Goal: Information Seeking & Learning: Learn about a topic

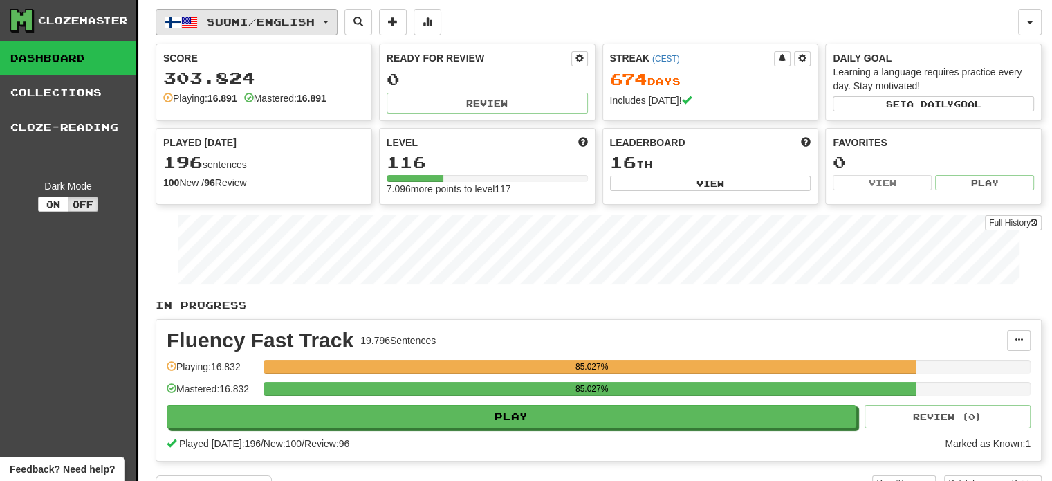
click at [237, 16] on span "Suomi / English" at bounding box center [261, 22] width 108 height 12
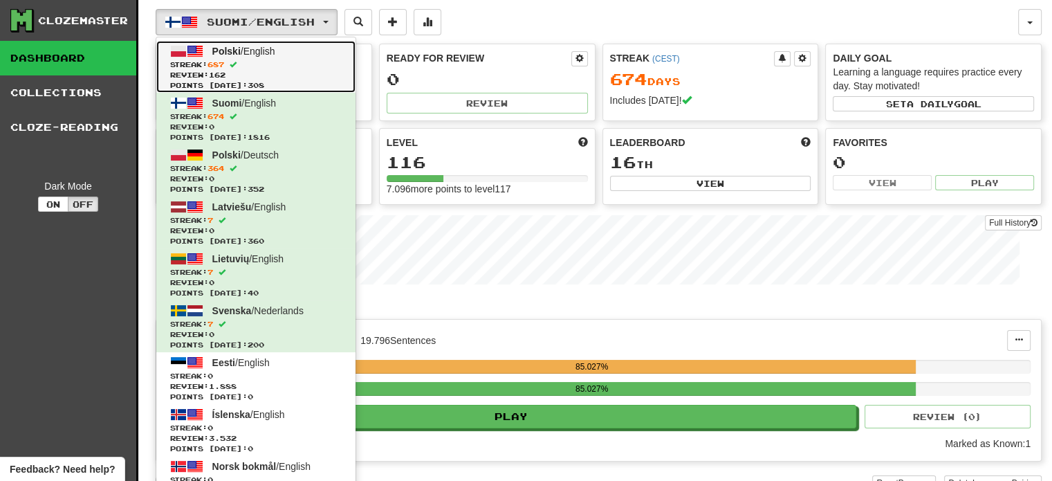
click at [240, 73] on span "Review: 162" at bounding box center [255, 75] width 171 height 10
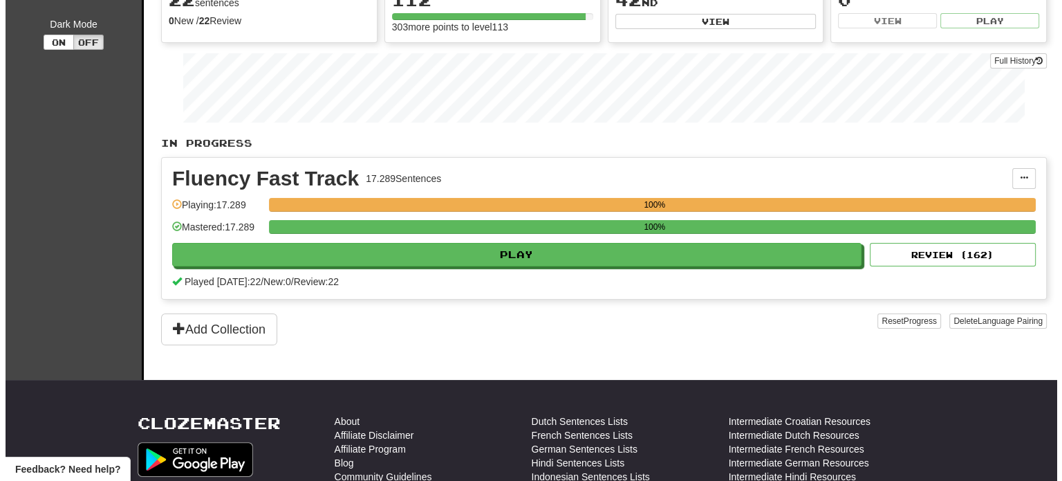
scroll to position [138, 0]
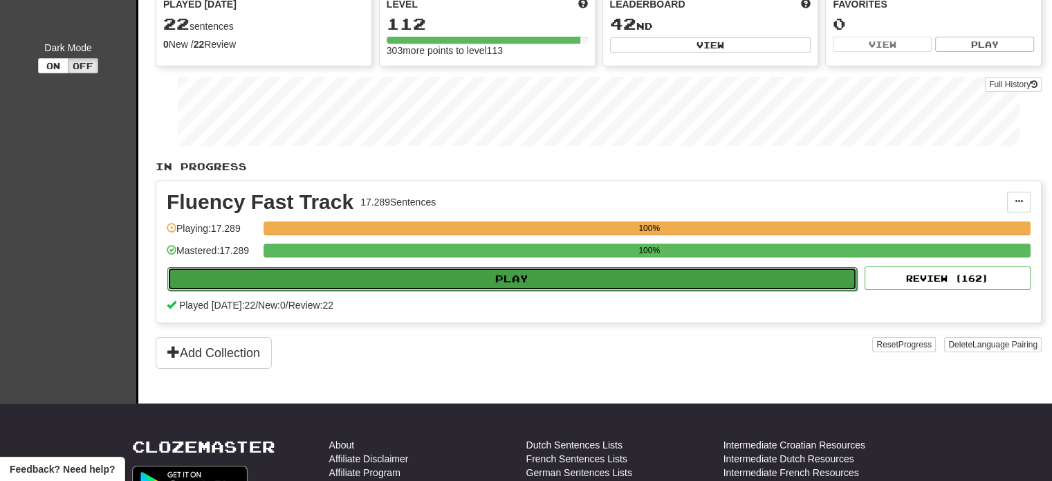
click at [356, 276] on button "Play" at bounding box center [511, 279] width 689 height 24
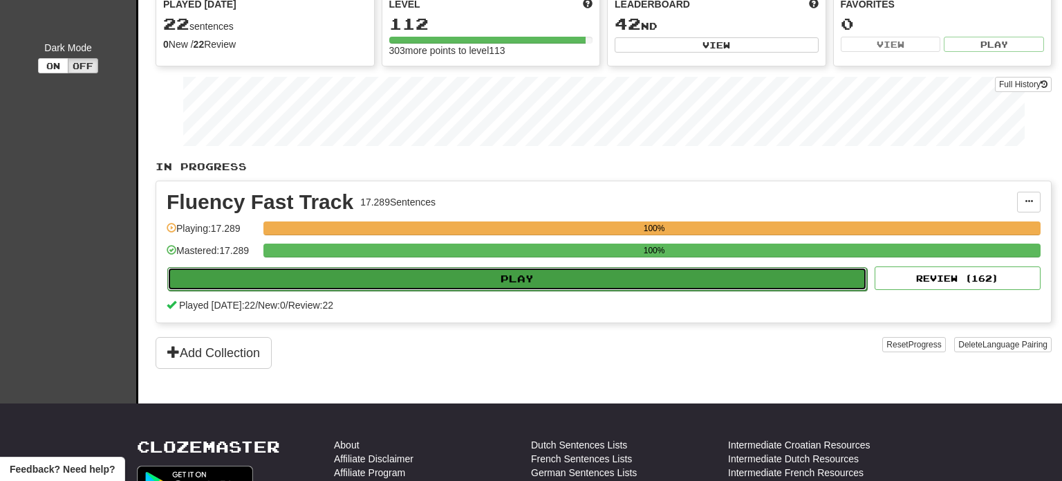
select select "**"
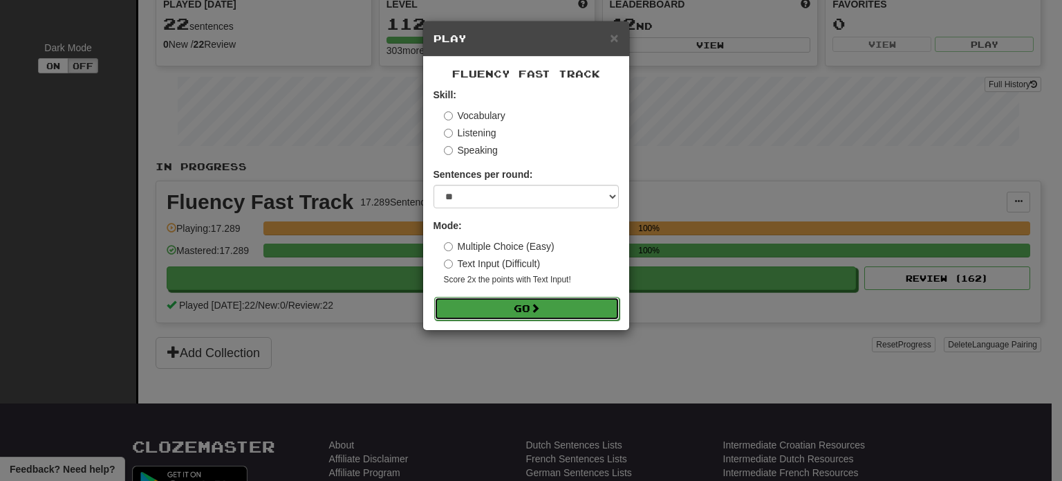
click at [511, 309] on button "Go" at bounding box center [526, 309] width 185 height 24
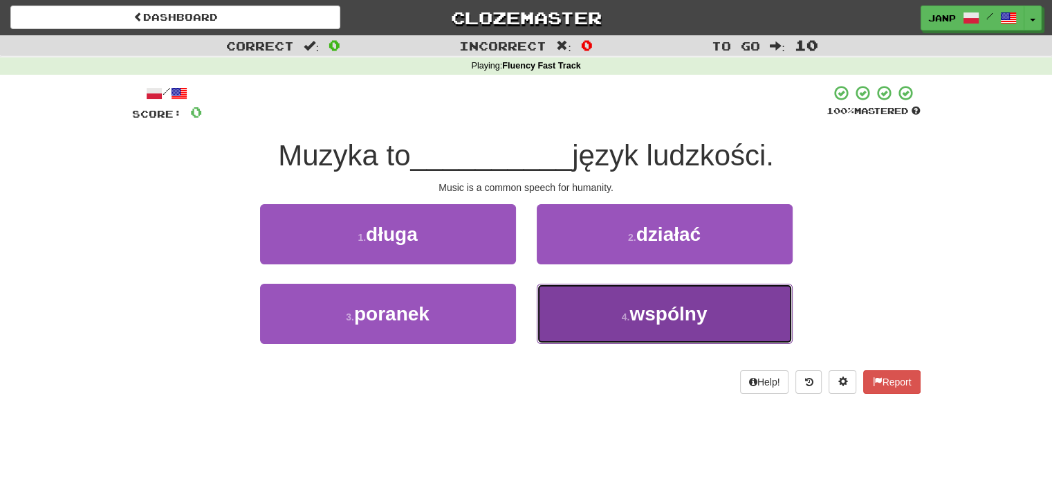
click at [643, 322] on span "wspólny" at bounding box center [667, 313] width 77 height 21
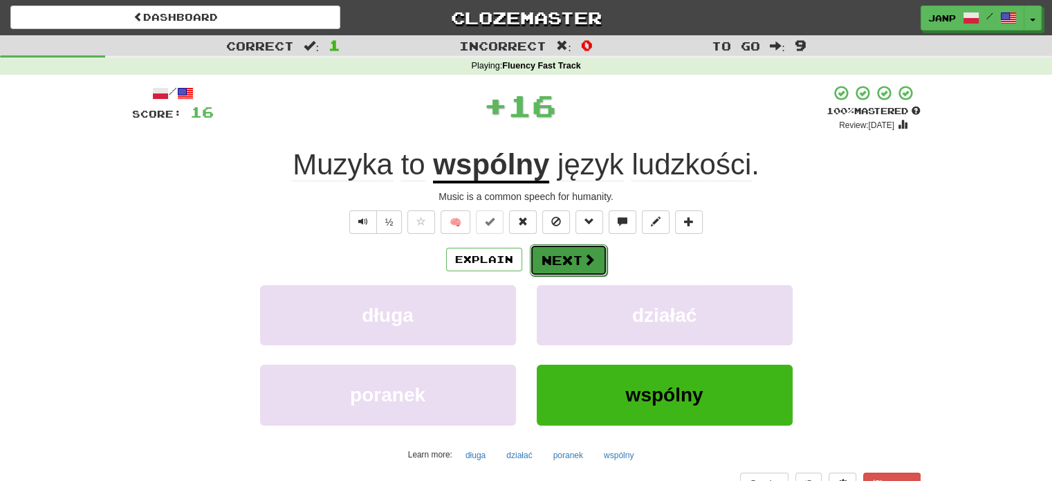
click at [585, 263] on span at bounding box center [589, 259] width 12 height 12
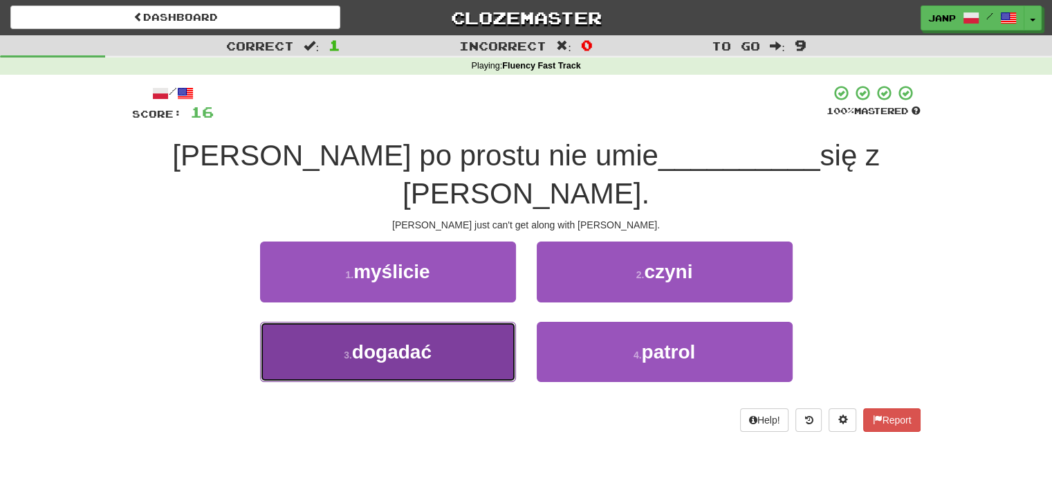
click at [450, 322] on button "3 . dogadać" at bounding box center [388, 352] width 256 height 60
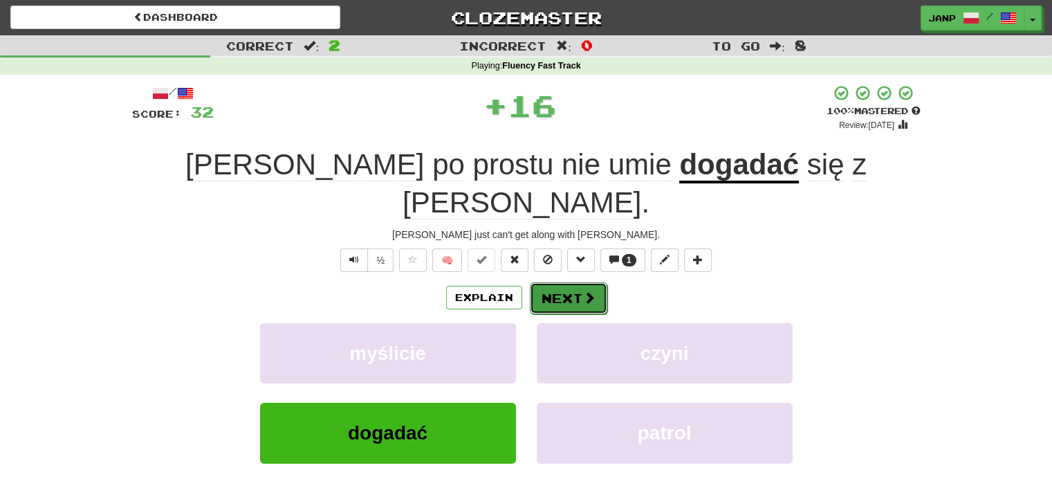
click at [572, 282] on button "Next" at bounding box center [568, 298] width 77 height 32
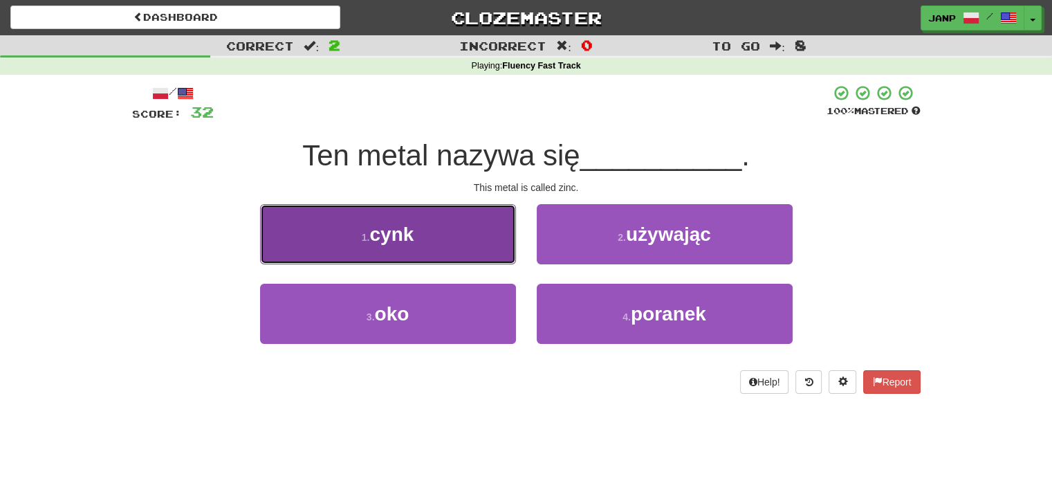
click at [433, 239] on button "1 . cynk" at bounding box center [388, 234] width 256 height 60
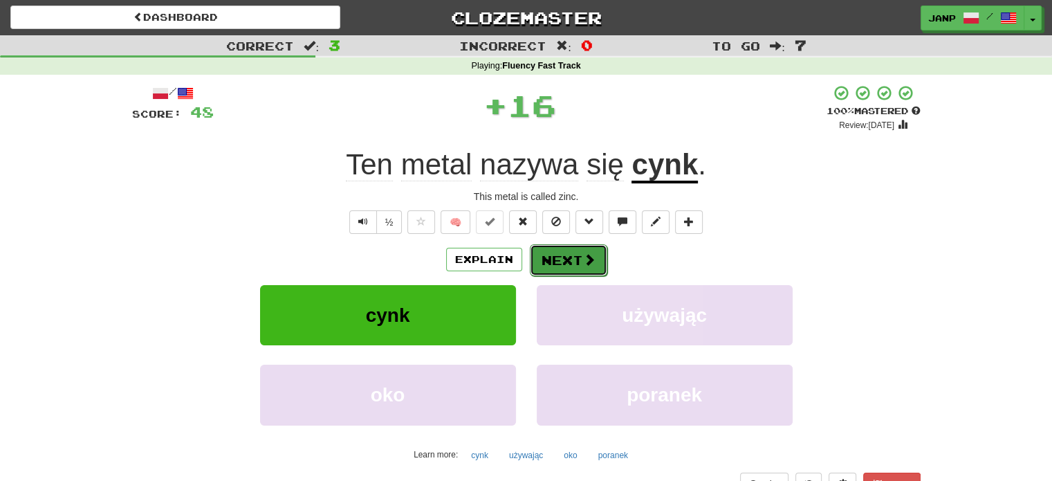
click at [578, 262] on button "Next" at bounding box center [568, 260] width 77 height 32
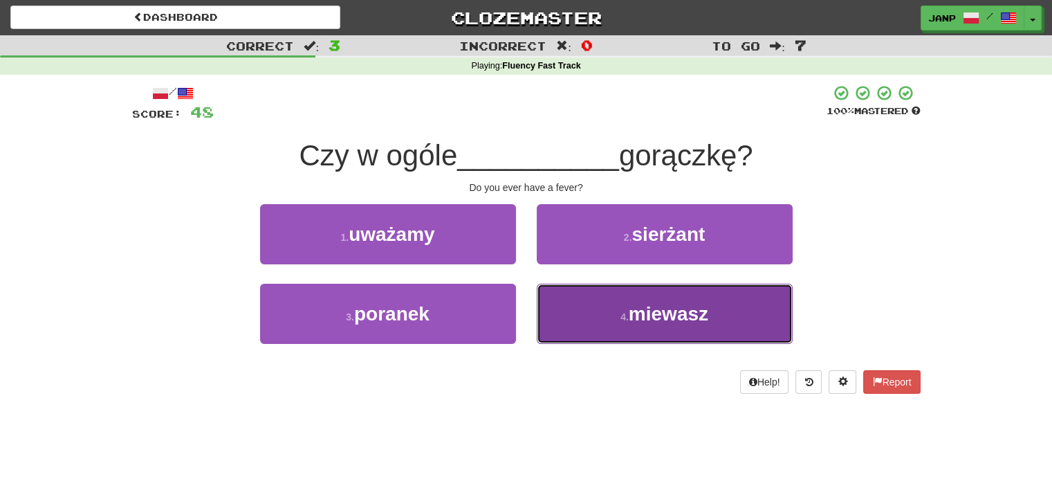
click at [603, 314] on button "4 . miewasz" at bounding box center [665, 313] width 256 height 60
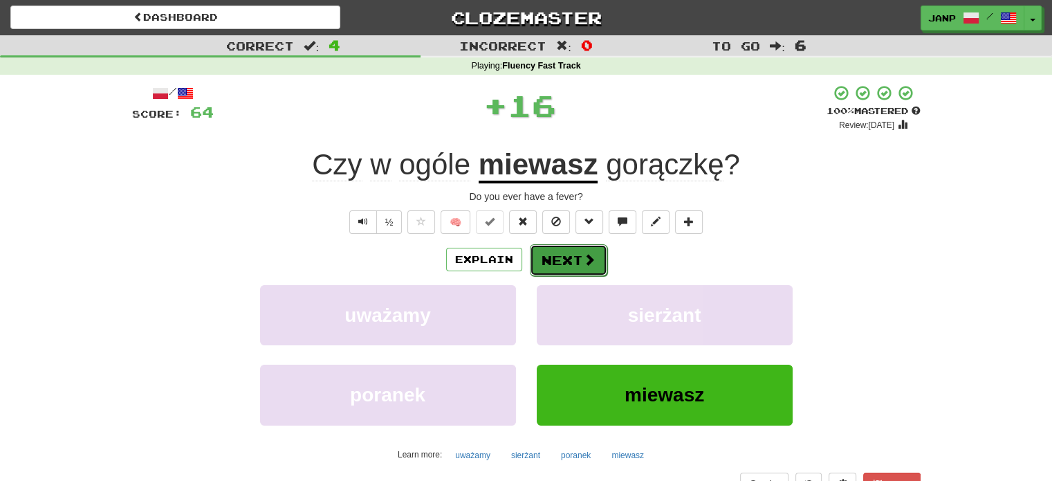
click at [578, 263] on button "Next" at bounding box center [568, 260] width 77 height 32
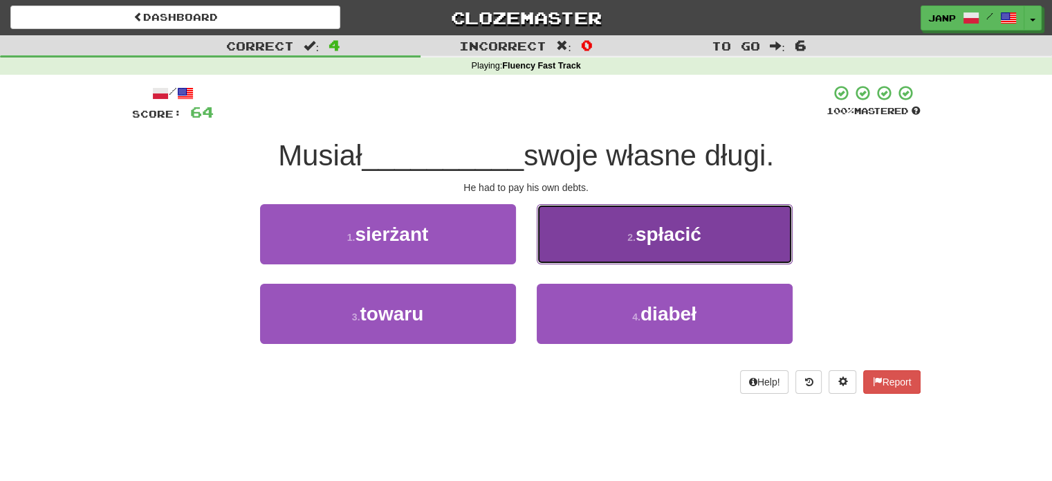
click at [582, 243] on button "2 . spłacić" at bounding box center [665, 234] width 256 height 60
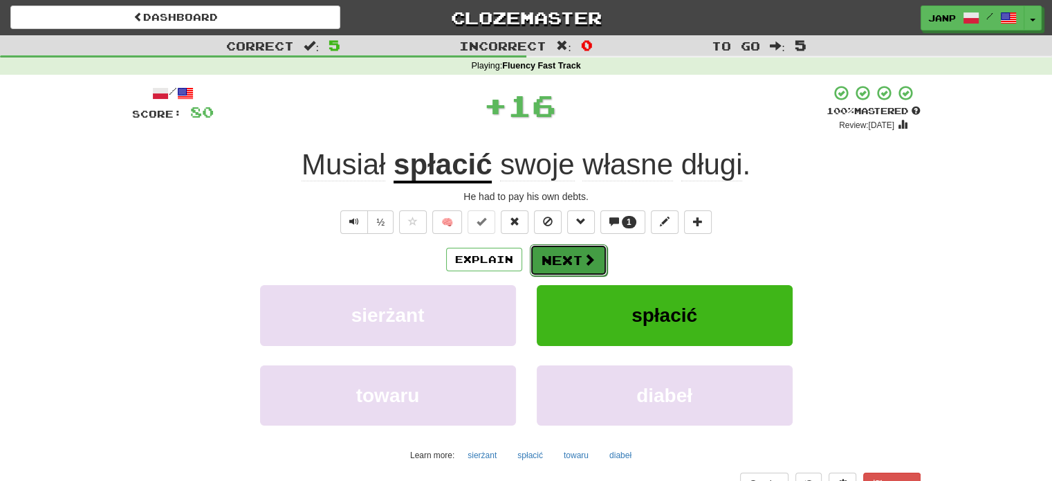
click at [567, 261] on button "Next" at bounding box center [568, 260] width 77 height 32
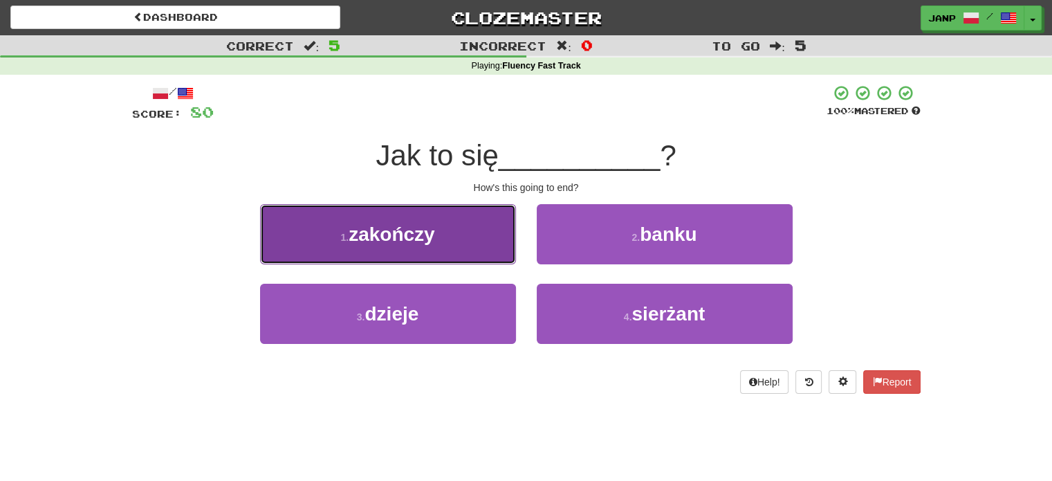
click at [481, 249] on button "1 . zakończy" at bounding box center [388, 234] width 256 height 60
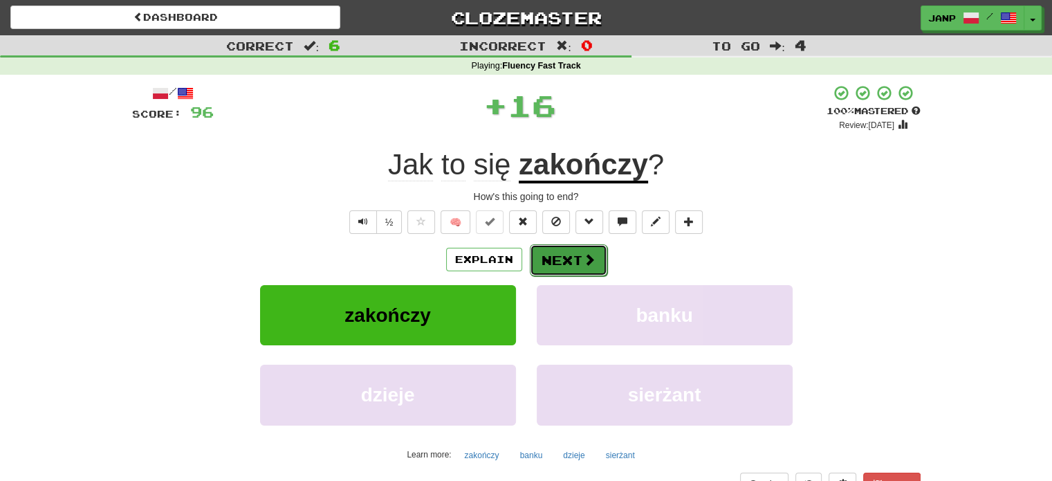
click at [570, 267] on button "Next" at bounding box center [568, 260] width 77 height 32
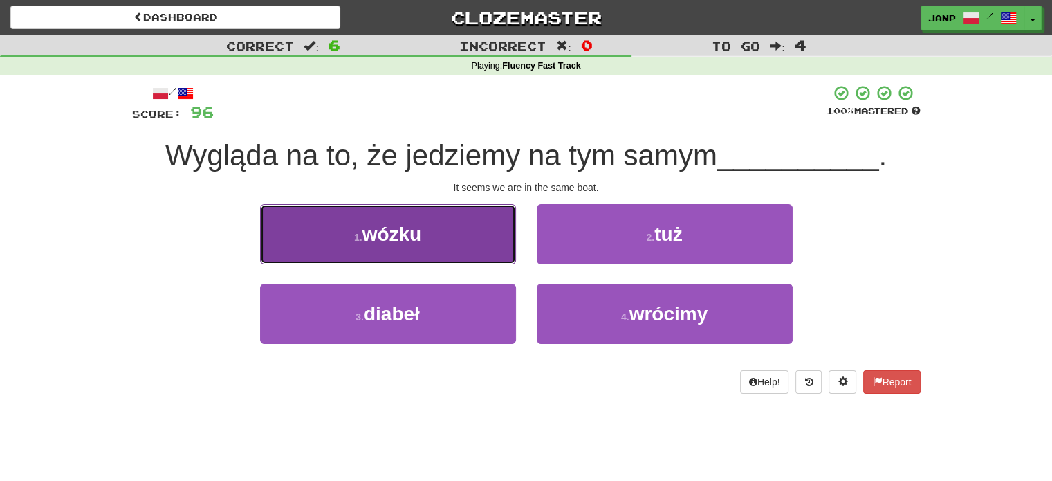
click at [476, 232] on button "1 . wózku" at bounding box center [388, 234] width 256 height 60
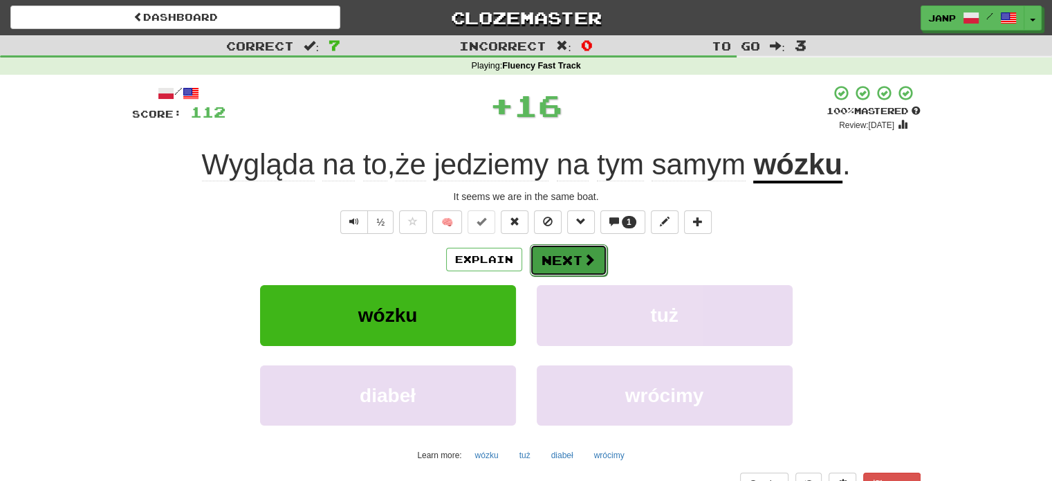
click at [570, 261] on button "Next" at bounding box center [568, 260] width 77 height 32
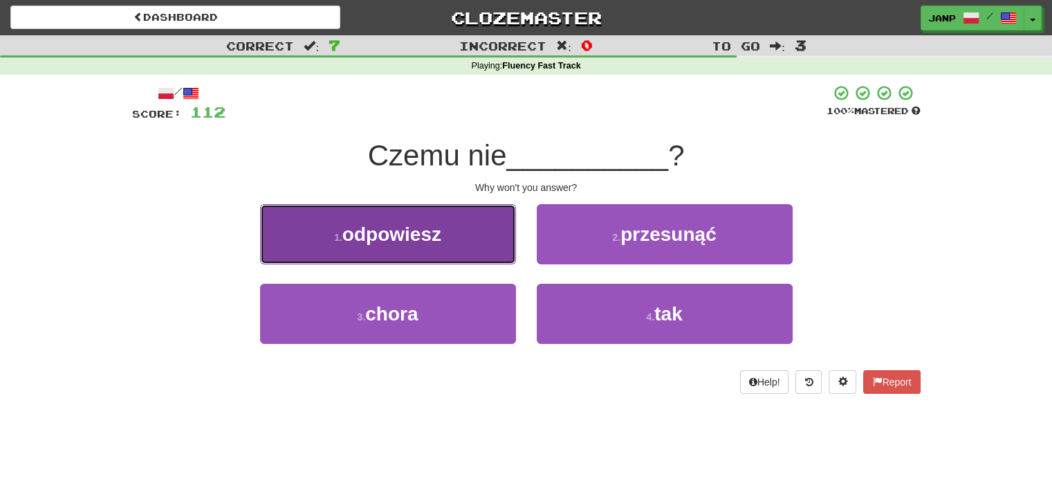
click at [463, 240] on button "1 . odpowiesz" at bounding box center [388, 234] width 256 height 60
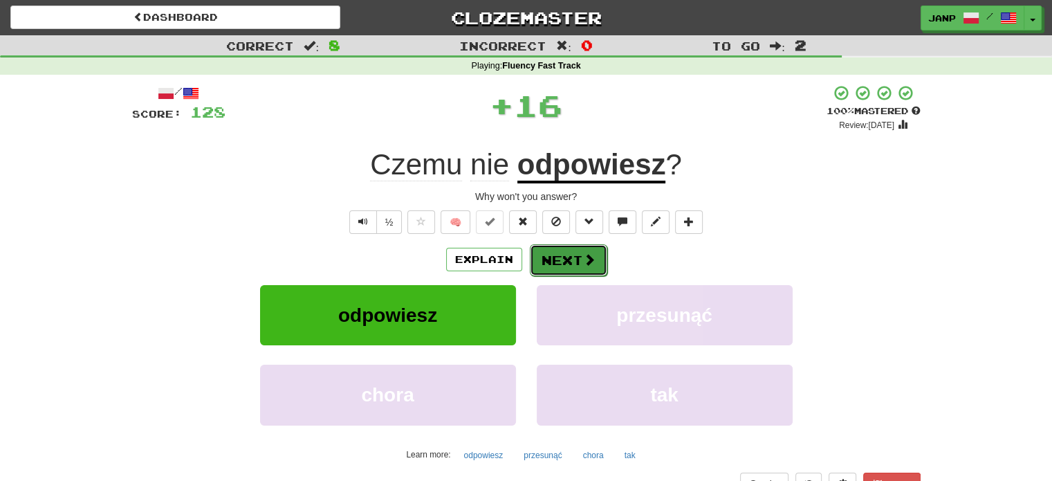
click at [559, 261] on button "Next" at bounding box center [568, 260] width 77 height 32
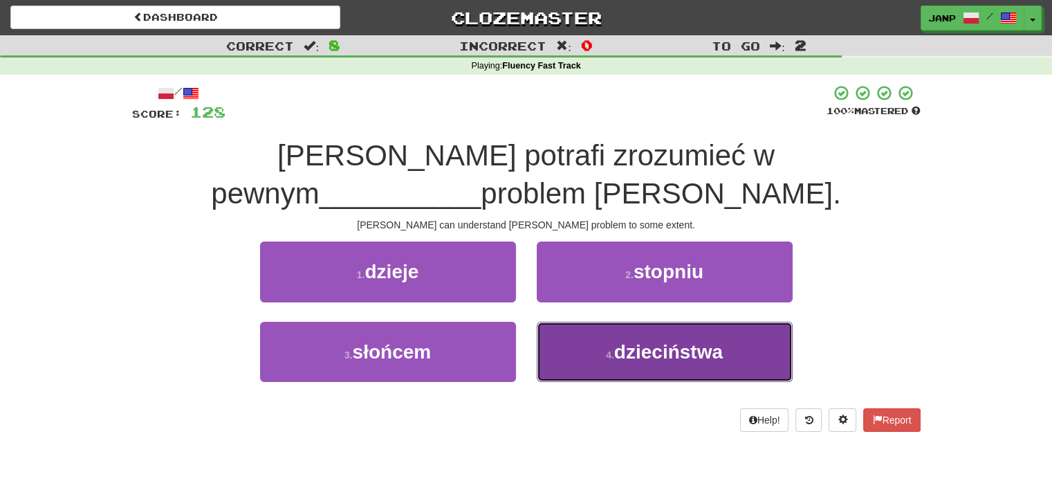
click at [573, 371] on button "4 . dzieciństwa" at bounding box center [665, 352] width 256 height 60
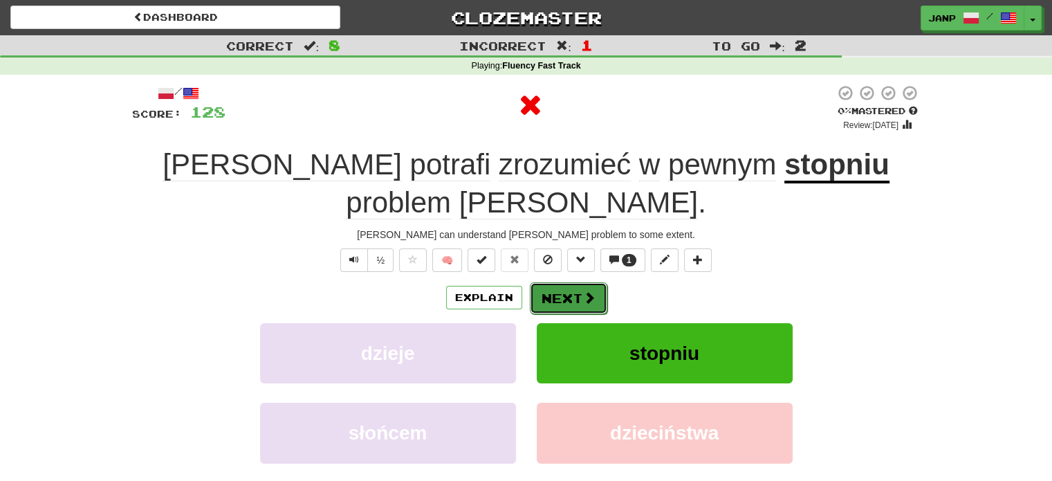
click at [571, 282] on button "Next" at bounding box center [568, 298] width 77 height 32
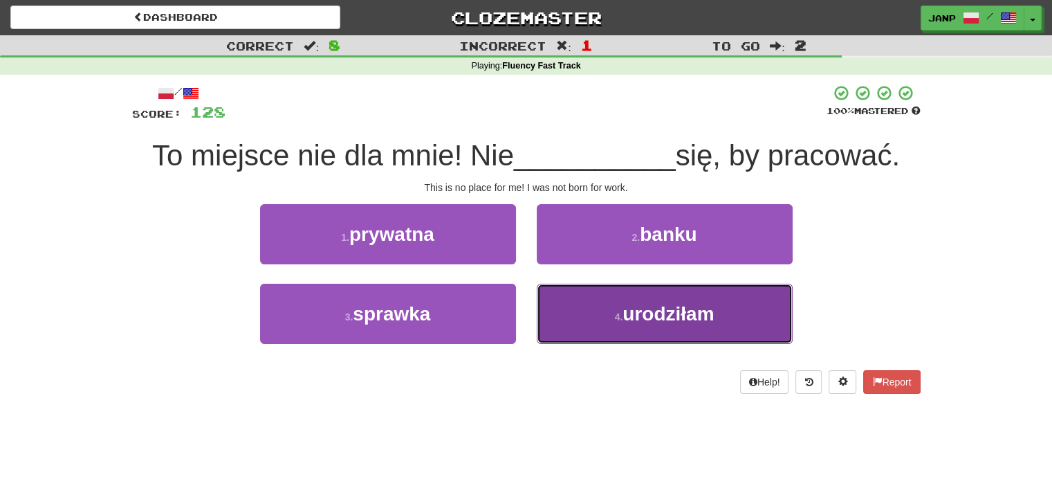
click at [575, 317] on button "4 . urodziłam" at bounding box center [665, 313] width 256 height 60
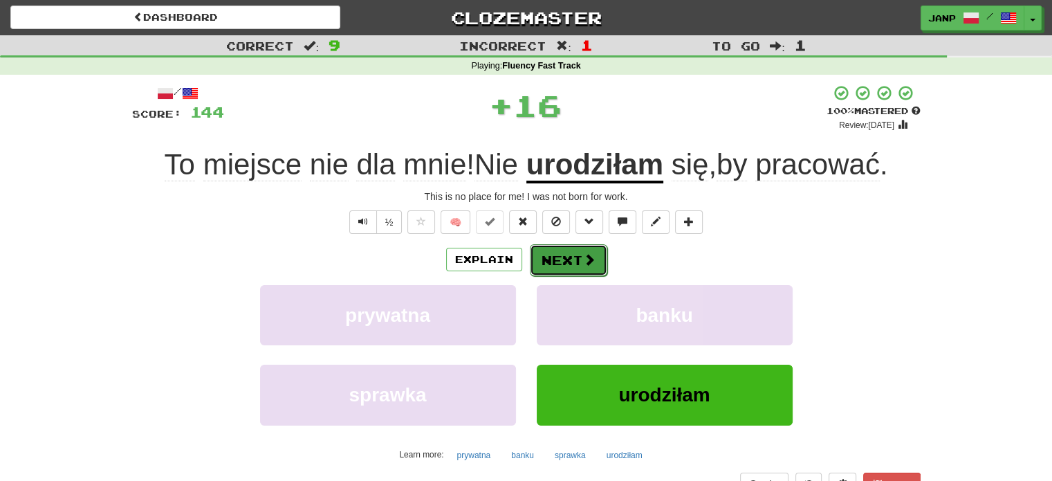
click at [586, 268] on button "Next" at bounding box center [568, 260] width 77 height 32
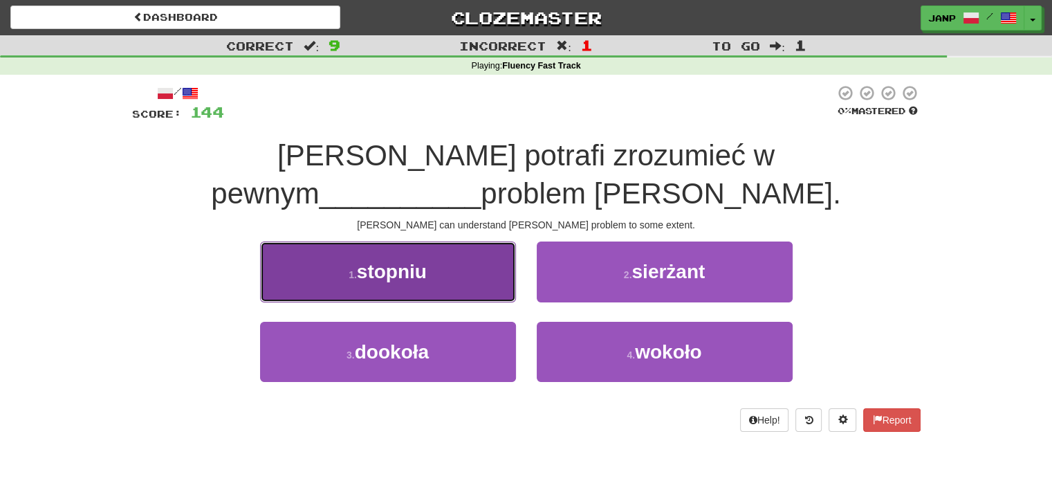
click at [478, 270] on button "1 . stopniu" at bounding box center [388, 271] width 256 height 60
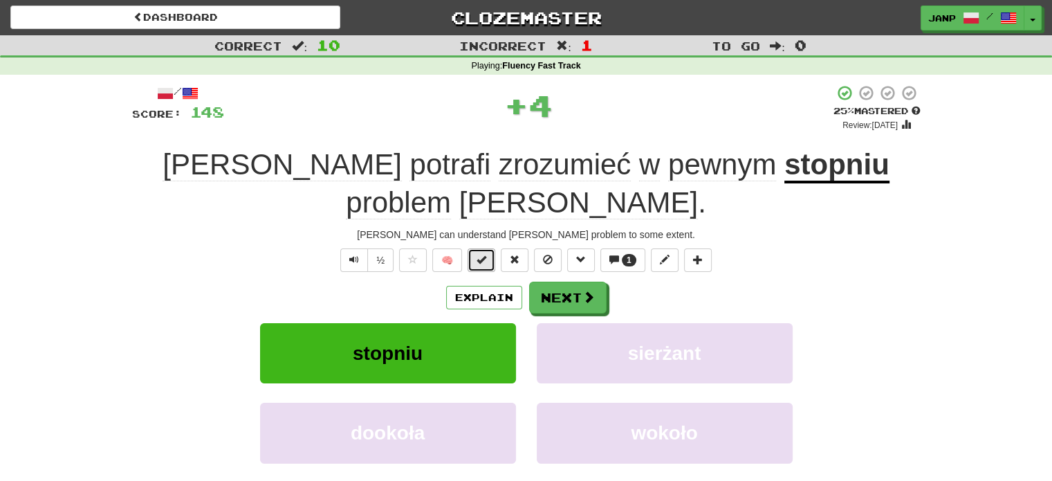
click at [481, 254] on span at bounding box center [481, 259] width 10 height 10
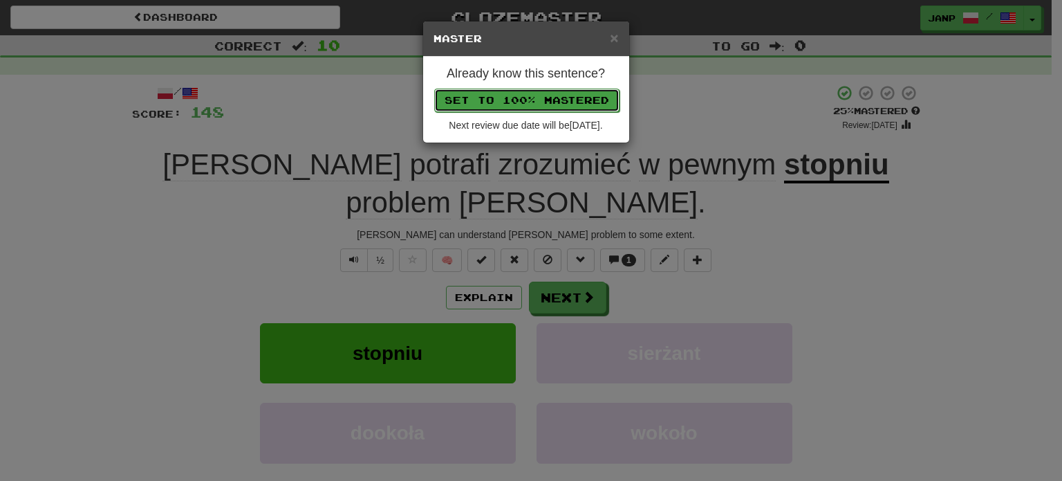
click at [509, 98] on button "Set to 100% Mastered" at bounding box center [526, 101] width 185 height 24
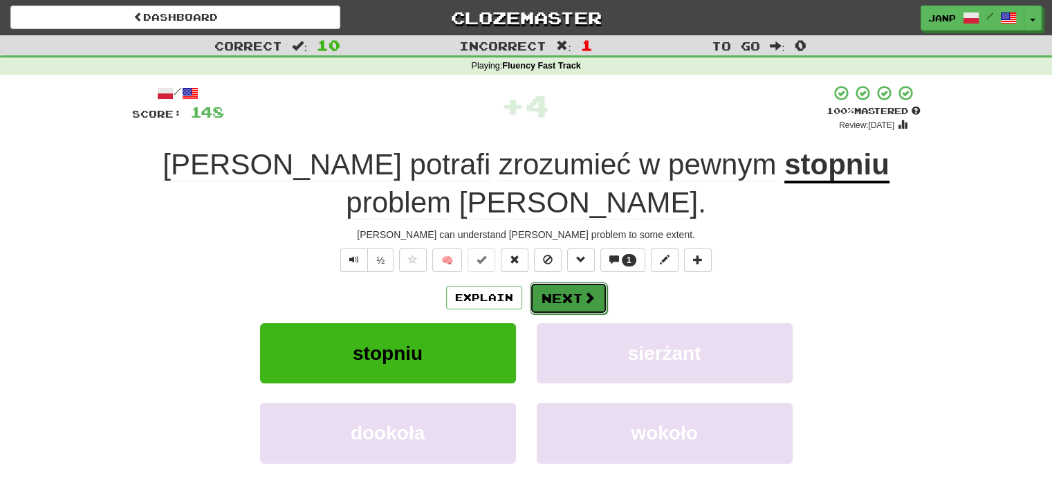
click at [585, 291] on span at bounding box center [589, 297] width 12 height 12
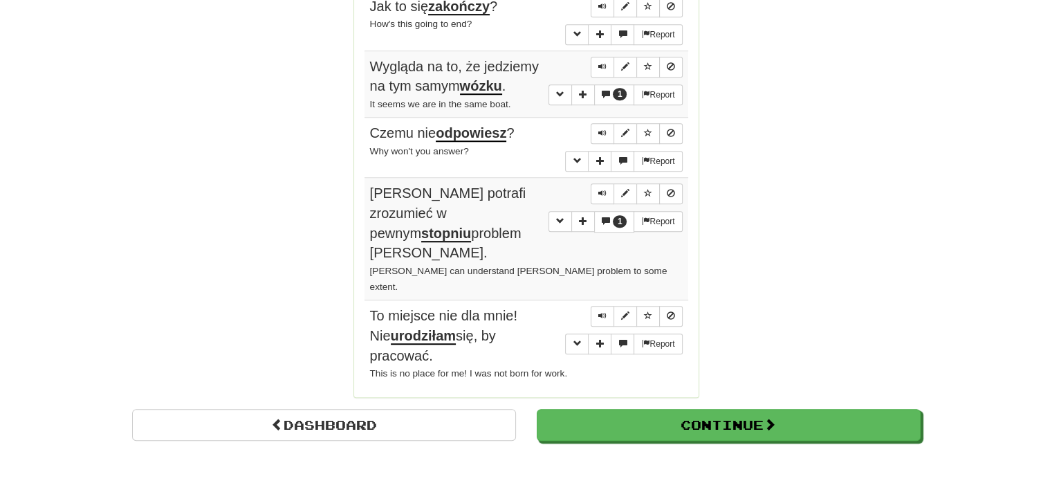
scroll to position [1245, 0]
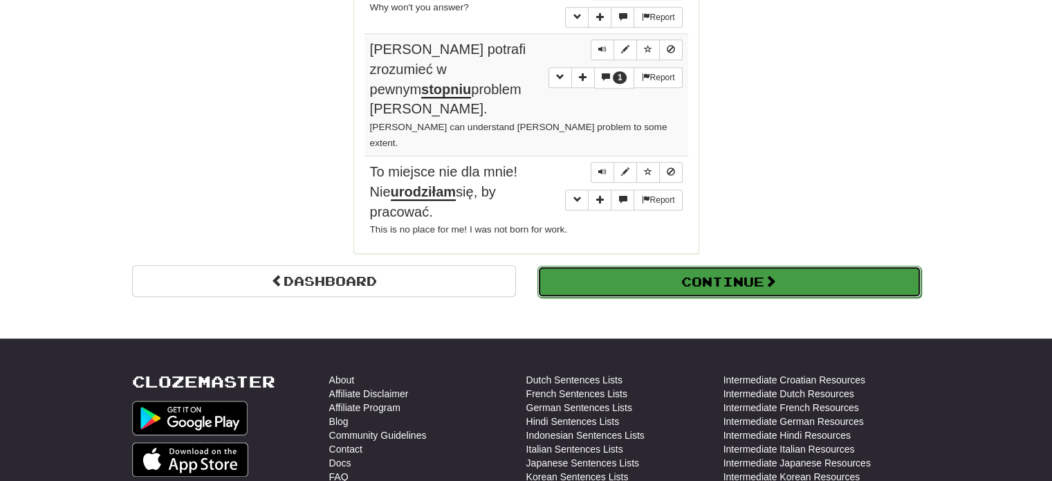
click at [646, 266] on button "Continue" at bounding box center [729, 282] width 384 height 32
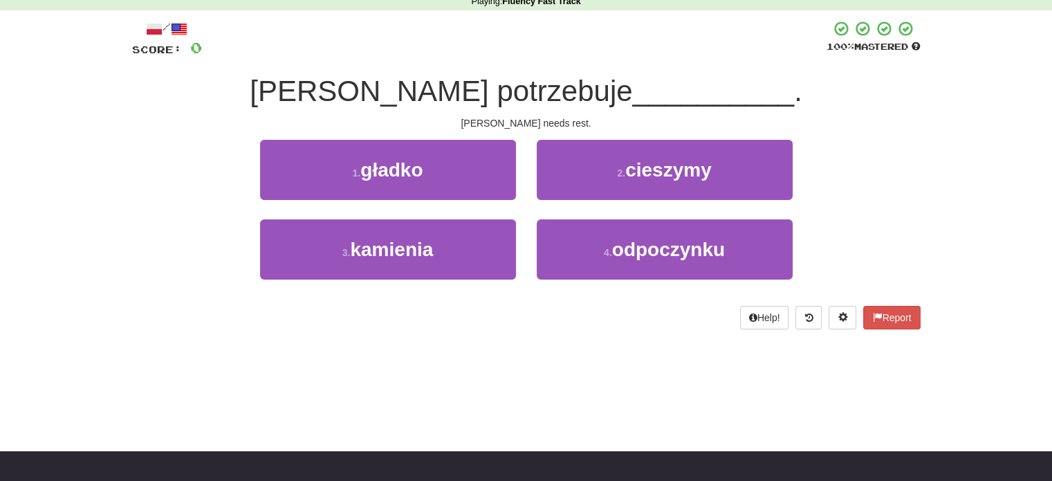
scroll to position [0, 0]
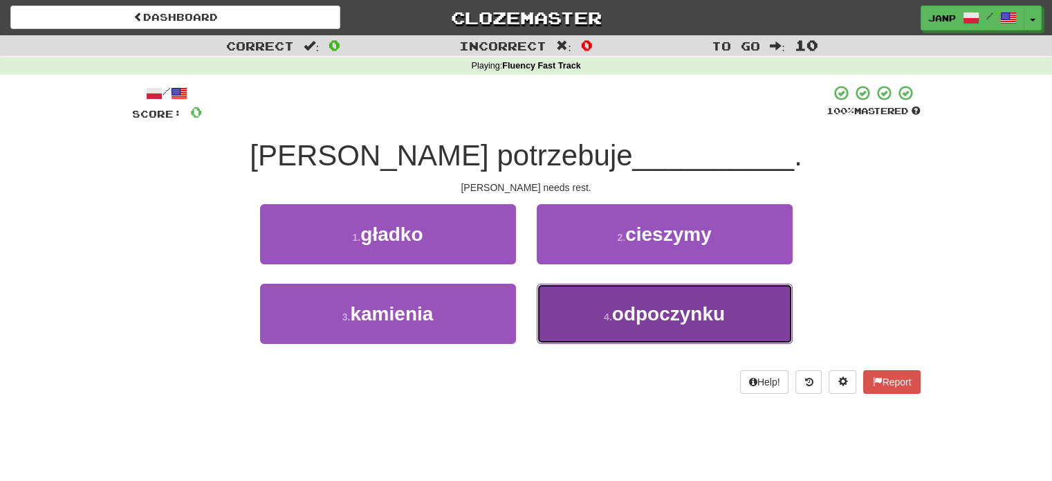
click at [604, 319] on small "4 ." at bounding box center [608, 316] width 8 height 11
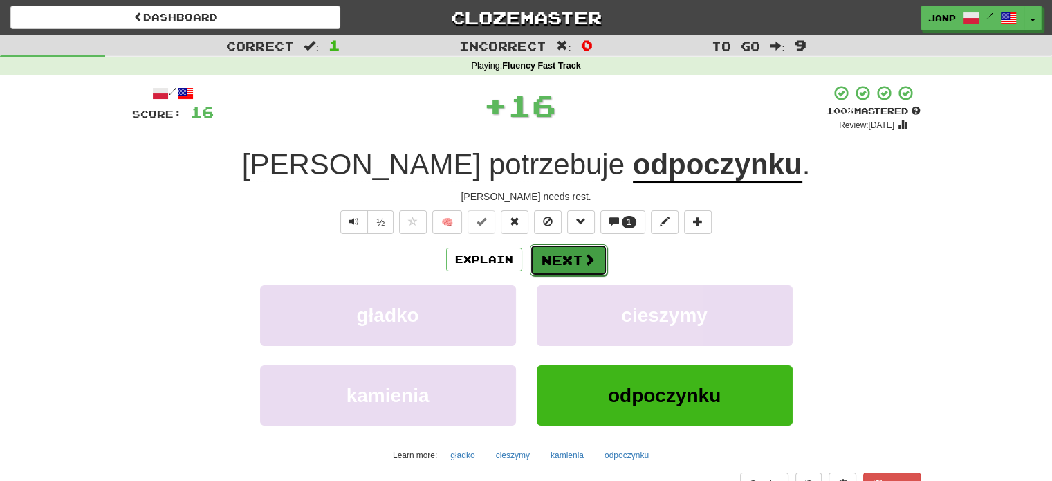
click at [561, 266] on button "Next" at bounding box center [568, 260] width 77 height 32
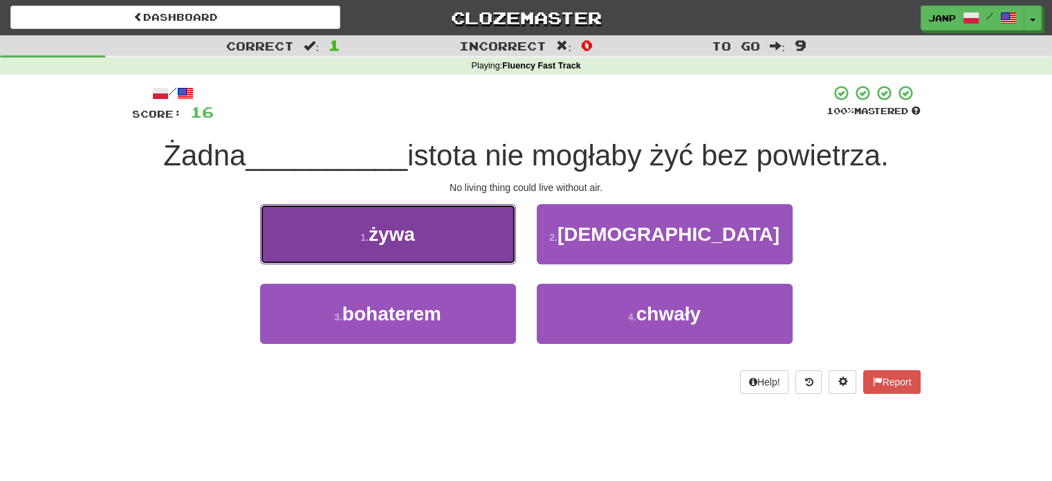
click at [477, 248] on button "1 . żywa" at bounding box center [388, 234] width 256 height 60
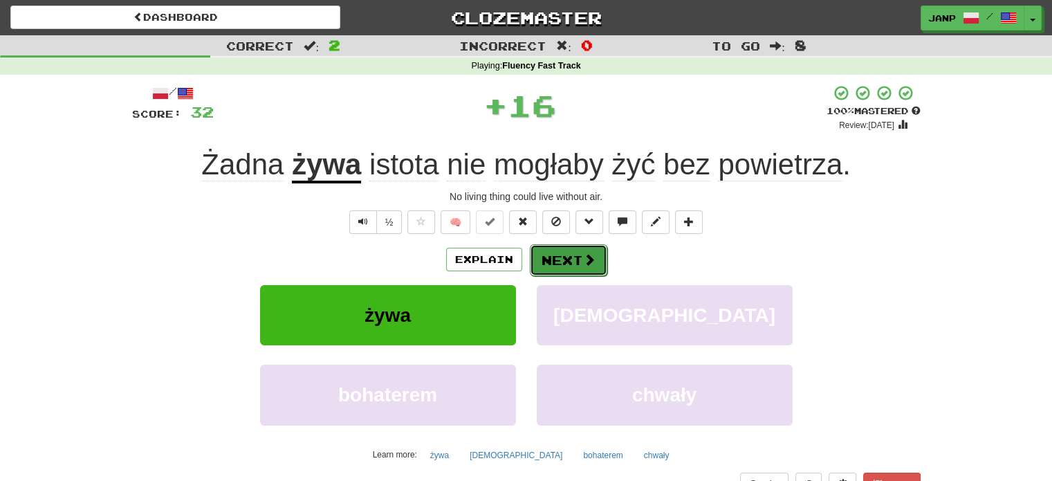
click at [556, 261] on button "Next" at bounding box center [568, 260] width 77 height 32
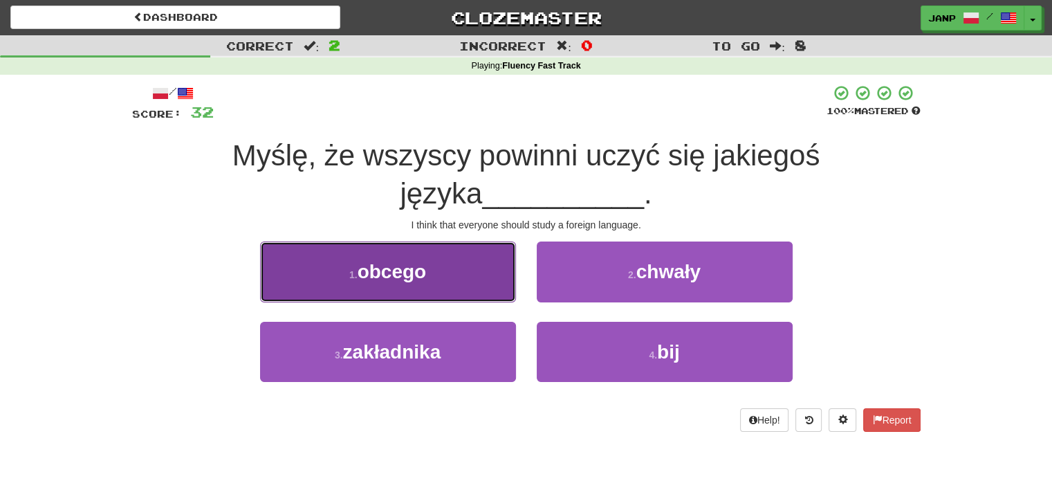
click at [483, 271] on button "1 . obcego" at bounding box center [388, 271] width 256 height 60
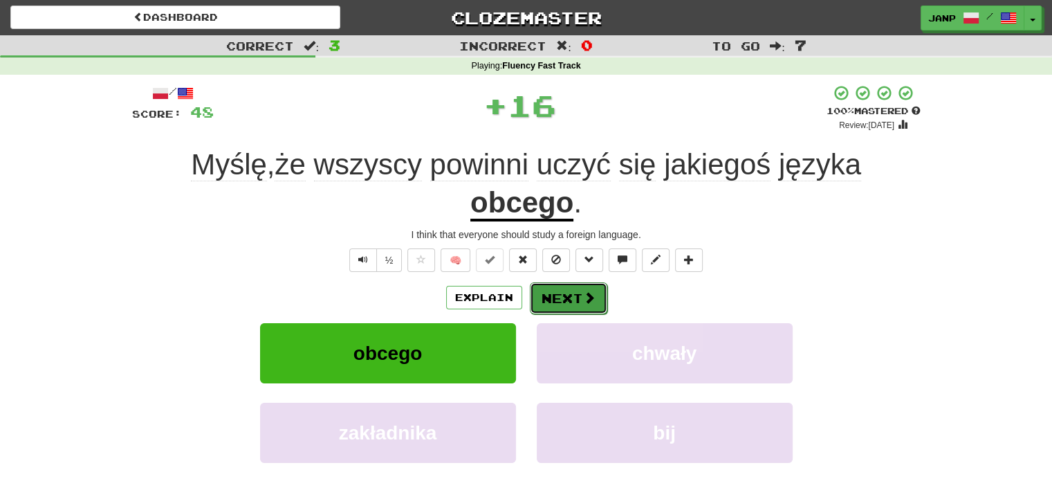
click at [570, 295] on button "Next" at bounding box center [568, 298] width 77 height 32
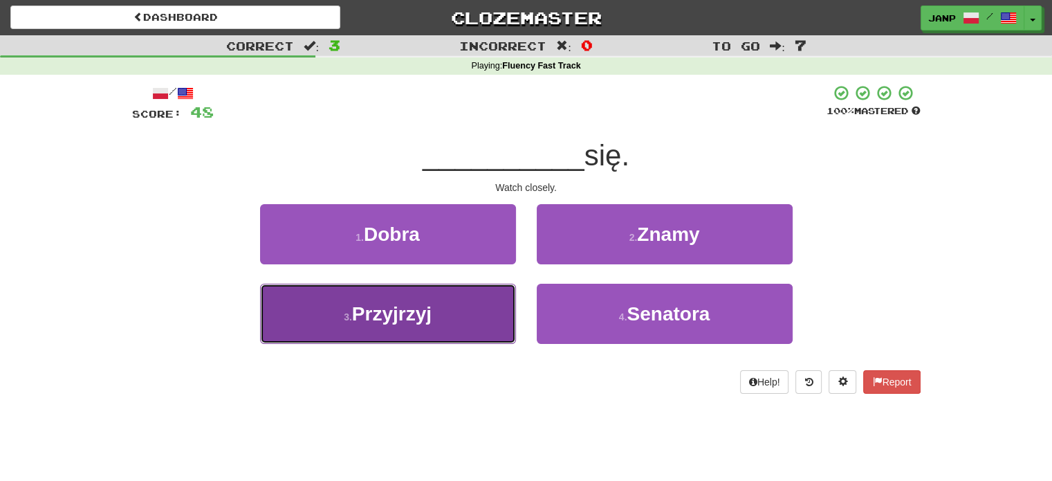
click at [460, 319] on button "3 . Przyjrzyj" at bounding box center [388, 313] width 256 height 60
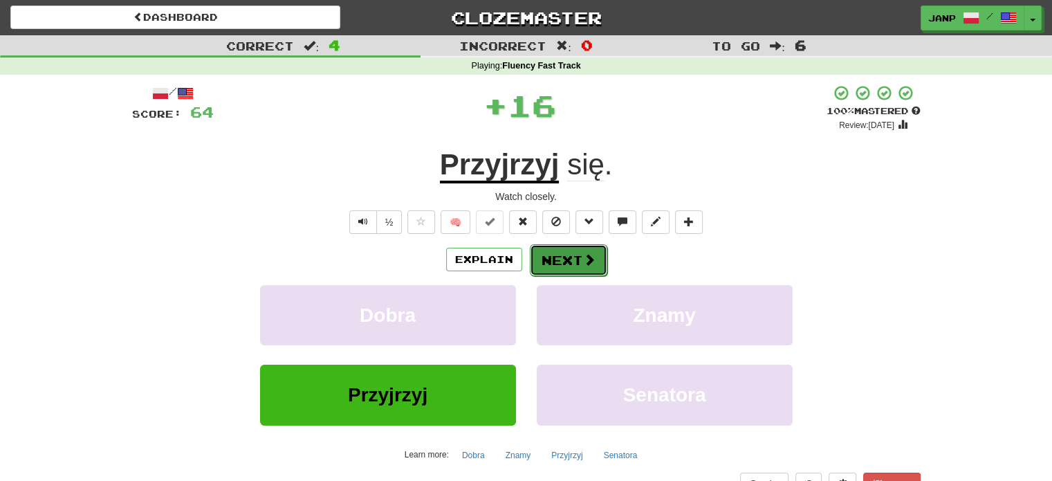
click at [566, 265] on button "Next" at bounding box center [568, 260] width 77 height 32
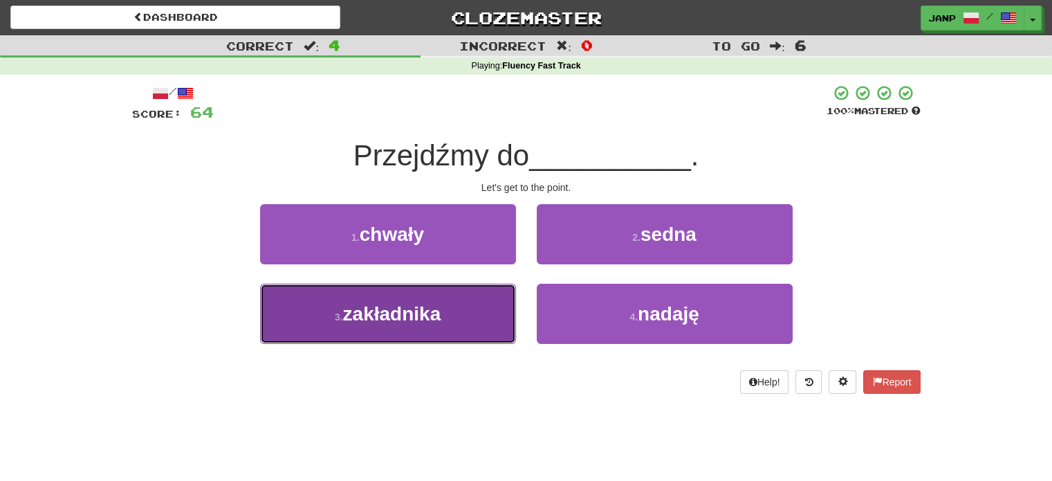
click at [496, 309] on button "3 . zakładnika" at bounding box center [388, 313] width 256 height 60
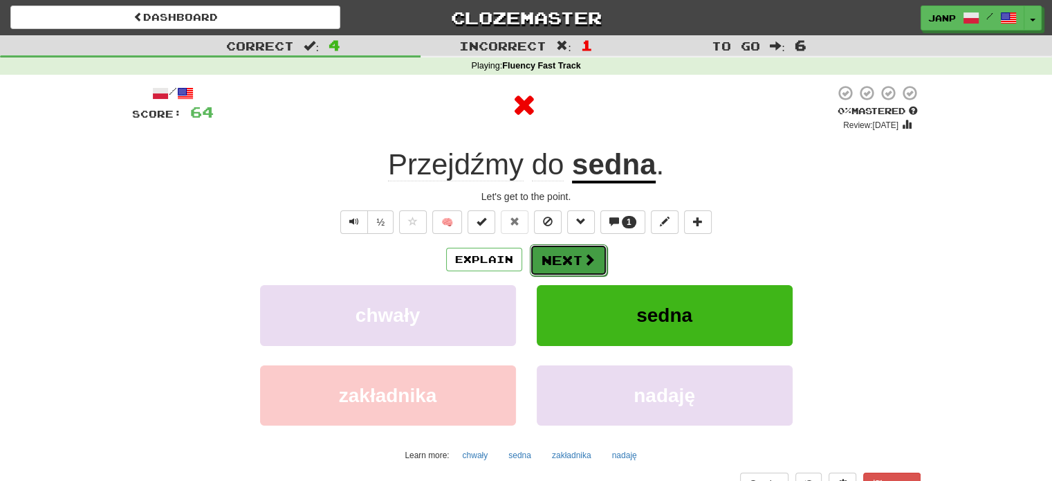
click at [568, 273] on button "Next" at bounding box center [568, 260] width 77 height 32
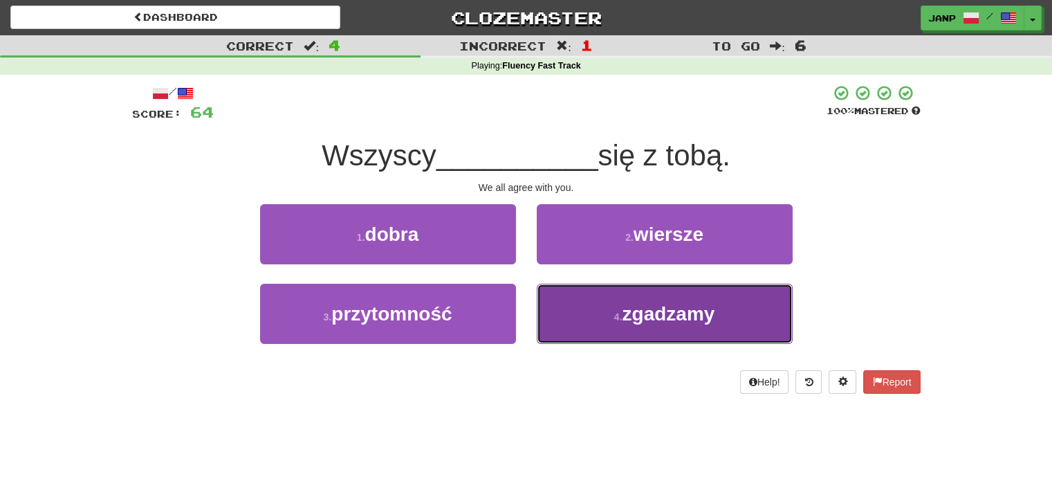
click at [573, 313] on button "4 . zgadzamy" at bounding box center [665, 313] width 256 height 60
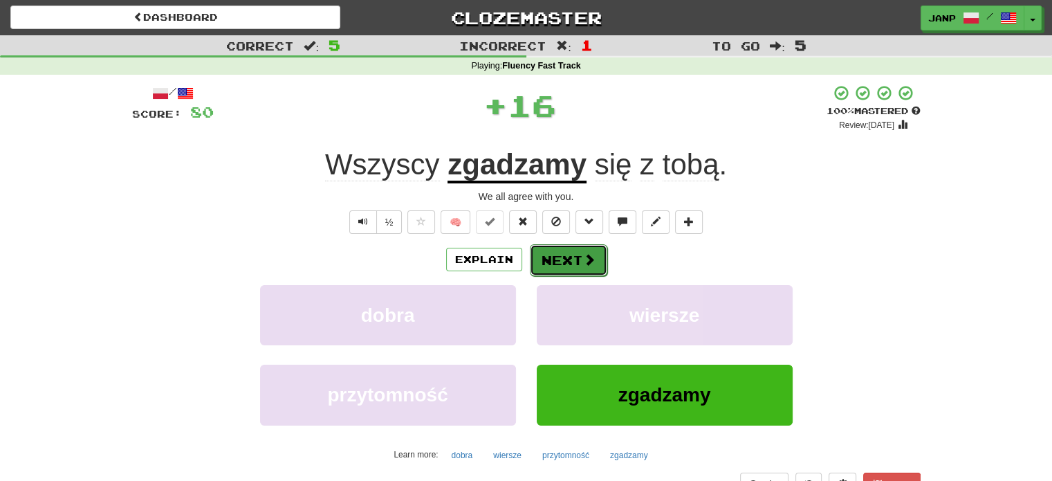
click at [548, 258] on button "Next" at bounding box center [568, 260] width 77 height 32
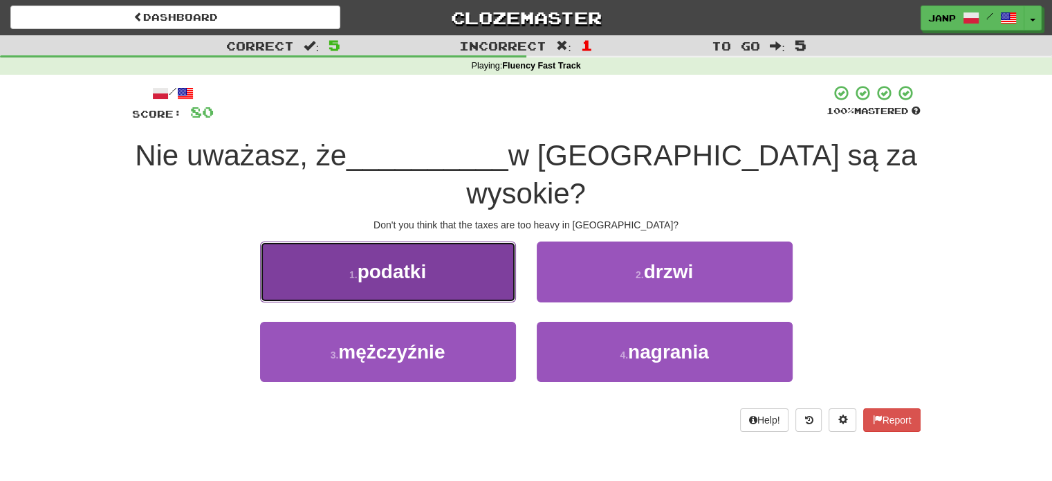
click at [490, 250] on button "1 . podatki" at bounding box center [388, 271] width 256 height 60
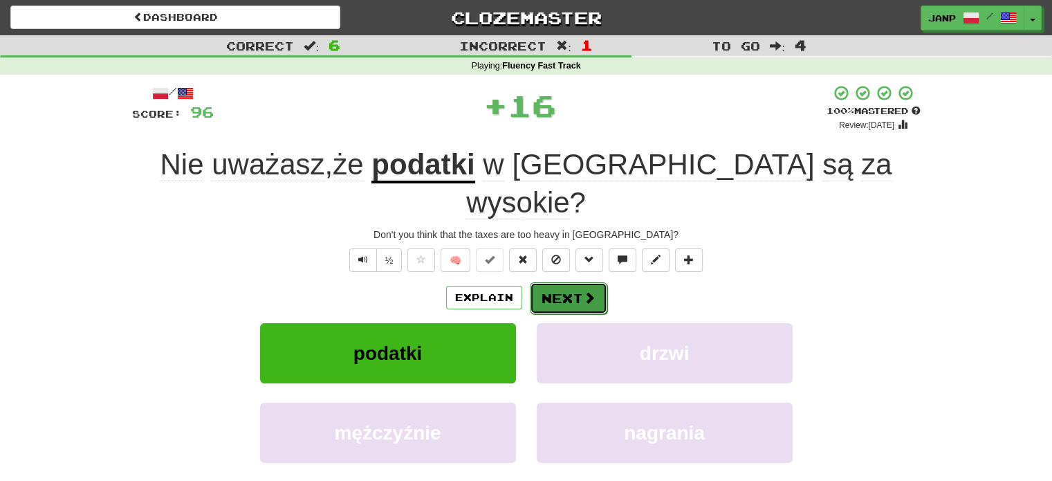
click at [561, 282] on button "Next" at bounding box center [568, 298] width 77 height 32
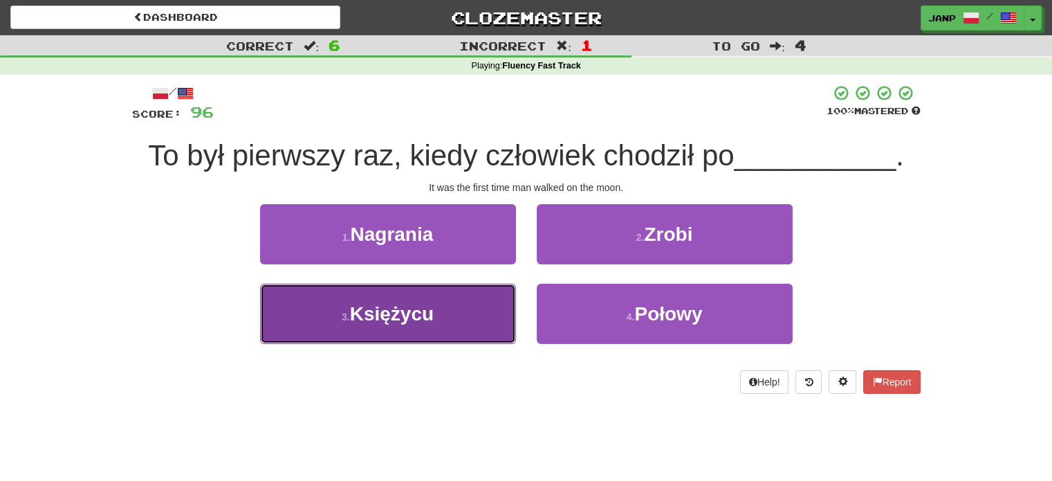
click at [456, 295] on button "3 . Księżycu" at bounding box center [388, 313] width 256 height 60
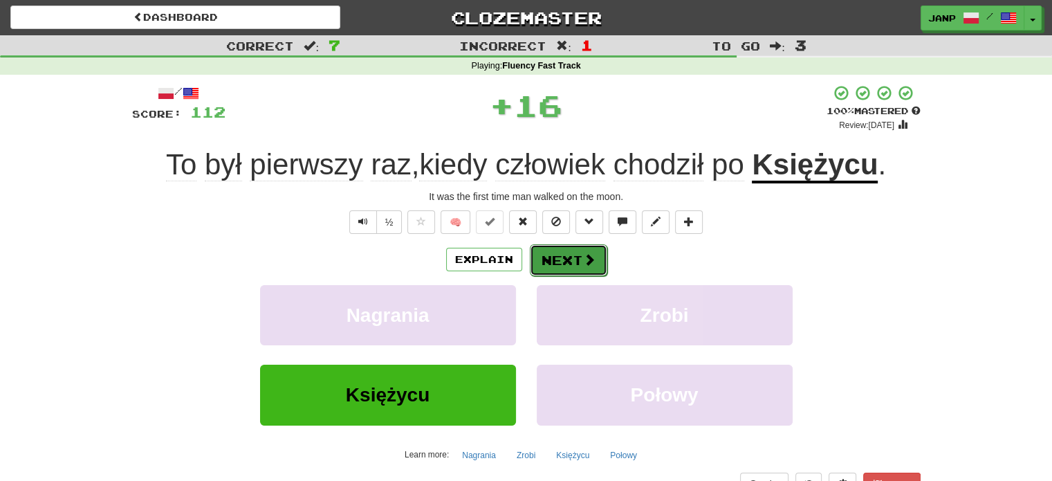
click at [567, 264] on button "Next" at bounding box center [568, 260] width 77 height 32
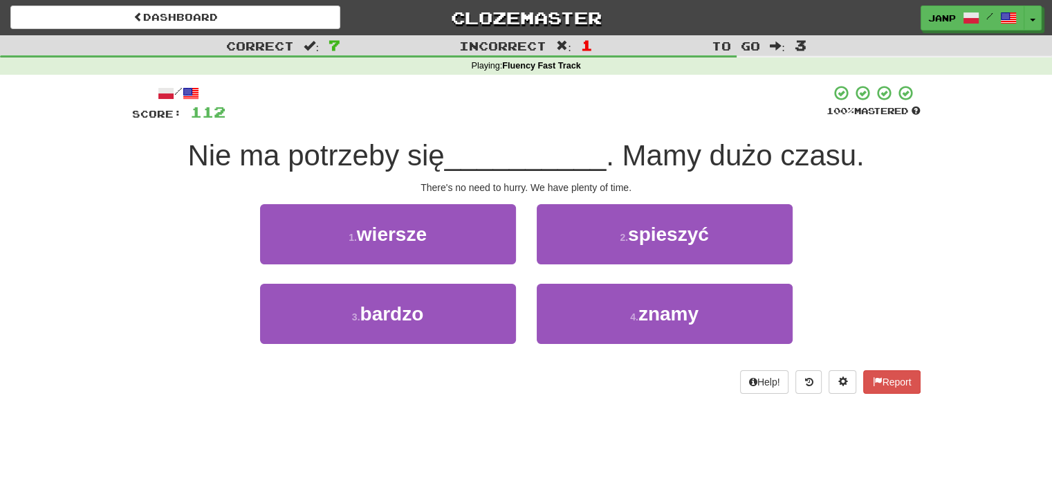
click at [569, 268] on div "2 . spieszyć" at bounding box center [664, 244] width 277 height 80
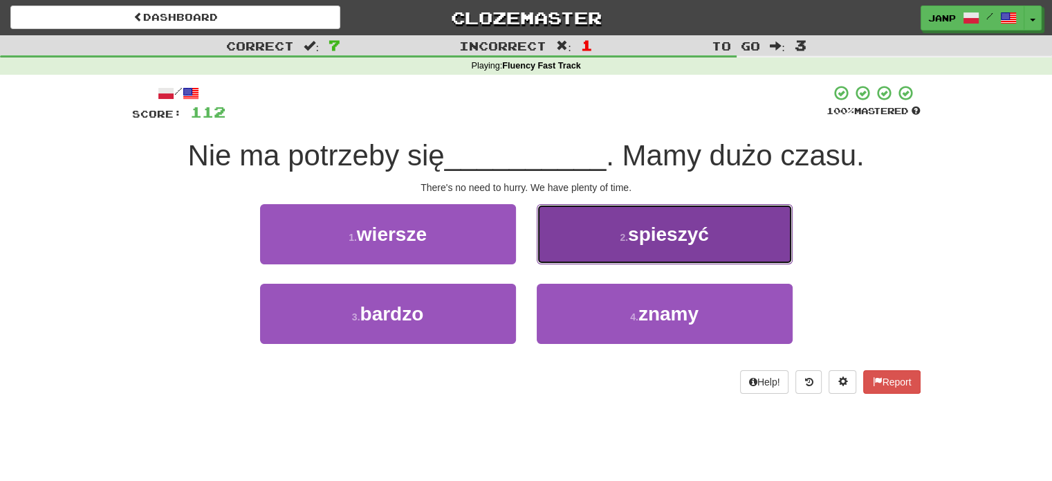
click at [577, 245] on button "2 . spieszyć" at bounding box center [665, 234] width 256 height 60
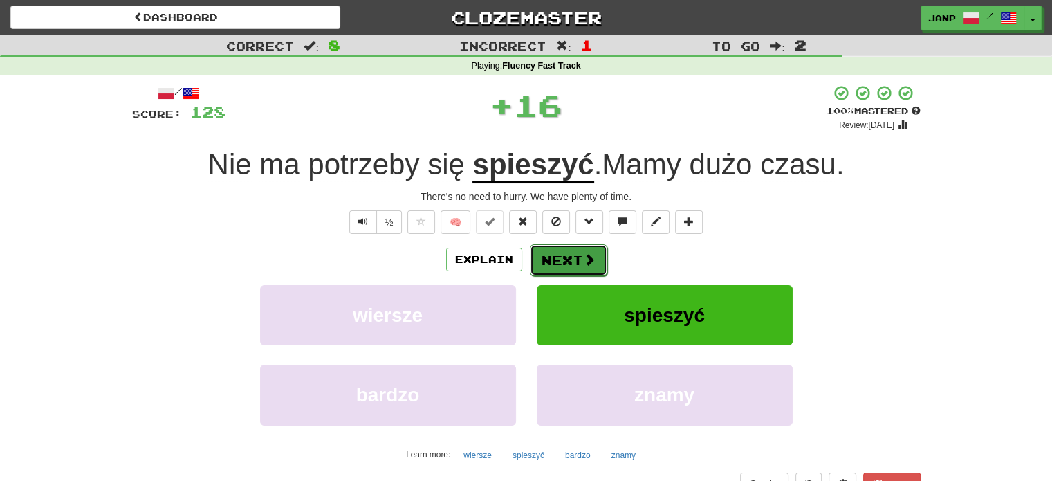
click at [545, 257] on button "Next" at bounding box center [568, 260] width 77 height 32
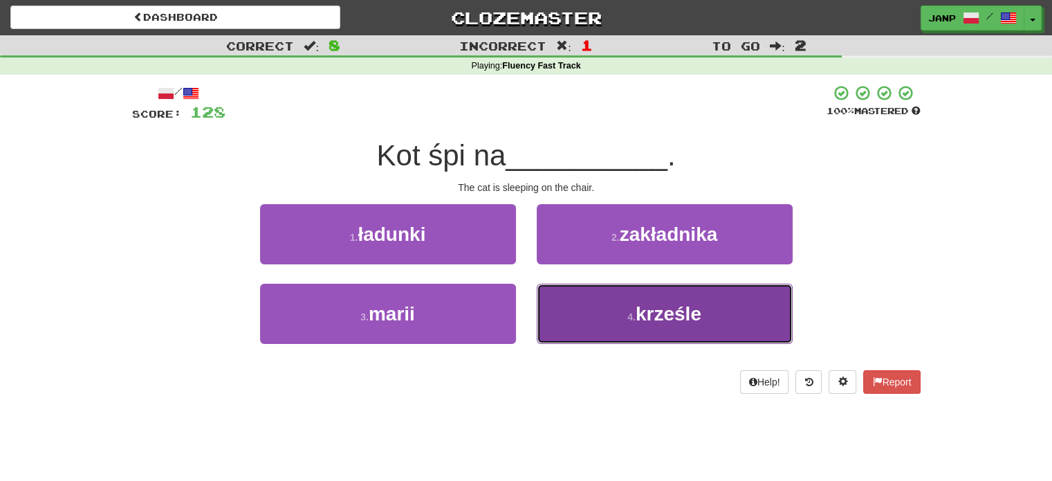
click at [577, 312] on button "4 . krześle" at bounding box center [665, 313] width 256 height 60
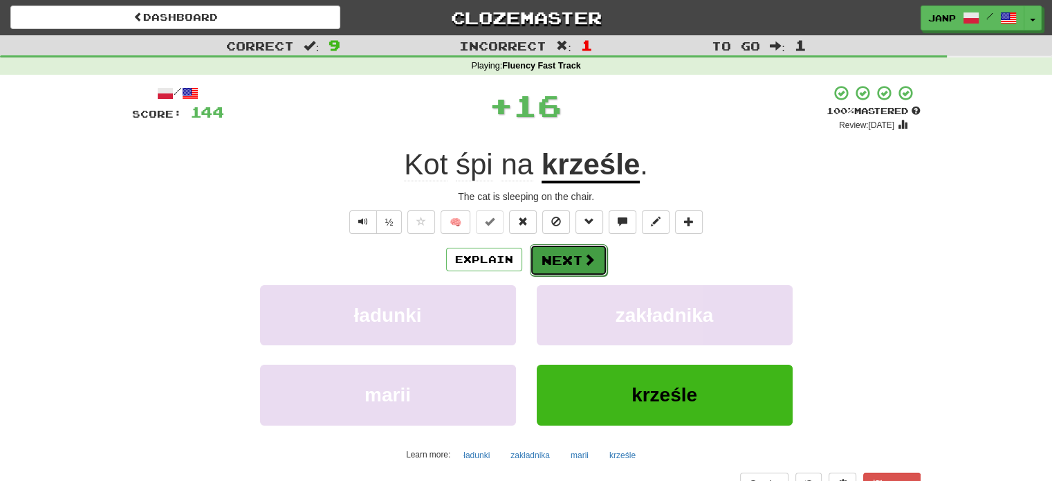
click at [555, 260] on button "Next" at bounding box center [568, 260] width 77 height 32
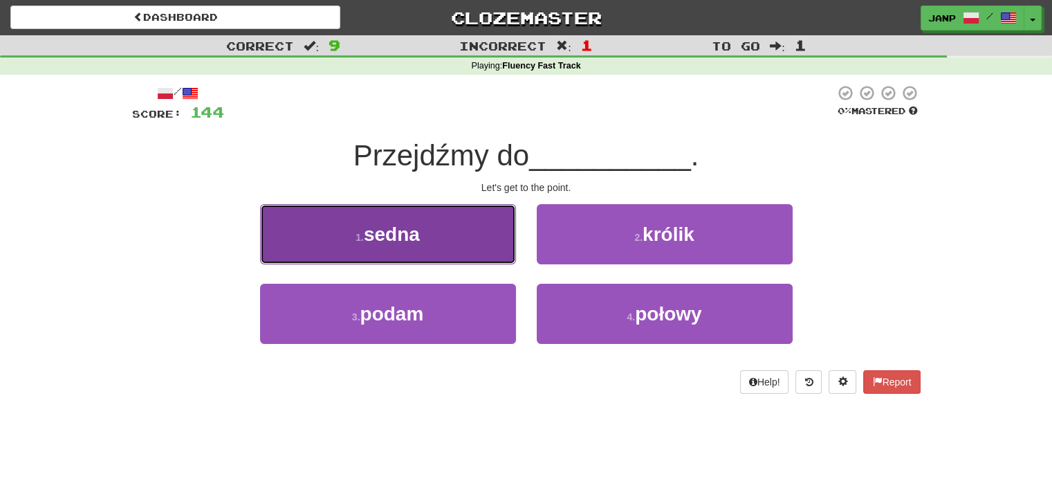
click at [494, 250] on button "1 . sedna" at bounding box center [388, 234] width 256 height 60
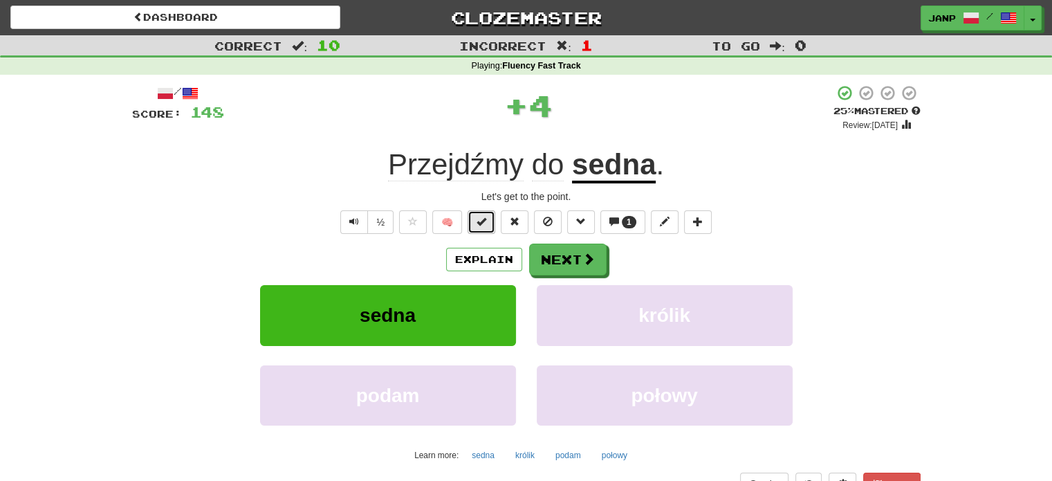
click at [485, 221] on span at bounding box center [481, 221] width 10 height 10
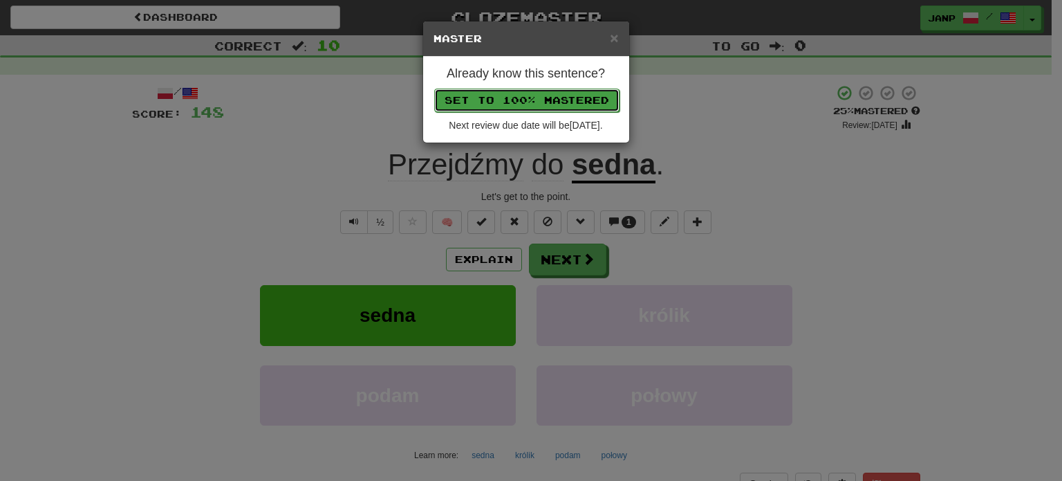
click at [530, 100] on button "Set to 100% Mastered" at bounding box center [526, 101] width 185 height 24
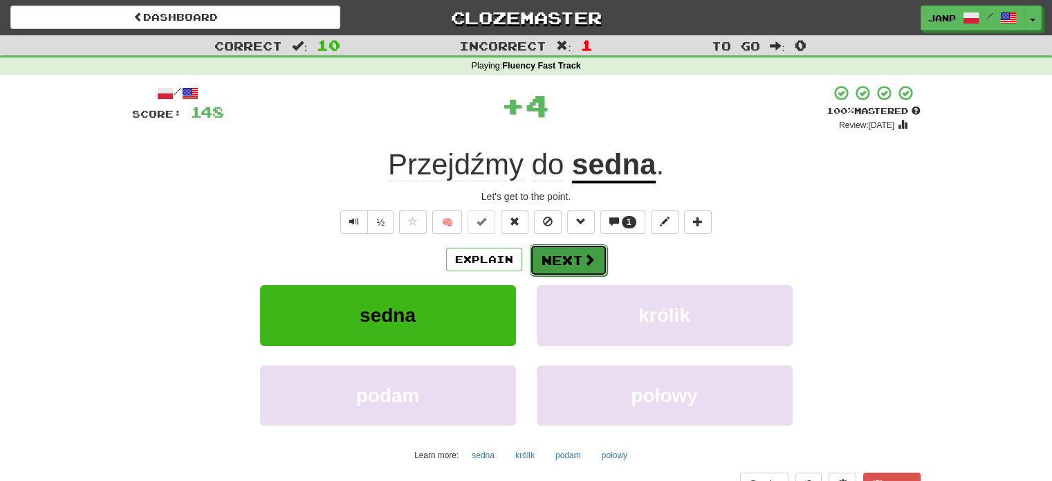
click at [573, 260] on button "Next" at bounding box center [568, 260] width 77 height 32
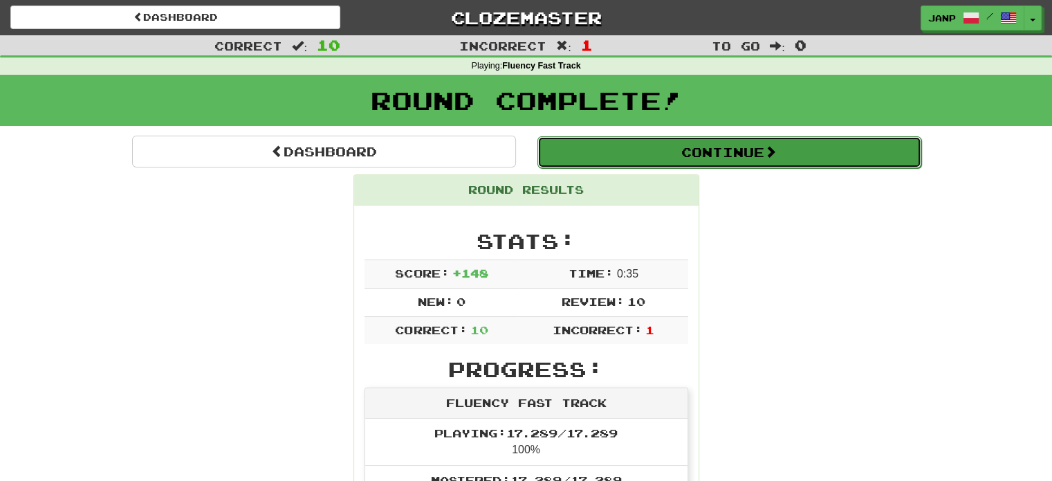
click at [682, 145] on button "Continue" at bounding box center [729, 152] width 384 height 32
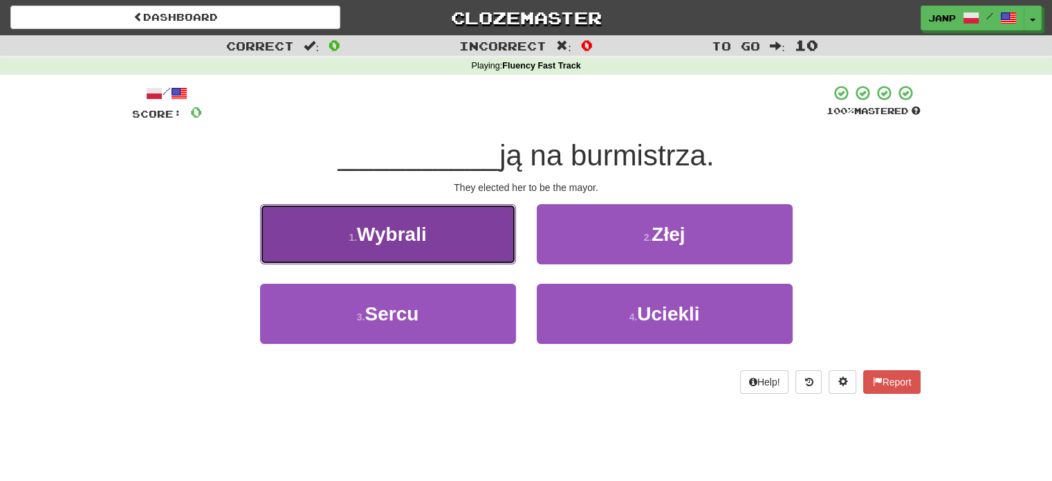
click at [481, 240] on button "1 . Wybrali" at bounding box center [388, 234] width 256 height 60
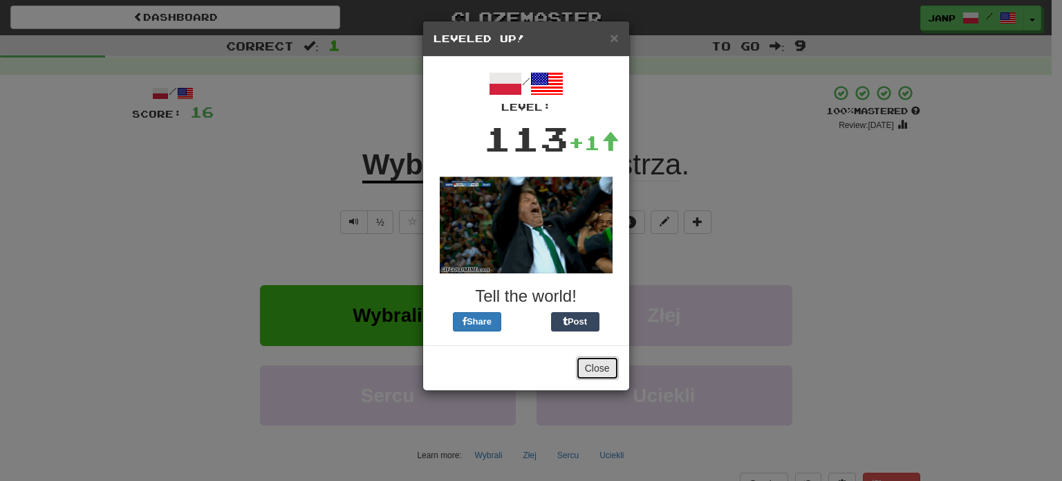
click at [597, 361] on button "Close" at bounding box center [597, 368] width 43 height 24
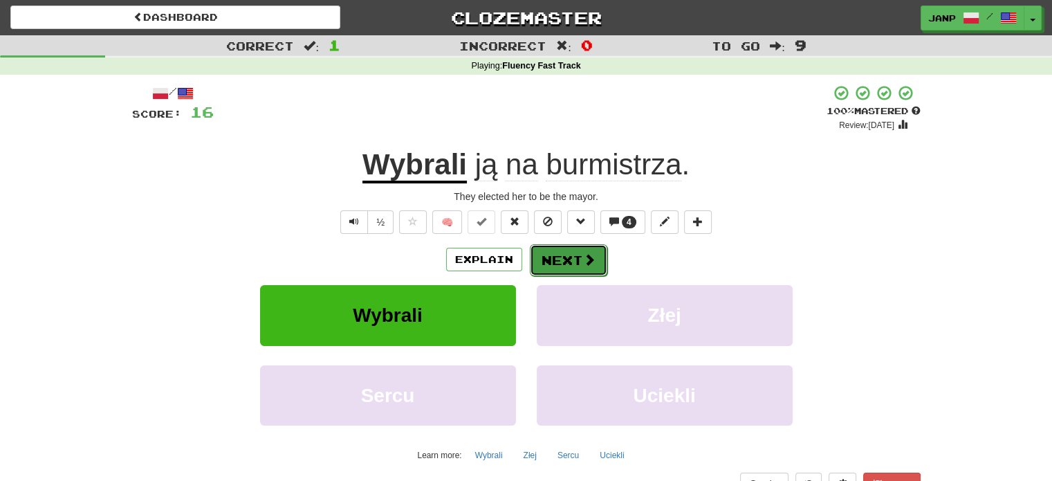
click at [559, 262] on button "Next" at bounding box center [568, 260] width 77 height 32
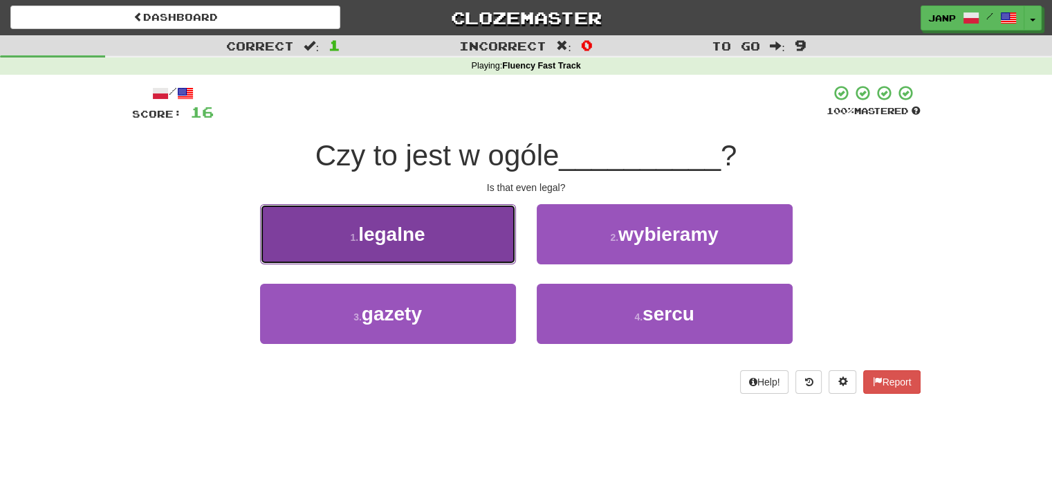
click at [454, 223] on button "1 . legalne" at bounding box center [388, 234] width 256 height 60
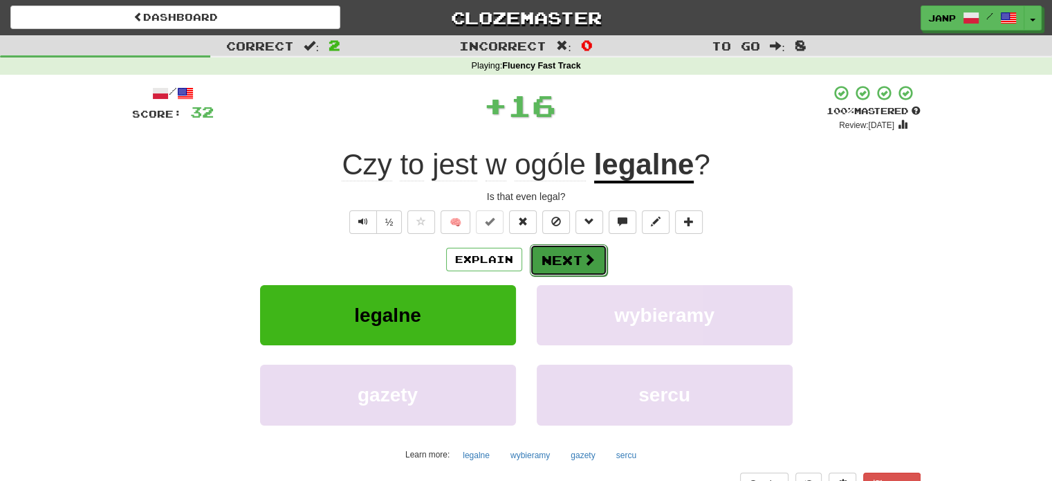
click at [553, 255] on button "Next" at bounding box center [568, 260] width 77 height 32
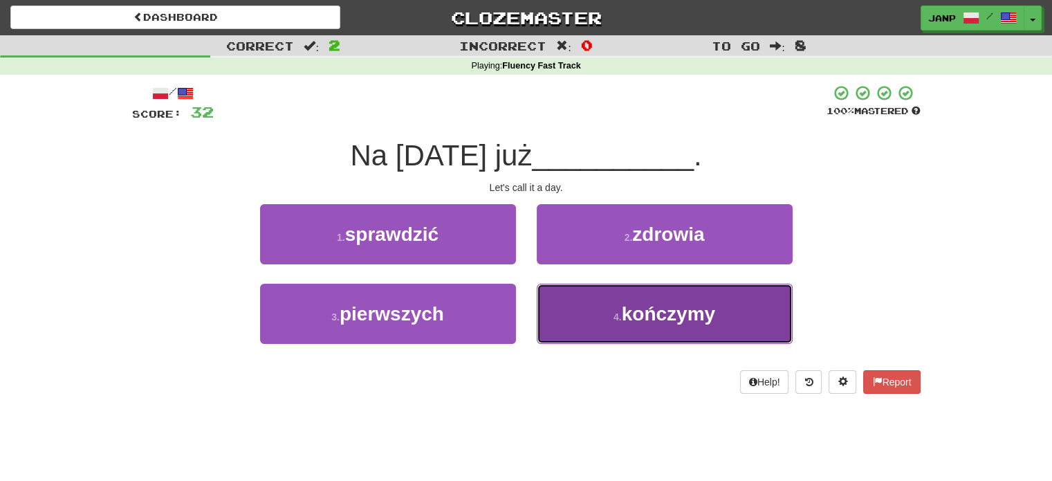
click at [561, 334] on button "4 . kończymy" at bounding box center [665, 313] width 256 height 60
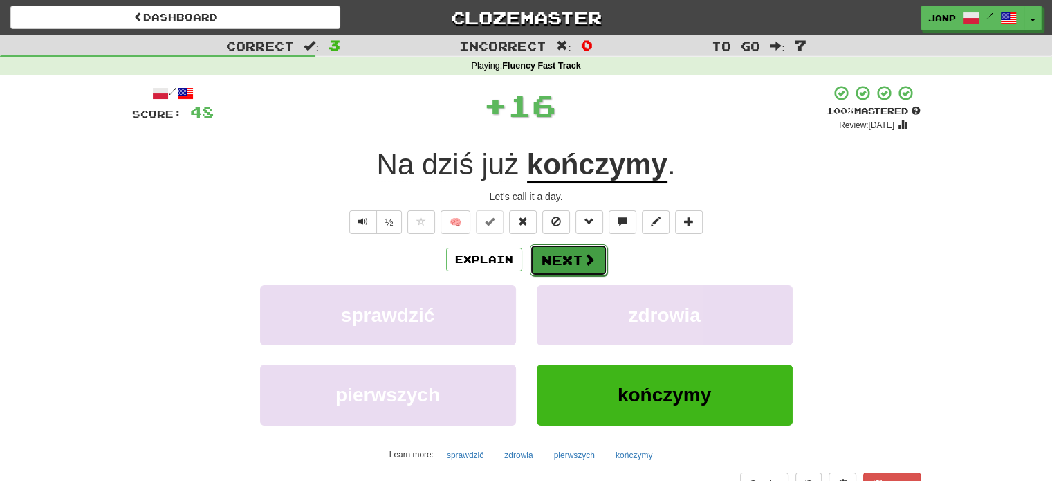
click at [557, 254] on button "Next" at bounding box center [568, 260] width 77 height 32
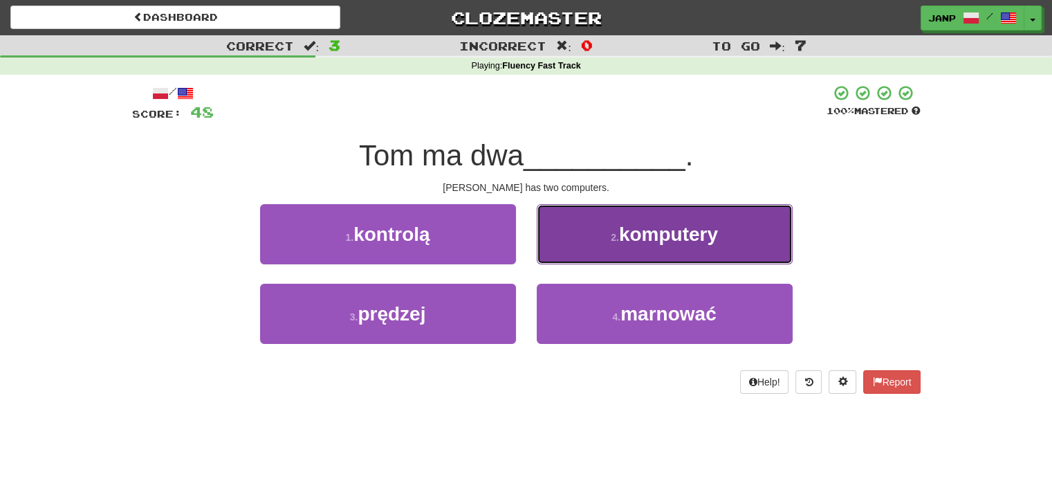
click at [559, 256] on button "2 . komputery" at bounding box center [665, 234] width 256 height 60
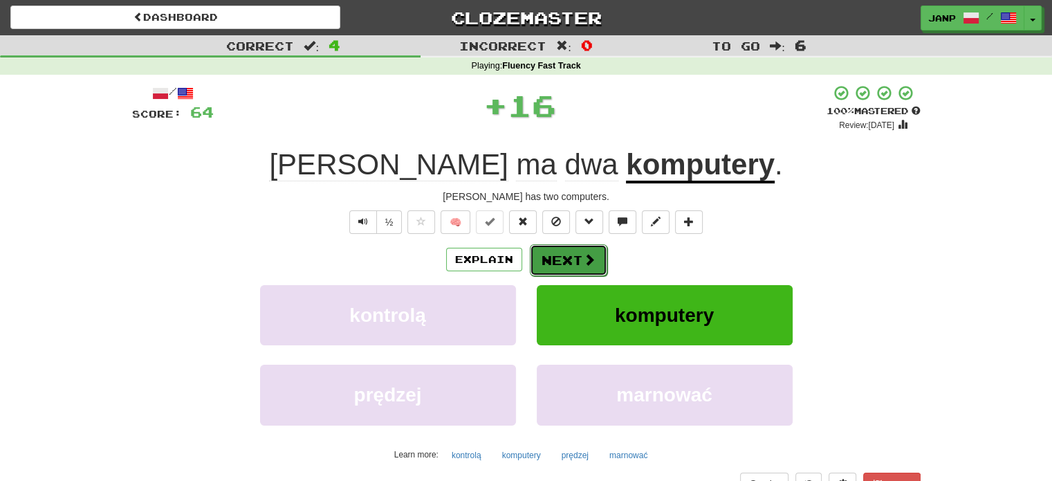
click at [546, 257] on button "Next" at bounding box center [568, 260] width 77 height 32
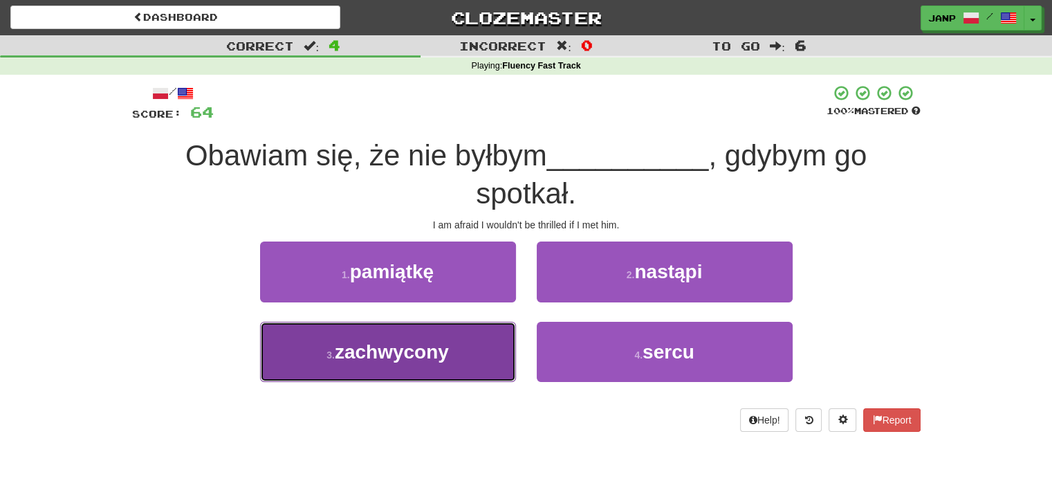
click at [481, 337] on button "3 . zachwycony" at bounding box center [388, 352] width 256 height 60
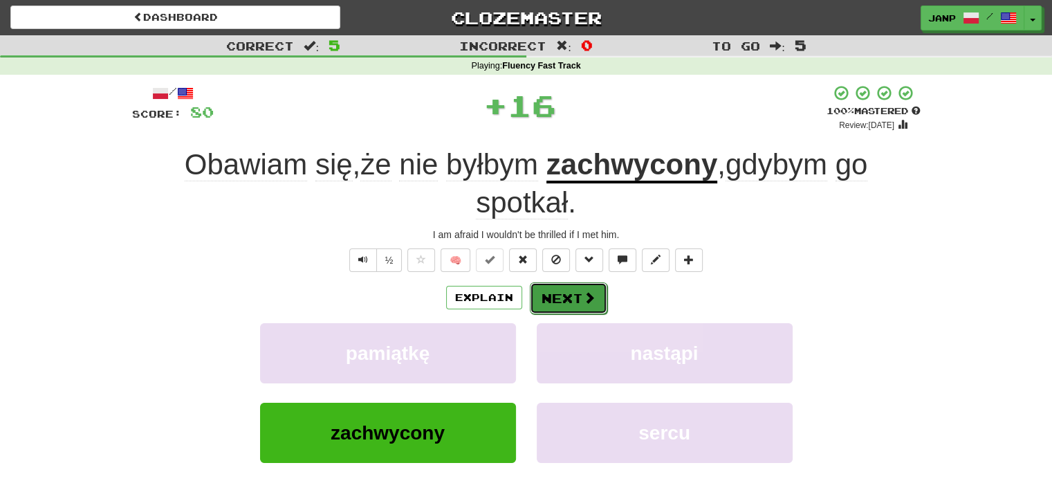
click at [590, 300] on span at bounding box center [589, 297] width 12 height 12
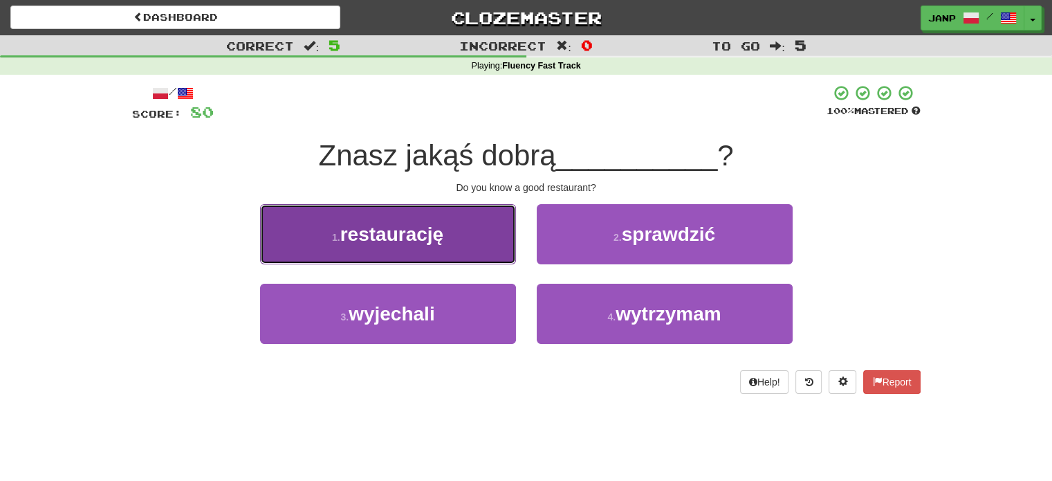
click at [497, 255] on button "1 . restaurację" at bounding box center [388, 234] width 256 height 60
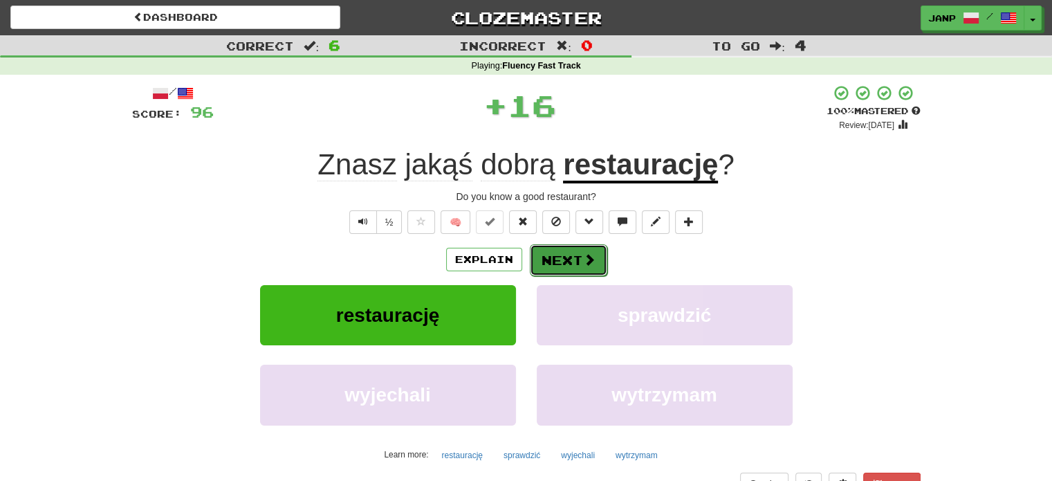
click at [558, 257] on button "Next" at bounding box center [568, 260] width 77 height 32
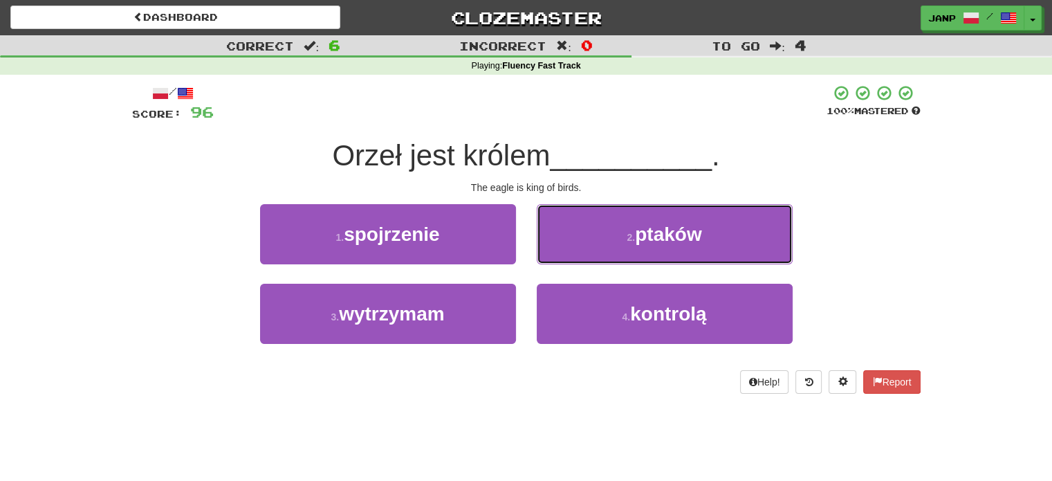
click at [558, 257] on button "2 . ptaków" at bounding box center [665, 234] width 256 height 60
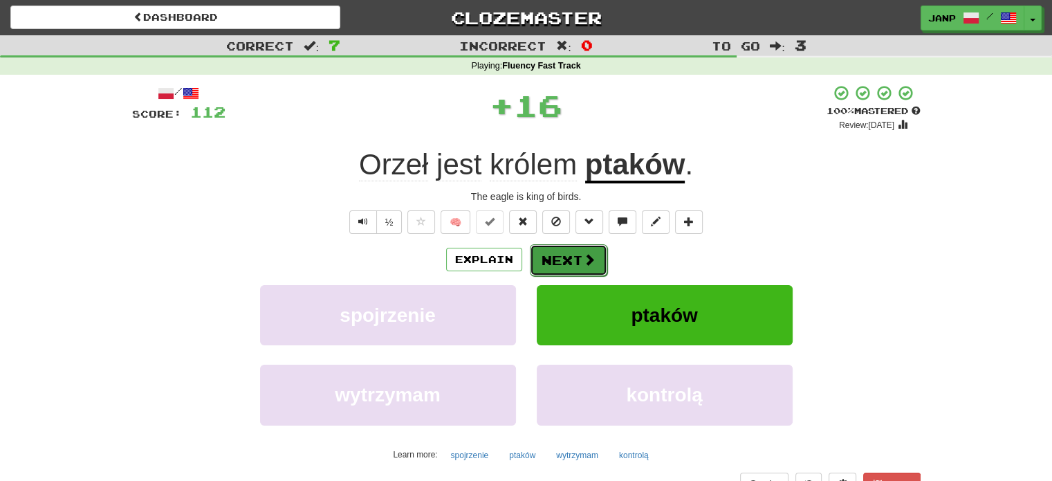
click at [552, 257] on button "Next" at bounding box center [568, 260] width 77 height 32
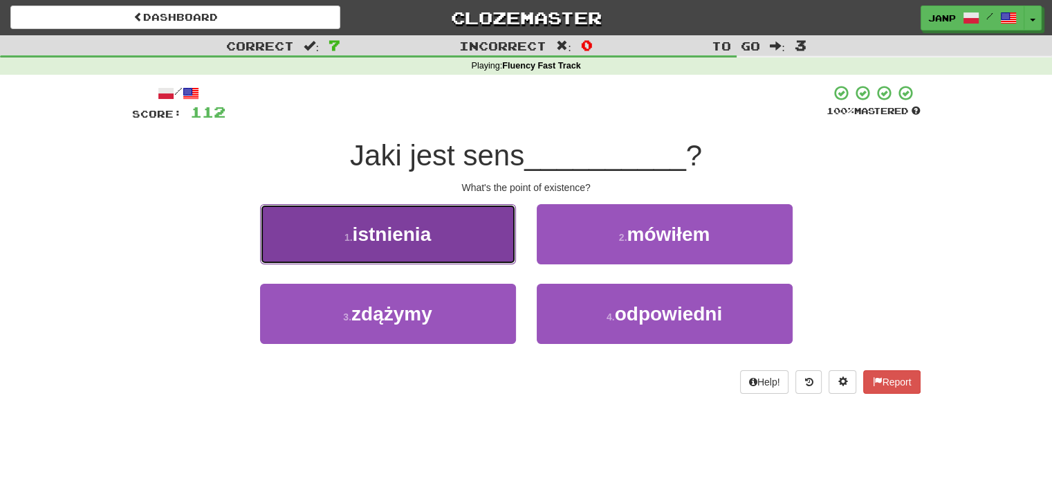
click at [490, 246] on button "1 . istnienia" at bounding box center [388, 234] width 256 height 60
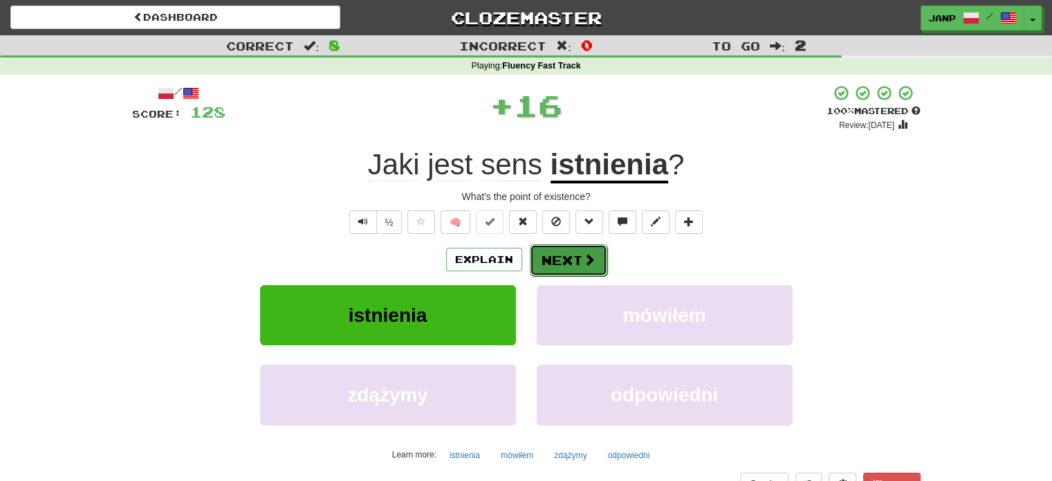
click at [568, 251] on button "Next" at bounding box center [568, 260] width 77 height 32
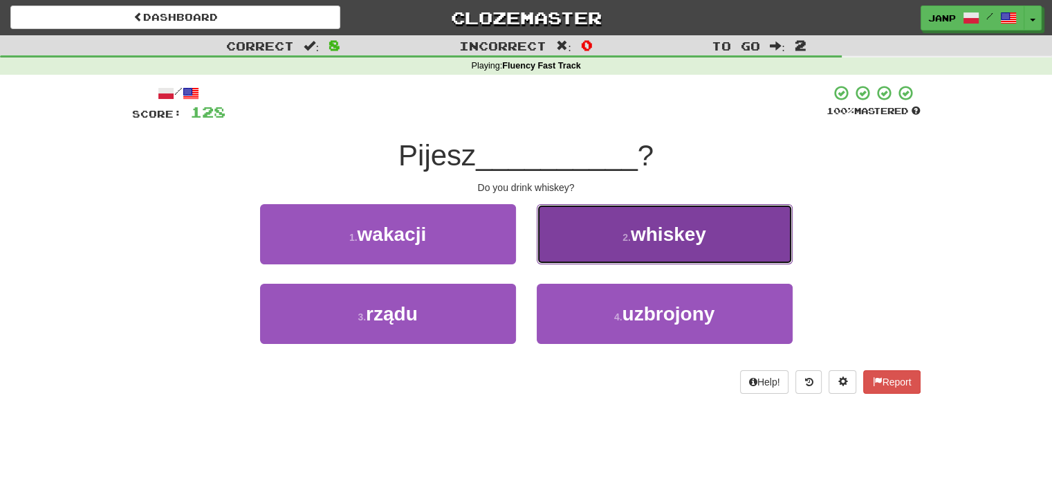
click at [568, 256] on button "2 . whiskey" at bounding box center [665, 234] width 256 height 60
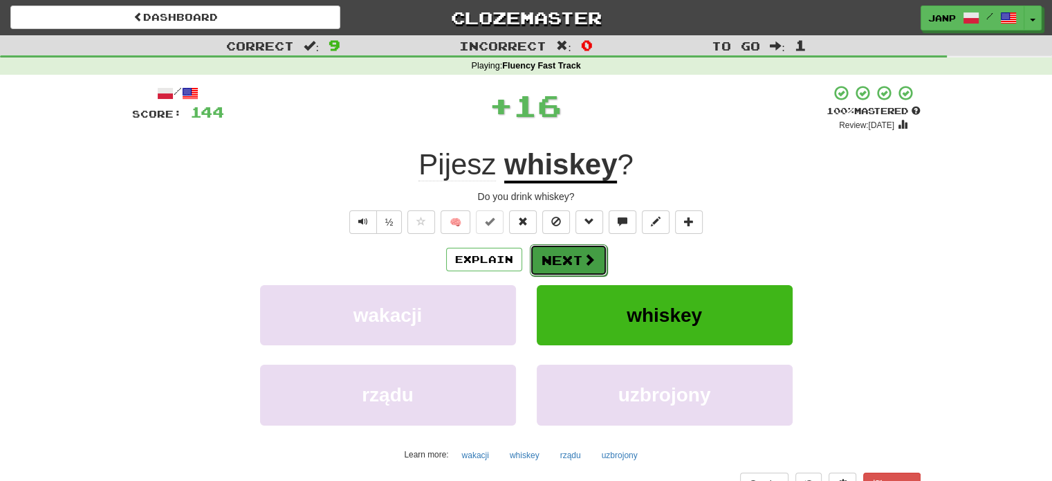
click at [566, 252] on button "Next" at bounding box center [568, 260] width 77 height 32
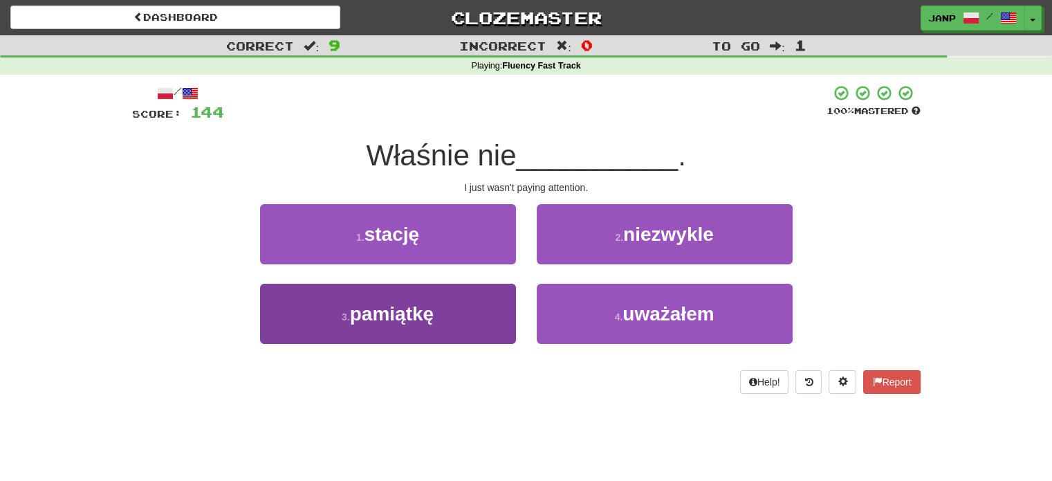
drag, startPoint x: 389, startPoint y: 346, endPoint x: 394, endPoint y: 337, distance: 10.6
click at [389, 345] on div "3 . pamiątkę" at bounding box center [388, 323] width 277 height 80
click at [399, 331] on button "3 . pamiątkę" at bounding box center [388, 313] width 256 height 60
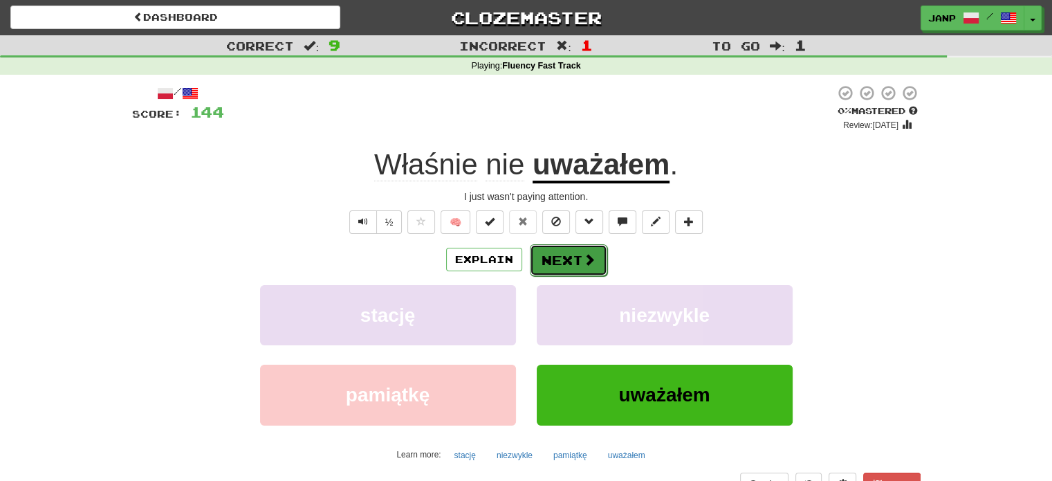
click at [570, 260] on button "Next" at bounding box center [568, 260] width 77 height 32
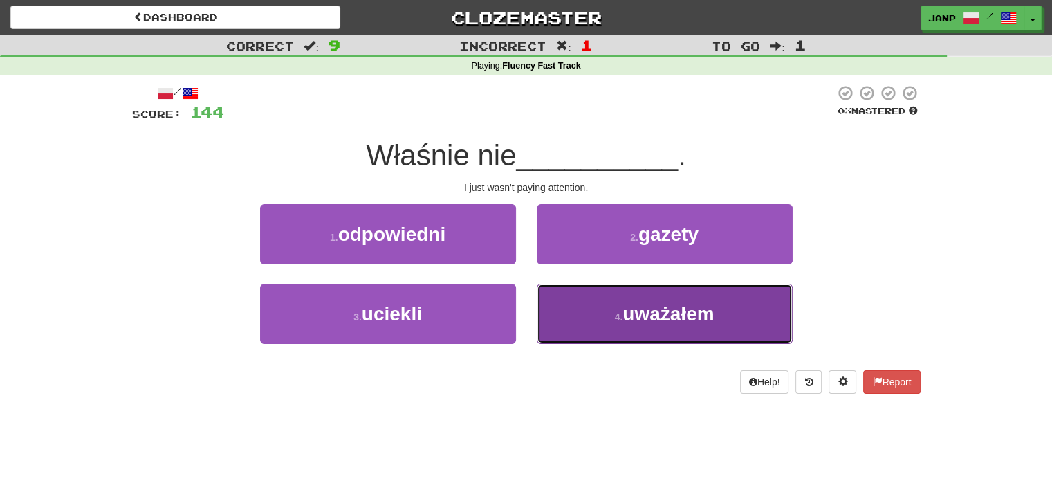
click at [573, 323] on button "4 . uważałem" at bounding box center [665, 313] width 256 height 60
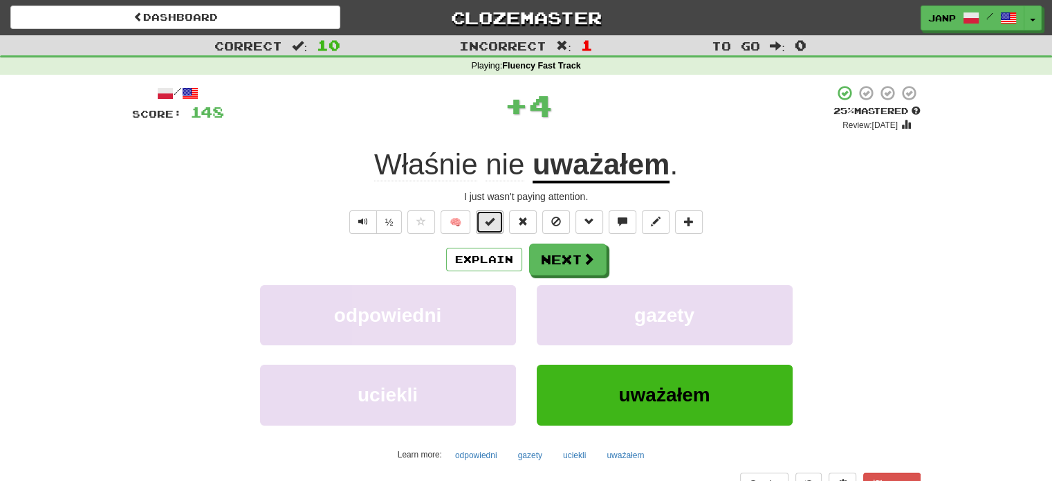
click at [487, 218] on span at bounding box center [490, 221] width 10 height 10
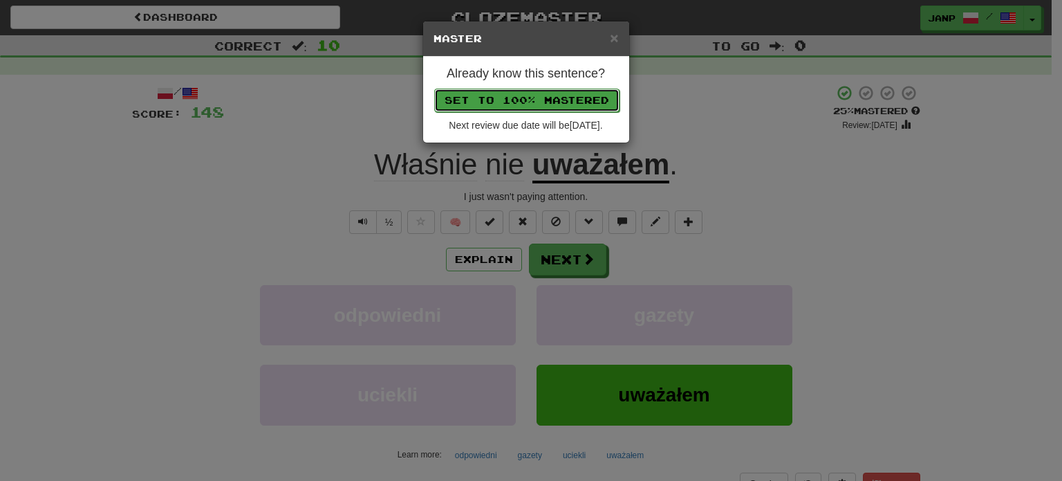
click at [523, 102] on button "Set to 100% Mastered" at bounding box center [526, 101] width 185 height 24
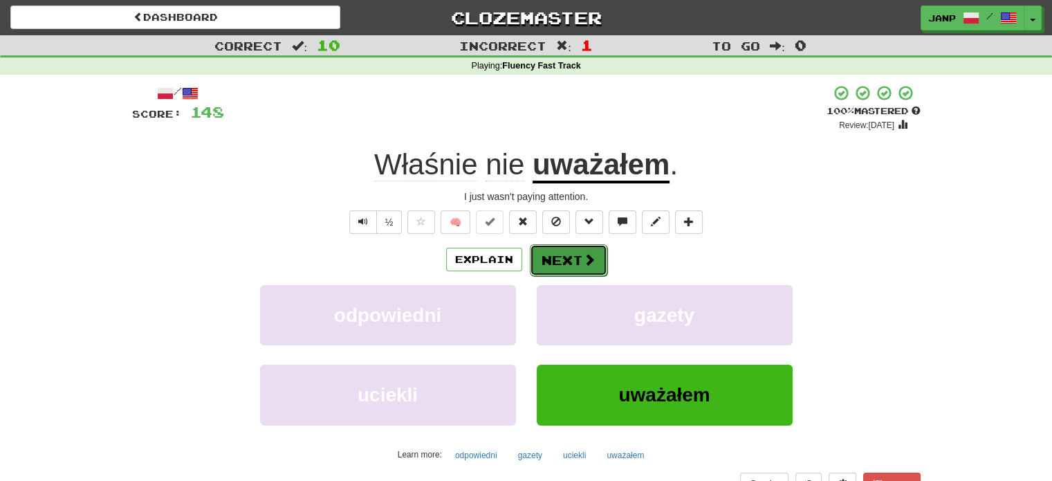
click at [575, 261] on button "Next" at bounding box center [568, 260] width 77 height 32
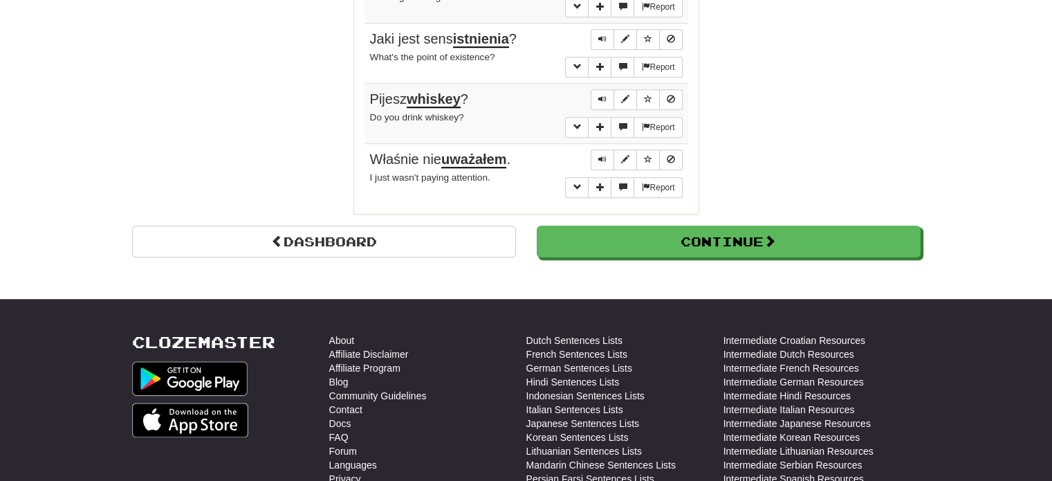
scroll to position [1175, 0]
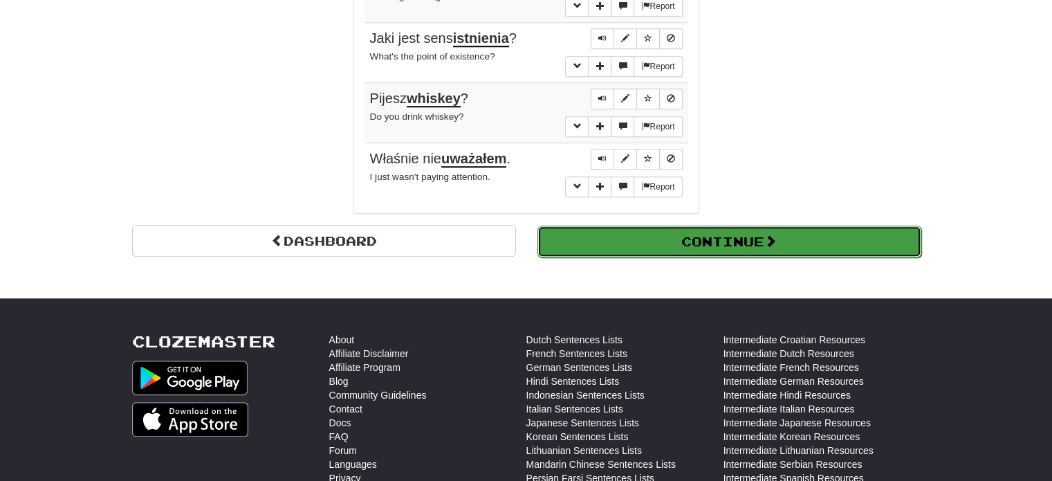
click at [655, 239] on button "Continue" at bounding box center [729, 241] width 384 height 32
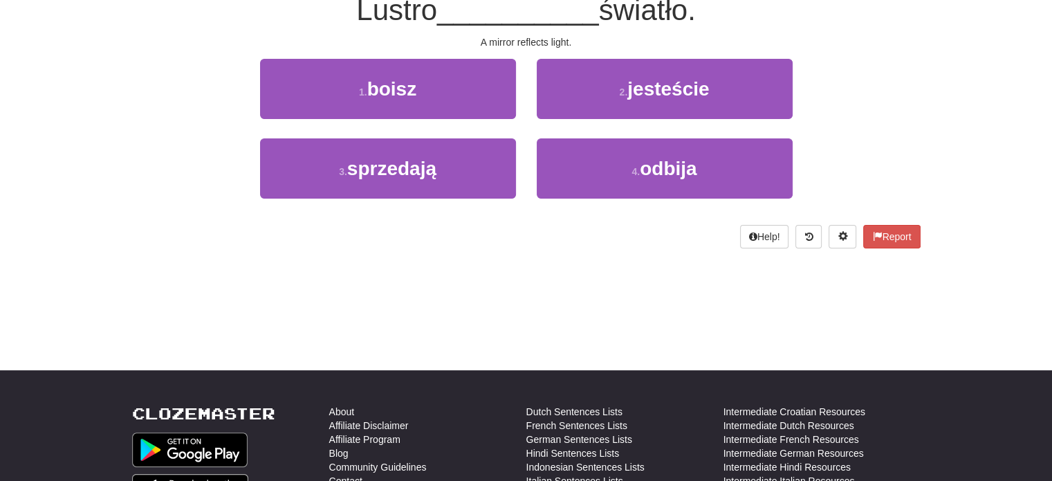
scroll to position [0, 0]
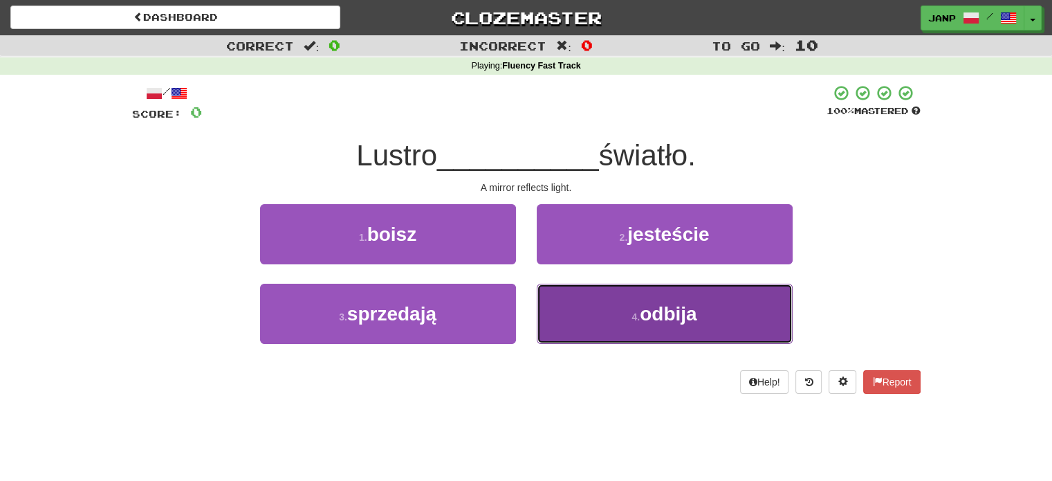
click at [618, 306] on button "4 . odbija" at bounding box center [665, 313] width 256 height 60
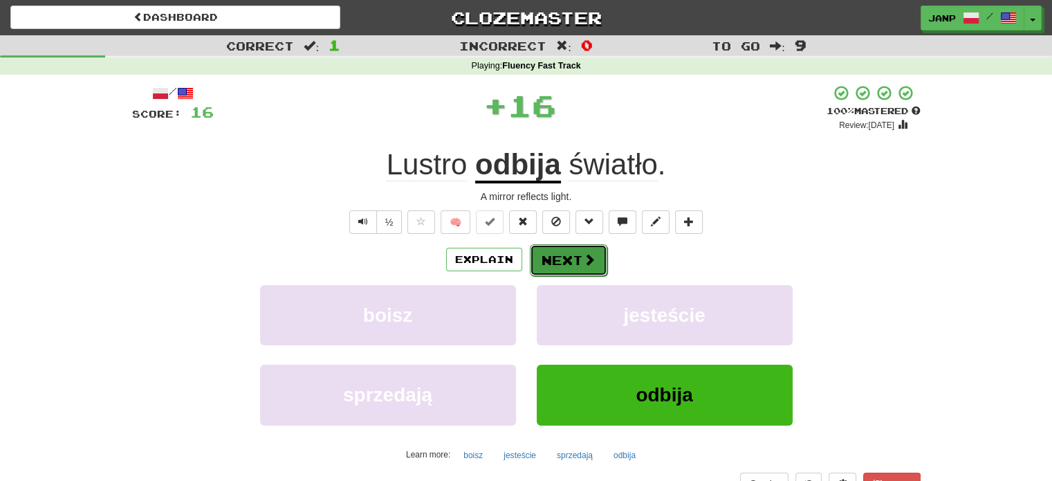
click at [560, 270] on button "Next" at bounding box center [568, 260] width 77 height 32
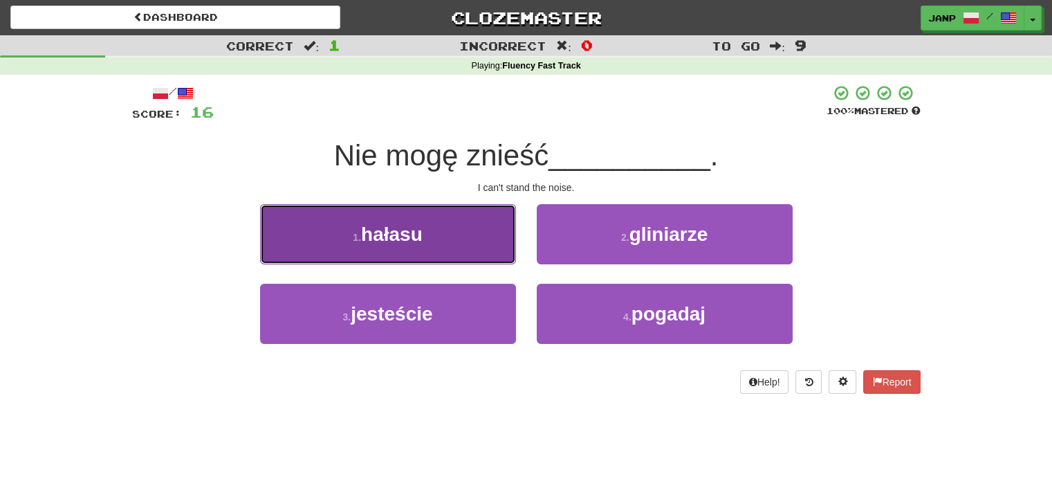
click at [476, 245] on button "1 . hałasu" at bounding box center [388, 234] width 256 height 60
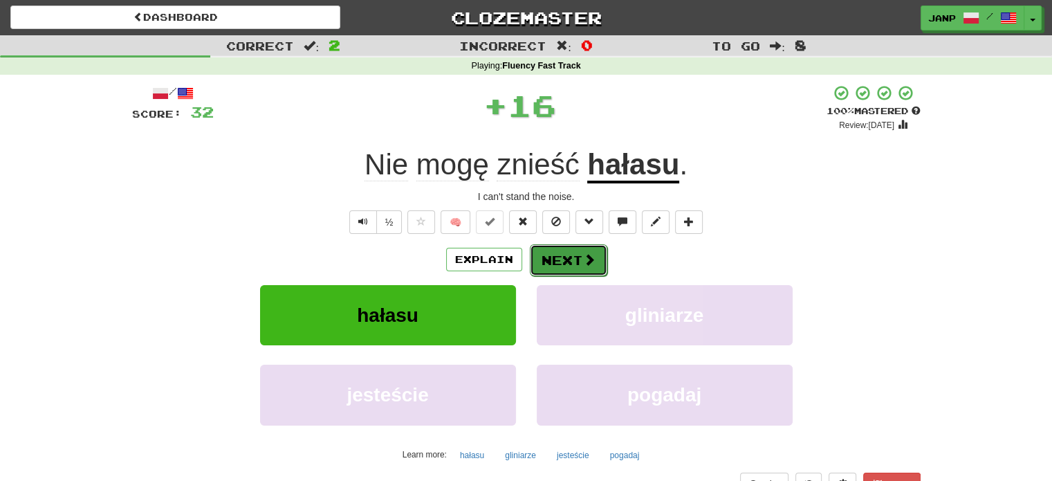
click at [544, 259] on button "Next" at bounding box center [568, 260] width 77 height 32
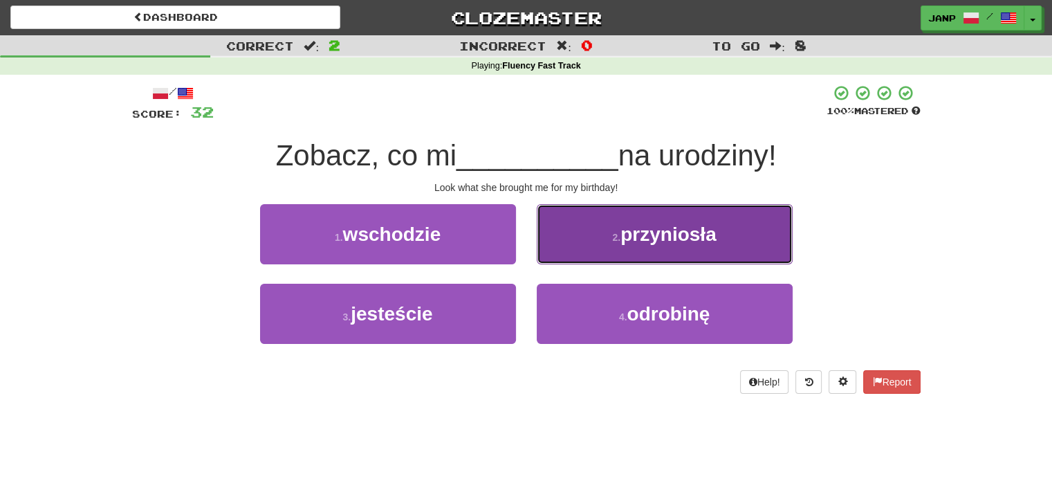
click at [569, 249] on button "2 . przyniosła" at bounding box center [665, 234] width 256 height 60
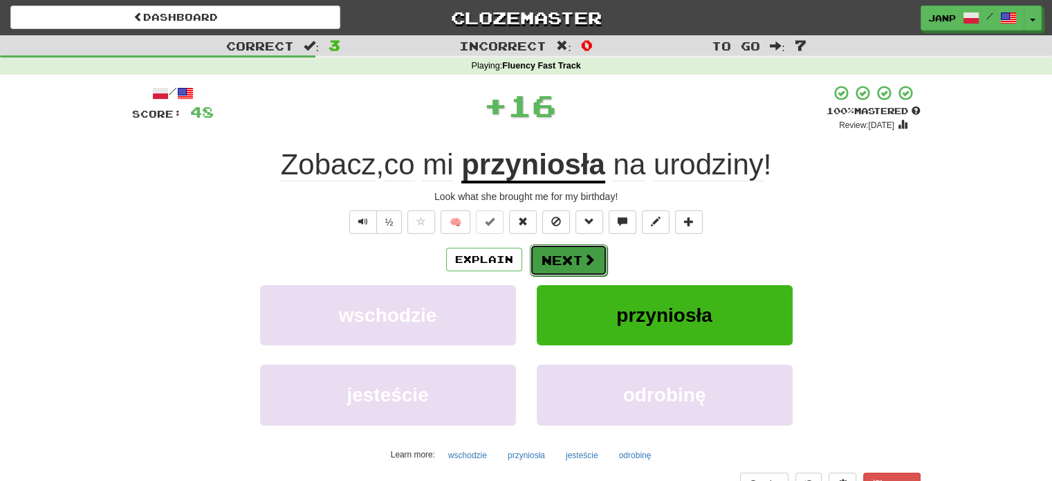
click at [550, 259] on button "Next" at bounding box center [568, 260] width 77 height 32
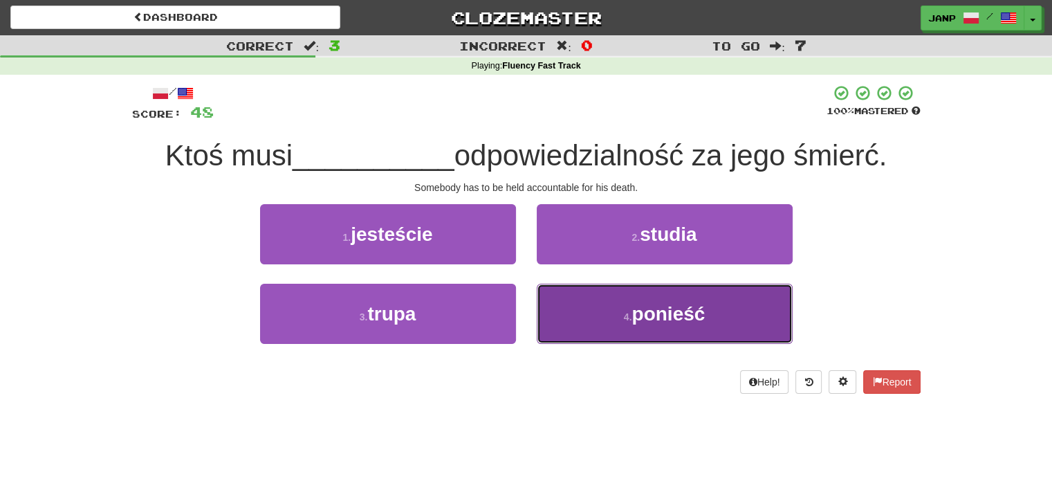
click at [603, 330] on button "4 . ponieść" at bounding box center [665, 313] width 256 height 60
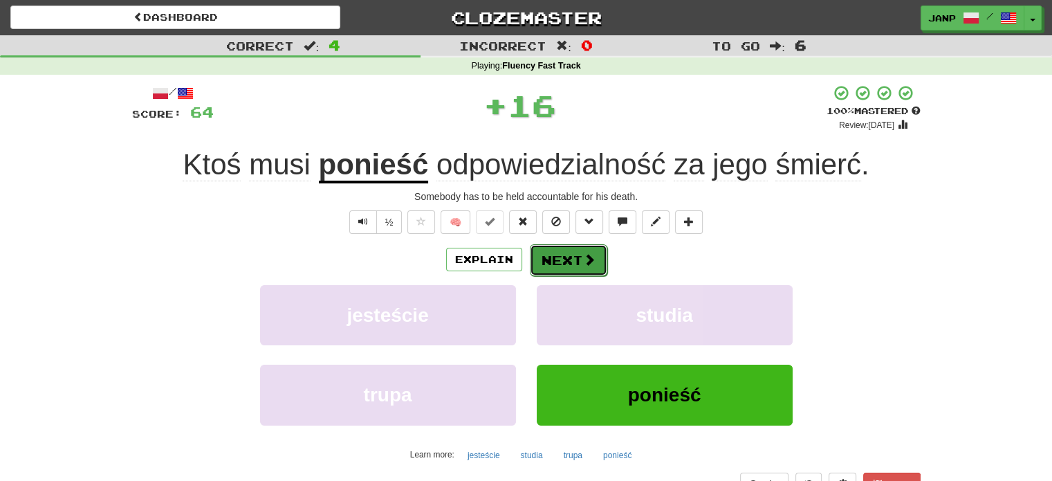
click at [571, 259] on button "Next" at bounding box center [568, 260] width 77 height 32
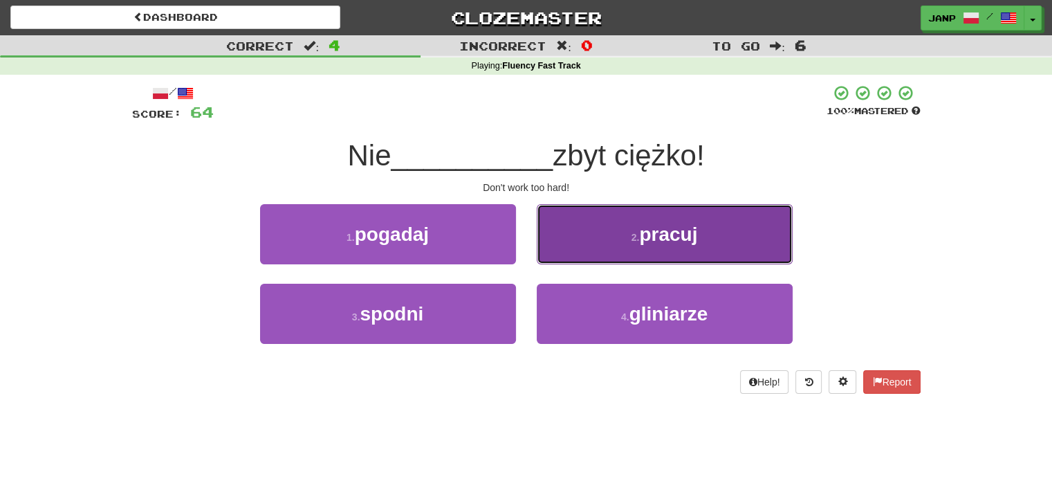
click at [579, 248] on button "2 . pracuj" at bounding box center [665, 234] width 256 height 60
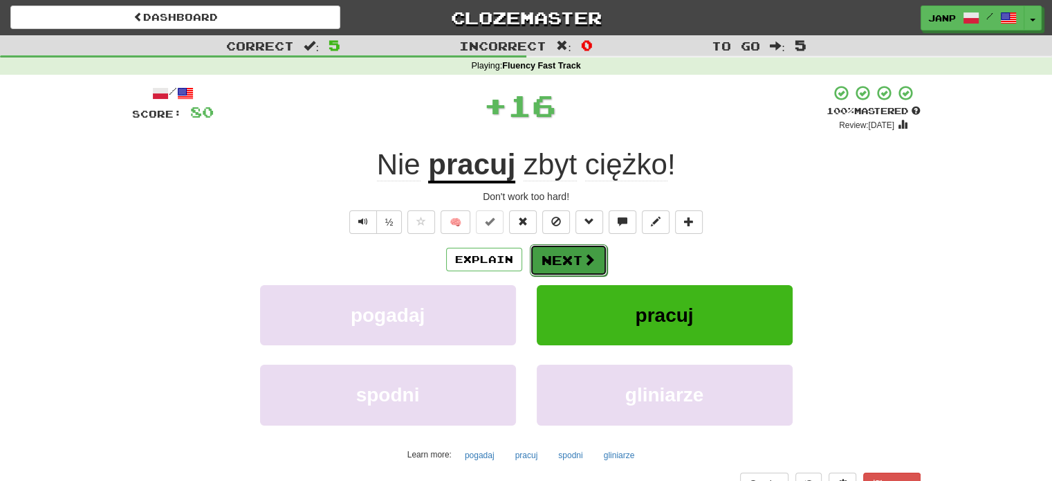
click at [561, 262] on button "Next" at bounding box center [568, 260] width 77 height 32
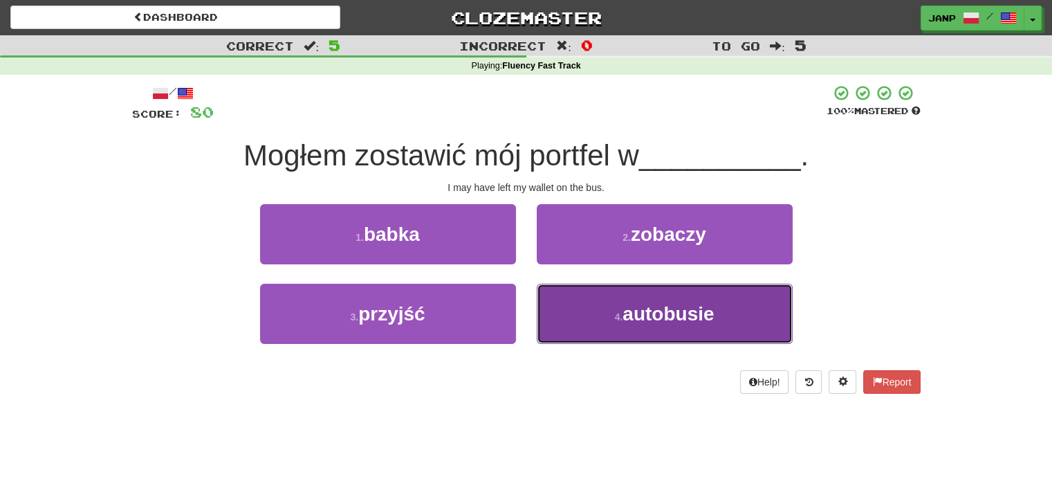
click at [568, 310] on button "4 . autobusie" at bounding box center [665, 313] width 256 height 60
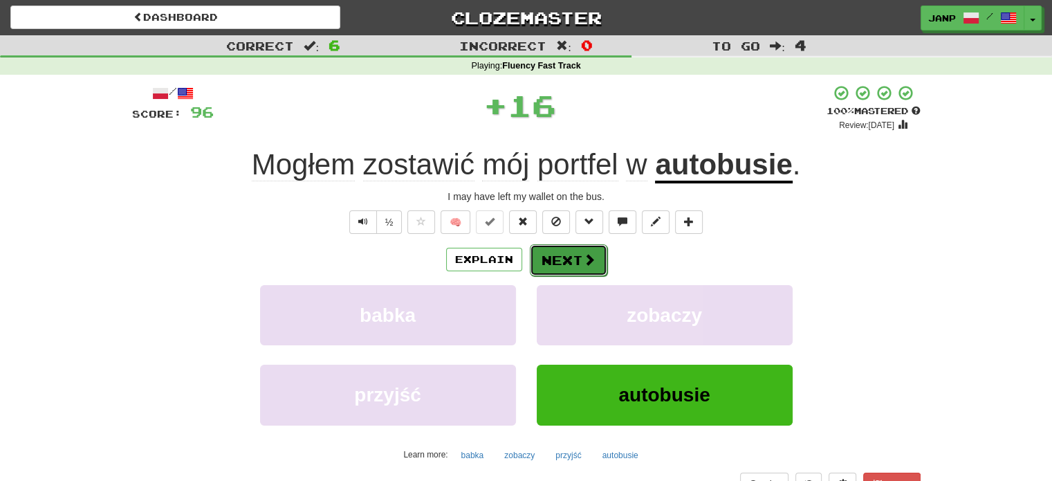
click at [553, 261] on button "Next" at bounding box center [568, 260] width 77 height 32
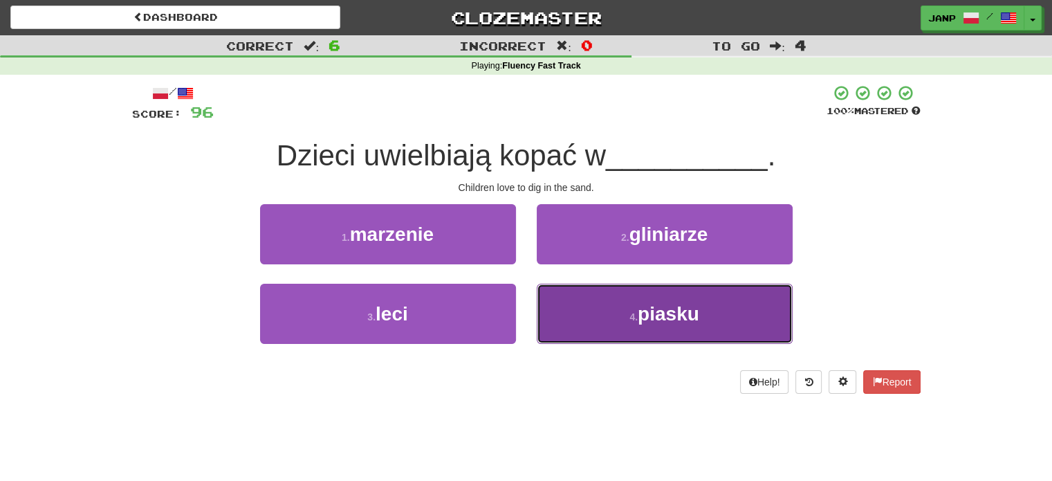
click at [608, 331] on button "4 . piasku" at bounding box center [665, 313] width 256 height 60
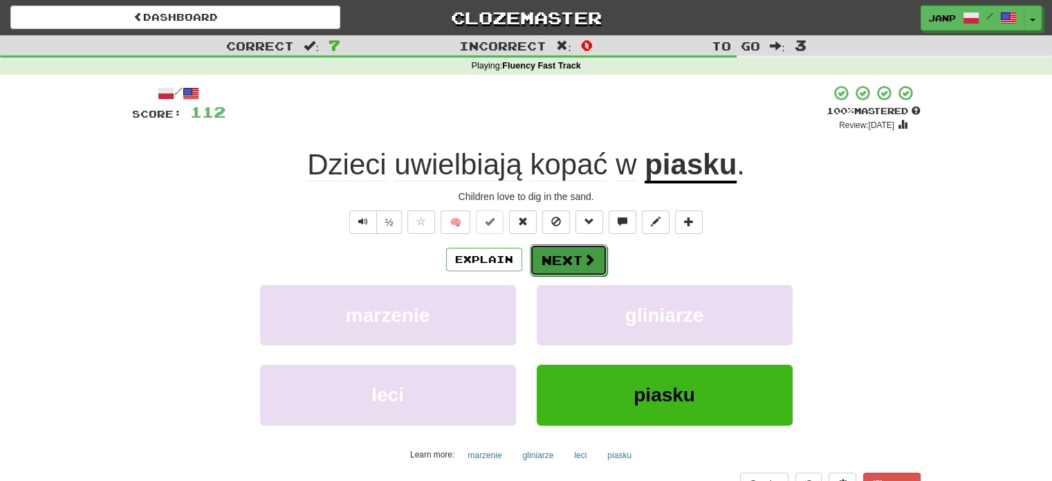
click at [564, 251] on button "Next" at bounding box center [568, 260] width 77 height 32
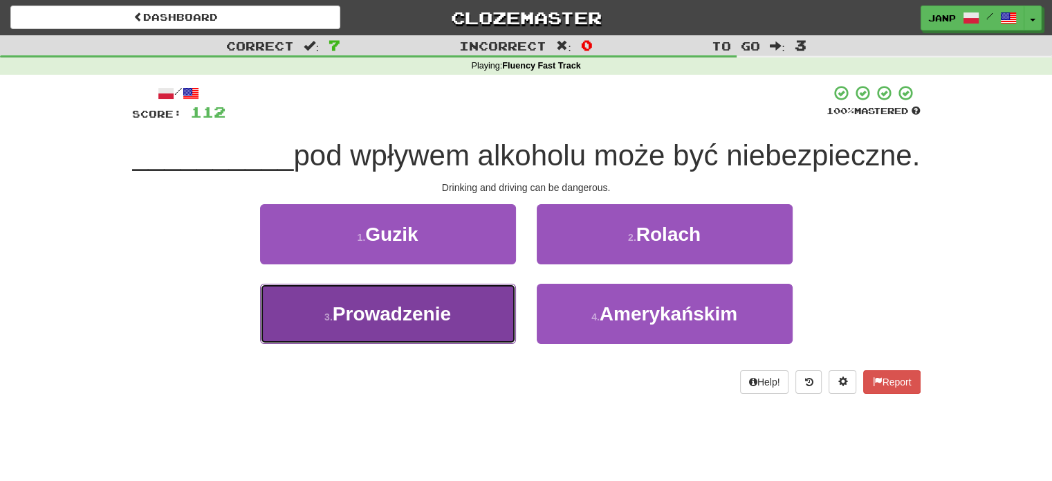
click at [477, 344] on button "3 . Prowadzenie" at bounding box center [388, 313] width 256 height 60
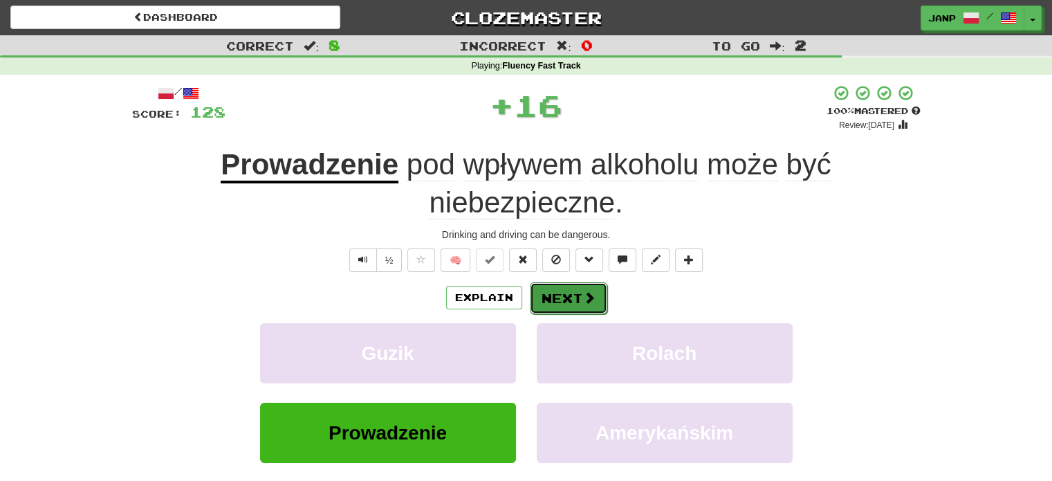
click at [553, 295] on button "Next" at bounding box center [568, 298] width 77 height 32
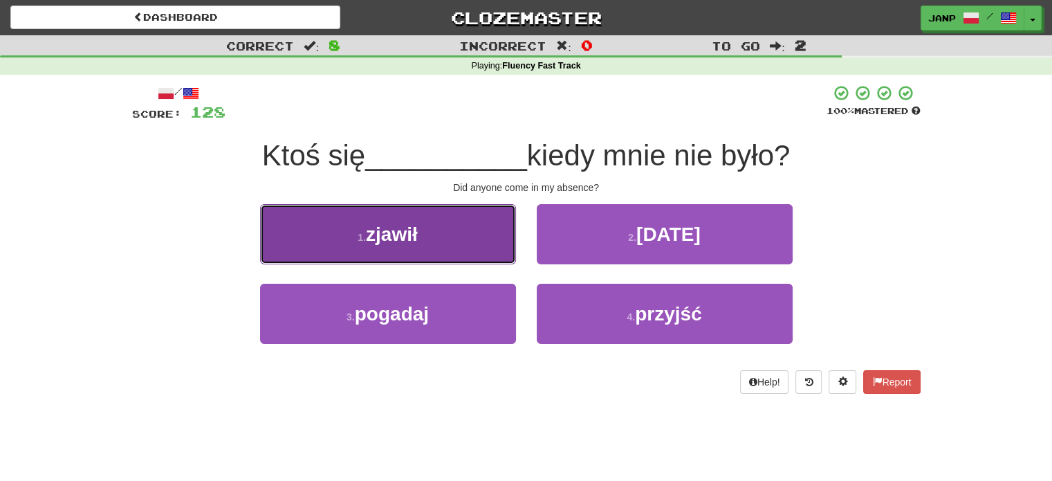
click at [467, 250] on button "1 . zjawił" at bounding box center [388, 234] width 256 height 60
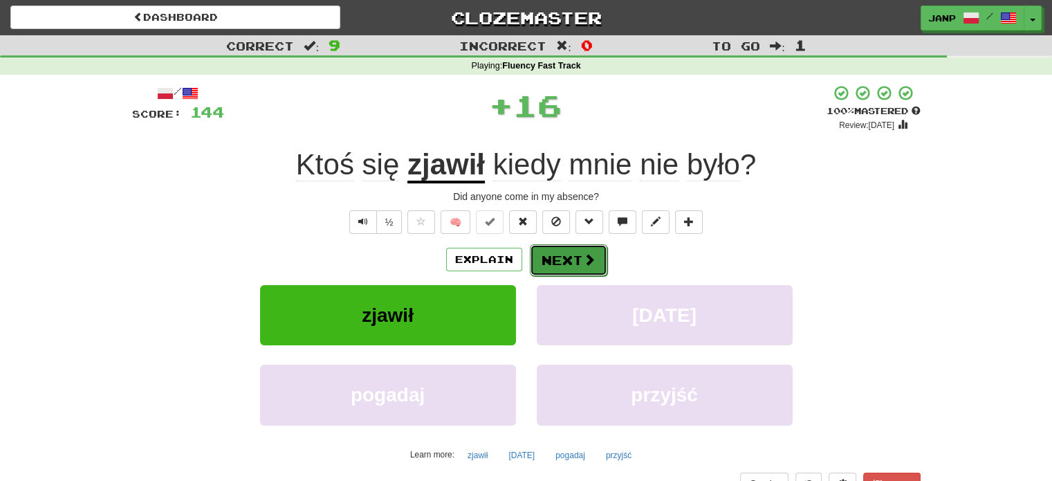
click at [560, 251] on button "Next" at bounding box center [568, 260] width 77 height 32
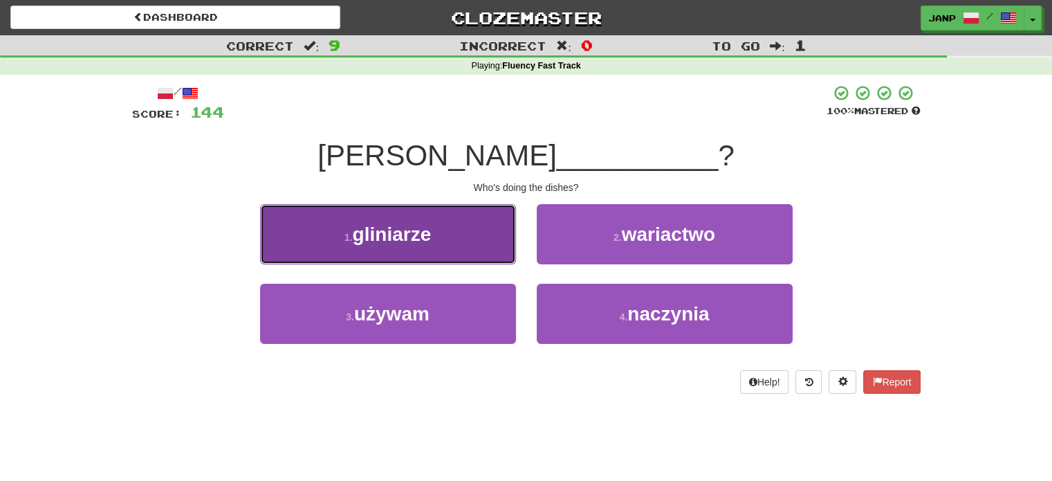
click at [483, 246] on button "1 . gliniarze" at bounding box center [388, 234] width 256 height 60
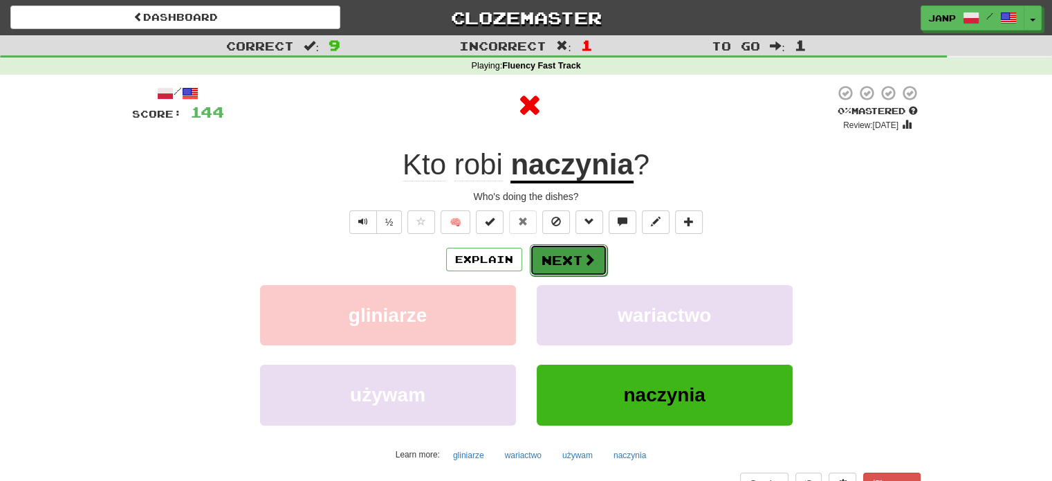
click at [546, 254] on button "Next" at bounding box center [568, 260] width 77 height 32
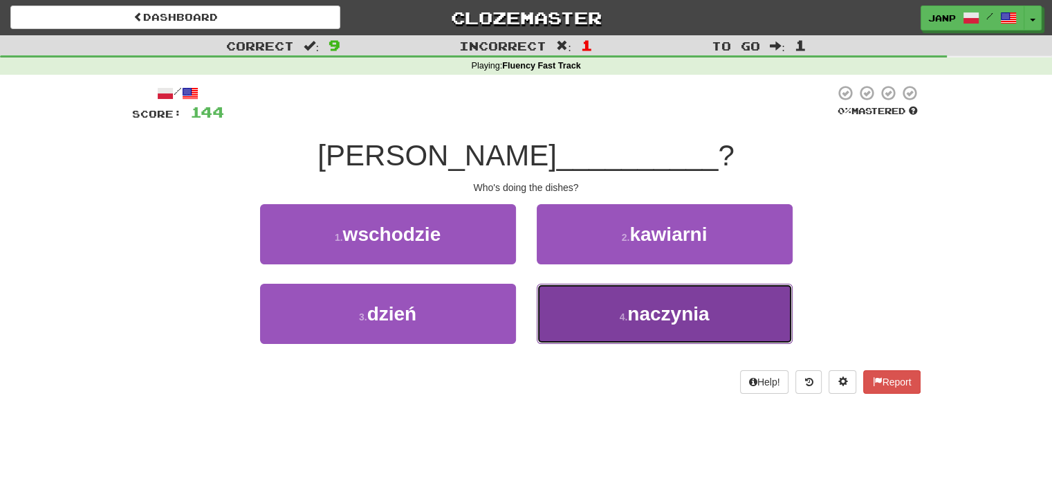
click at [586, 313] on button "4 . naczynia" at bounding box center [665, 313] width 256 height 60
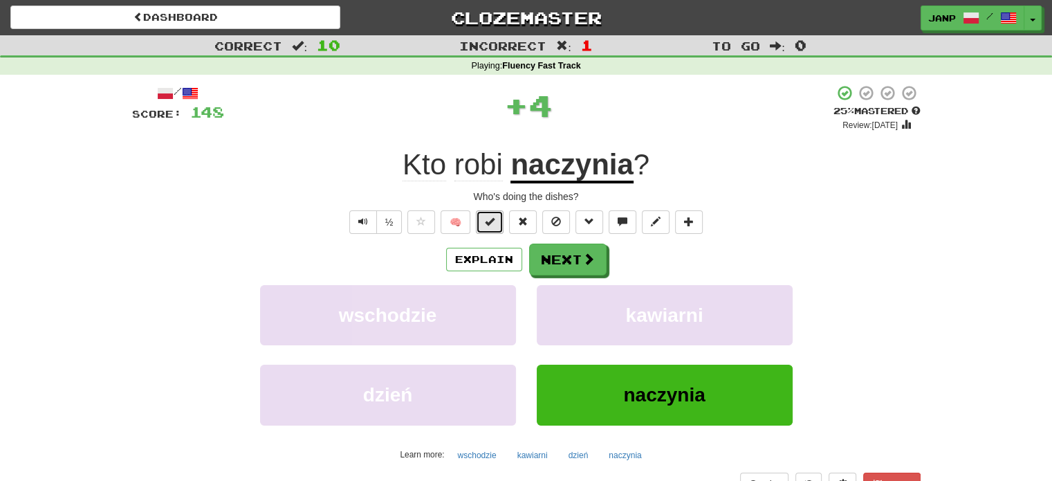
click at [487, 221] on span at bounding box center [490, 221] width 10 height 10
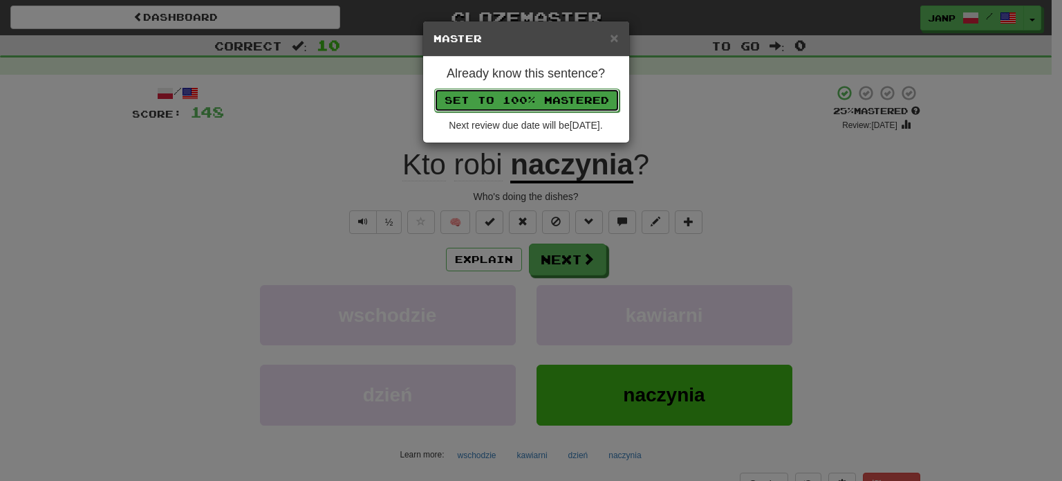
click at [542, 95] on button "Set to 100% Mastered" at bounding box center [526, 101] width 185 height 24
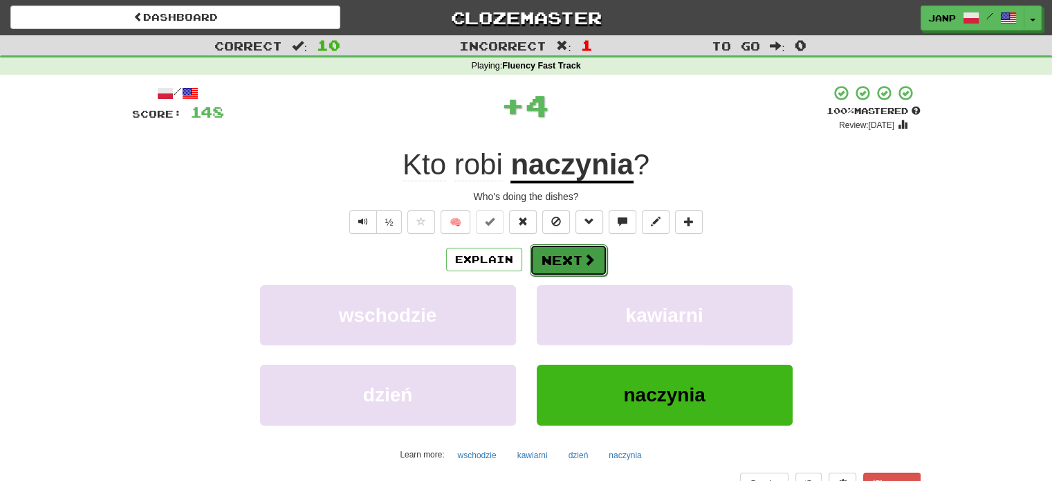
click at [574, 257] on button "Next" at bounding box center [568, 260] width 77 height 32
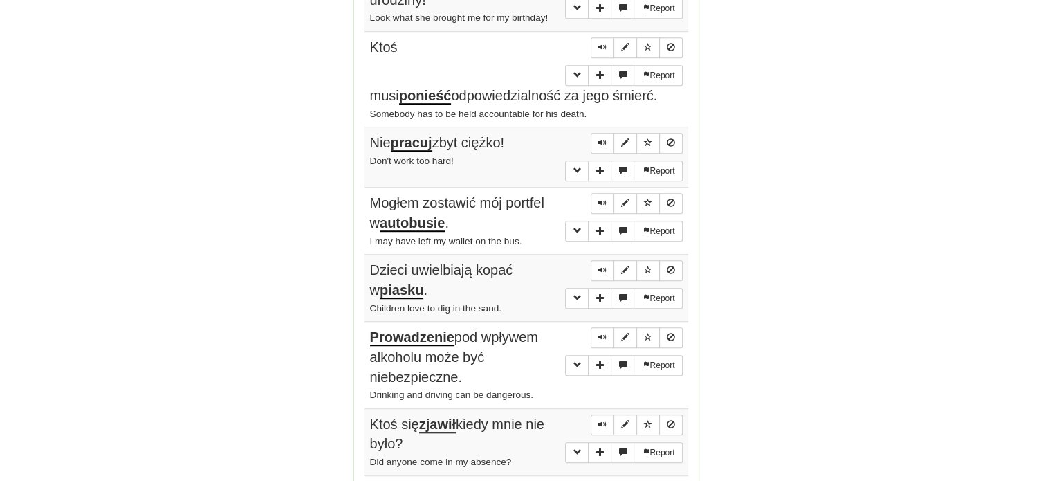
scroll to position [1037, 0]
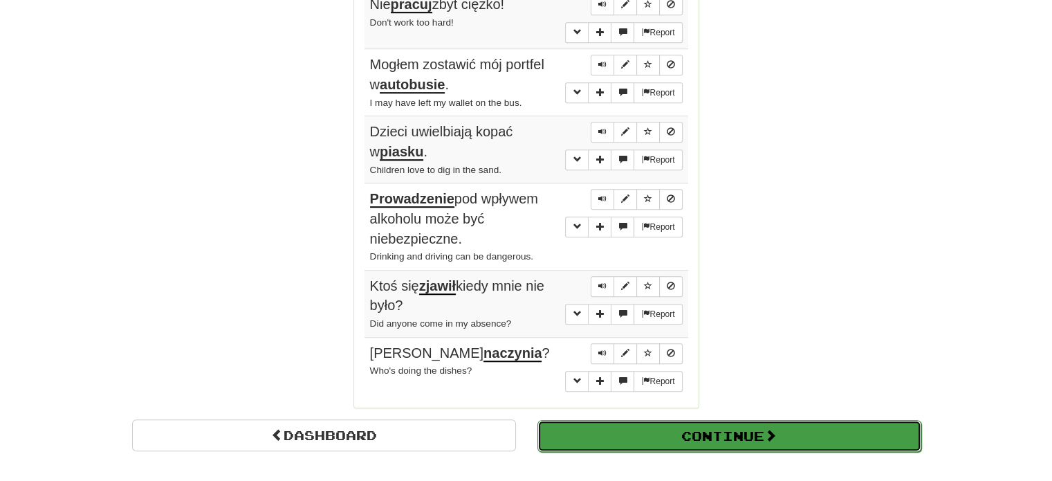
click at [681, 420] on button "Continue" at bounding box center [729, 436] width 384 height 32
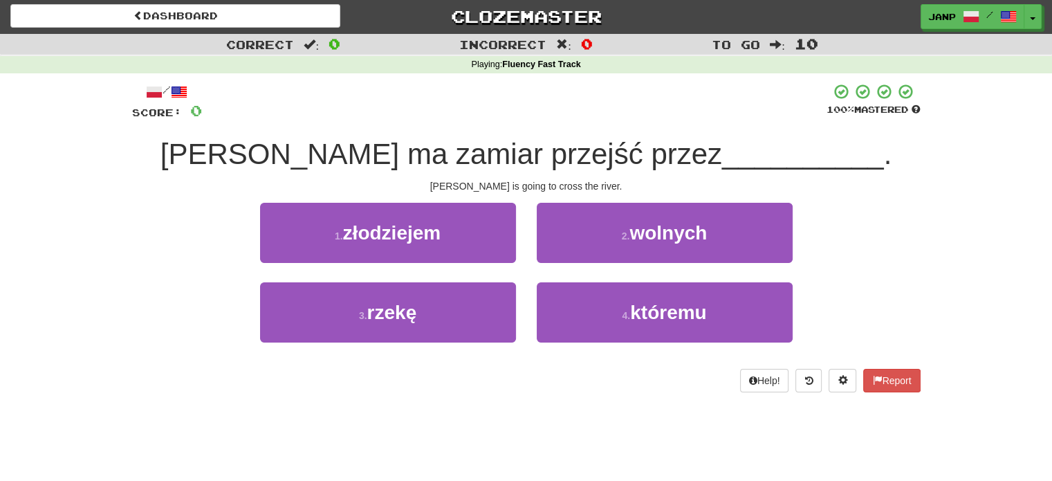
scroll to position [0, 0]
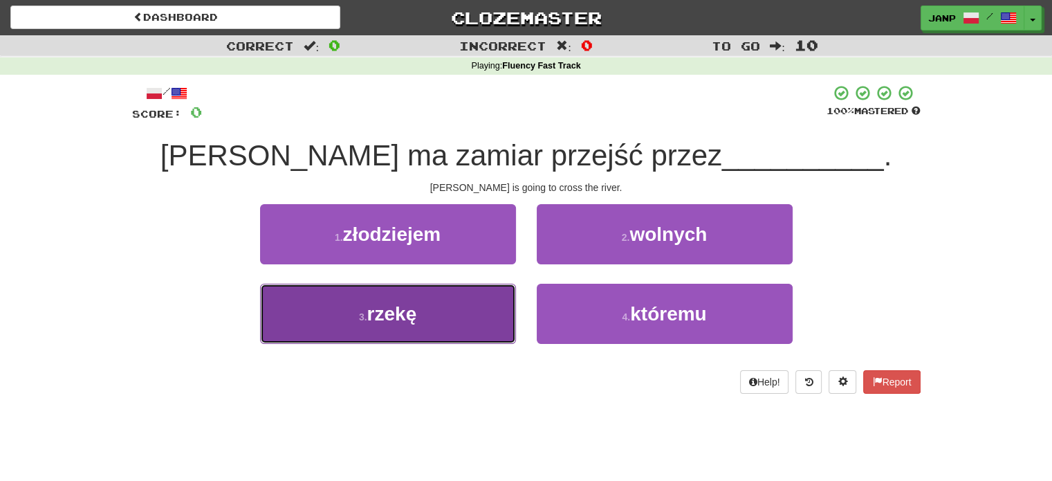
click at [484, 324] on button "3 . rzekę" at bounding box center [388, 313] width 256 height 60
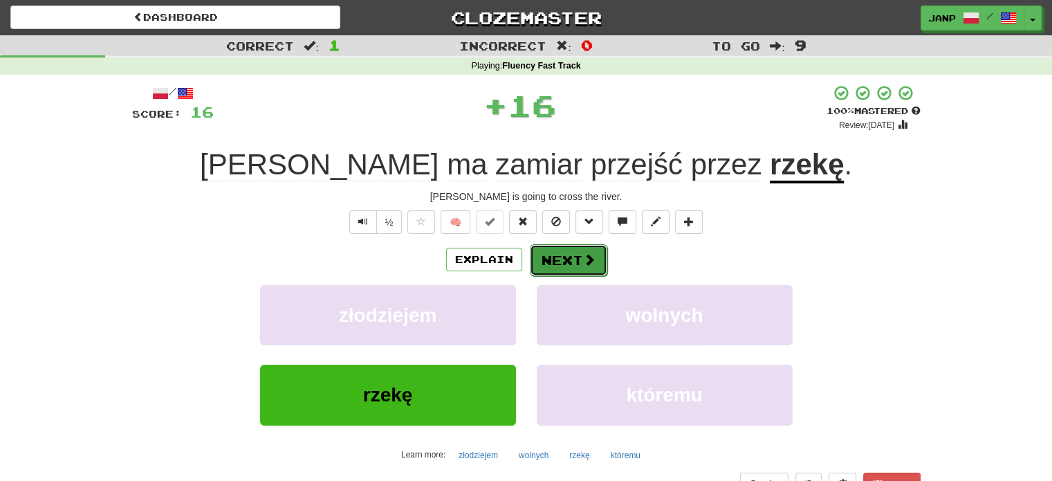
click at [572, 268] on button "Next" at bounding box center [568, 260] width 77 height 32
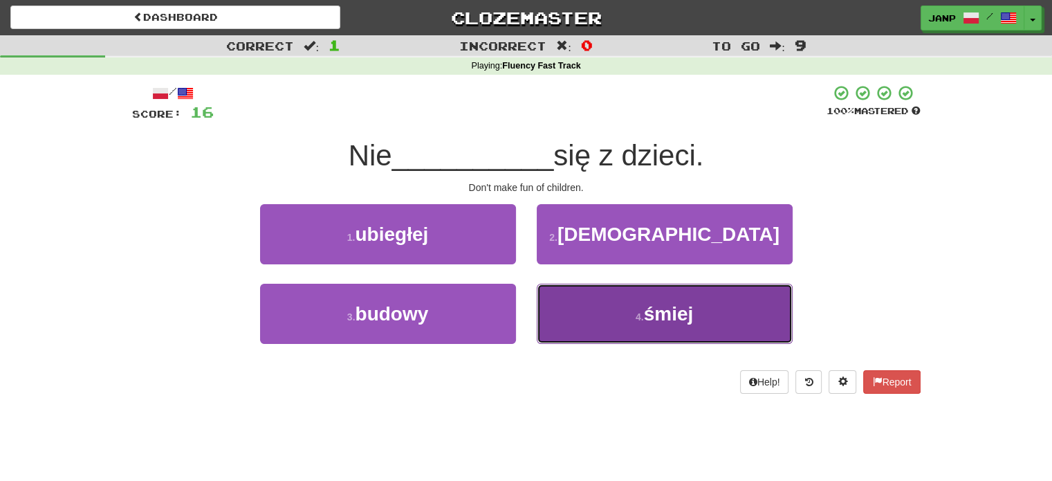
click at [557, 340] on button "4 . śmiej" at bounding box center [665, 313] width 256 height 60
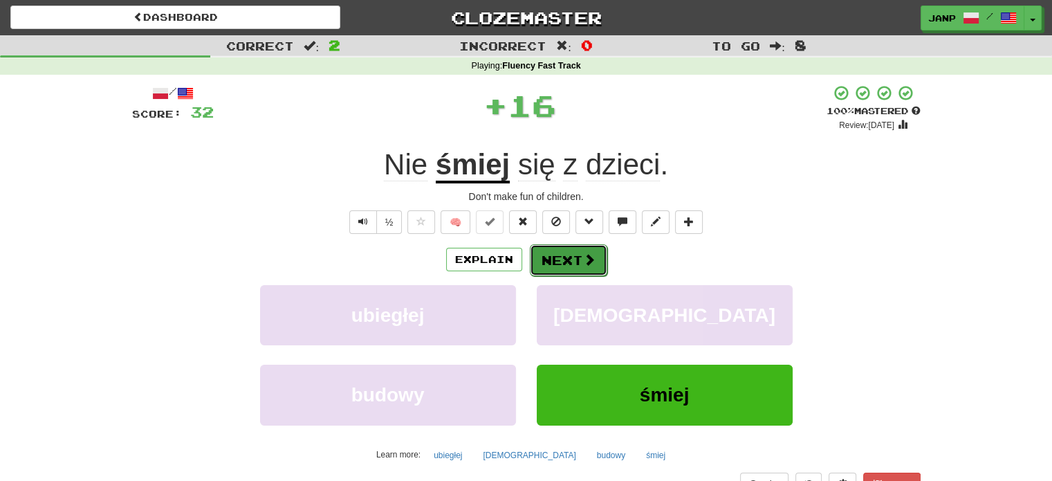
click at [552, 254] on button "Next" at bounding box center [568, 260] width 77 height 32
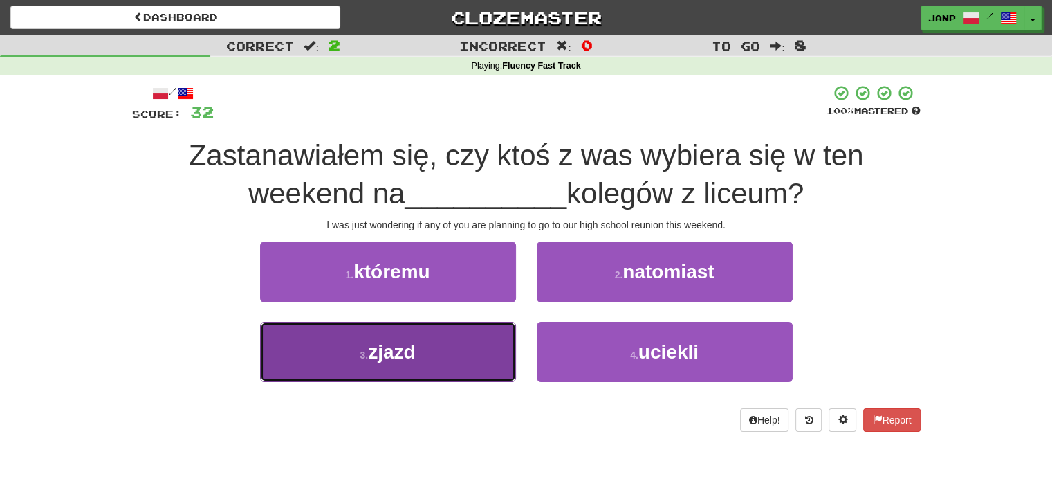
click at [455, 341] on button "3 . zjazd" at bounding box center [388, 352] width 256 height 60
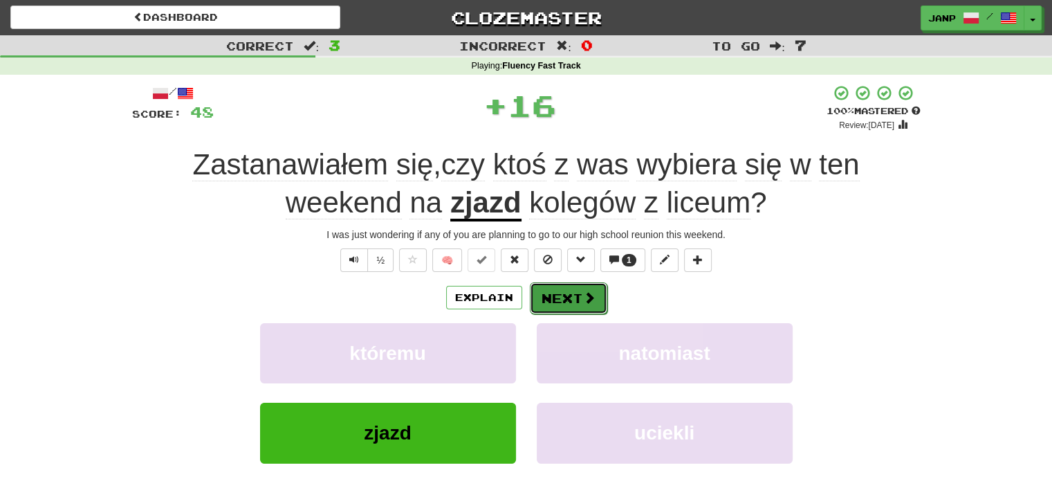
click at [550, 292] on button "Next" at bounding box center [568, 298] width 77 height 32
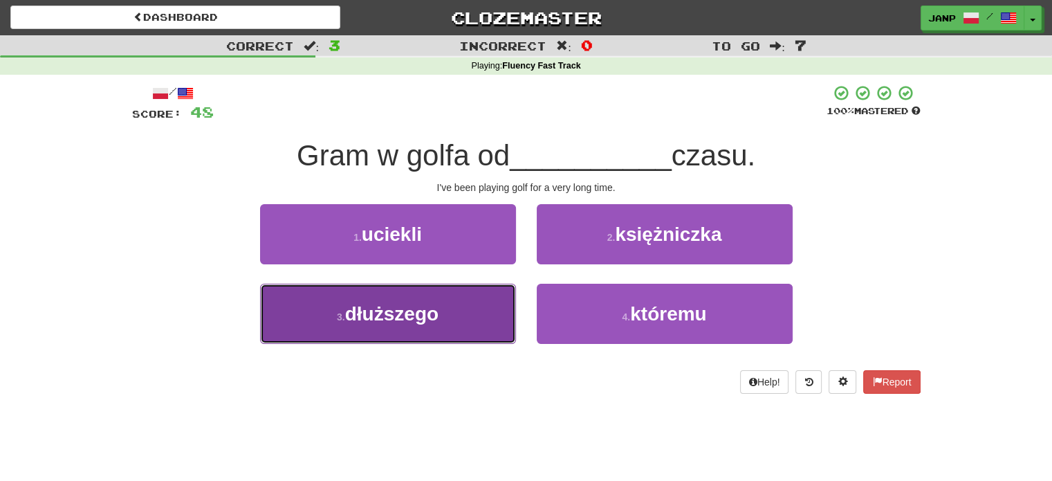
click at [416, 323] on span "dłuższego" at bounding box center [391, 313] width 93 height 21
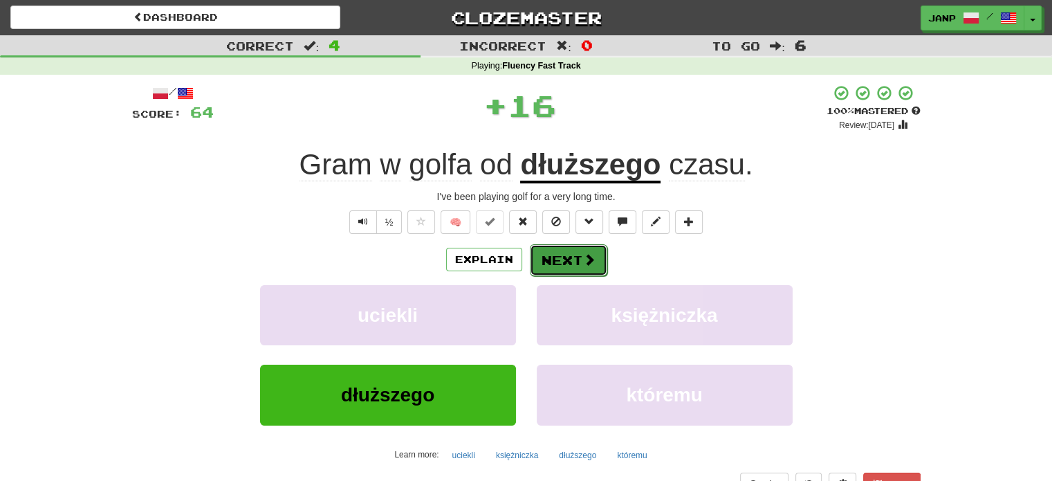
click at [554, 265] on button "Next" at bounding box center [568, 260] width 77 height 32
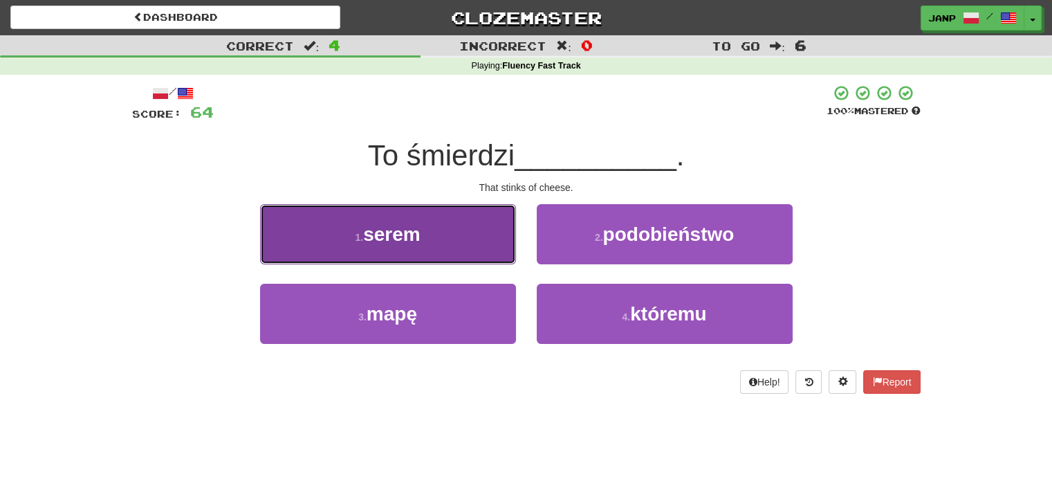
click at [429, 235] on button "1 . serem" at bounding box center [388, 234] width 256 height 60
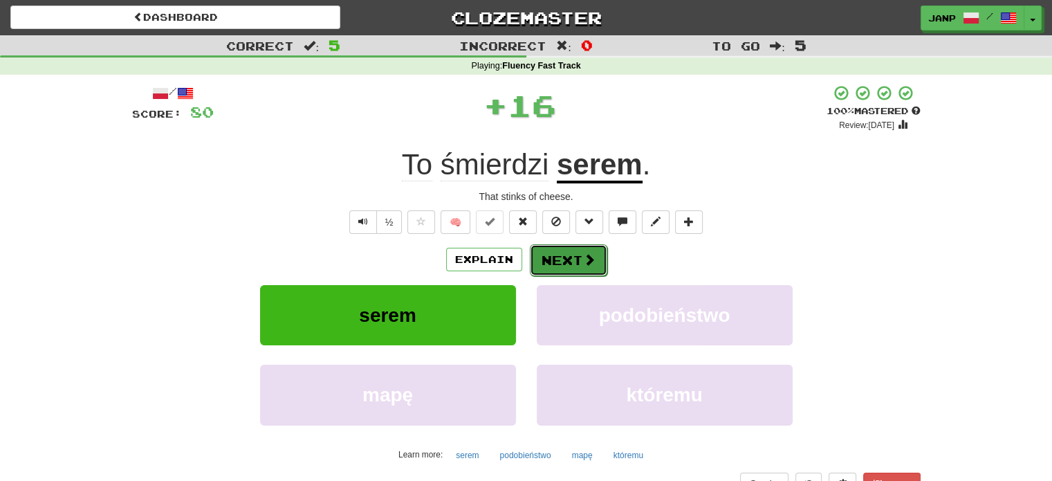
click at [548, 261] on button "Next" at bounding box center [568, 260] width 77 height 32
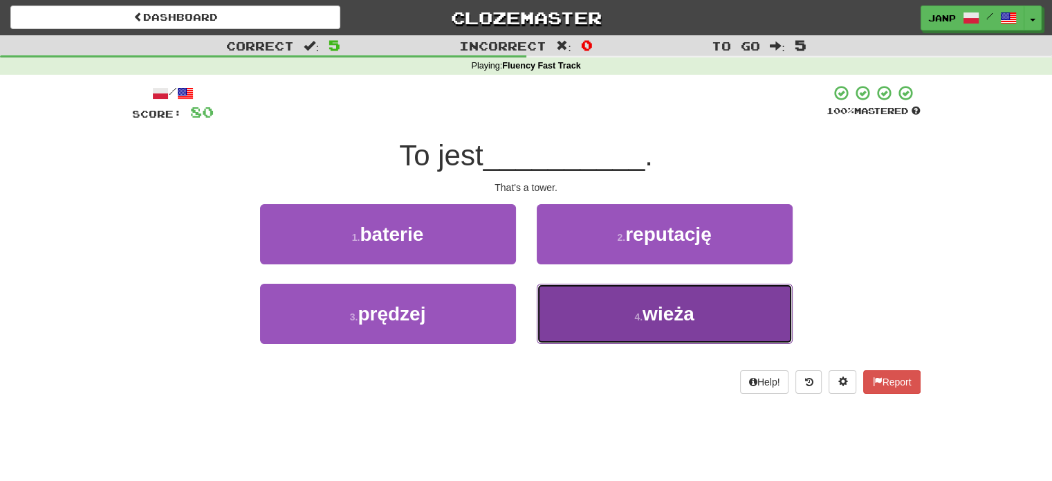
click at [562, 306] on button "4 . wieża" at bounding box center [665, 313] width 256 height 60
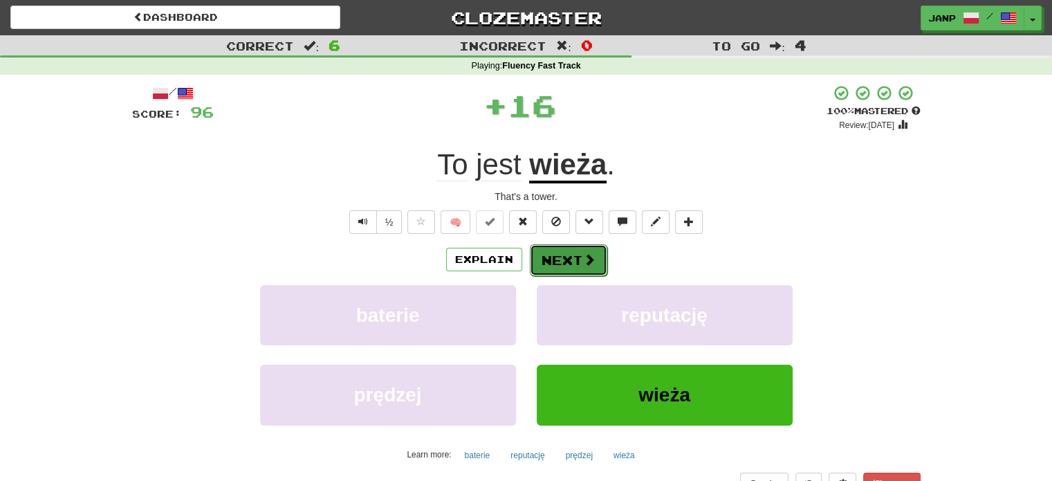
click at [561, 265] on button "Next" at bounding box center [568, 260] width 77 height 32
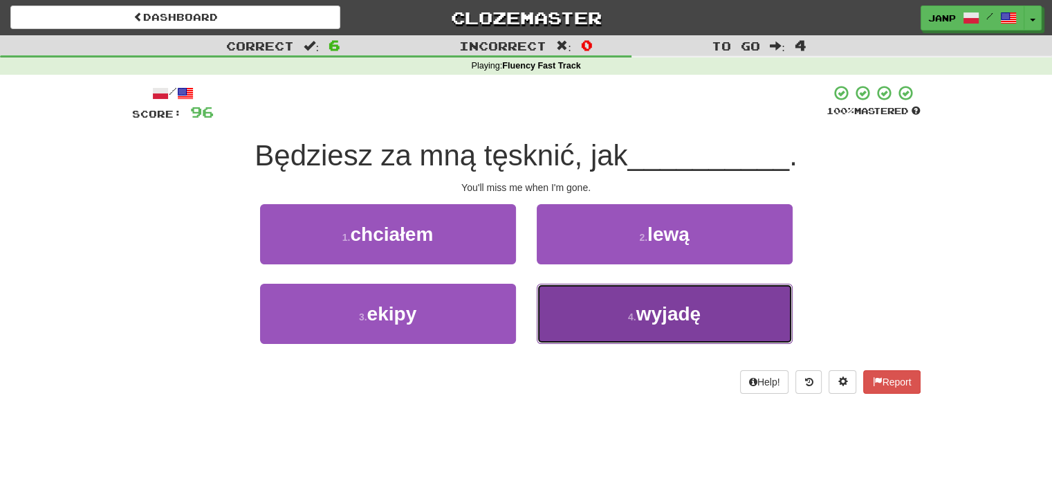
click at [562, 308] on button "4 . wyjadę" at bounding box center [665, 313] width 256 height 60
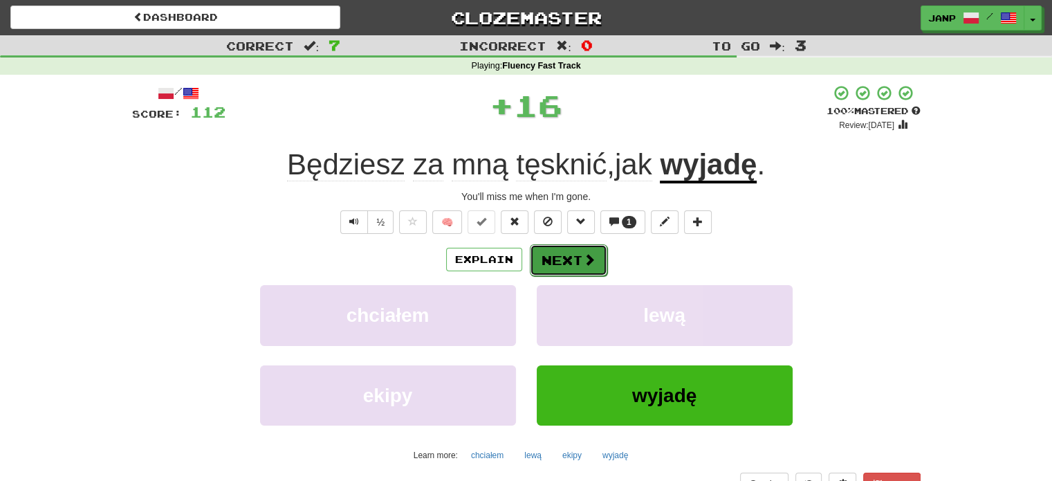
click at [548, 254] on button "Next" at bounding box center [568, 260] width 77 height 32
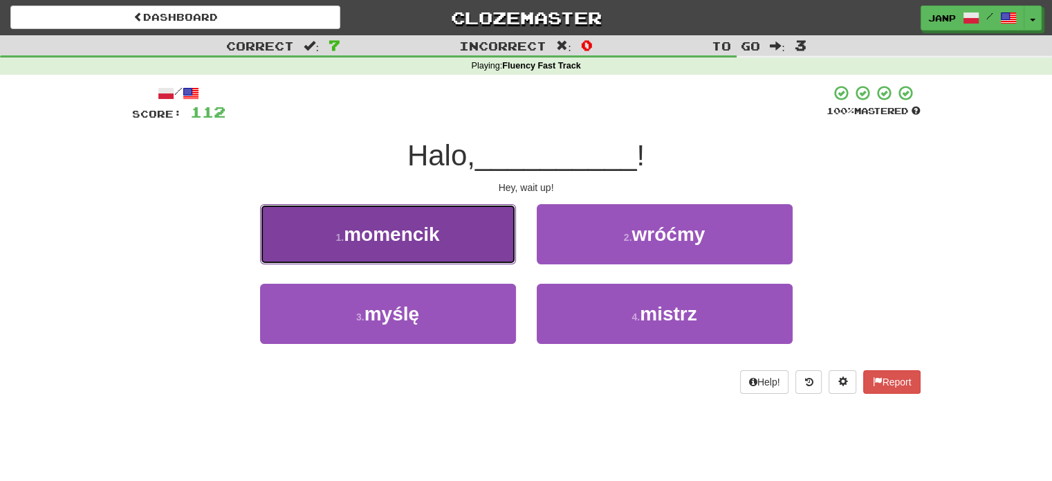
click at [491, 255] on button "1 . momencik" at bounding box center [388, 234] width 256 height 60
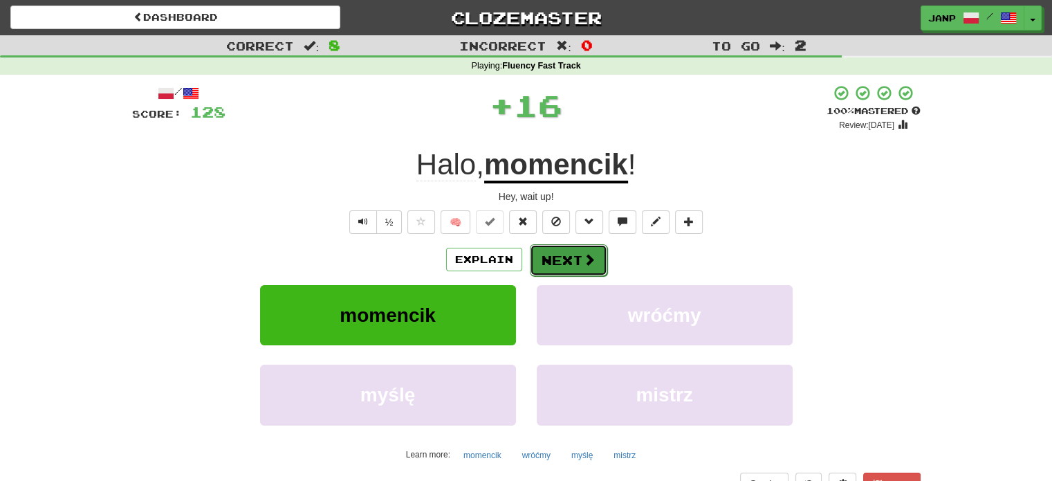
click at [553, 257] on button "Next" at bounding box center [568, 260] width 77 height 32
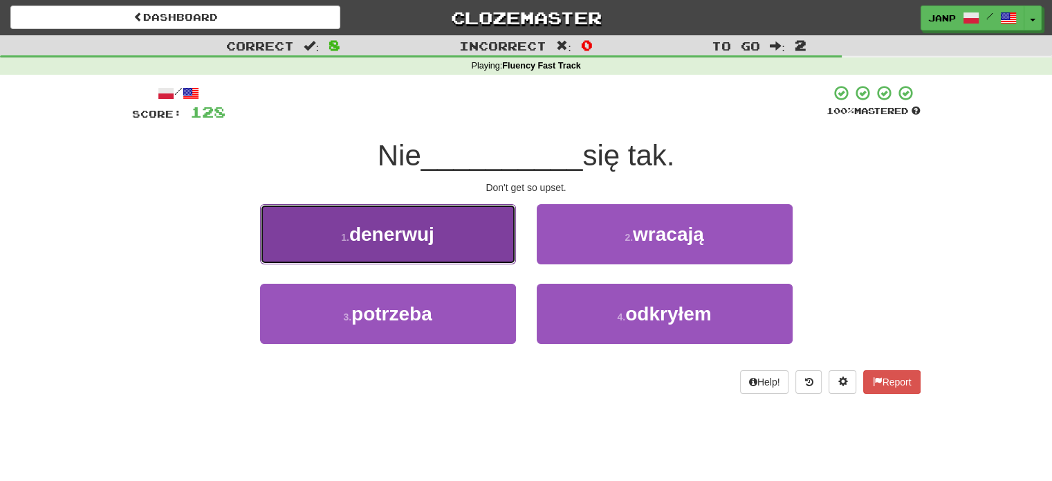
click at [484, 248] on button "1 . denerwuj" at bounding box center [388, 234] width 256 height 60
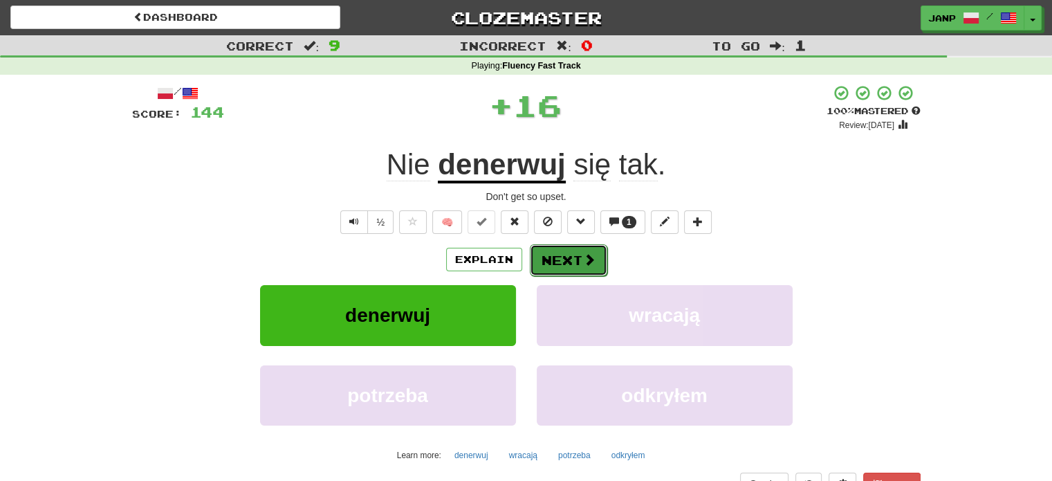
click at [567, 265] on button "Next" at bounding box center [568, 260] width 77 height 32
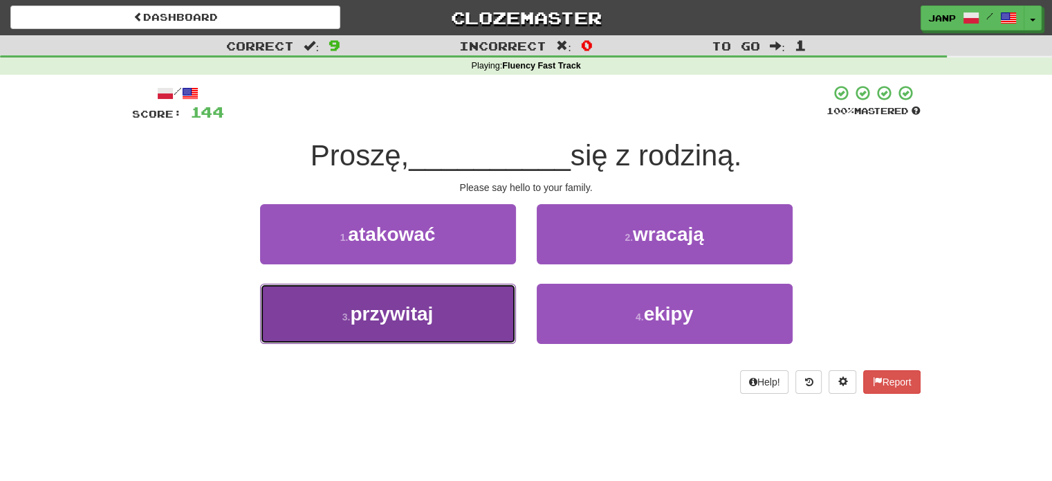
click at [478, 304] on button "3 . przywitaj" at bounding box center [388, 313] width 256 height 60
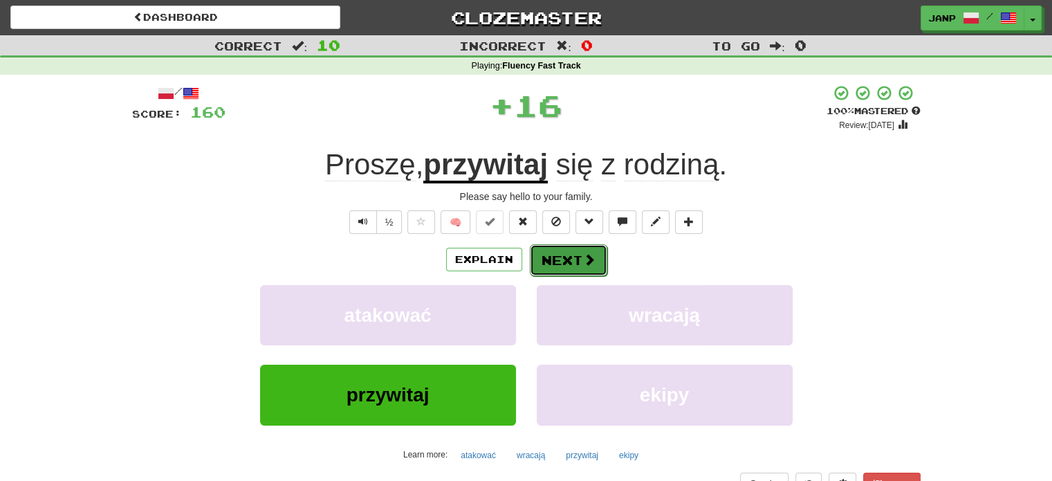
click at [557, 263] on button "Next" at bounding box center [568, 260] width 77 height 32
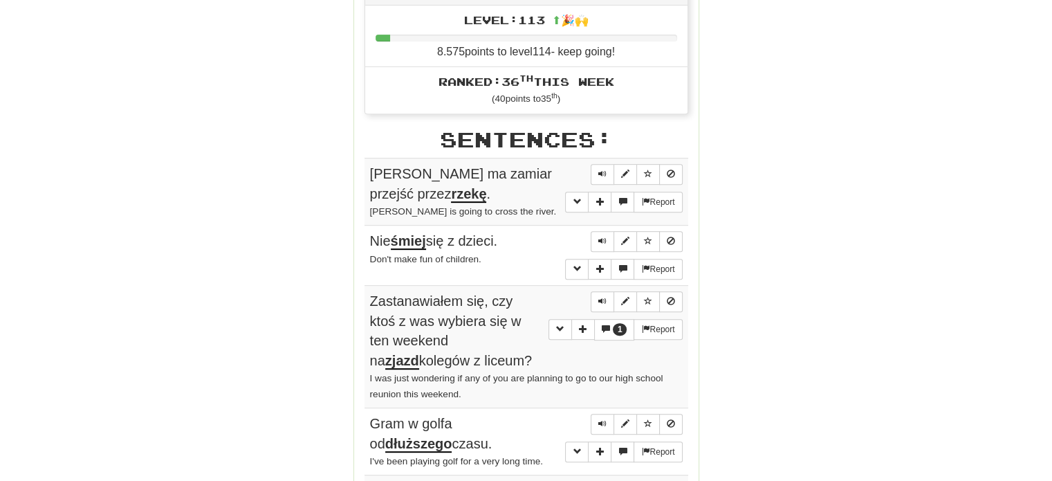
scroll to position [415, 0]
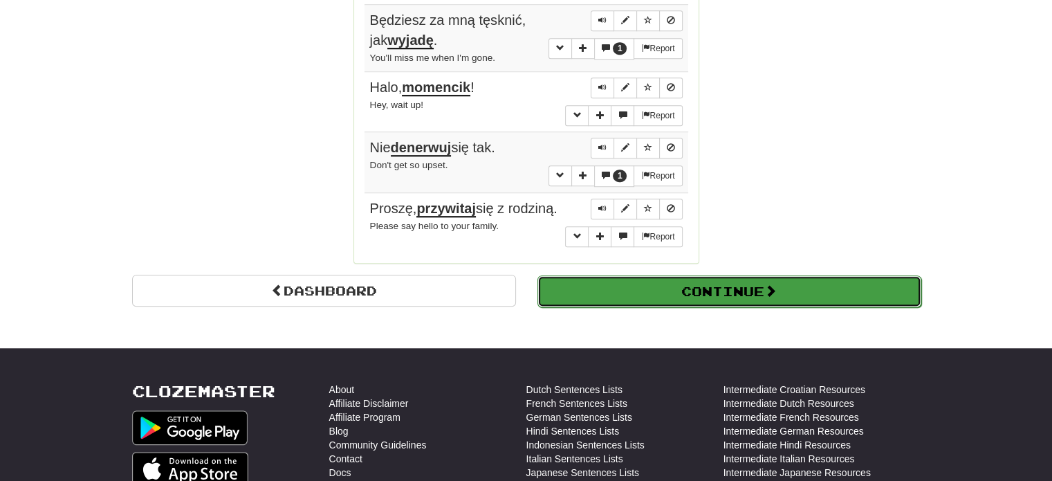
click at [707, 292] on button "Continue" at bounding box center [729, 291] width 384 height 32
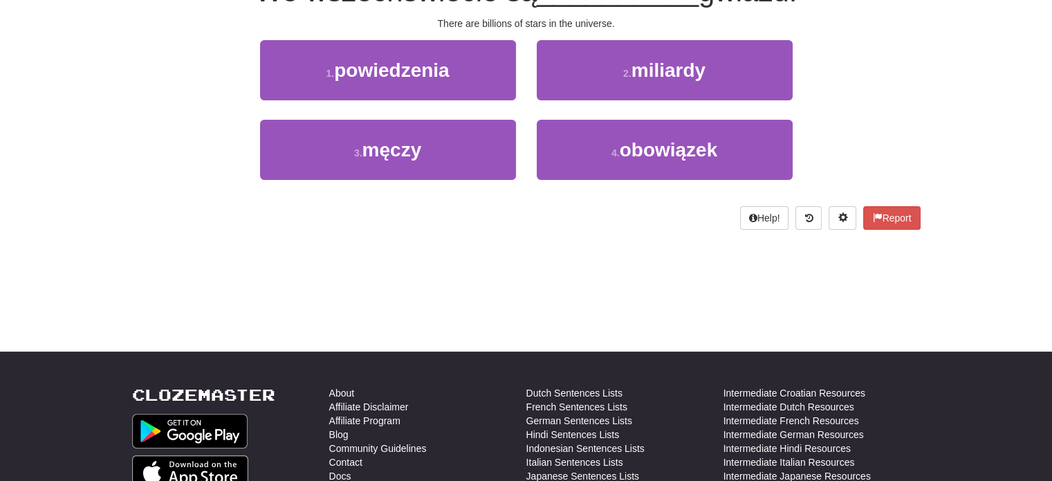
scroll to position [10, 0]
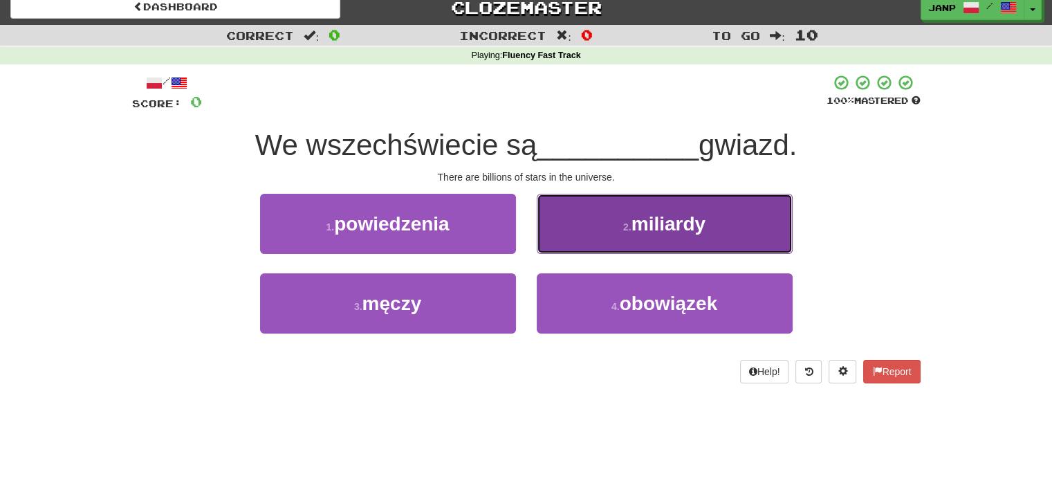
click at [597, 242] on button "2 . miliardy" at bounding box center [665, 224] width 256 height 60
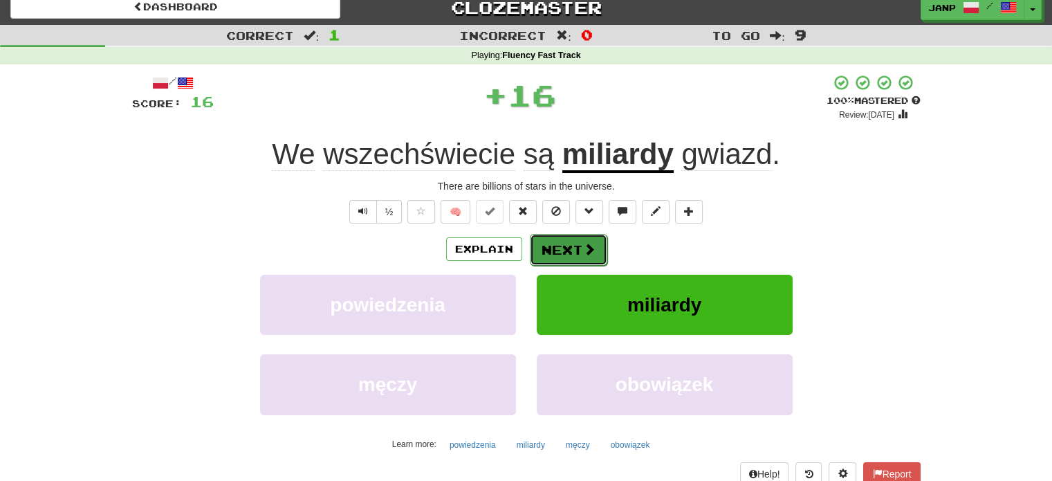
click at [578, 257] on button "Next" at bounding box center [568, 250] width 77 height 32
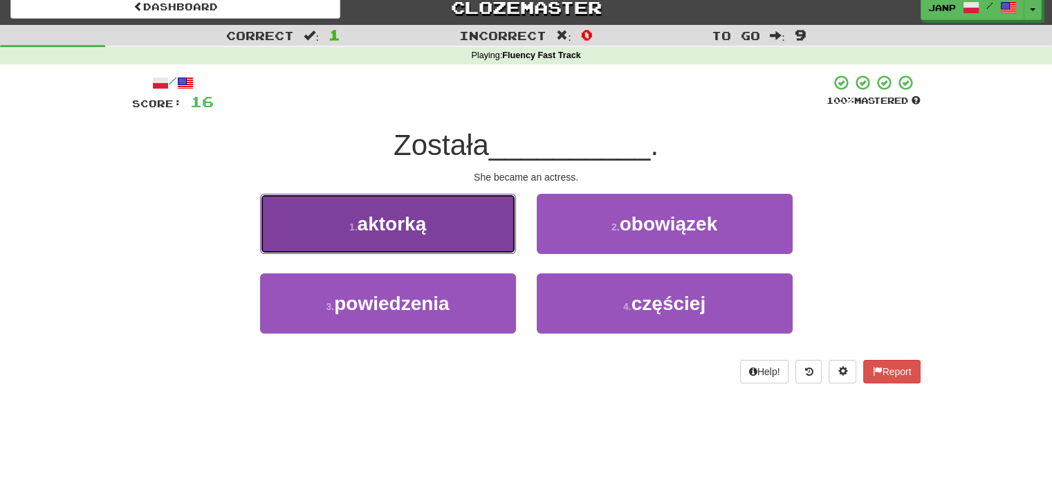
click at [467, 245] on button "1 . aktorką" at bounding box center [388, 224] width 256 height 60
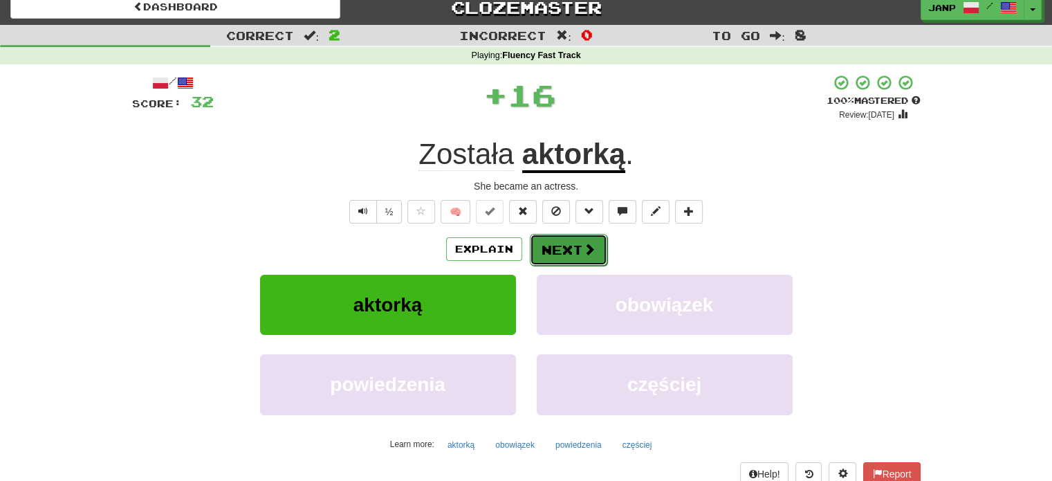
click at [554, 245] on button "Next" at bounding box center [568, 250] width 77 height 32
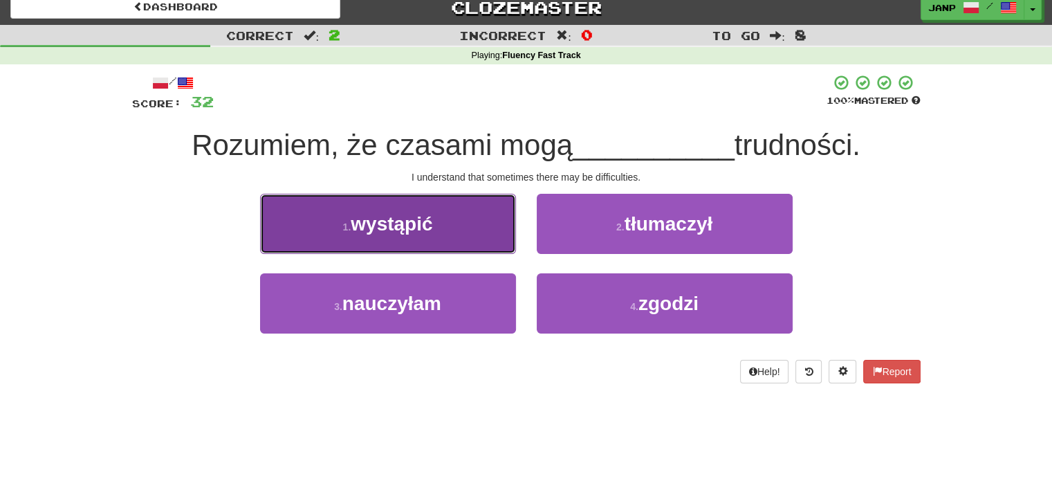
click at [467, 248] on button "1 . wystąpić" at bounding box center [388, 224] width 256 height 60
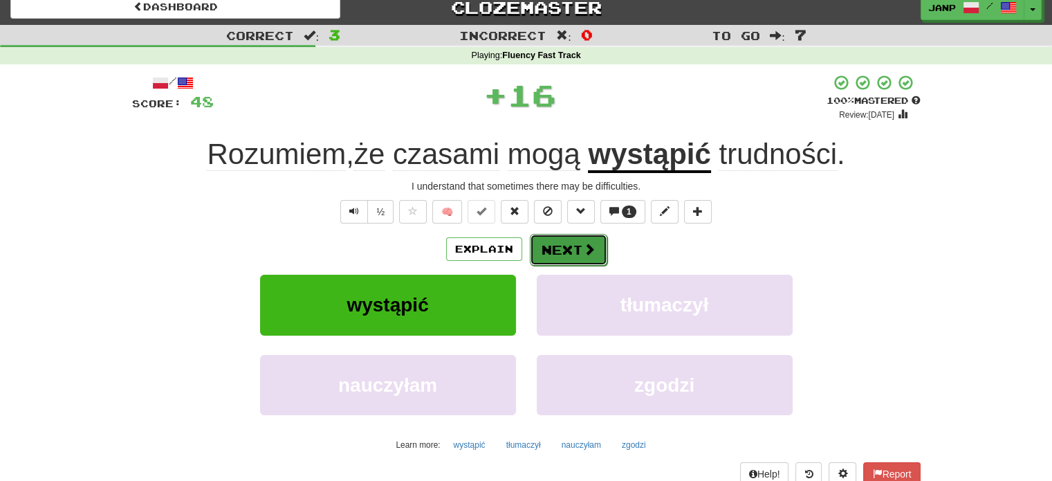
click at [552, 249] on button "Next" at bounding box center [568, 250] width 77 height 32
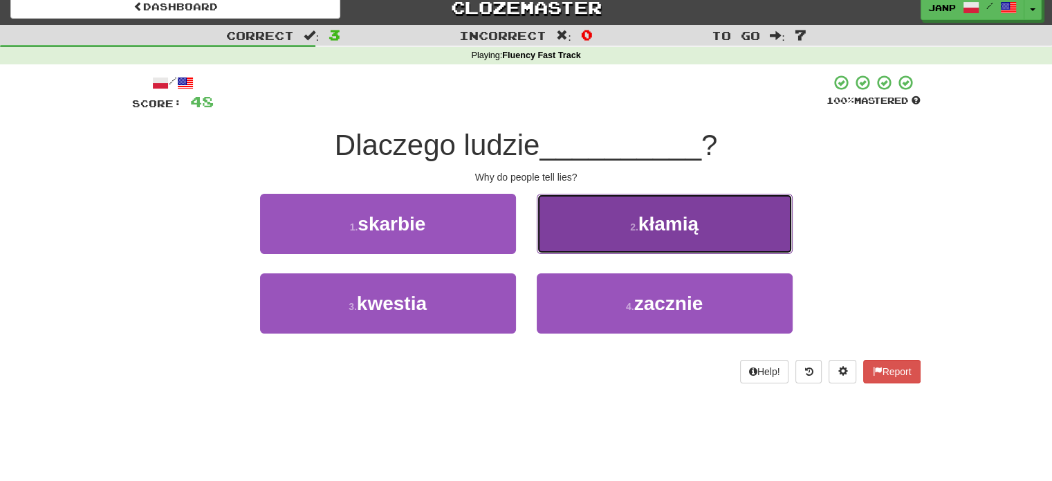
click at [586, 226] on button "2 . kłamią" at bounding box center [665, 224] width 256 height 60
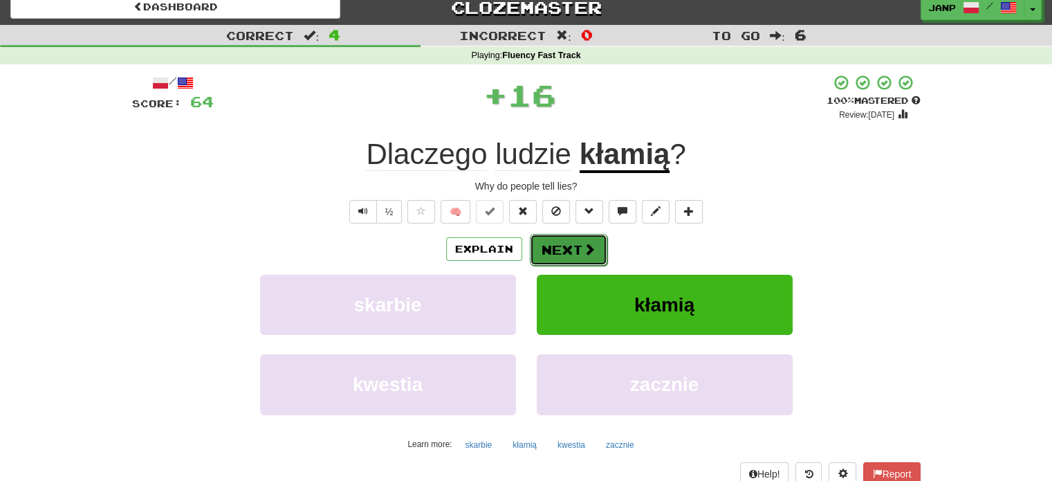
click at [576, 260] on button "Next" at bounding box center [568, 250] width 77 height 32
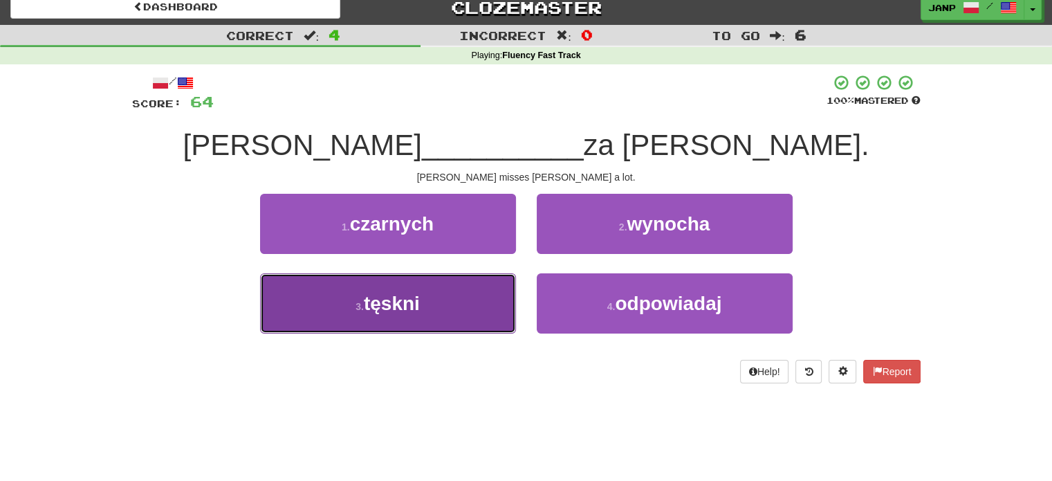
click at [492, 306] on button "3 . tęskni" at bounding box center [388, 303] width 256 height 60
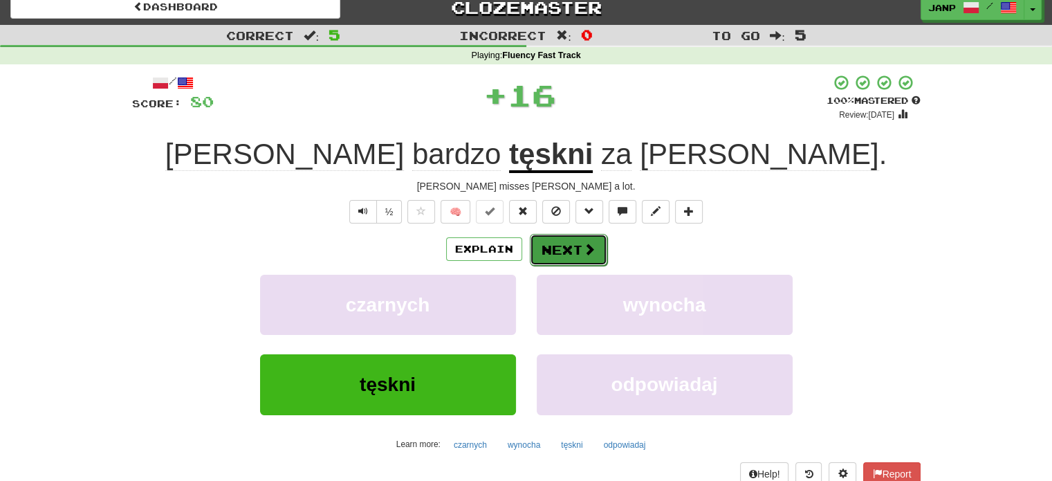
click at [552, 239] on button "Next" at bounding box center [568, 250] width 77 height 32
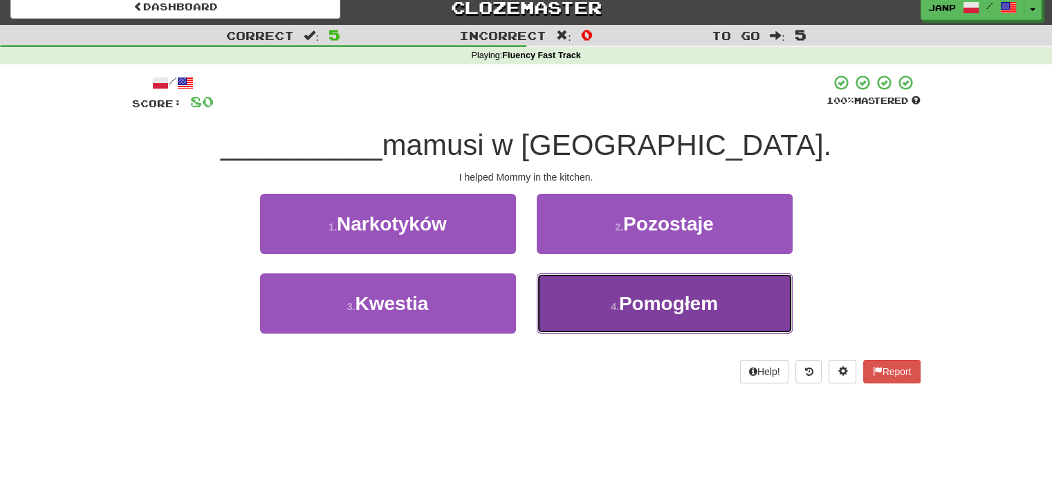
click at [585, 301] on button "4 . Pomogłem" at bounding box center [665, 303] width 256 height 60
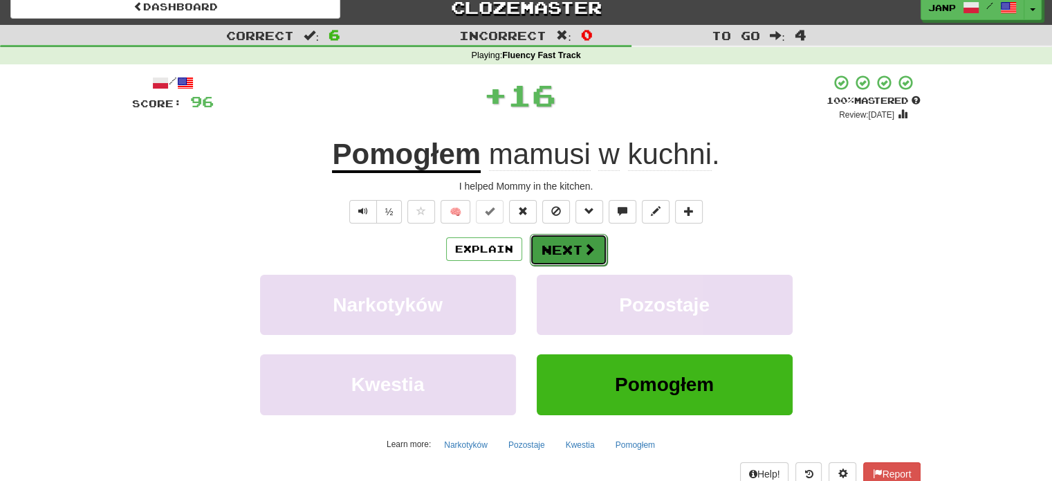
click at [556, 248] on button "Next" at bounding box center [568, 250] width 77 height 32
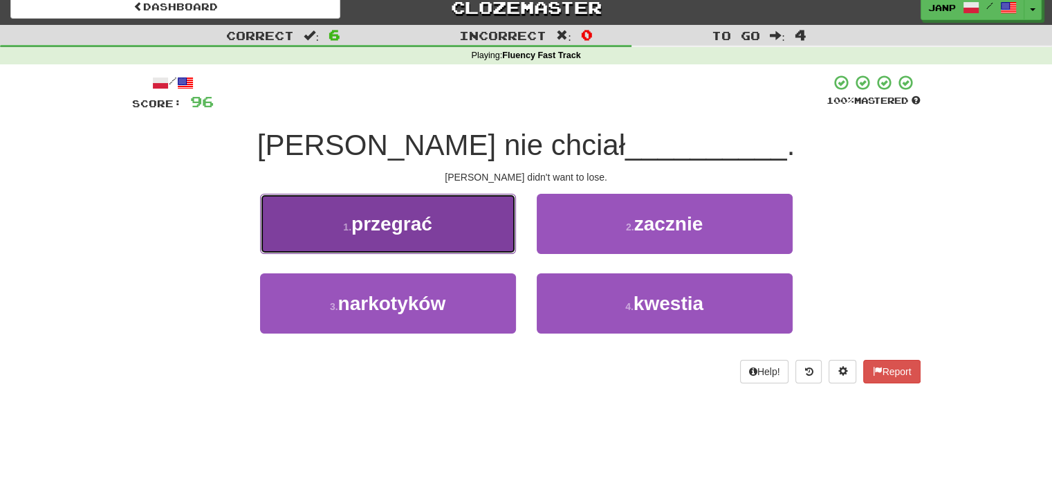
click at [467, 250] on button "1 . przegrać" at bounding box center [388, 224] width 256 height 60
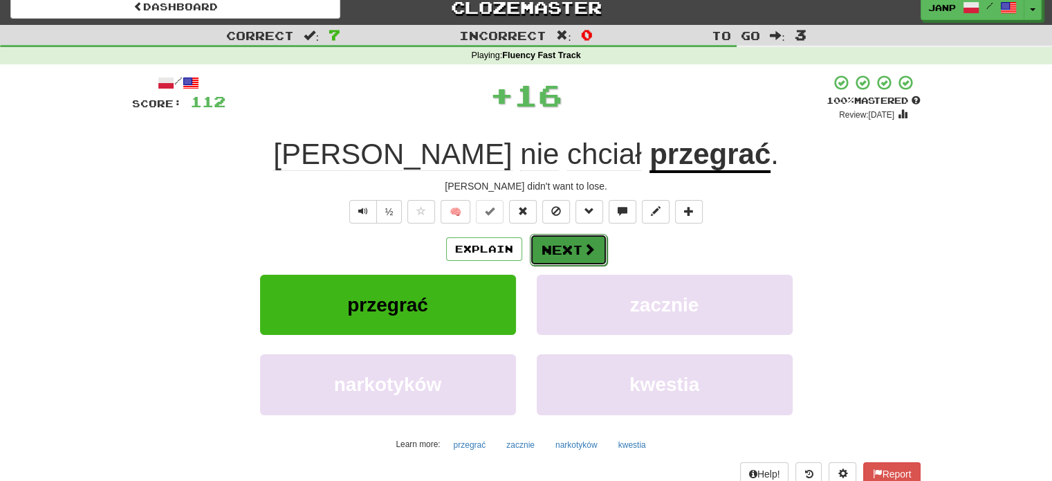
click at [553, 257] on button "Next" at bounding box center [568, 250] width 77 height 32
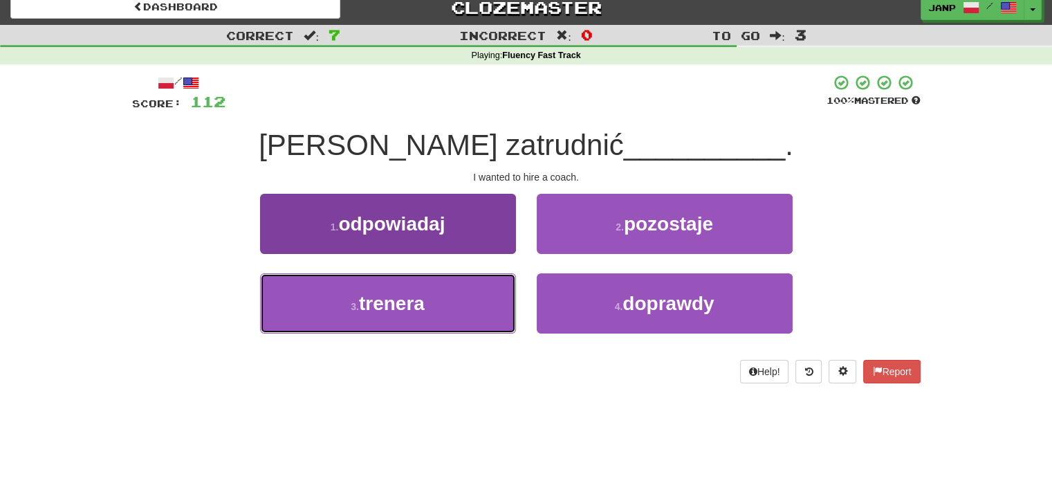
click at [465, 301] on button "3 . trenera" at bounding box center [388, 303] width 256 height 60
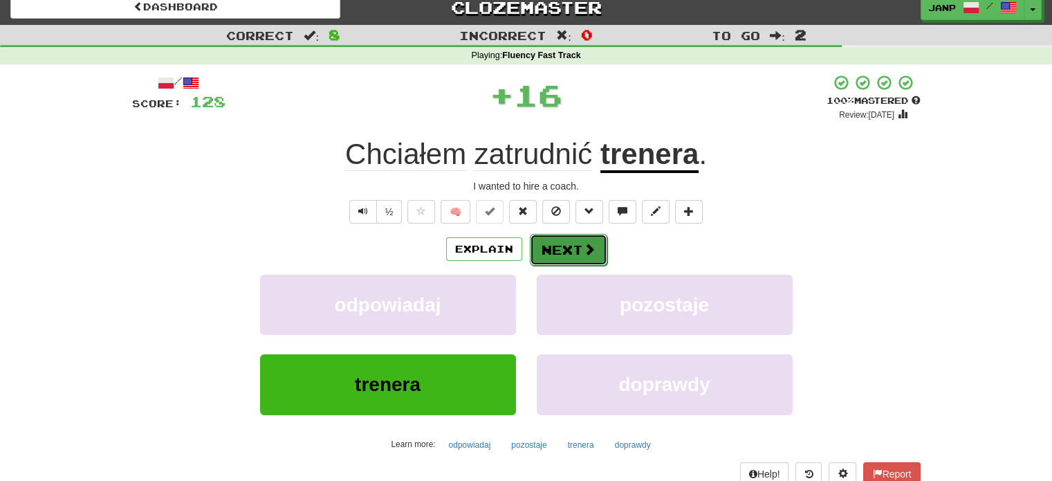
click at [550, 248] on button "Next" at bounding box center [568, 250] width 77 height 32
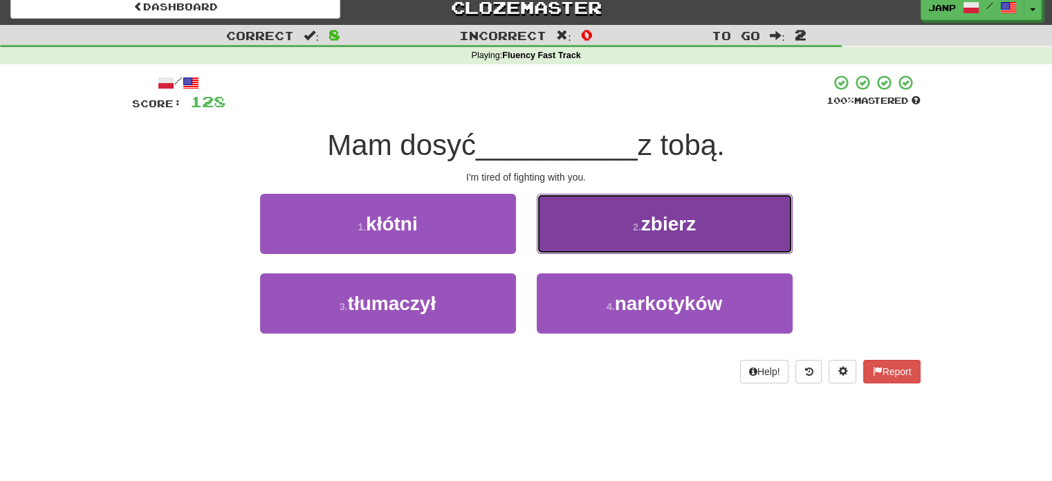
click at [564, 237] on button "2 . zbierz" at bounding box center [665, 224] width 256 height 60
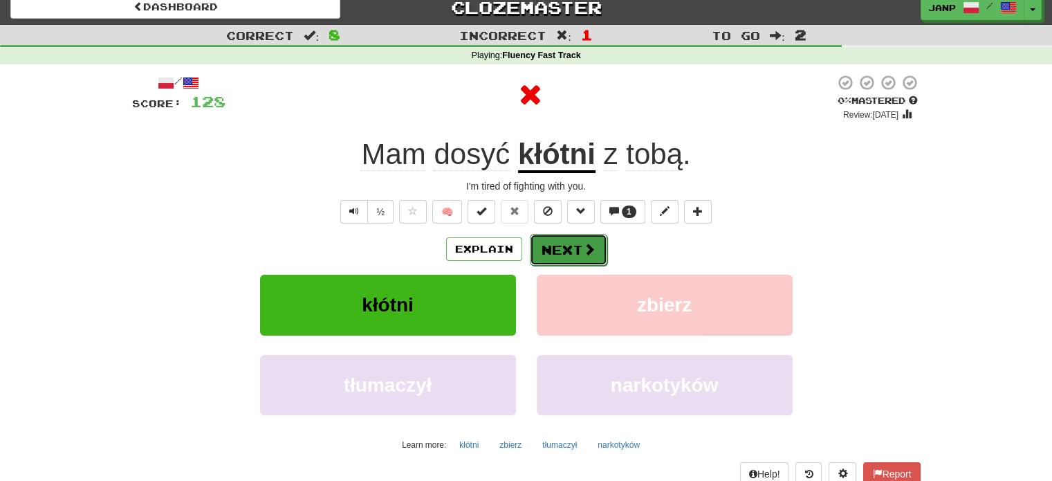
click at [557, 254] on button "Next" at bounding box center [568, 250] width 77 height 32
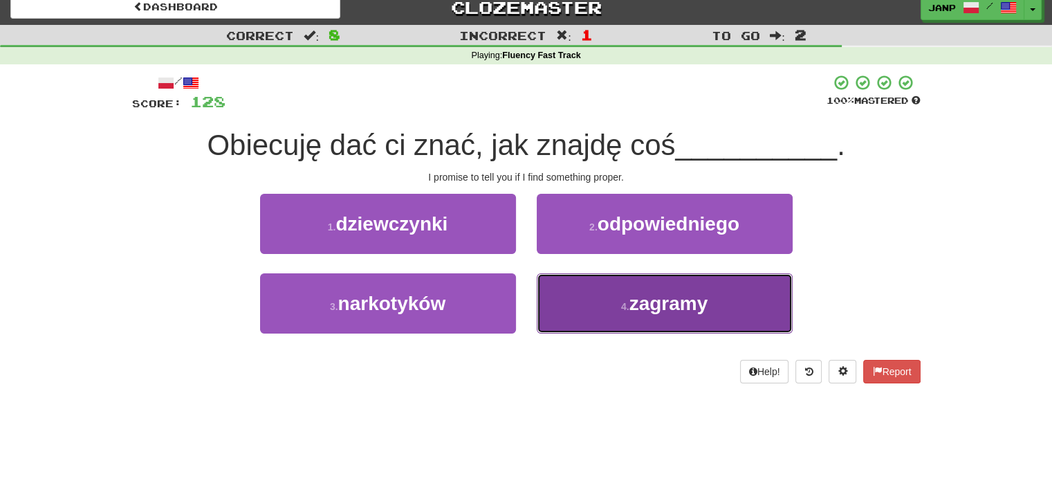
click at [539, 295] on button "4 . zagramy" at bounding box center [665, 303] width 256 height 60
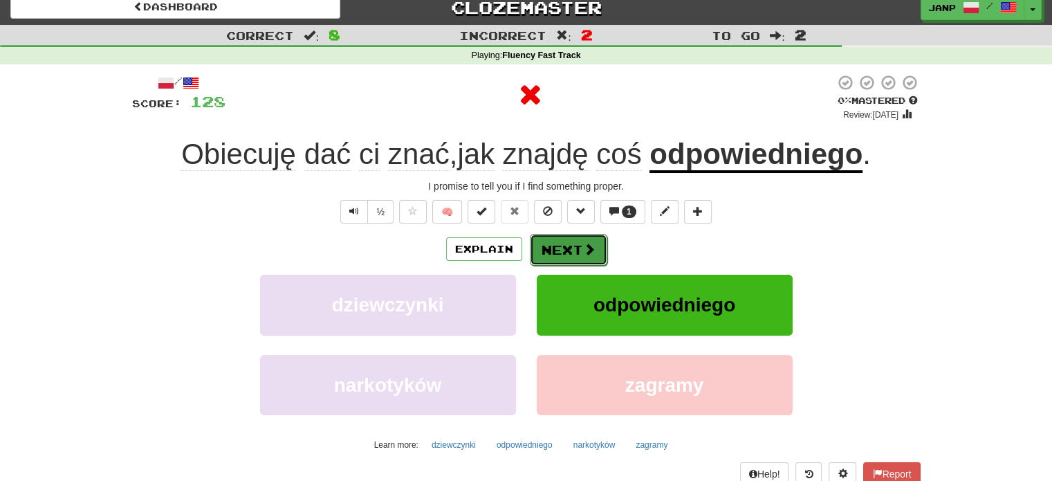
click at [552, 250] on button "Next" at bounding box center [568, 250] width 77 height 32
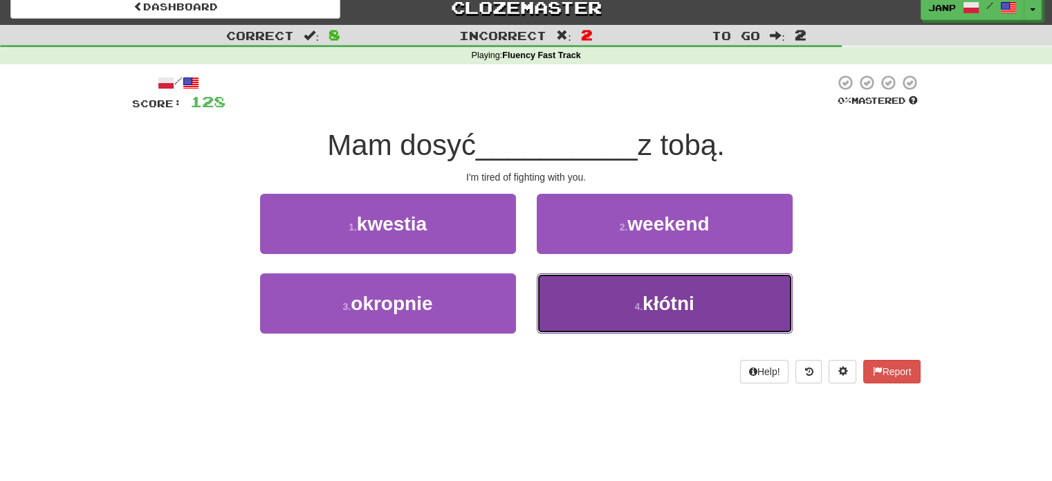
click at [628, 301] on button "4 . kłótni" at bounding box center [665, 303] width 256 height 60
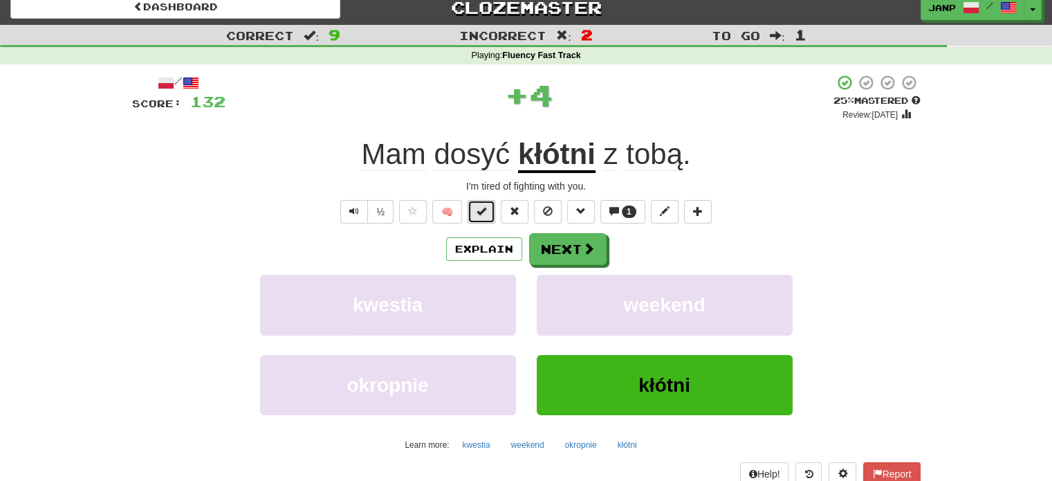
click at [484, 210] on span at bounding box center [481, 211] width 10 height 10
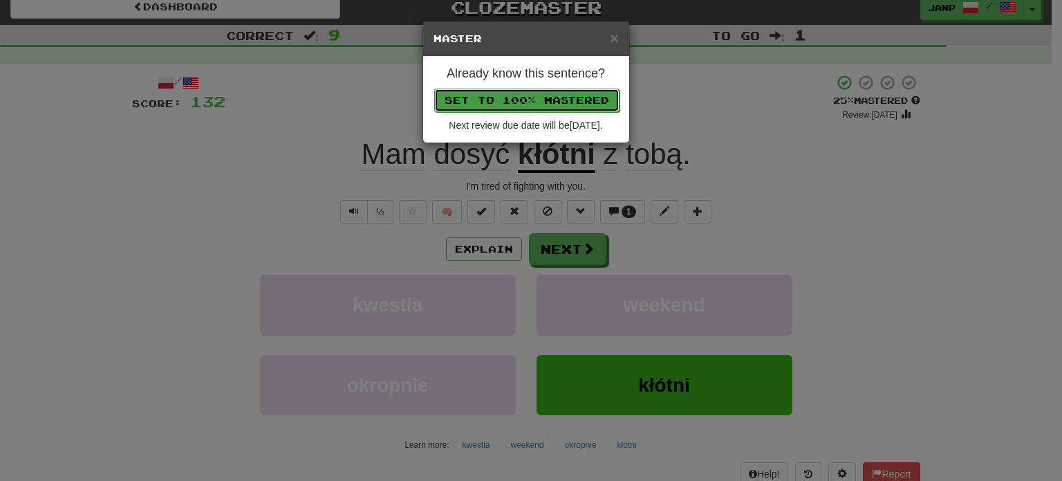
click at [508, 94] on button "Set to 100% Mastered" at bounding box center [526, 101] width 185 height 24
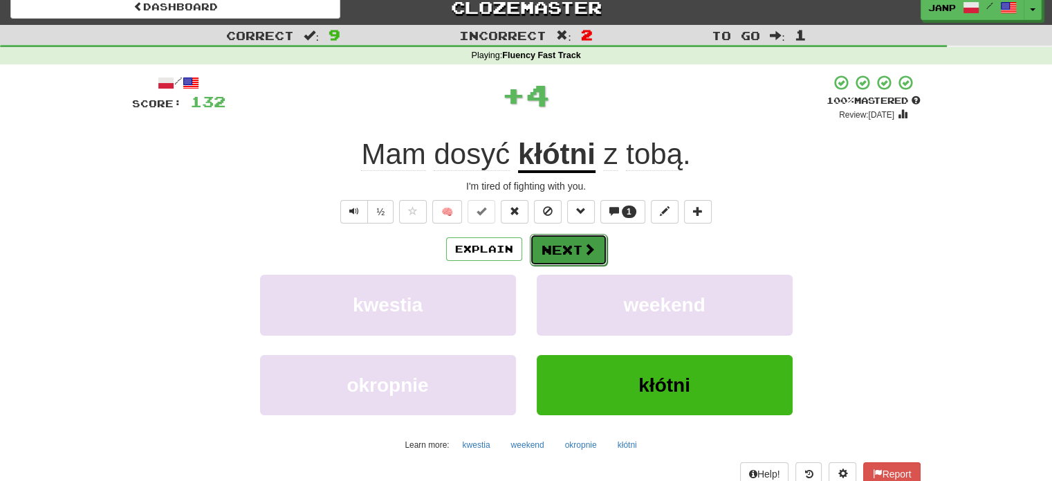
click at [592, 251] on span at bounding box center [589, 249] width 12 height 12
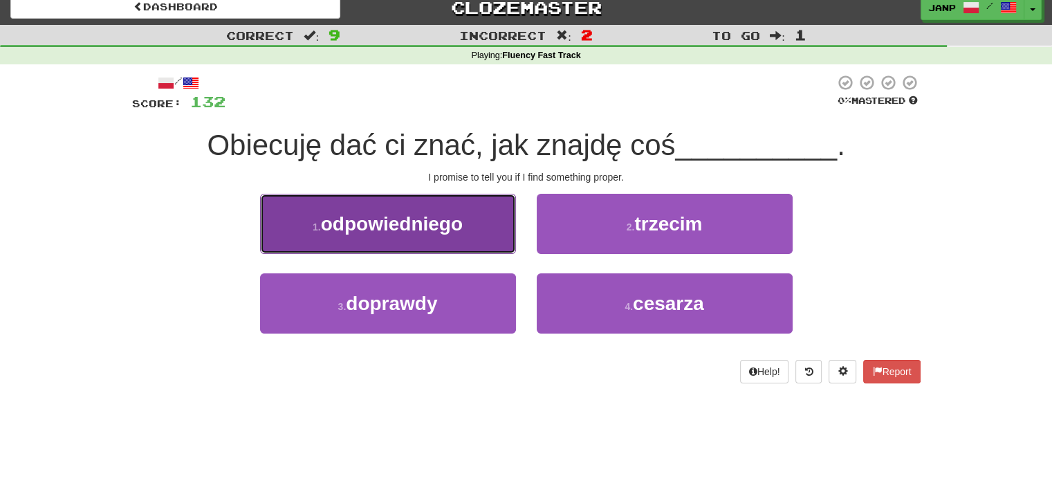
click at [470, 235] on button "1 . odpowiedniego" at bounding box center [388, 224] width 256 height 60
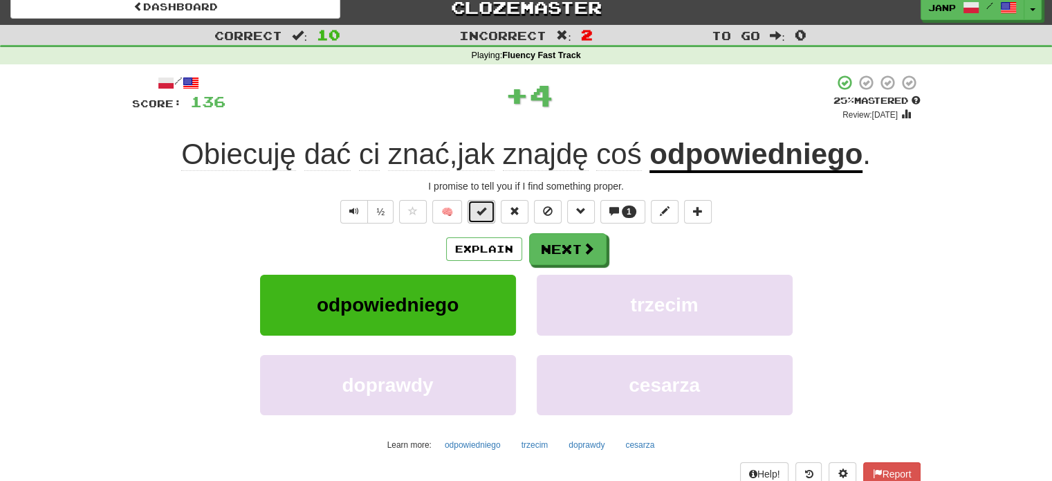
click at [486, 214] on span at bounding box center [481, 211] width 10 height 10
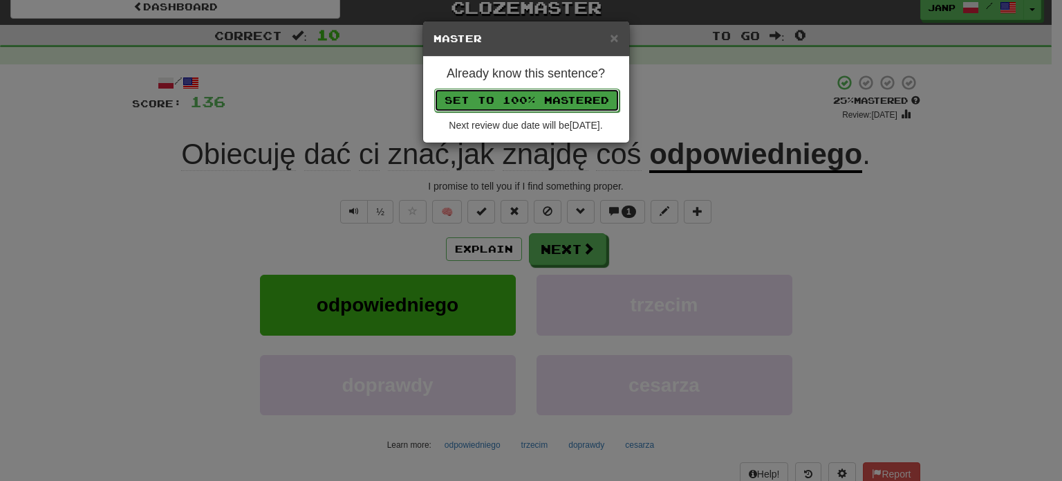
click at [512, 99] on button "Set to 100% Mastered" at bounding box center [526, 101] width 185 height 24
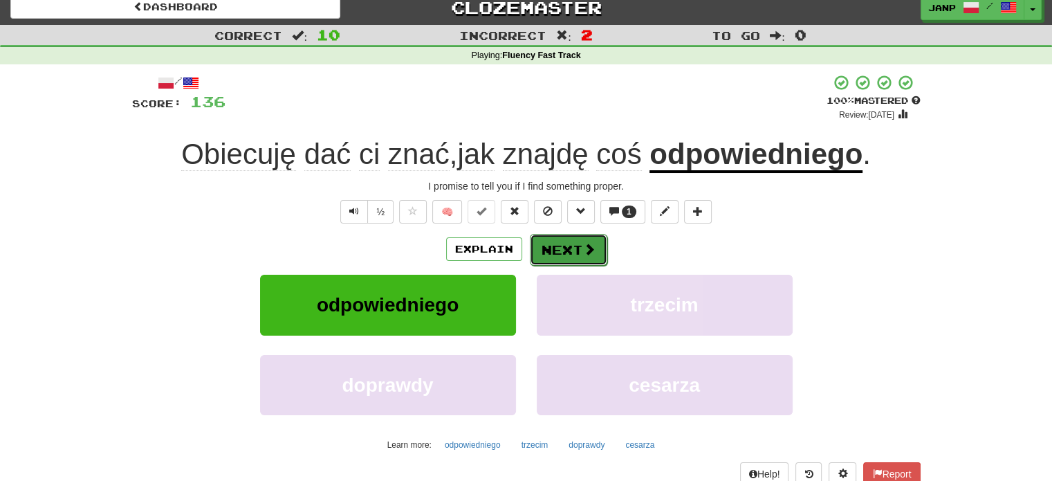
click at [562, 243] on button "Next" at bounding box center [568, 250] width 77 height 32
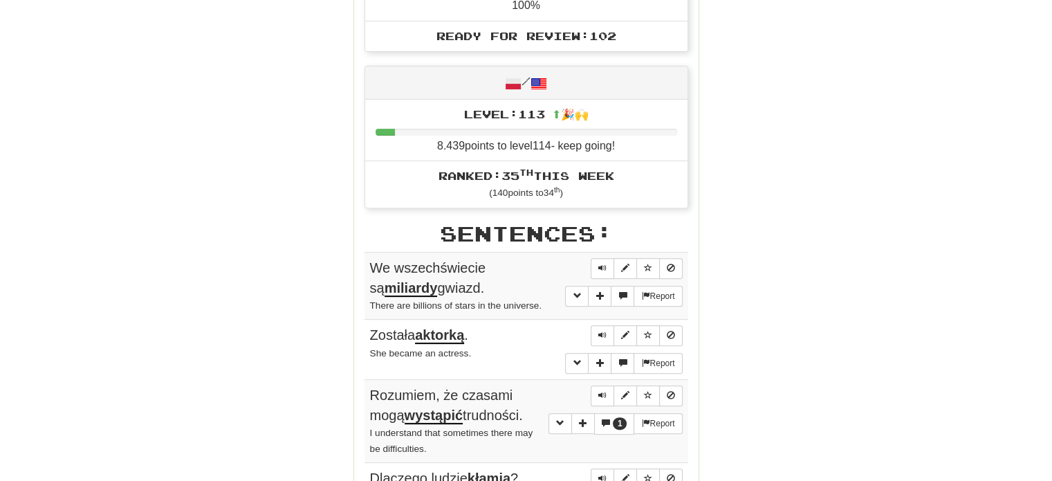
scroll to position [494, 0]
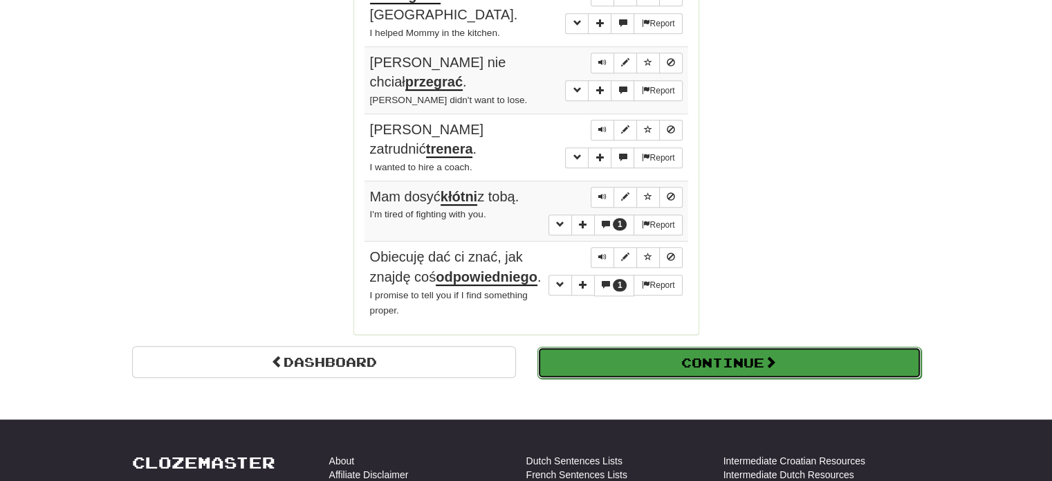
click at [586, 346] on button "Continue" at bounding box center [729, 362] width 384 height 32
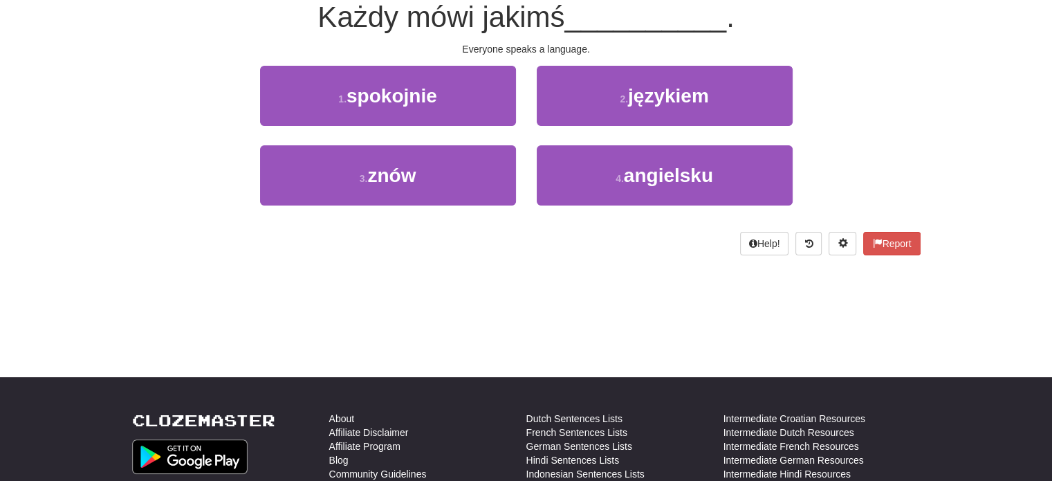
scroll to position [7, 0]
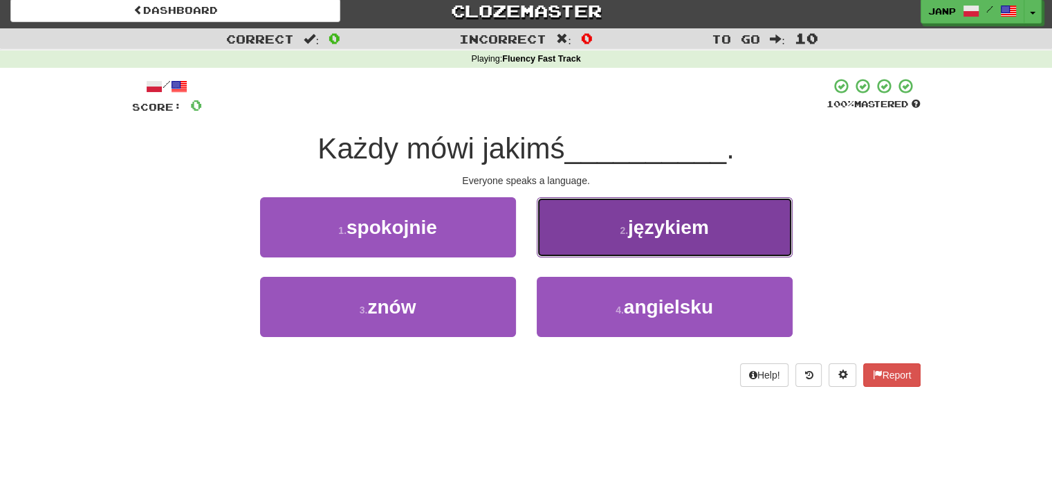
click at [566, 230] on button "2 . językiem" at bounding box center [665, 227] width 256 height 60
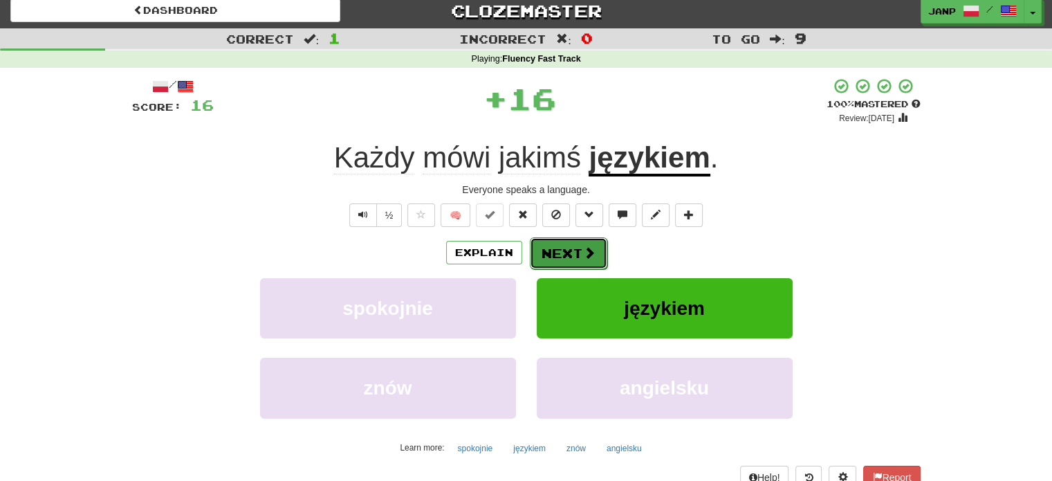
click at [550, 251] on button "Next" at bounding box center [568, 253] width 77 height 32
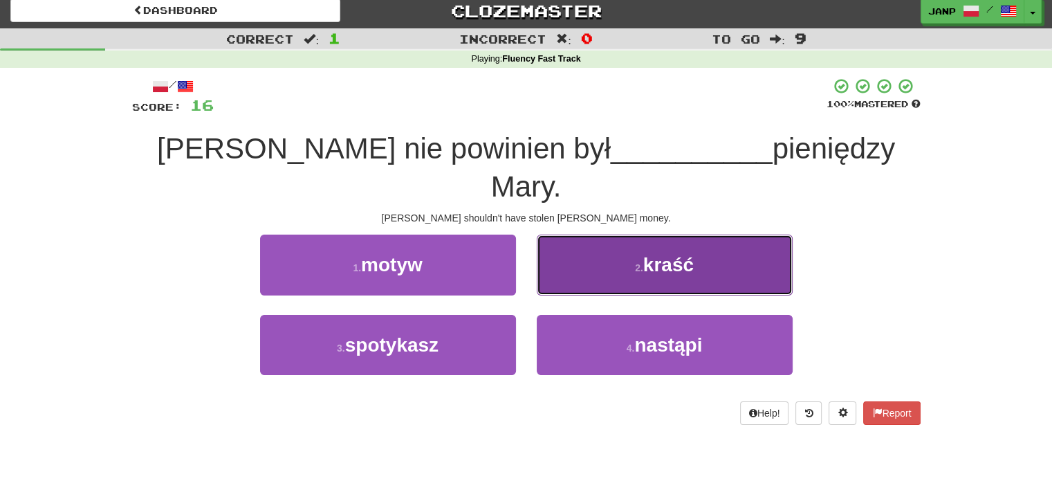
click at [600, 245] on button "2 . kraść" at bounding box center [665, 264] width 256 height 60
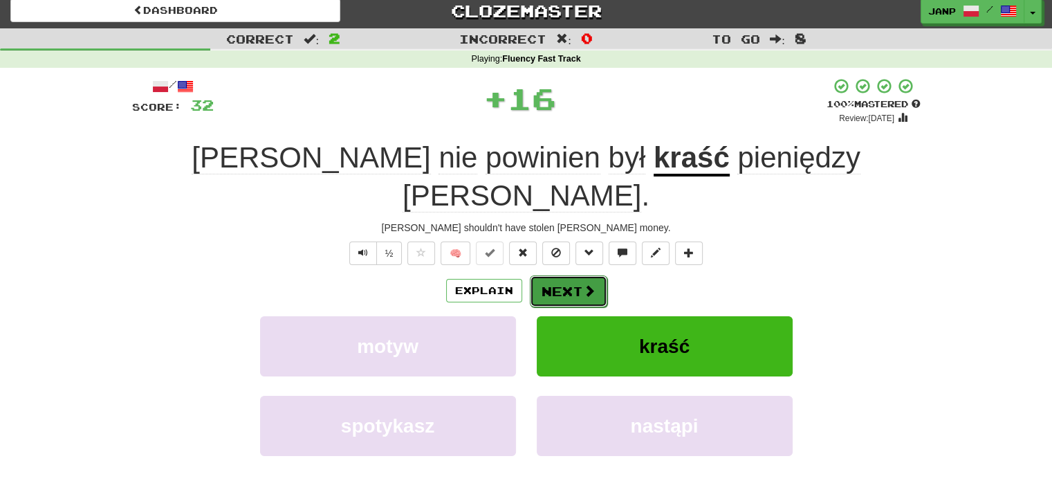
click at [553, 275] on button "Next" at bounding box center [568, 291] width 77 height 32
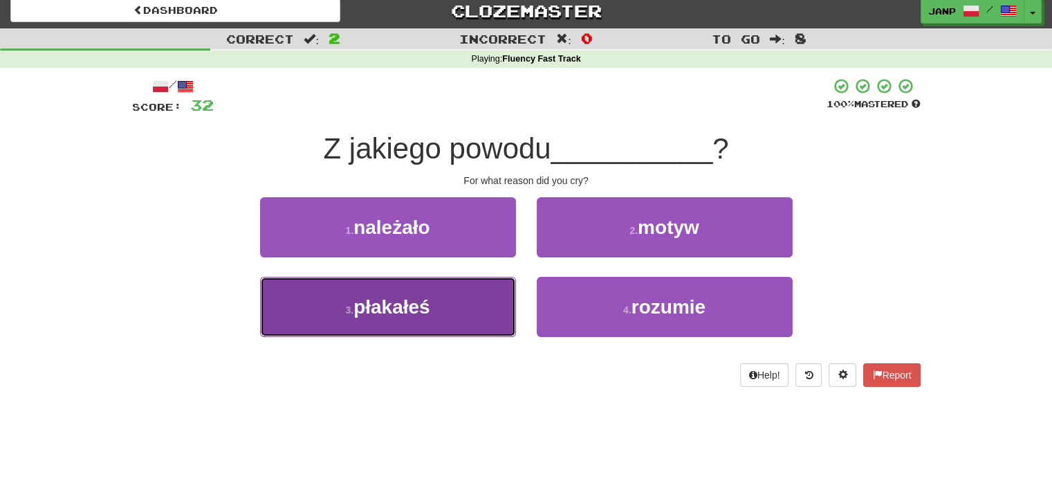
click at [468, 294] on button "3 . płakałeś" at bounding box center [388, 307] width 256 height 60
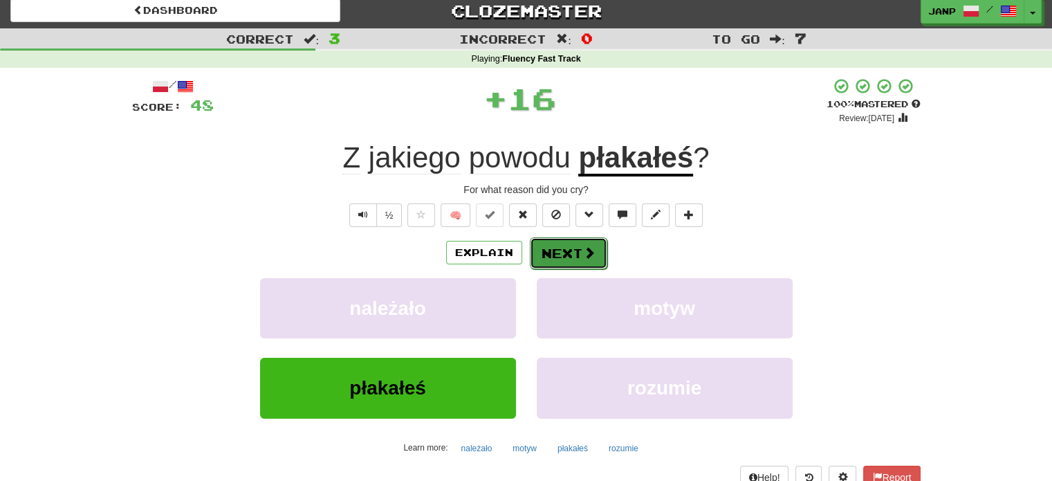
click at [566, 262] on button "Next" at bounding box center [568, 253] width 77 height 32
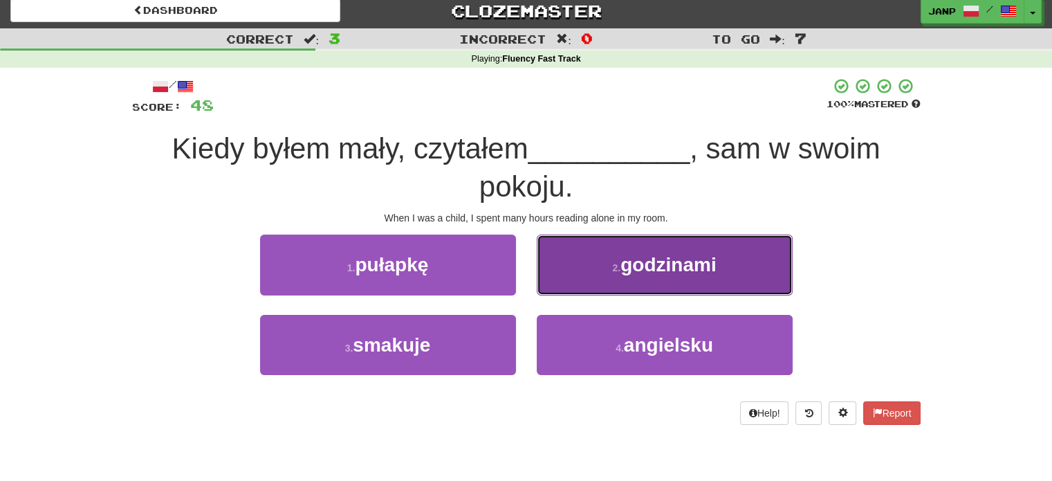
click at [600, 258] on button "2 . godzinami" at bounding box center [665, 264] width 256 height 60
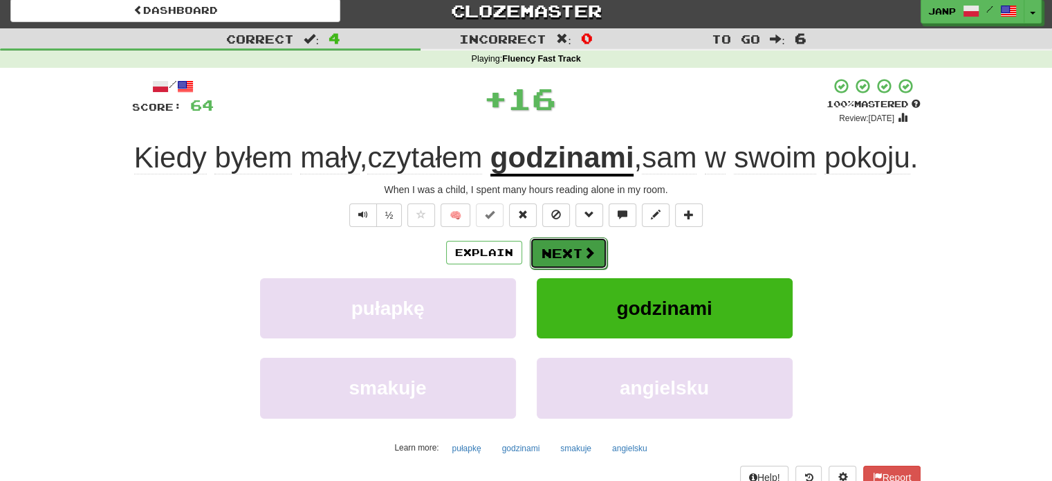
click at [566, 269] on button "Next" at bounding box center [568, 253] width 77 height 32
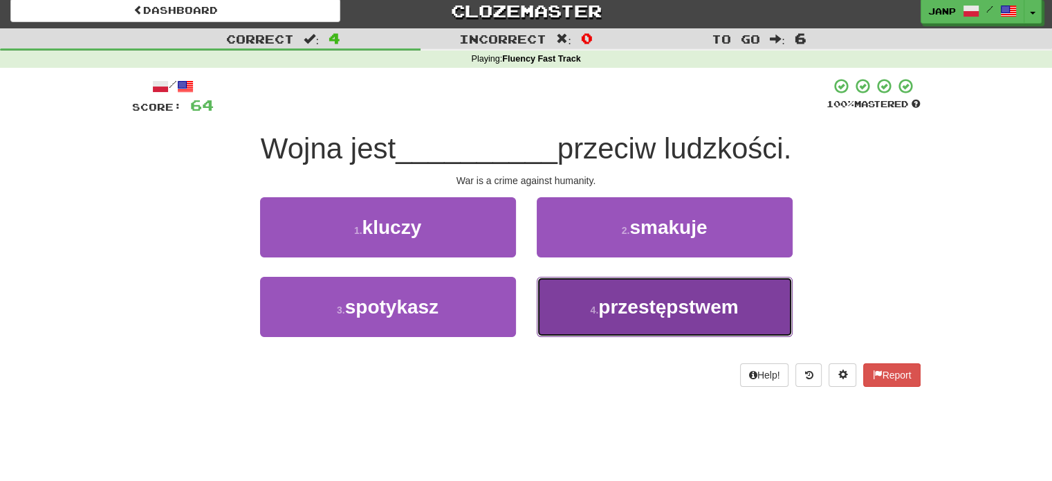
click at [568, 299] on button "4 . przestępstwem" at bounding box center [665, 307] width 256 height 60
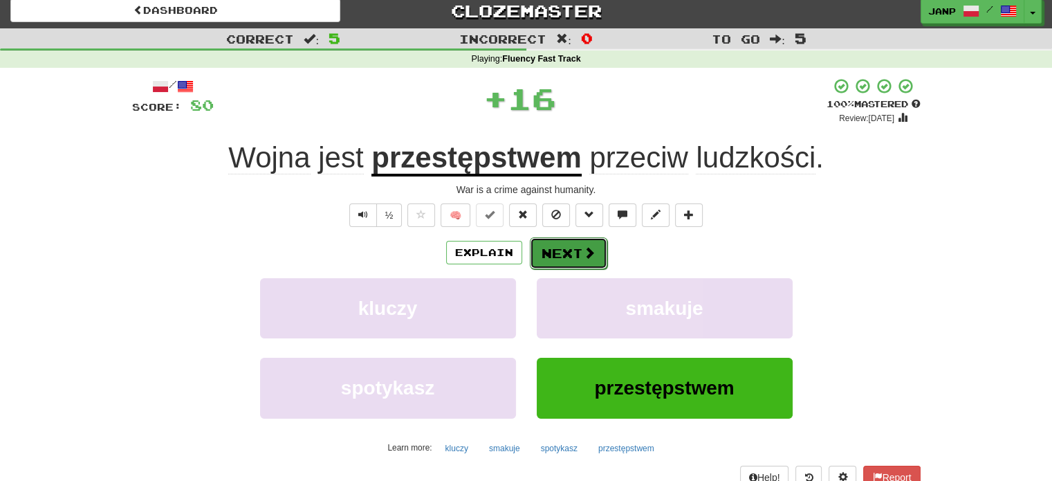
click at [561, 249] on button "Next" at bounding box center [568, 253] width 77 height 32
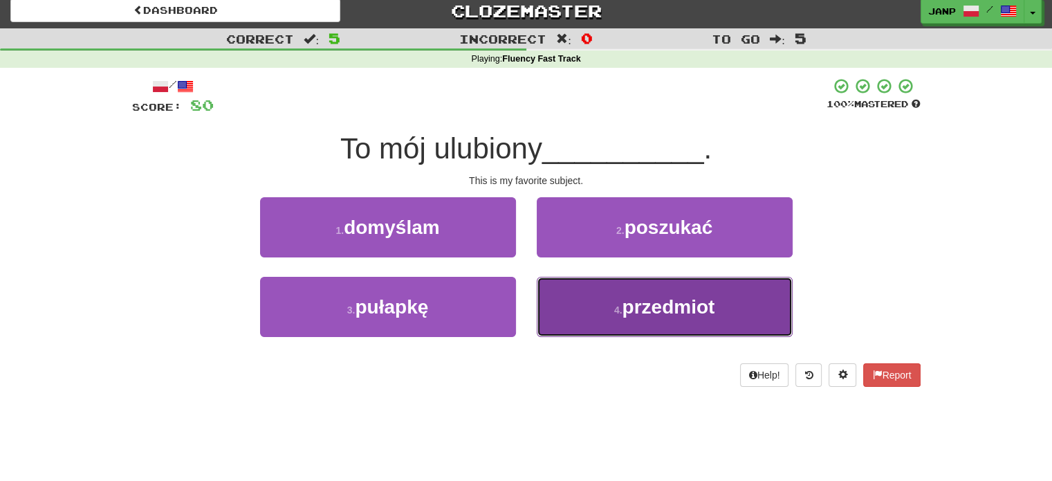
click at [567, 305] on button "4 . przedmiot" at bounding box center [665, 307] width 256 height 60
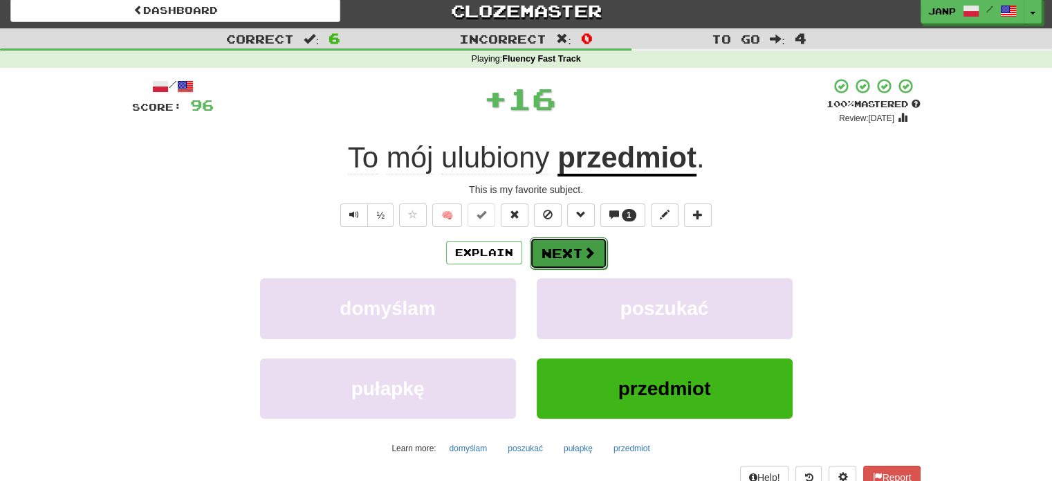
click at [555, 254] on button "Next" at bounding box center [568, 253] width 77 height 32
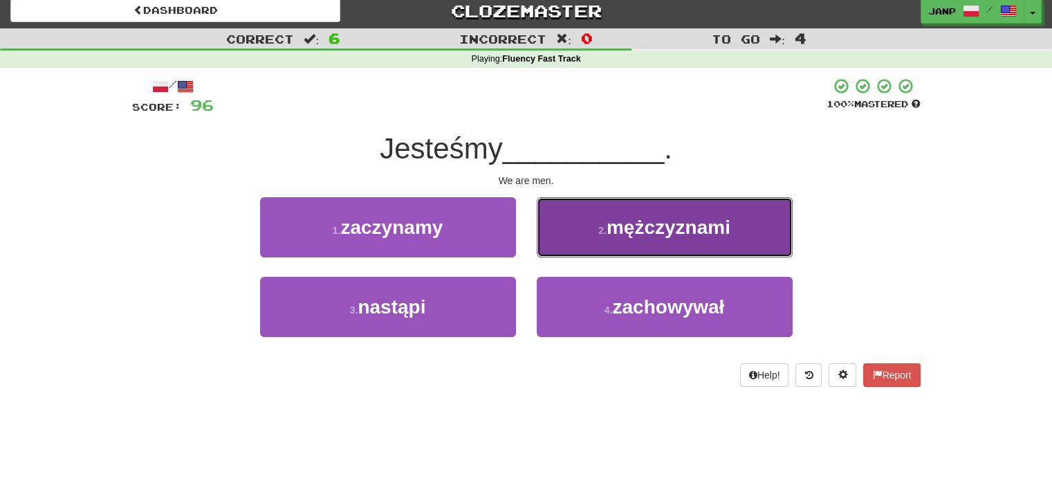
click at [584, 249] on button "2 . mężczyznami" at bounding box center [665, 227] width 256 height 60
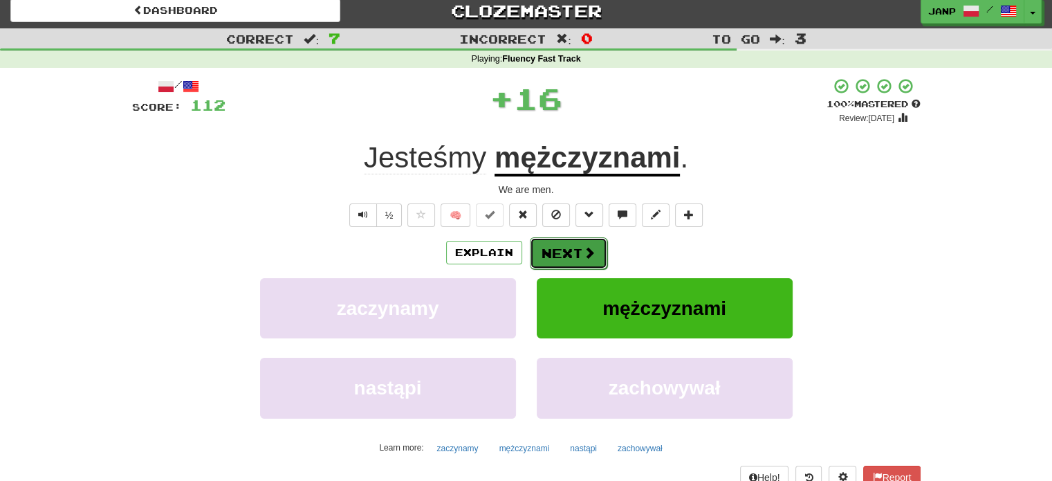
click at [555, 253] on button "Next" at bounding box center [568, 253] width 77 height 32
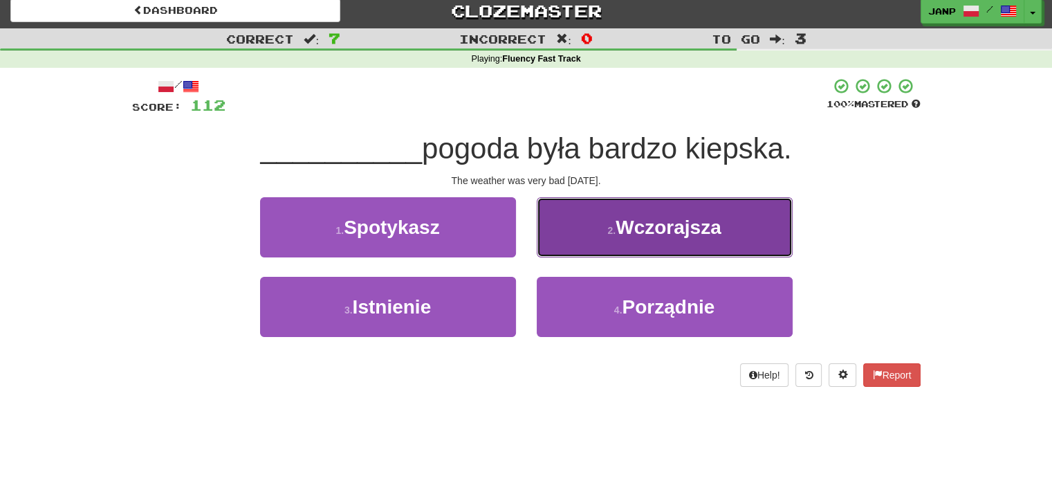
click at [575, 243] on button "2 . Wczorajsza" at bounding box center [665, 227] width 256 height 60
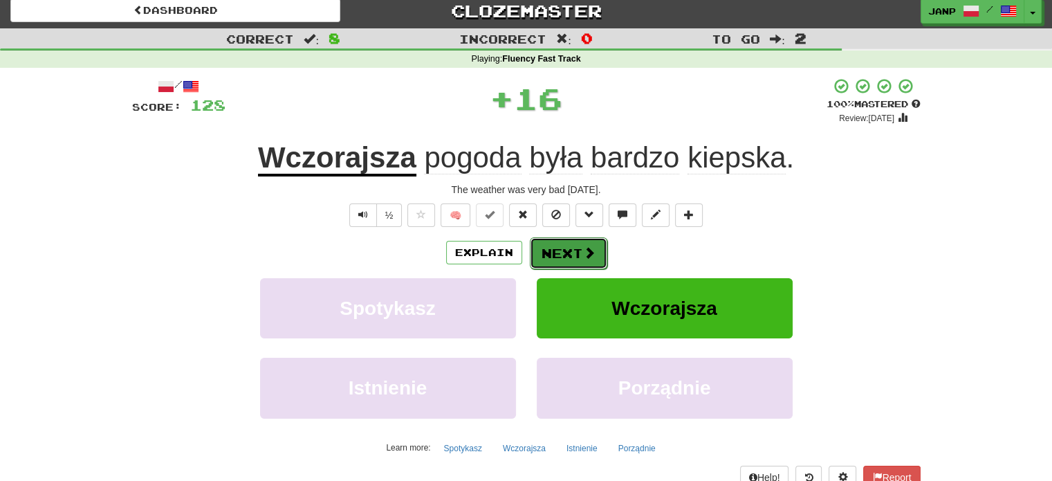
click at [568, 253] on button "Next" at bounding box center [568, 253] width 77 height 32
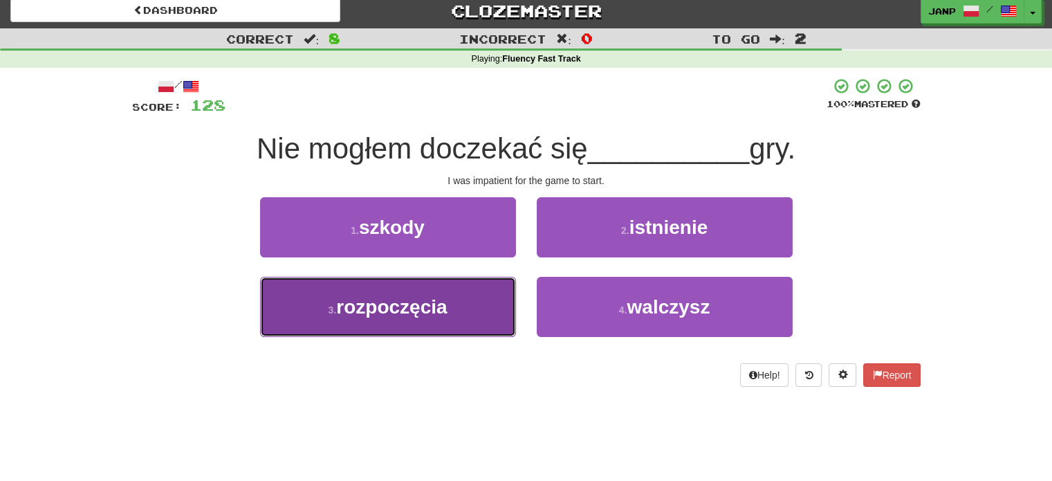
click at [454, 326] on button "3 . rozpoczęcia" at bounding box center [388, 307] width 256 height 60
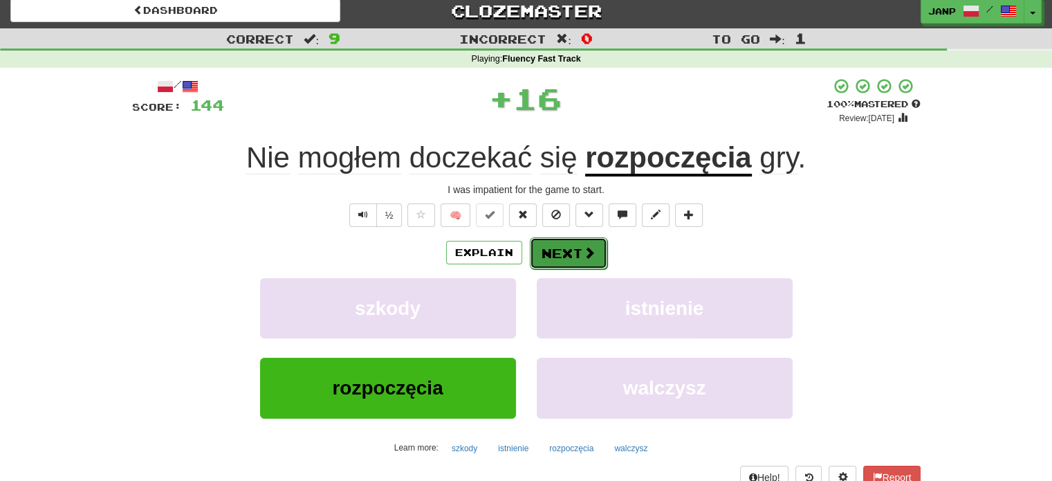
click at [562, 247] on button "Next" at bounding box center [568, 253] width 77 height 32
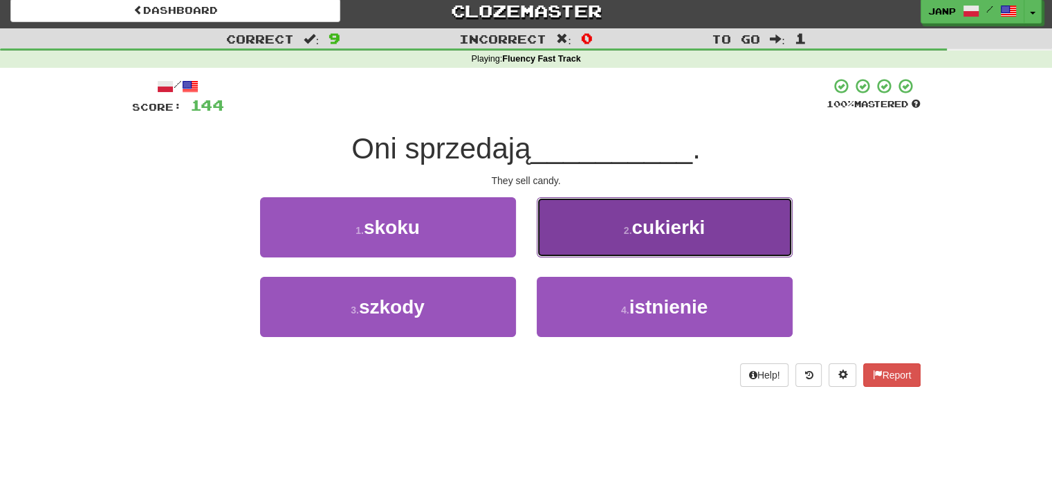
click at [565, 247] on button "2 . cukierki" at bounding box center [665, 227] width 256 height 60
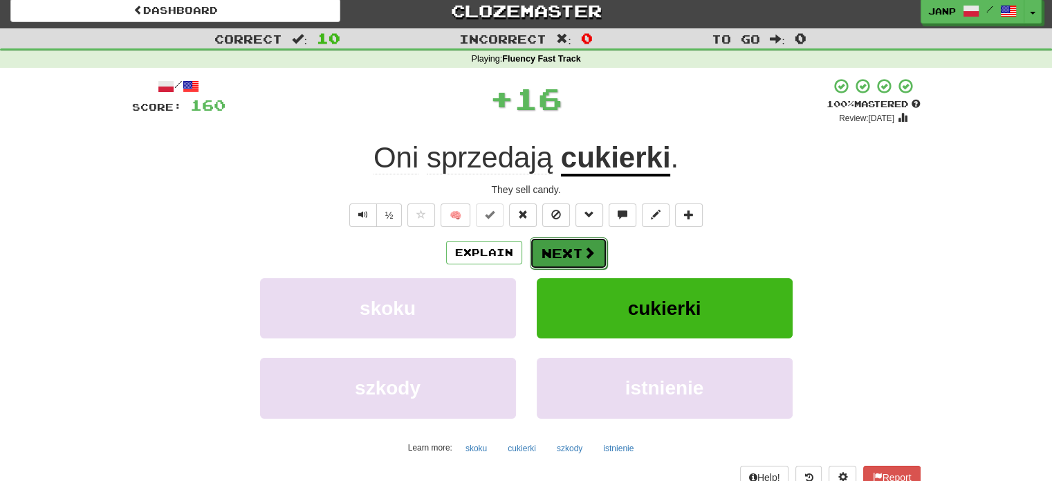
click at [558, 251] on button "Next" at bounding box center [568, 253] width 77 height 32
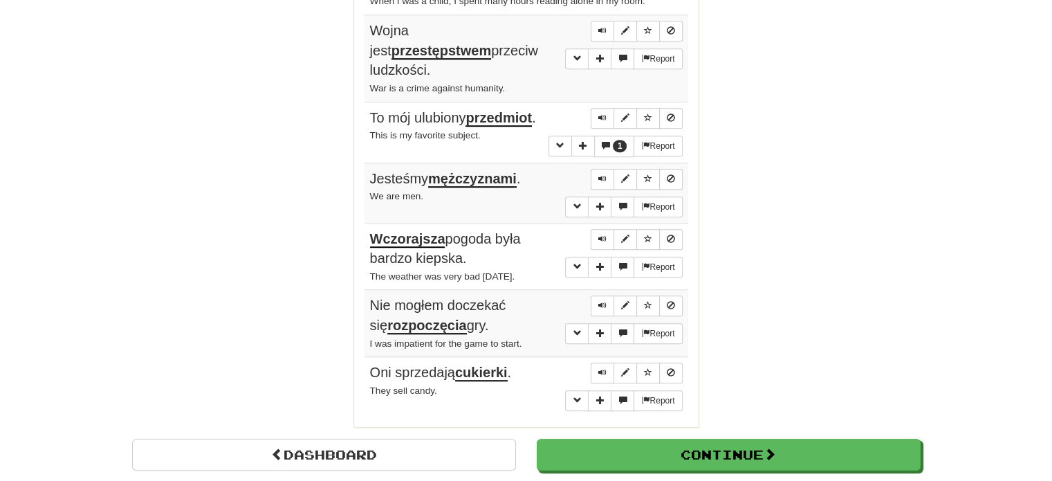
scroll to position [1113, 0]
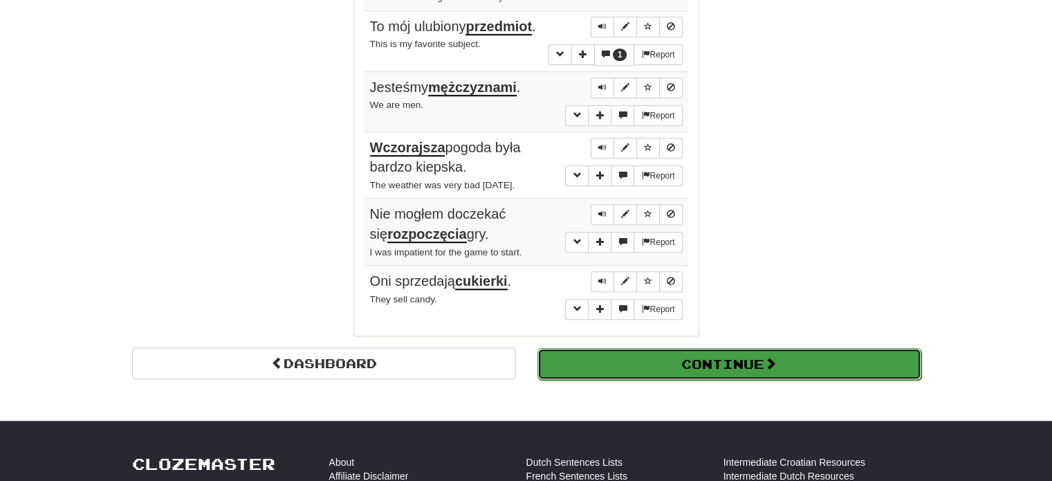
click at [595, 348] on button "Continue" at bounding box center [729, 364] width 384 height 32
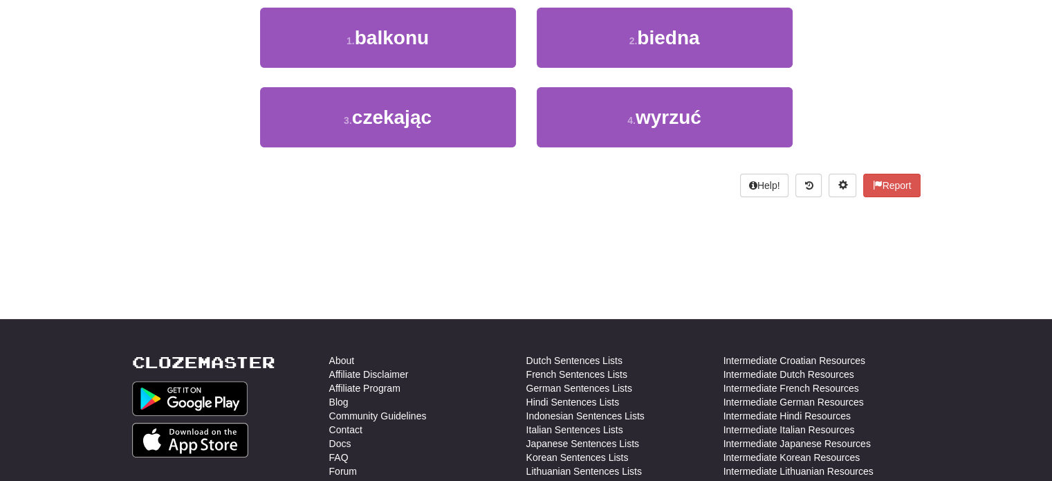
scroll to position [76, 0]
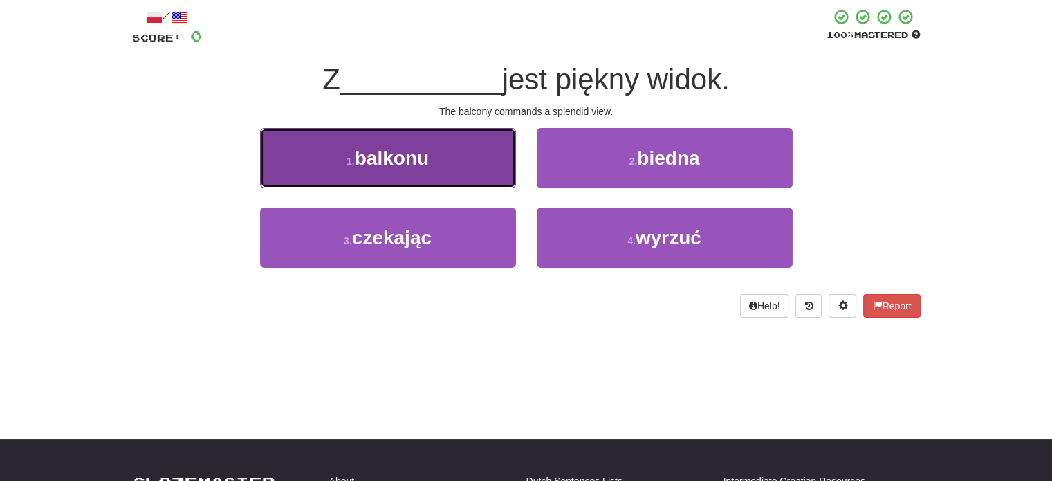
click at [456, 167] on button "1 . balkonu" at bounding box center [388, 158] width 256 height 60
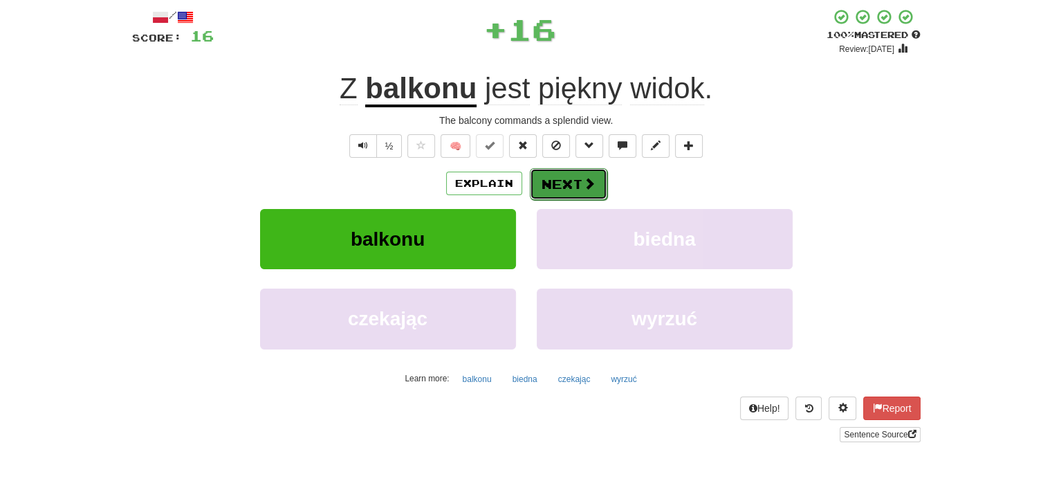
click at [542, 185] on button "Next" at bounding box center [568, 184] width 77 height 32
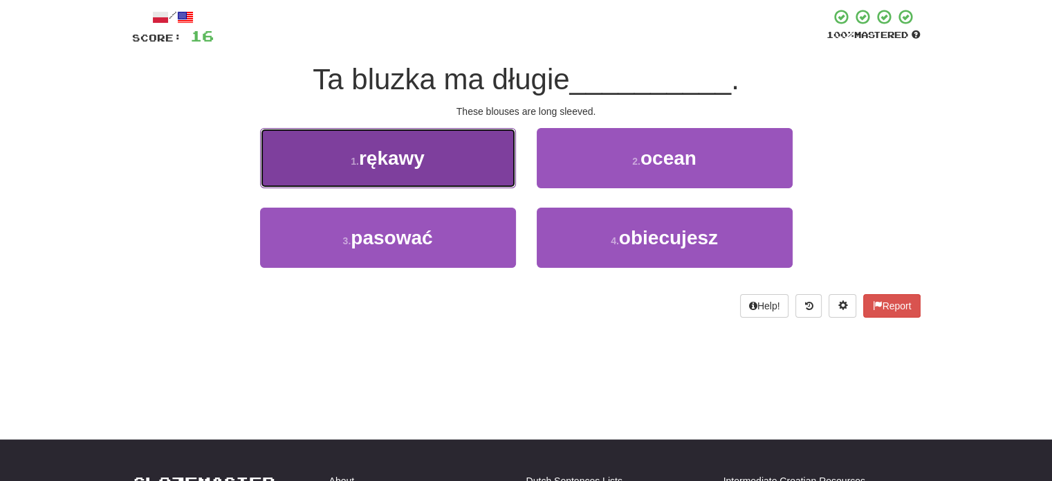
click at [471, 174] on button "1 . rękawy" at bounding box center [388, 158] width 256 height 60
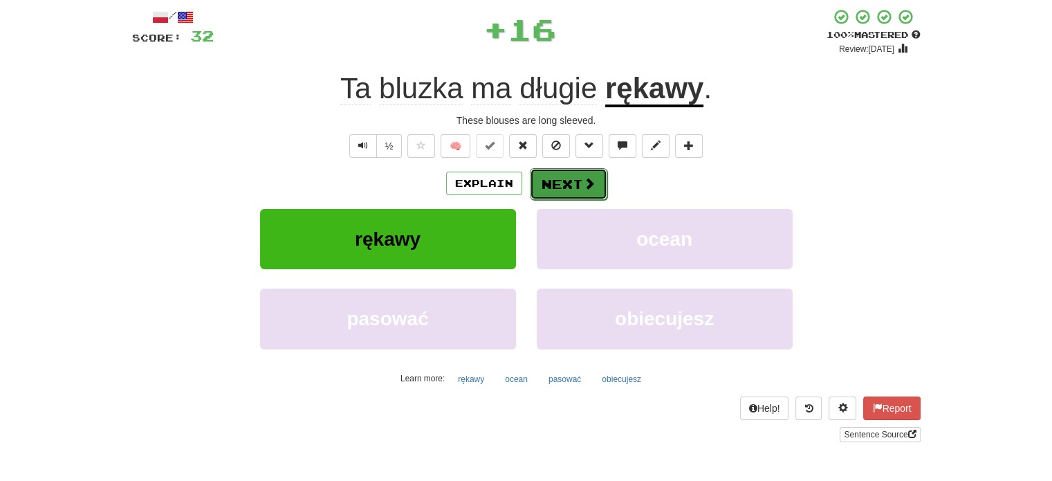
click at [558, 182] on button "Next" at bounding box center [568, 184] width 77 height 32
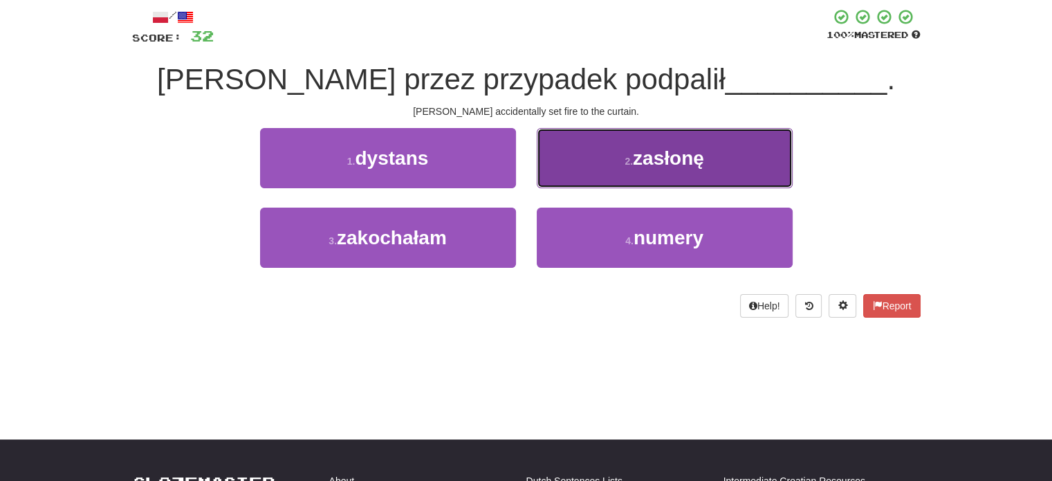
click at [553, 174] on button "2 . zasłonę" at bounding box center [665, 158] width 256 height 60
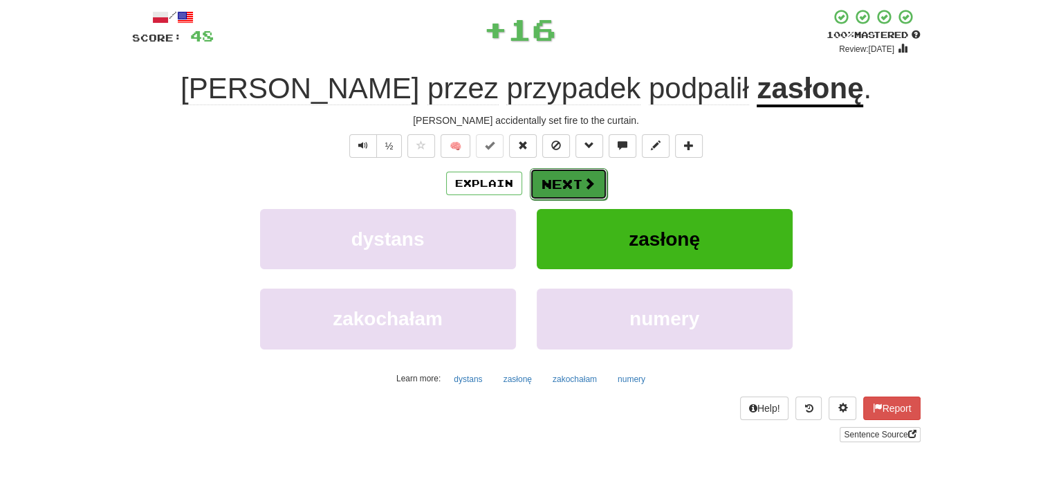
click at [542, 178] on button "Next" at bounding box center [568, 184] width 77 height 32
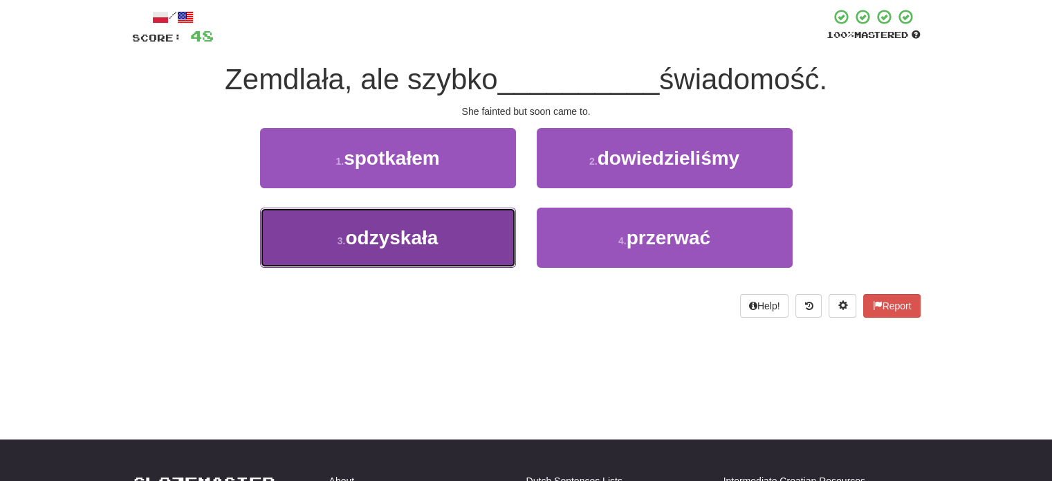
click at [476, 229] on button "3 . odzyskała" at bounding box center [388, 237] width 256 height 60
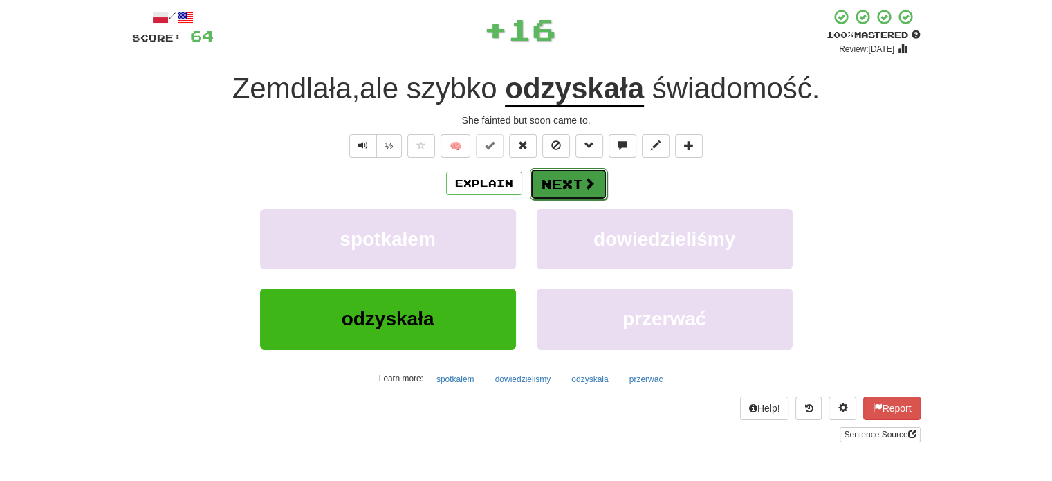
click at [549, 183] on button "Next" at bounding box center [568, 184] width 77 height 32
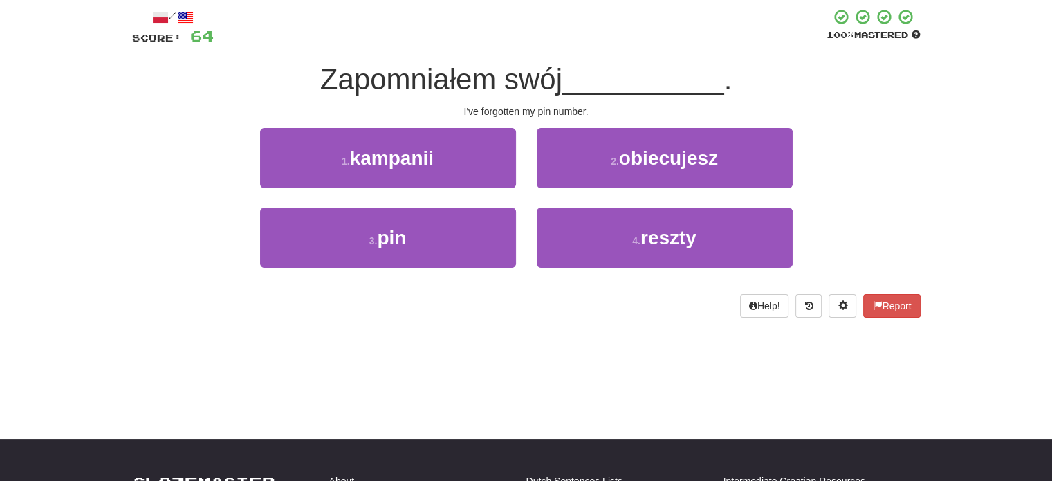
click at [475, 203] on div "1 . kampanii" at bounding box center [388, 168] width 277 height 80
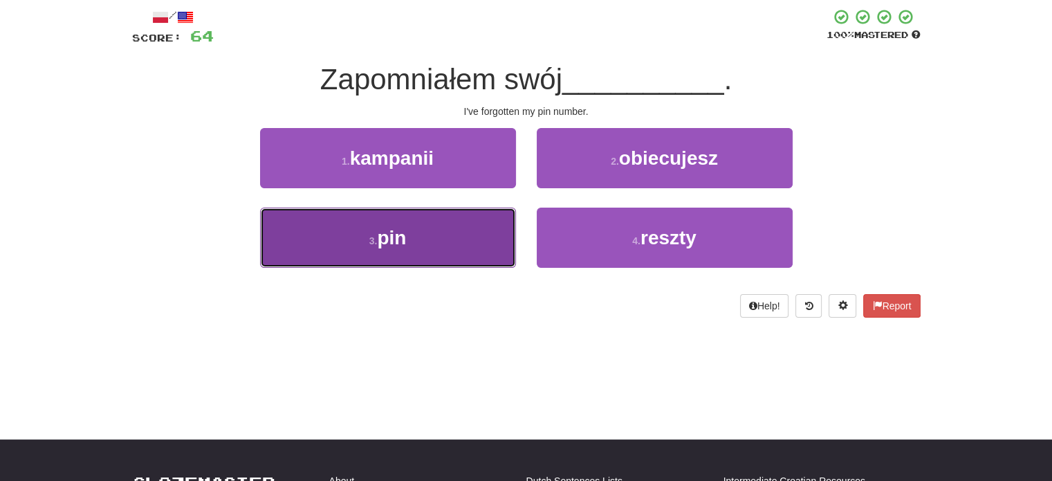
click at [469, 229] on button "3 . pin" at bounding box center [388, 237] width 256 height 60
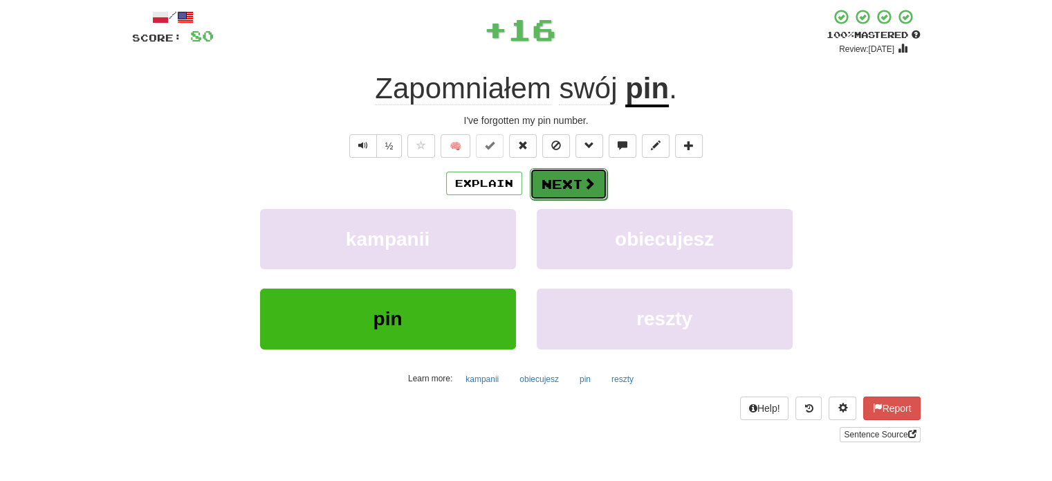
click at [530, 185] on button "Next" at bounding box center [568, 184] width 77 height 32
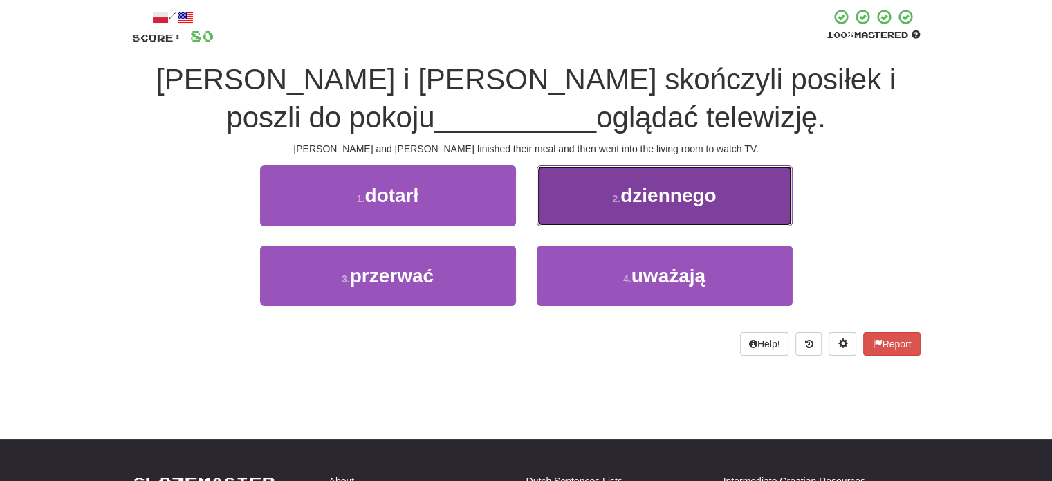
click at [549, 198] on button "2 . dziennego" at bounding box center [665, 195] width 256 height 60
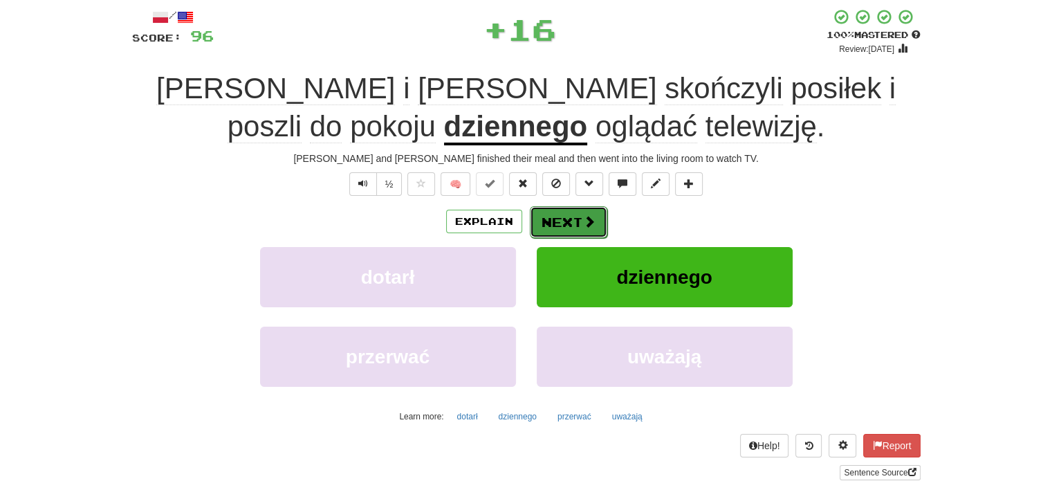
click at [564, 219] on button "Next" at bounding box center [568, 222] width 77 height 32
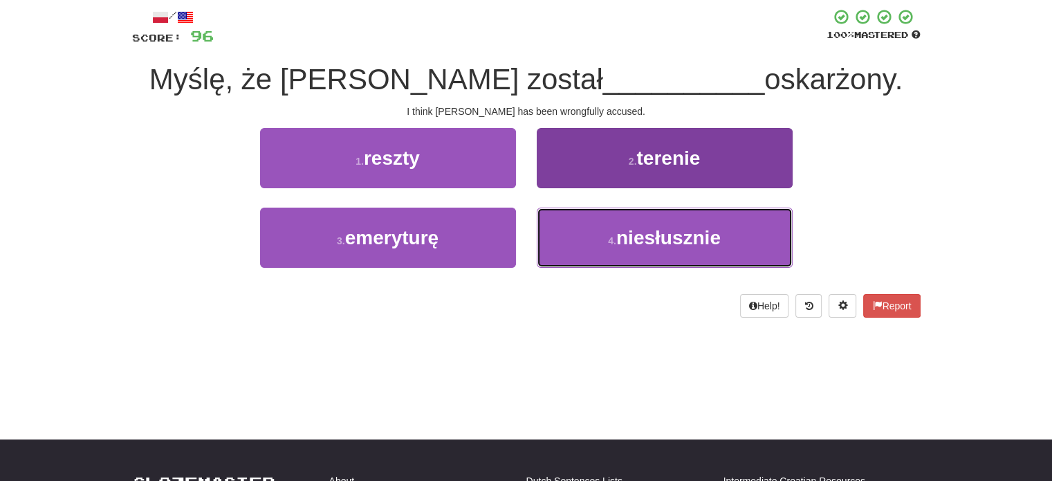
click at [548, 233] on button "4 . niesłusznie" at bounding box center [665, 237] width 256 height 60
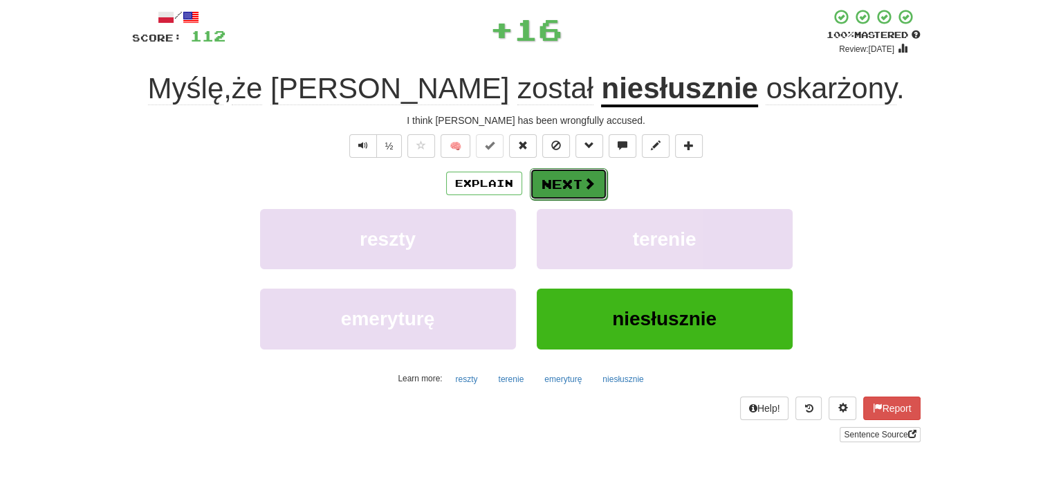
click at [573, 189] on button "Next" at bounding box center [568, 184] width 77 height 32
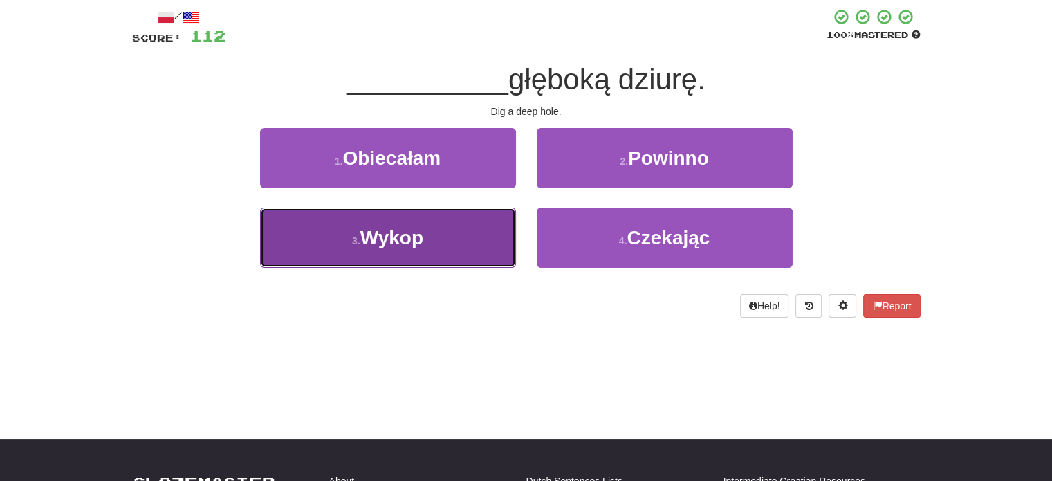
click at [473, 246] on button "3 . Wykop" at bounding box center [388, 237] width 256 height 60
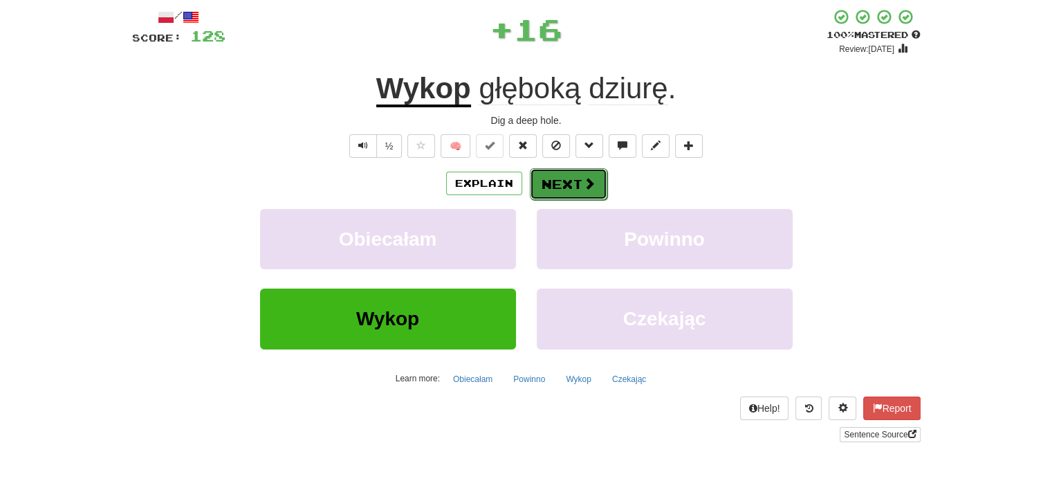
click at [559, 188] on button "Next" at bounding box center [568, 184] width 77 height 32
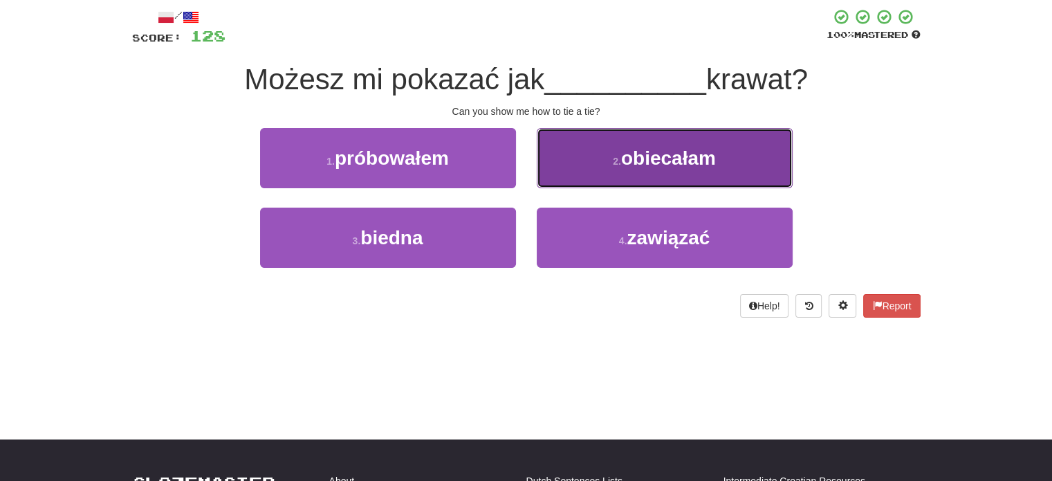
click at [568, 170] on button "2 . obiecałam" at bounding box center [665, 158] width 256 height 60
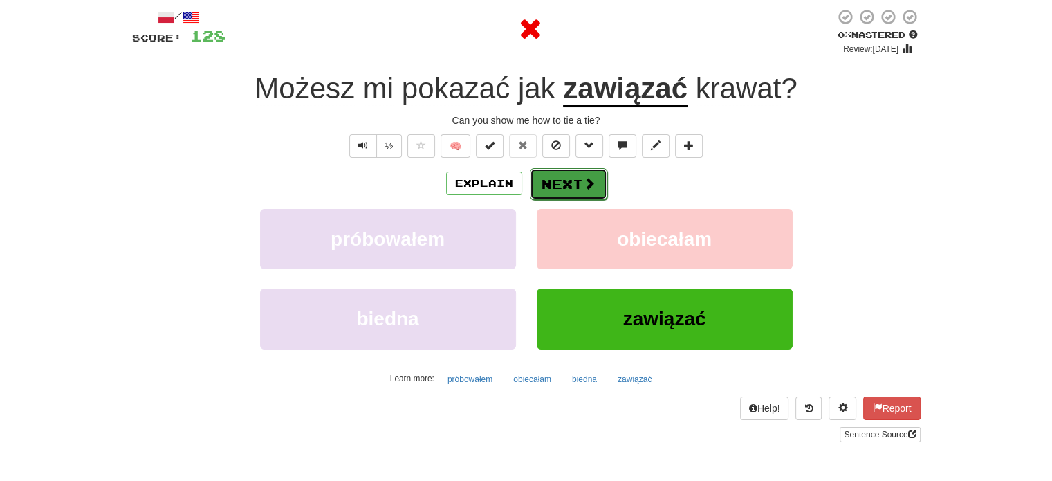
click at [551, 179] on button "Next" at bounding box center [568, 184] width 77 height 32
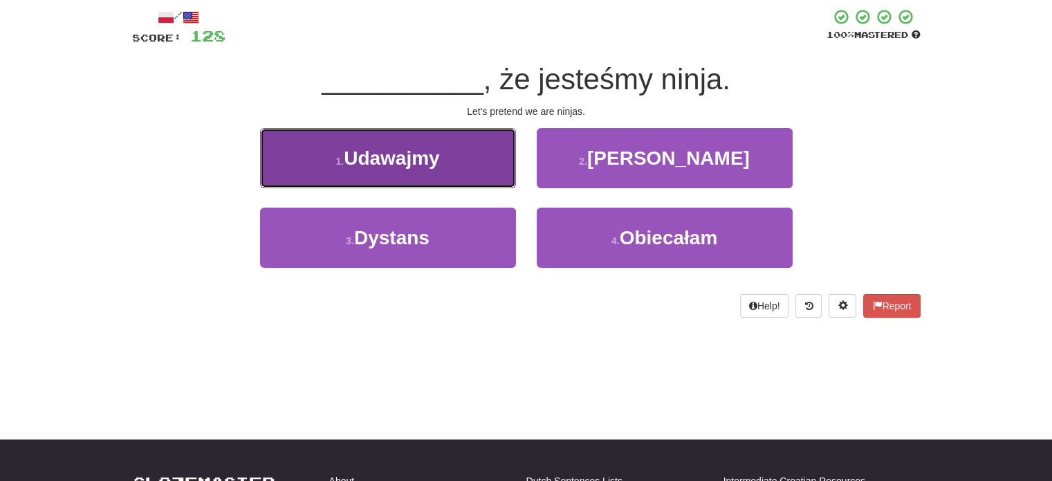
click at [465, 168] on button "1 . Udawajmy" at bounding box center [388, 158] width 256 height 60
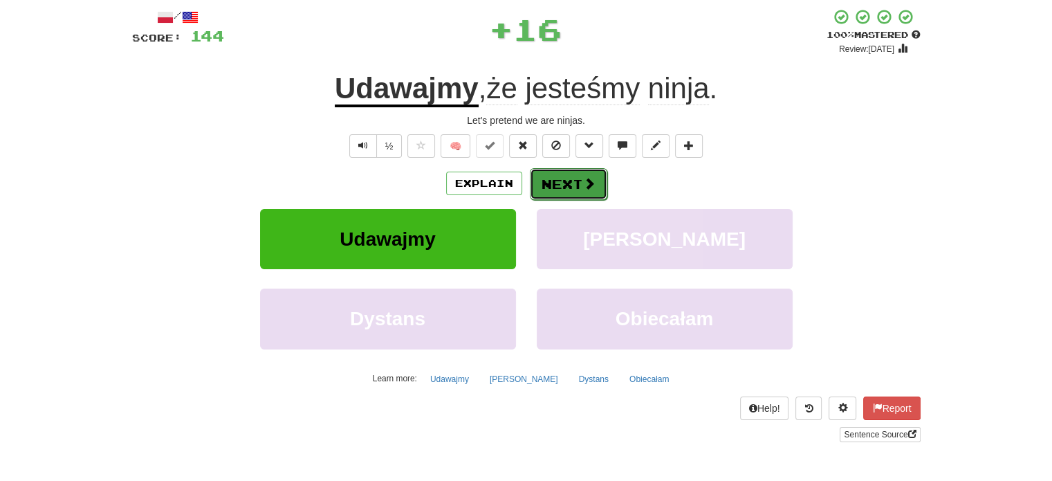
click at [570, 185] on button "Next" at bounding box center [568, 184] width 77 height 32
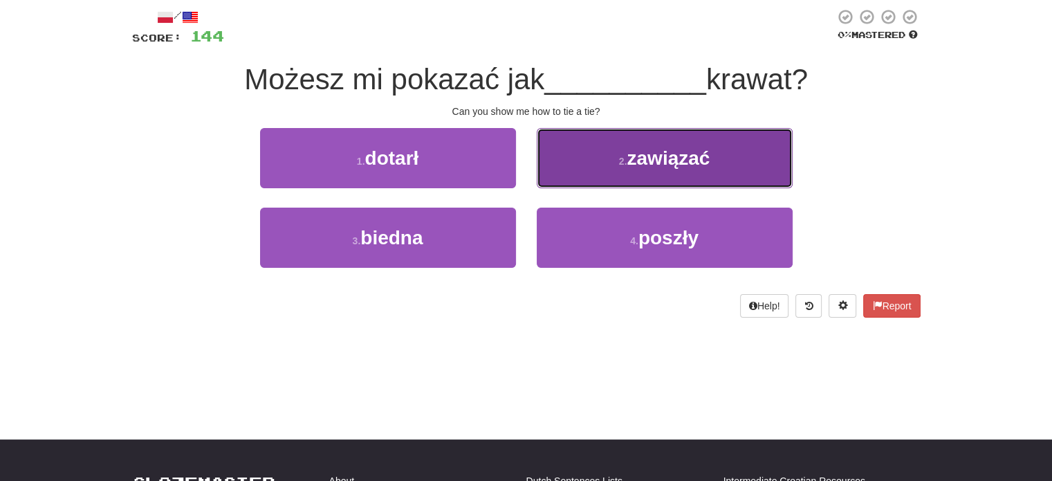
click at [570, 174] on button "2 . zawiązać" at bounding box center [665, 158] width 256 height 60
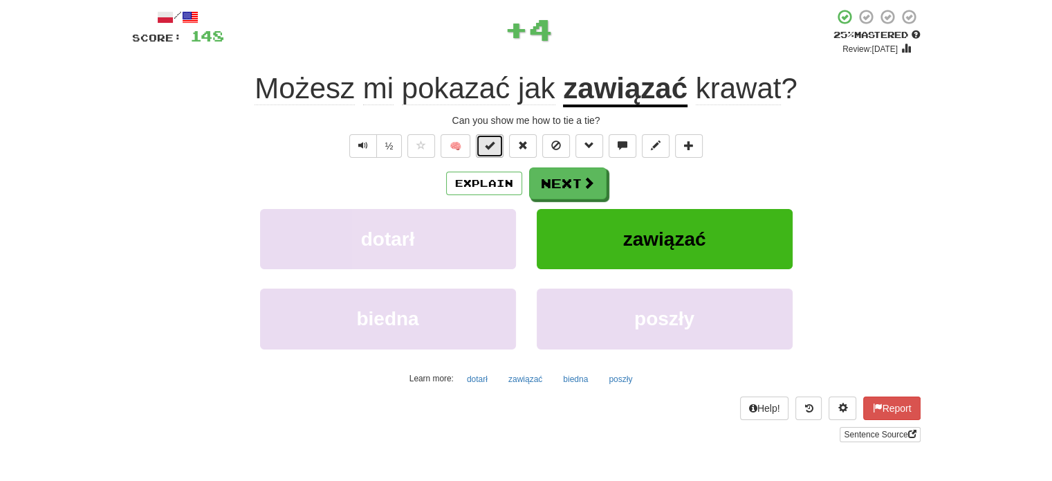
click at [495, 147] on button at bounding box center [490, 146] width 28 height 24
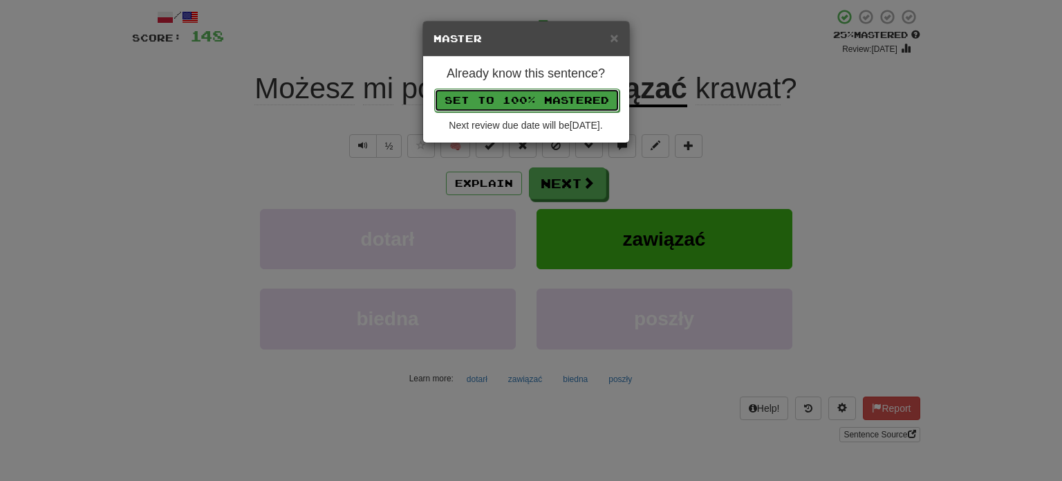
click at [512, 96] on button "Set to 100% Mastered" at bounding box center [526, 101] width 185 height 24
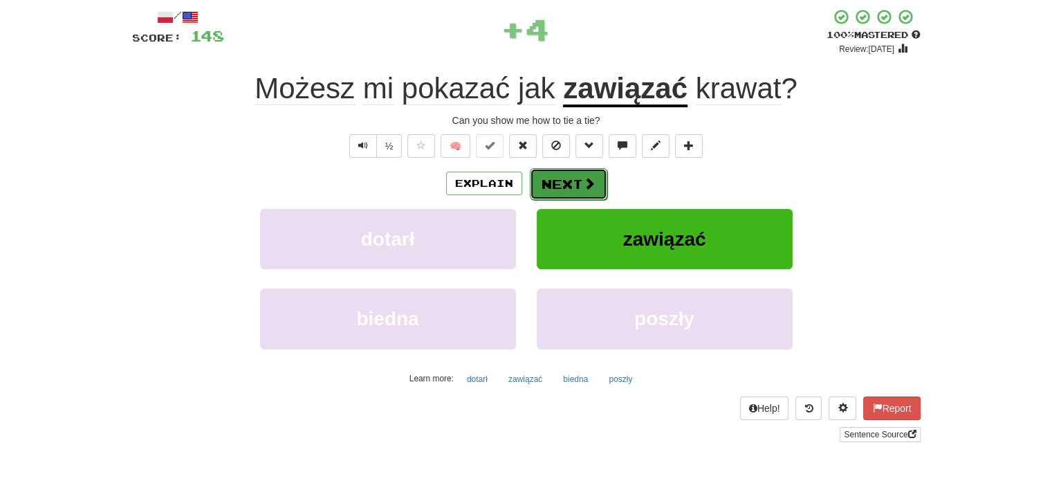
click at [561, 185] on button "Next" at bounding box center [568, 184] width 77 height 32
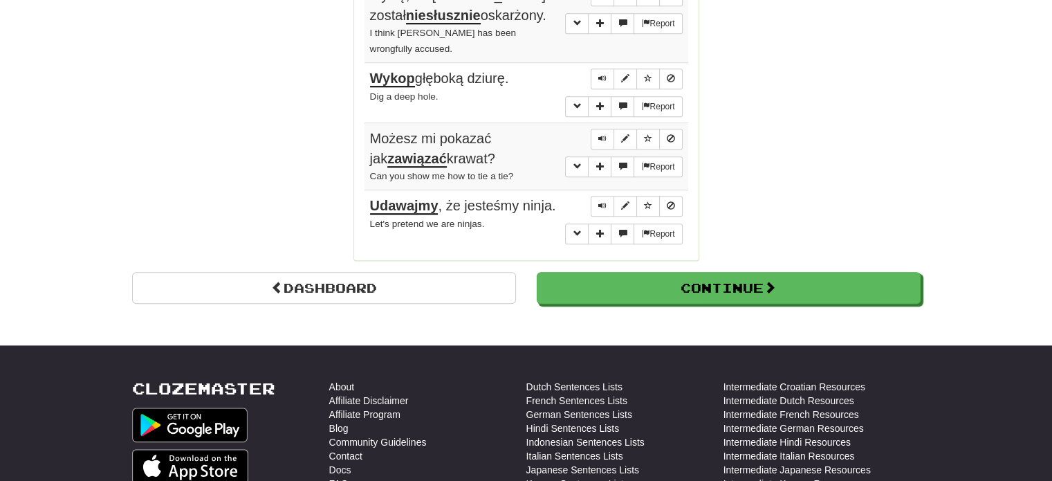
scroll to position [1312, 0]
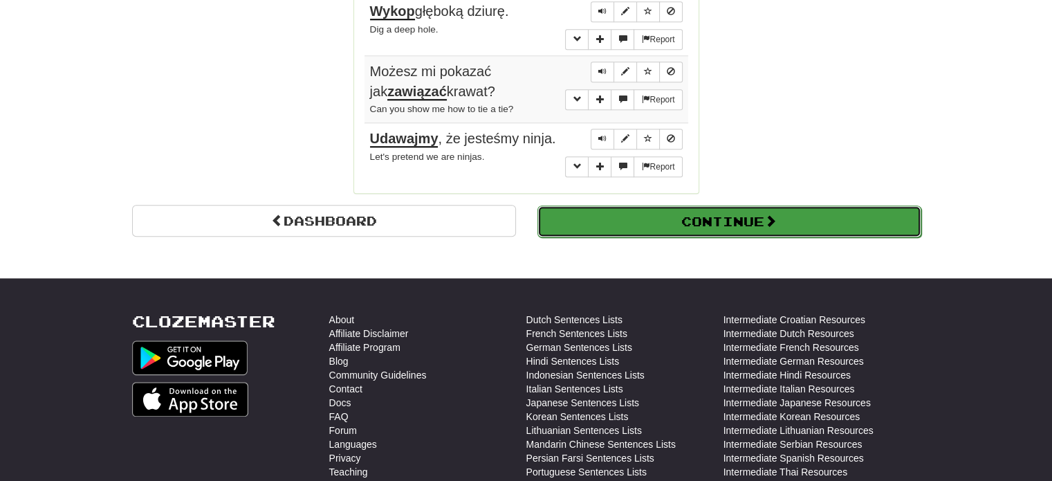
click at [698, 205] on button "Continue" at bounding box center [729, 221] width 384 height 32
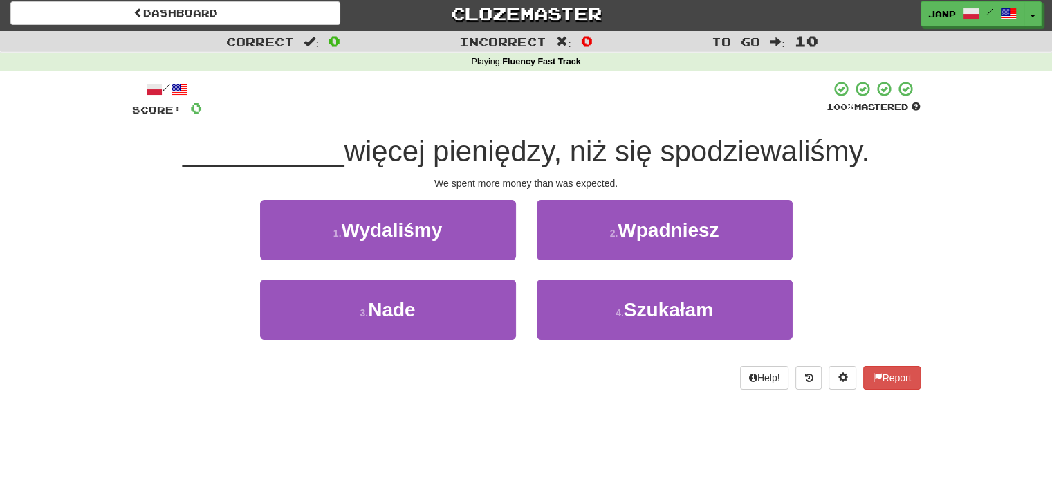
scroll to position [0, 0]
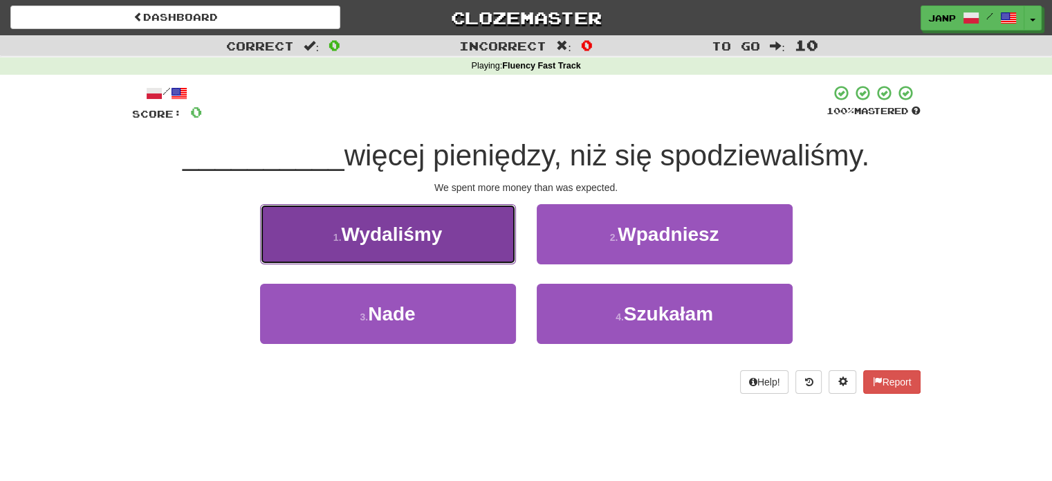
click at [476, 242] on button "1 . Wydaliśmy" at bounding box center [388, 234] width 256 height 60
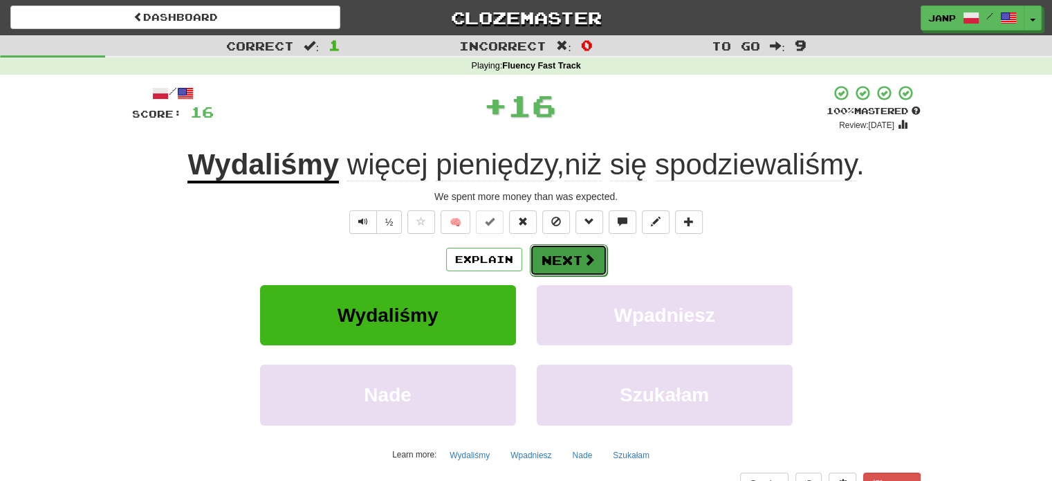
click at [561, 258] on button "Next" at bounding box center [568, 260] width 77 height 32
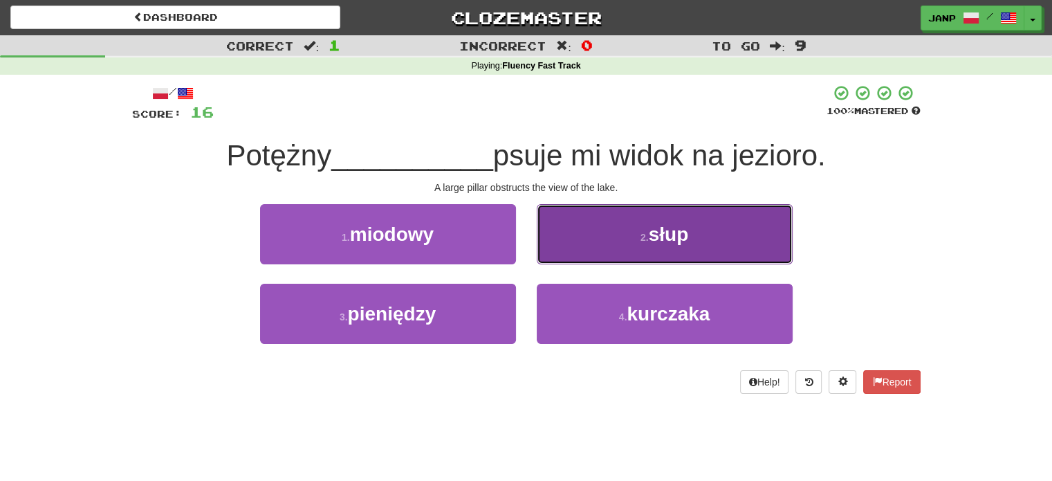
click at [595, 235] on button "2 . słup" at bounding box center [665, 234] width 256 height 60
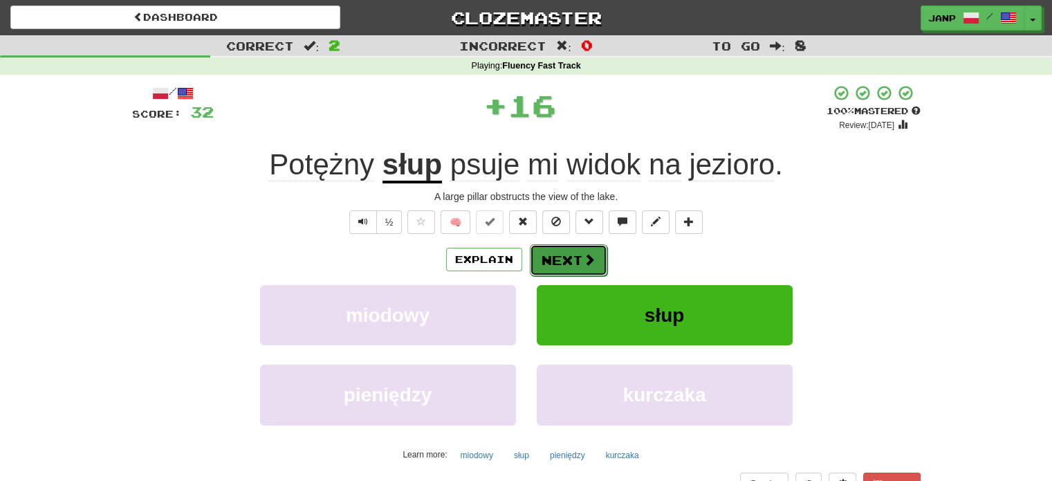
click at [567, 266] on button "Next" at bounding box center [568, 260] width 77 height 32
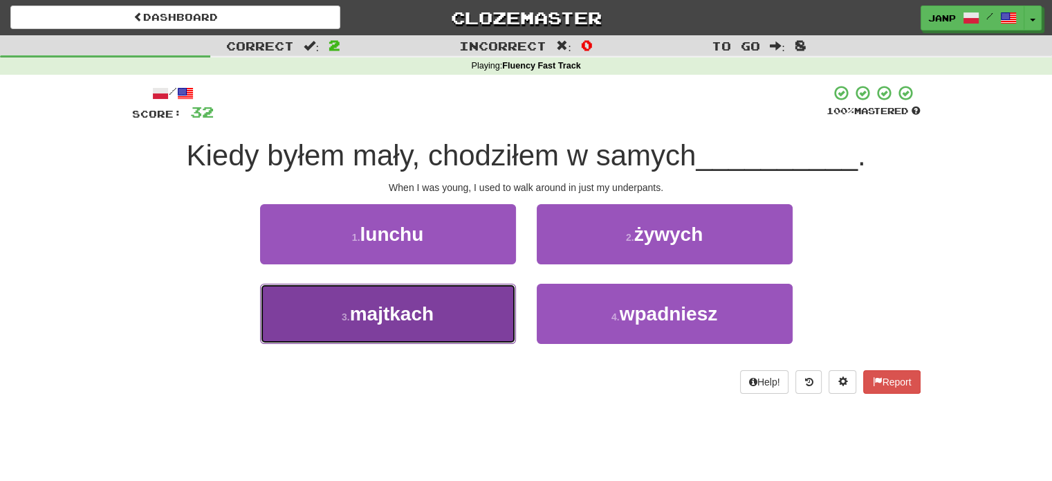
click at [464, 307] on button "3 . majtkach" at bounding box center [388, 313] width 256 height 60
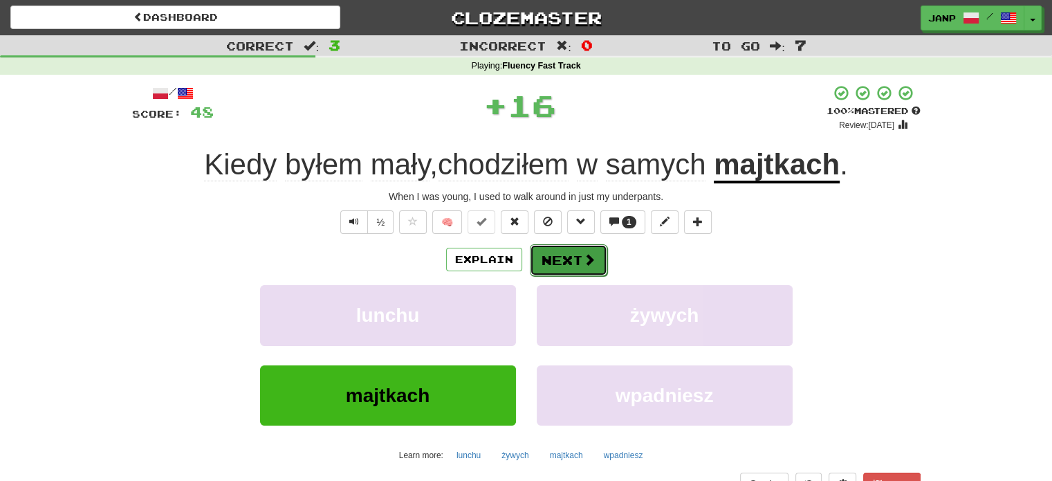
click at [556, 251] on button "Next" at bounding box center [568, 260] width 77 height 32
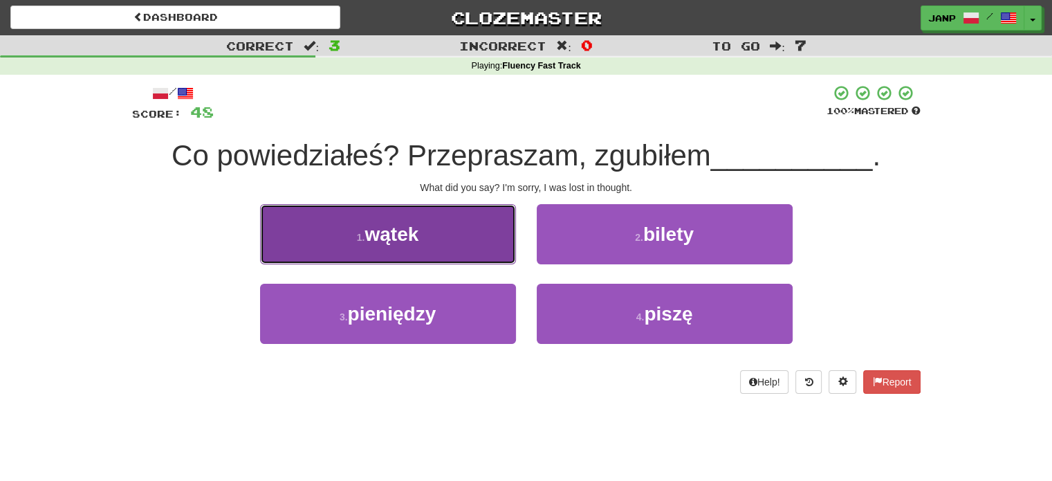
click at [481, 255] on button "1 . wątek" at bounding box center [388, 234] width 256 height 60
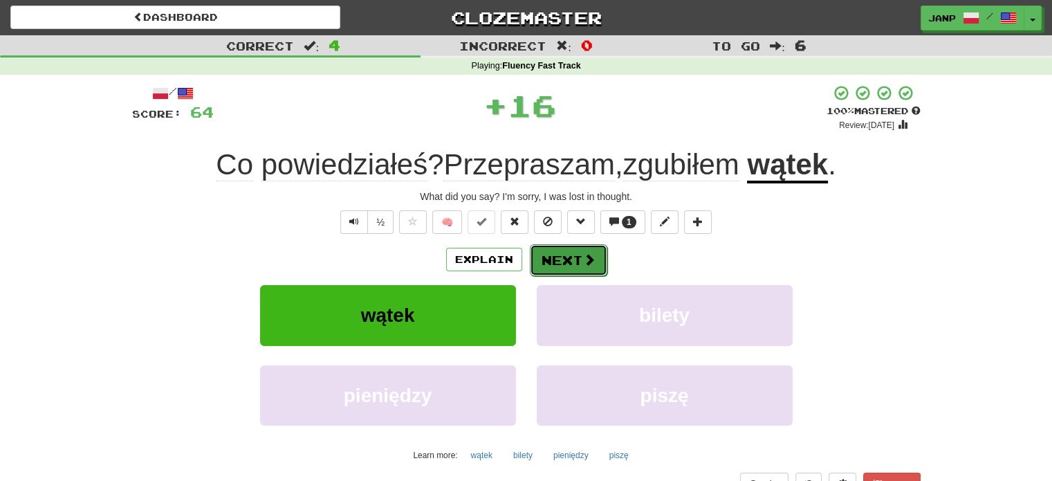
click at [559, 265] on button "Next" at bounding box center [568, 260] width 77 height 32
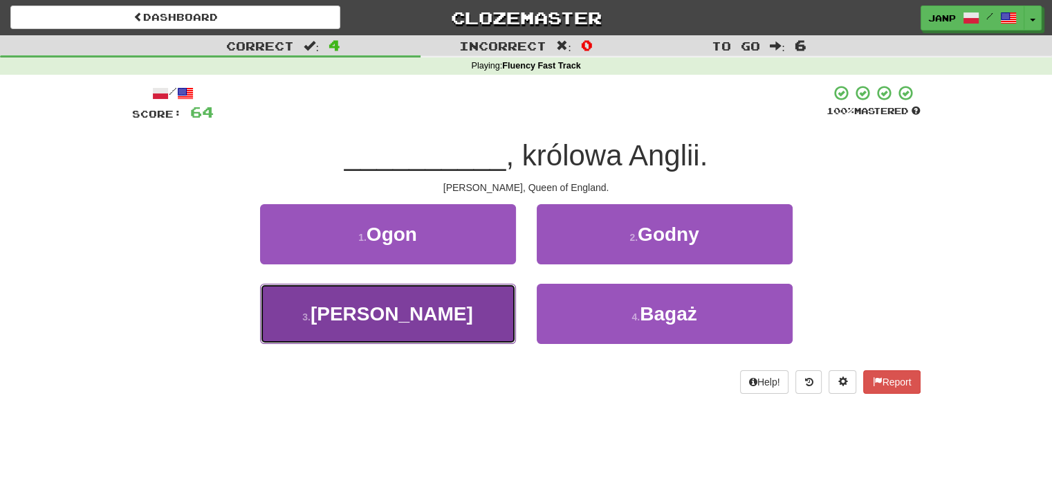
click at [462, 305] on button "3 . Elżbieta" at bounding box center [388, 313] width 256 height 60
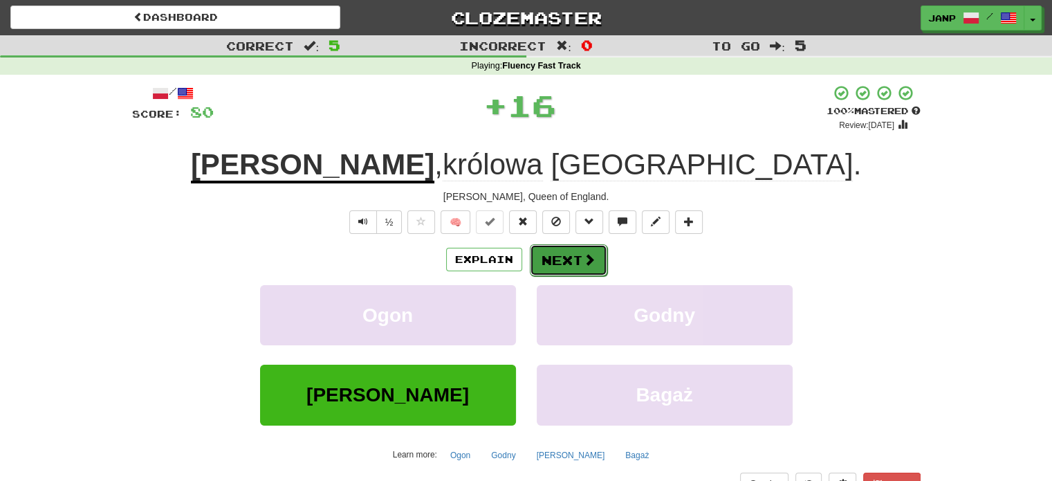
click at [552, 257] on button "Next" at bounding box center [568, 260] width 77 height 32
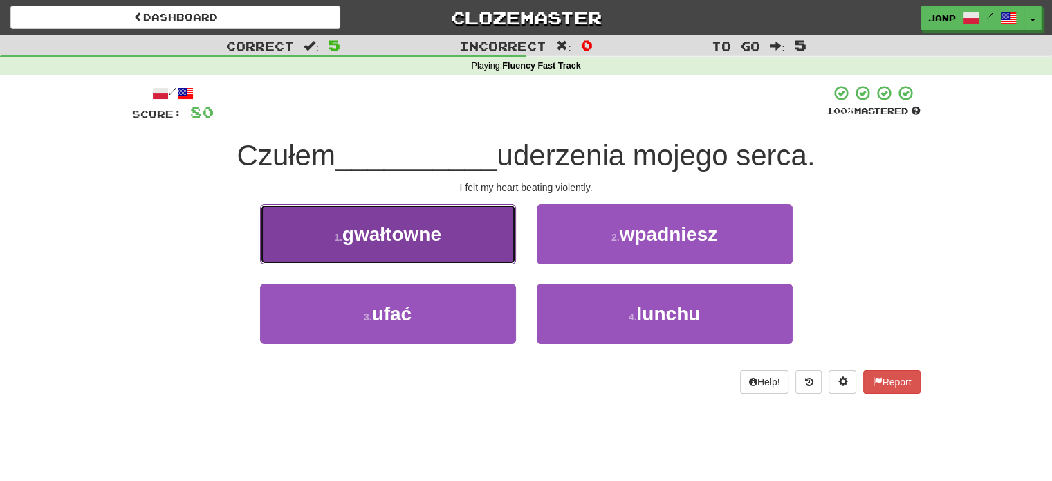
click at [467, 248] on button "1 . gwałtowne" at bounding box center [388, 234] width 256 height 60
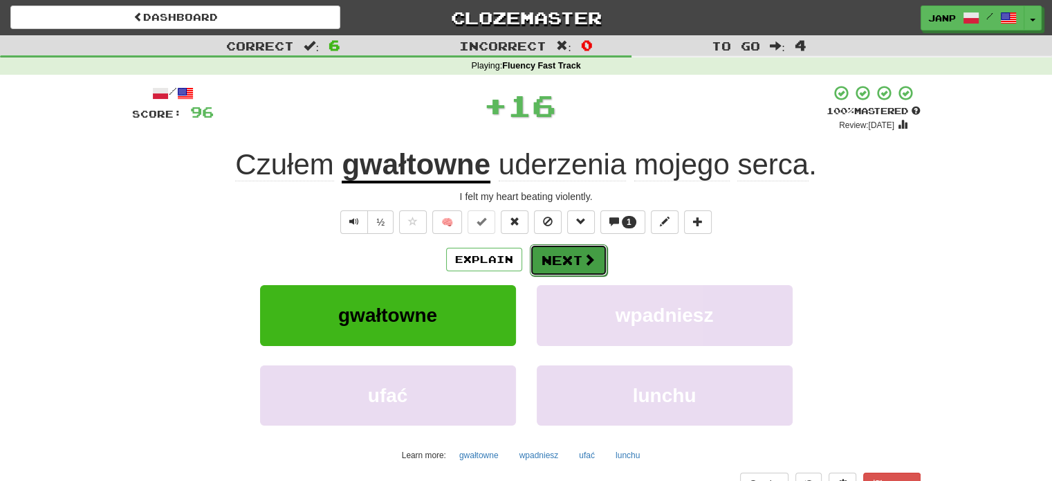
click at [566, 253] on button "Next" at bounding box center [568, 260] width 77 height 32
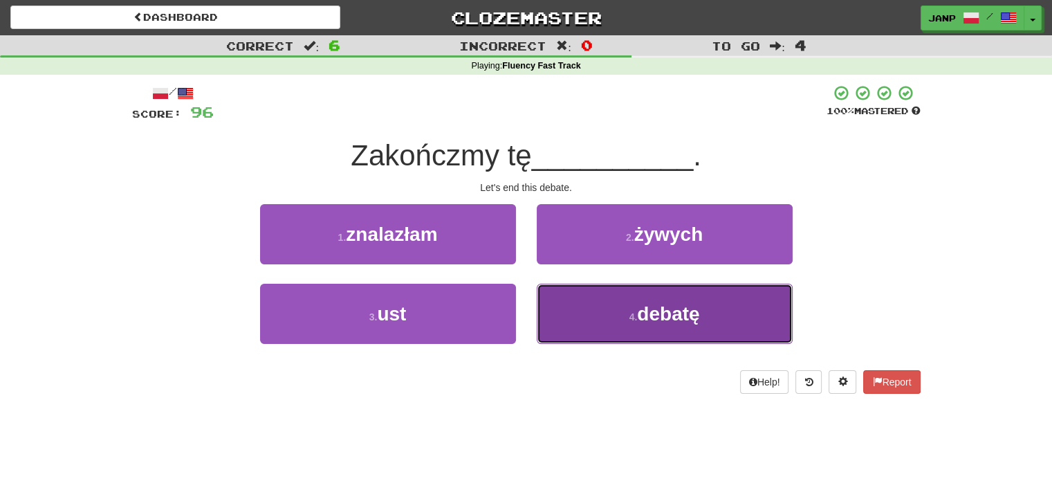
click at [566, 301] on button "4 . debatę" at bounding box center [665, 313] width 256 height 60
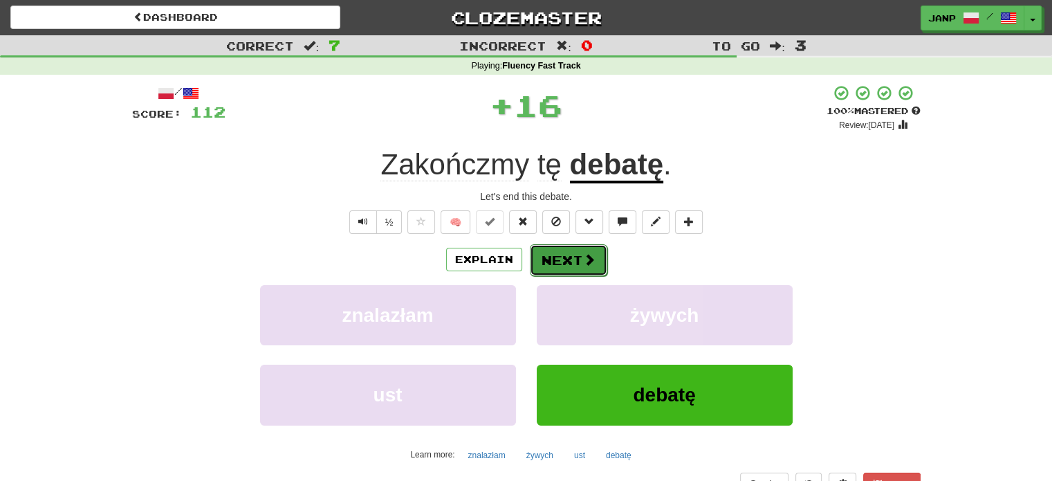
click at [548, 257] on button "Next" at bounding box center [568, 260] width 77 height 32
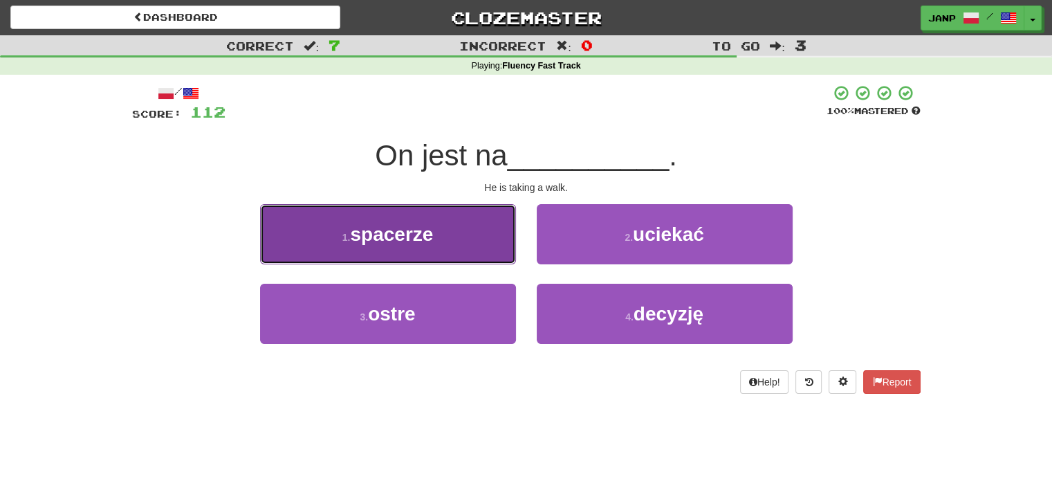
click at [463, 250] on button "1 . spacerze" at bounding box center [388, 234] width 256 height 60
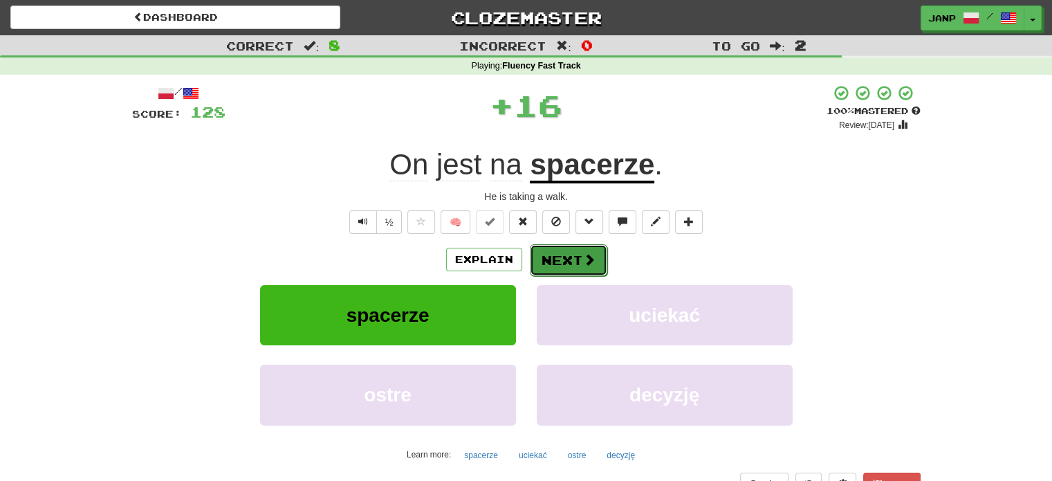
click at [564, 256] on button "Next" at bounding box center [568, 260] width 77 height 32
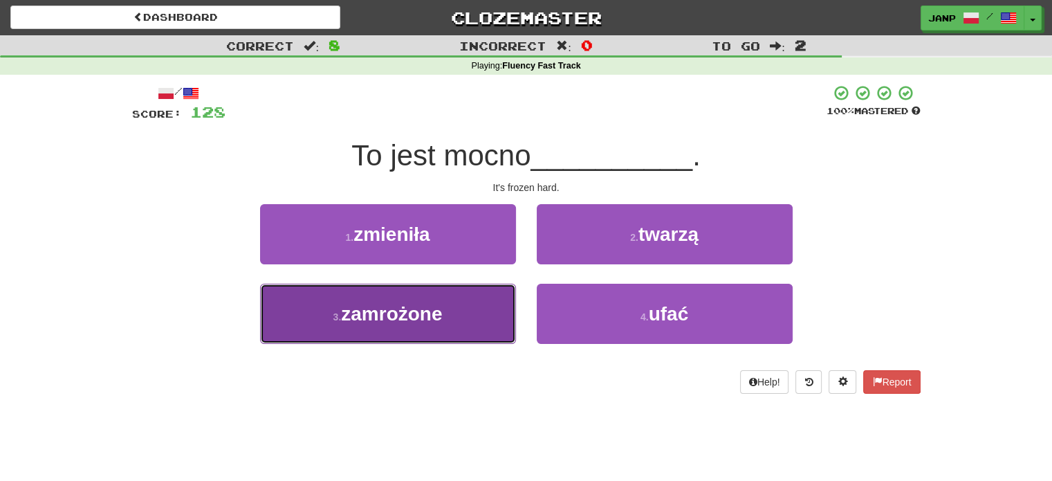
click at [469, 300] on button "3 . zamrożone" at bounding box center [388, 313] width 256 height 60
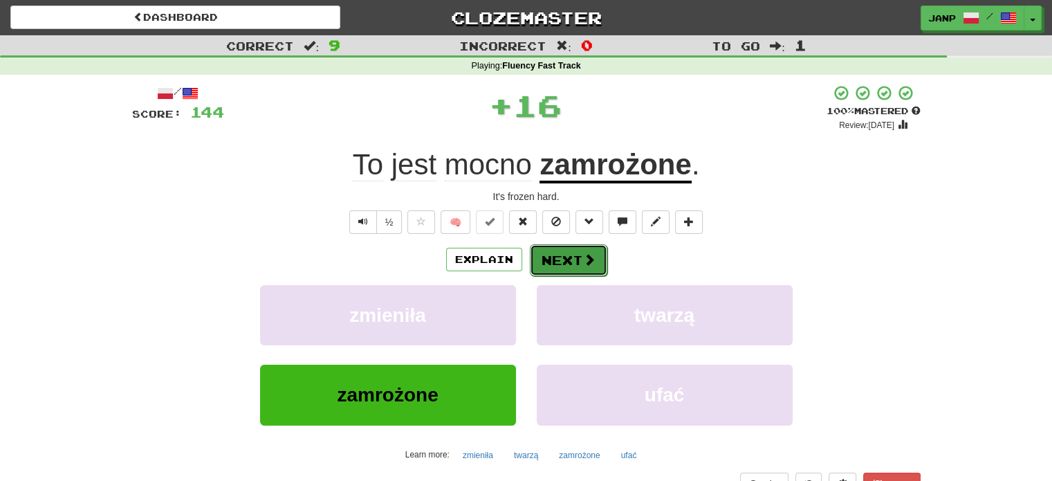
click at [572, 263] on button "Next" at bounding box center [568, 260] width 77 height 32
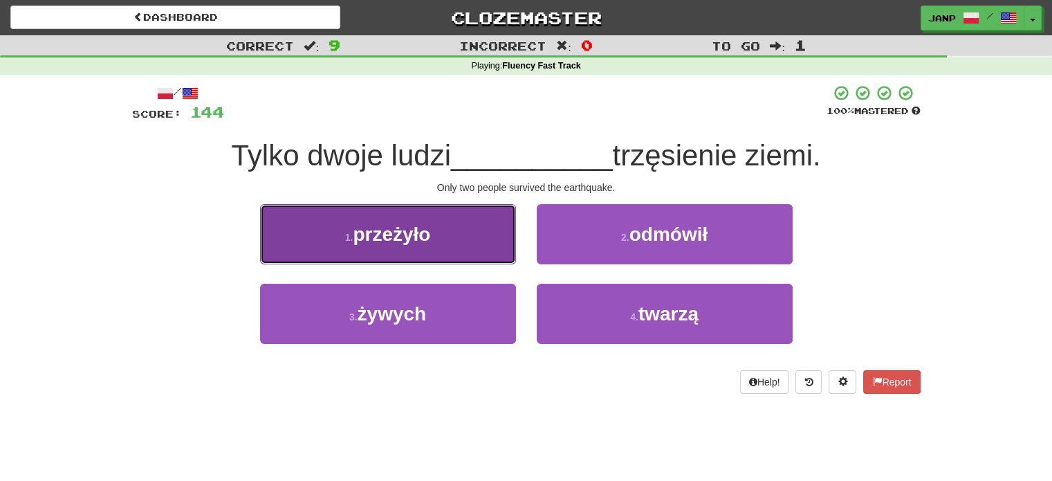
click at [453, 218] on button "1 . przeżyło" at bounding box center [388, 234] width 256 height 60
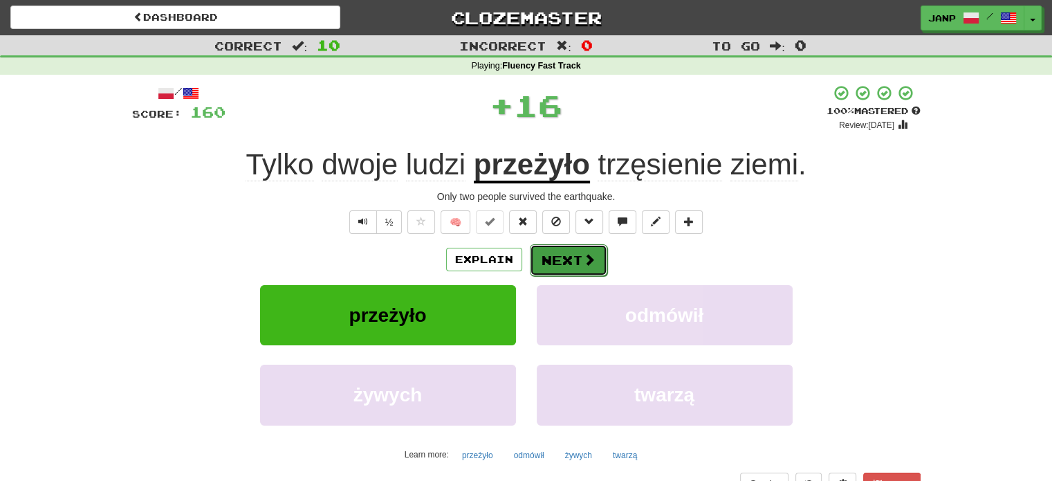
click at [555, 251] on button "Next" at bounding box center [568, 260] width 77 height 32
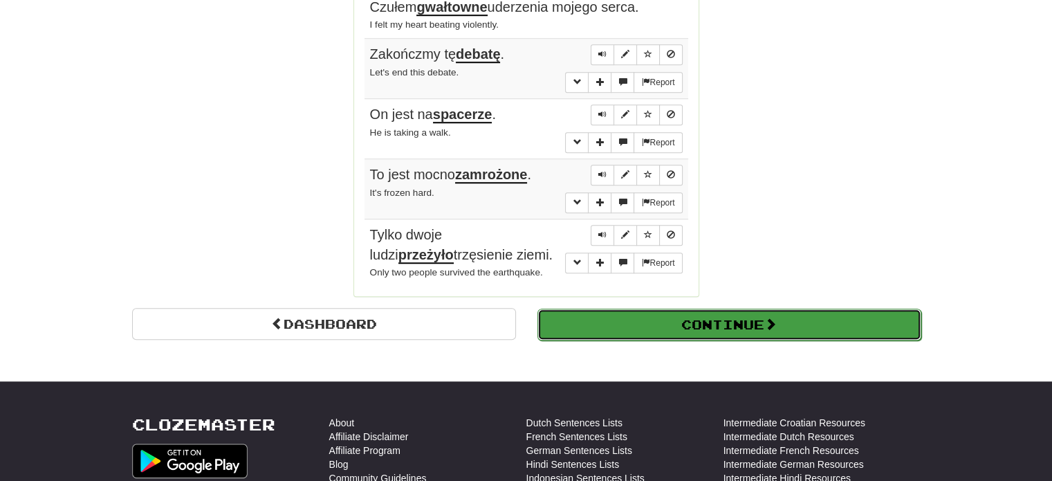
click at [603, 308] on button "Continue" at bounding box center [729, 324] width 384 height 32
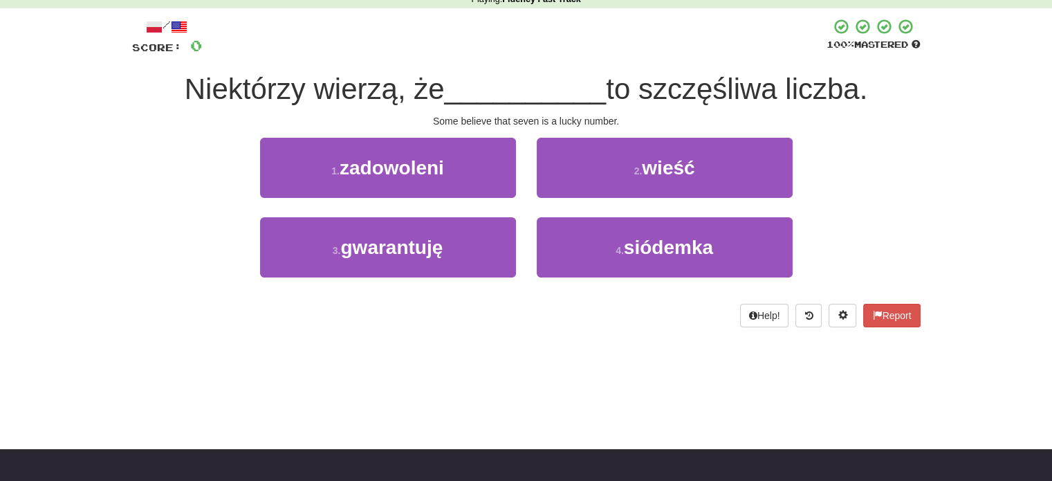
scroll to position [7, 0]
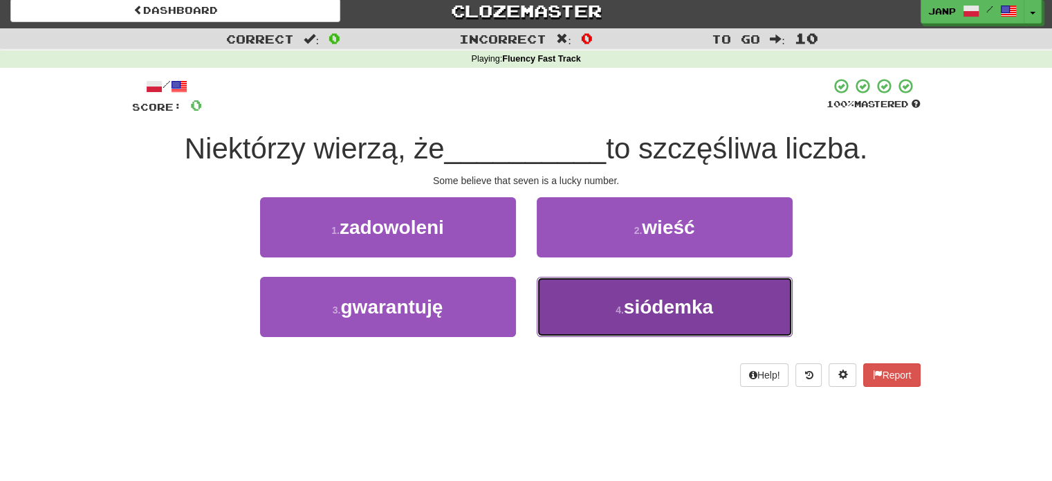
click at [624, 313] on span "siódemka" at bounding box center [668, 306] width 89 height 21
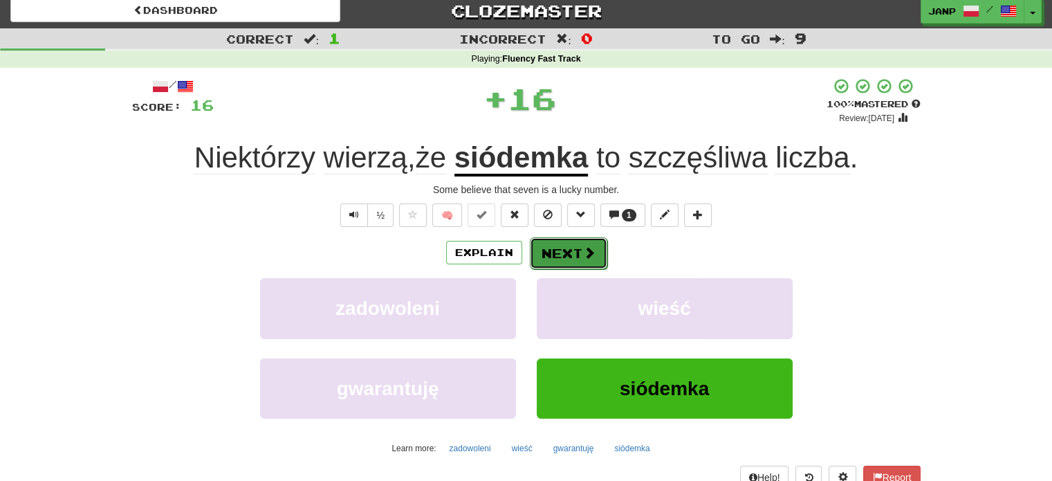
click at [567, 254] on button "Next" at bounding box center [568, 253] width 77 height 32
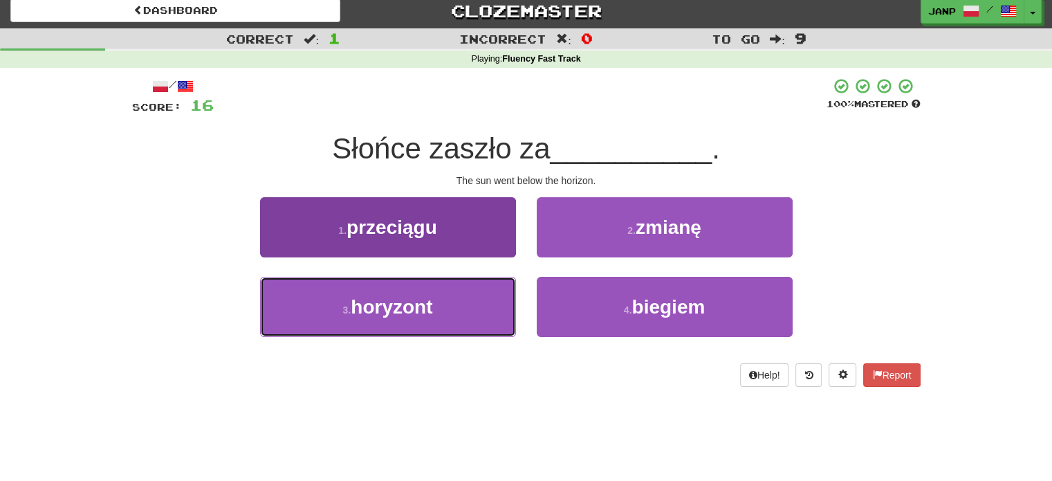
drag, startPoint x: 468, startPoint y: 297, endPoint x: 470, endPoint y: 290, distance: 7.2
click at [467, 297] on button "3 . horyzont" at bounding box center [388, 307] width 256 height 60
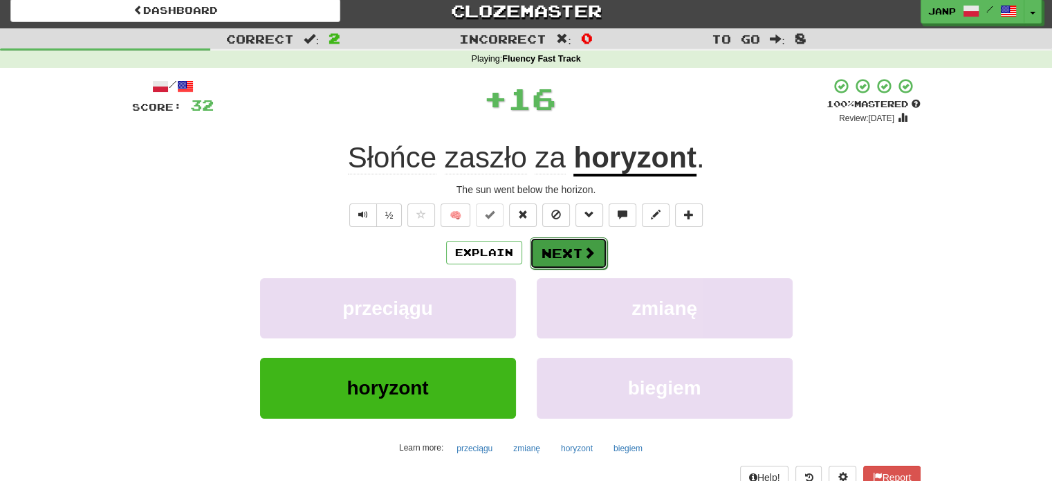
click at [557, 254] on button "Next" at bounding box center [568, 253] width 77 height 32
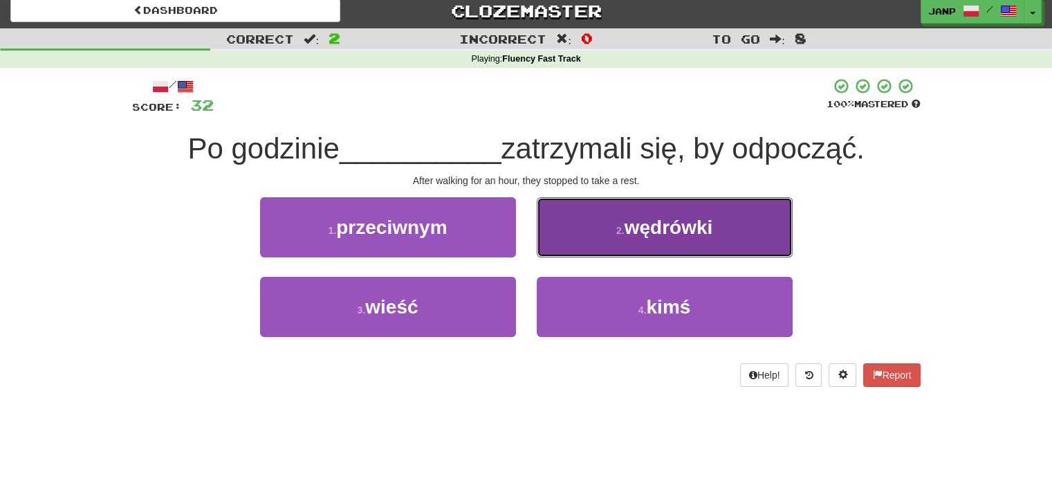
click at [601, 226] on button "2 . wędrówki" at bounding box center [665, 227] width 256 height 60
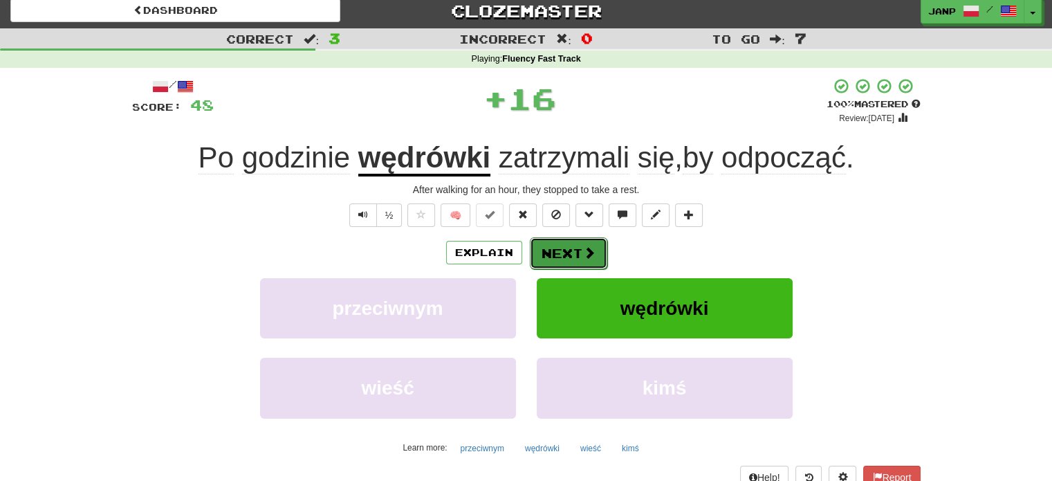
click at [590, 241] on button "Next" at bounding box center [568, 253] width 77 height 32
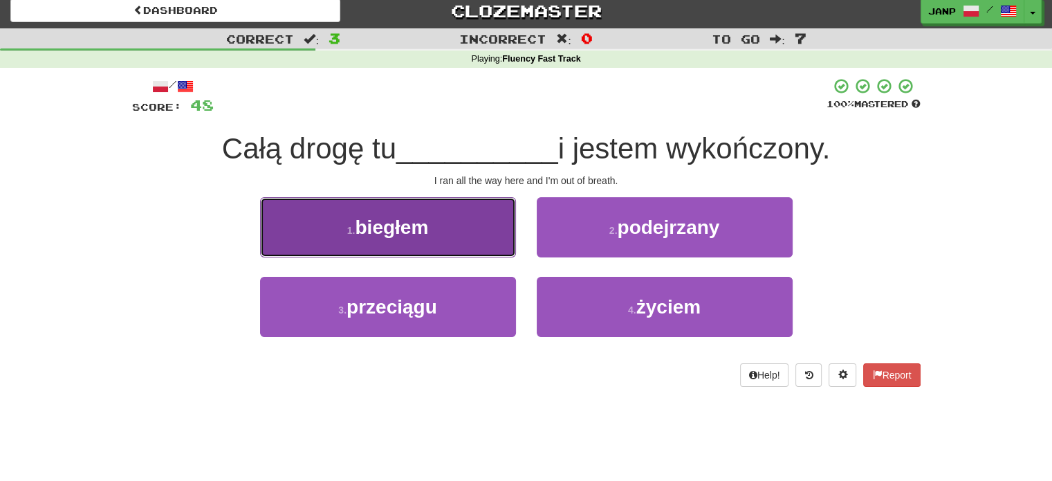
click at [506, 239] on button "1 . biegłem" at bounding box center [388, 227] width 256 height 60
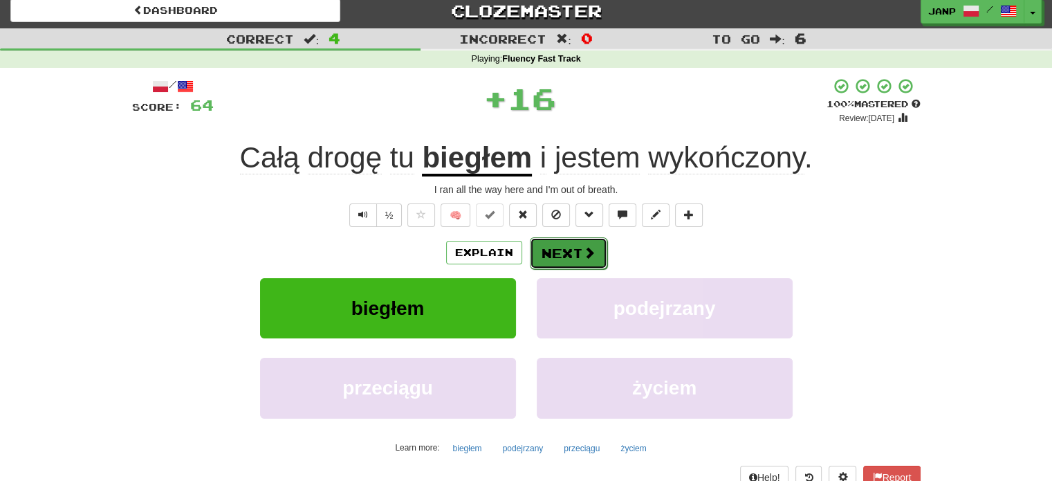
click at [581, 261] on button "Next" at bounding box center [568, 253] width 77 height 32
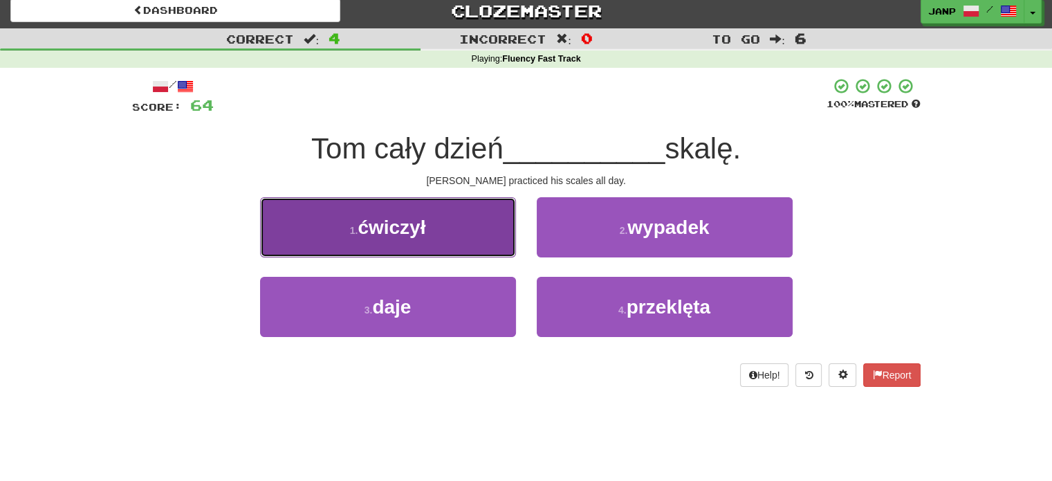
click at [486, 239] on button "1 . ćwiczył" at bounding box center [388, 227] width 256 height 60
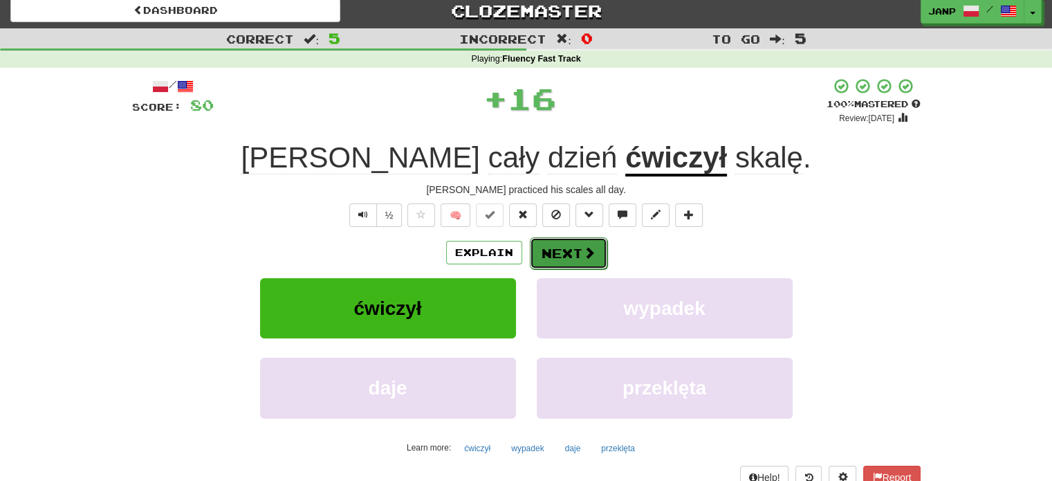
click at [577, 248] on button "Next" at bounding box center [568, 253] width 77 height 32
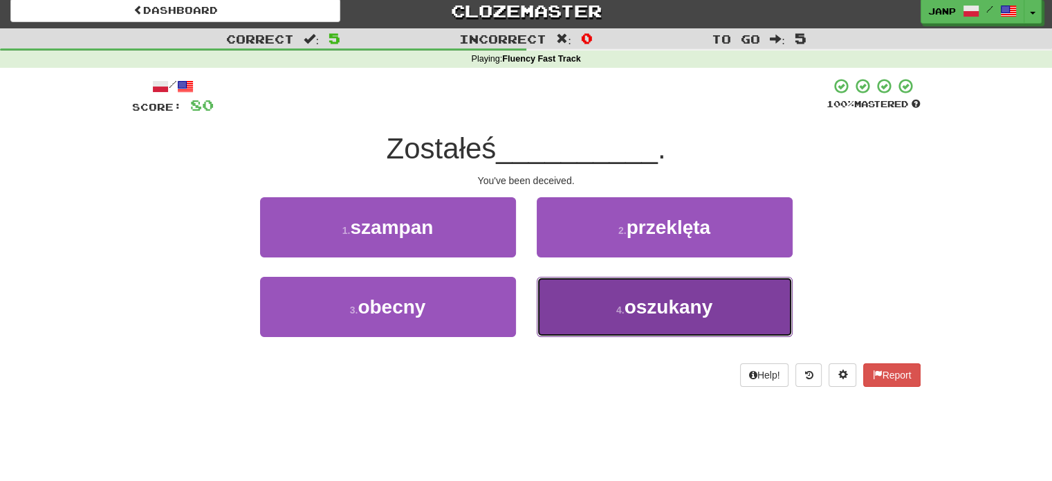
click at [568, 292] on button "4 . oszukany" at bounding box center [665, 307] width 256 height 60
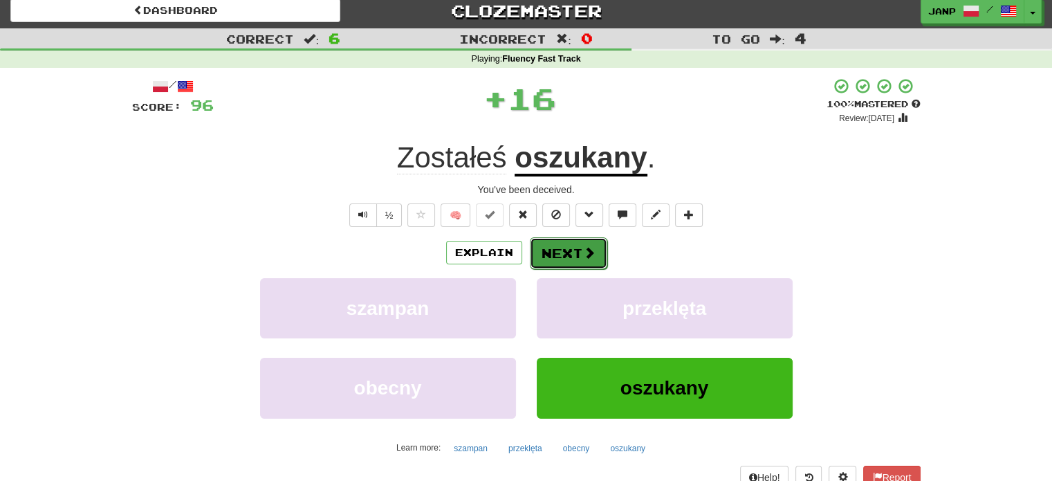
click at [568, 248] on button "Next" at bounding box center [568, 253] width 77 height 32
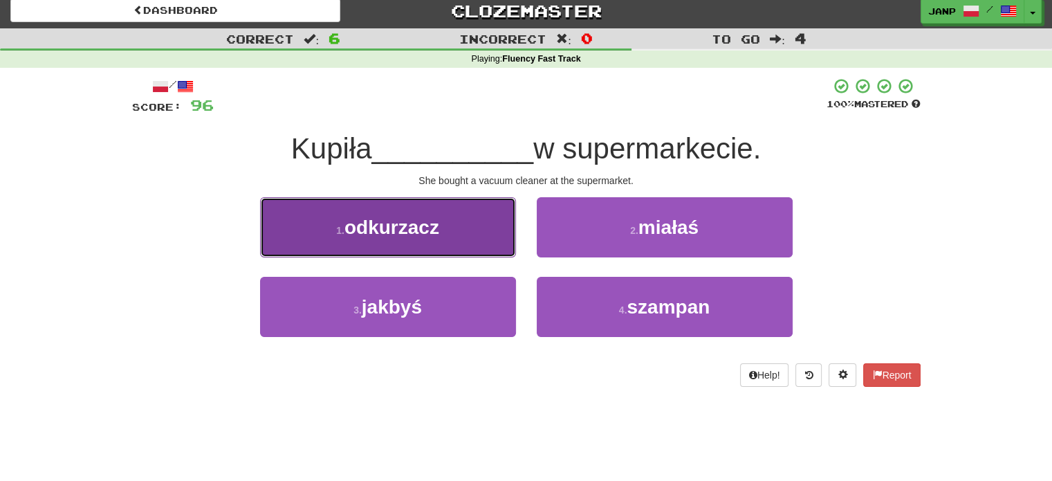
click at [490, 250] on button "1 . odkurzacz" at bounding box center [388, 227] width 256 height 60
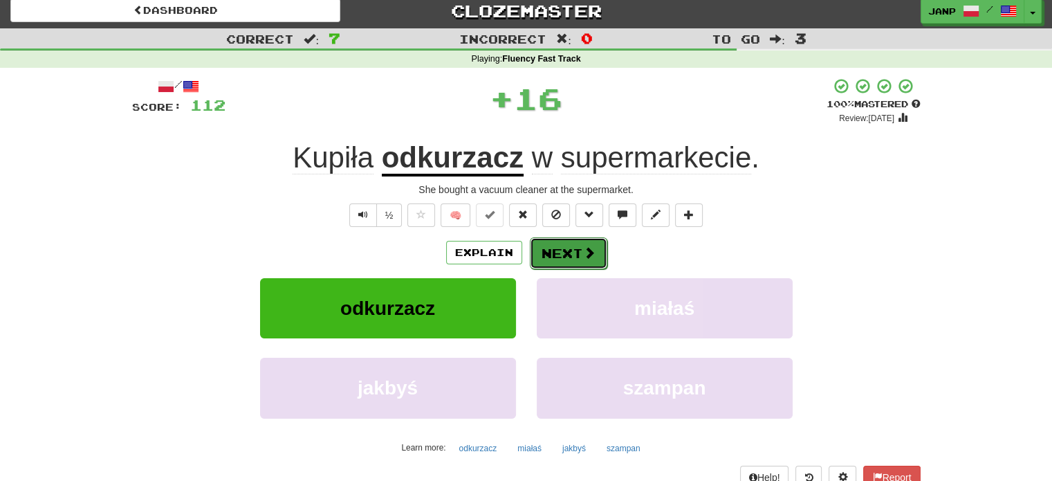
click at [566, 264] on button "Next" at bounding box center [568, 253] width 77 height 32
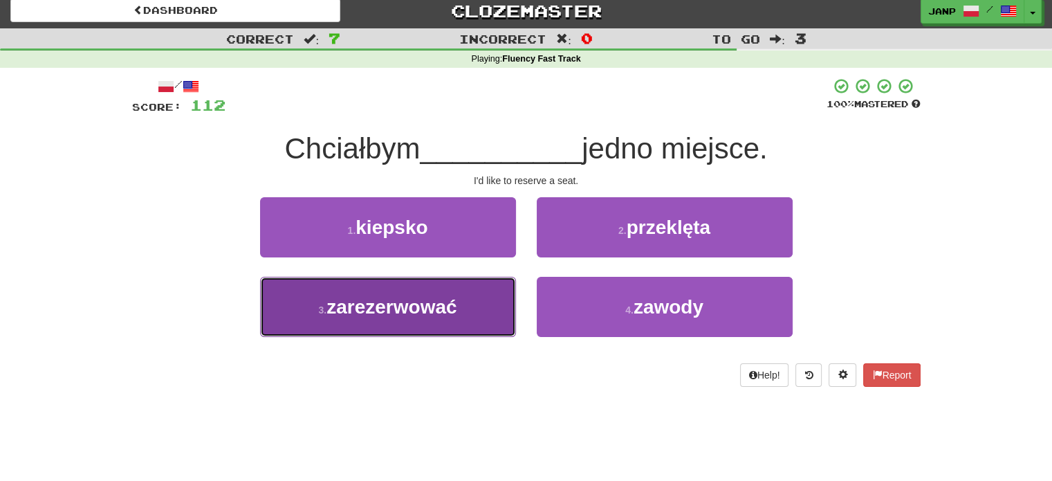
click at [503, 303] on button "3 . zarezerwować" at bounding box center [388, 307] width 256 height 60
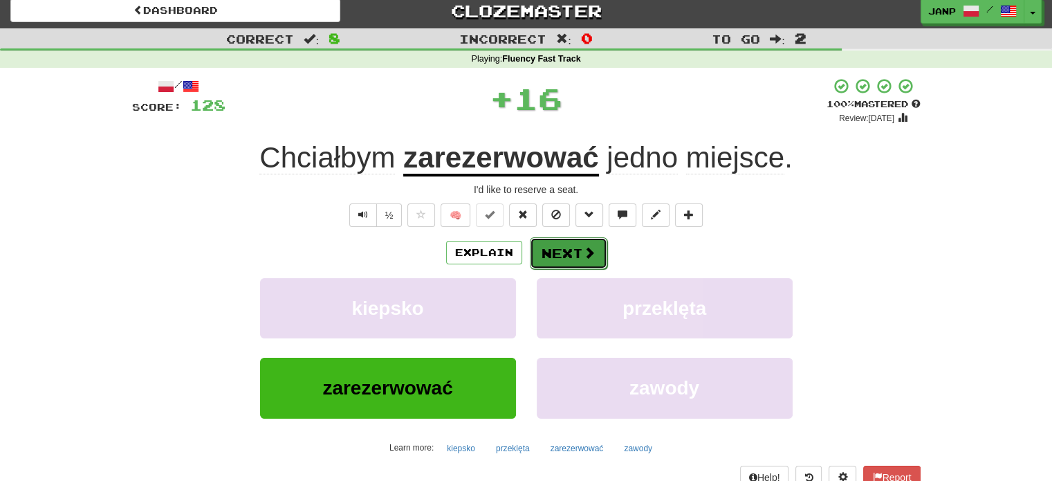
click at [565, 255] on button "Next" at bounding box center [568, 253] width 77 height 32
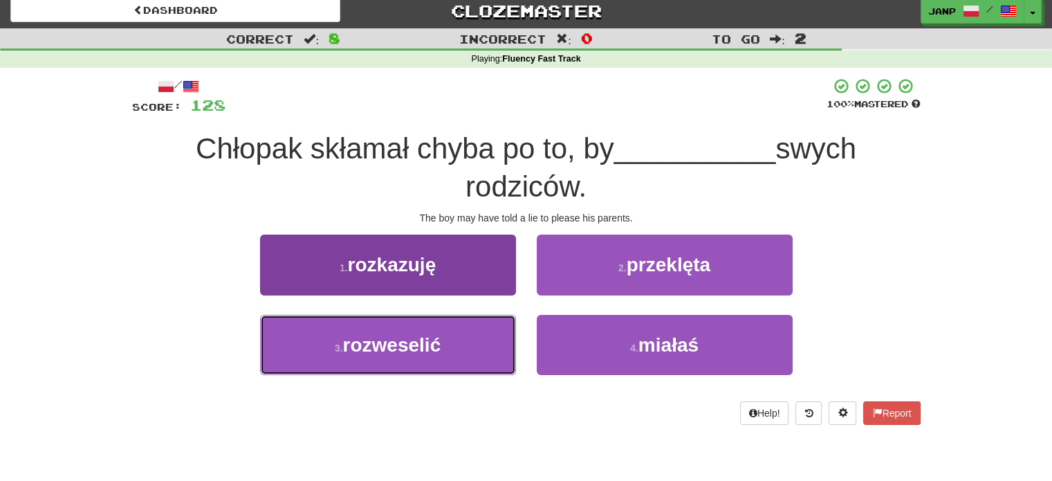
click at [477, 329] on button "3 . rozweselić" at bounding box center [388, 345] width 256 height 60
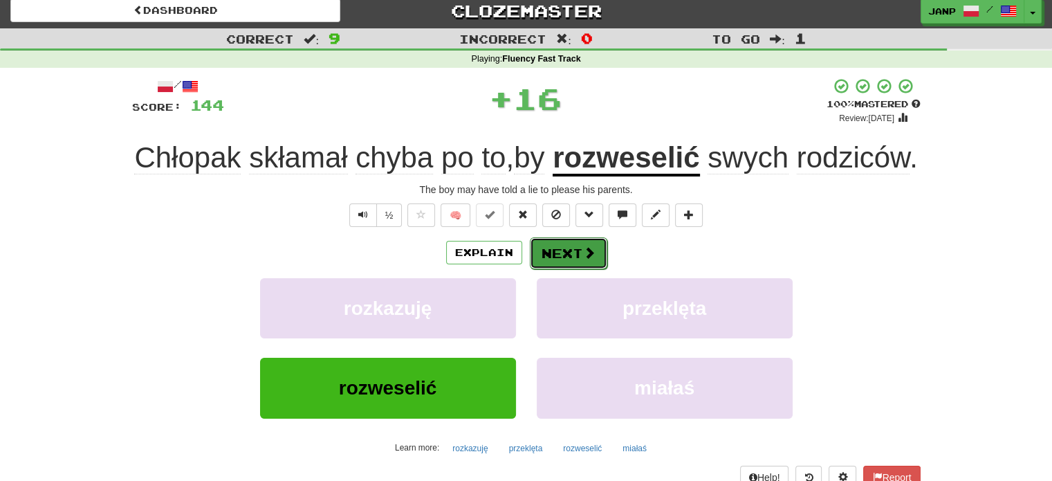
click at [548, 269] on button "Next" at bounding box center [568, 253] width 77 height 32
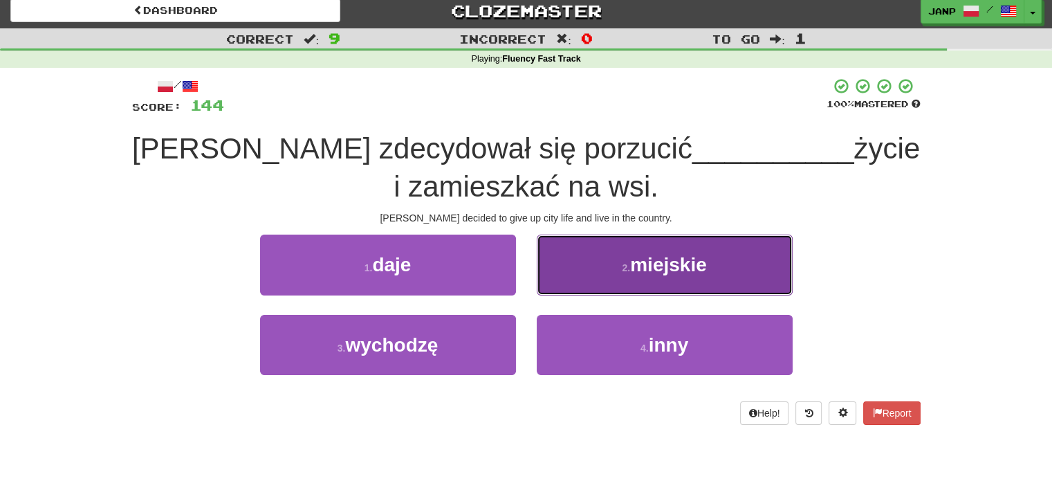
click at [593, 279] on button "2 . miejskie" at bounding box center [665, 264] width 256 height 60
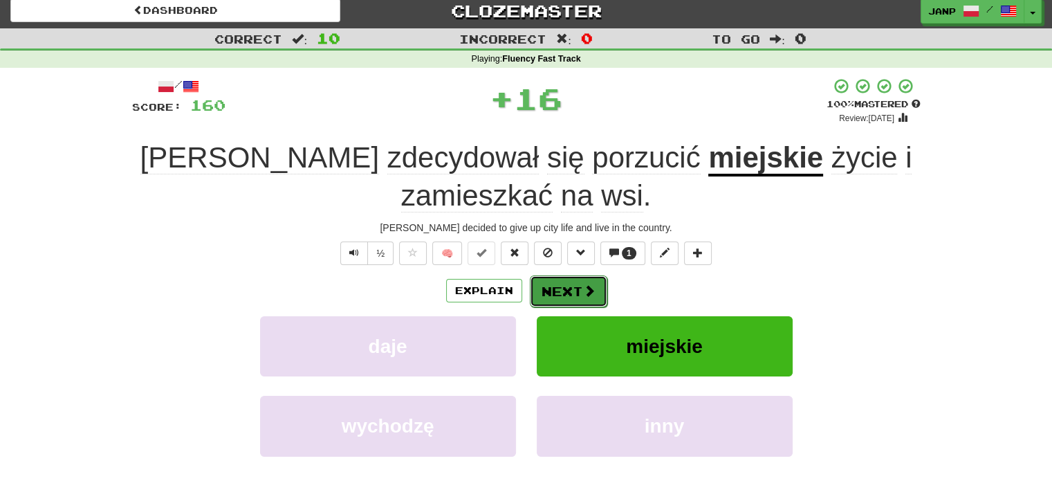
click at [567, 295] on button "Next" at bounding box center [568, 291] width 77 height 32
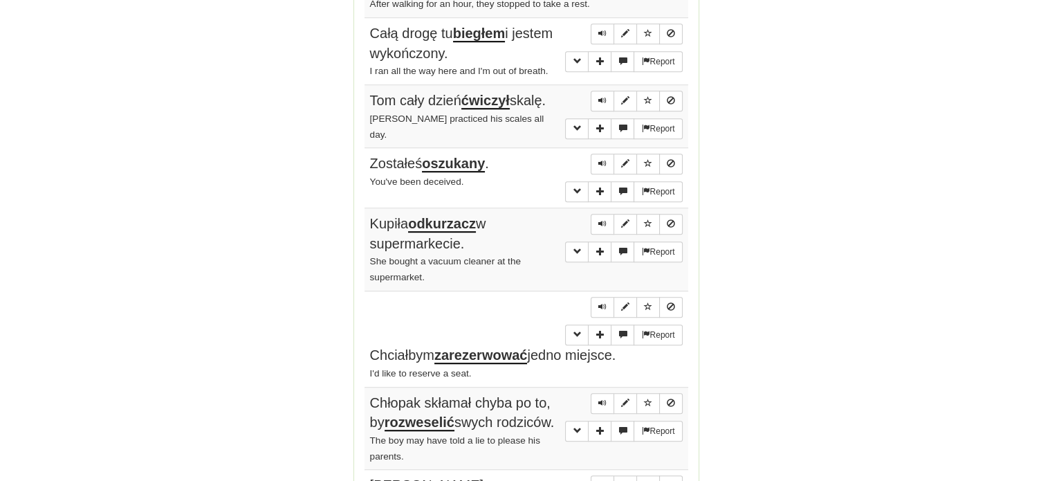
scroll to position [1182, 0]
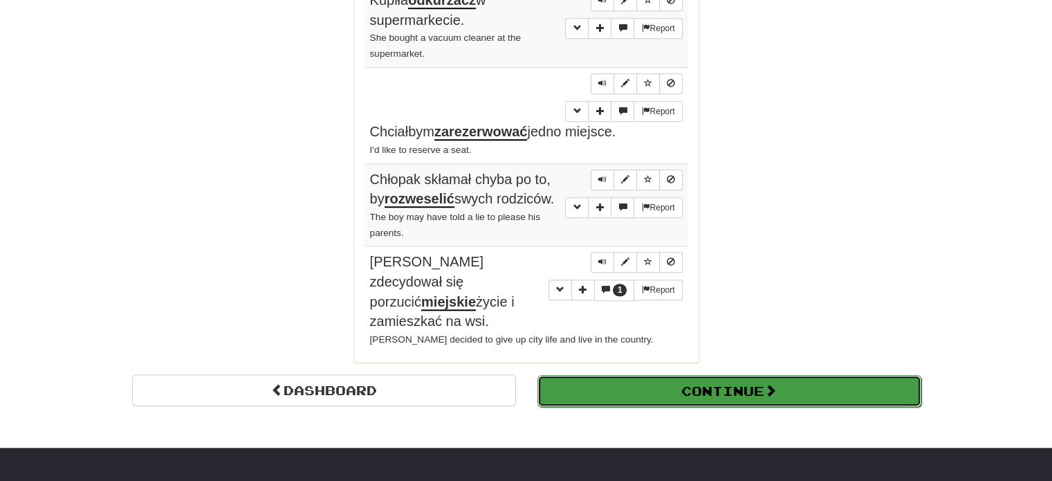
click at [696, 375] on button "Continue" at bounding box center [729, 391] width 384 height 32
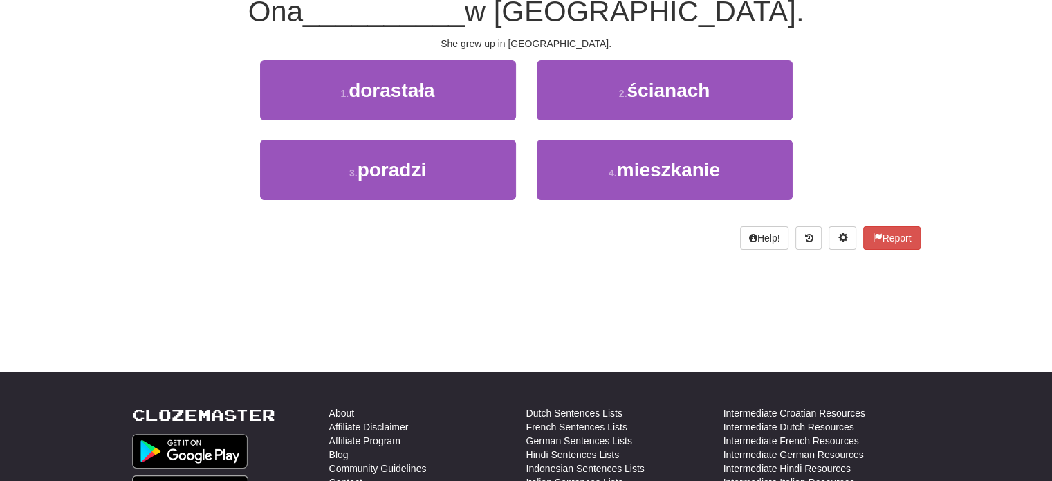
scroll to position [0, 0]
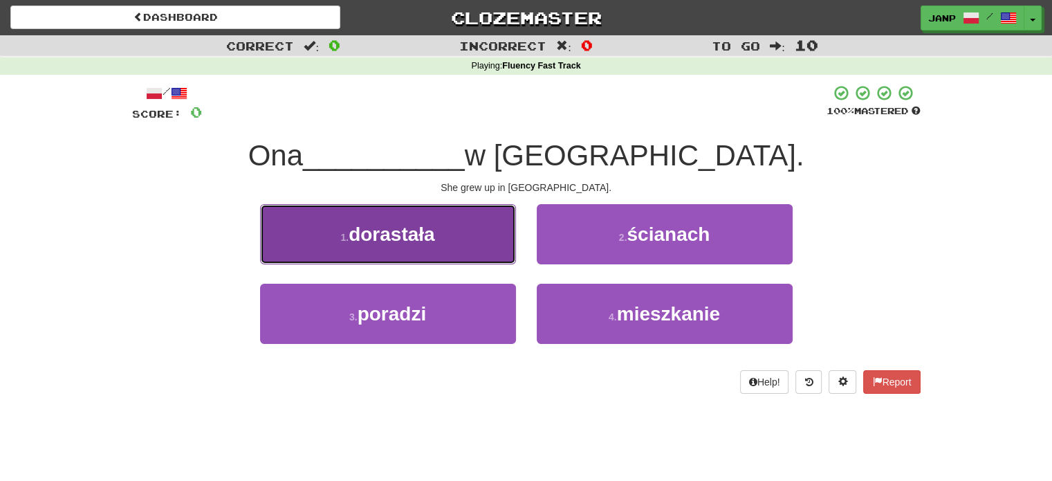
click at [458, 237] on button "1 . dorastała" at bounding box center [388, 234] width 256 height 60
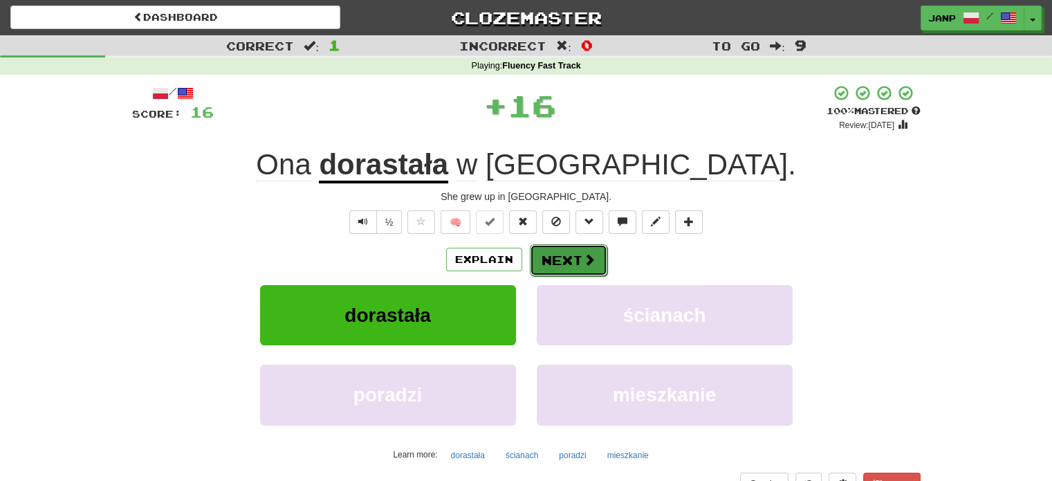
click at [550, 260] on button "Next" at bounding box center [568, 260] width 77 height 32
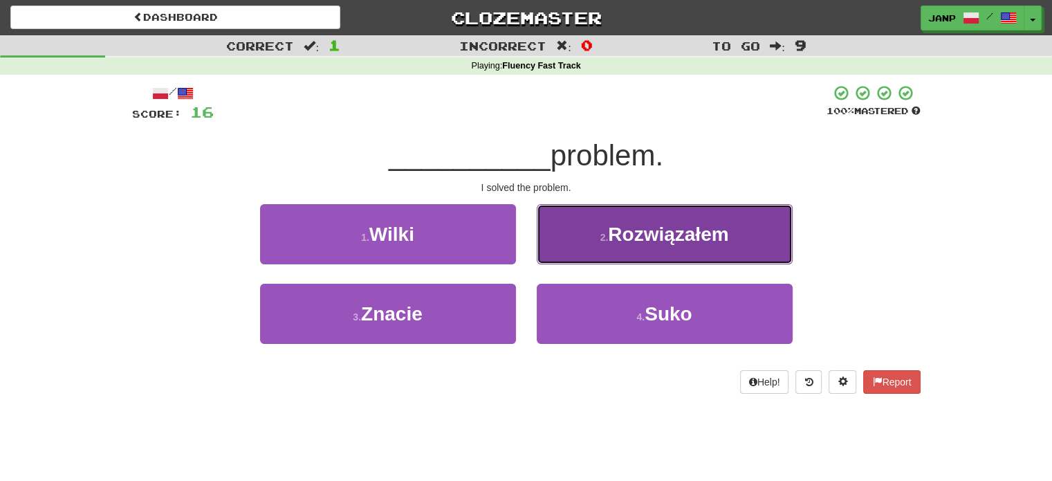
click at [574, 250] on button "2 . Rozwiązałem" at bounding box center [665, 234] width 256 height 60
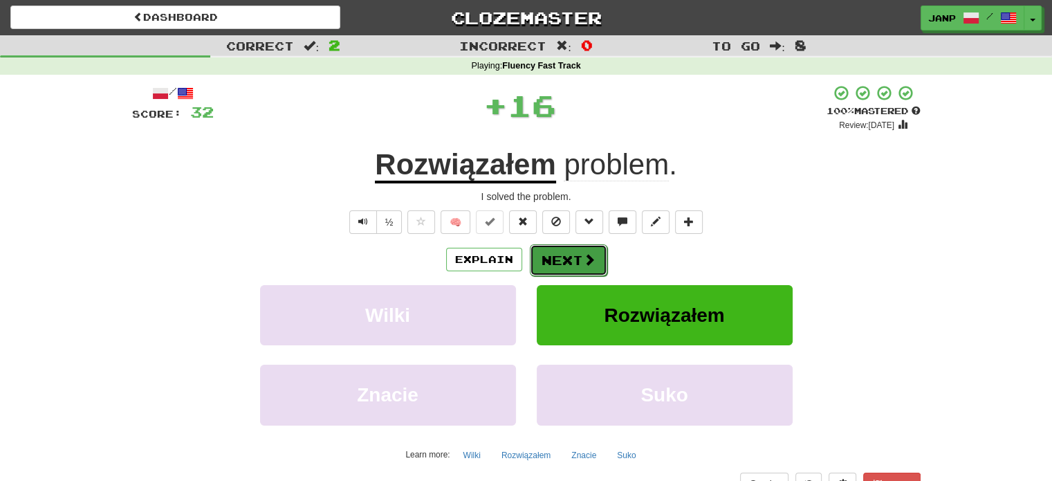
click at [572, 263] on button "Next" at bounding box center [568, 260] width 77 height 32
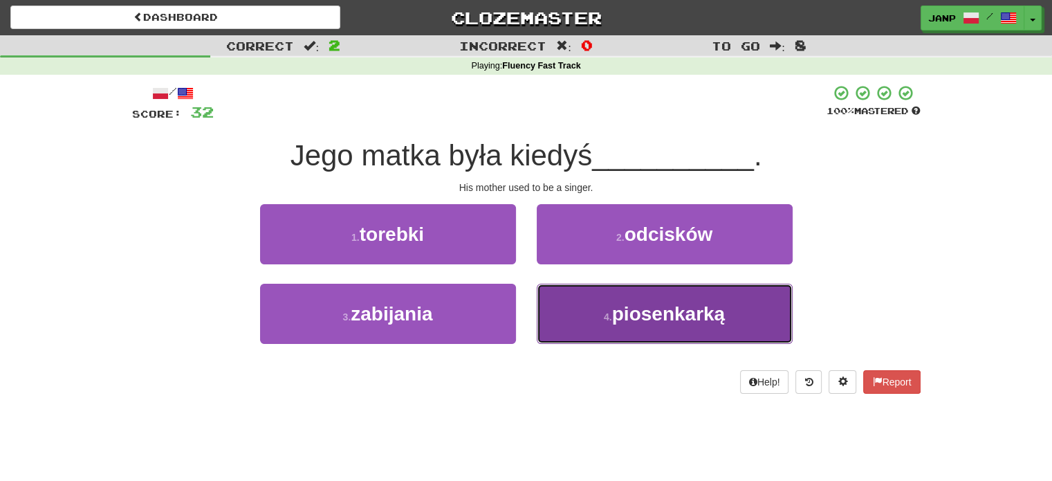
click at [566, 304] on button "4 . piosenkarką" at bounding box center [665, 313] width 256 height 60
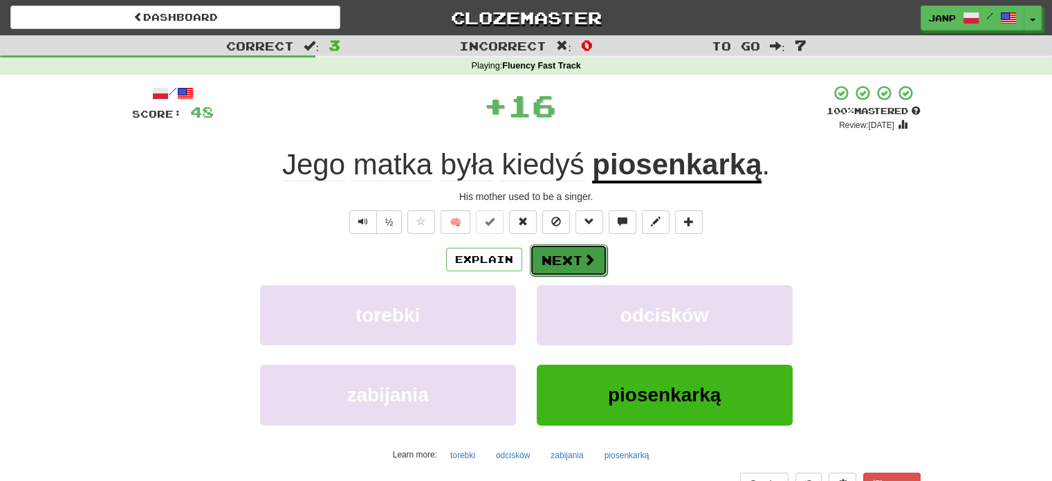
click at [566, 268] on button "Next" at bounding box center [568, 260] width 77 height 32
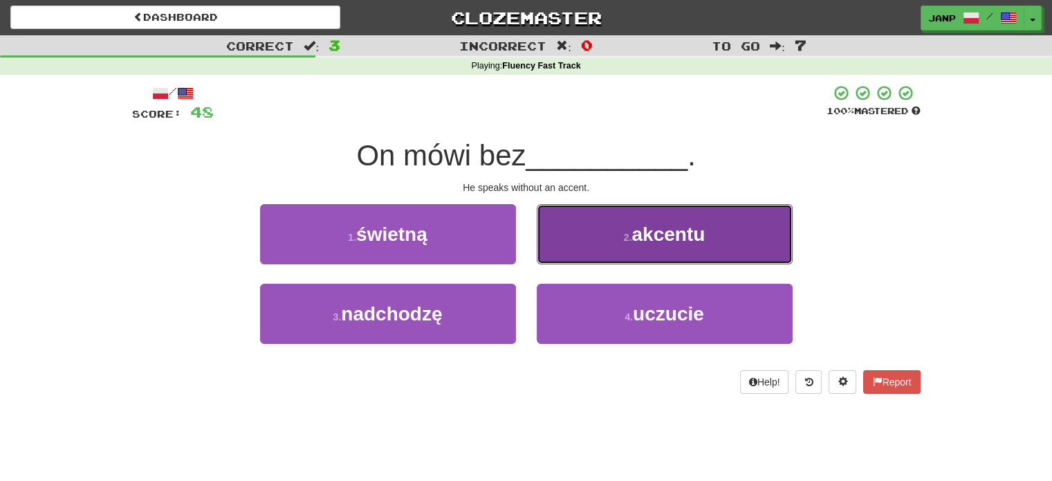
click at [586, 250] on button "2 . akcentu" at bounding box center [665, 234] width 256 height 60
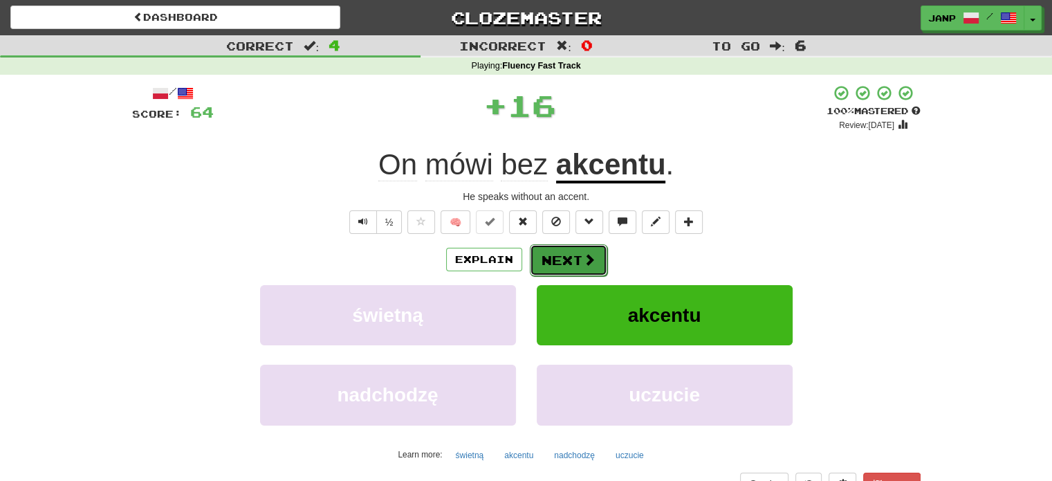
click at [575, 257] on button "Next" at bounding box center [568, 260] width 77 height 32
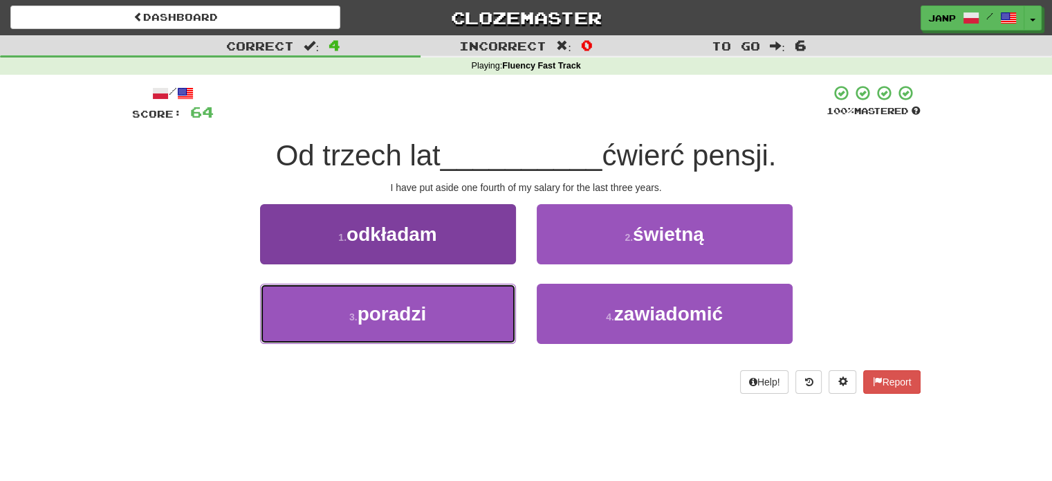
click at [484, 308] on button "3 . poradzi" at bounding box center [388, 313] width 256 height 60
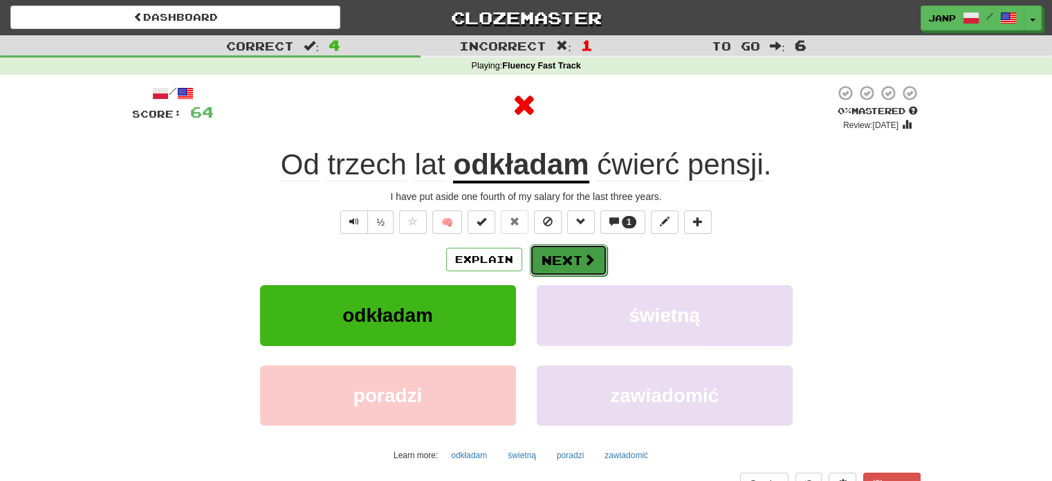
click at [564, 263] on button "Next" at bounding box center [568, 260] width 77 height 32
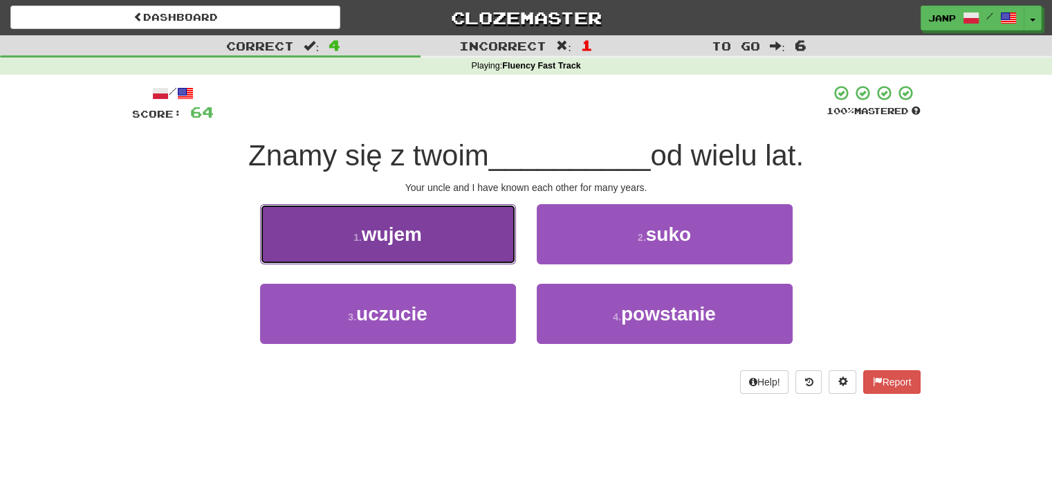
click at [462, 254] on button "1 . wujem" at bounding box center [388, 234] width 256 height 60
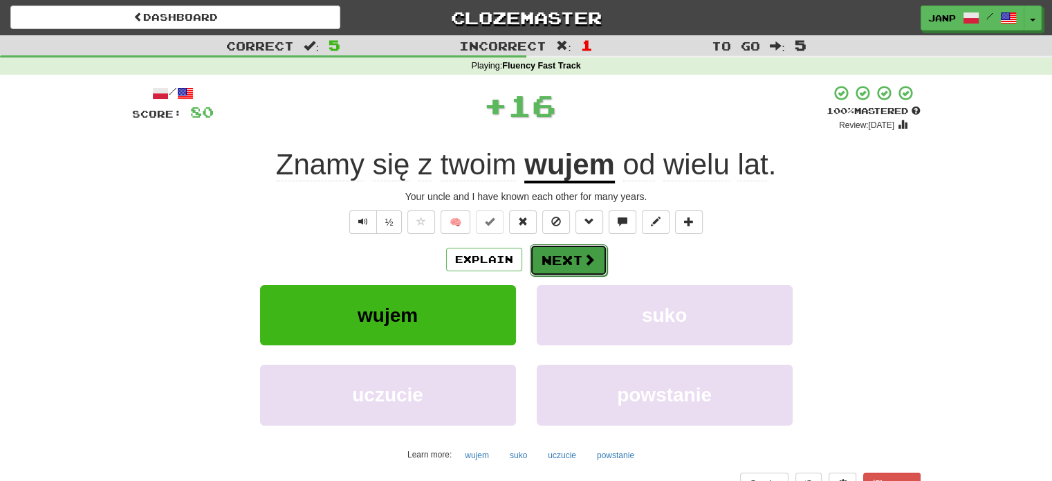
click at [573, 260] on button "Next" at bounding box center [568, 260] width 77 height 32
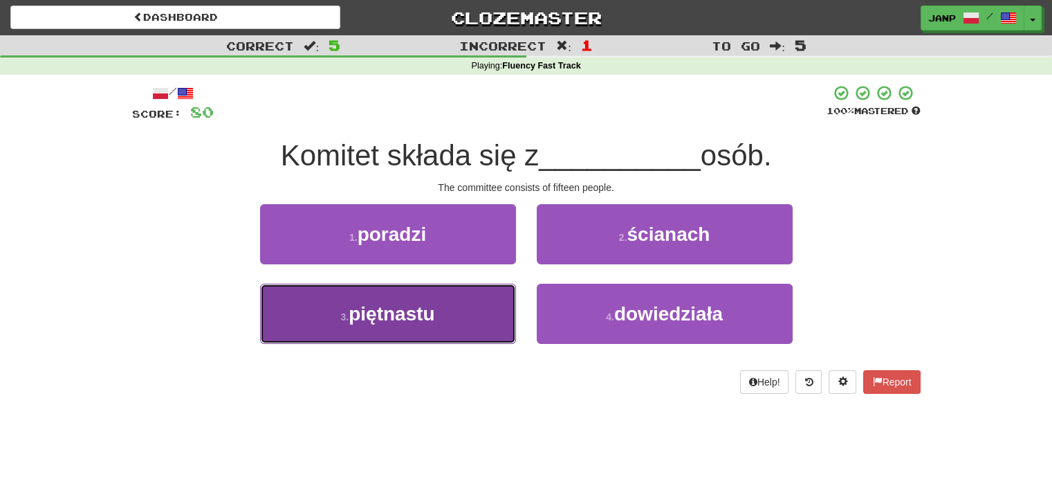
click at [478, 299] on button "3 . piętnastu" at bounding box center [388, 313] width 256 height 60
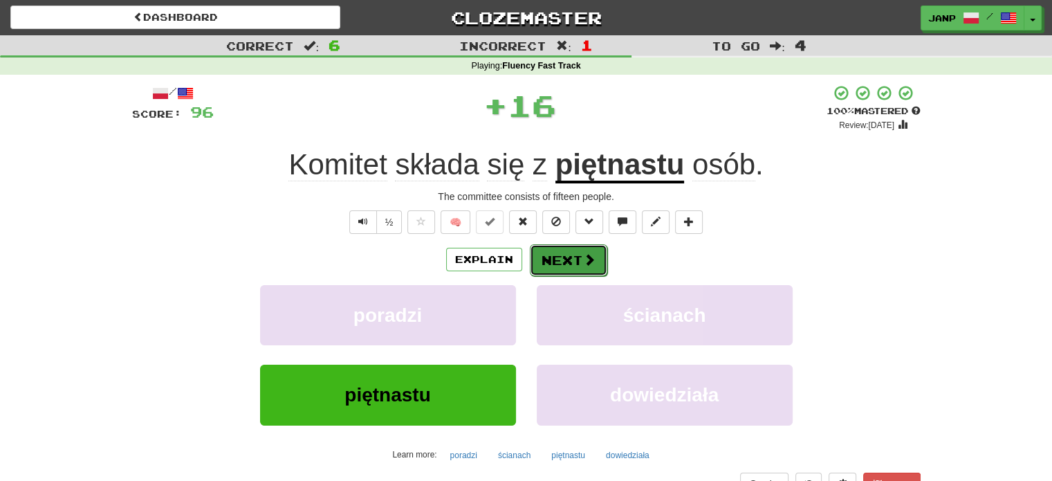
click at [557, 264] on button "Next" at bounding box center [568, 260] width 77 height 32
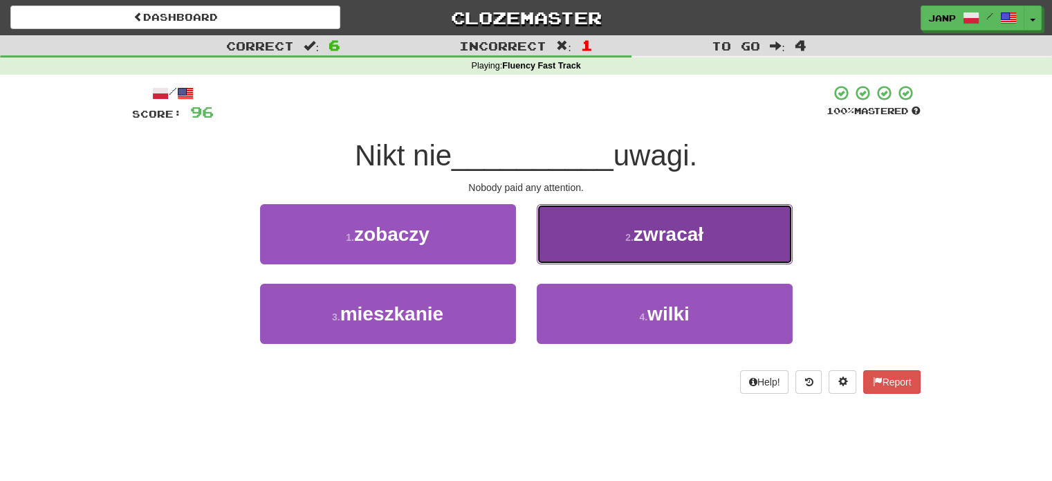
click at [580, 246] on button "2 . zwracał" at bounding box center [665, 234] width 256 height 60
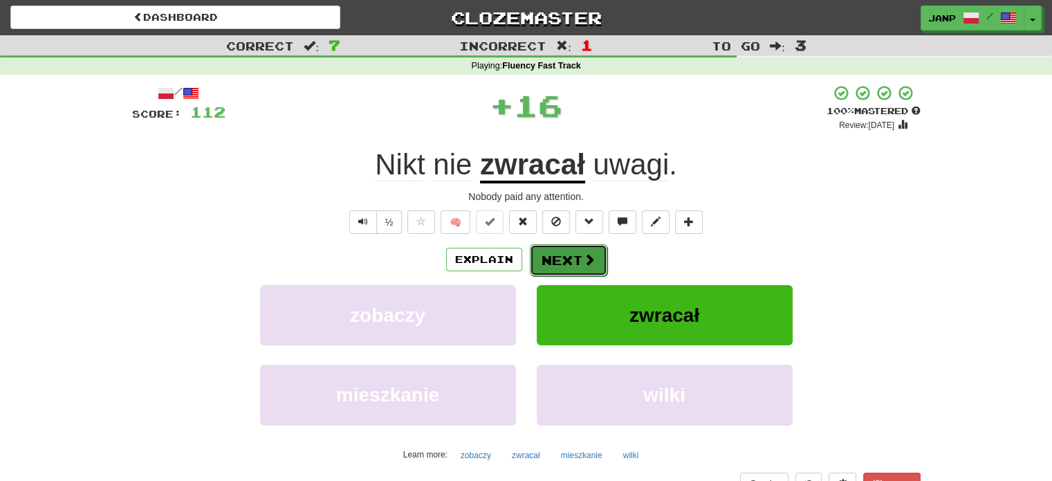
click at [563, 257] on button "Next" at bounding box center [568, 260] width 77 height 32
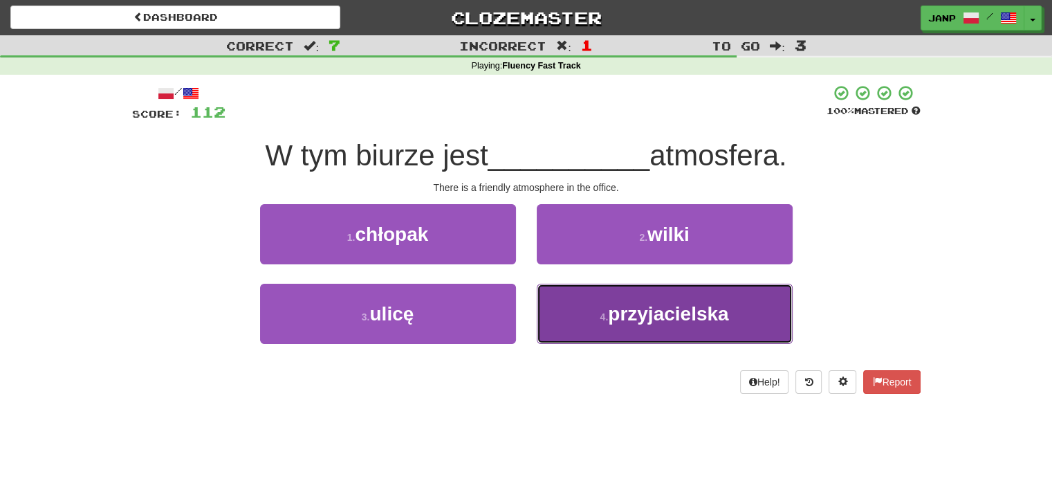
click at [568, 310] on button "4 . przyjacielska" at bounding box center [665, 313] width 256 height 60
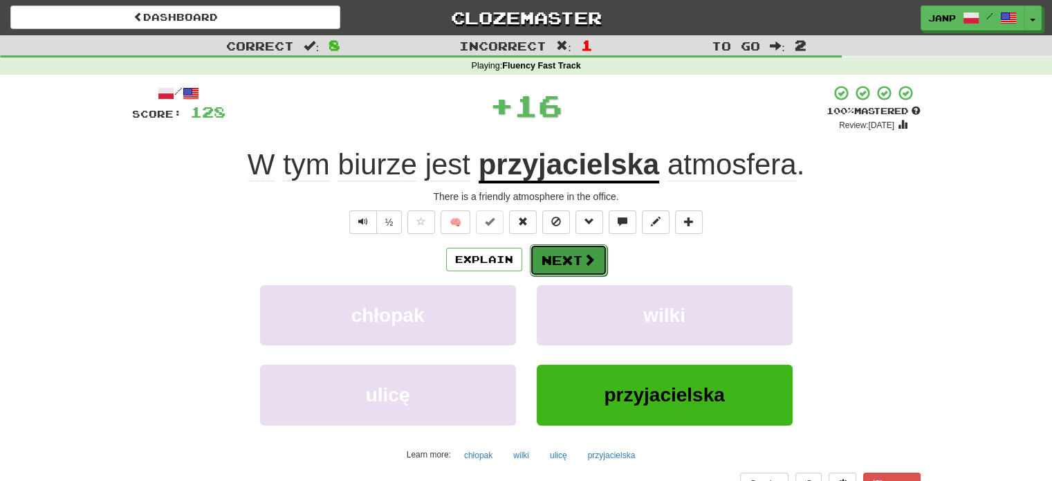
click at [561, 261] on button "Next" at bounding box center [568, 260] width 77 height 32
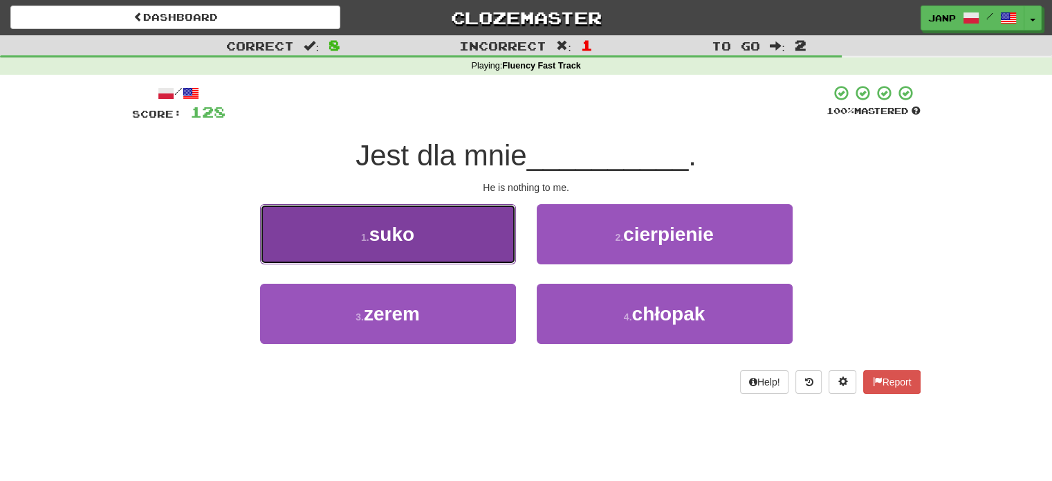
click at [490, 243] on button "1 . suko" at bounding box center [388, 234] width 256 height 60
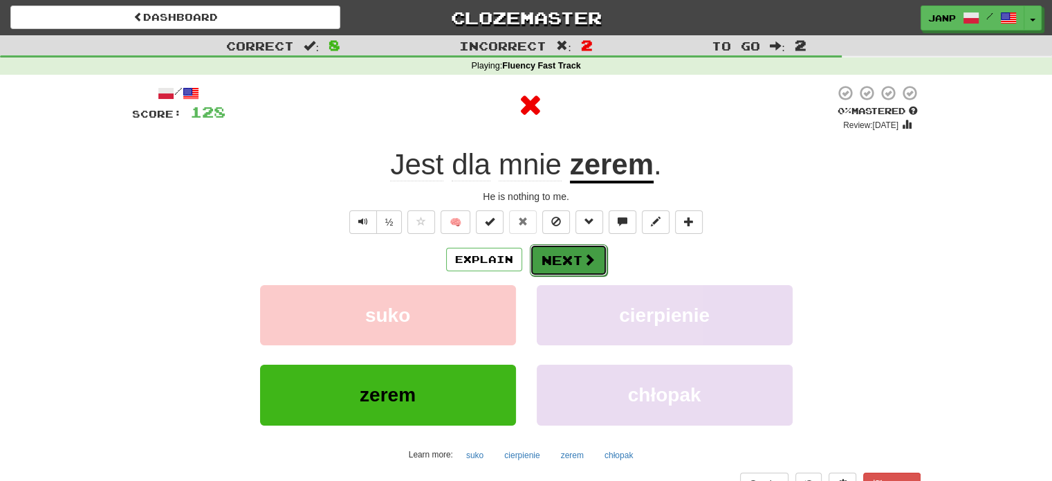
click at [550, 259] on button "Next" at bounding box center [568, 260] width 77 height 32
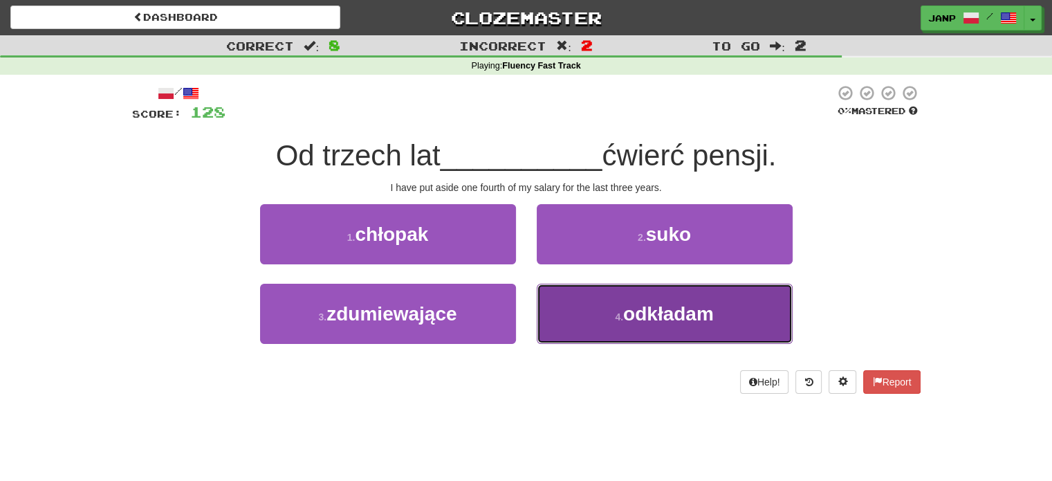
click at [564, 301] on button "4 . odkładam" at bounding box center [665, 313] width 256 height 60
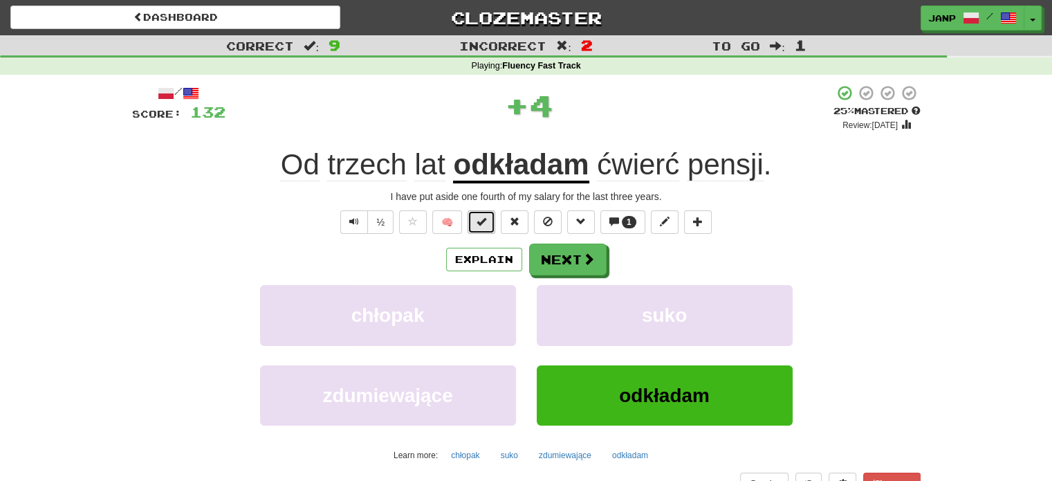
click at [484, 225] on span at bounding box center [481, 221] width 10 height 10
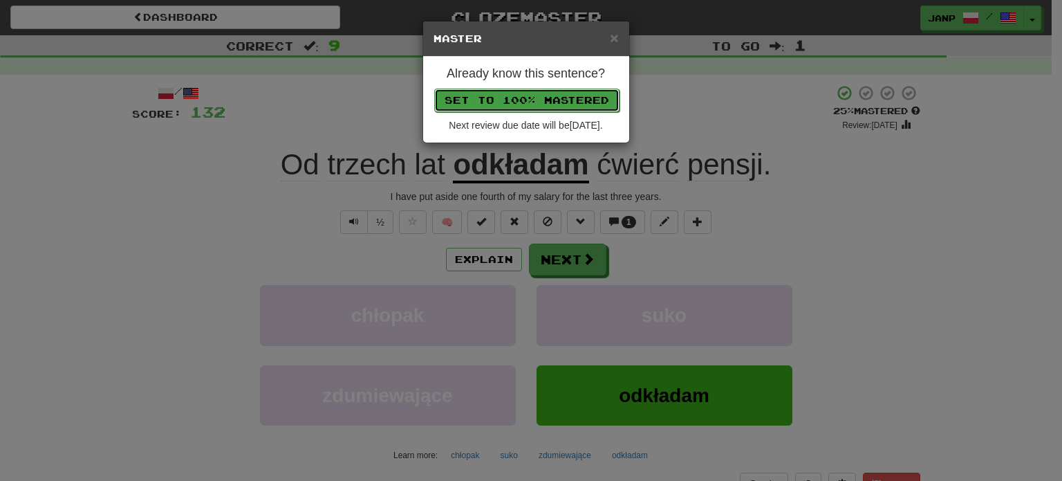
click at [523, 108] on button "Set to 100% Mastered" at bounding box center [526, 101] width 185 height 24
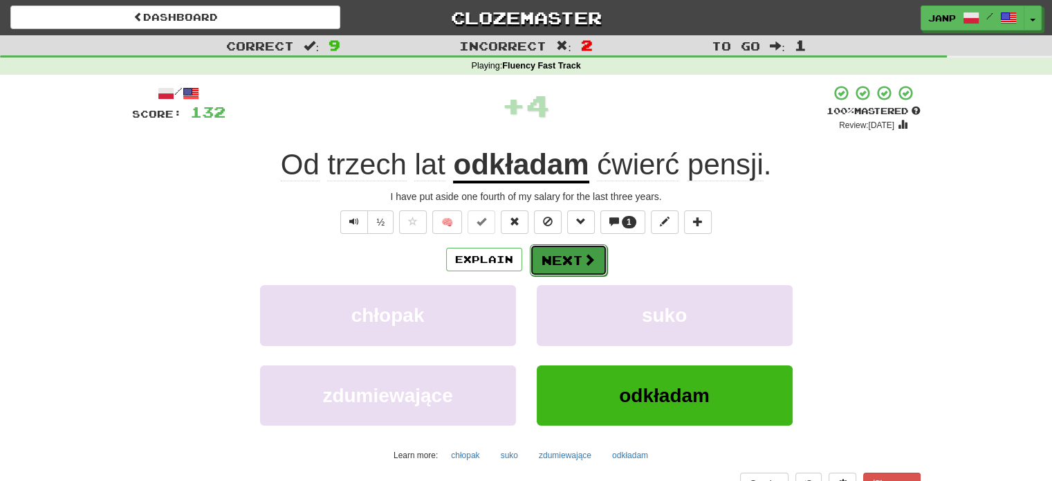
click at [579, 254] on button "Next" at bounding box center [568, 260] width 77 height 32
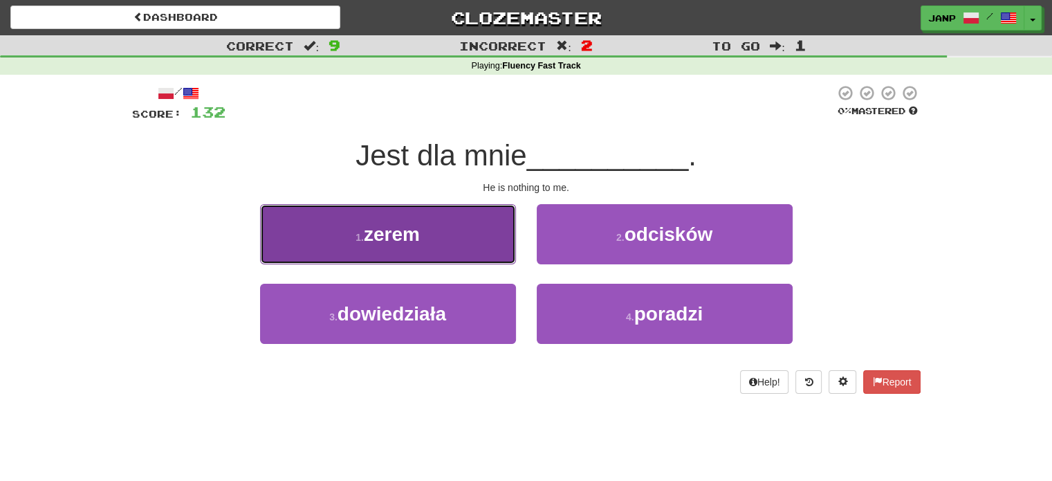
click at [472, 223] on button "1 . zerem" at bounding box center [388, 234] width 256 height 60
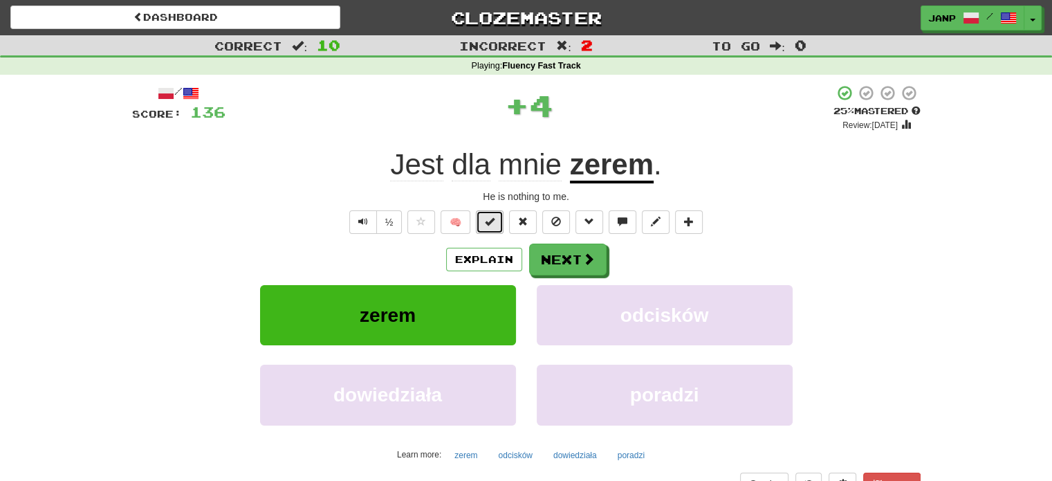
click at [487, 214] on button at bounding box center [490, 222] width 28 height 24
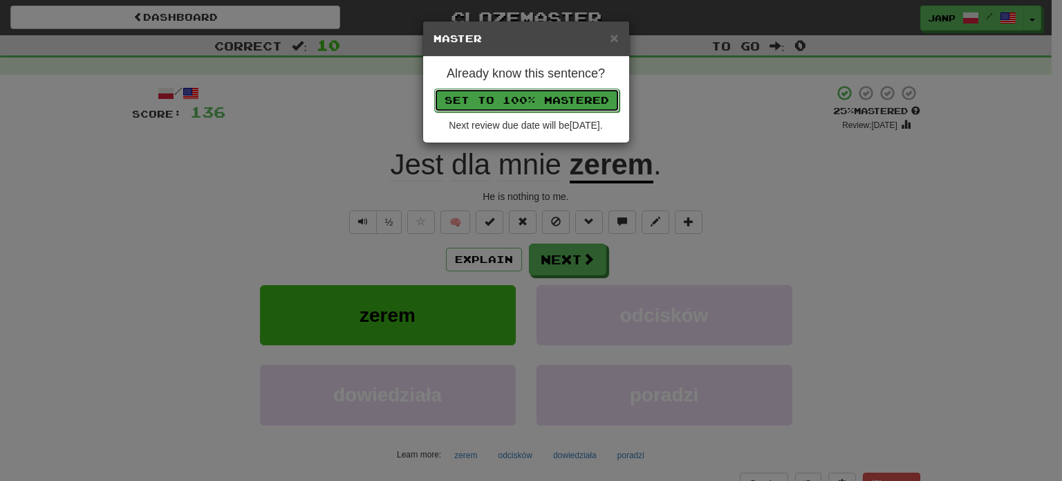
click at [526, 102] on button "Set to 100% Mastered" at bounding box center [526, 101] width 185 height 24
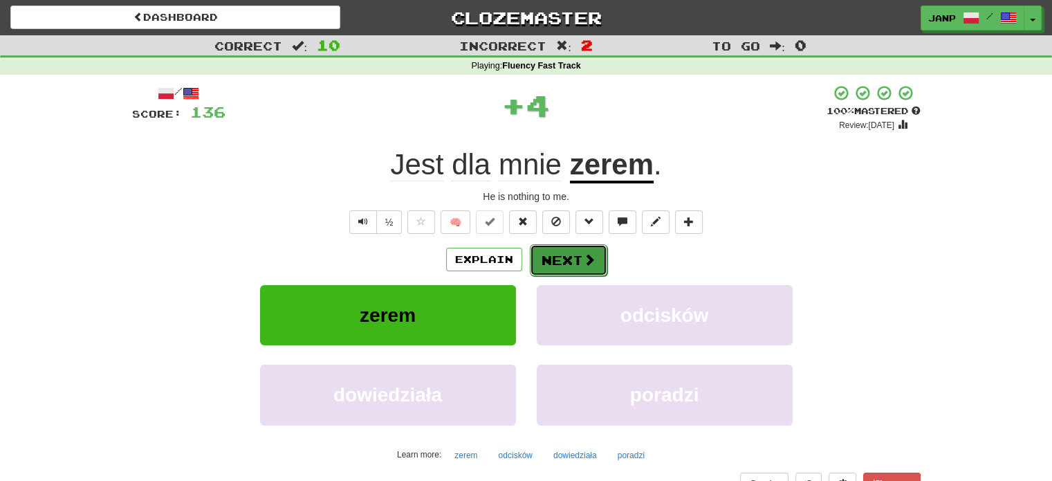
click at [583, 256] on span at bounding box center [589, 259] width 12 height 12
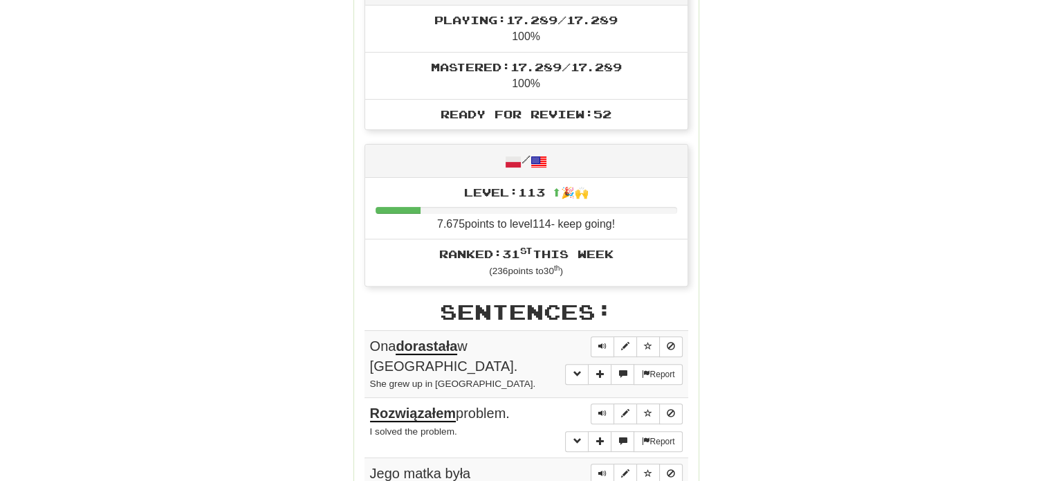
scroll to position [415, 0]
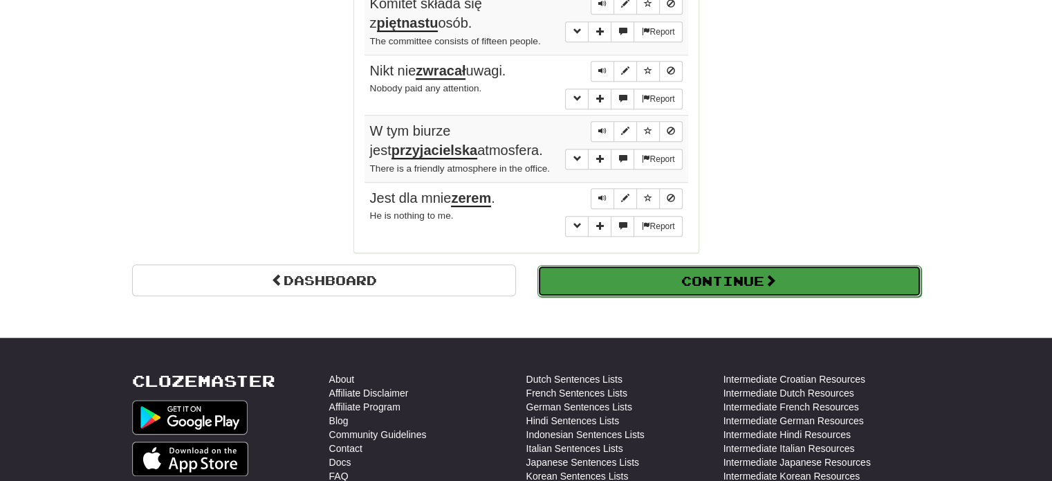
click at [661, 277] on button "Continue" at bounding box center [729, 281] width 384 height 32
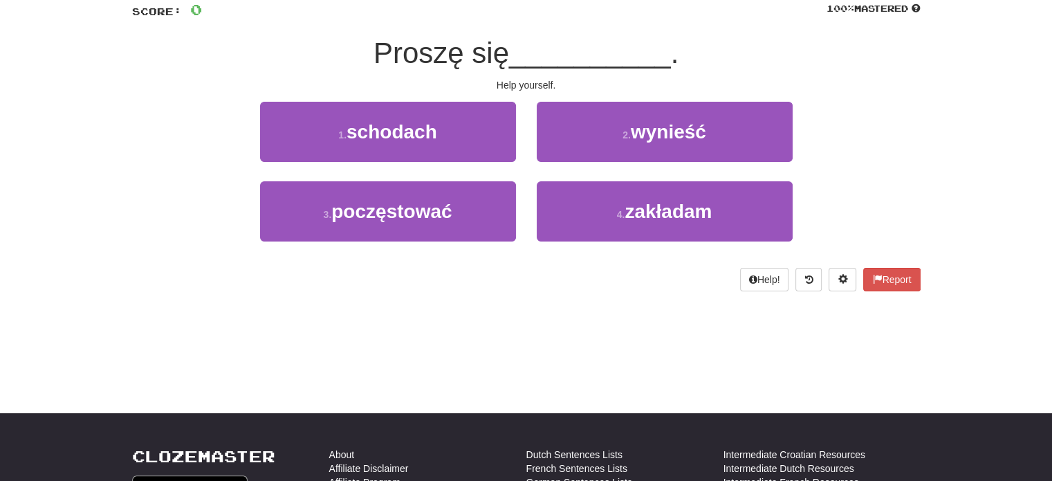
scroll to position [0, 0]
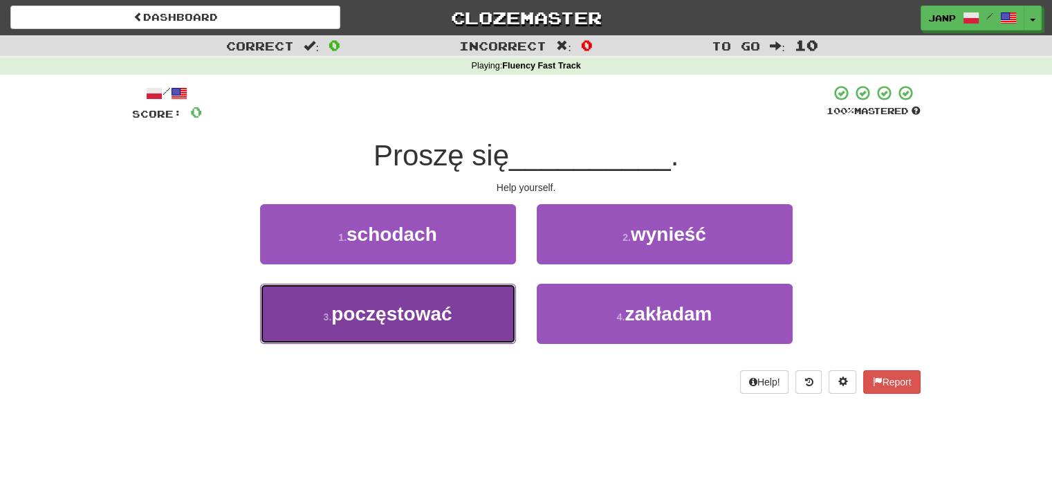
click at [471, 310] on button "3 . poczęstować" at bounding box center [388, 313] width 256 height 60
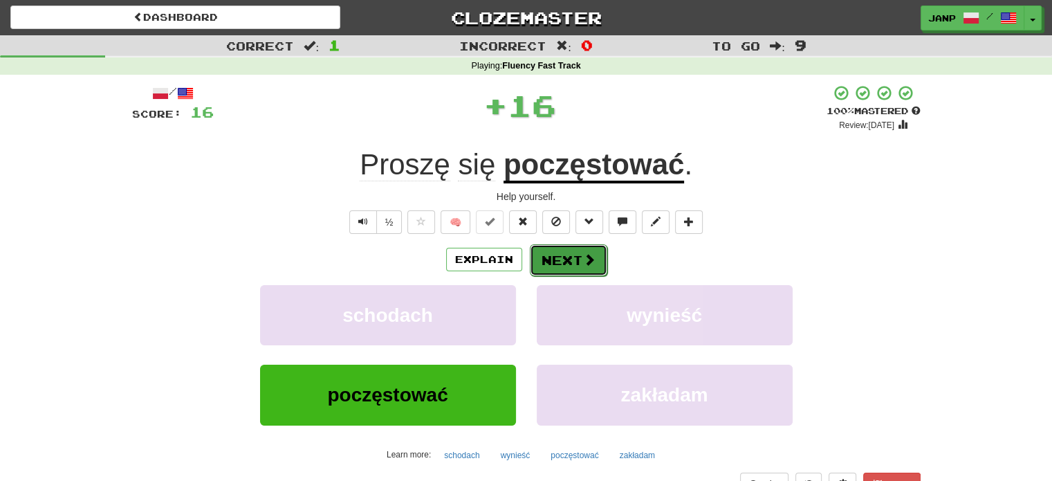
click at [564, 275] on button "Next" at bounding box center [568, 260] width 77 height 32
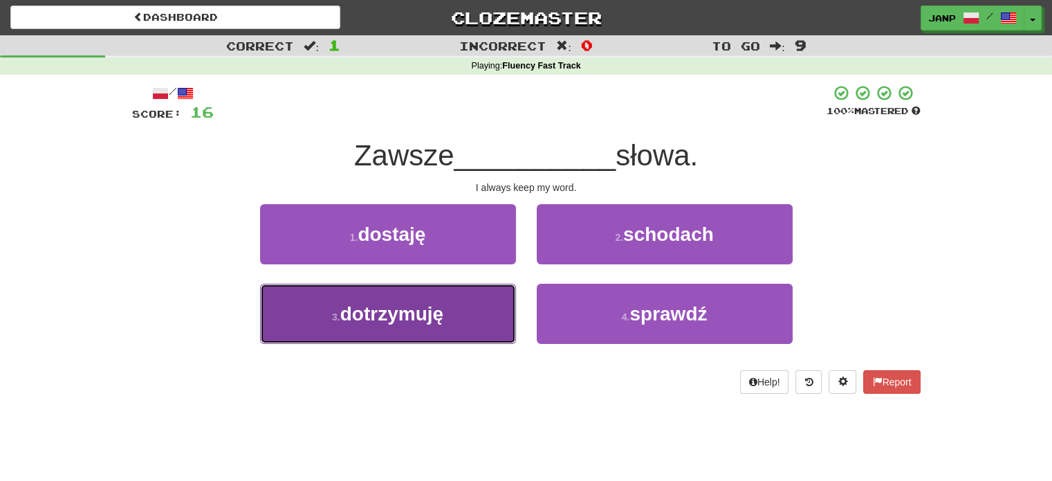
click at [472, 304] on button "3 . dotrzymuję" at bounding box center [388, 313] width 256 height 60
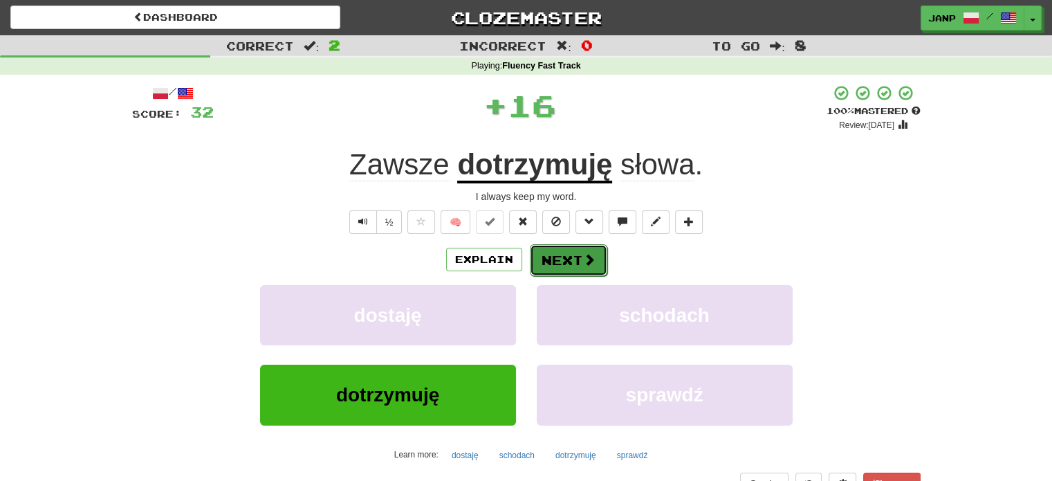
click at [569, 259] on button "Next" at bounding box center [568, 260] width 77 height 32
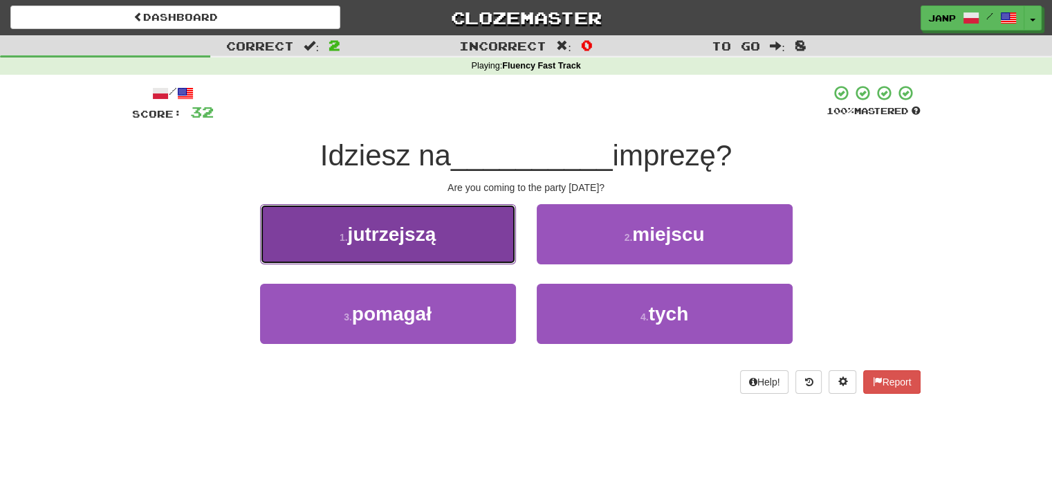
click at [472, 257] on button "1 . jutrzejszą" at bounding box center [388, 234] width 256 height 60
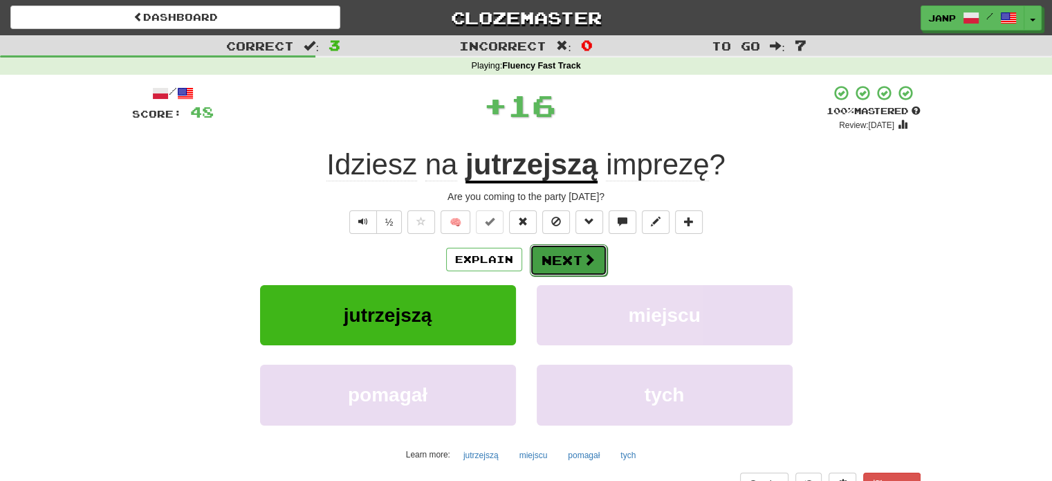
click at [542, 253] on button "Next" at bounding box center [568, 260] width 77 height 32
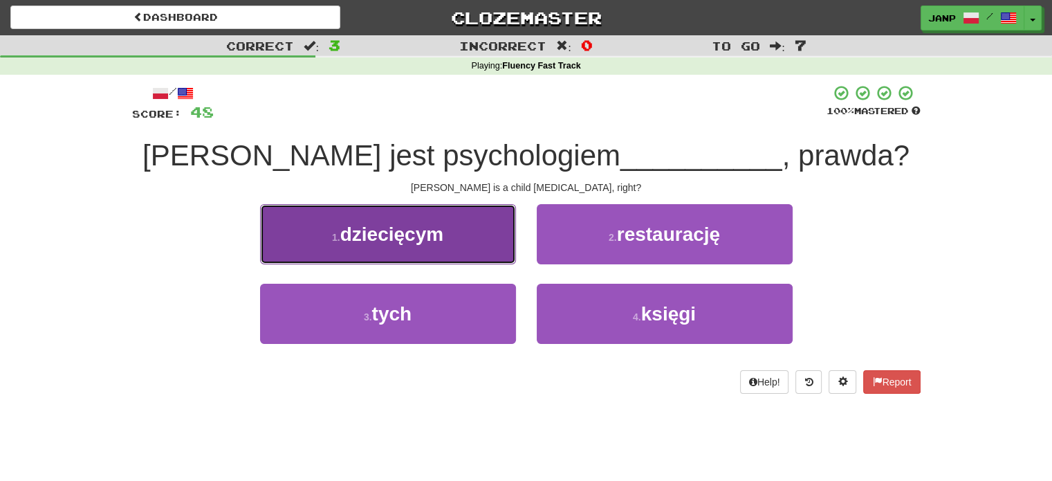
click at [493, 257] on button "1 . dziecięcym" at bounding box center [388, 234] width 256 height 60
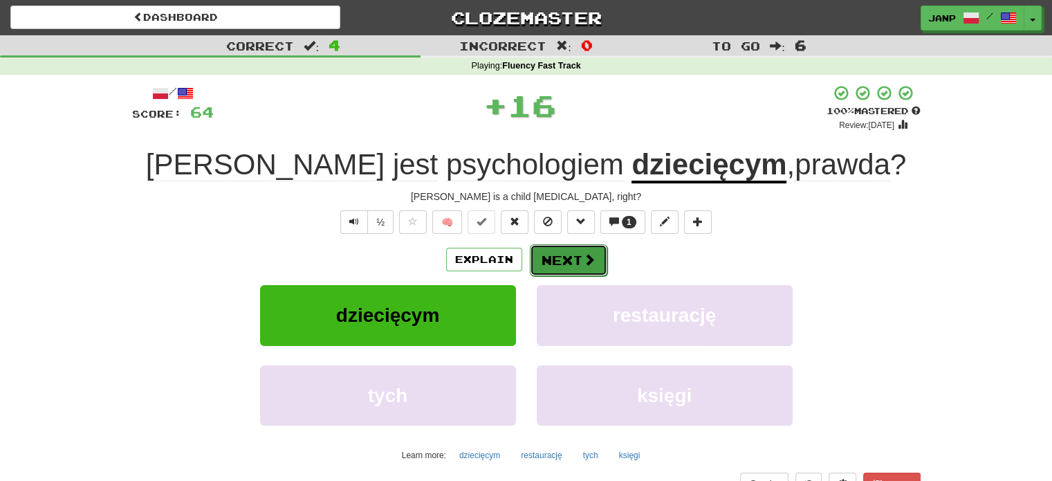
click at [552, 261] on button "Next" at bounding box center [568, 260] width 77 height 32
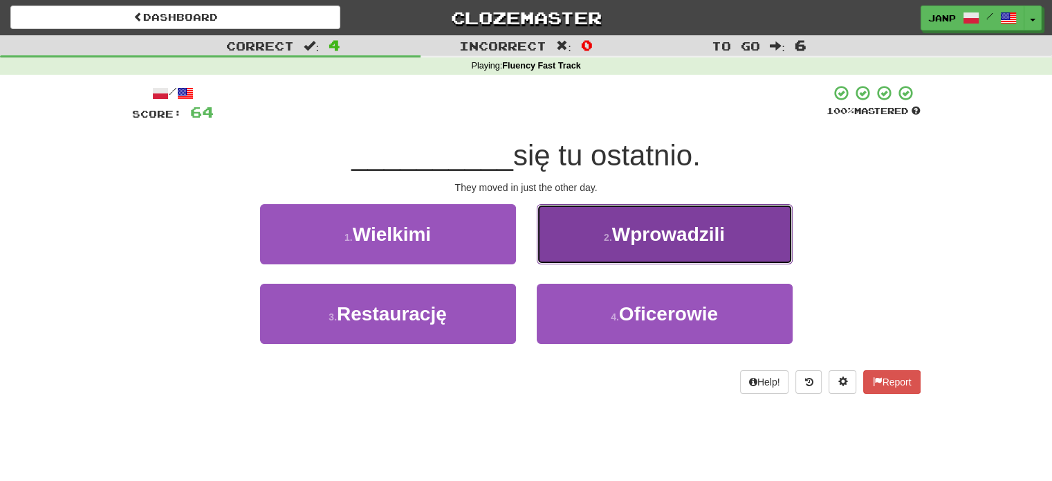
click at [599, 248] on button "2 . Wprowadzili" at bounding box center [665, 234] width 256 height 60
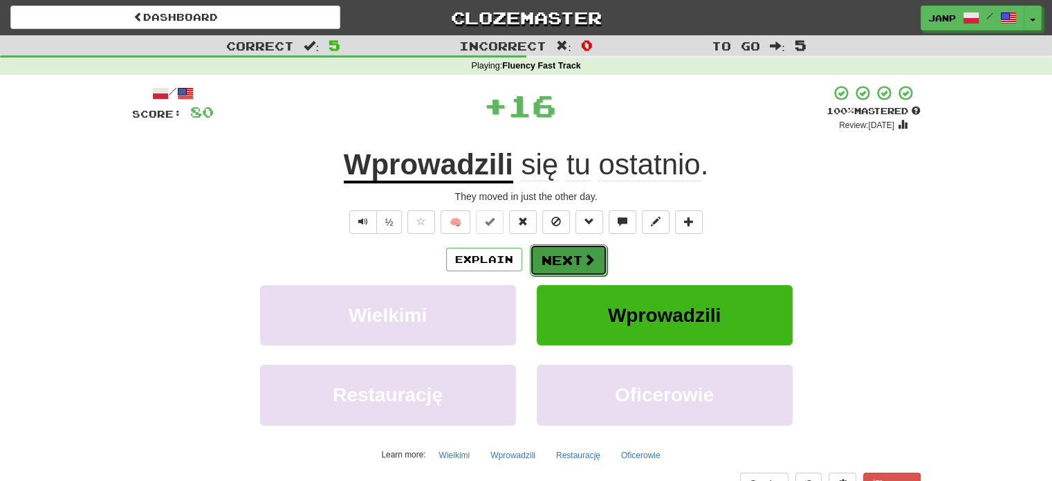
click at [550, 257] on button "Next" at bounding box center [568, 260] width 77 height 32
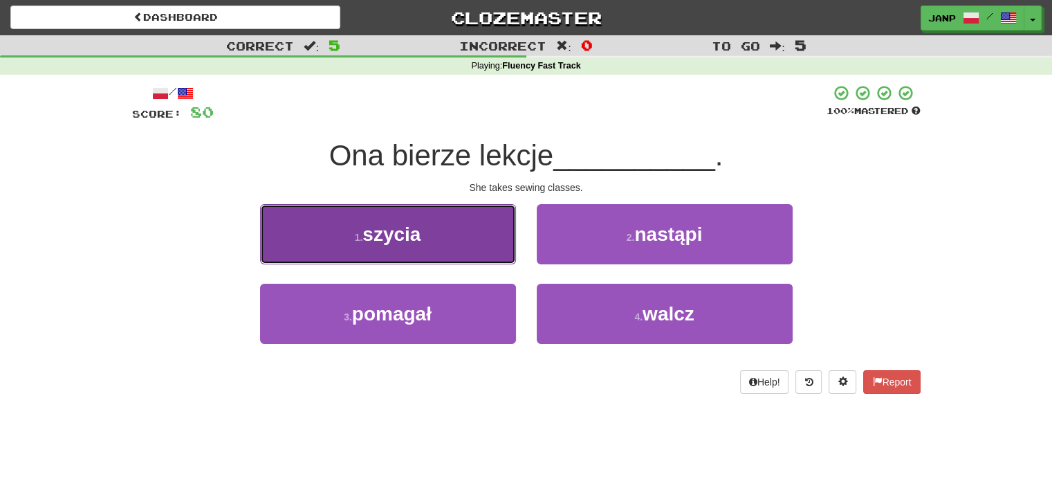
click at [456, 231] on button "1 . szycia" at bounding box center [388, 234] width 256 height 60
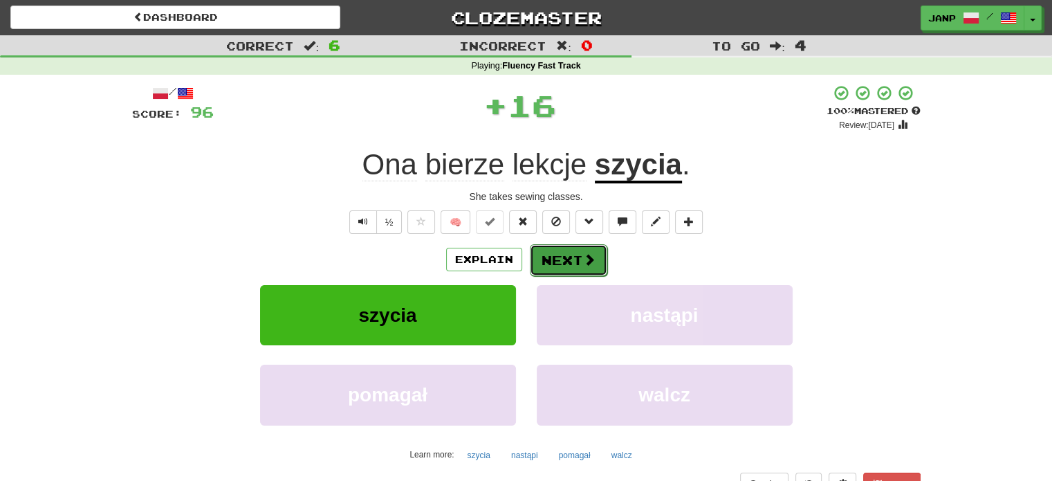
click at [568, 270] on button "Next" at bounding box center [568, 260] width 77 height 32
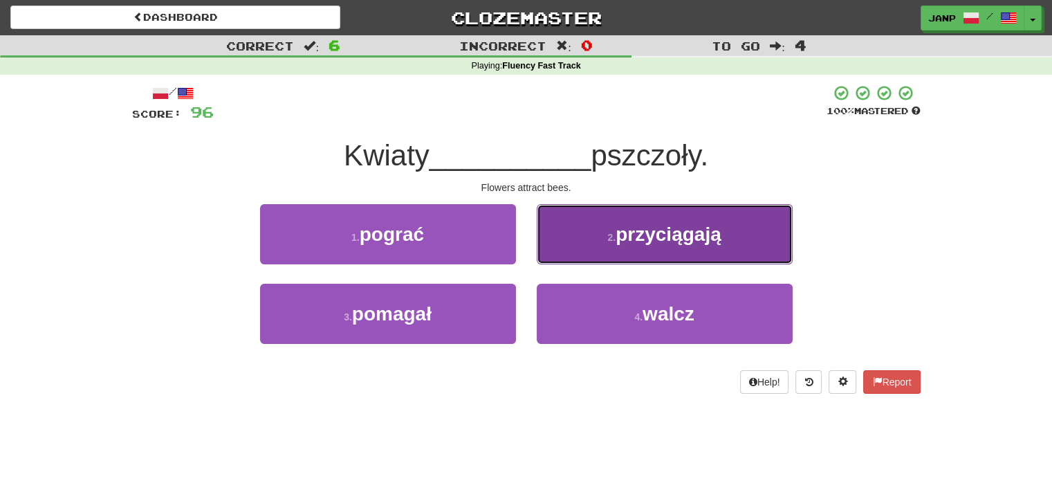
click at [610, 243] on small "2 ." at bounding box center [611, 237] width 8 height 11
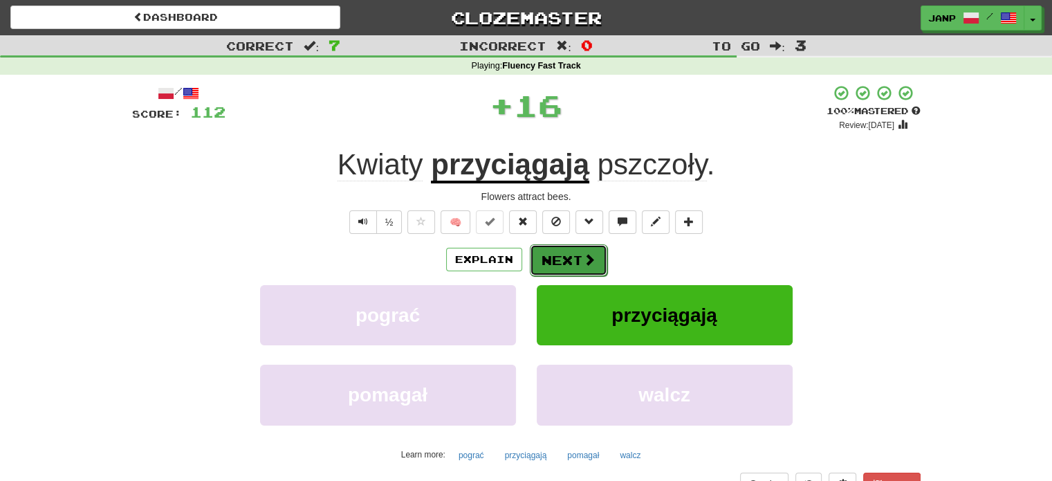
click at [564, 261] on button "Next" at bounding box center [568, 260] width 77 height 32
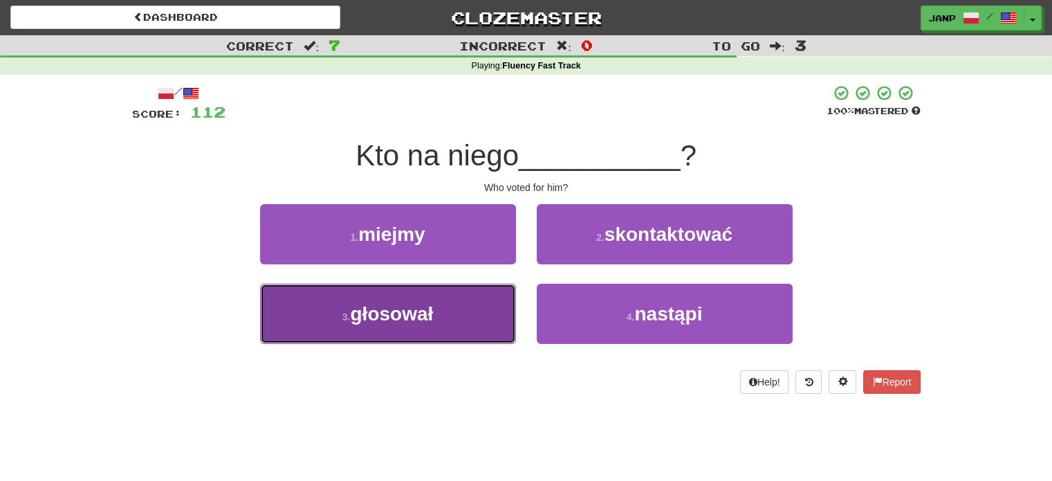
drag, startPoint x: 495, startPoint y: 317, endPoint x: 501, endPoint y: 290, distance: 28.3
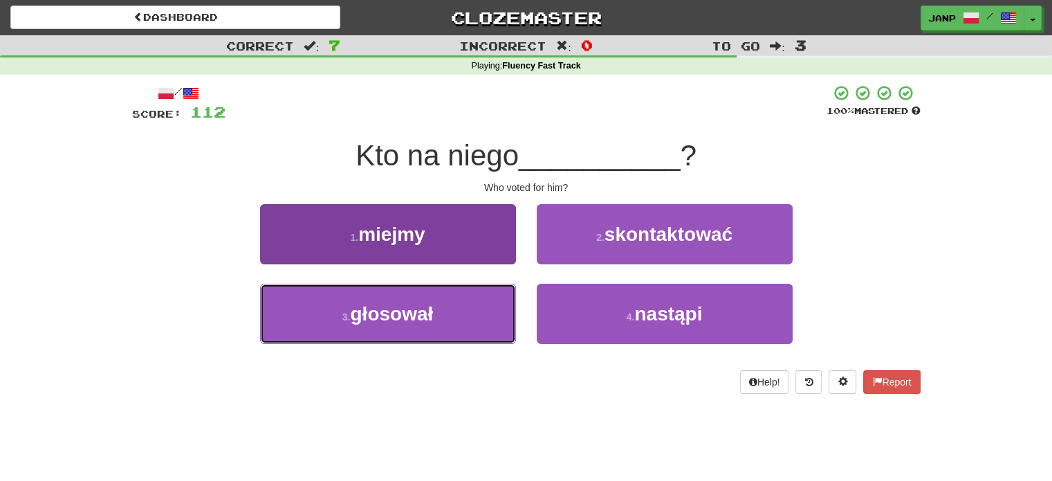
click at [495, 315] on button "3 . głosował" at bounding box center [388, 313] width 256 height 60
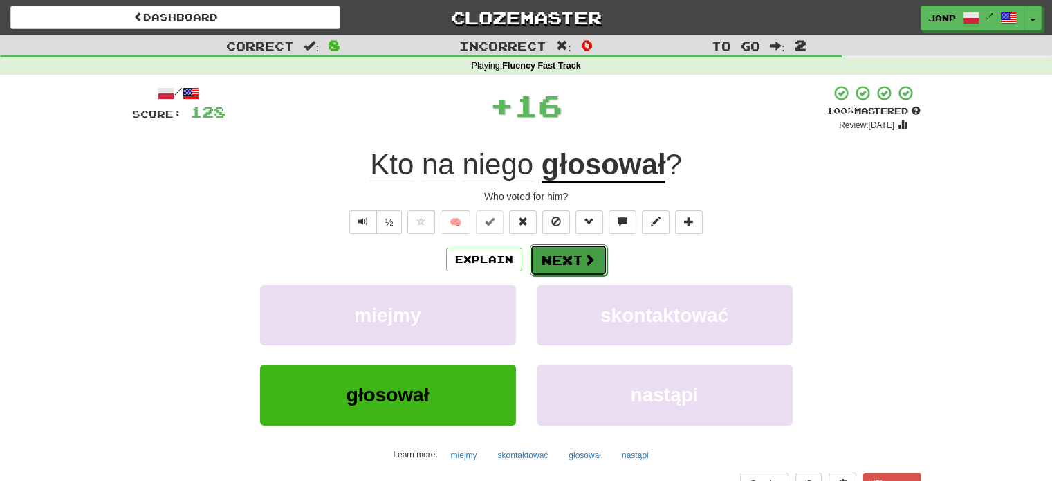
click at [554, 254] on button "Next" at bounding box center [568, 260] width 77 height 32
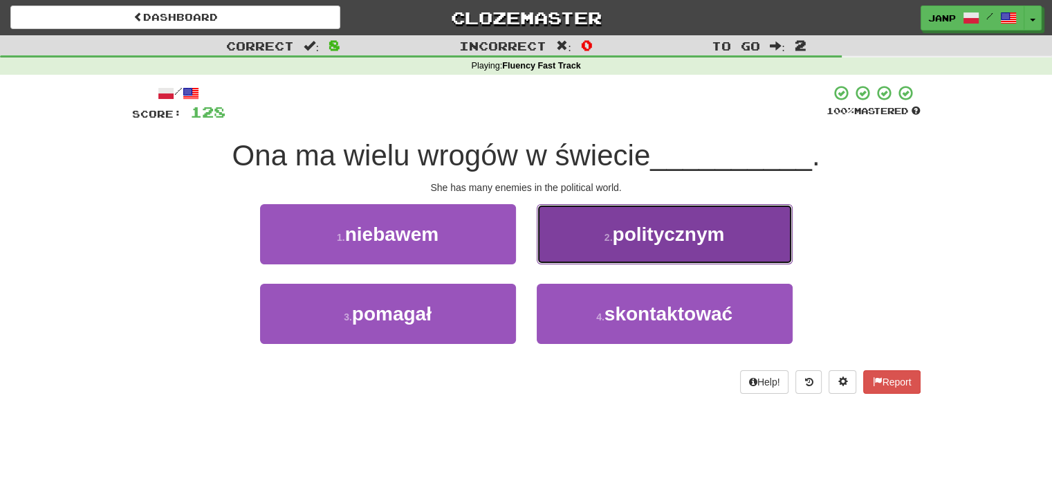
click at [595, 239] on button "2 . politycznym" at bounding box center [665, 234] width 256 height 60
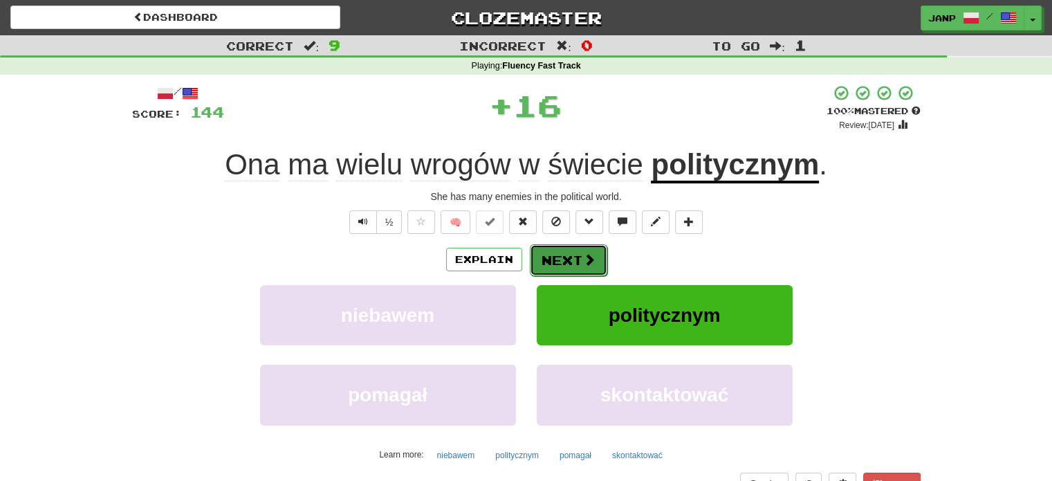
click at [570, 265] on button "Next" at bounding box center [568, 260] width 77 height 32
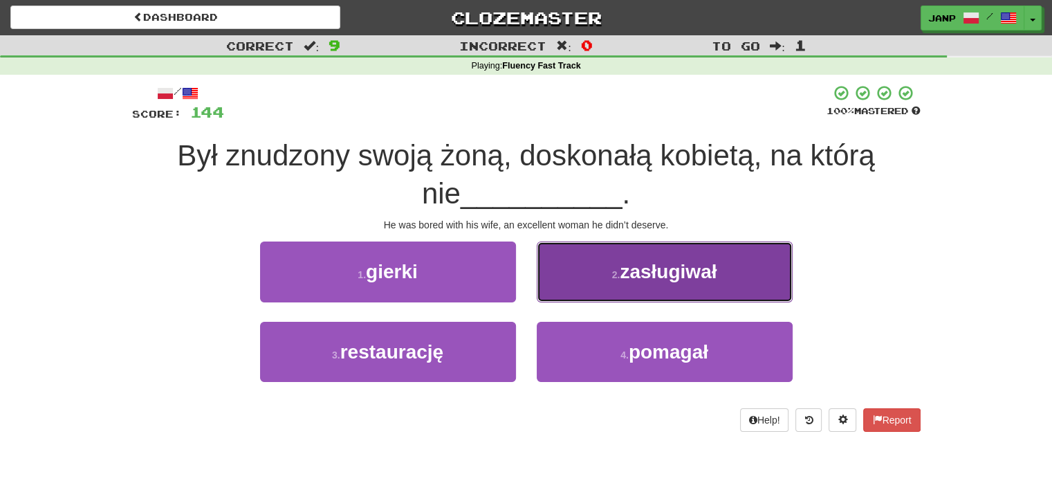
click at [567, 279] on button "2 . zasługiwał" at bounding box center [665, 271] width 256 height 60
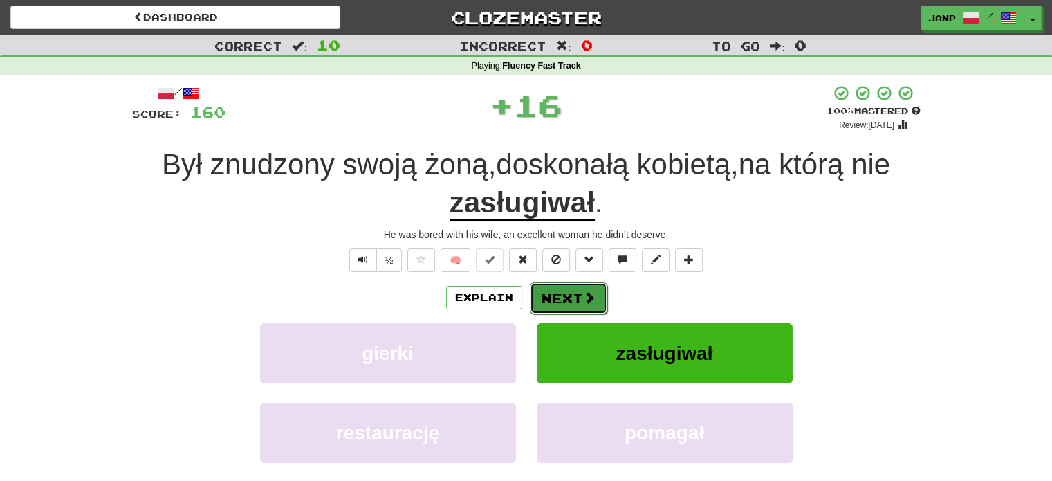
click at [558, 292] on button "Next" at bounding box center [568, 298] width 77 height 32
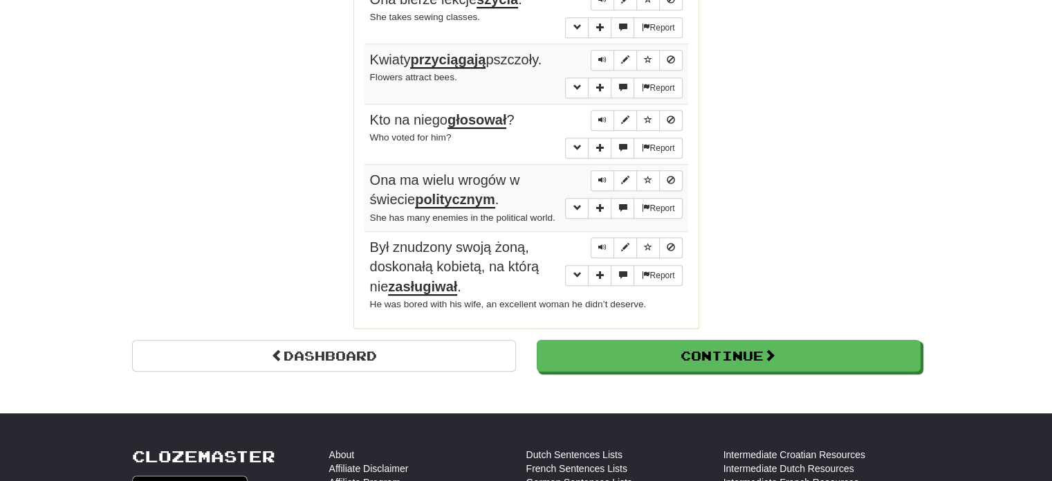
scroll to position [1245, 0]
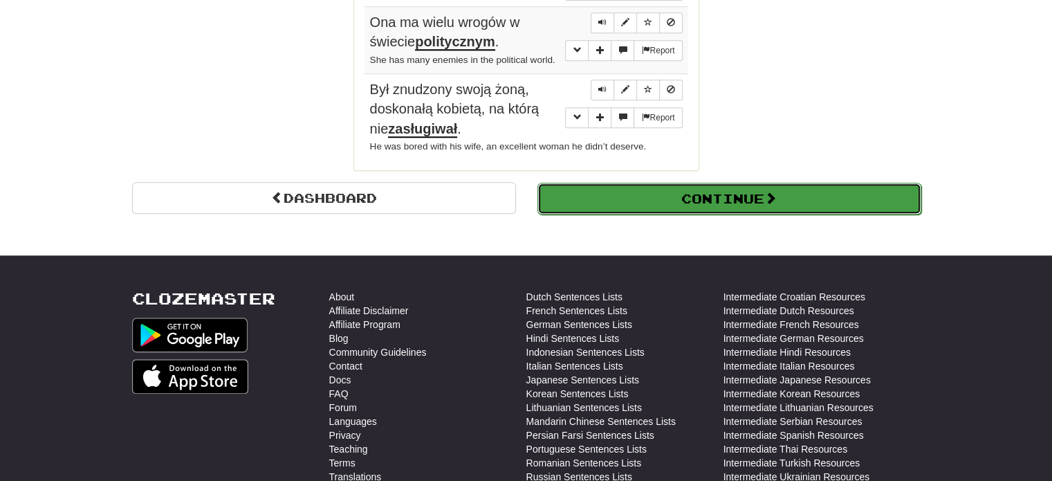
click at [666, 187] on button "Continue" at bounding box center [729, 199] width 384 height 32
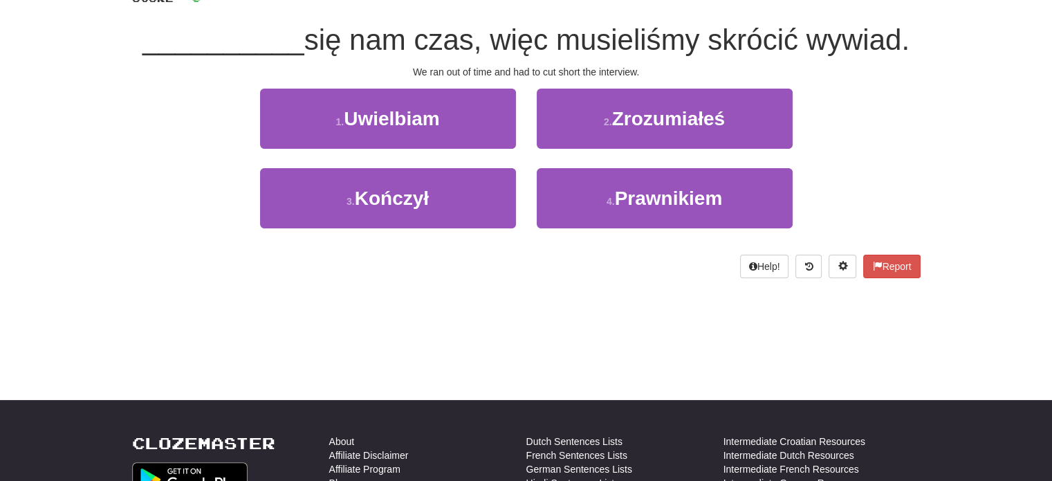
scroll to position [7, 0]
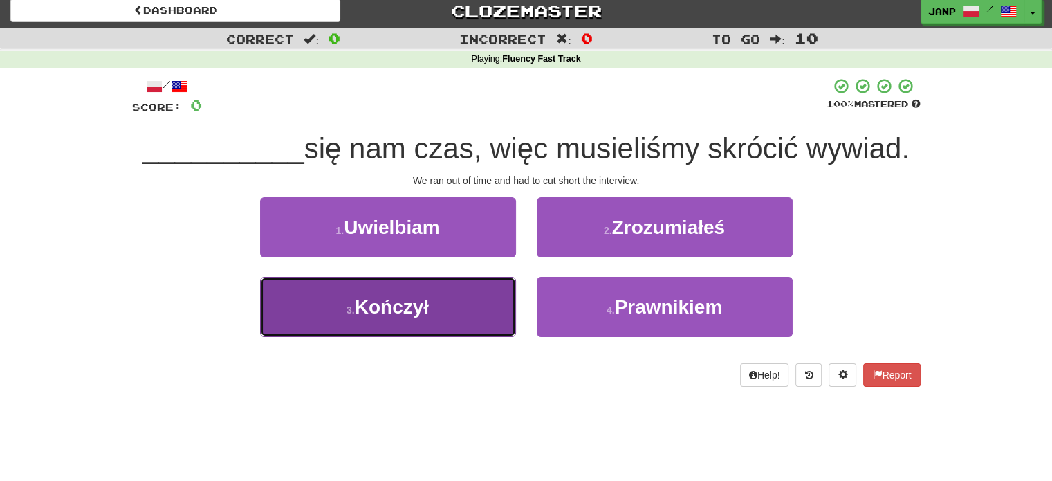
click at [499, 295] on button "3 . Kończył" at bounding box center [388, 307] width 256 height 60
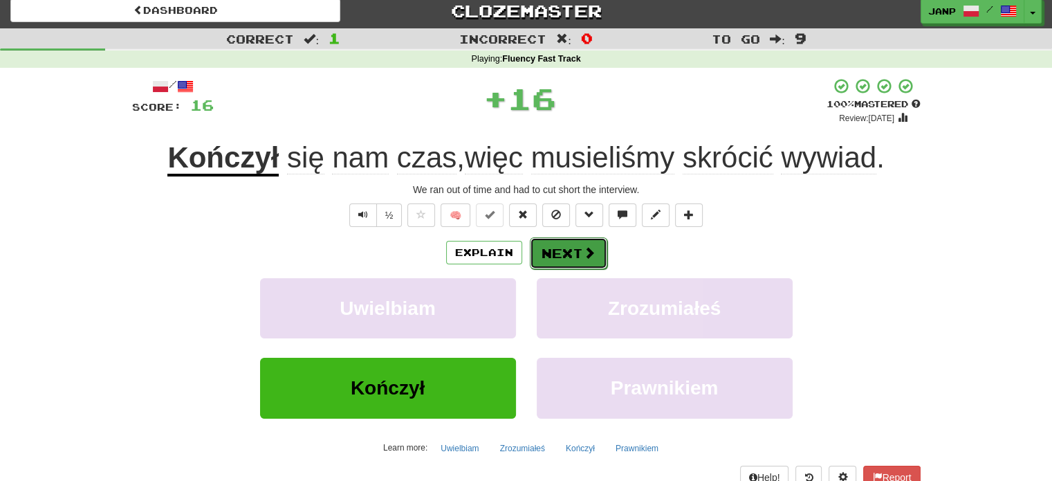
click at [561, 250] on button "Next" at bounding box center [568, 253] width 77 height 32
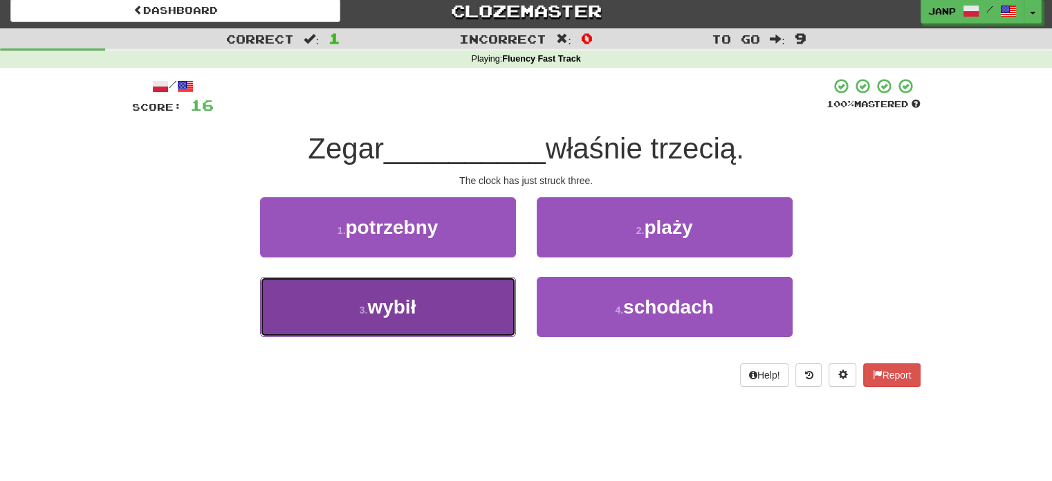
click at [451, 301] on button "3 . wybił" at bounding box center [388, 307] width 256 height 60
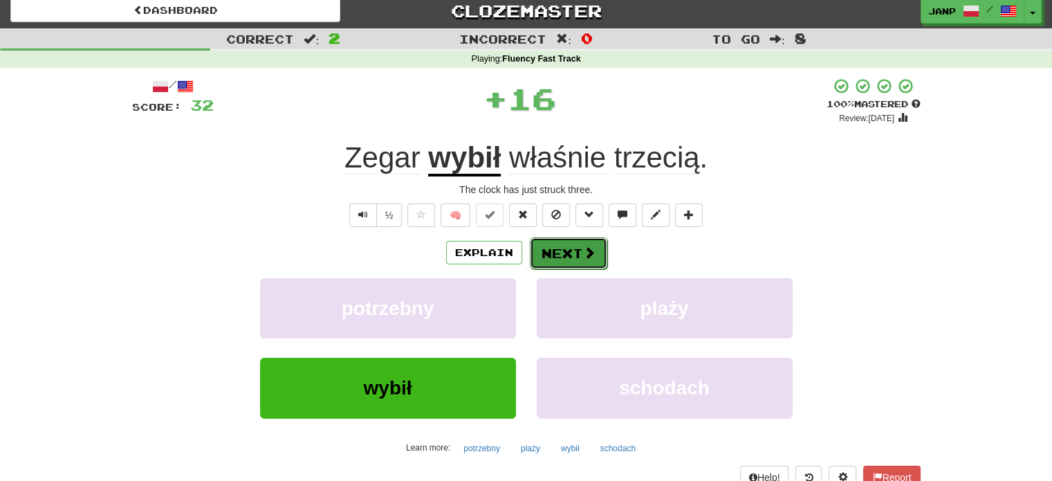
click at [555, 250] on button "Next" at bounding box center [568, 253] width 77 height 32
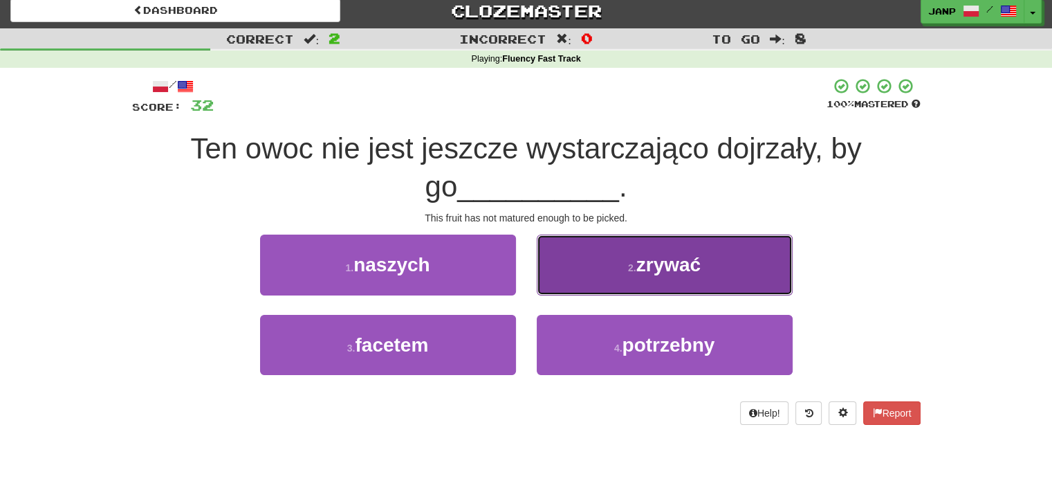
click at [561, 262] on button "2 . zrywać" at bounding box center [665, 264] width 256 height 60
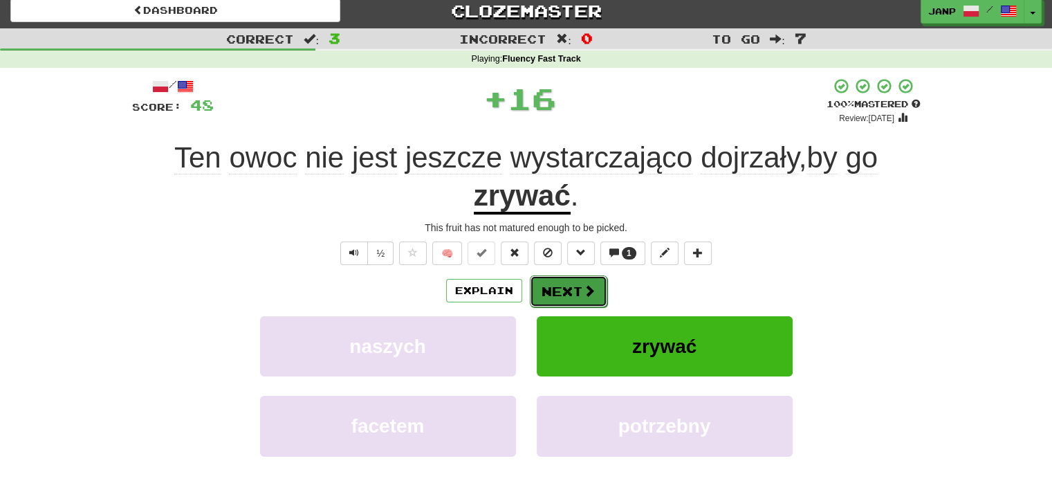
click at [559, 279] on button "Next" at bounding box center [568, 291] width 77 height 32
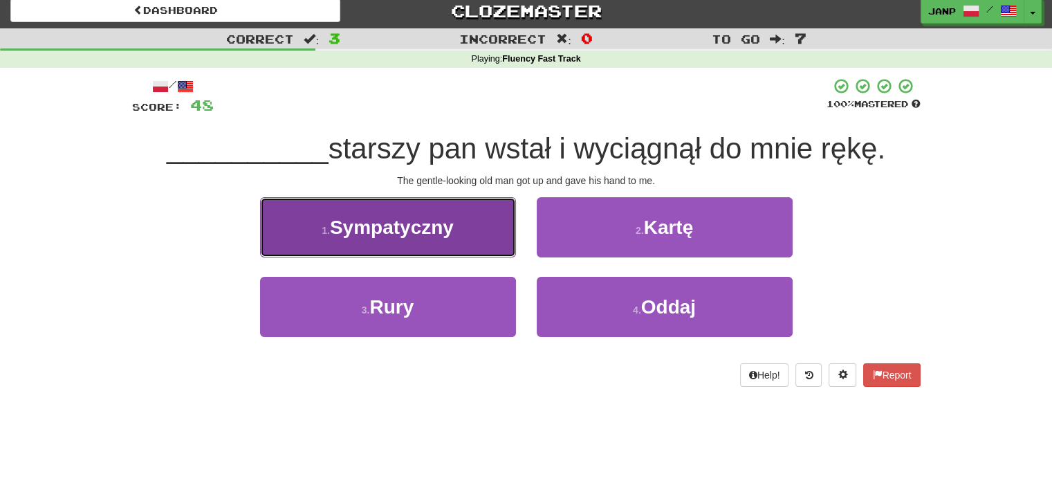
click at [451, 239] on button "1 . Sympatyczny" at bounding box center [388, 227] width 256 height 60
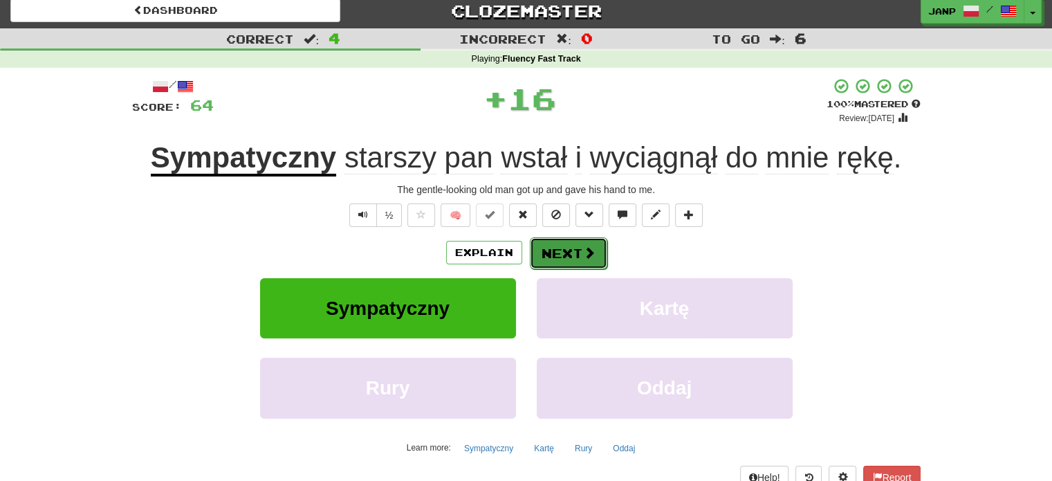
click at [564, 252] on button "Next" at bounding box center [568, 253] width 77 height 32
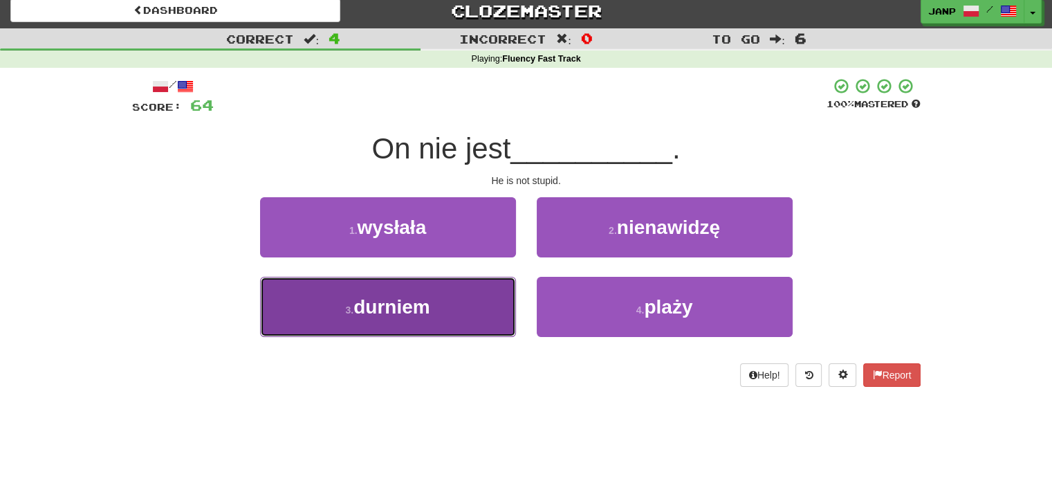
click at [485, 312] on button "3 . durniem" at bounding box center [388, 307] width 256 height 60
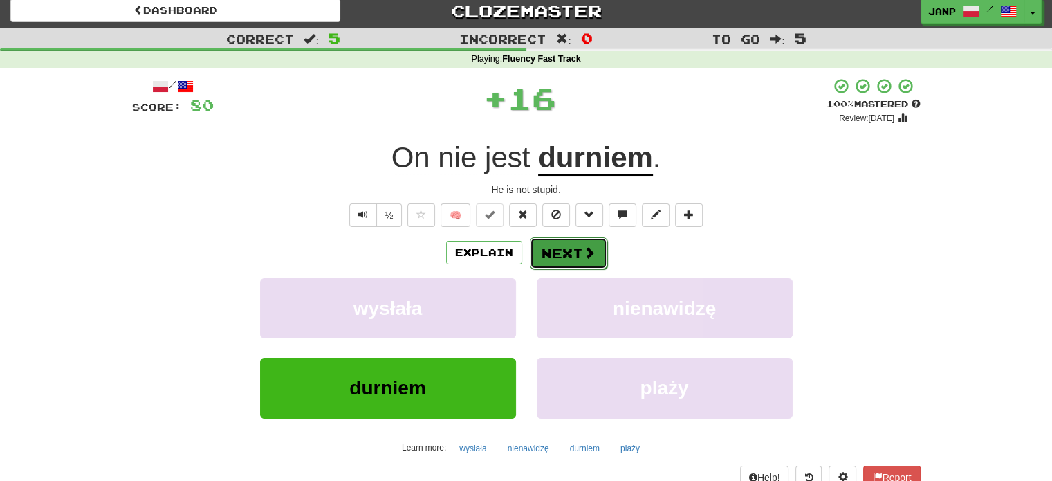
click at [546, 252] on button "Next" at bounding box center [568, 253] width 77 height 32
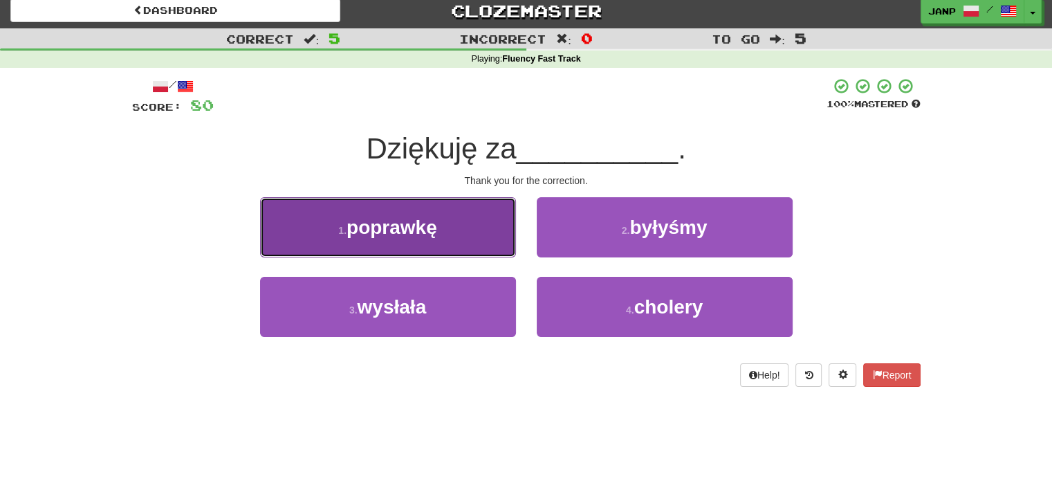
click at [501, 243] on button "1 . poprawkę" at bounding box center [388, 227] width 256 height 60
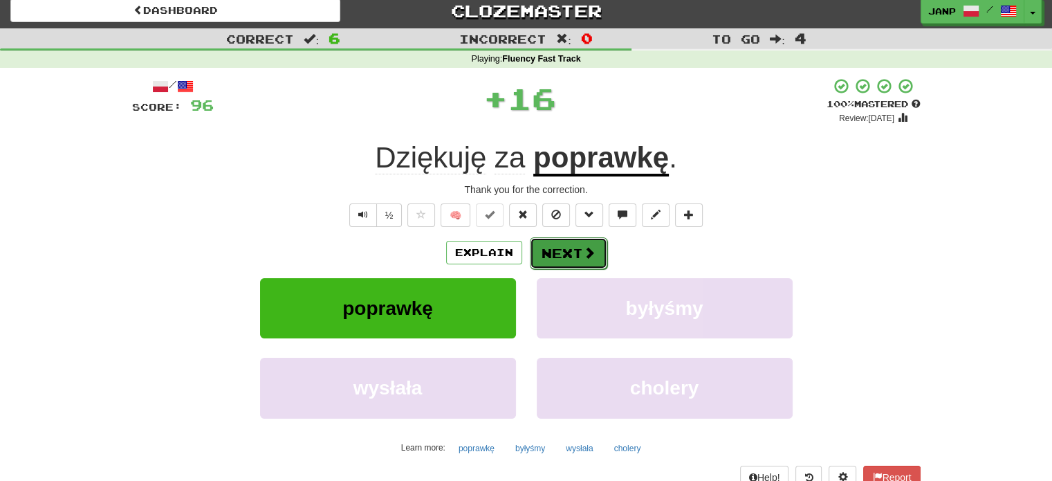
click at [560, 257] on button "Next" at bounding box center [568, 253] width 77 height 32
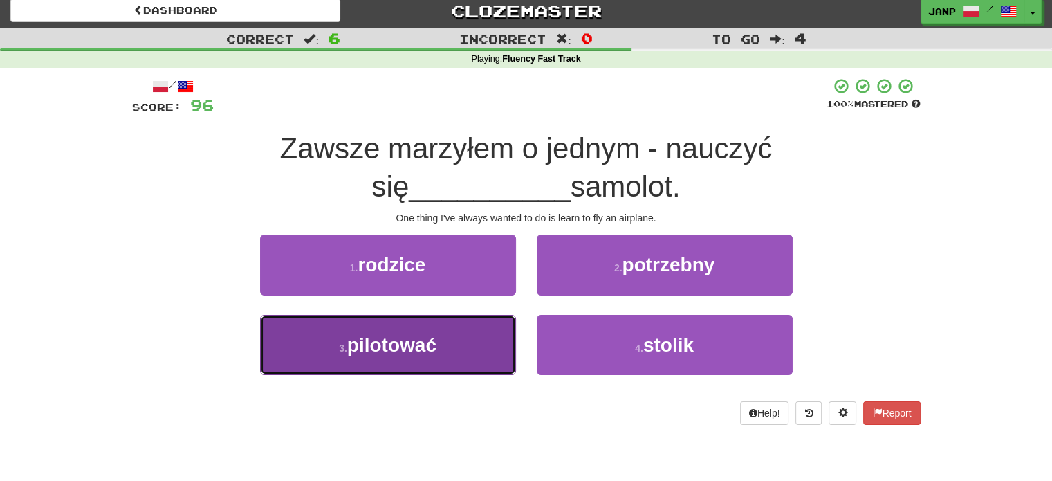
click at [470, 330] on button "3 . pilotować" at bounding box center [388, 345] width 256 height 60
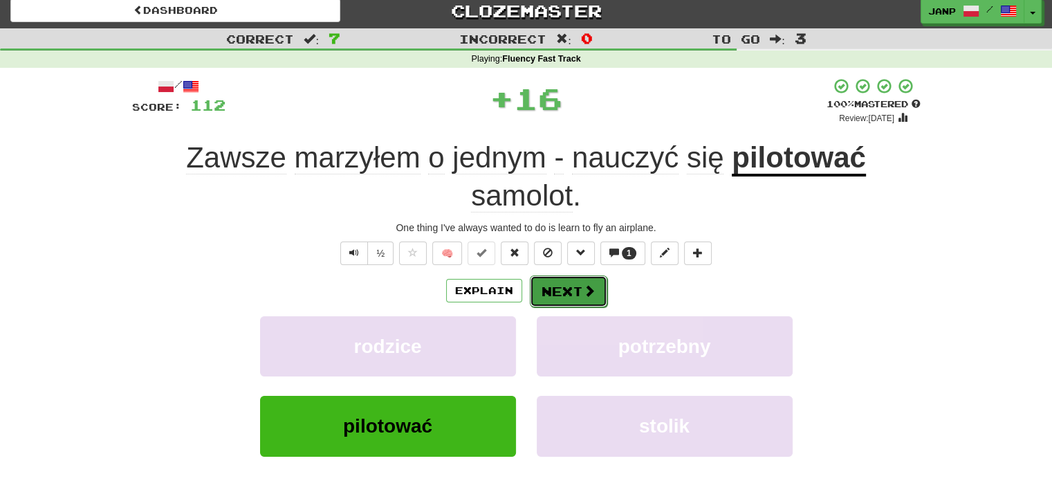
click at [564, 292] on button "Next" at bounding box center [568, 291] width 77 height 32
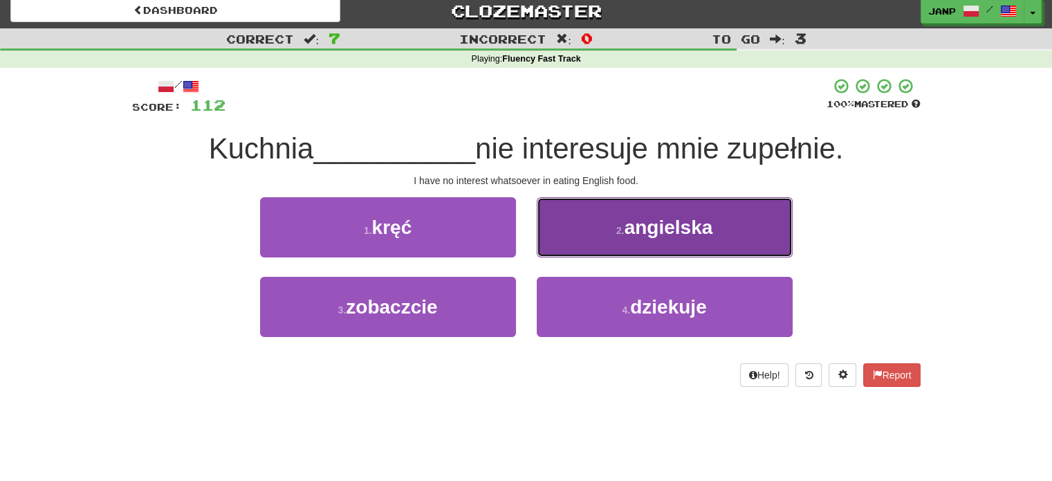
click at [582, 234] on button "2 . angielska" at bounding box center [665, 227] width 256 height 60
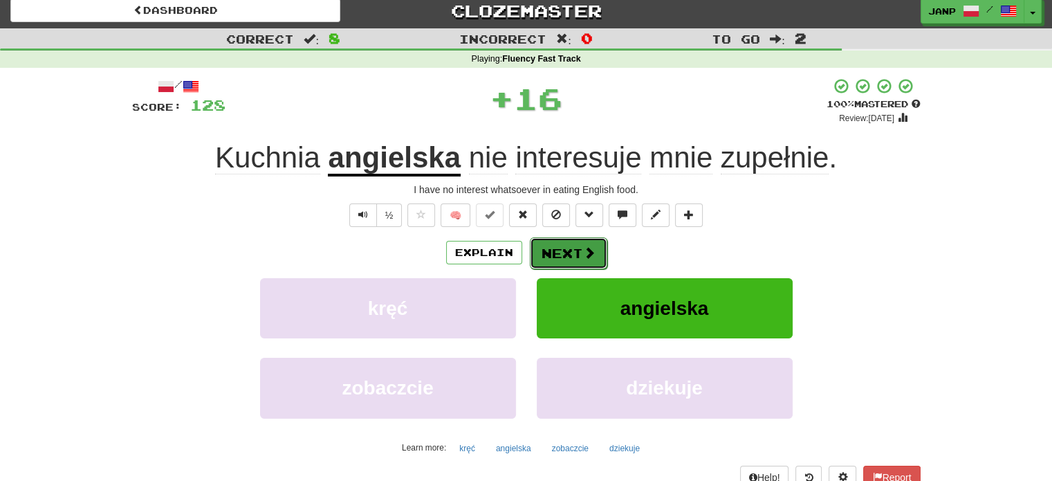
click at [558, 257] on button "Next" at bounding box center [568, 253] width 77 height 32
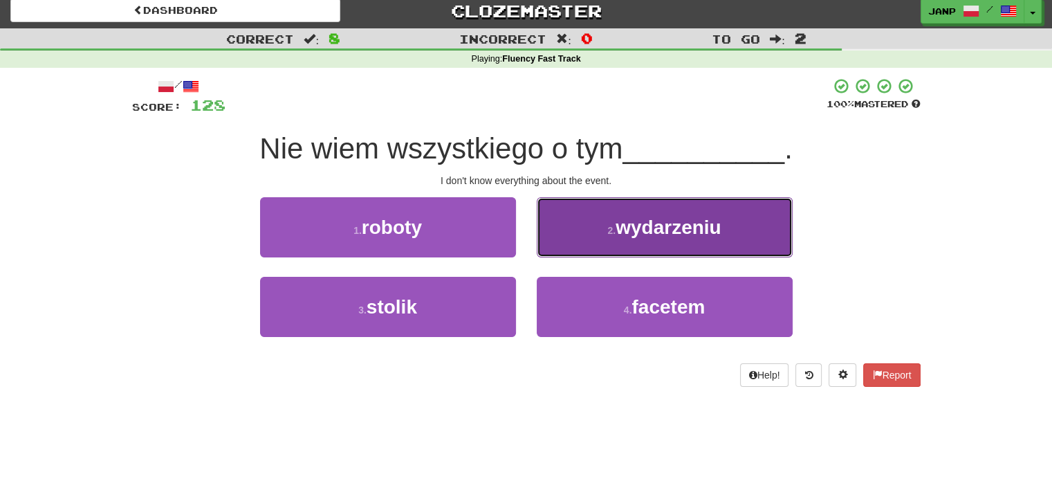
click at [566, 251] on button "2 . wydarzeniu" at bounding box center [665, 227] width 256 height 60
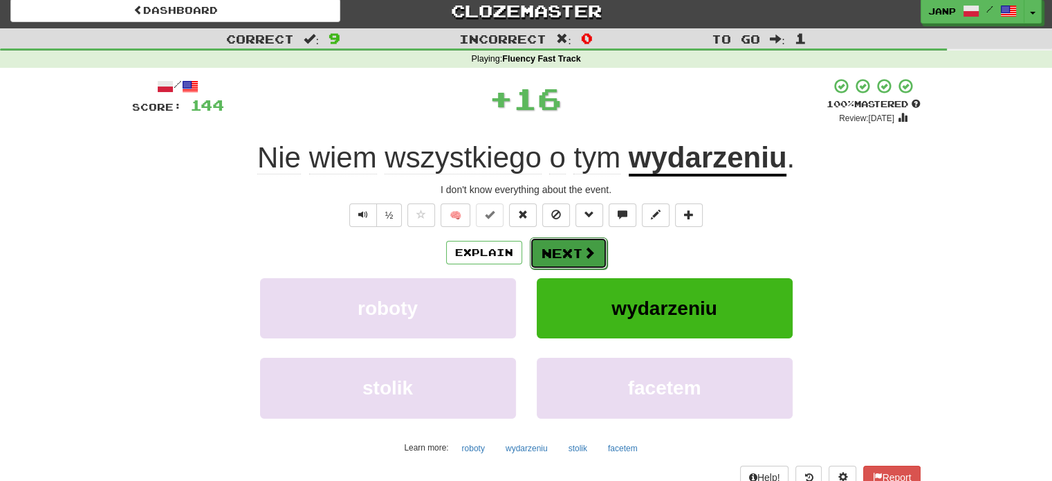
click at [552, 248] on button "Next" at bounding box center [568, 253] width 77 height 32
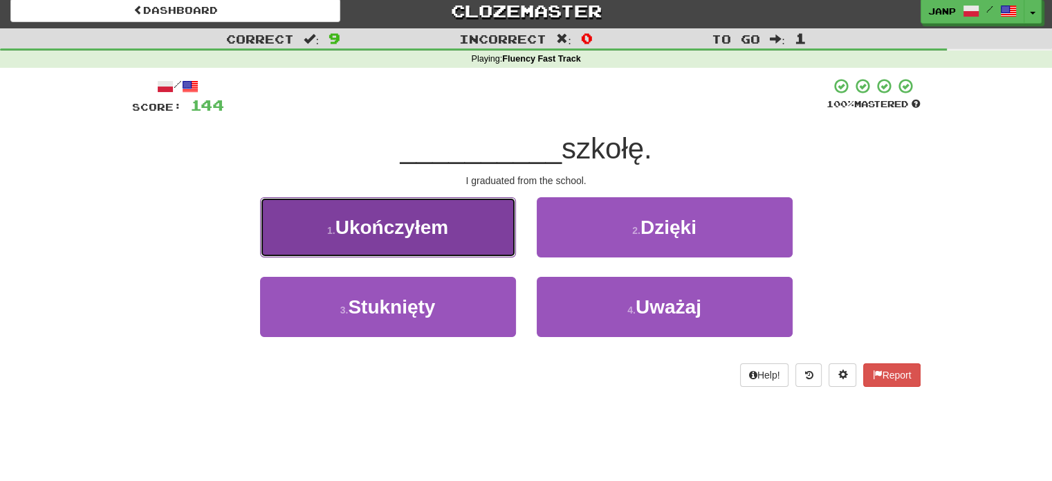
click at [511, 248] on button "1 . Ukończyłem" at bounding box center [388, 227] width 256 height 60
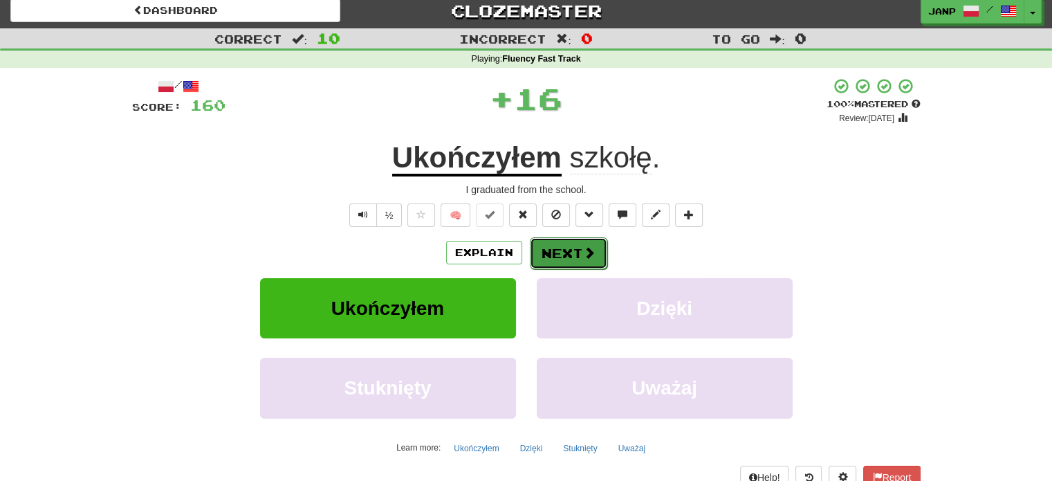
click at [555, 257] on button "Next" at bounding box center [568, 253] width 77 height 32
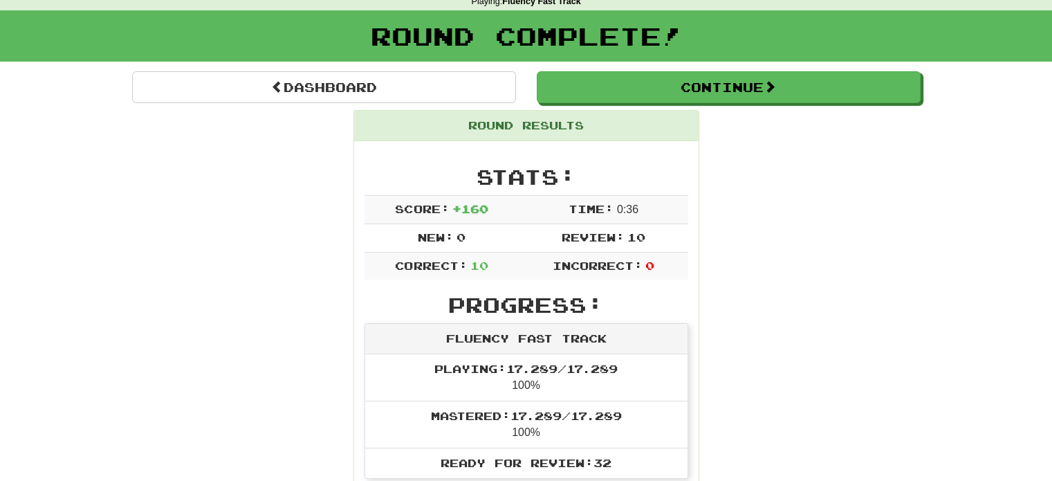
scroll to position [283, 0]
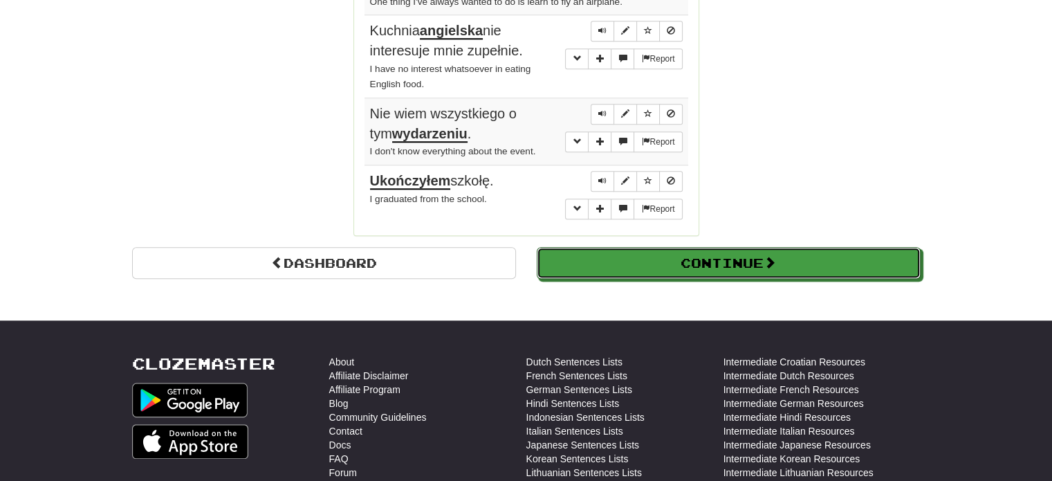
click at [626, 255] on button "Continue" at bounding box center [729, 263] width 384 height 32
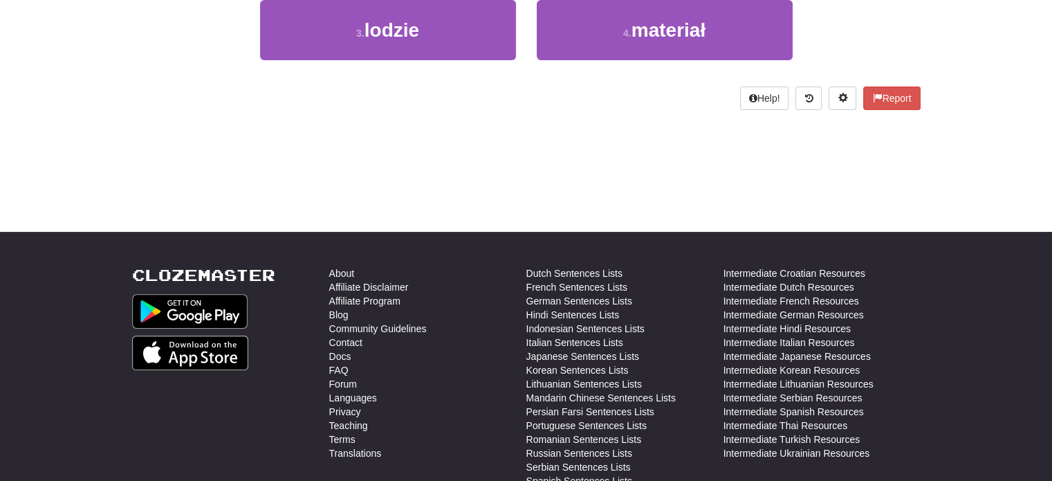
scroll to position [76, 0]
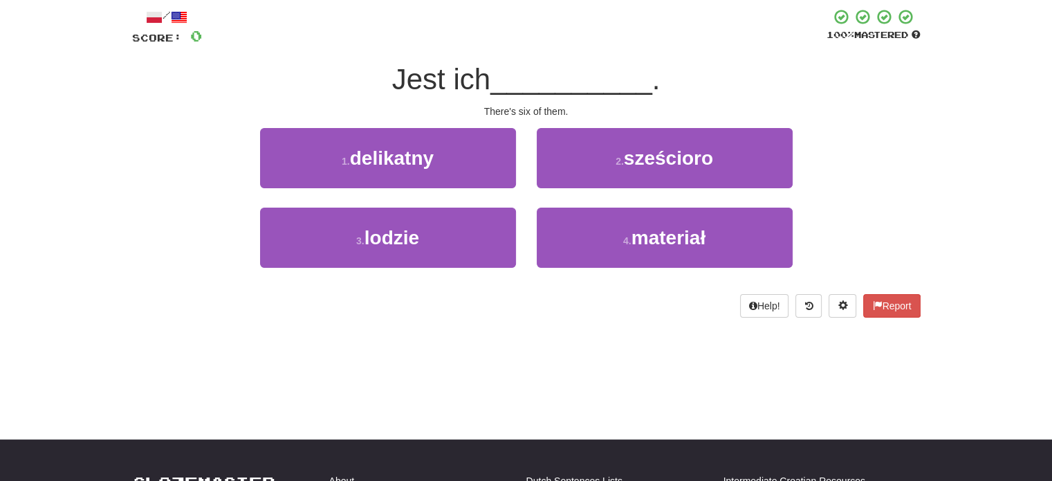
click at [608, 193] on div "2 . sześcioro" at bounding box center [664, 168] width 277 height 80
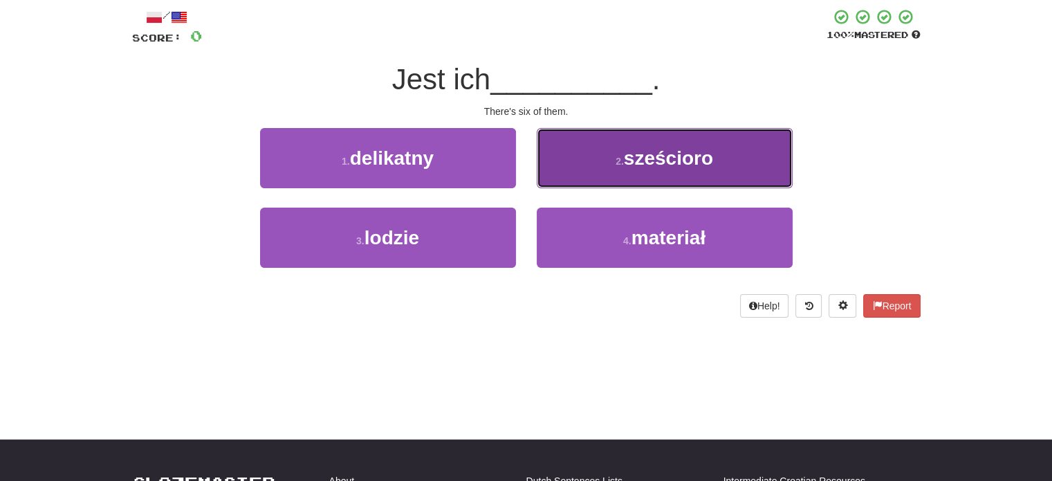
click at [605, 174] on button "2 . sześcioro" at bounding box center [665, 158] width 256 height 60
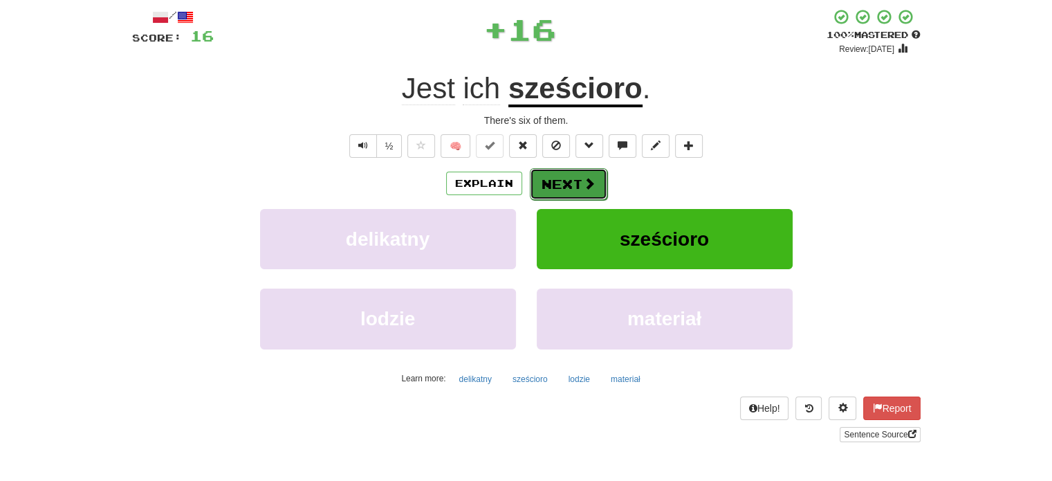
click at [571, 190] on button "Next" at bounding box center [568, 184] width 77 height 32
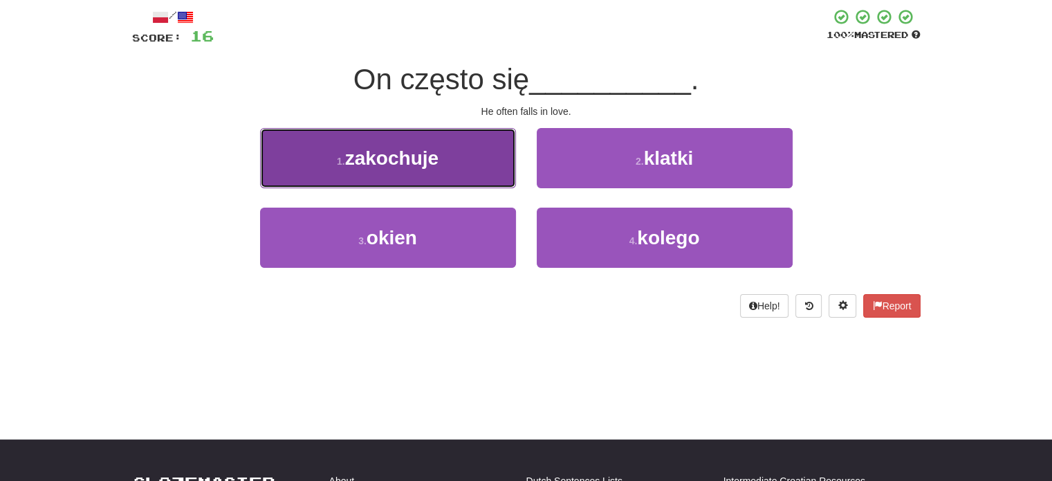
click at [449, 151] on button "1 . zakochuje" at bounding box center [388, 158] width 256 height 60
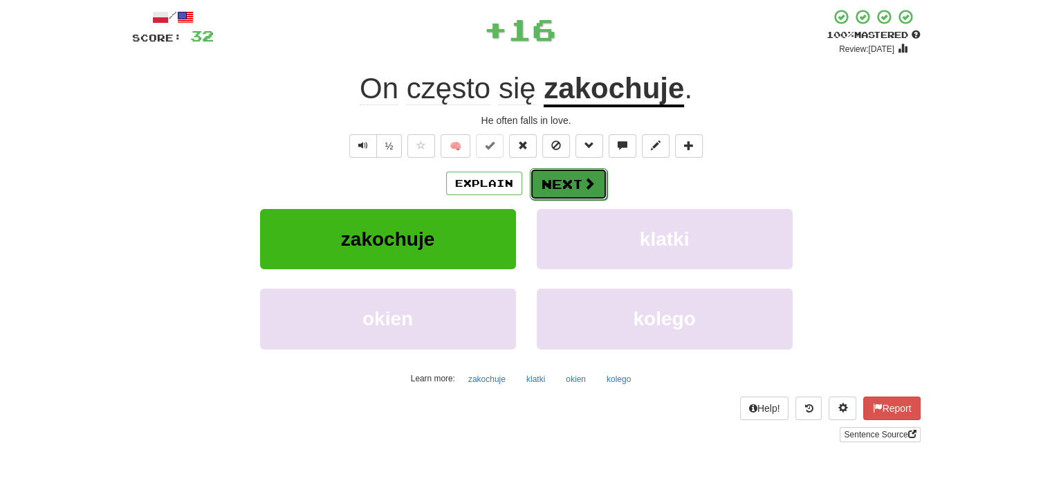
click at [564, 185] on button "Next" at bounding box center [568, 184] width 77 height 32
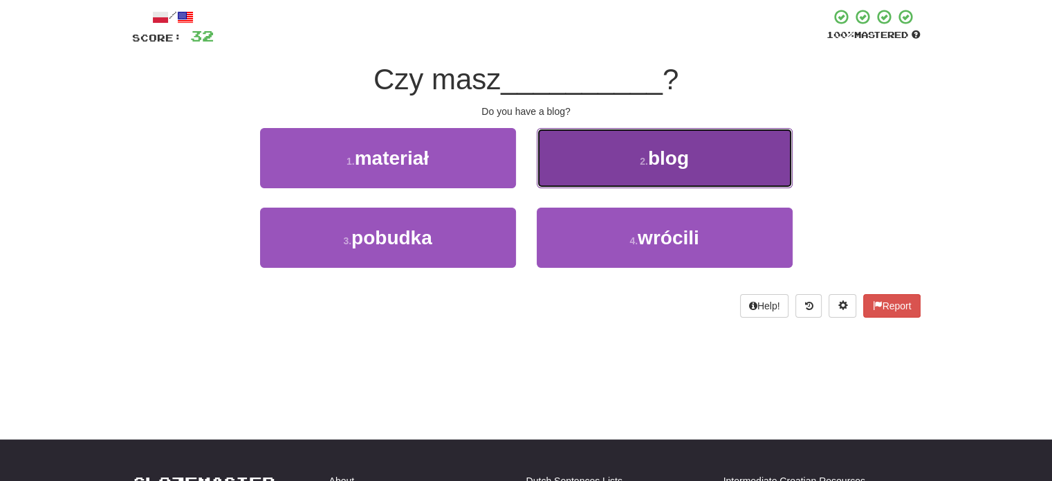
click at [588, 176] on button "2 . blog" at bounding box center [665, 158] width 256 height 60
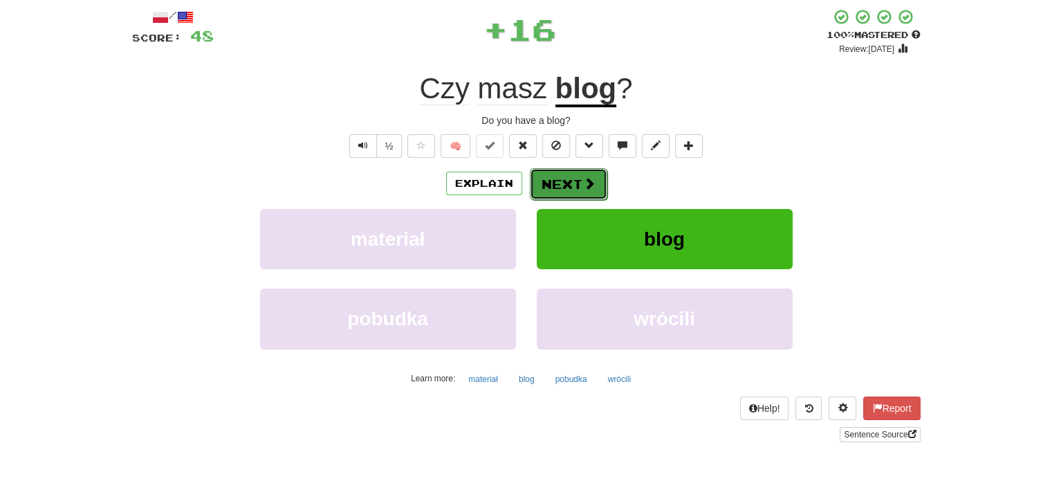
click at [575, 183] on button "Next" at bounding box center [568, 184] width 77 height 32
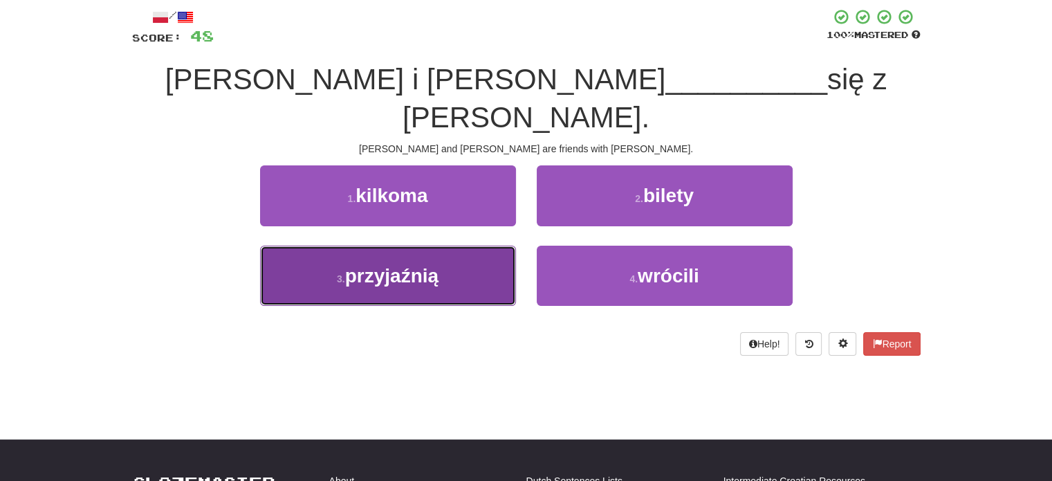
click at [489, 245] on button "3 . przyjaźnią" at bounding box center [388, 275] width 256 height 60
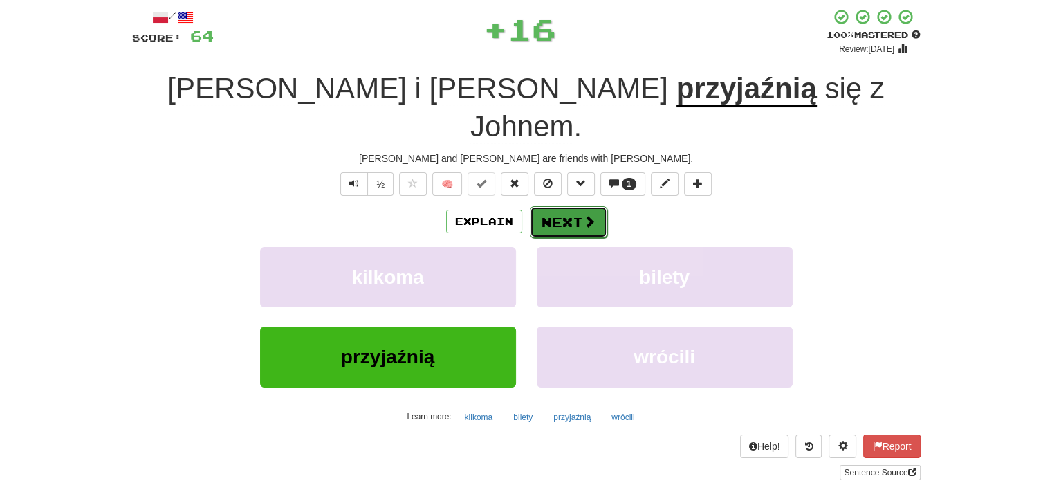
click at [561, 206] on button "Next" at bounding box center [568, 222] width 77 height 32
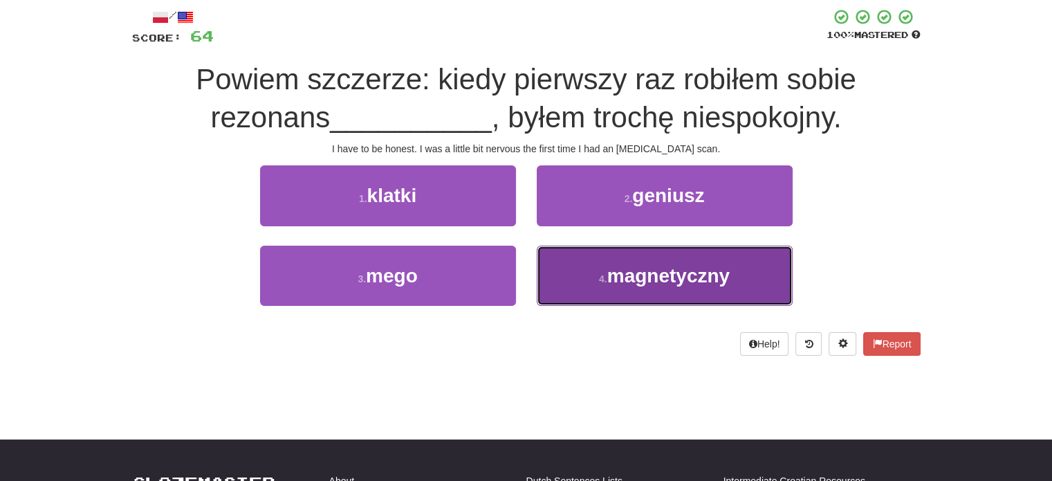
click at [579, 259] on button "4 . magnetyczny" at bounding box center [665, 275] width 256 height 60
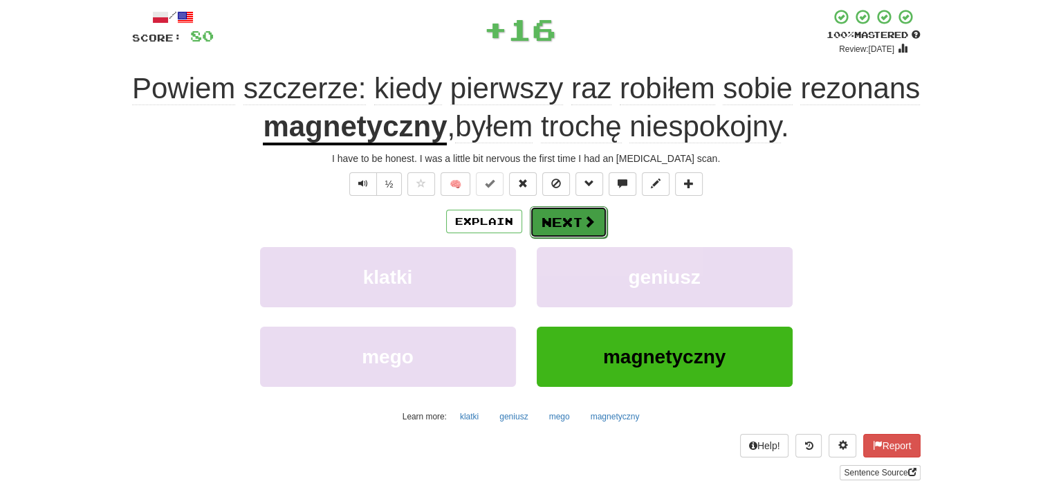
click at [564, 216] on button "Next" at bounding box center [568, 222] width 77 height 32
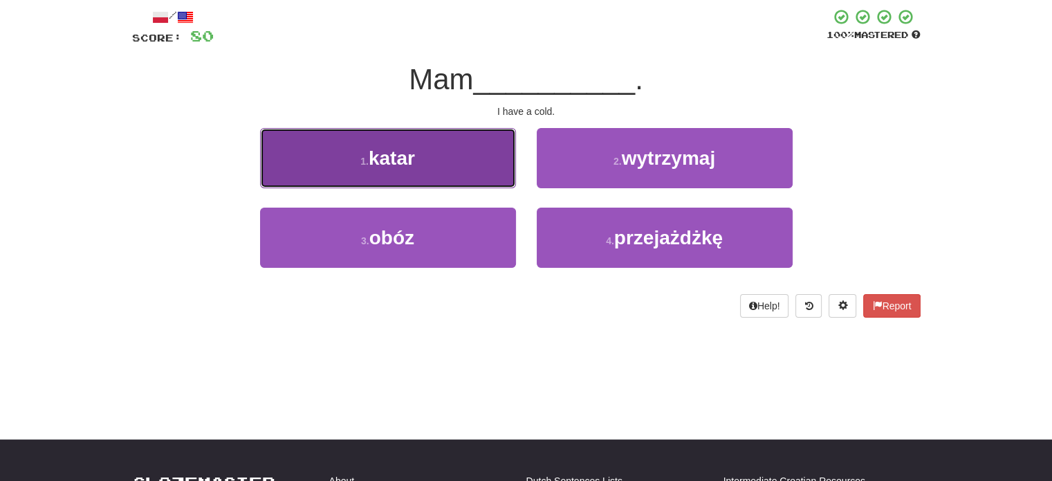
click at [455, 174] on button "1 . katar" at bounding box center [388, 158] width 256 height 60
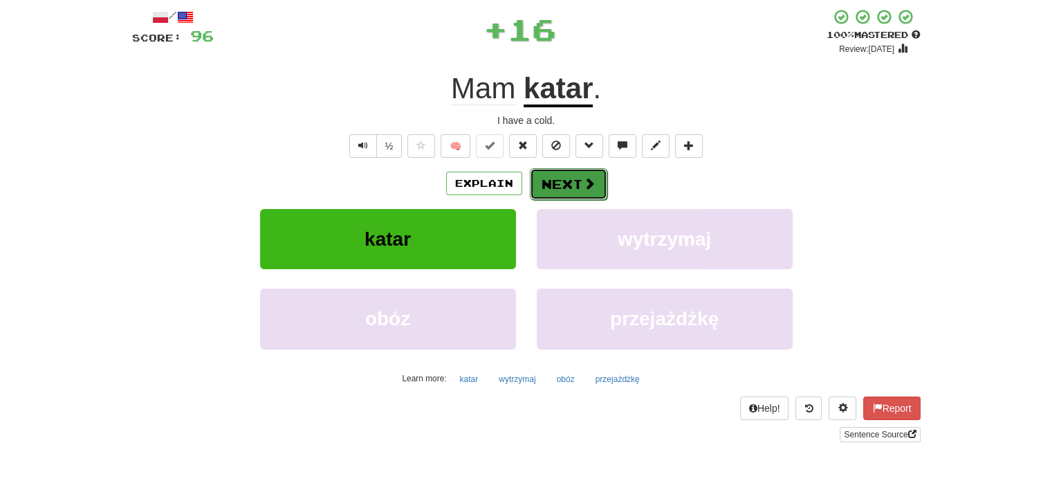
click at [562, 185] on button "Next" at bounding box center [568, 184] width 77 height 32
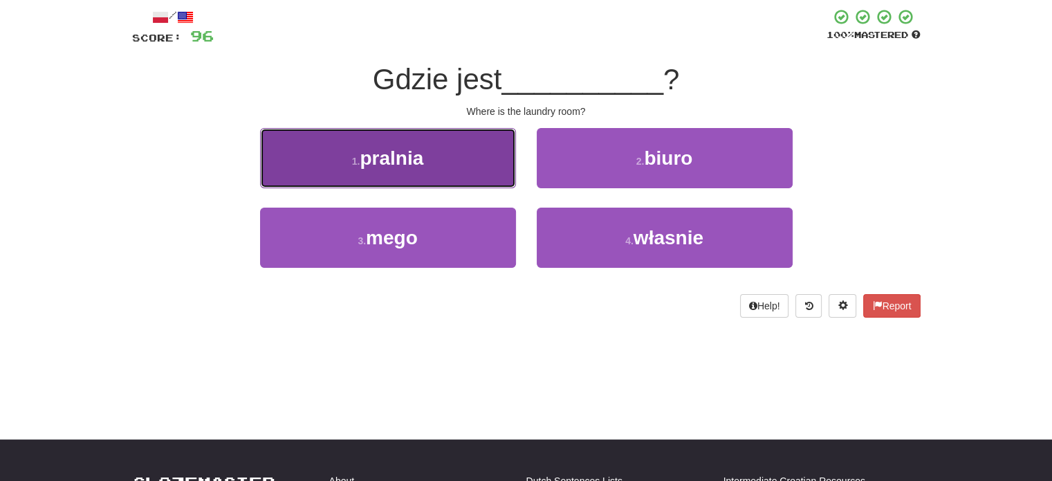
click at [467, 160] on button "1 . pralnia" at bounding box center [388, 158] width 256 height 60
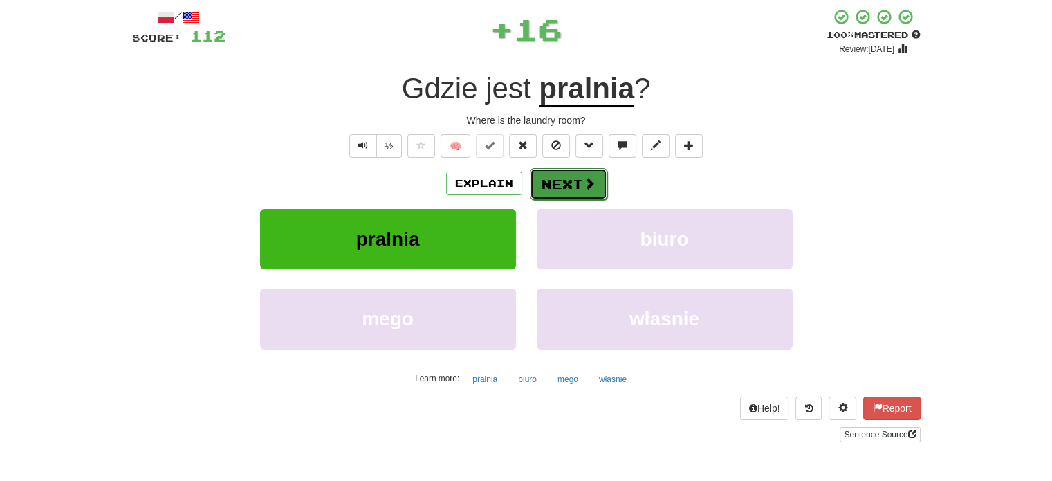
click at [570, 182] on button "Next" at bounding box center [568, 184] width 77 height 32
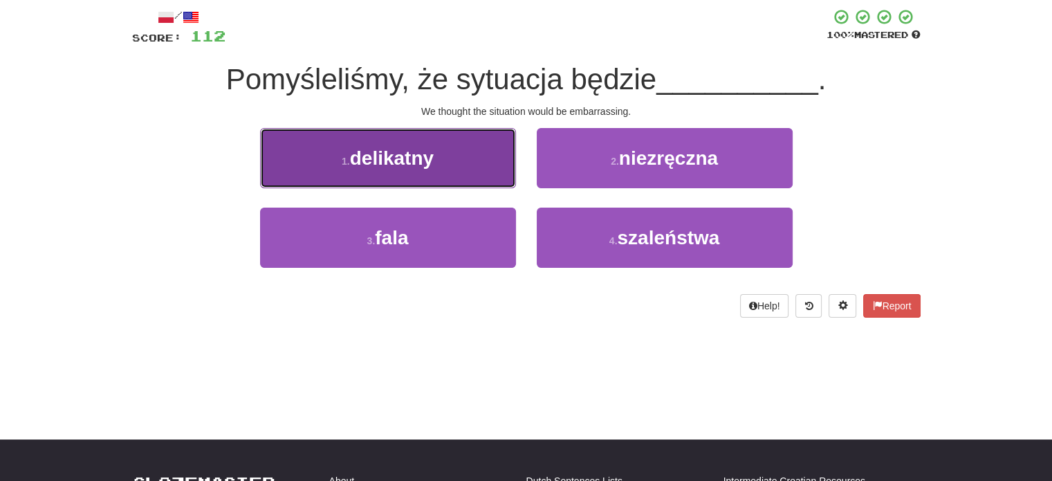
click at [472, 166] on button "1 . delikatny" at bounding box center [388, 158] width 256 height 60
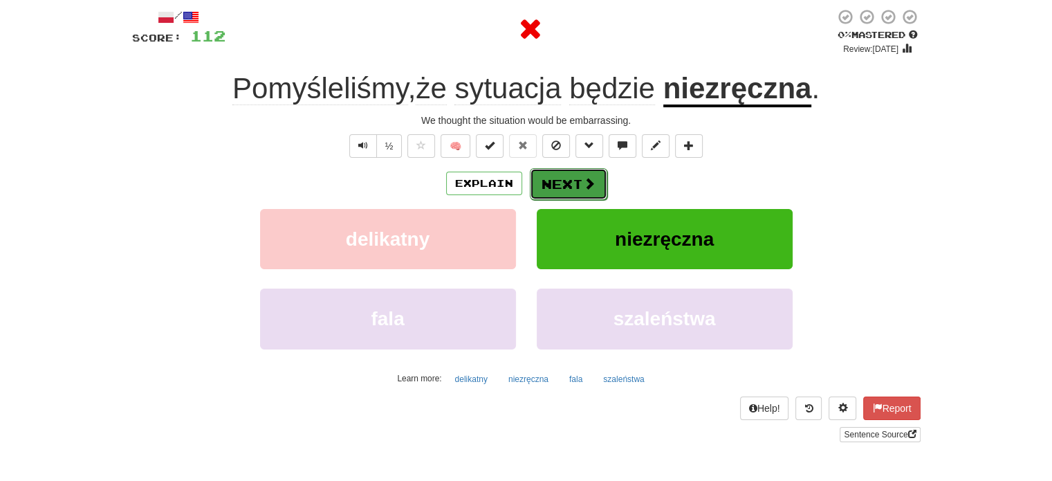
click at [570, 189] on button "Next" at bounding box center [568, 184] width 77 height 32
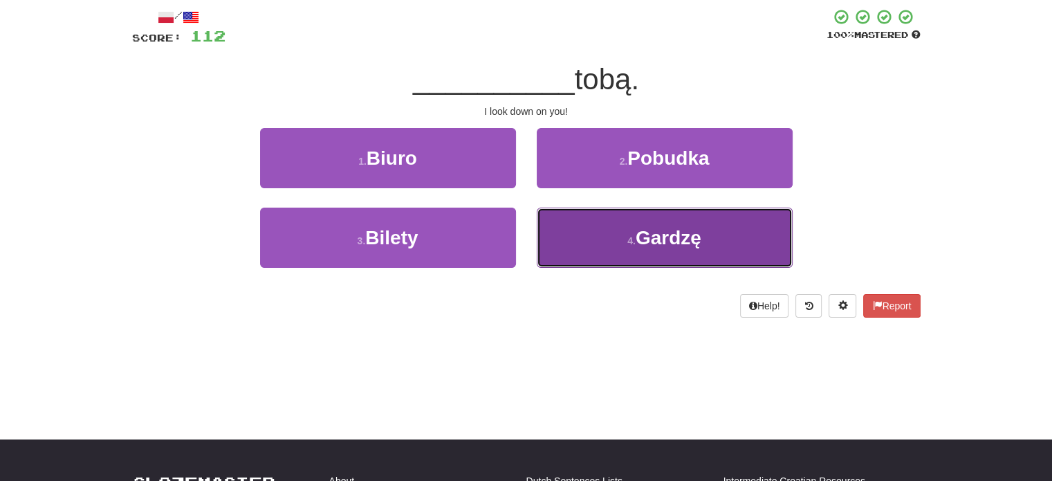
click at [587, 246] on button "4 . Gardzę" at bounding box center [665, 237] width 256 height 60
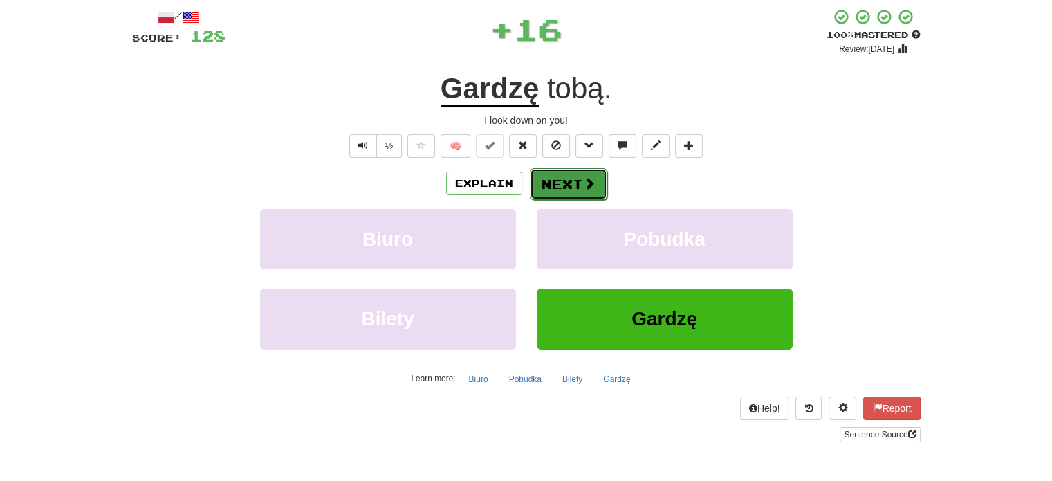
click at [560, 185] on button "Next" at bounding box center [568, 184] width 77 height 32
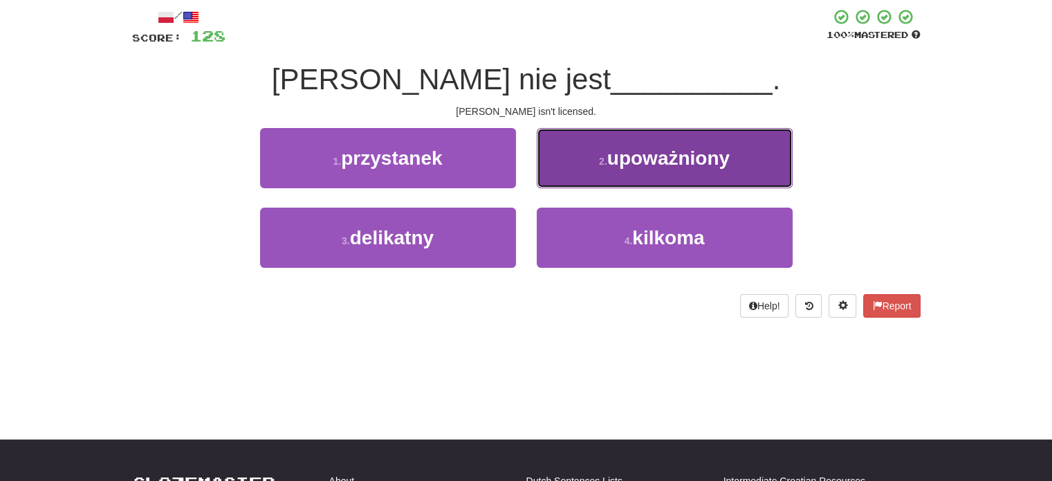
click at [575, 171] on button "2 . upoważniony" at bounding box center [665, 158] width 256 height 60
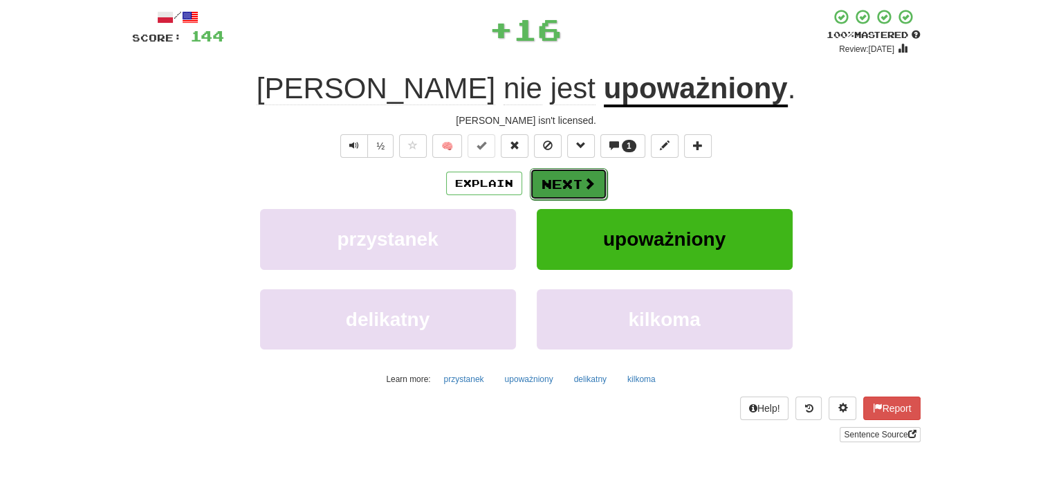
click at [573, 188] on button "Next" at bounding box center [568, 184] width 77 height 32
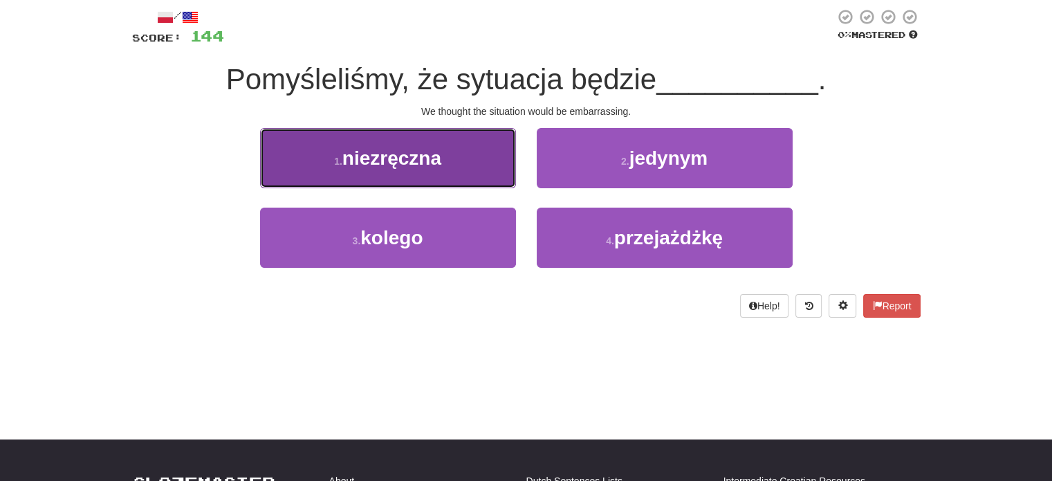
click at [494, 160] on button "1 . niezręczna" at bounding box center [388, 158] width 256 height 60
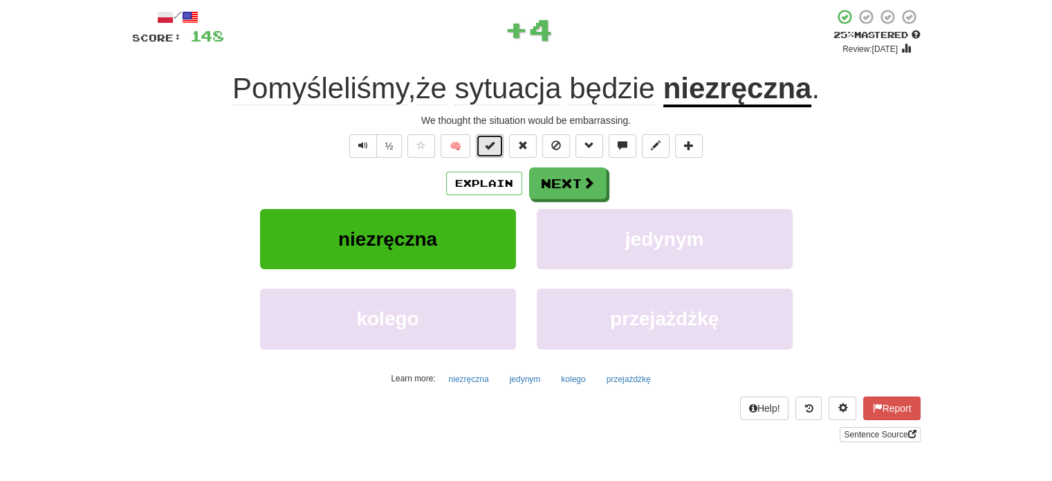
click at [493, 151] on button at bounding box center [490, 146] width 28 height 24
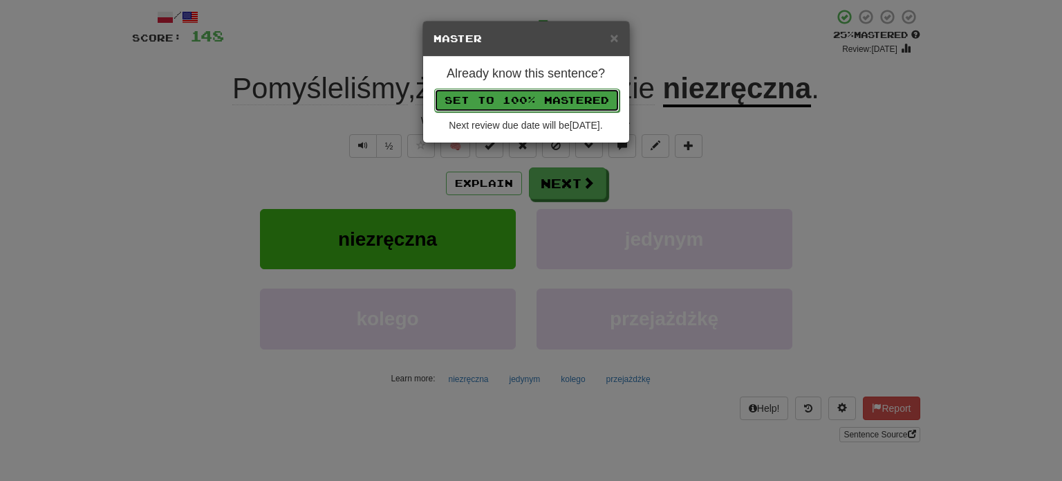
click at [528, 98] on button "Set to 100% Mastered" at bounding box center [526, 101] width 185 height 24
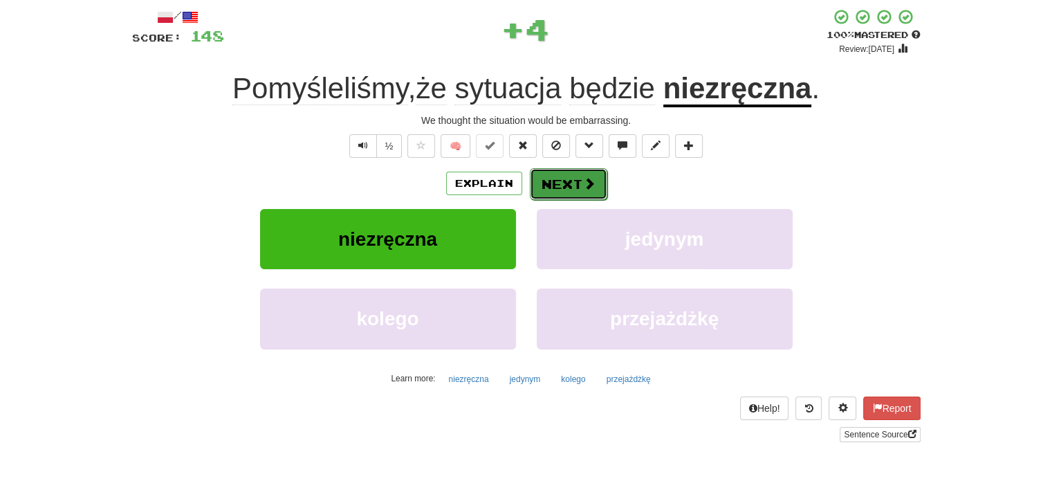
click at [577, 181] on button "Next" at bounding box center [568, 184] width 77 height 32
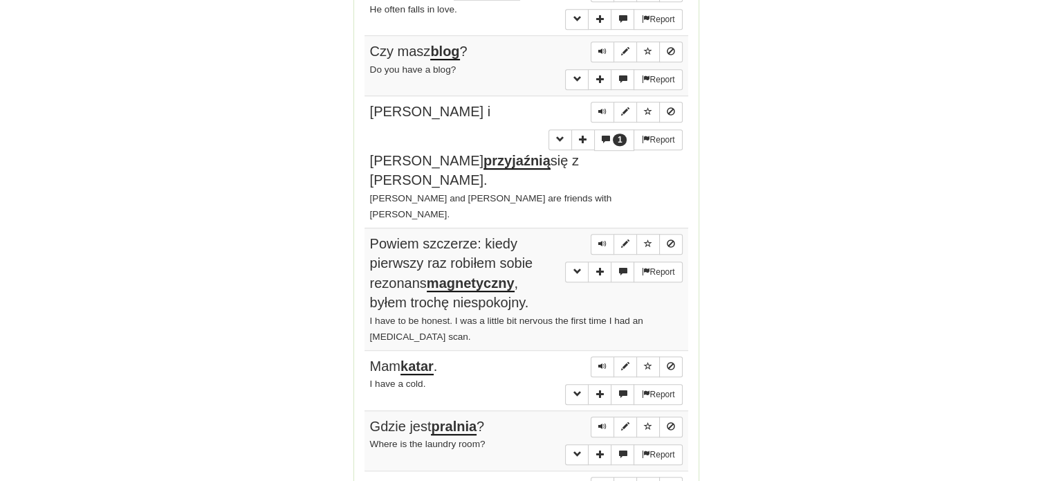
scroll to position [1173, 0]
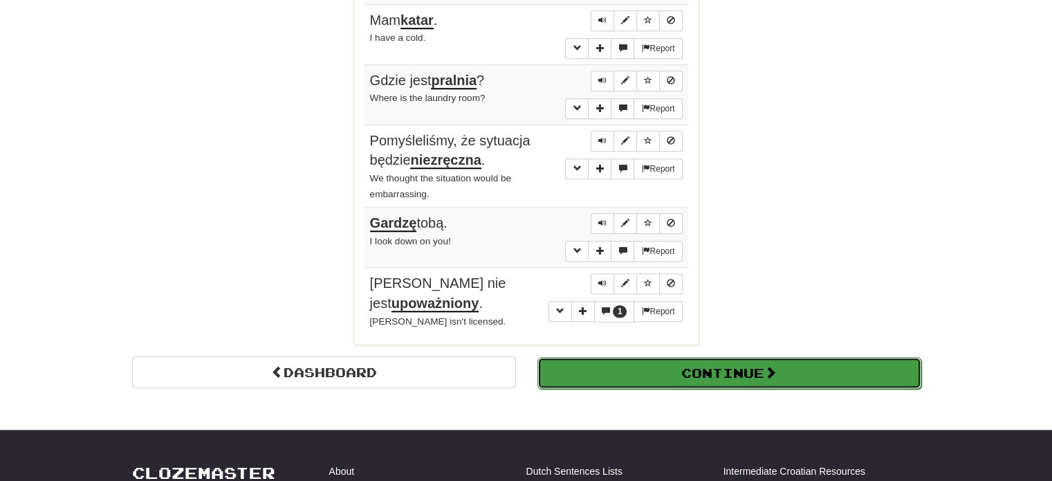
click at [726, 357] on button "Continue" at bounding box center [729, 373] width 384 height 32
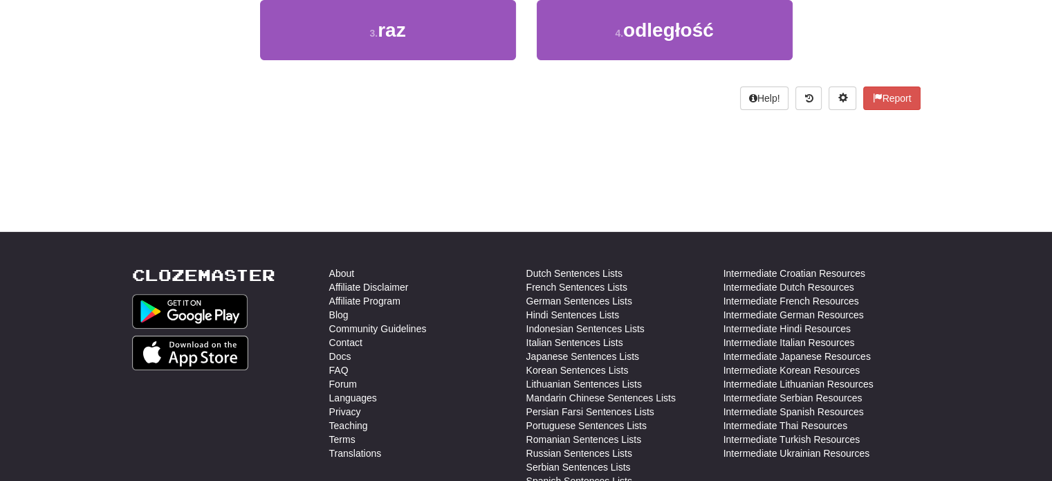
scroll to position [7, 0]
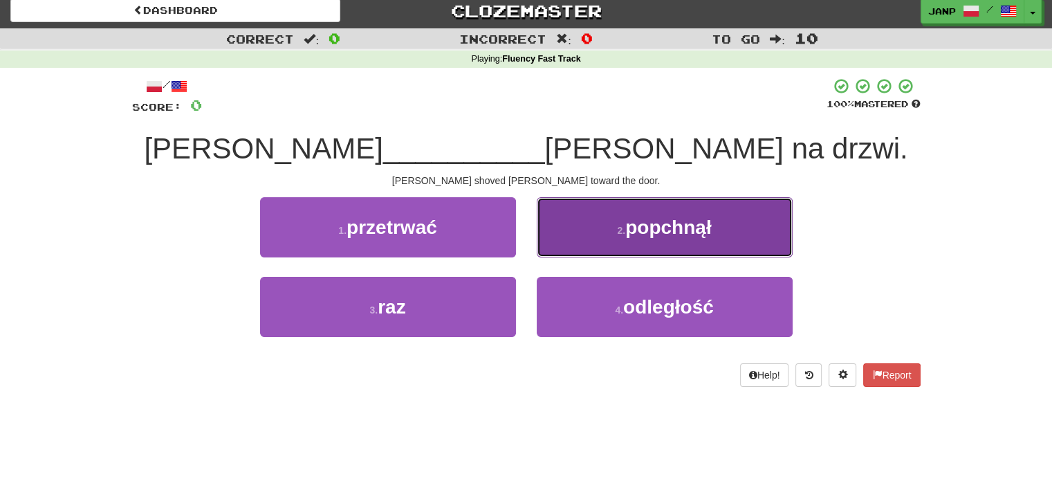
click at [686, 236] on span "popchnął" at bounding box center [668, 226] width 86 height 21
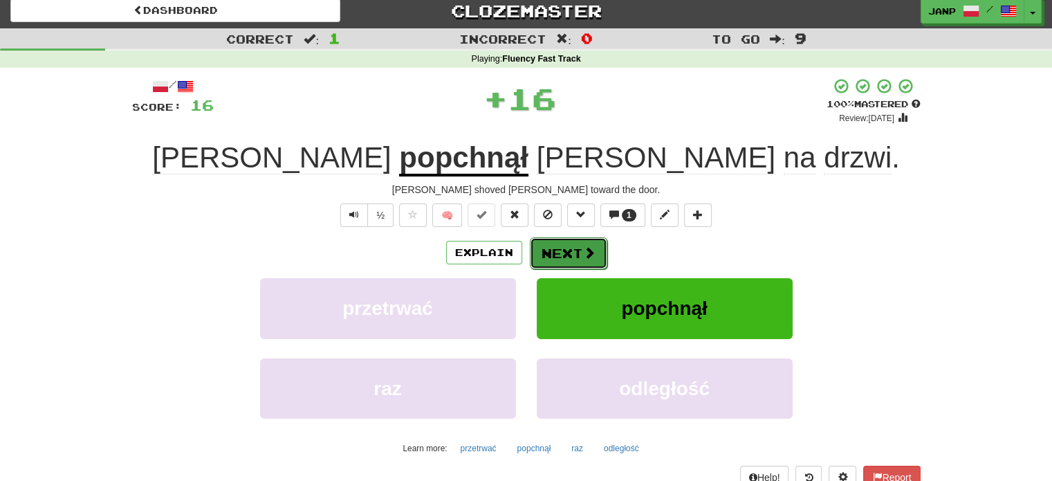
click at [579, 254] on button "Next" at bounding box center [568, 253] width 77 height 32
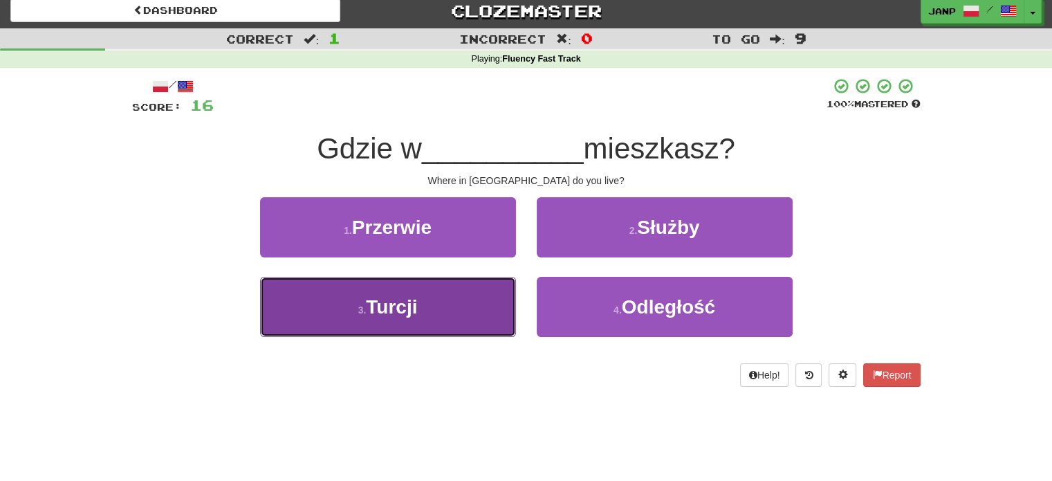
click at [492, 299] on button "3 . Turcji" at bounding box center [388, 307] width 256 height 60
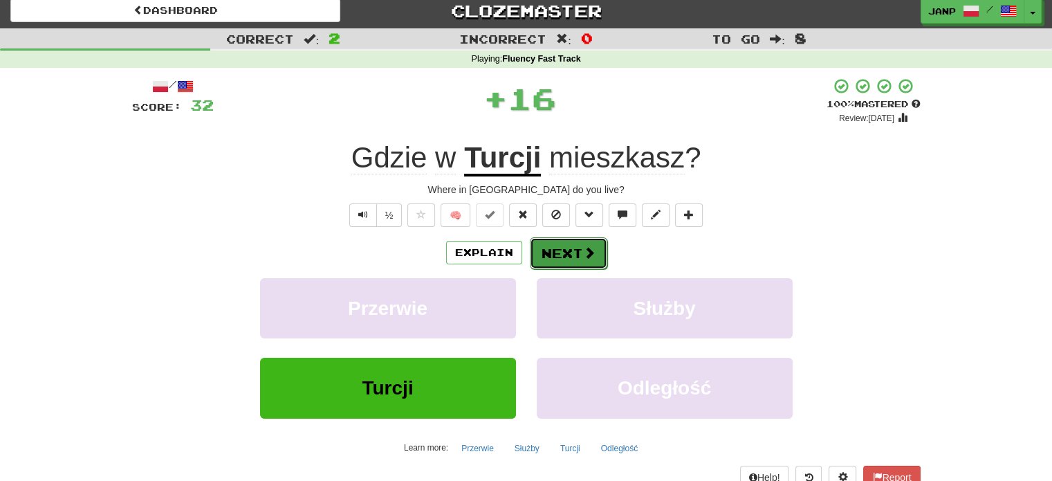
click at [578, 248] on button "Next" at bounding box center [568, 253] width 77 height 32
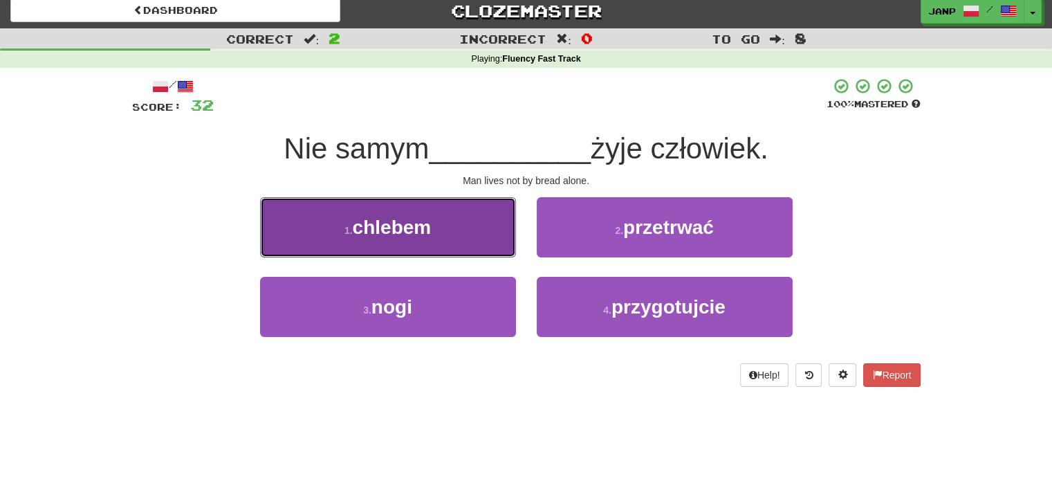
click at [470, 227] on button "1 . chlebem" at bounding box center [388, 227] width 256 height 60
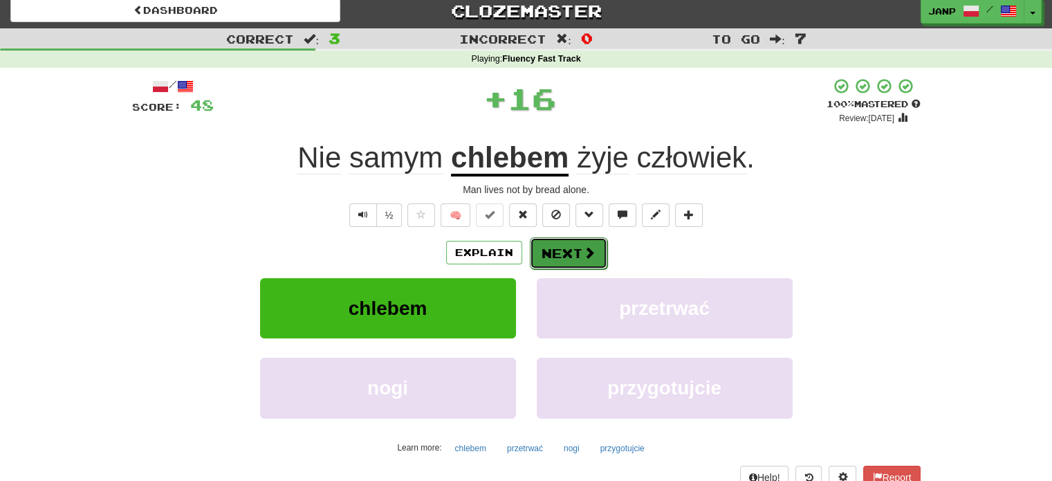
click at [555, 243] on button "Next" at bounding box center [568, 253] width 77 height 32
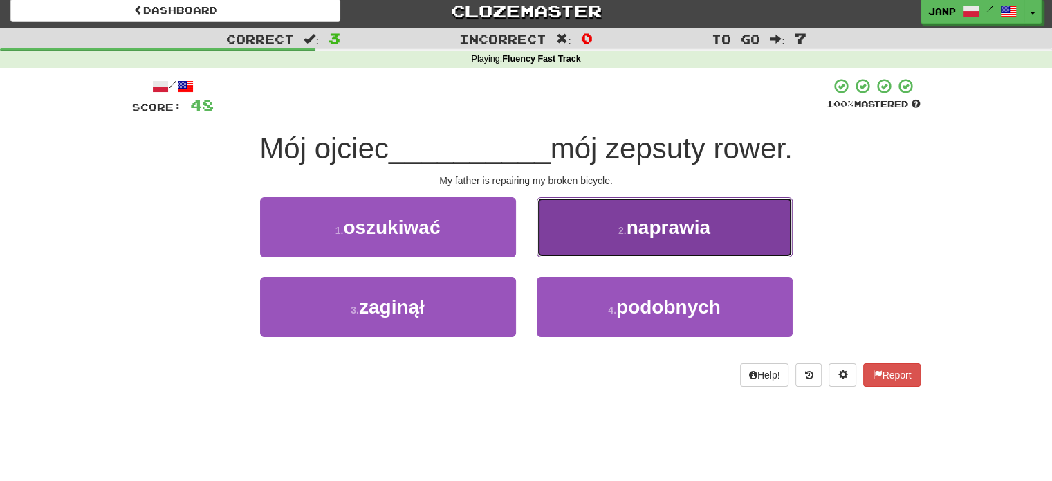
click at [600, 243] on button "2 . naprawia" at bounding box center [665, 227] width 256 height 60
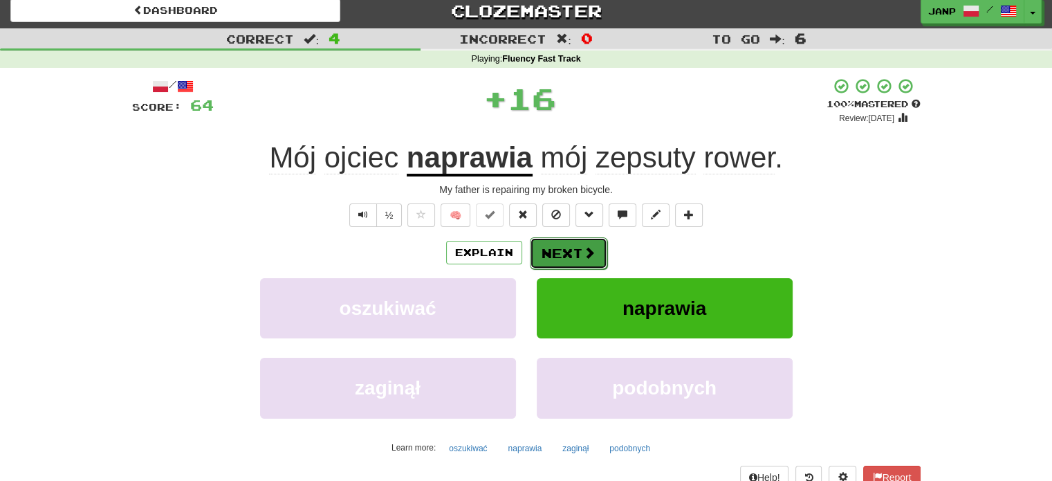
click at [541, 247] on button "Next" at bounding box center [568, 253] width 77 height 32
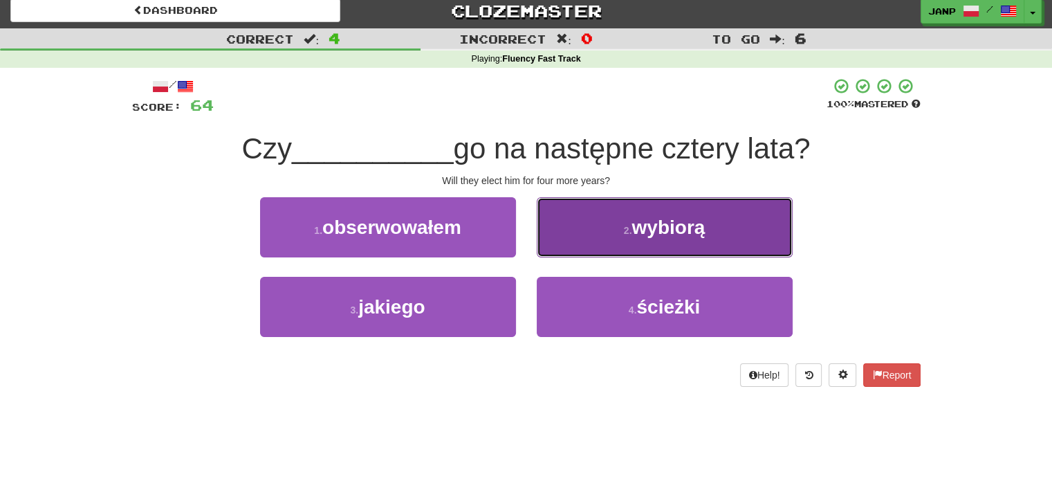
click at [606, 243] on button "2 . wybiorą" at bounding box center [665, 227] width 256 height 60
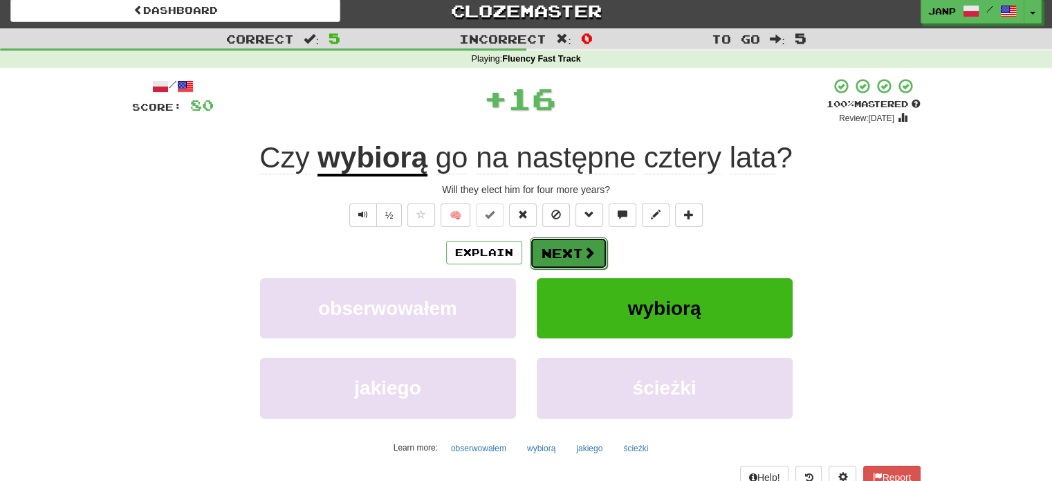
click at [552, 248] on button "Next" at bounding box center [568, 253] width 77 height 32
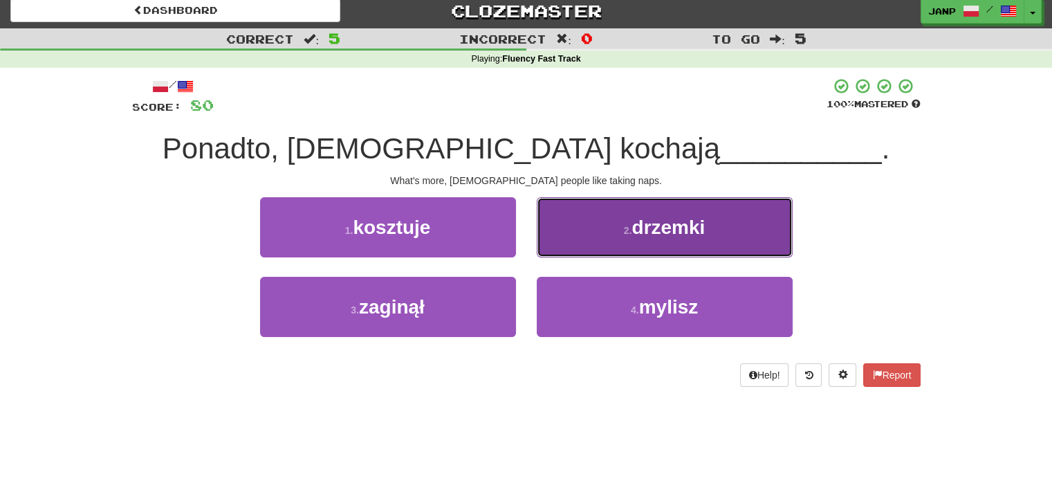
click at [590, 237] on button "2 . drzemki" at bounding box center [665, 227] width 256 height 60
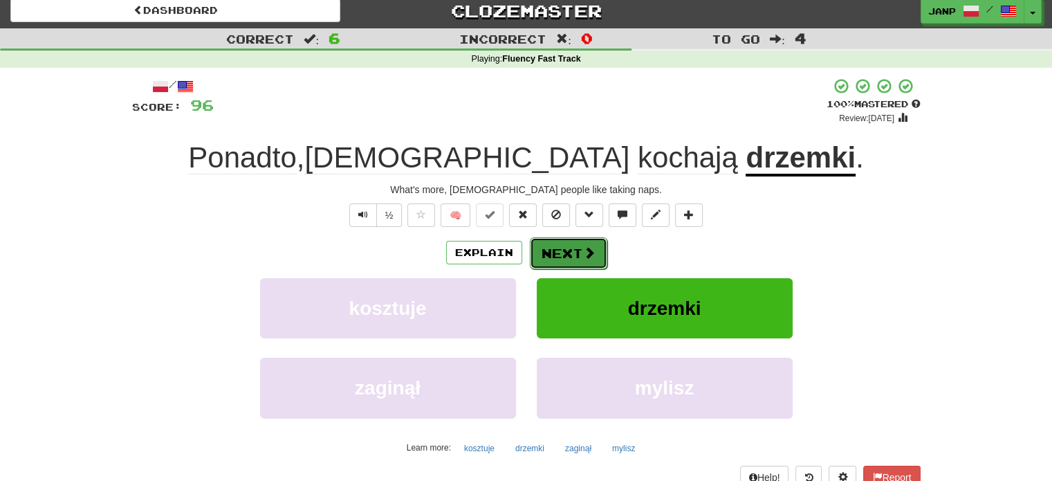
click at [563, 251] on button "Next" at bounding box center [568, 253] width 77 height 32
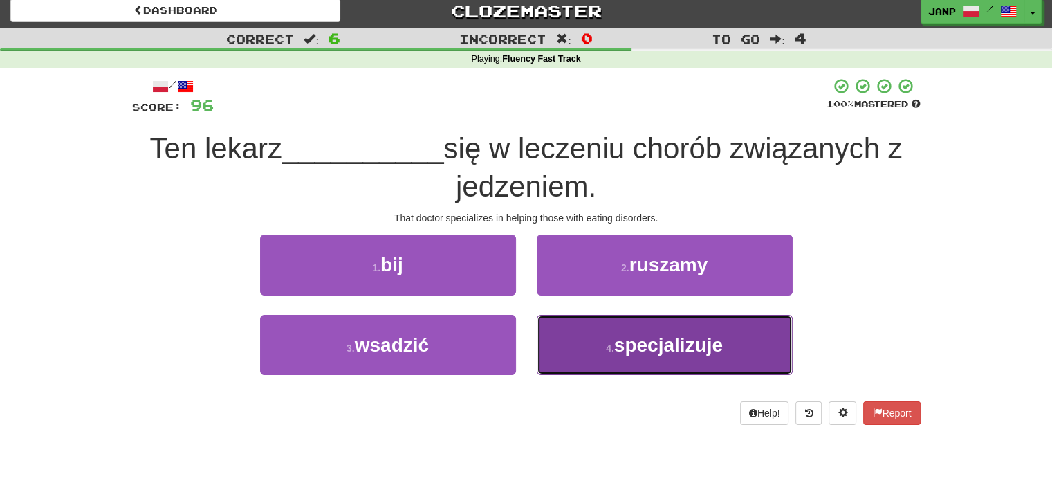
click at [608, 334] on button "4 . specjalizuje" at bounding box center [665, 345] width 256 height 60
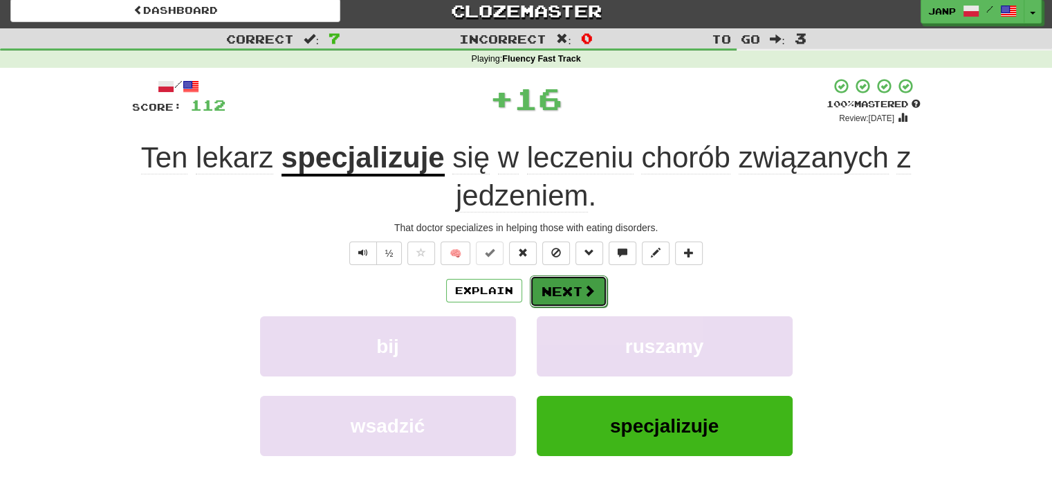
click at [573, 281] on button "Next" at bounding box center [568, 291] width 77 height 32
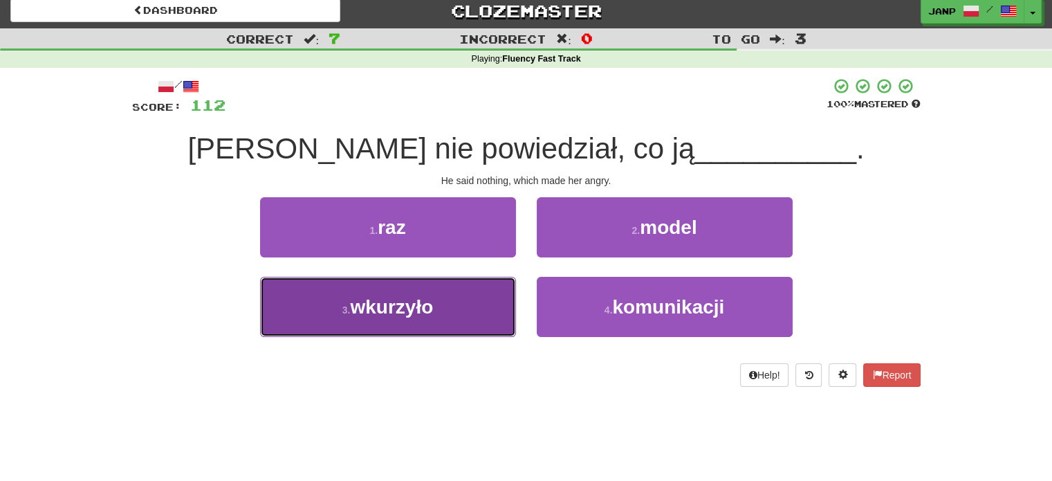
click at [502, 306] on button "3 . wkurzyło" at bounding box center [388, 307] width 256 height 60
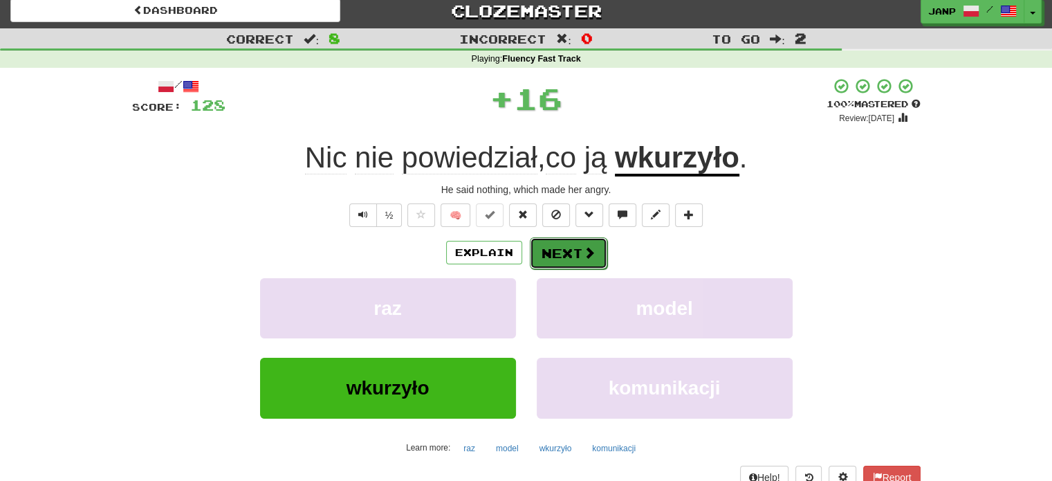
click at [572, 255] on button "Next" at bounding box center [568, 253] width 77 height 32
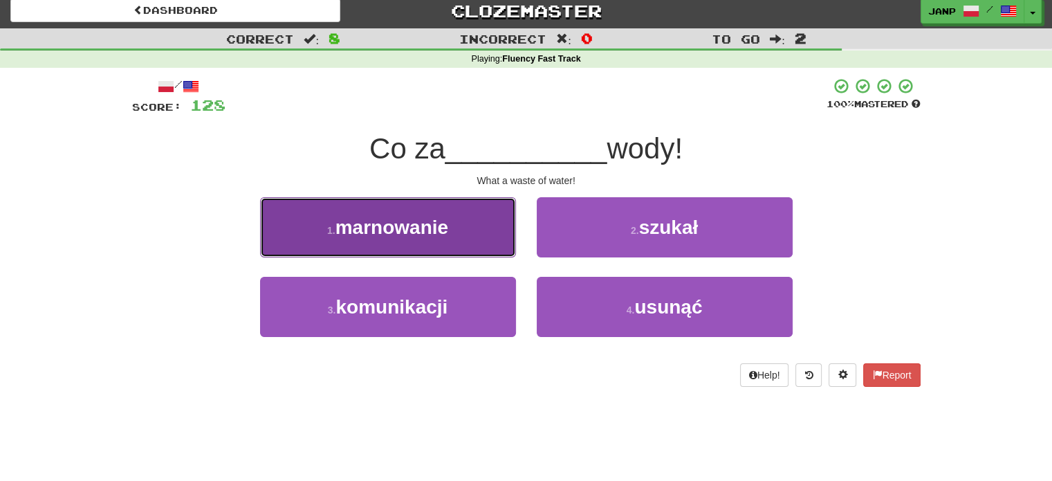
click at [493, 232] on button "1 . marnowanie" at bounding box center [388, 227] width 256 height 60
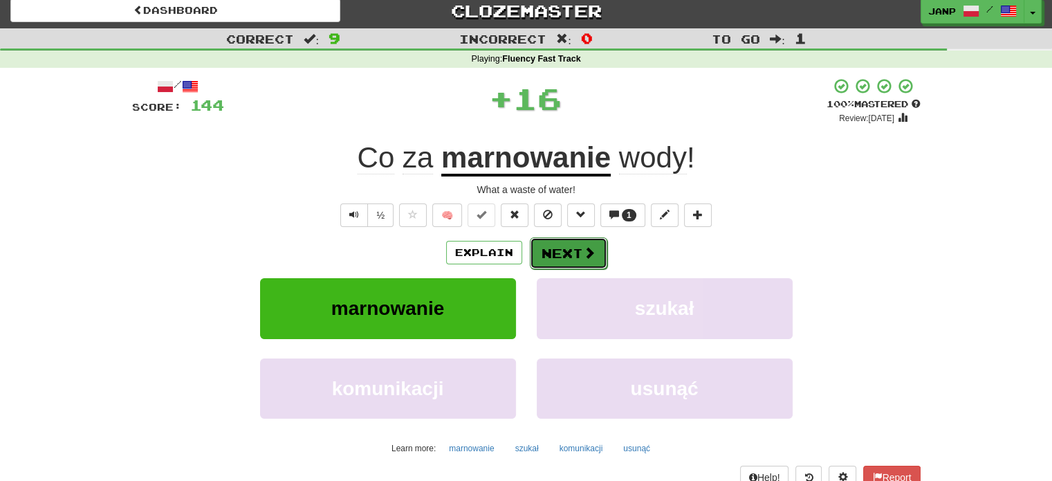
click at [562, 251] on button "Next" at bounding box center [568, 253] width 77 height 32
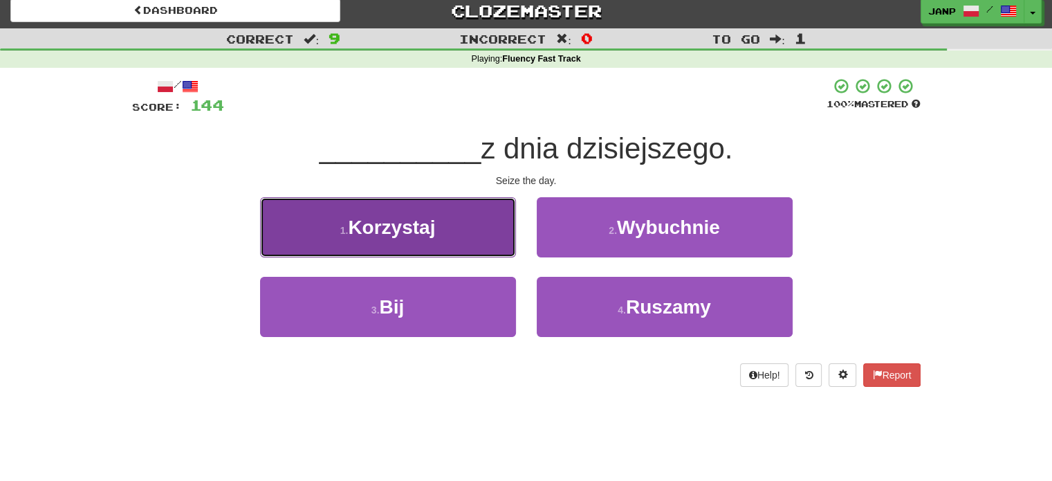
click at [452, 243] on button "1 . Korzystaj" at bounding box center [388, 227] width 256 height 60
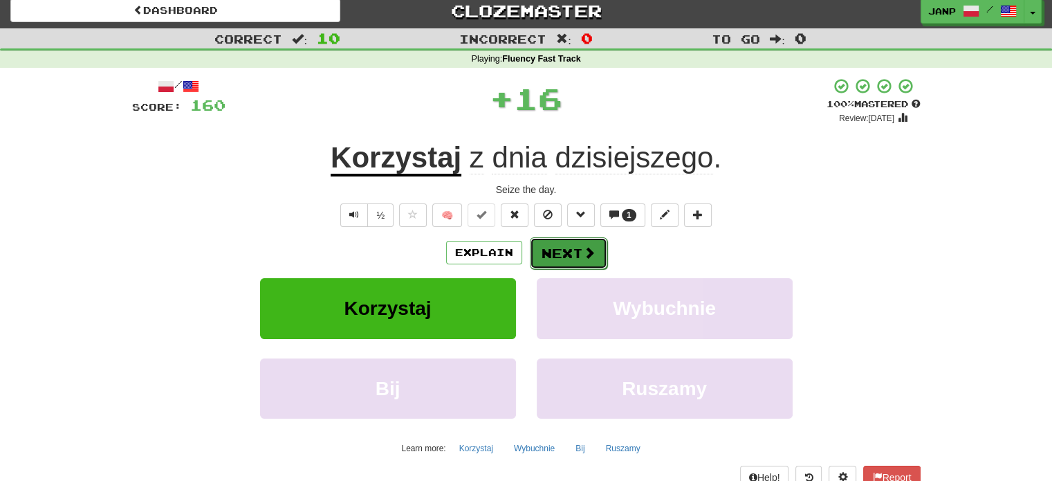
click at [559, 248] on button "Next" at bounding box center [568, 253] width 77 height 32
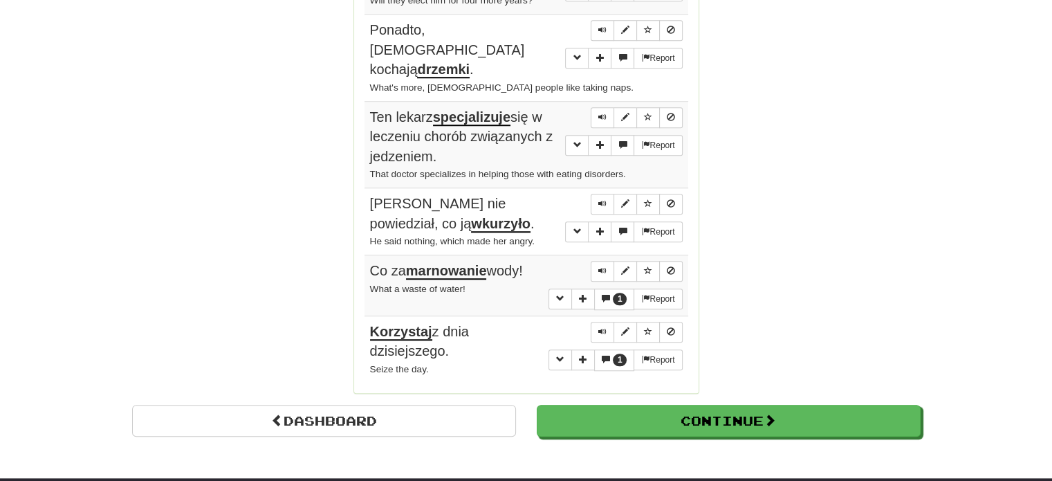
scroll to position [1321, 0]
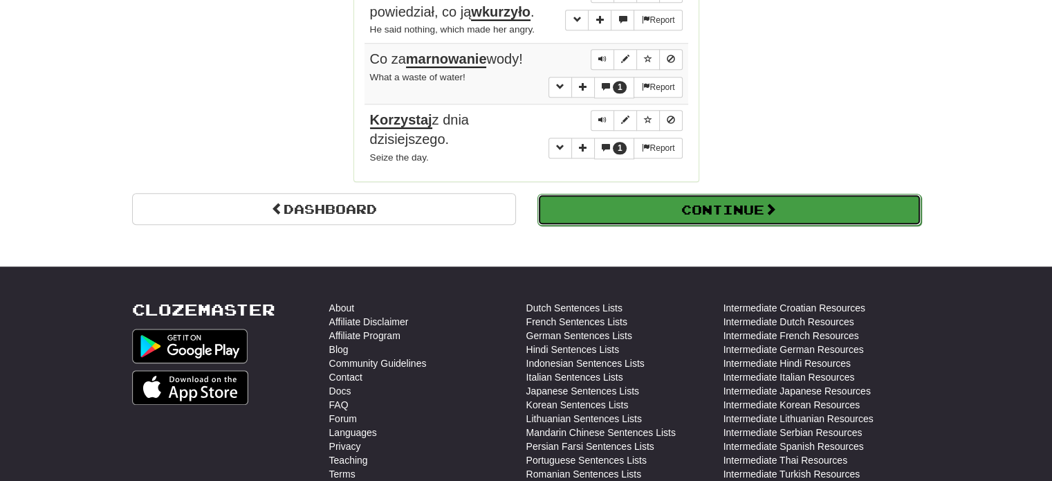
click at [757, 194] on button "Continue" at bounding box center [729, 210] width 384 height 32
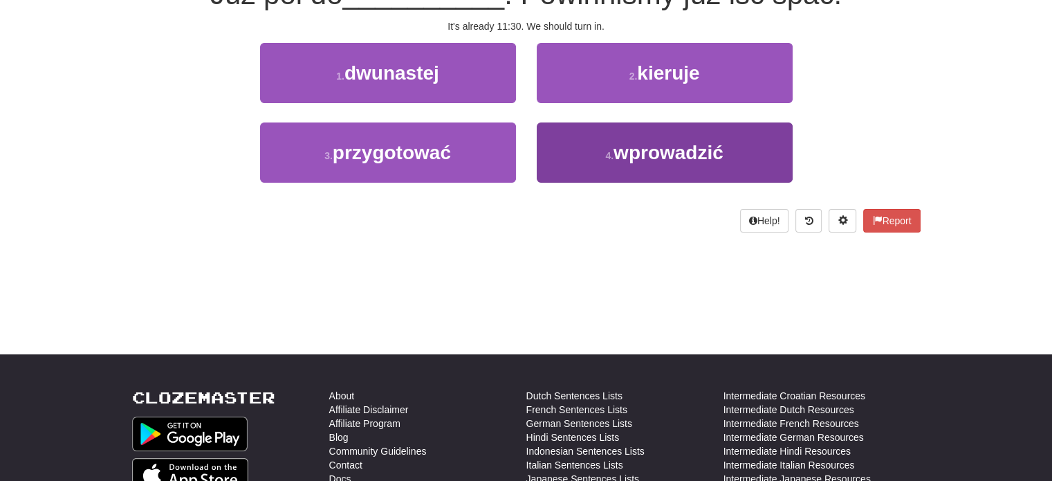
scroll to position [76, 0]
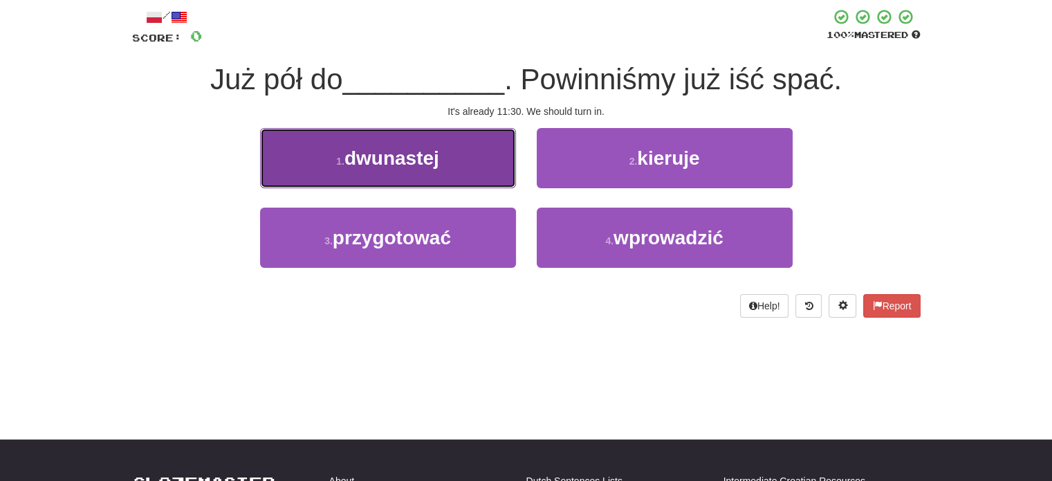
click at [465, 157] on button "1 . dwunastej" at bounding box center [388, 158] width 256 height 60
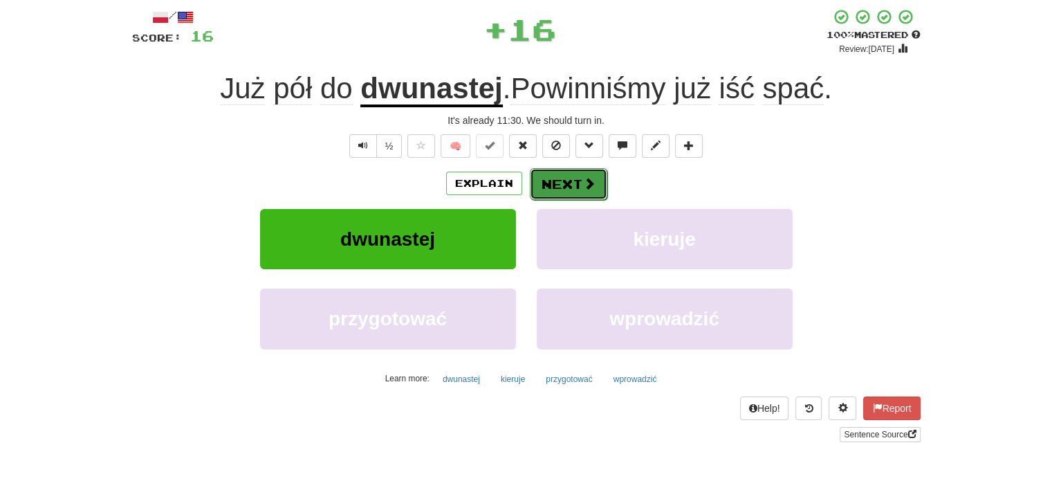
click at [577, 174] on button "Next" at bounding box center [568, 184] width 77 height 32
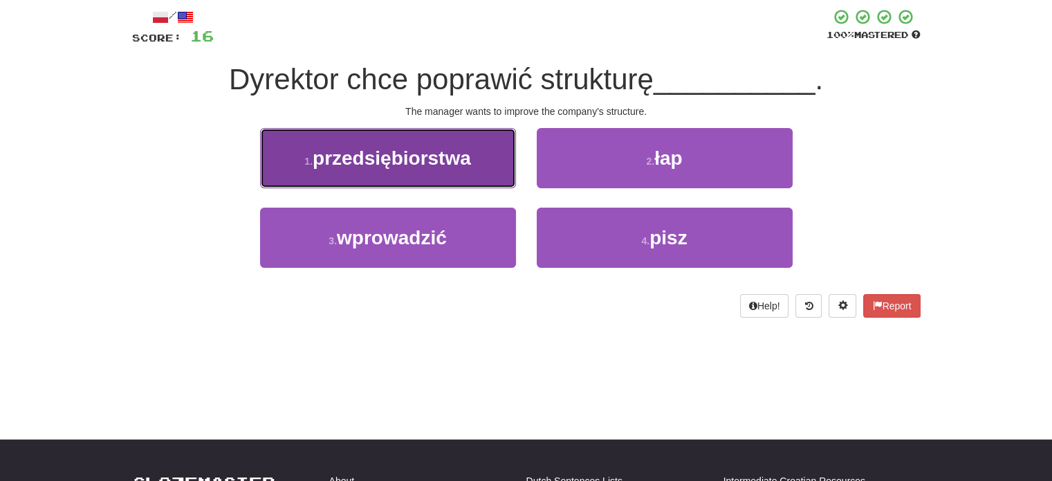
click at [474, 175] on button "1 . przedsiębiorstwa" at bounding box center [388, 158] width 256 height 60
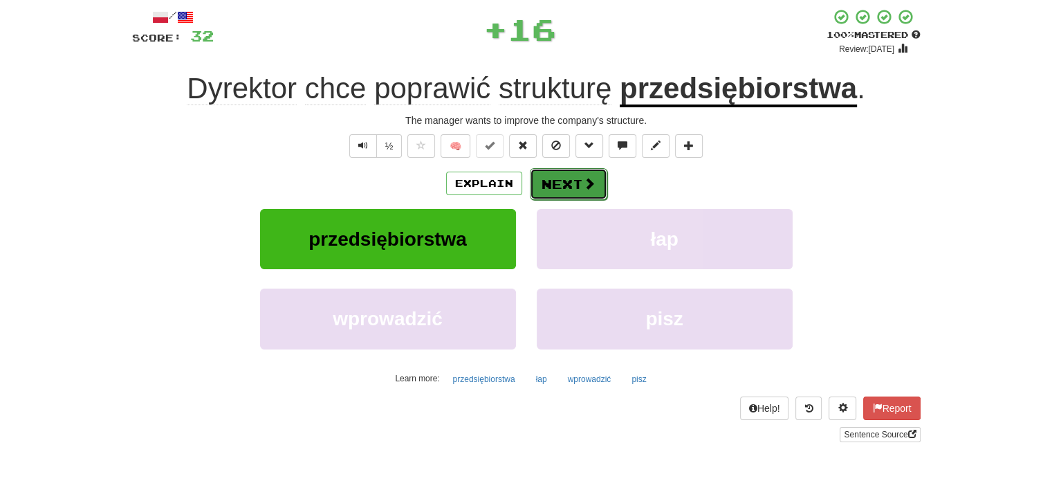
click at [560, 182] on button "Next" at bounding box center [568, 184] width 77 height 32
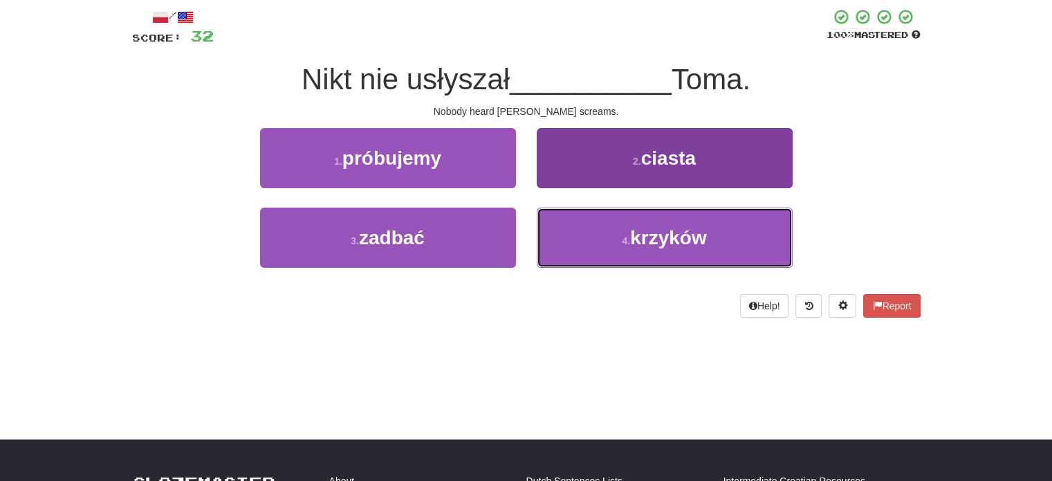
click at [614, 238] on button "4 . krzyków" at bounding box center [665, 237] width 256 height 60
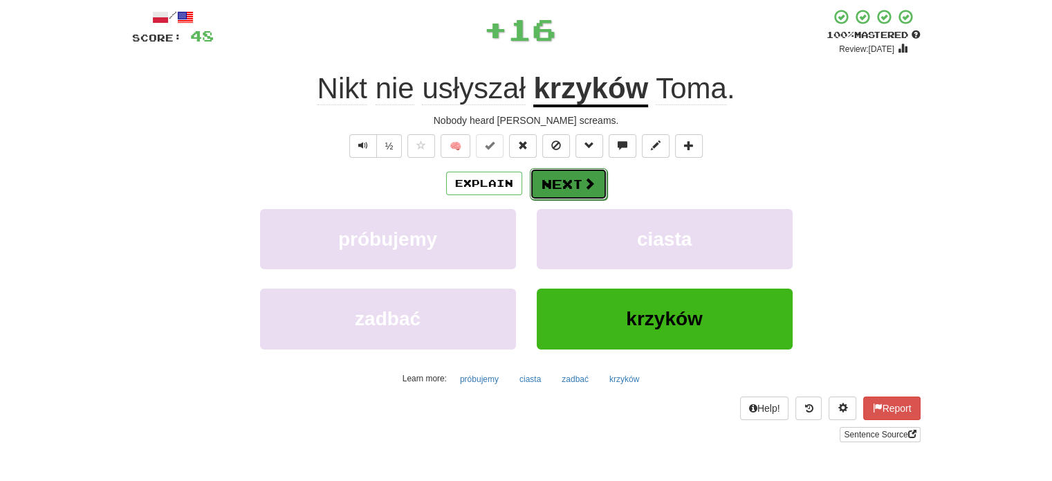
click at [600, 187] on button "Next" at bounding box center [568, 184] width 77 height 32
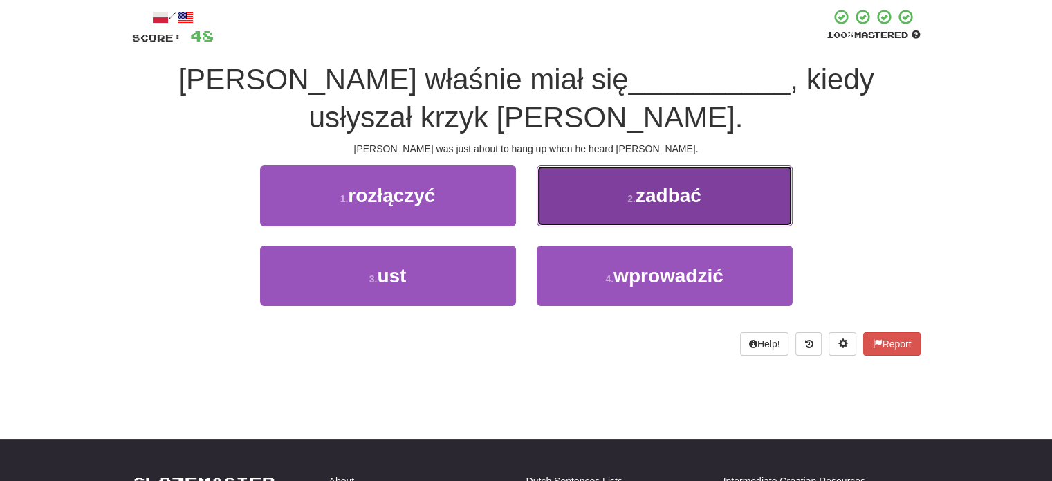
click at [586, 183] on button "2 . zadbać" at bounding box center [665, 195] width 256 height 60
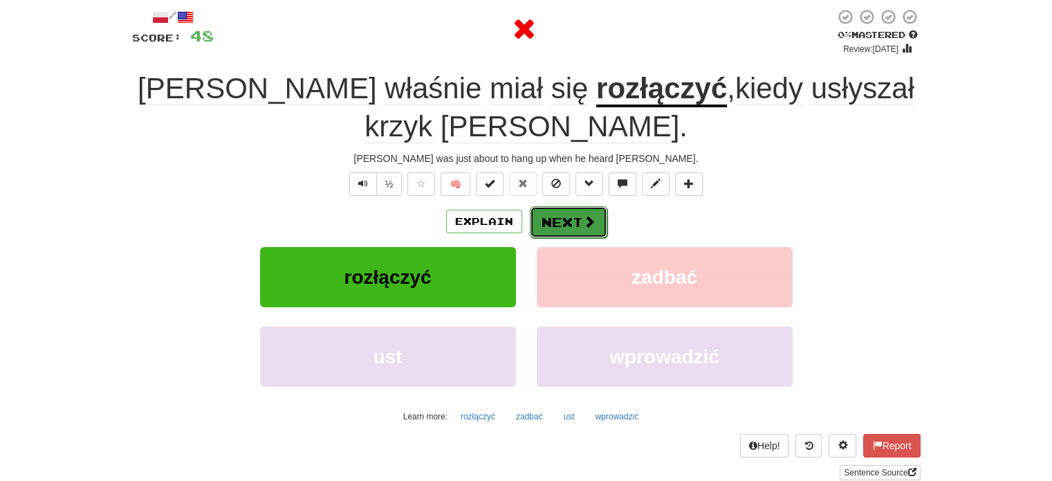
click at [562, 206] on button "Next" at bounding box center [568, 222] width 77 height 32
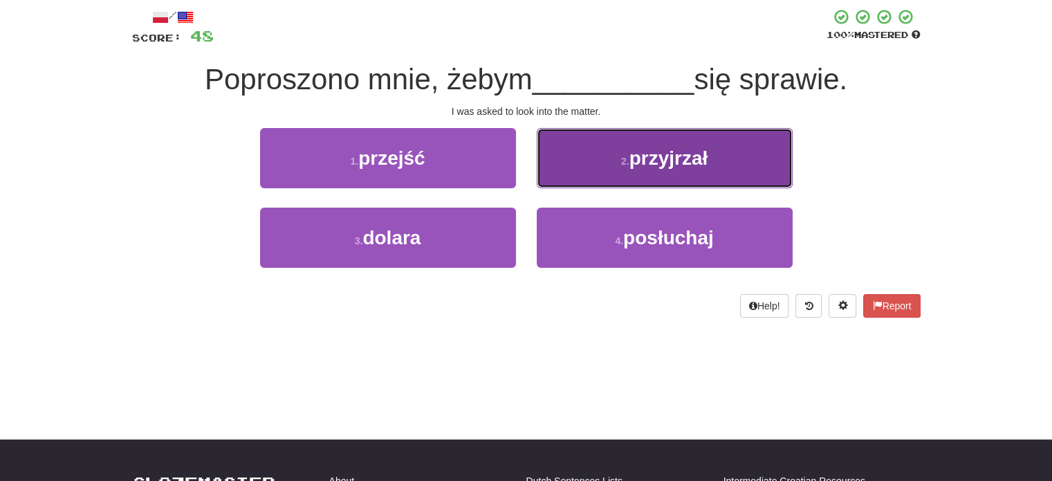
click at [589, 187] on button "2 . przyjrzał" at bounding box center [665, 158] width 256 height 60
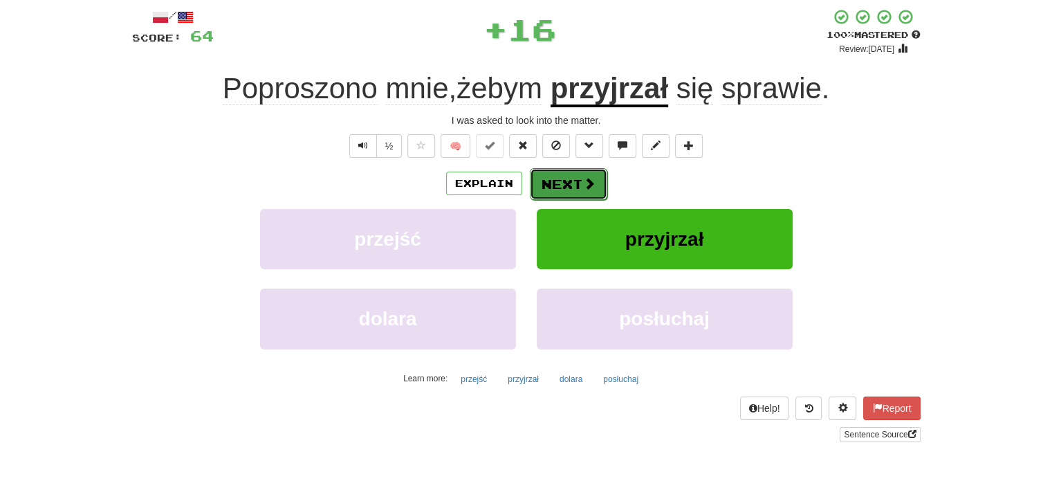
click at [583, 186] on span at bounding box center [589, 183] width 12 height 12
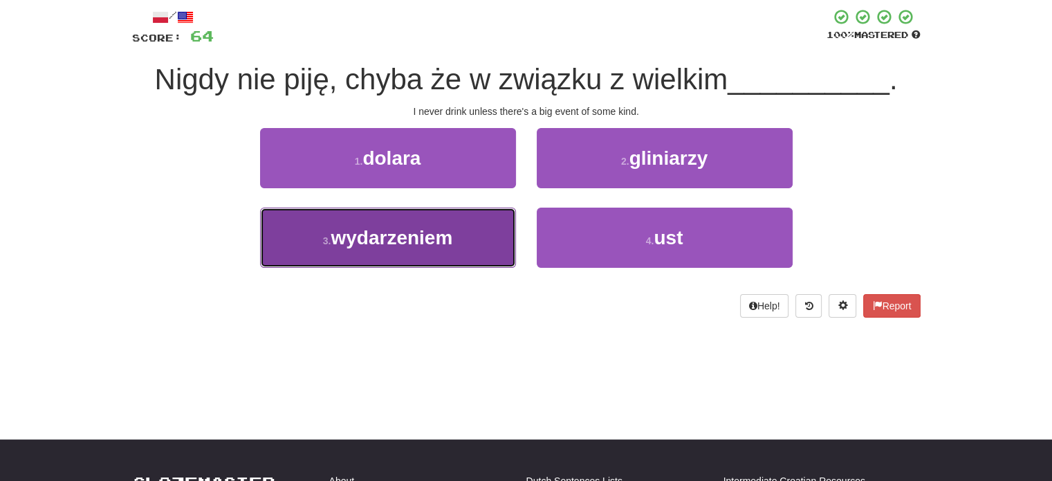
click at [454, 224] on button "3 . wydarzeniem" at bounding box center [388, 237] width 256 height 60
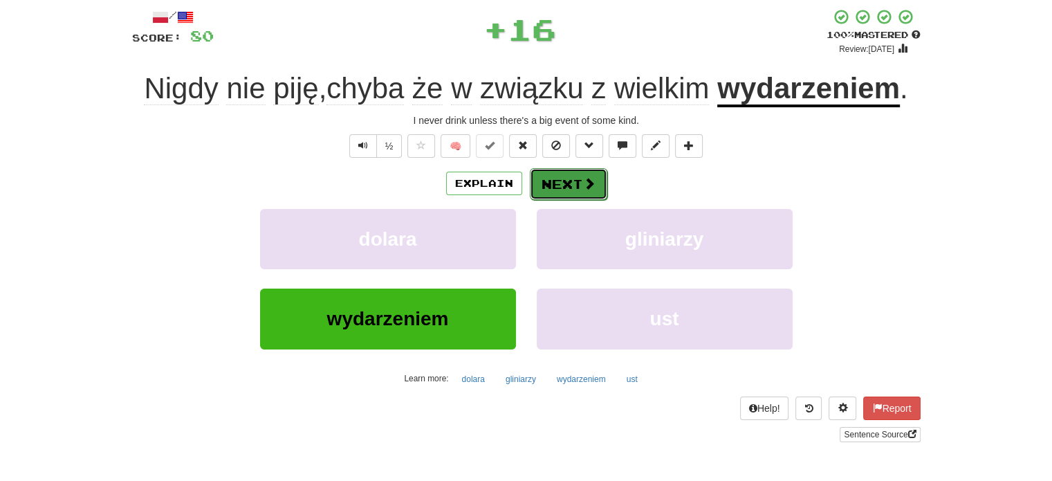
click at [564, 191] on button "Next" at bounding box center [568, 184] width 77 height 32
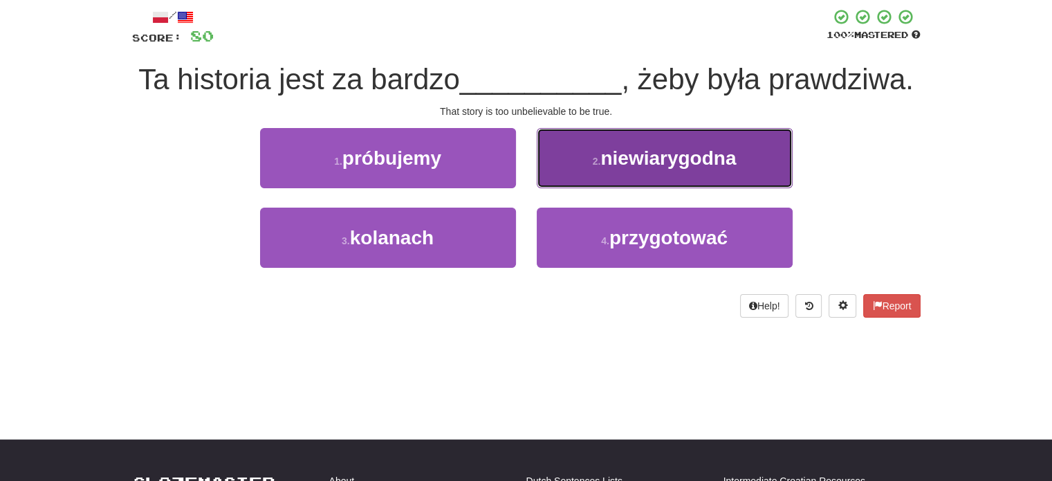
click at [594, 175] on button "2 . niewiarygodna" at bounding box center [665, 158] width 256 height 60
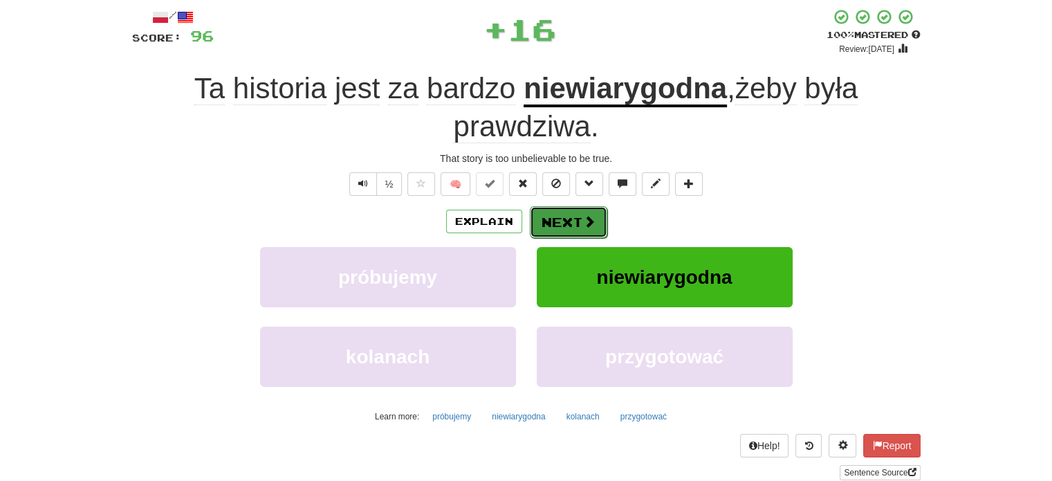
click at [555, 213] on button "Next" at bounding box center [568, 222] width 77 height 32
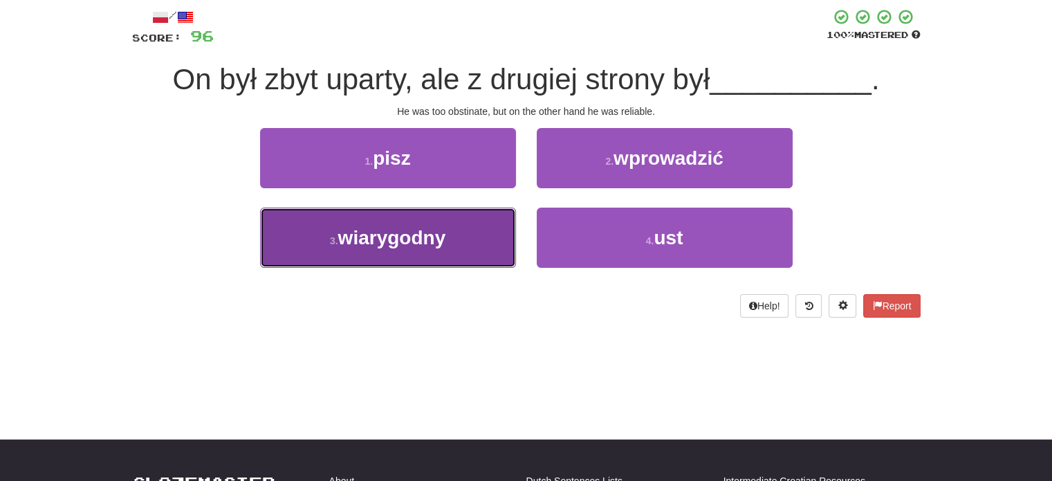
click at [483, 250] on button "3 . wiarygodny" at bounding box center [388, 237] width 256 height 60
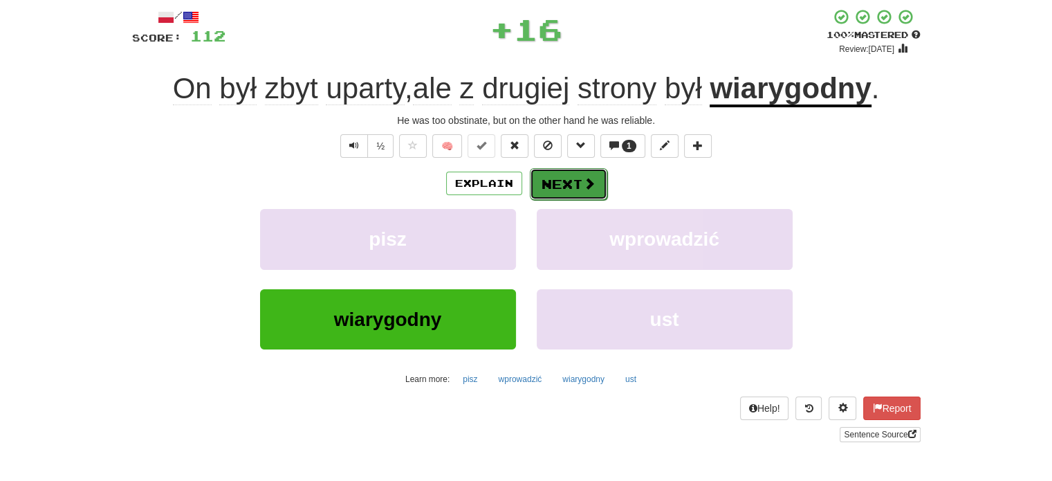
click at [555, 177] on button "Next" at bounding box center [568, 184] width 77 height 32
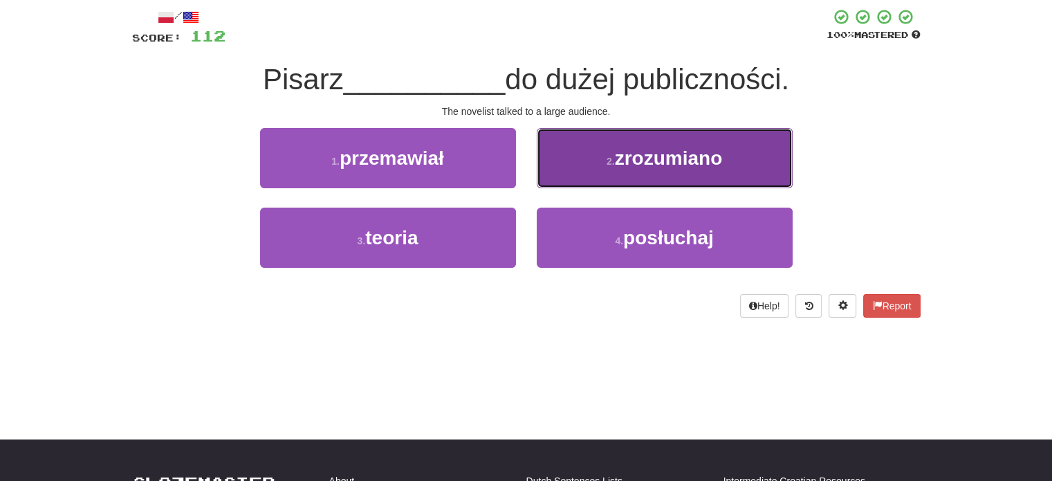
click at [591, 178] on button "2 . zrozumiano" at bounding box center [665, 158] width 256 height 60
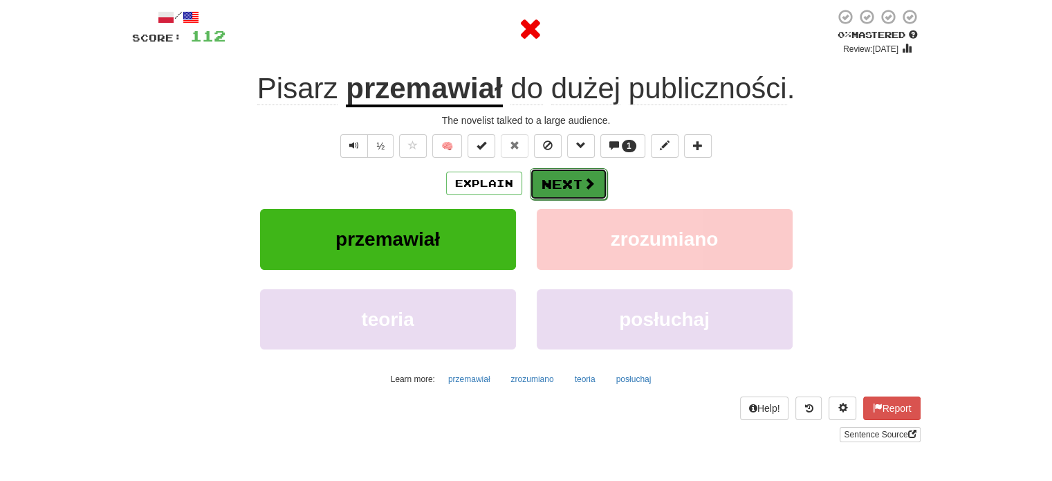
click at [586, 177] on span at bounding box center [589, 183] width 12 height 12
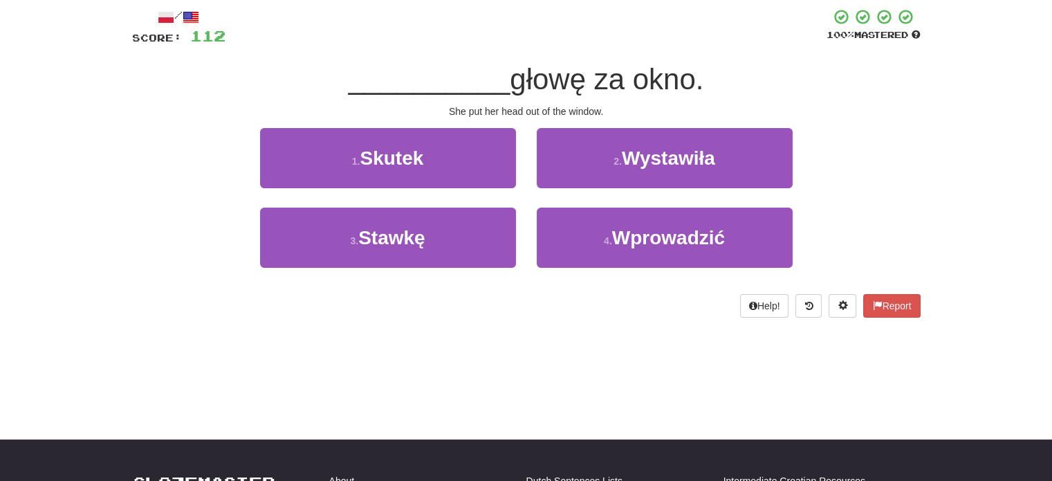
click at [584, 194] on div "2 . Wystawiła" at bounding box center [664, 168] width 277 height 80
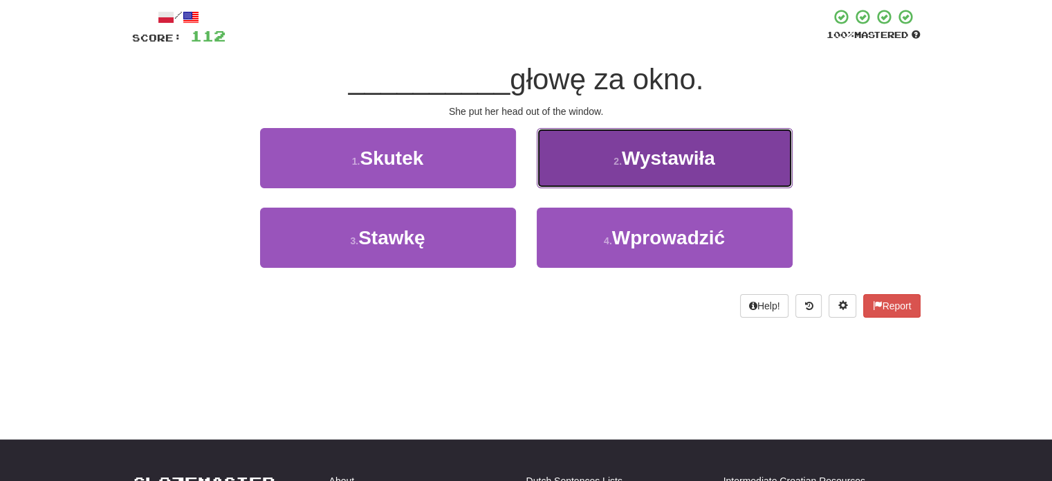
click at [589, 179] on button "2 . Wystawiła" at bounding box center [665, 158] width 256 height 60
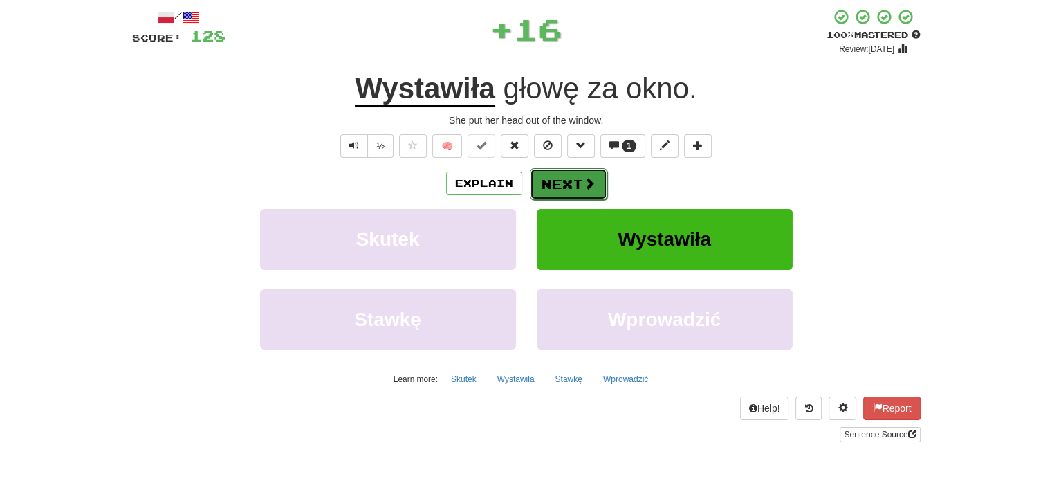
click at [575, 183] on button "Next" at bounding box center [568, 184] width 77 height 32
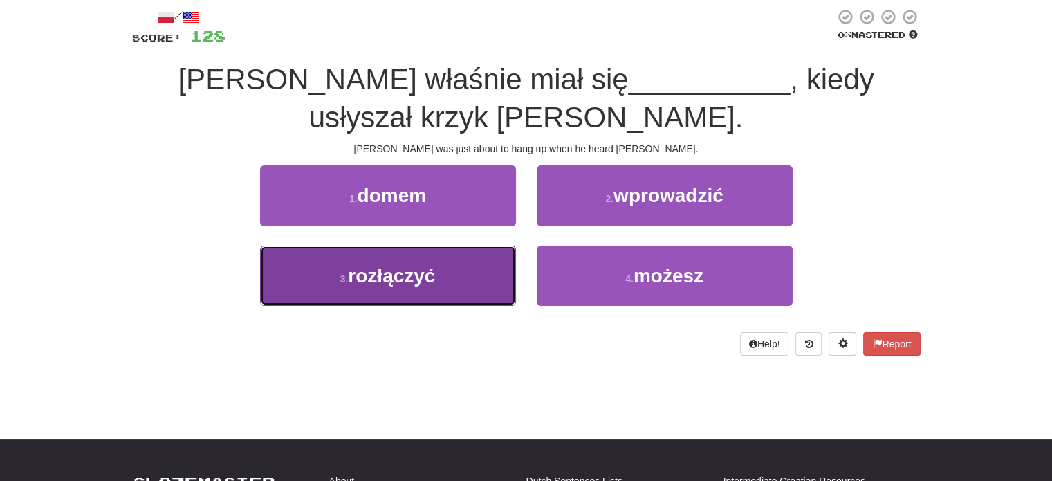
click at [476, 245] on button "3 . rozłączyć" at bounding box center [388, 275] width 256 height 60
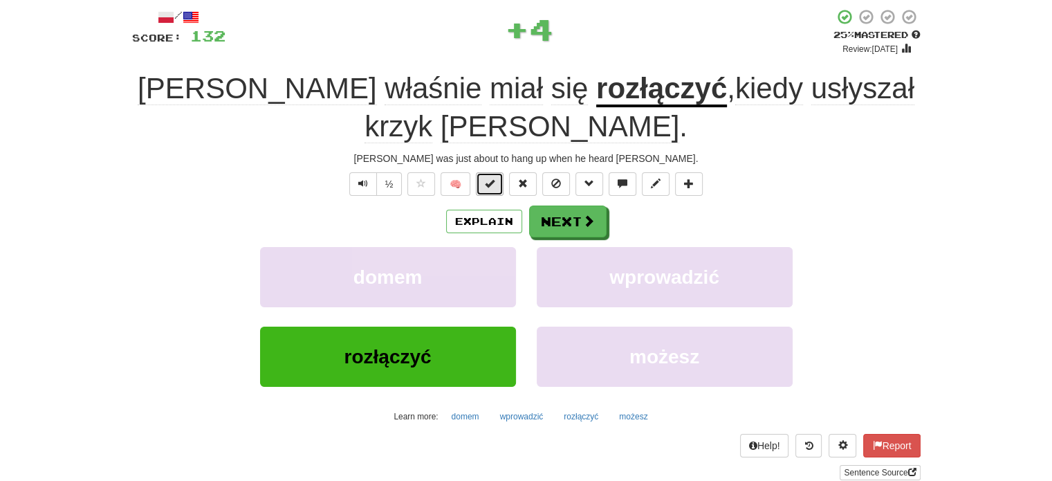
click at [492, 178] on span at bounding box center [490, 183] width 10 height 10
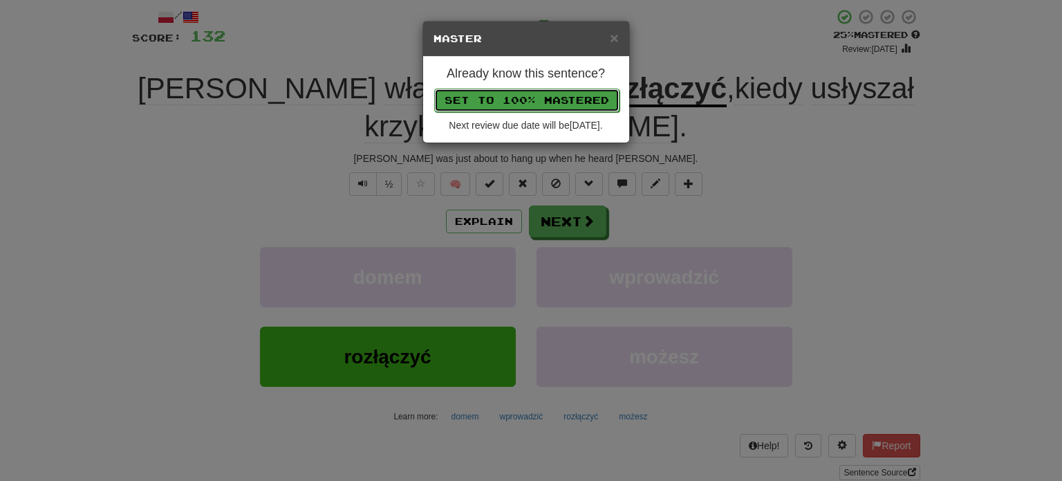
click at [532, 102] on button "Set to 100% Mastered" at bounding box center [526, 101] width 185 height 24
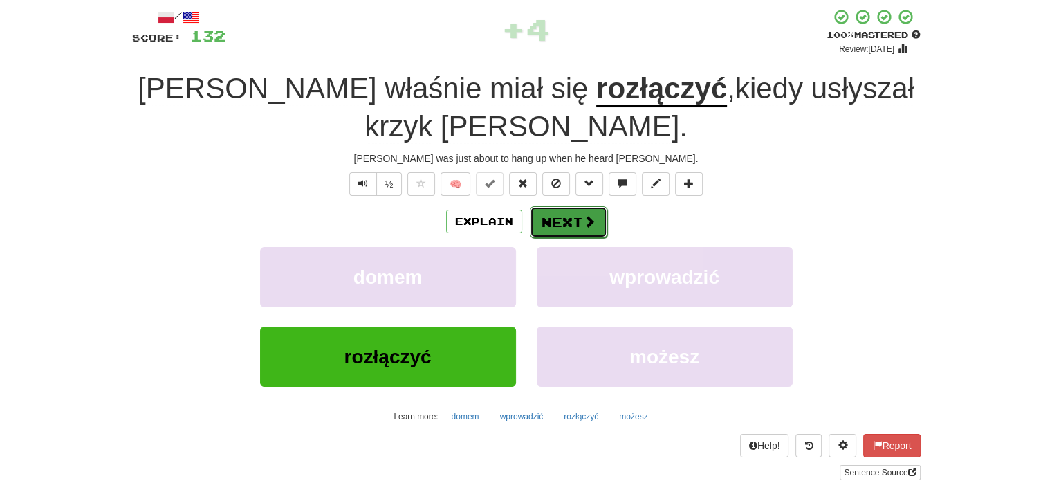
click at [576, 206] on button "Next" at bounding box center [568, 222] width 77 height 32
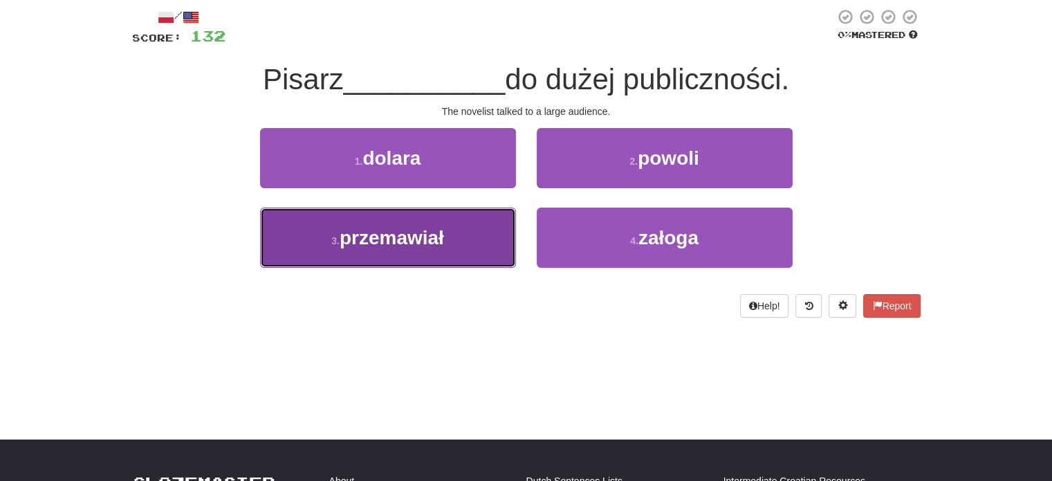
click at [494, 241] on button "3 . przemawiał" at bounding box center [388, 237] width 256 height 60
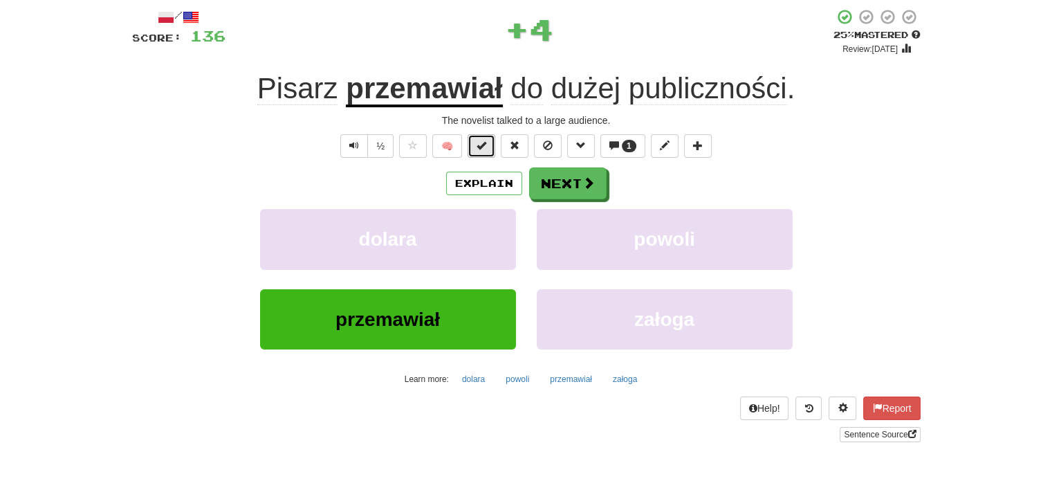
click at [478, 146] on span at bounding box center [481, 145] width 10 height 10
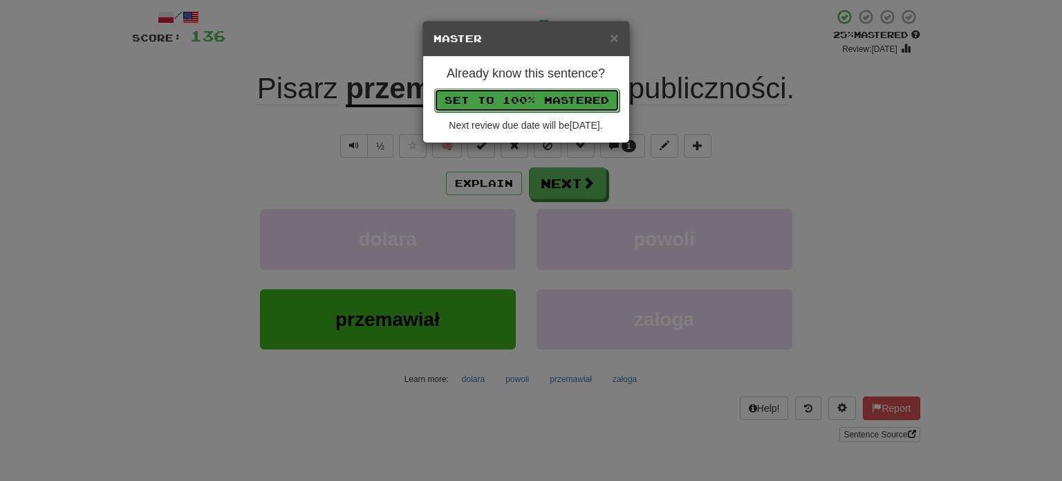
click at [530, 103] on button "Set to 100% Mastered" at bounding box center [526, 101] width 185 height 24
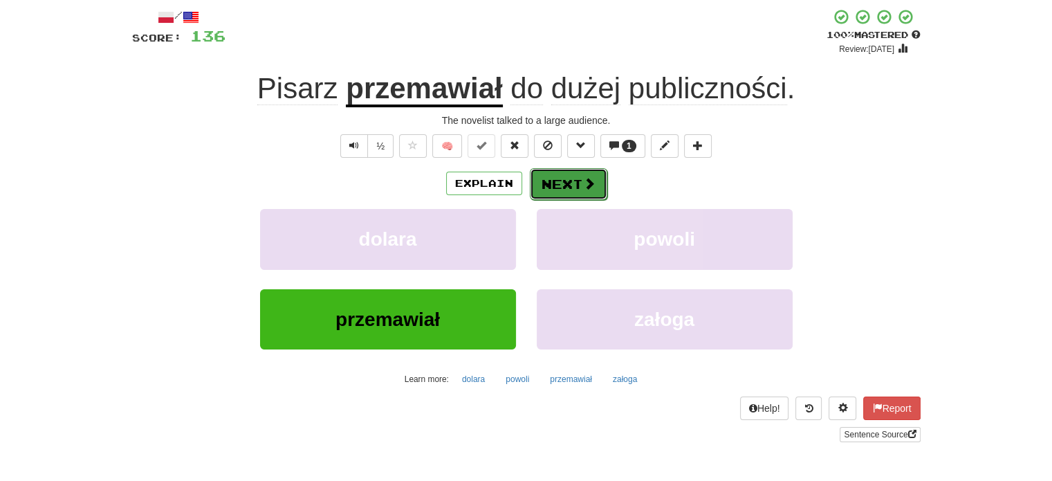
click at [564, 192] on button "Next" at bounding box center [568, 184] width 77 height 32
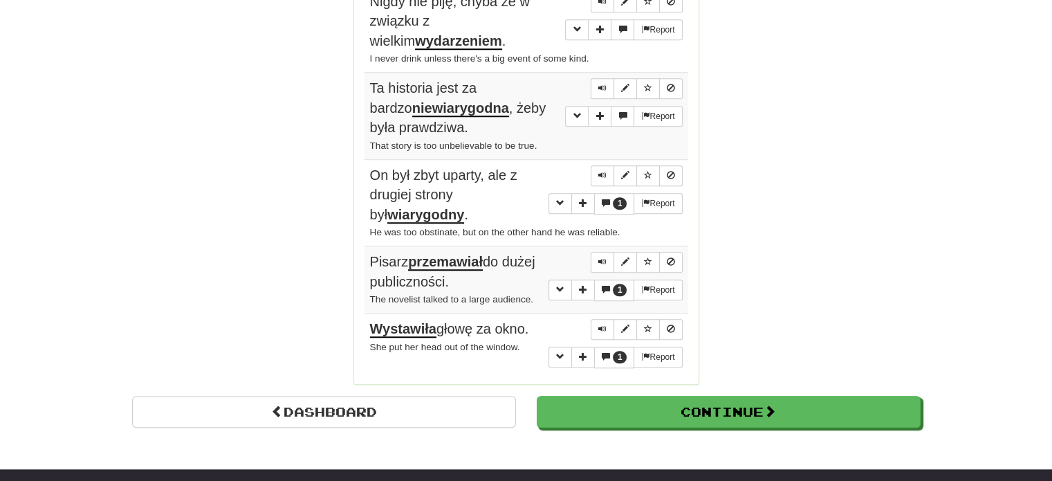
scroll to position [1381, 0]
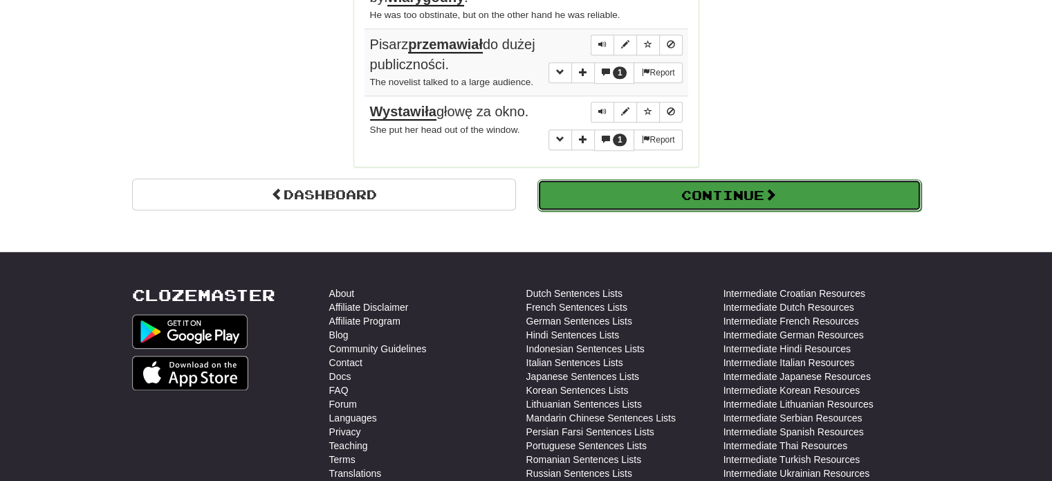
click at [696, 179] on button "Continue" at bounding box center [729, 195] width 384 height 32
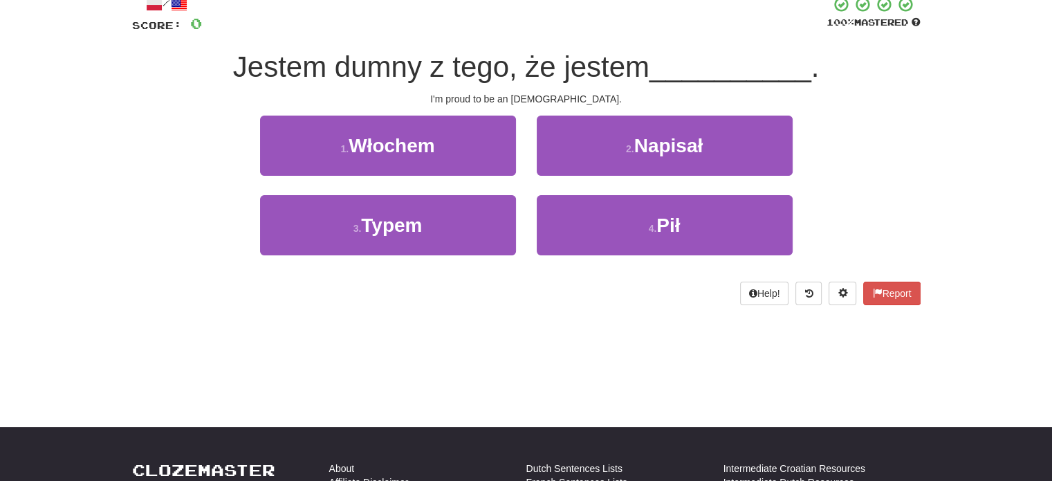
scroll to position [7, 0]
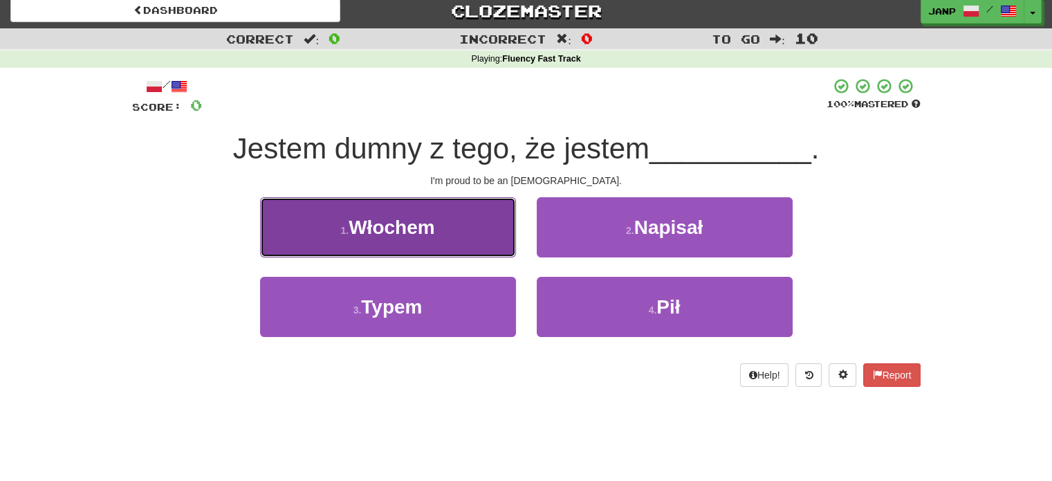
click at [433, 210] on button "1 . Włochem" at bounding box center [388, 227] width 256 height 60
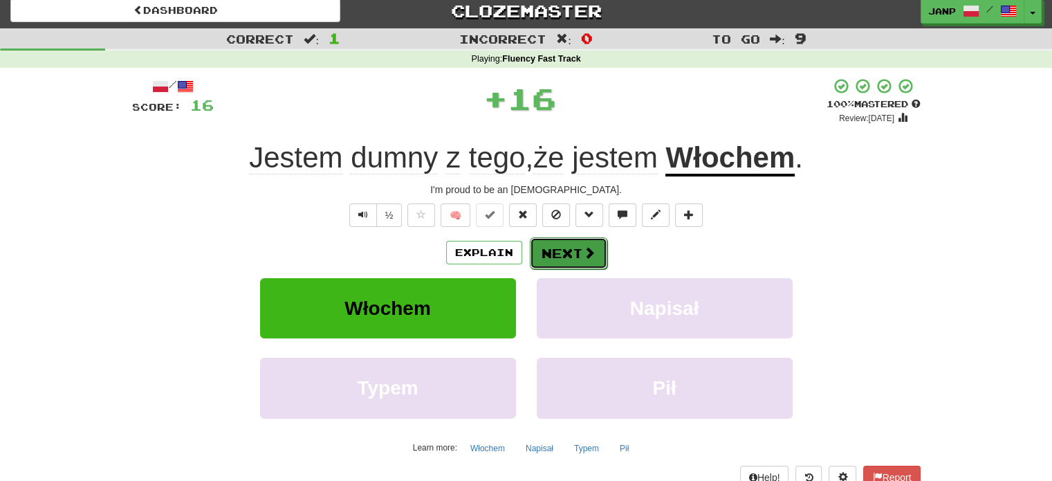
click at [550, 248] on button "Next" at bounding box center [568, 253] width 77 height 32
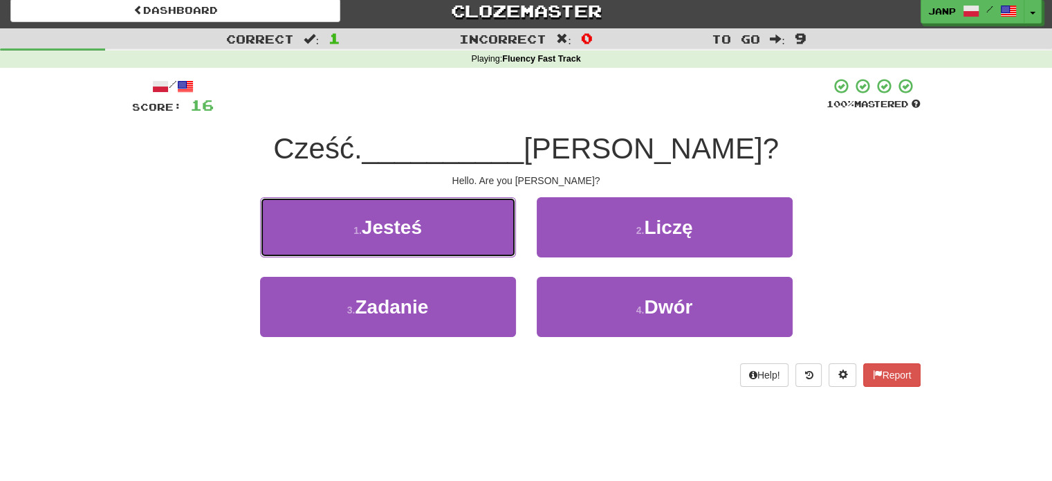
click at [485, 231] on button "1 . Jesteś" at bounding box center [388, 227] width 256 height 60
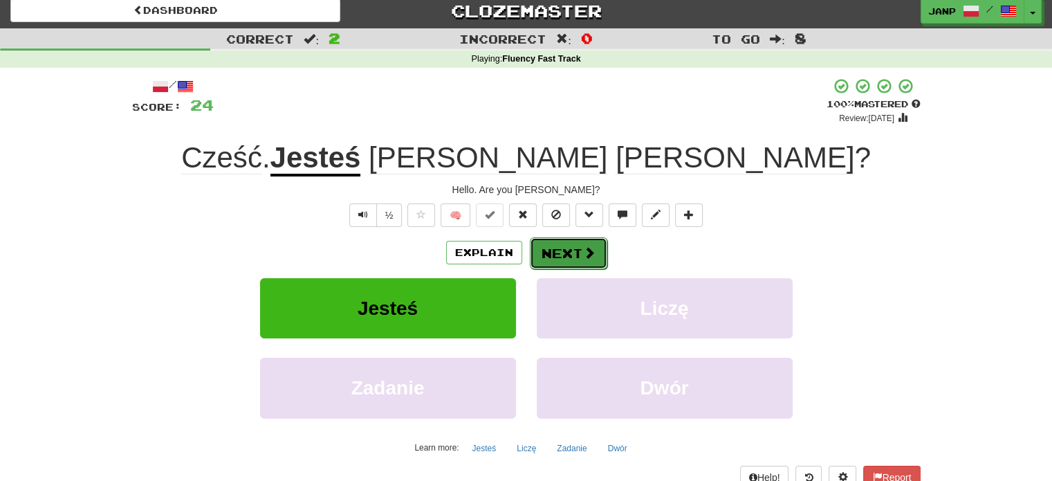
click at [593, 250] on span at bounding box center [589, 252] width 12 height 12
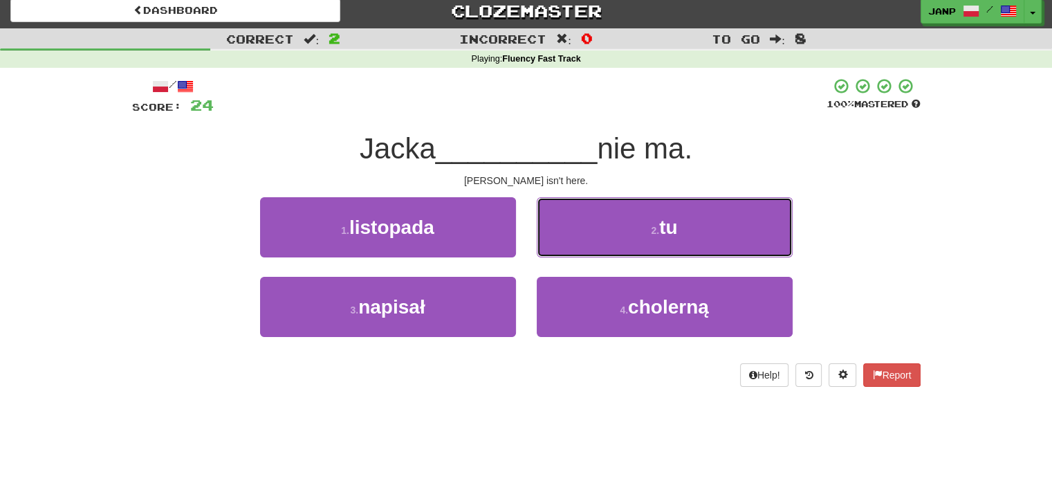
click at [593, 250] on button "2 . tu" at bounding box center [665, 227] width 256 height 60
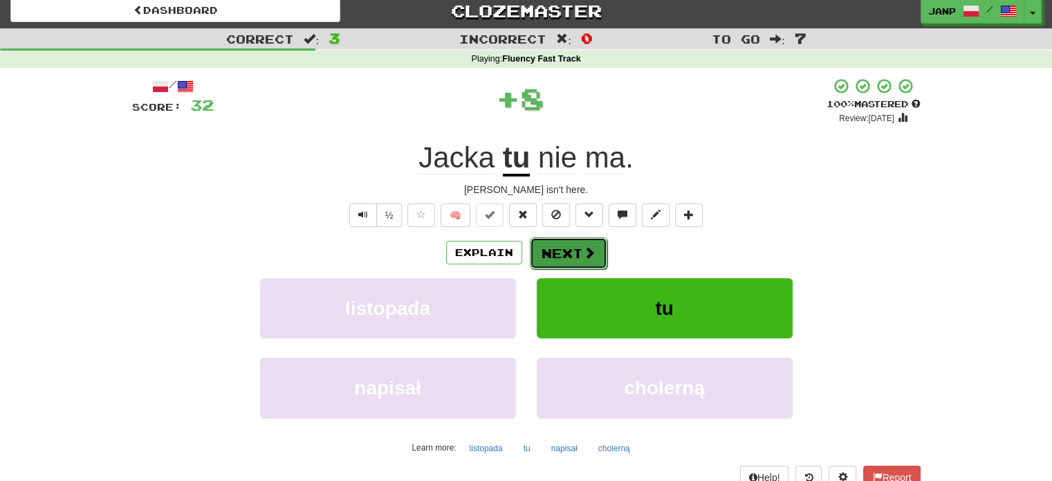
click at [563, 255] on button "Next" at bounding box center [568, 253] width 77 height 32
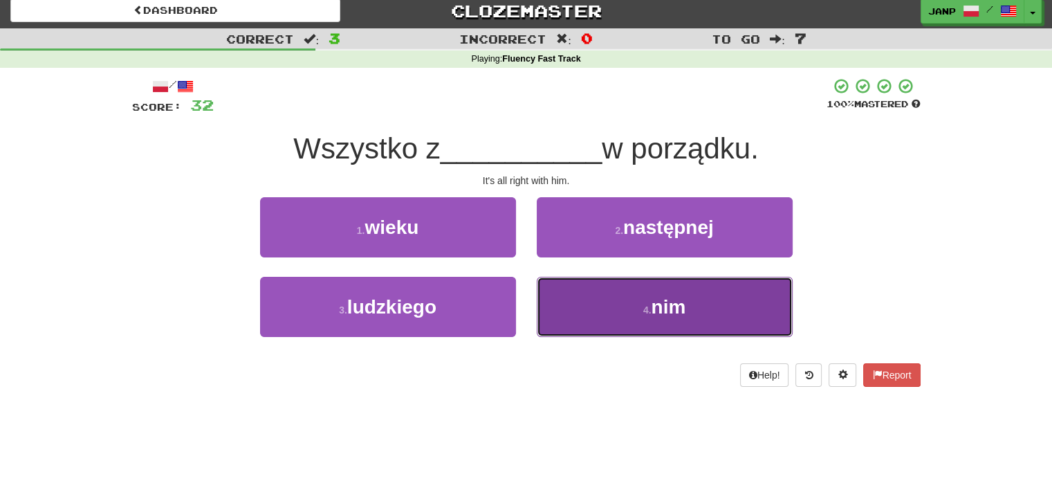
click at [573, 292] on button "4 . nim" at bounding box center [665, 307] width 256 height 60
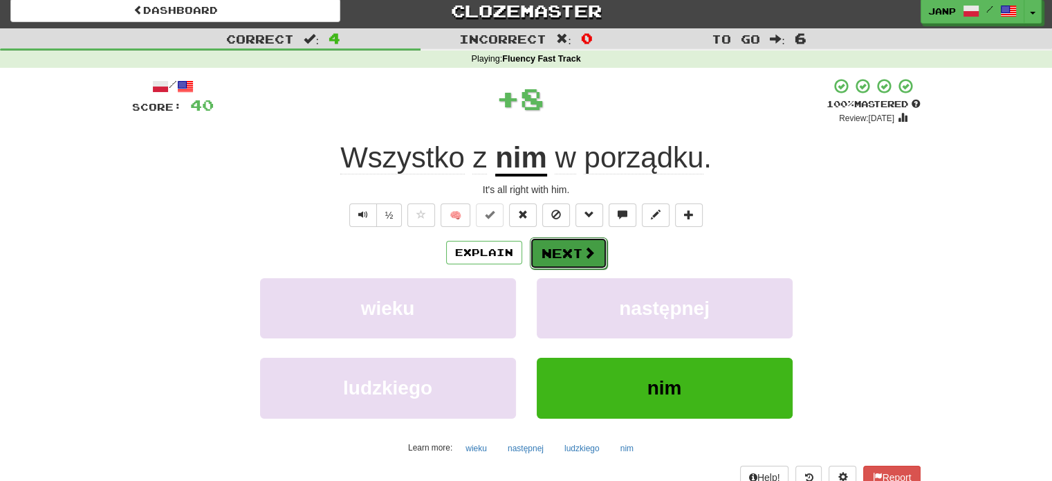
click at [552, 249] on button "Next" at bounding box center [568, 253] width 77 height 32
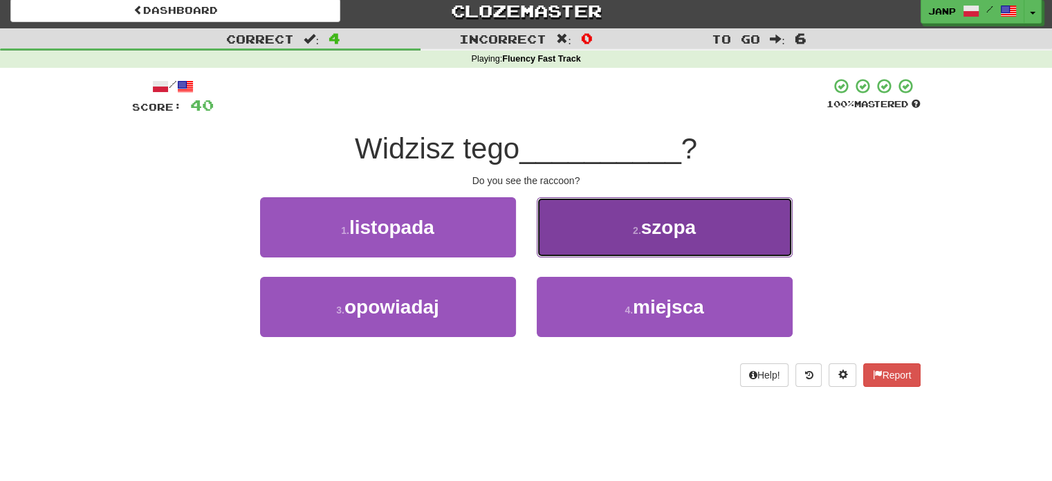
click at [578, 234] on button "2 . szopa" at bounding box center [665, 227] width 256 height 60
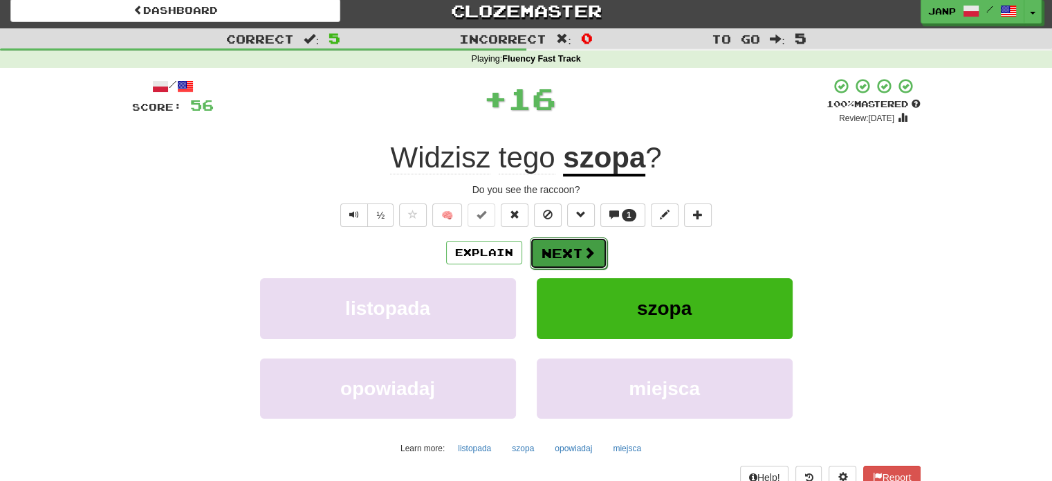
click at [561, 243] on button "Next" at bounding box center [568, 253] width 77 height 32
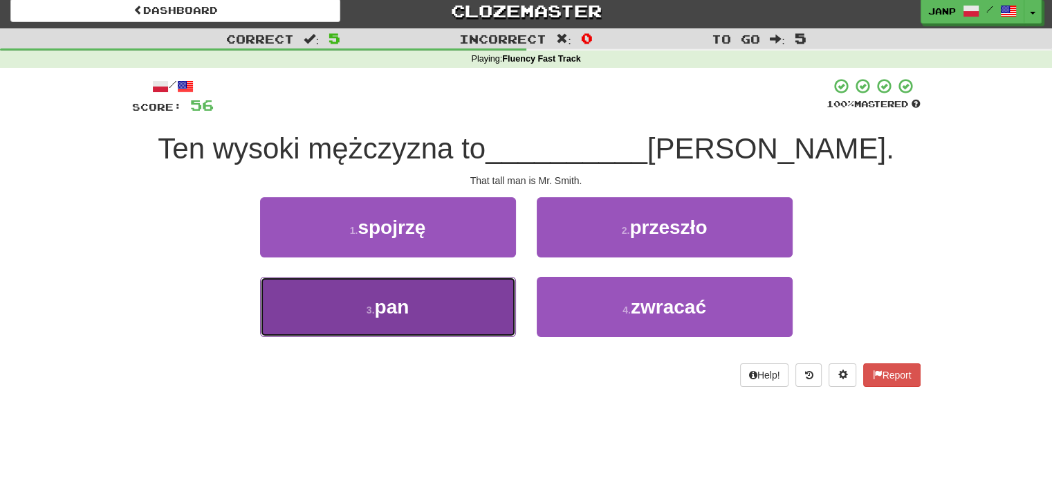
click at [481, 301] on button "3 . pan" at bounding box center [388, 307] width 256 height 60
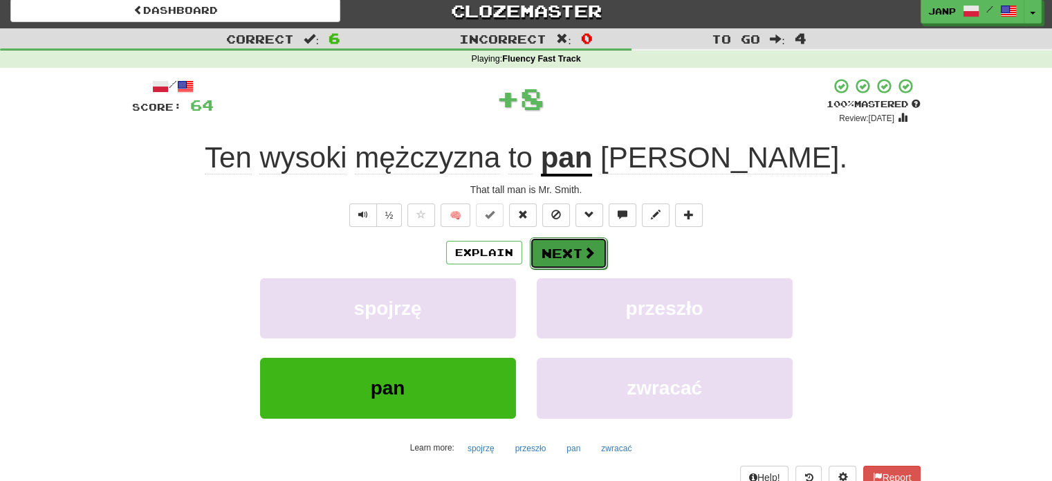
click at [564, 248] on button "Next" at bounding box center [568, 253] width 77 height 32
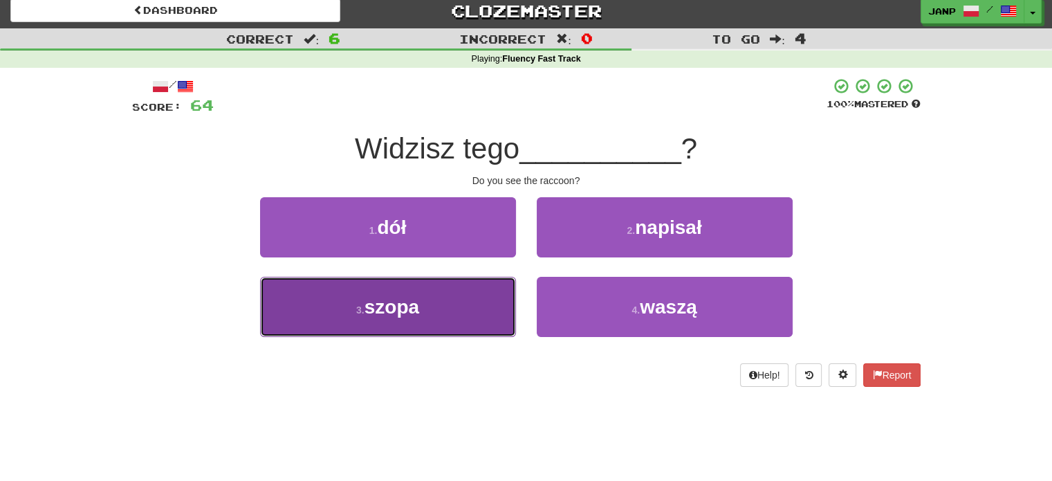
click at [440, 298] on button "3 . szopa" at bounding box center [388, 307] width 256 height 60
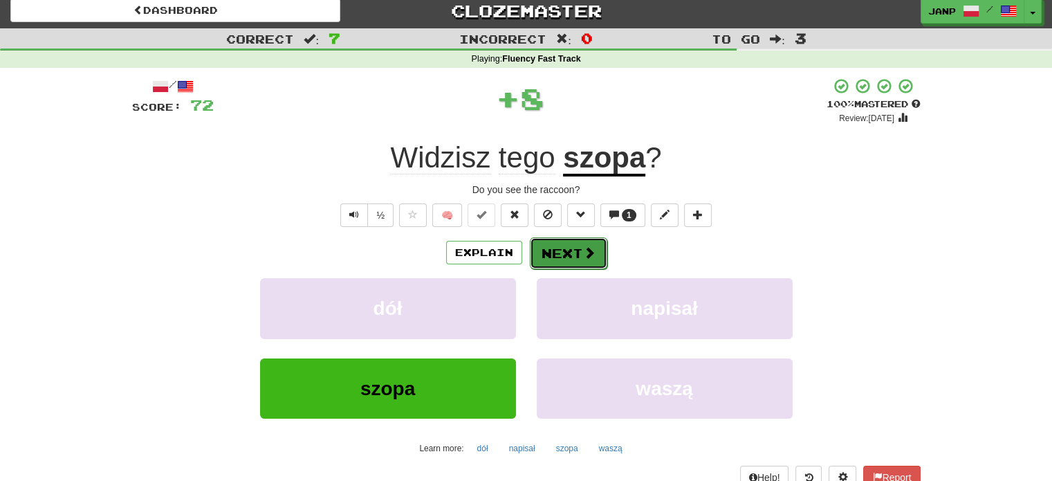
click at [559, 245] on button "Next" at bounding box center [568, 253] width 77 height 32
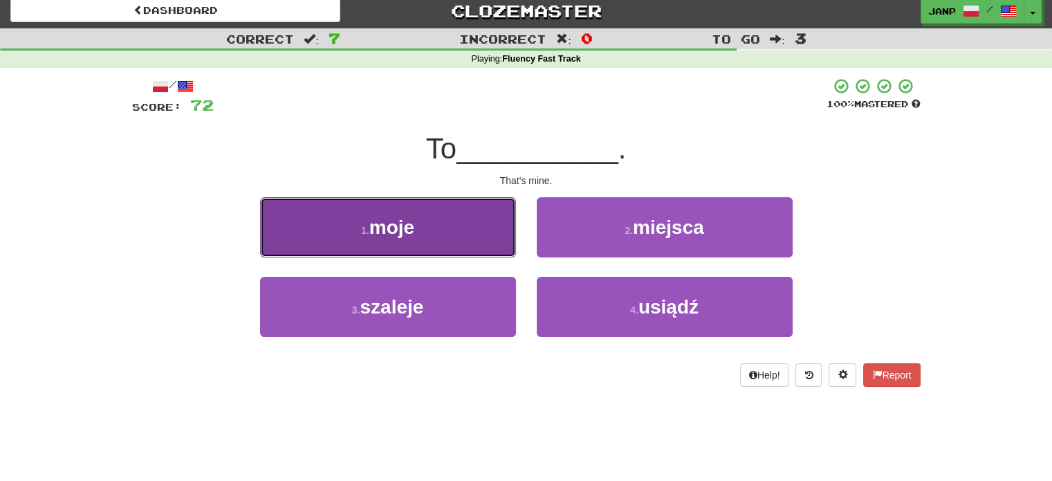
click at [488, 251] on button "1 . moje" at bounding box center [388, 227] width 256 height 60
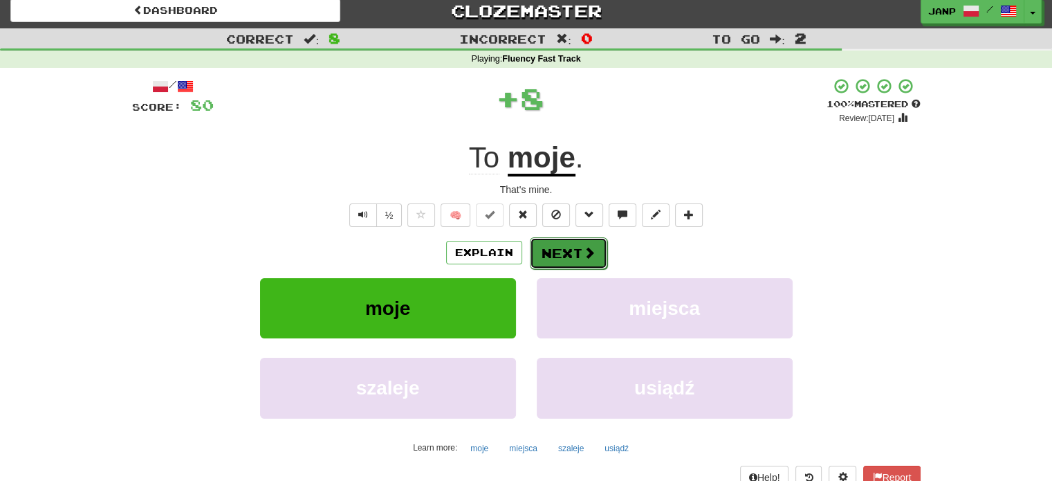
click at [570, 248] on button "Next" at bounding box center [568, 253] width 77 height 32
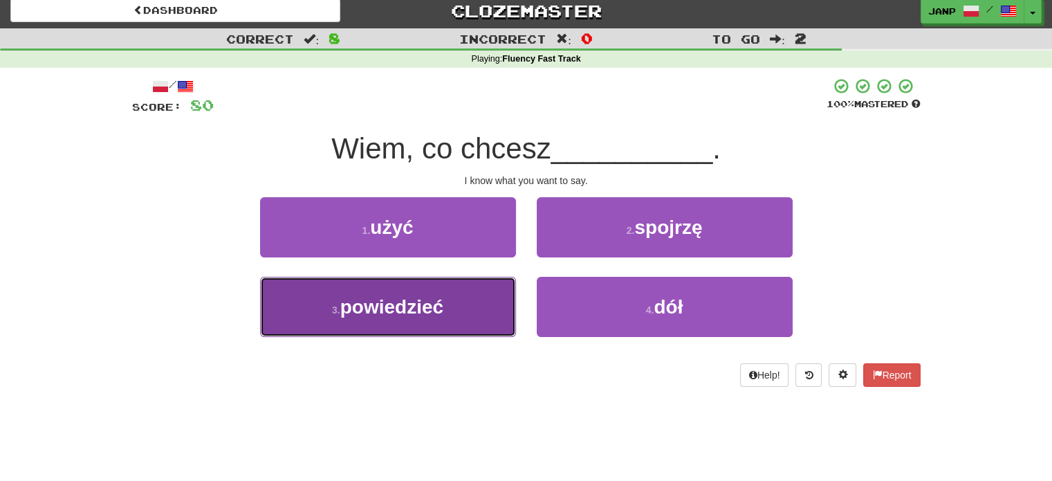
click at [482, 290] on button "3 . powiedzieć" at bounding box center [388, 307] width 256 height 60
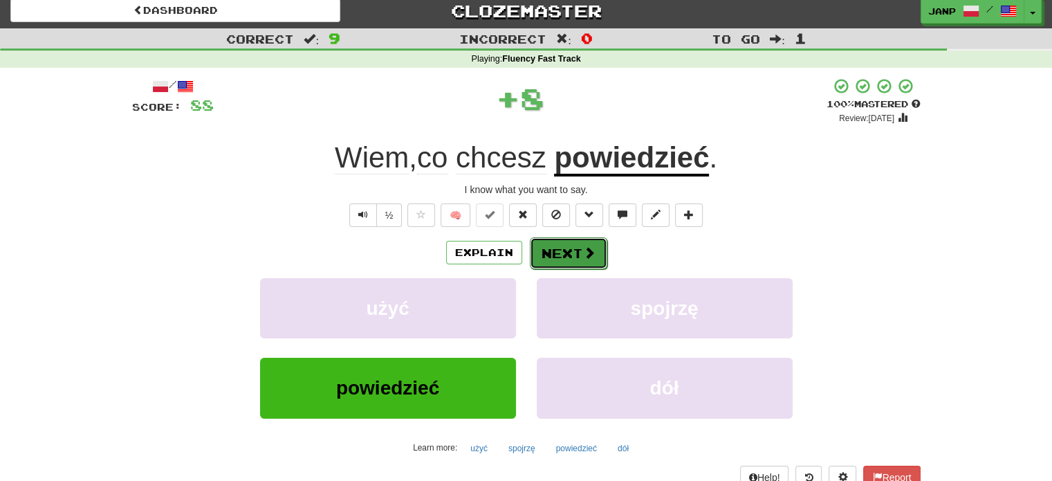
click at [550, 245] on button "Next" at bounding box center [568, 253] width 77 height 32
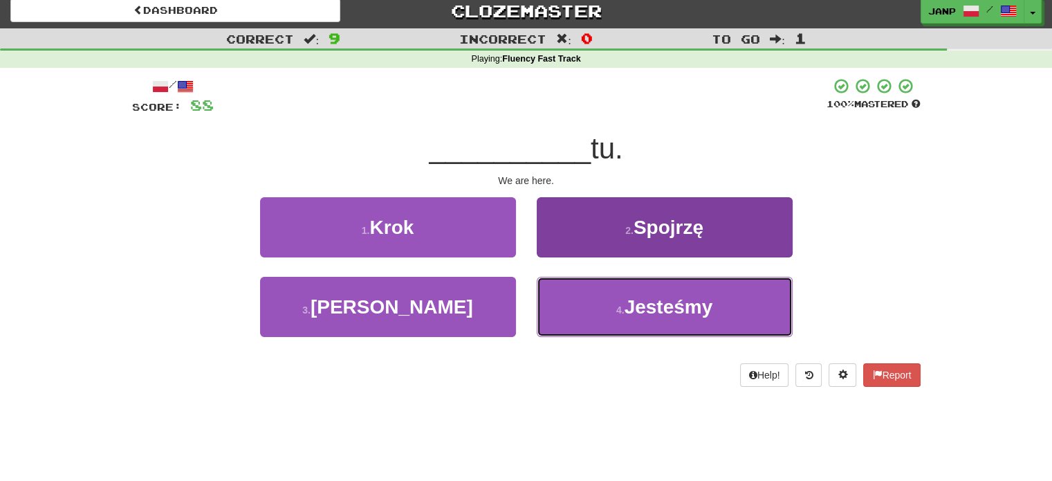
click at [568, 290] on button "4 . Jesteśmy" at bounding box center [665, 307] width 256 height 60
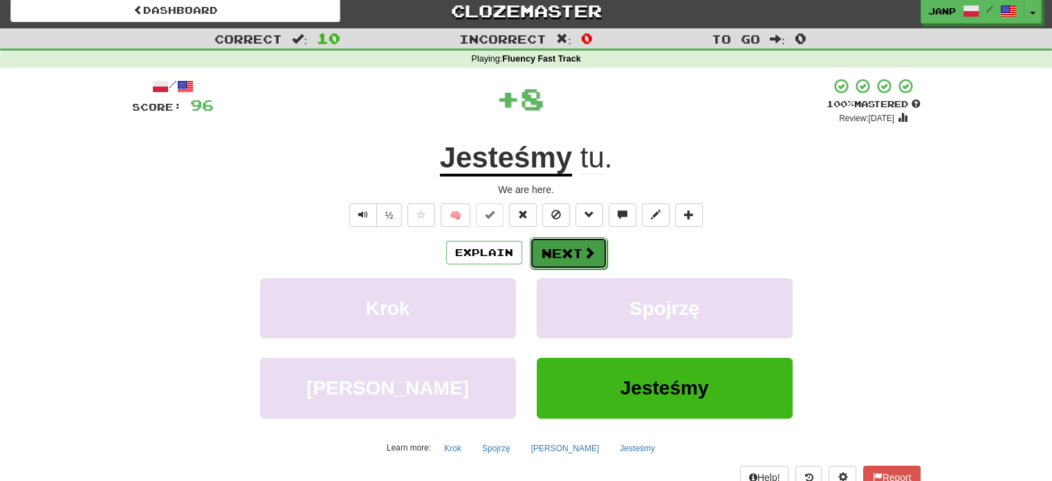
click at [578, 245] on button "Next" at bounding box center [568, 253] width 77 height 32
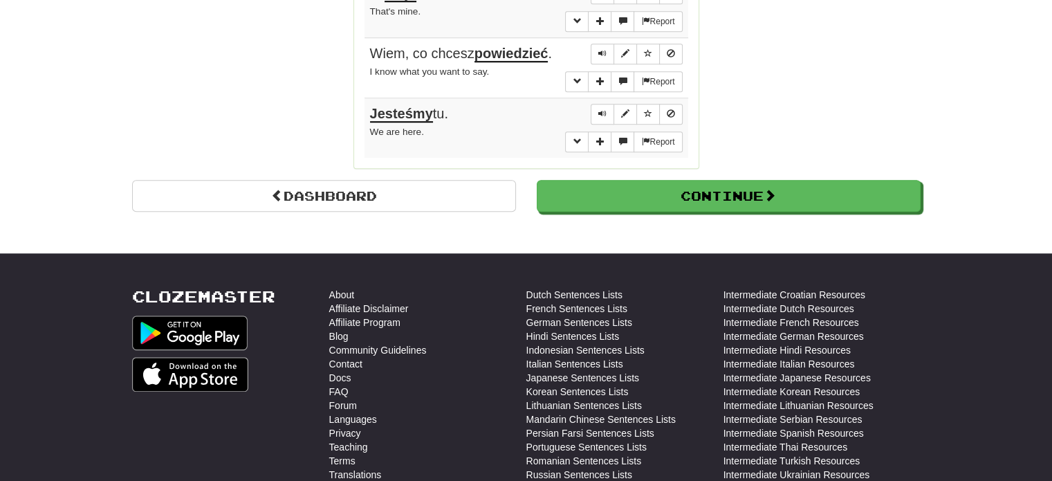
scroll to position [1182, 0]
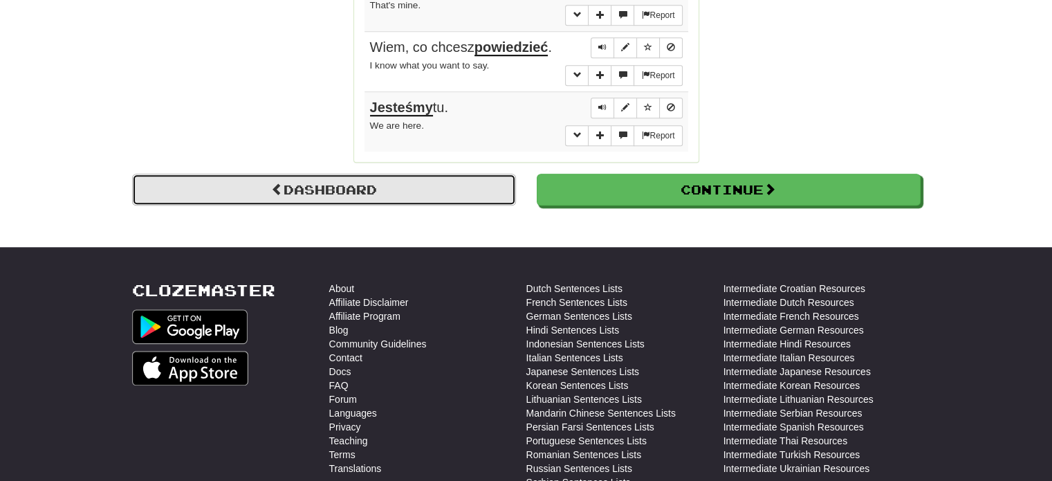
click at [432, 174] on link "Dashboard" at bounding box center [324, 190] width 384 height 32
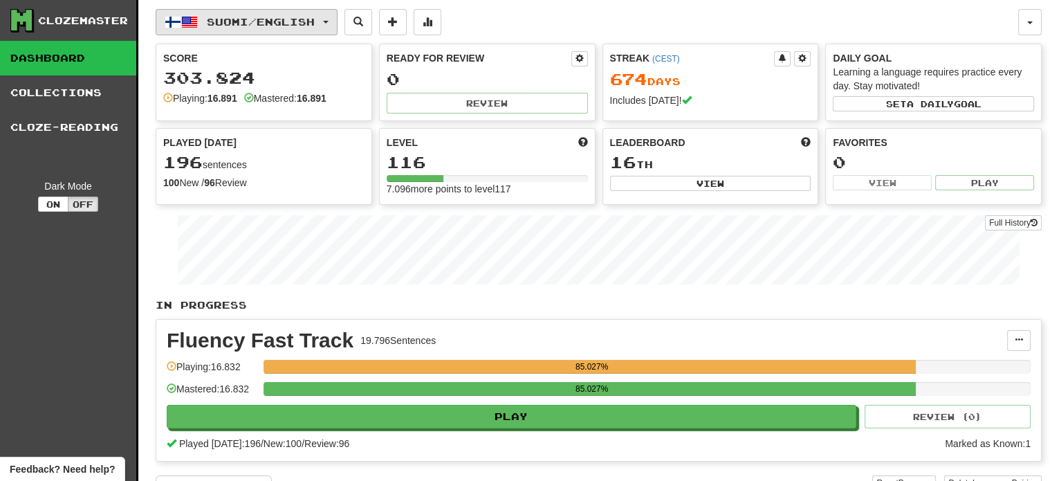
click at [311, 30] on button "Suomi / English" at bounding box center [247, 22] width 182 height 26
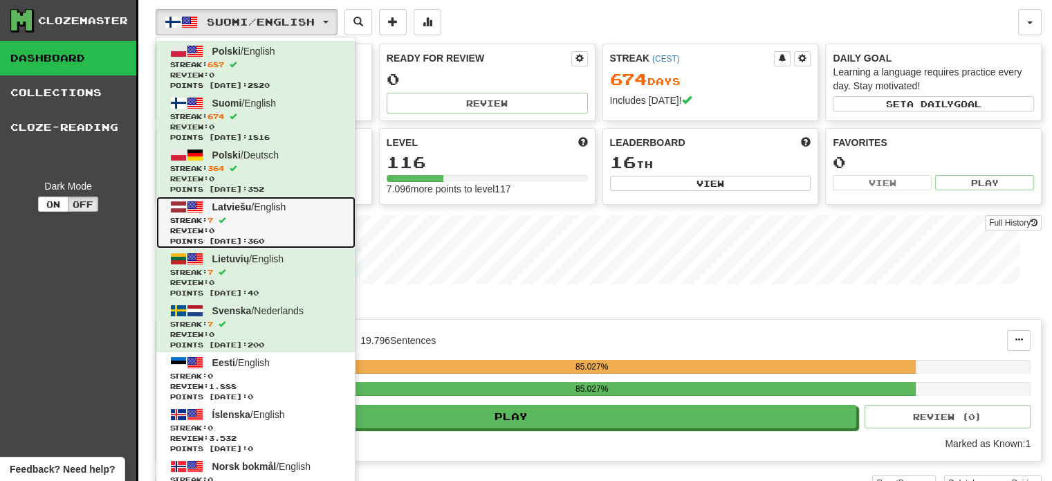
click at [200, 212] on span at bounding box center [195, 206] width 17 height 17
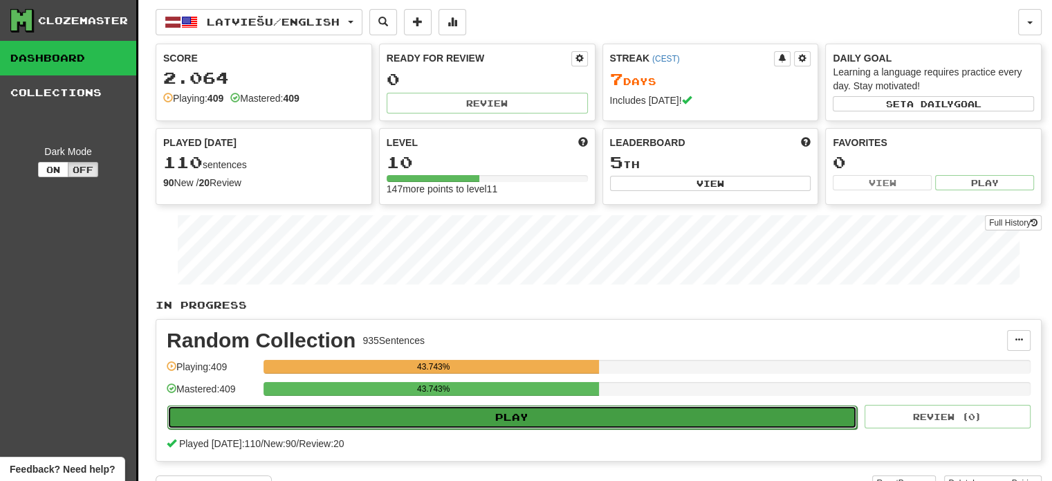
click at [591, 422] on button "Play" at bounding box center [511, 417] width 689 height 24
select select "**"
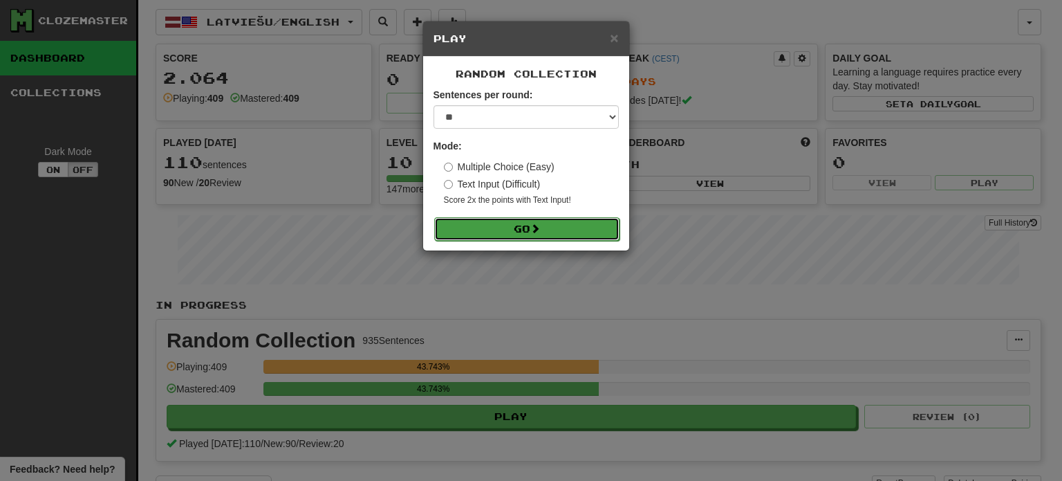
click at [544, 225] on button "Go" at bounding box center [526, 229] width 185 height 24
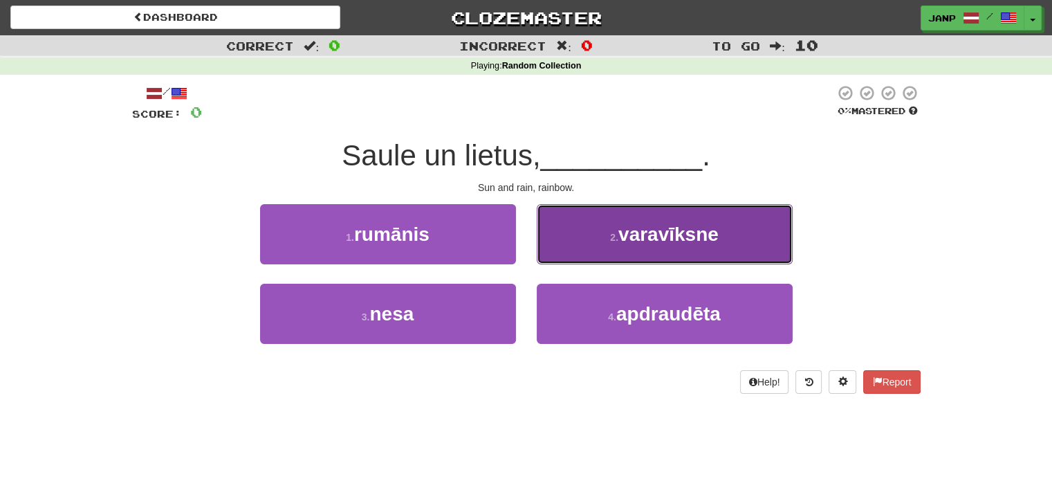
click at [636, 225] on span "varavīksne" at bounding box center [668, 233] width 100 height 21
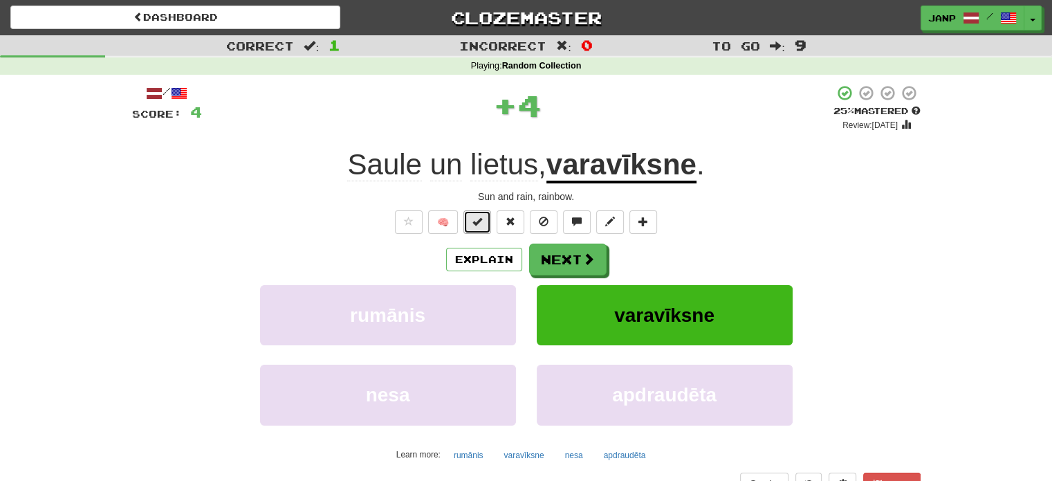
click at [483, 227] on button at bounding box center [477, 222] width 28 height 24
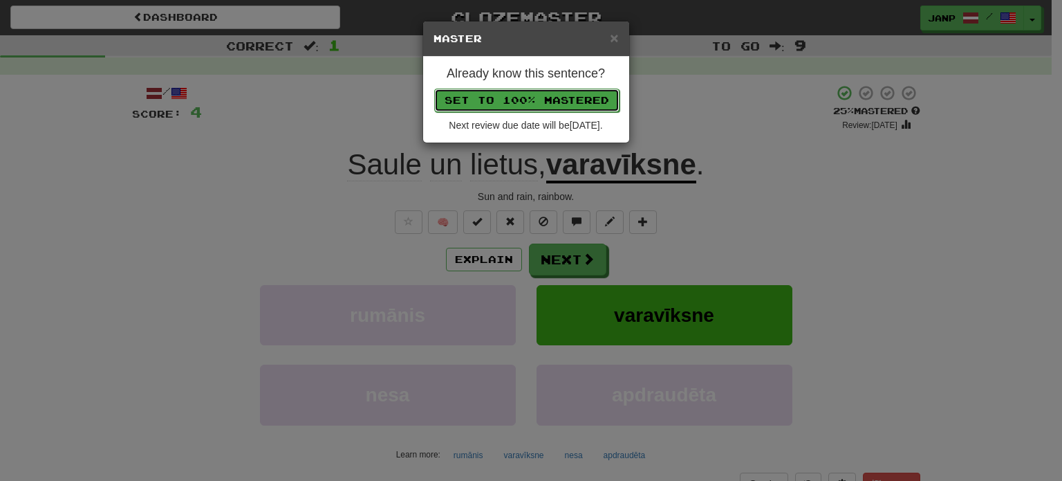
click at [534, 104] on button "Set to 100% Mastered" at bounding box center [526, 101] width 185 height 24
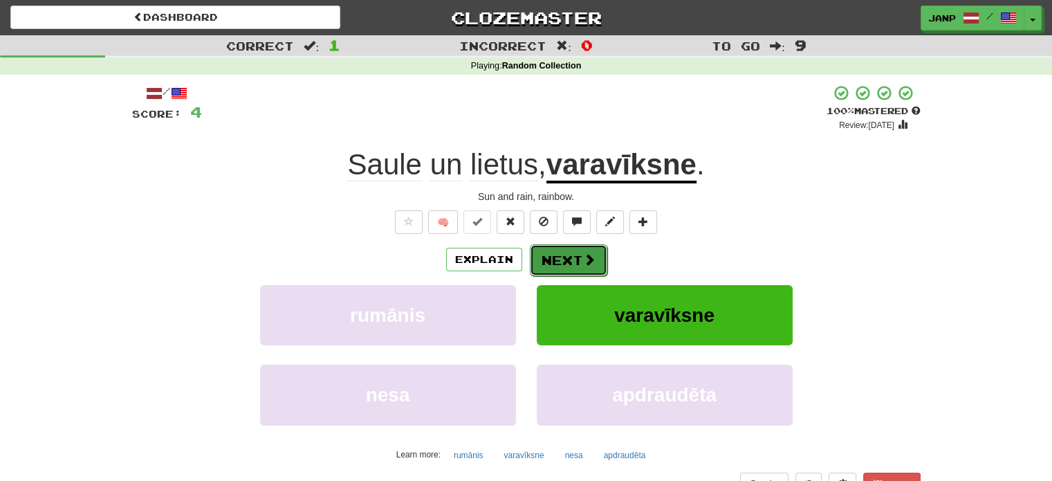
click at [579, 262] on button "Next" at bounding box center [568, 260] width 77 height 32
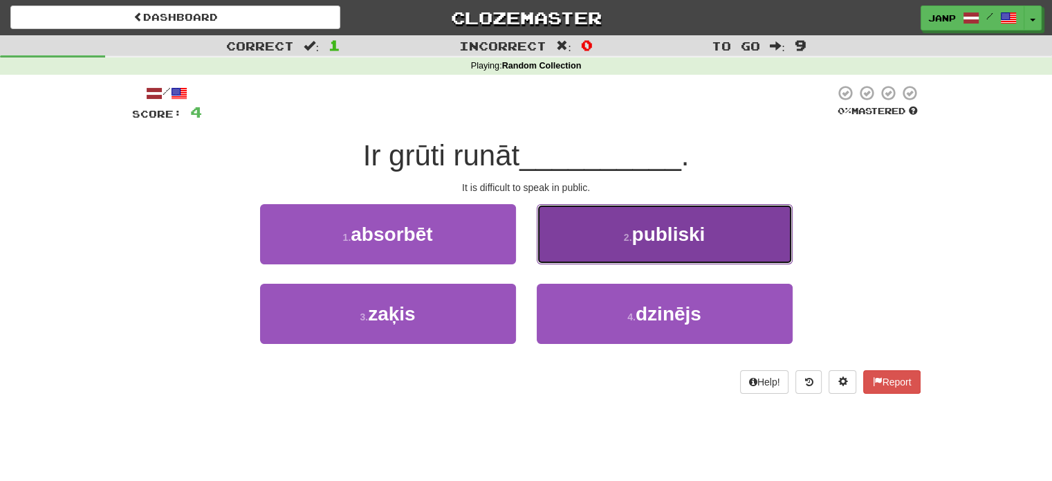
click at [592, 245] on button "2 . publiski" at bounding box center [665, 234] width 256 height 60
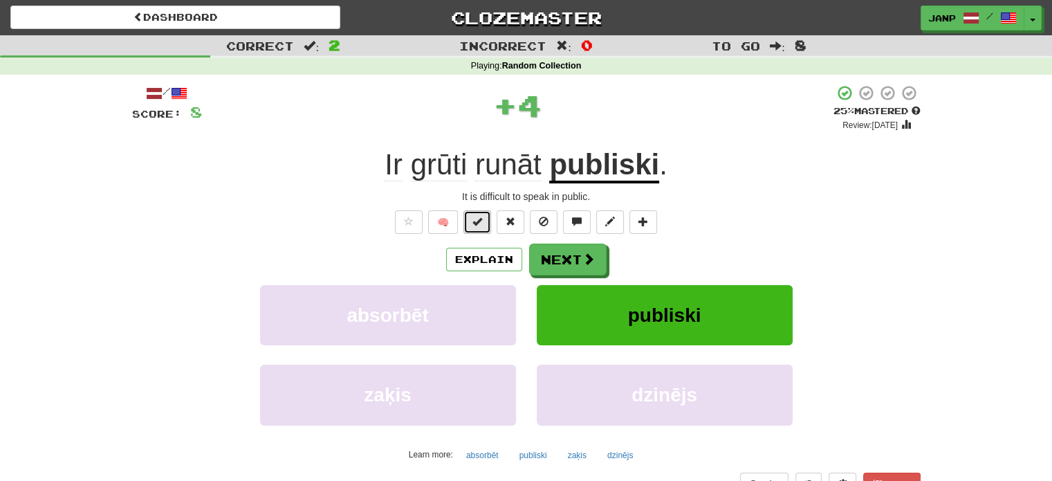
click at [478, 225] on span at bounding box center [477, 221] width 10 height 10
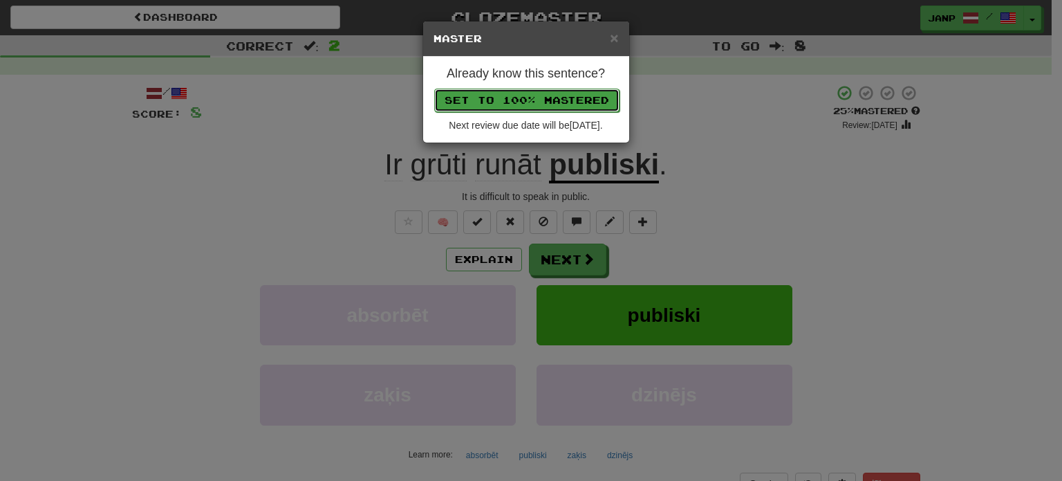
click at [525, 104] on button "Set to 100% Mastered" at bounding box center [526, 101] width 185 height 24
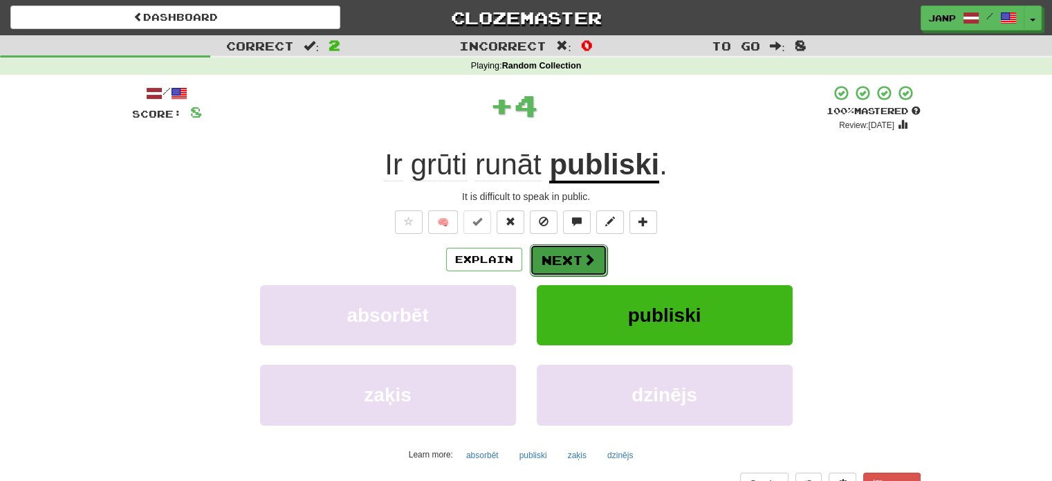
click at [569, 263] on button "Next" at bounding box center [568, 260] width 77 height 32
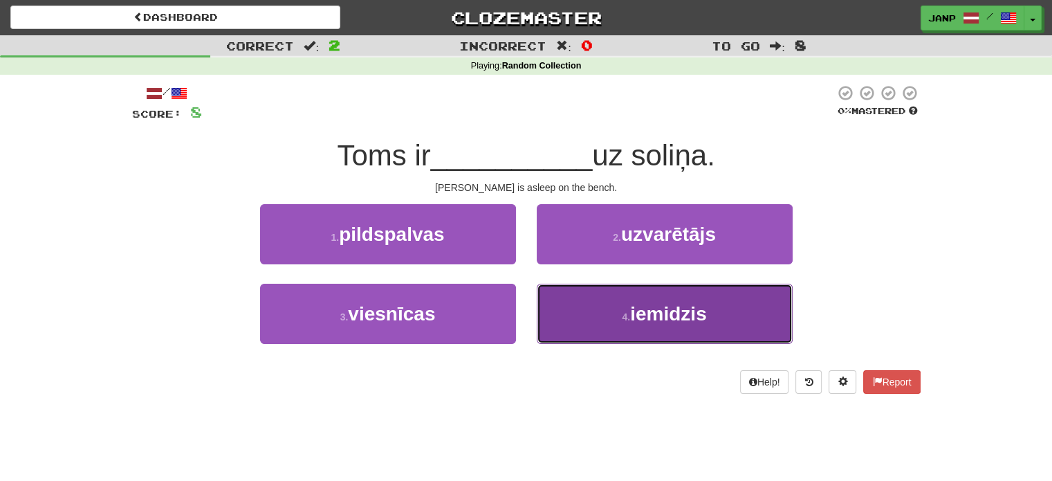
click at [606, 301] on button "4 . iemidzis" at bounding box center [665, 313] width 256 height 60
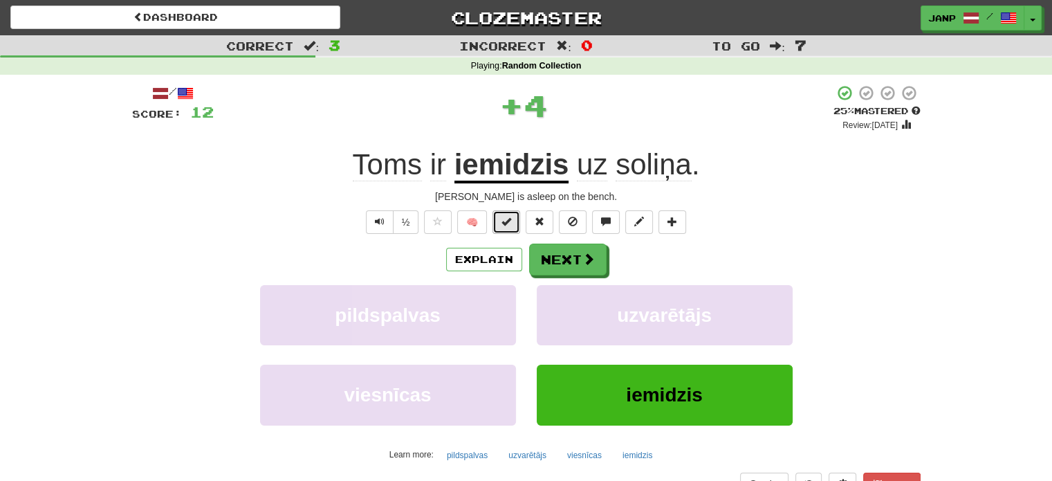
click at [505, 220] on span at bounding box center [506, 221] width 10 height 10
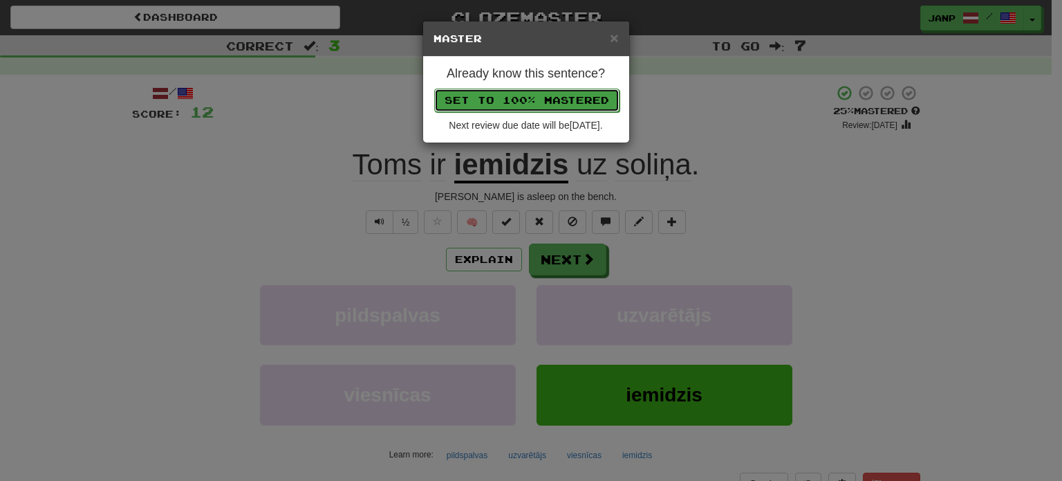
click at [552, 91] on button "Set to 100% Mastered" at bounding box center [526, 101] width 185 height 24
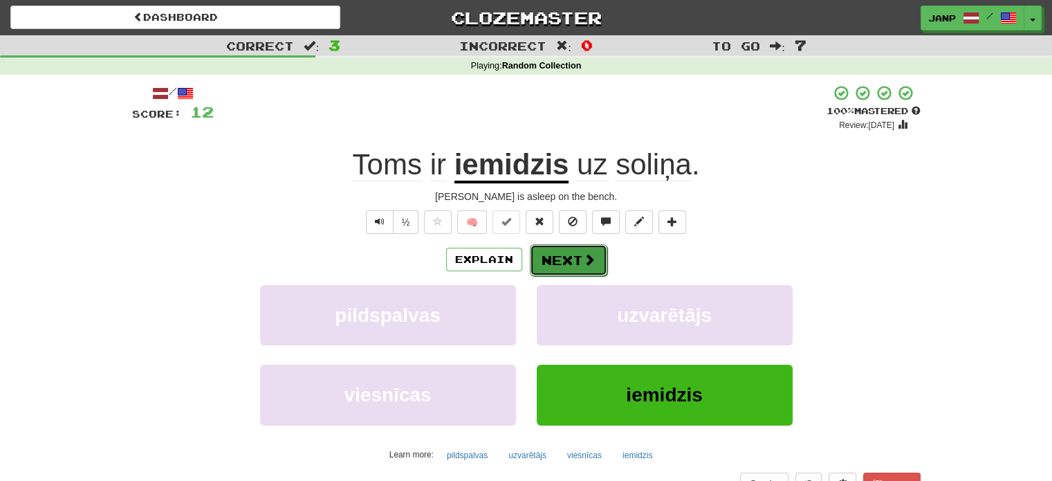
click at [586, 256] on span at bounding box center [589, 259] width 12 height 12
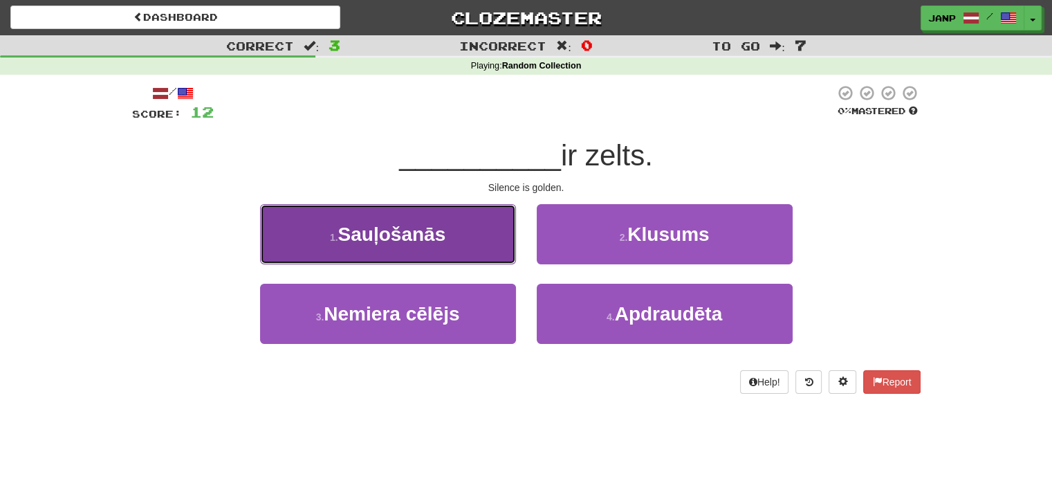
click at [494, 248] on button "1 . [GEOGRAPHIC_DATA]" at bounding box center [388, 234] width 256 height 60
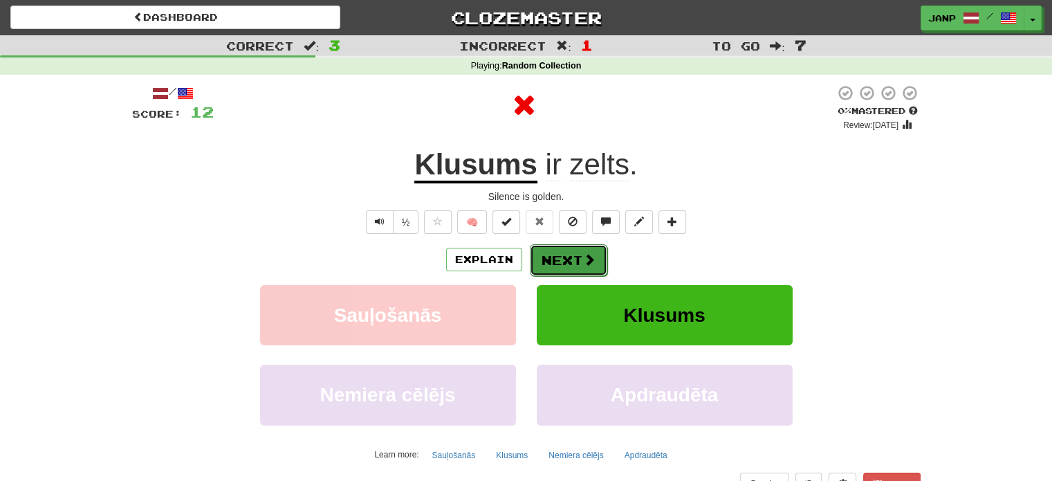
click at [583, 257] on span at bounding box center [589, 259] width 12 height 12
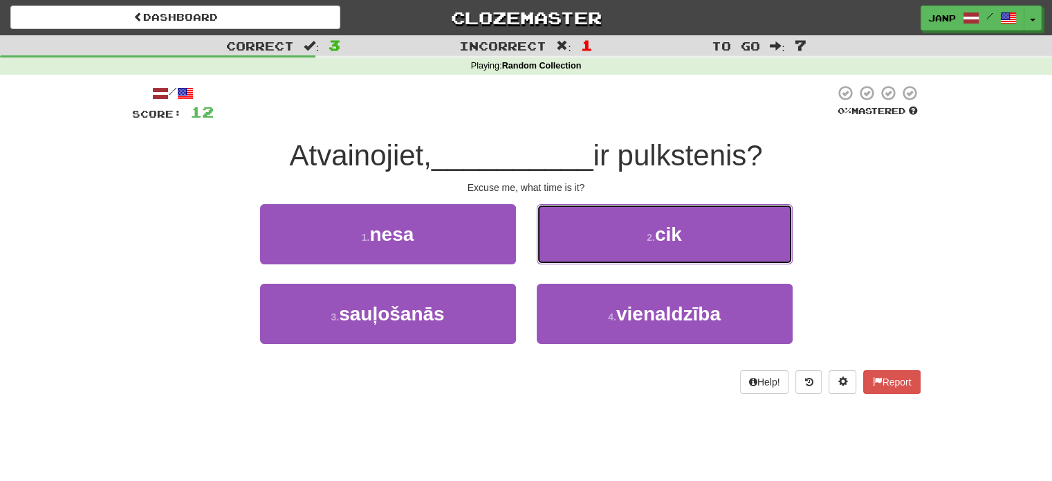
click at [581, 257] on button "2 . cik" at bounding box center [665, 234] width 256 height 60
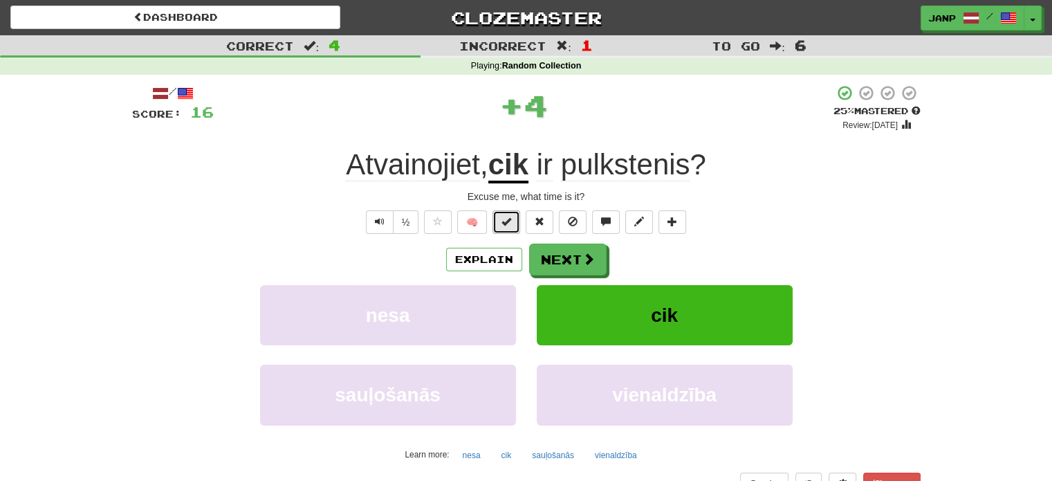
click at [503, 221] on span at bounding box center [506, 221] width 10 height 10
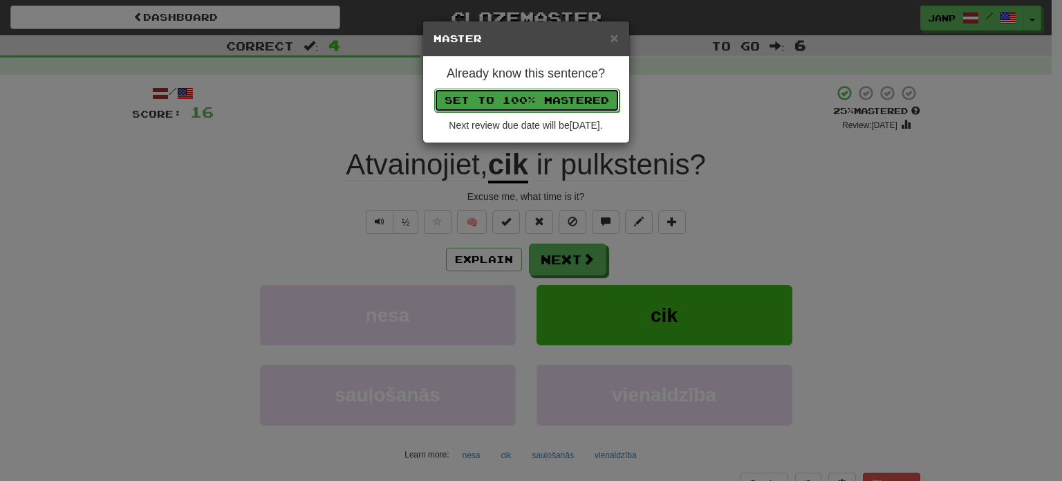
click at [546, 93] on button "Set to 100% Mastered" at bounding box center [526, 101] width 185 height 24
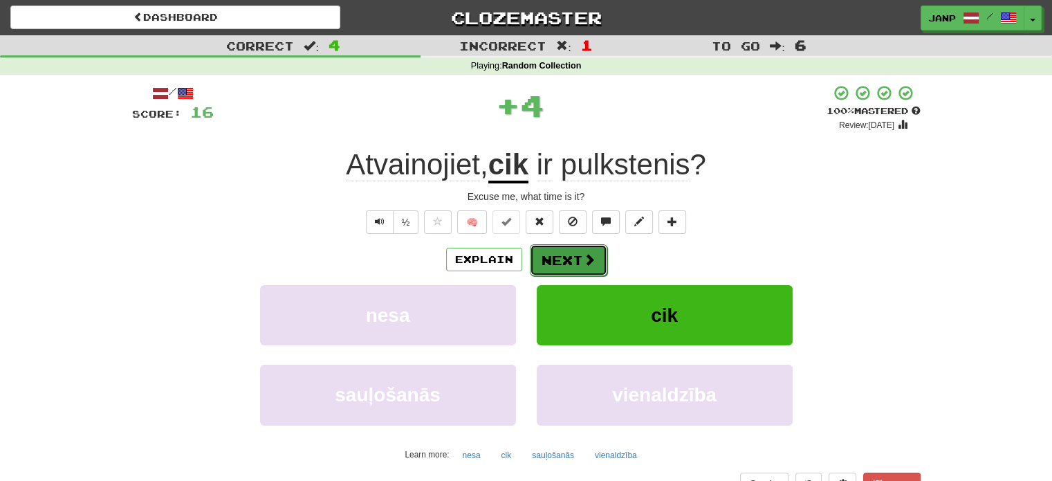
click at [584, 268] on button "Next" at bounding box center [568, 260] width 77 height 32
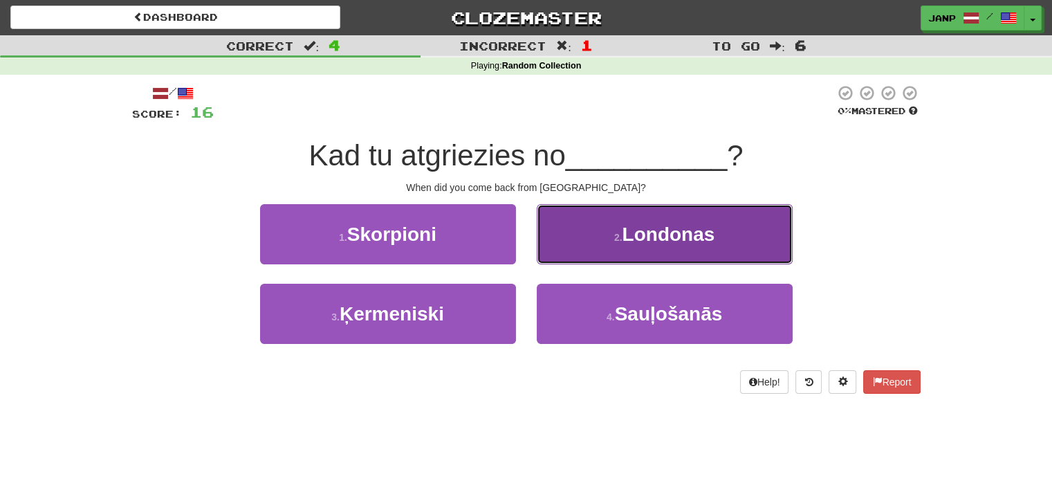
click at [633, 231] on span "Londonas" at bounding box center [668, 233] width 93 height 21
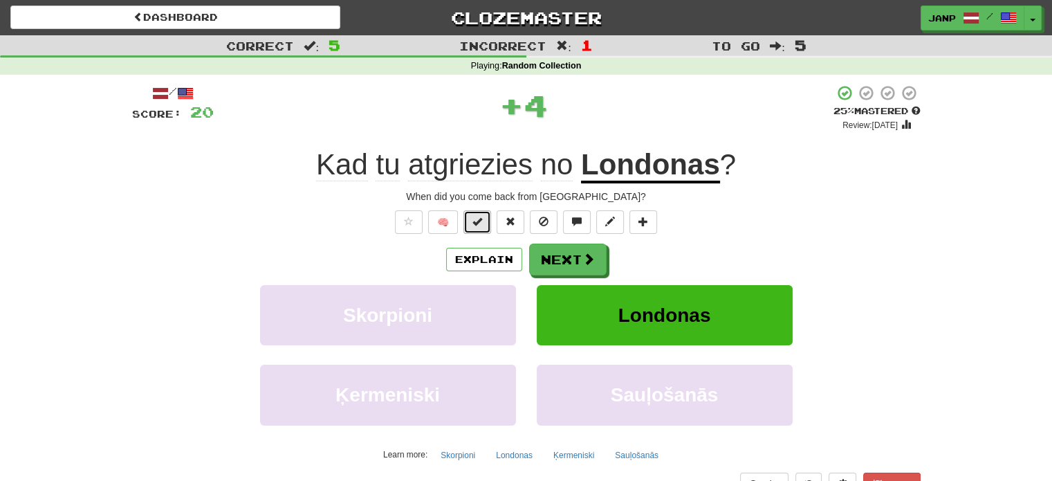
click at [477, 216] on span at bounding box center [477, 221] width 10 height 10
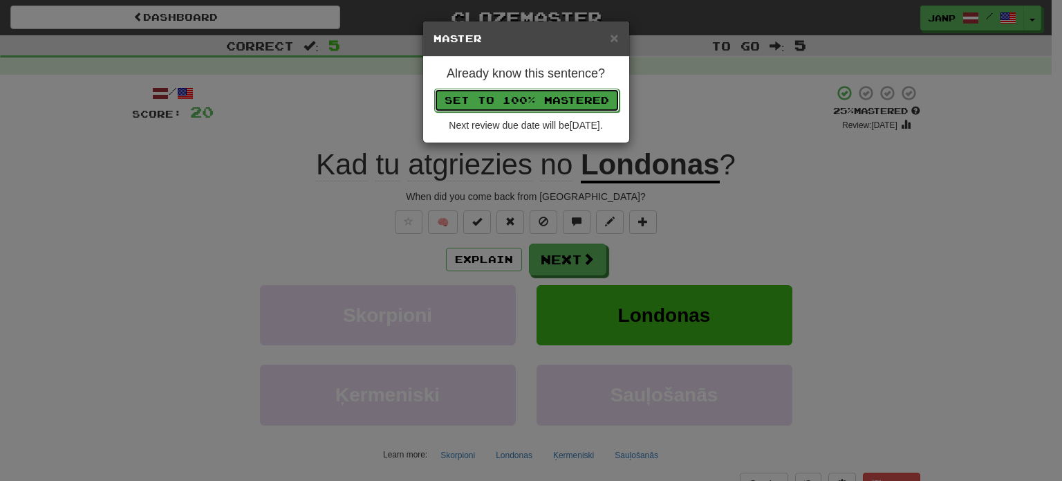
click at [531, 93] on button "Set to 100% Mastered" at bounding box center [526, 101] width 185 height 24
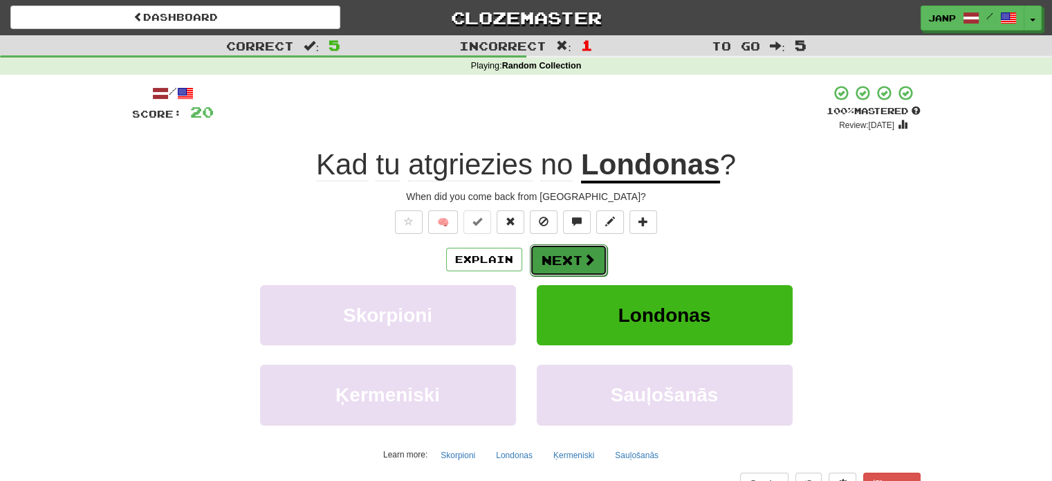
click at [586, 257] on span at bounding box center [589, 259] width 12 height 12
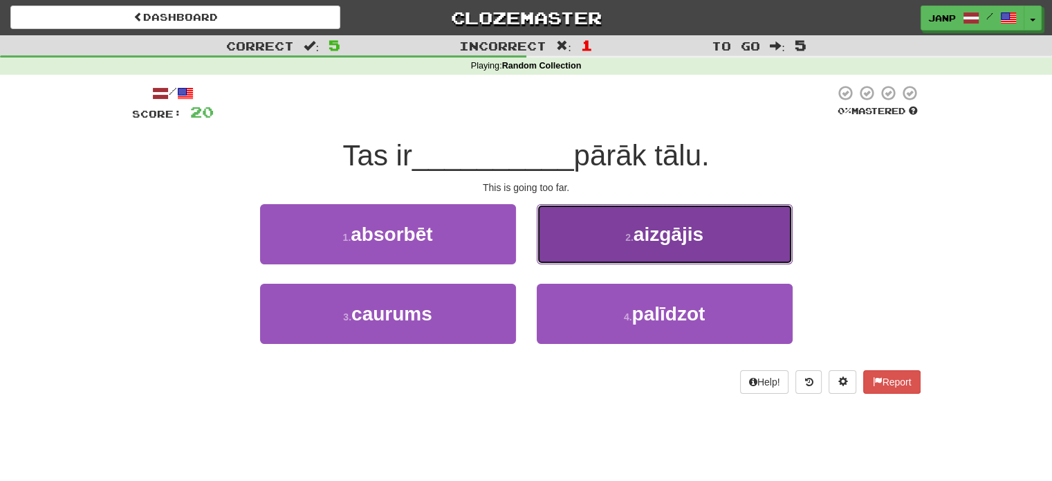
click at [588, 259] on button "2 . aizgājis" at bounding box center [665, 234] width 256 height 60
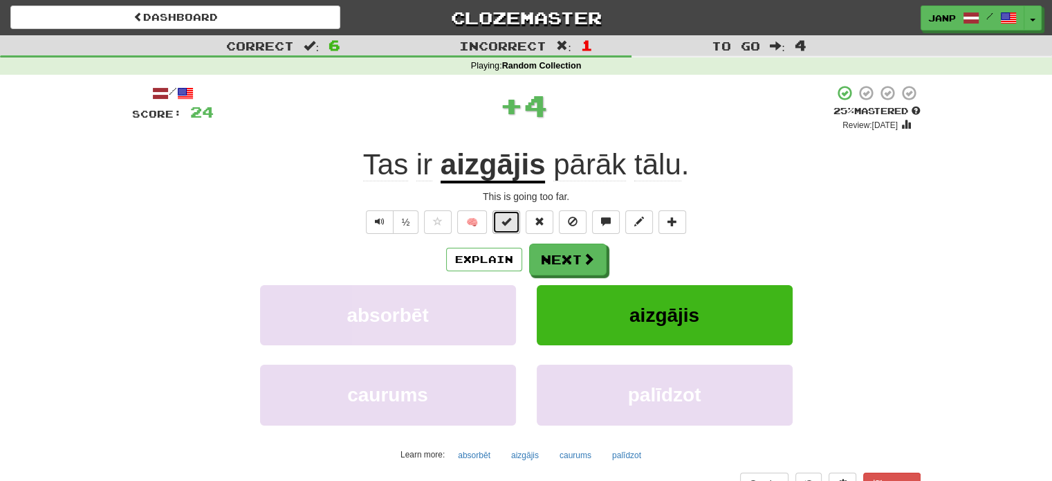
click at [508, 218] on span at bounding box center [506, 221] width 10 height 10
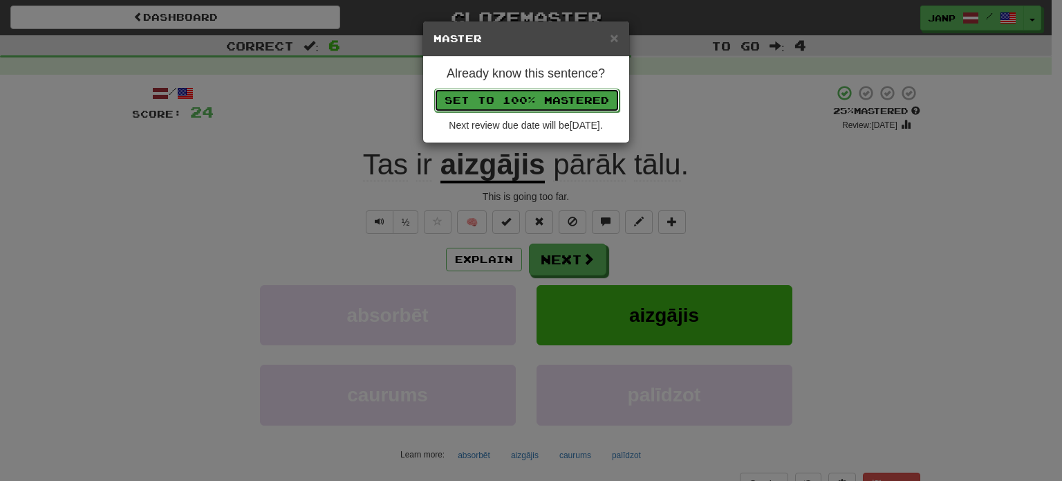
click at [559, 93] on button "Set to 100% Mastered" at bounding box center [526, 101] width 185 height 24
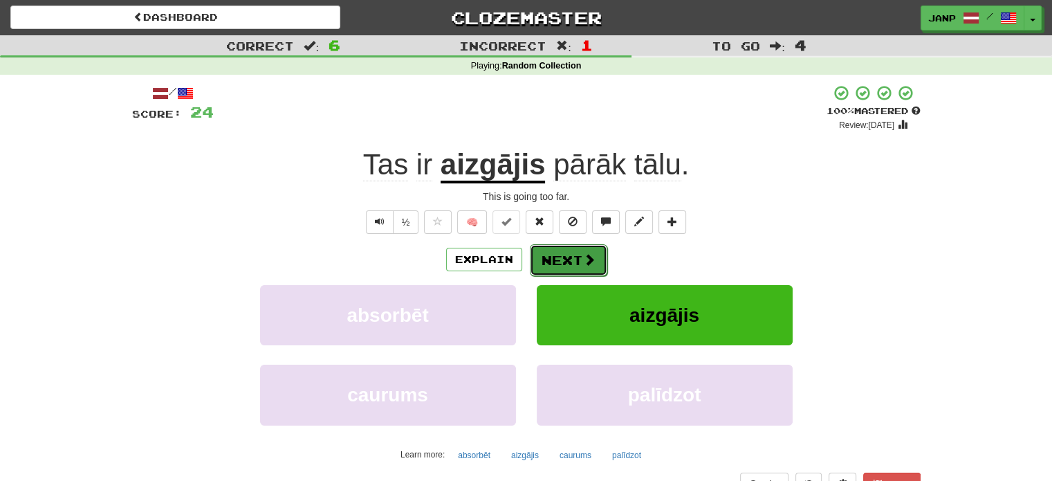
click at [577, 245] on button "Next" at bounding box center [568, 260] width 77 height 32
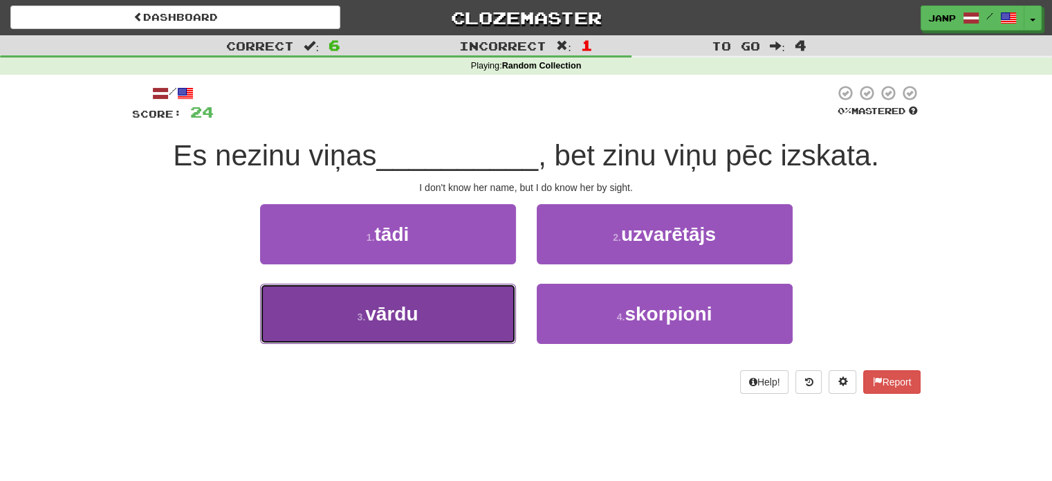
click at [481, 312] on button "3 . vārdu" at bounding box center [388, 313] width 256 height 60
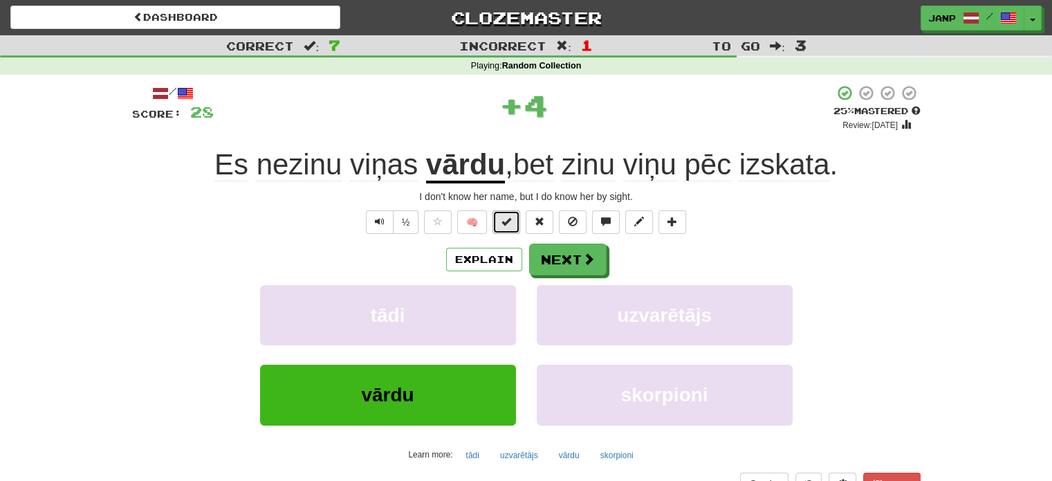
click at [503, 220] on span at bounding box center [506, 221] width 10 height 10
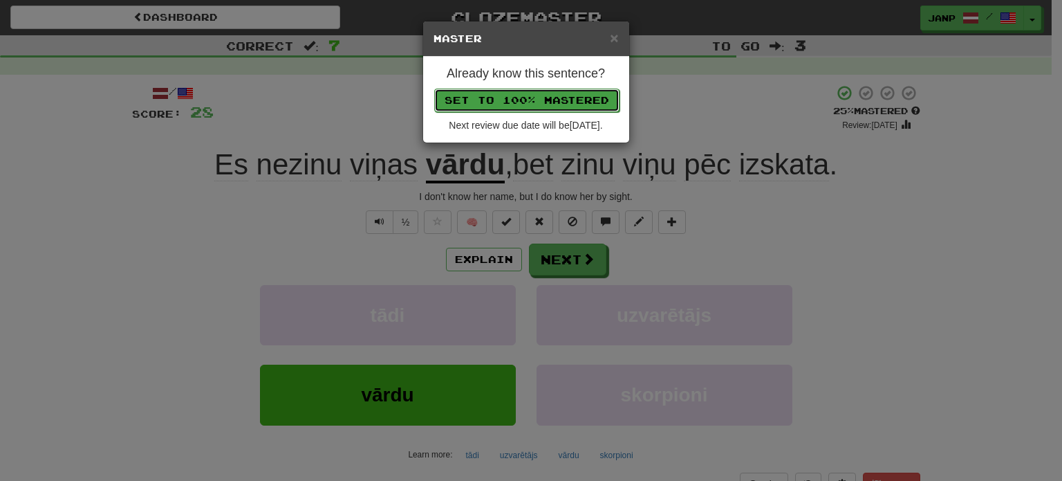
click at [568, 96] on button "Set to 100% Mastered" at bounding box center [526, 101] width 185 height 24
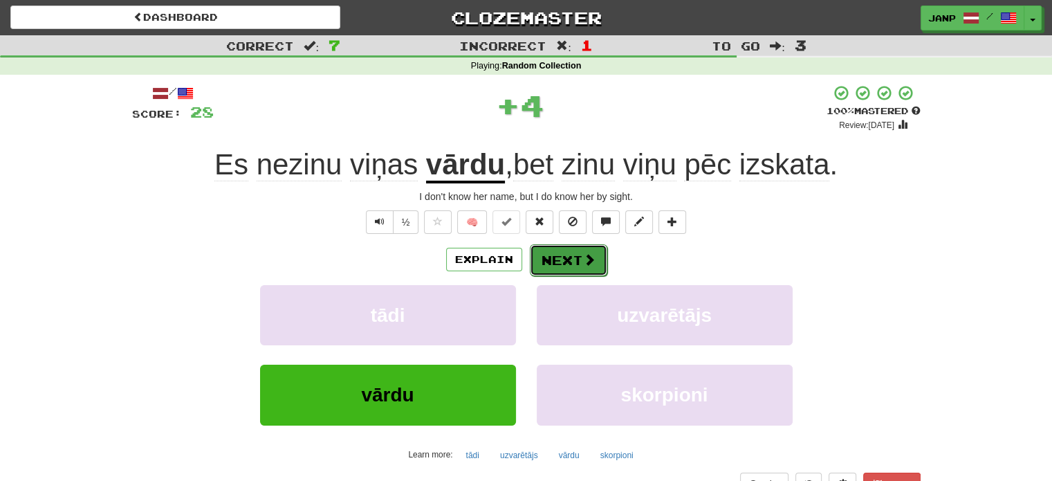
click at [577, 258] on button "Next" at bounding box center [568, 260] width 77 height 32
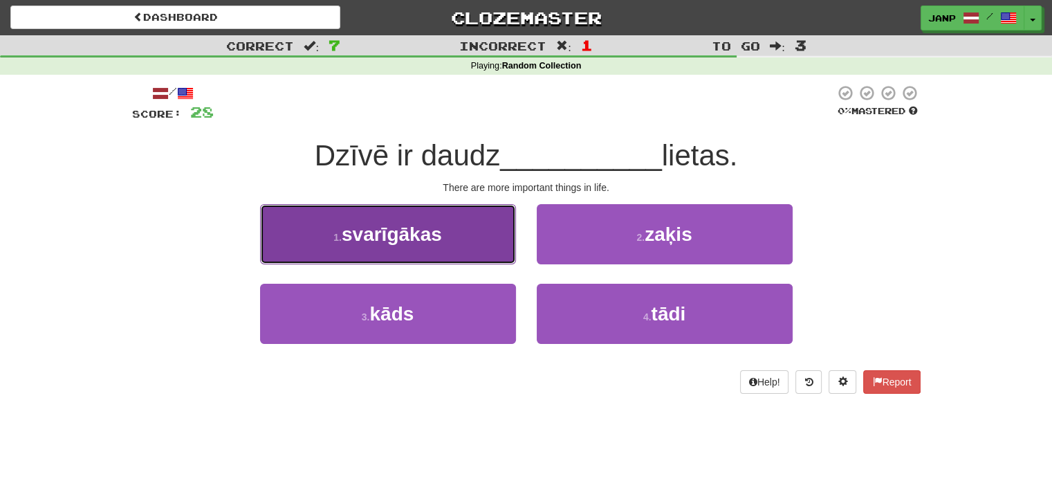
click at [466, 243] on button "1 . svarīgākas" at bounding box center [388, 234] width 256 height 60
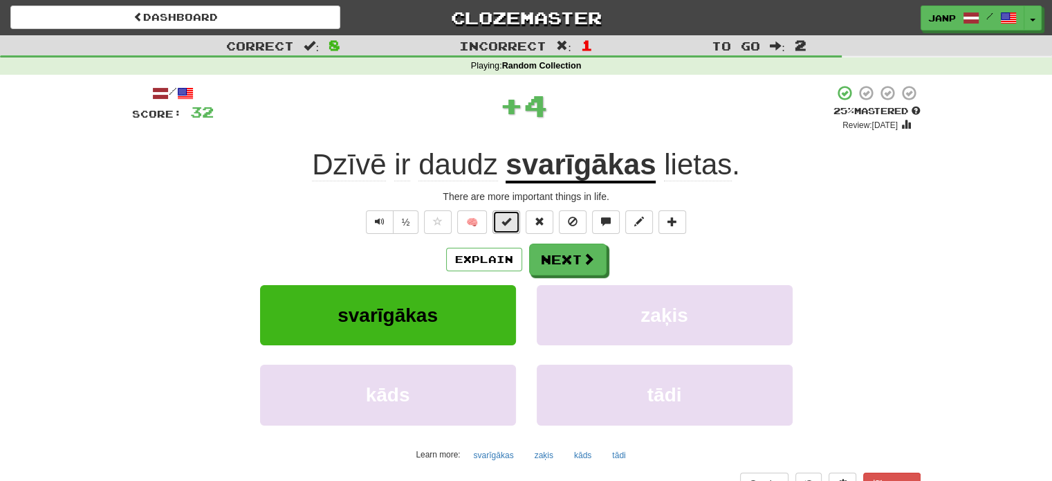
click at [500, 221] on button at bounding box center [506, 222] width 28 height 24
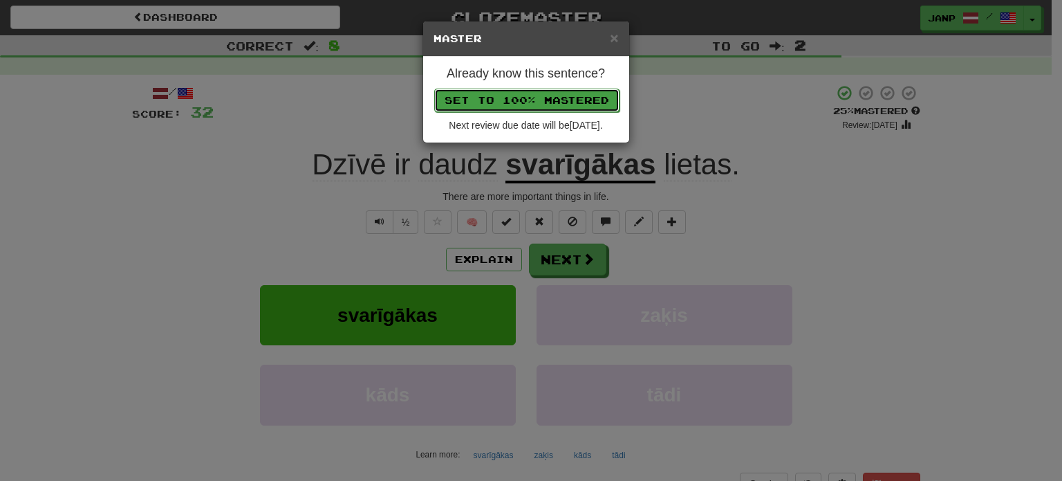
click at [555, 99] on button "Set to 100% Mastered" at bounding box center [526, 101] width 185 height 24
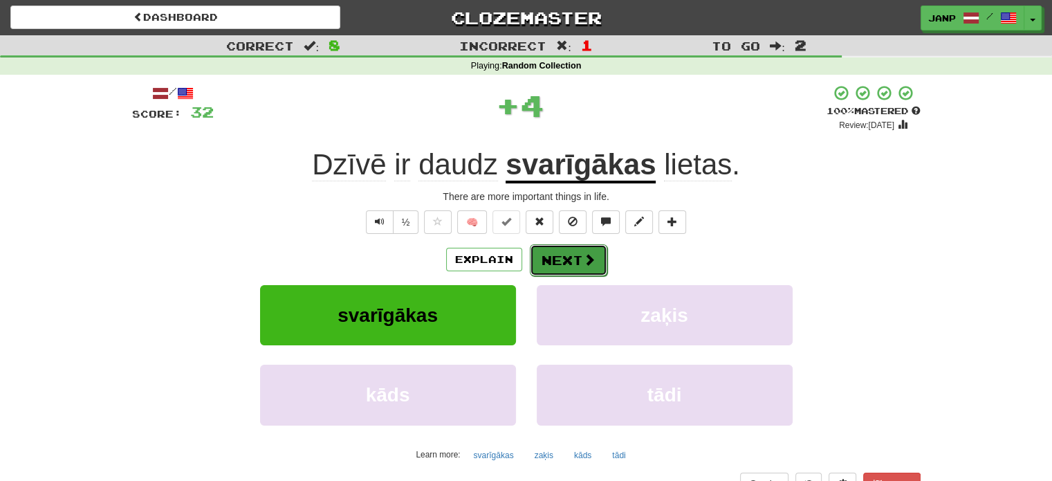
click at [573, 261] on button "Next" at bounding box center [568, 260] width 77 height 32
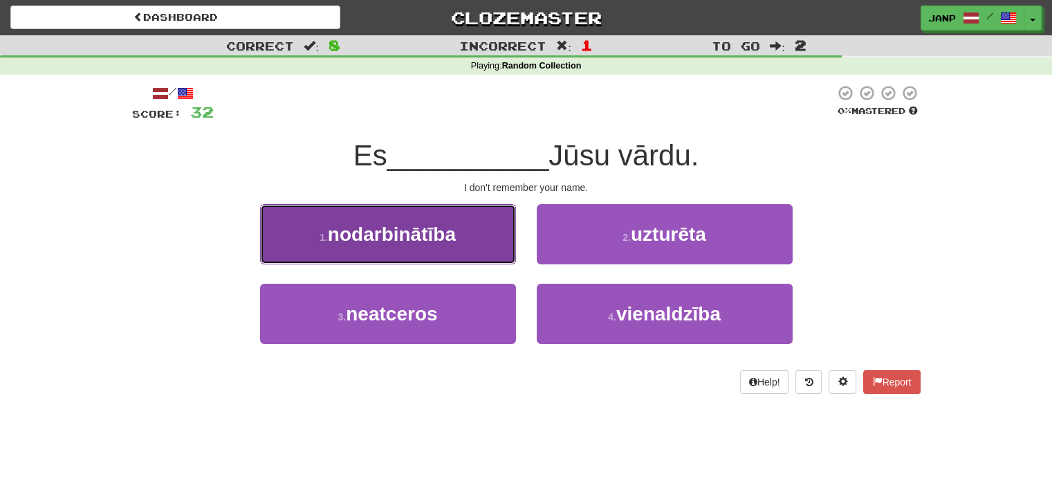
click at [474, 237] on button "1 . nodarbinātība" at bounding box center [388, 234] width 256 height 60
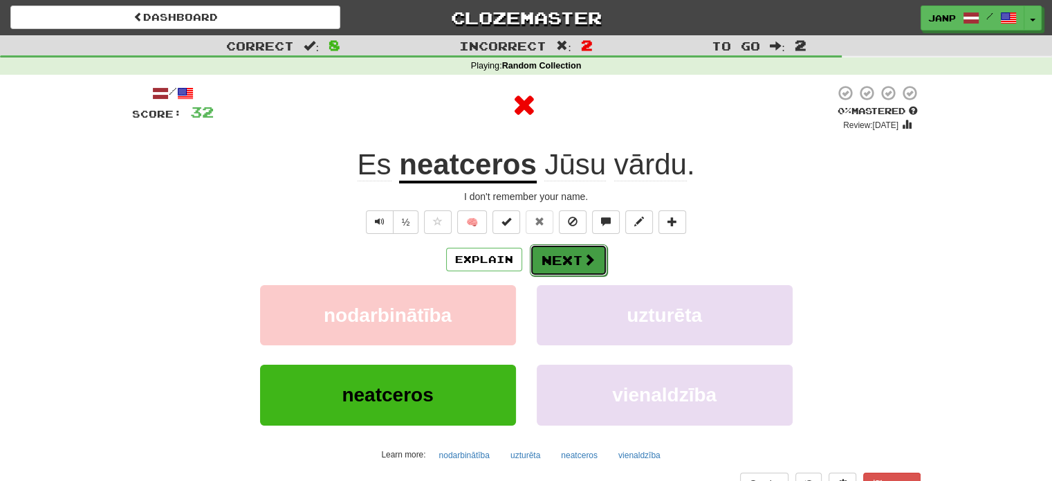
click at [548, 265] on button "Next" at bounding box center [568, 260] width 77 height 32
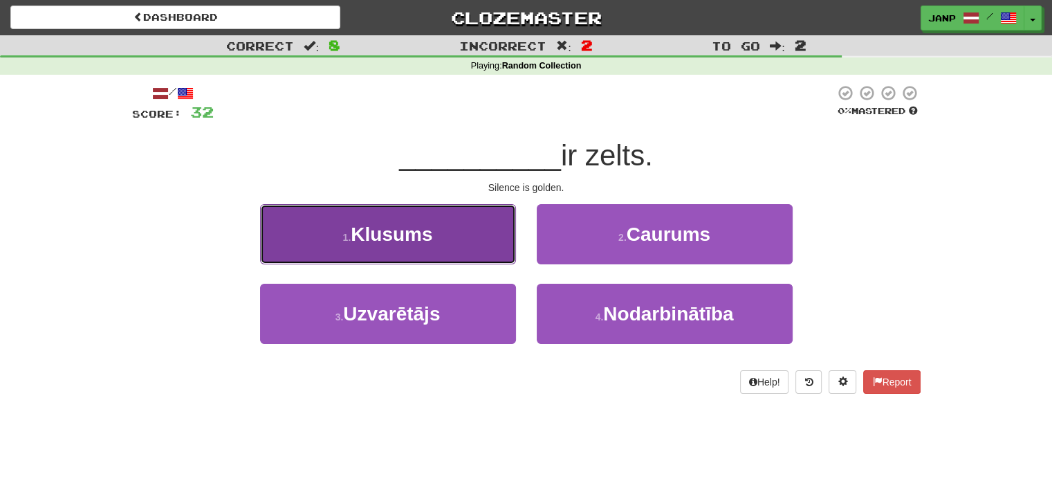
click at [483, 247] on button "1 . Klusums" at bounding box center [388, 234] width 256 height 60
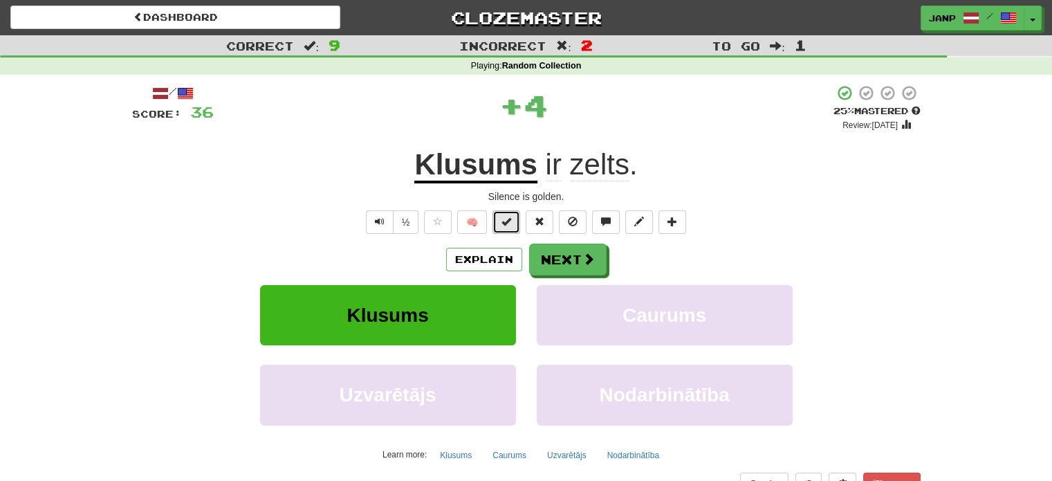
click at [501, 223] on button at bounding box center [506, 222] width 28 height 24
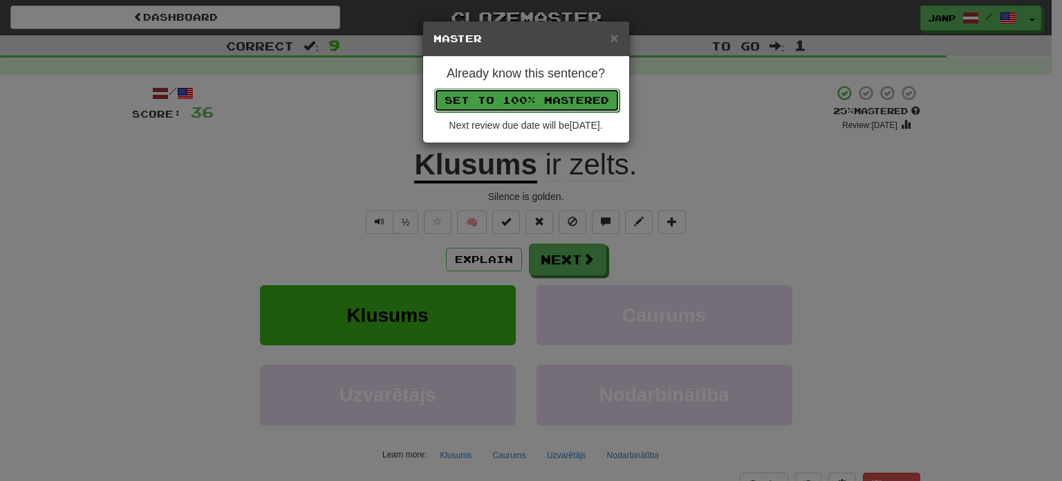
click at [544, 107] on button "Set to 100% Mastered" at bounding box center [526, 101] width 185 height 24
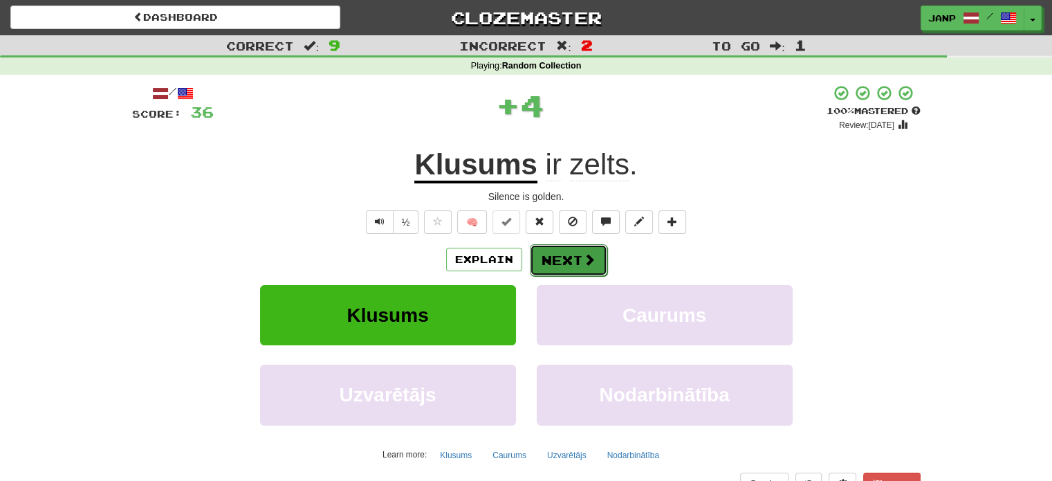
click at [560, 252] on button "Next" at bounding box center [568, 260] width 77 height 32
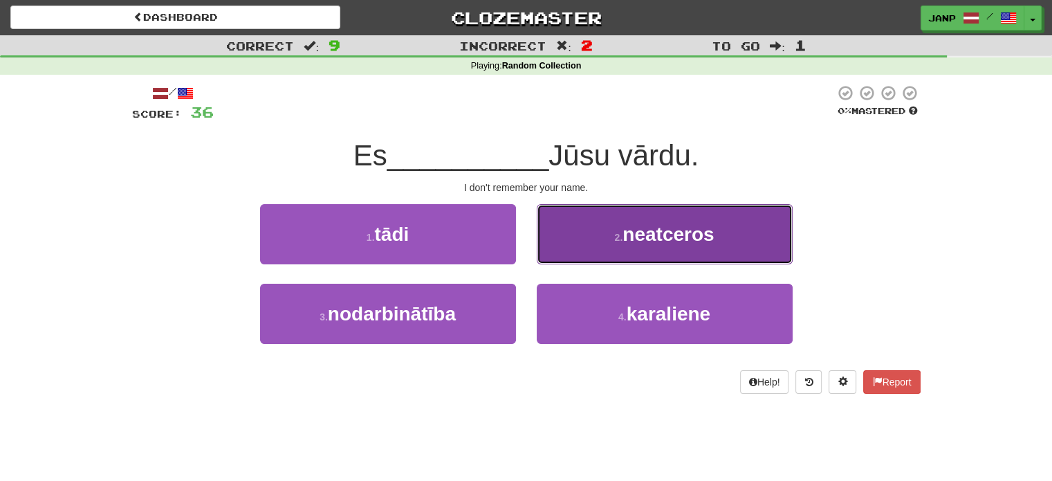
click at [600, 241] on button "2 . neatceros" at bounding box center [665, 234] width 256 height 60
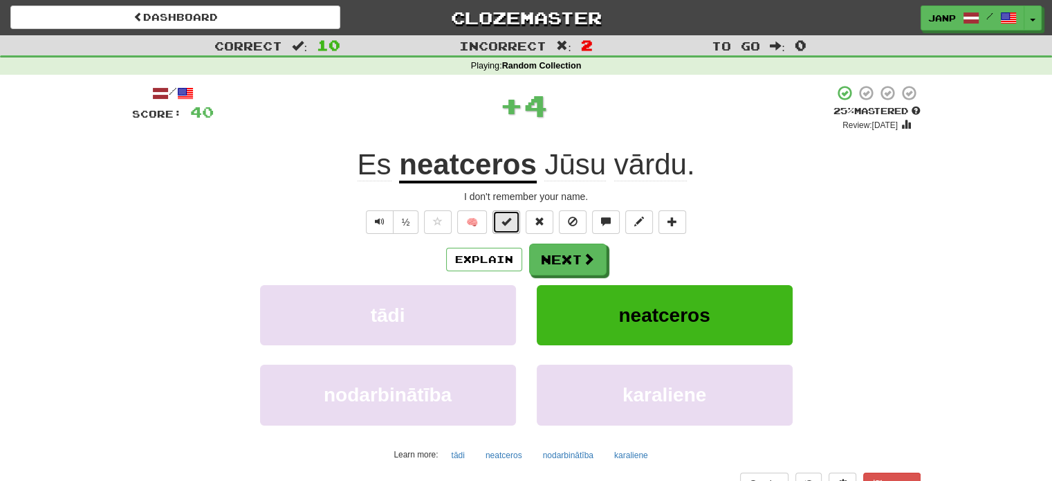
click at [514, 218] on button at bounding box center [506, 222] width 28 height 24
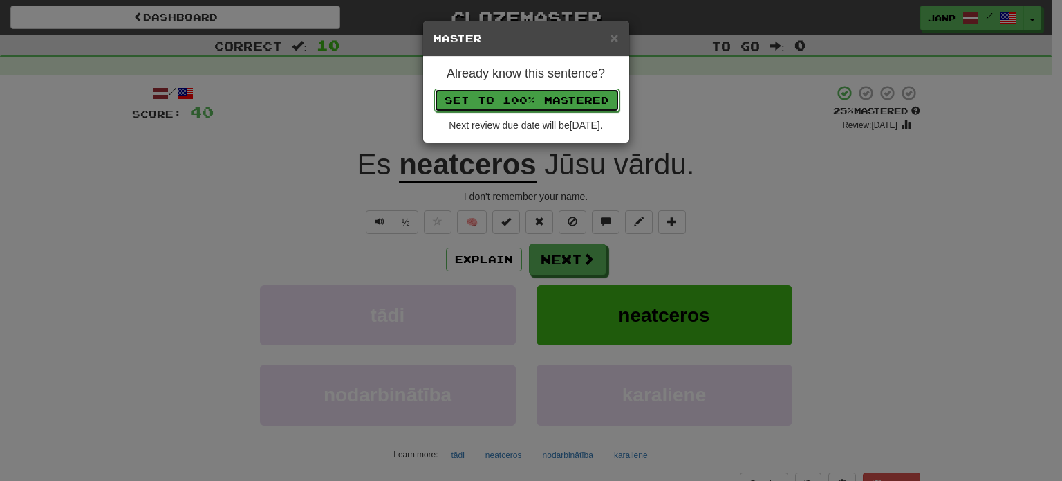
click at [547, 100] on button "Set to 100% Mastered" at bounding box center [526, 101] width 185 height 24
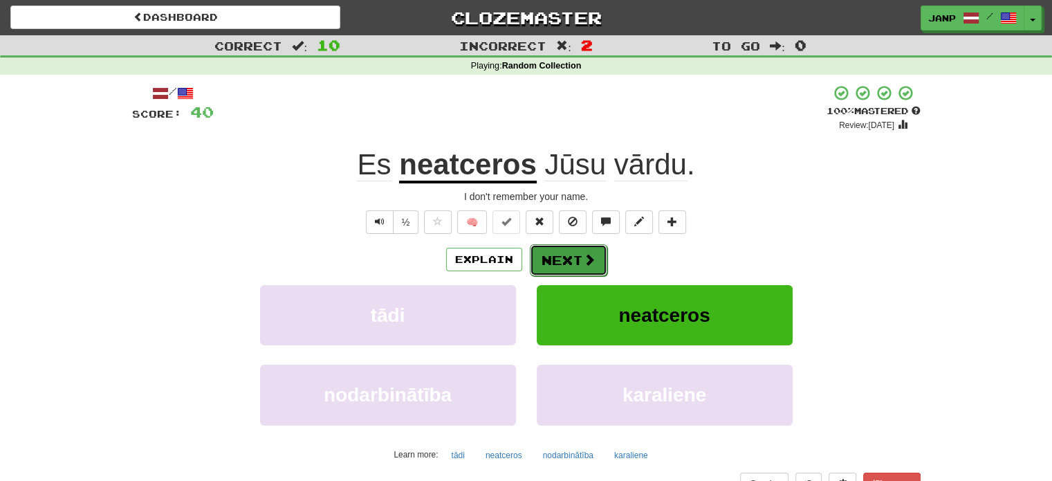
click at [588, 254] on span at bounding box center [589, 259] width 12 height 12
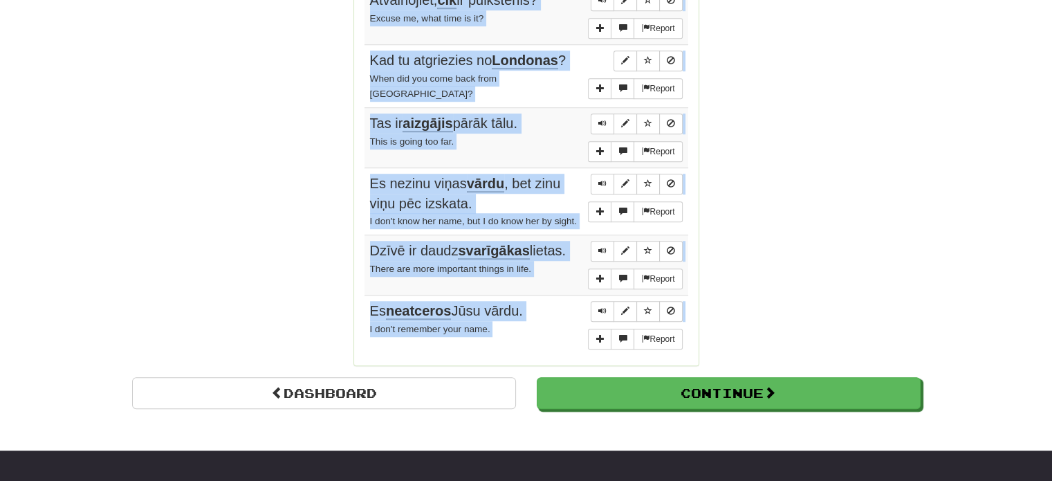
scroll to position [1007, 0]
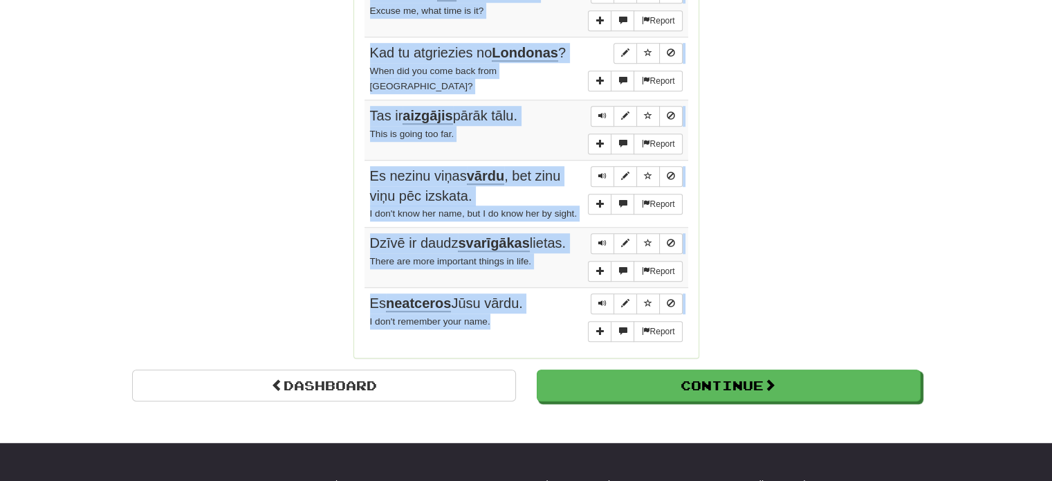
drag, startPoint x: 365, startPoint y: 124, endPoint x: 523, endPoint y: 309, distance: 243.3
click at [523, 309] on tbody "Report [PERSON_NAME] un lietus, varavīksne . Sun and rain, rainbow. Report Ir g…" at bounding box center [526, 42] width 324 height 611
copy tbody "[PERSON_NAME] un lietus, varavīksne . Sun and rain, rainbow. Report Ir grūti ru…"
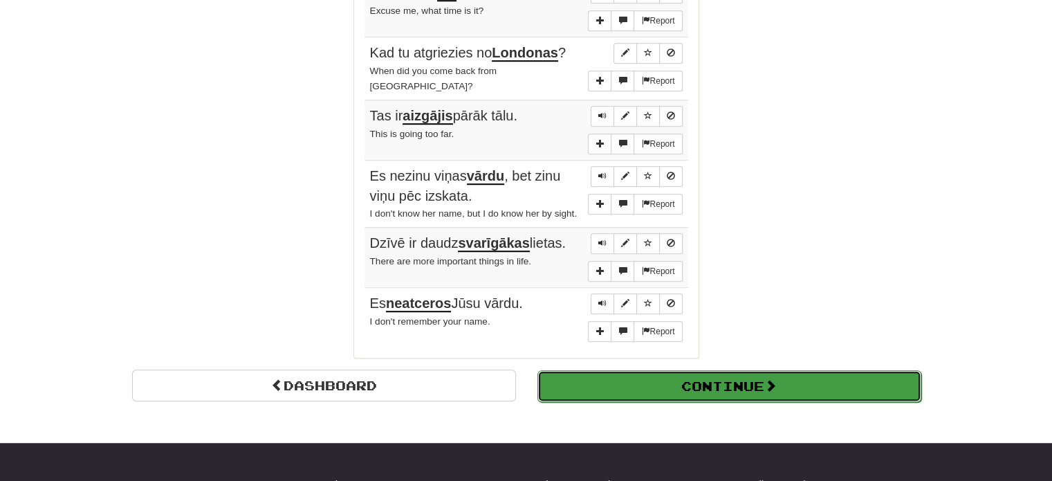
click at [784, 384] on button "Continue" at bounding box center [729, 386] width 384 height 32
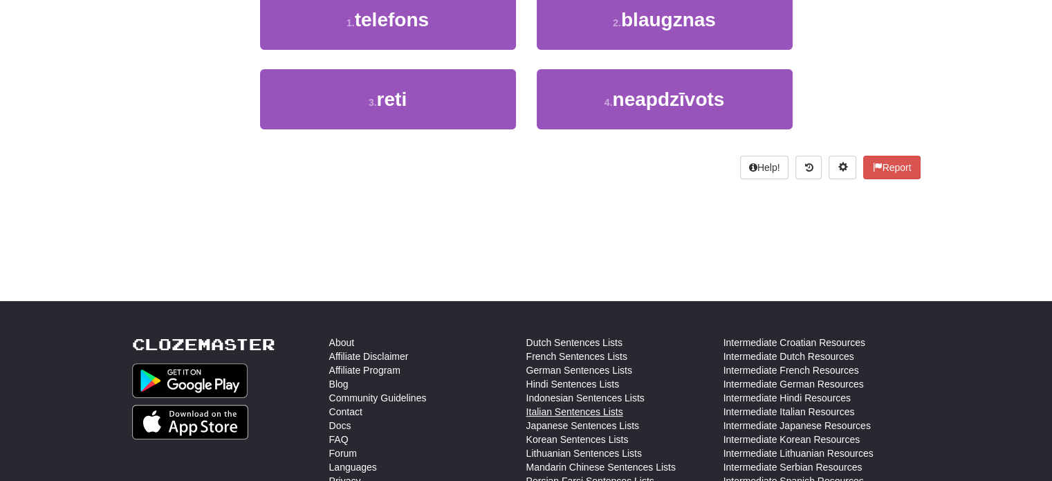
scroll to position [0, 0]
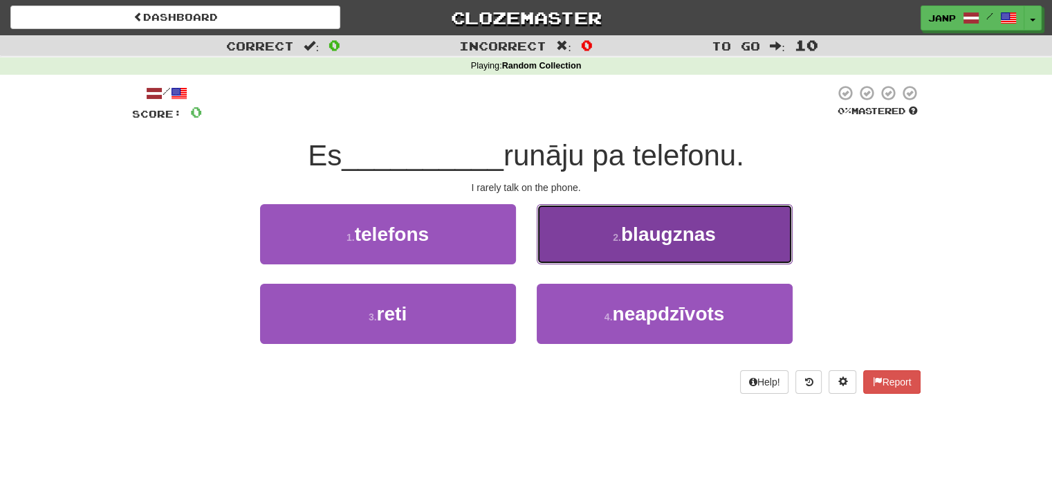
click at [617, 226] on button "2 . blaugznas" at bounding box center [665, 234] width 256 height 60
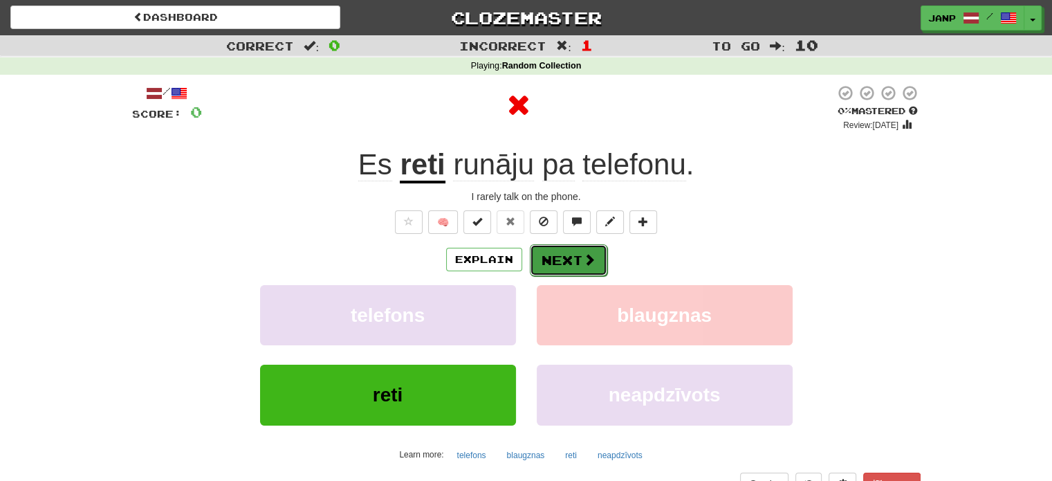
click at [597, 262] on button "Next" at bounding box center [568, 260] width 77 height 32
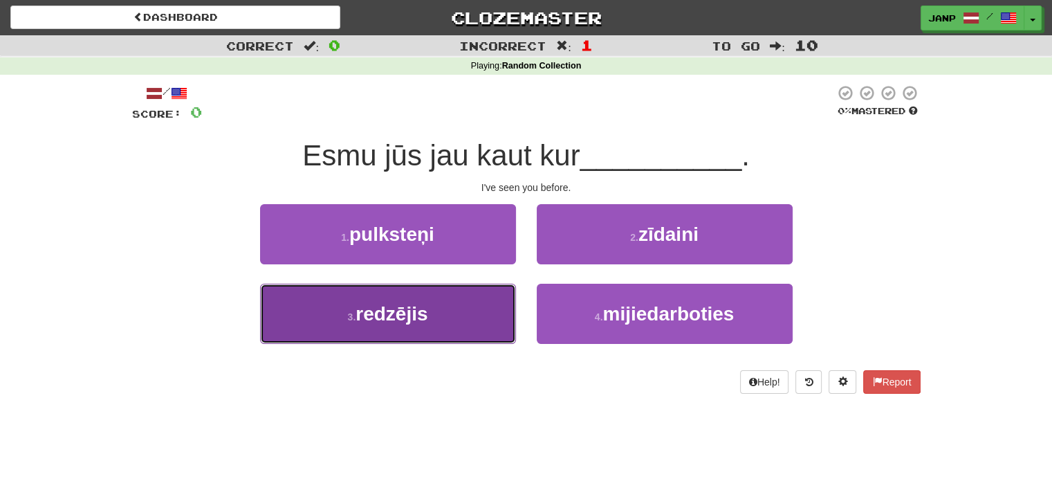
click at [498, 331] on button "3 . redzējis" at bounding box center [388, 313] width 256 height 60
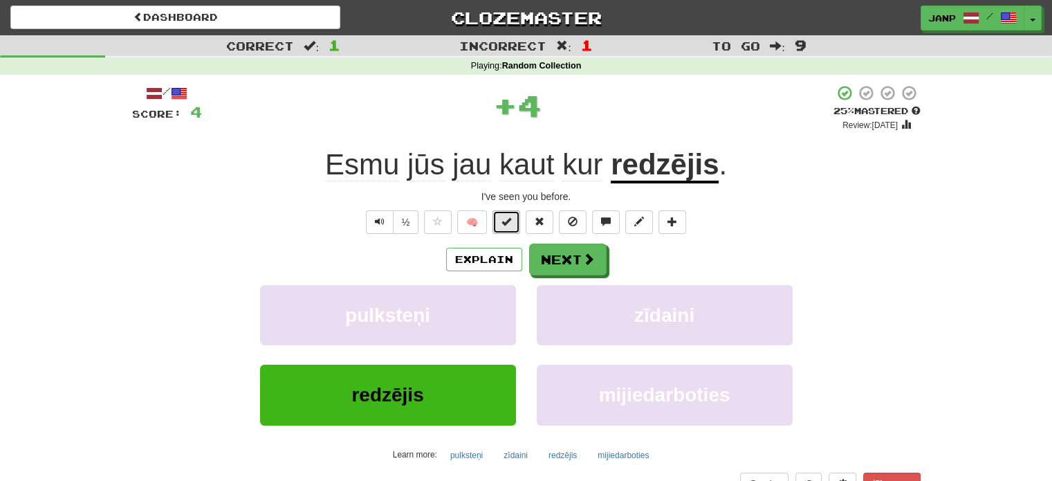
click at [506, 218] on span at bounding box center [506, 221] width 10 height 10
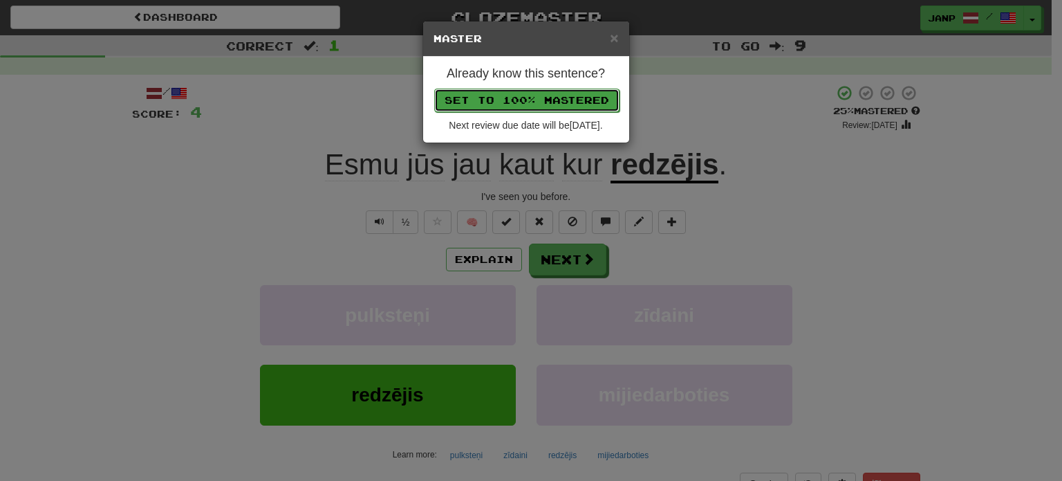
click at [552, 102] on button "Set to 100% Mastered" at bounding box center [526, 101] width 185 height 24
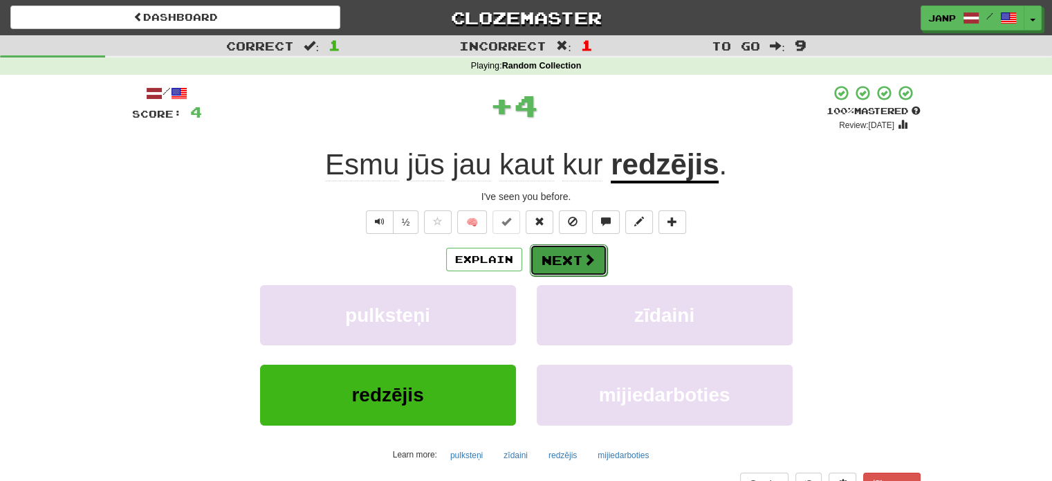
click at [580, 260] on button "Next" at bounding box center [568, 260] width 77 height 32
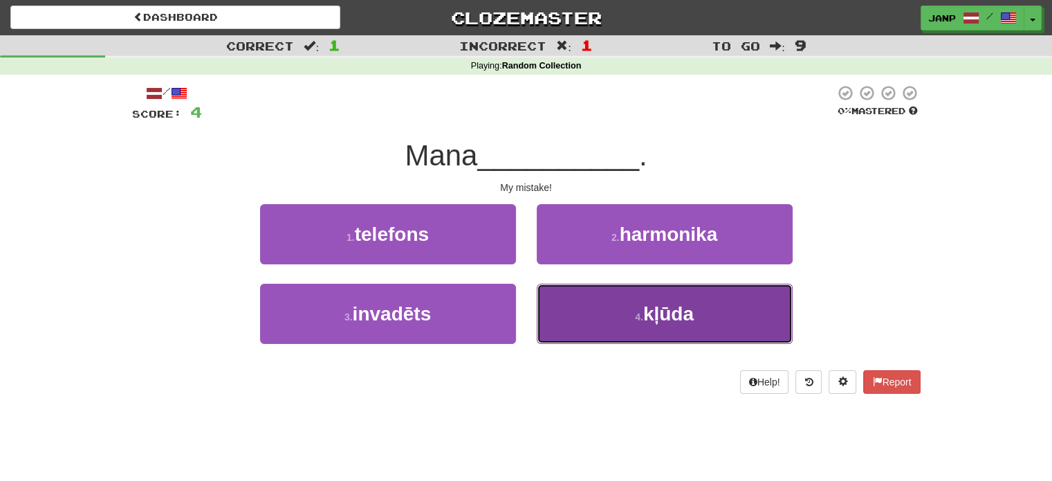
click at [586, 316] on button "4 . kļūda" at bounding box center [665, 313] width 256 height 60
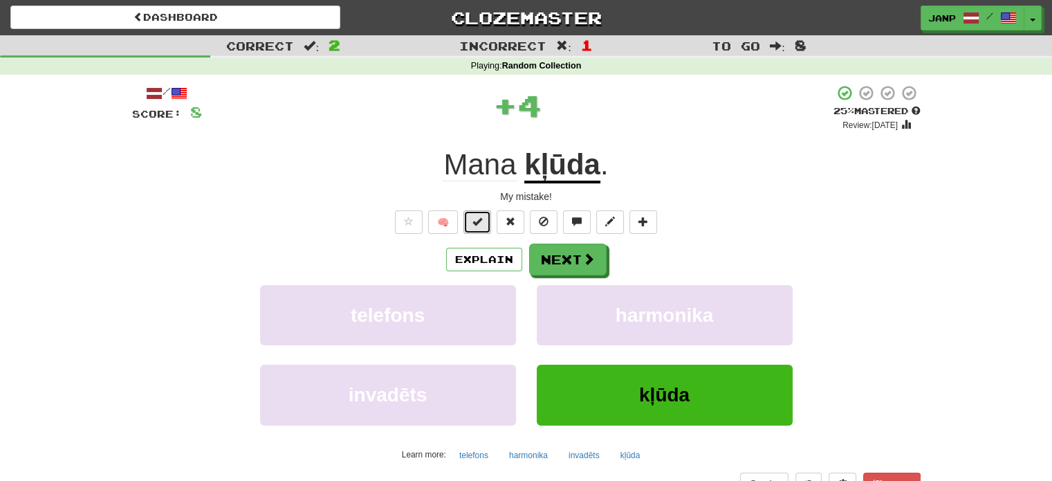
click at [474, 220] on span at bounding box center [477, 221] width 10 height 10
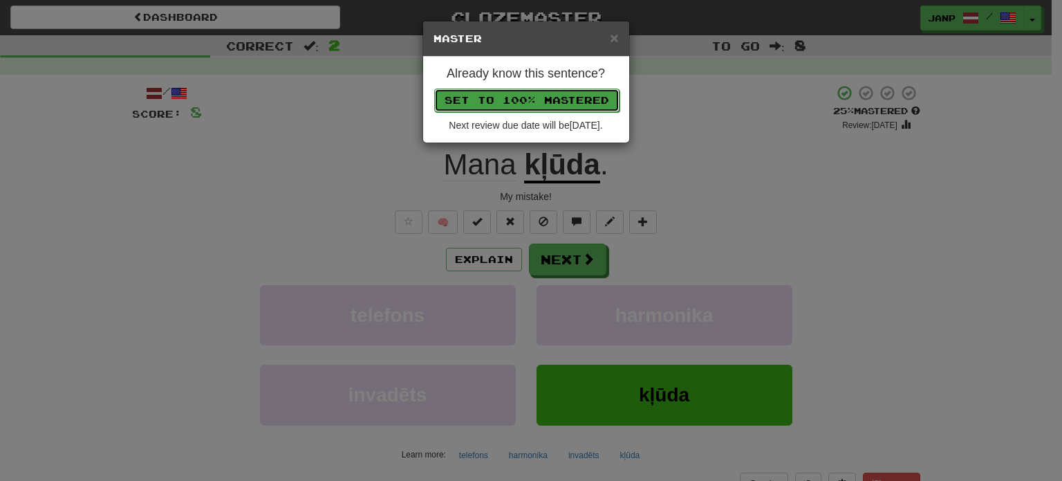
click at [519, 94] on button "Set to 100% Mastered" at bounding box center [526, 101] width 185 height 24
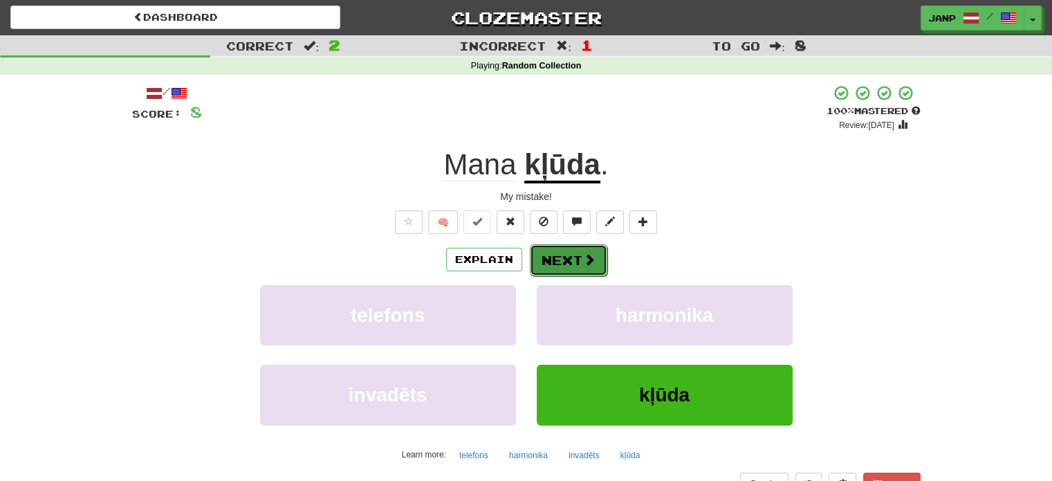
click at [586, 266] on span at bounding box center [589, 259] width 12 height 12
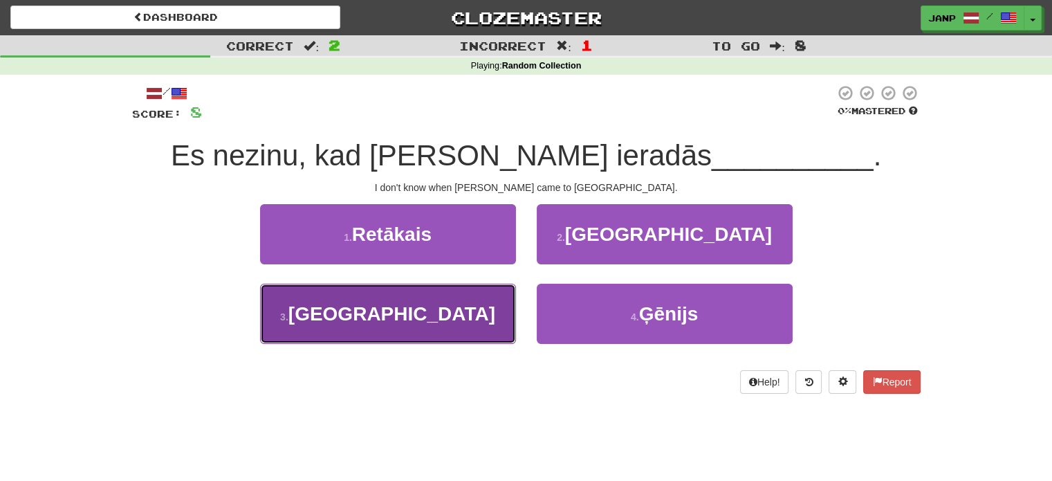
click at [476, 315] on button "3 . [GEOGRAPHIC_DATA]" at bounding box center [388, 313] width 256 height 60
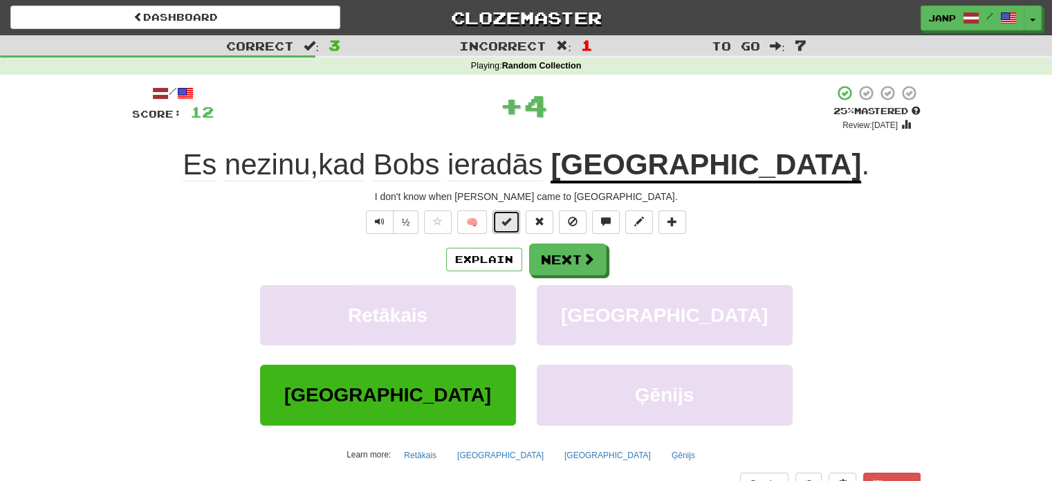
click at [505, 223] on span at bounding box center [506, 221] width 10 height 10
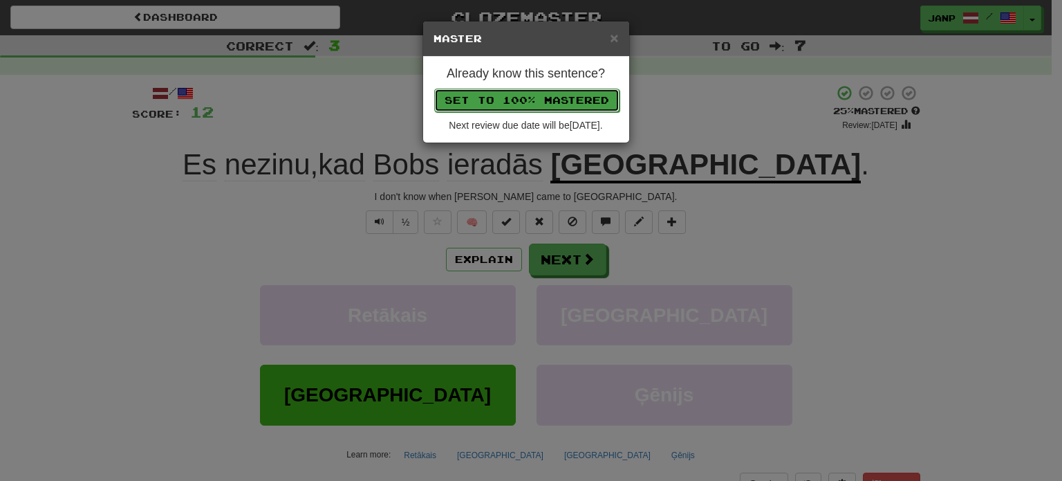
click at [552, 102] on button "Set to 100% Mastered" at bounding box center [526, 101] width 185 height 24
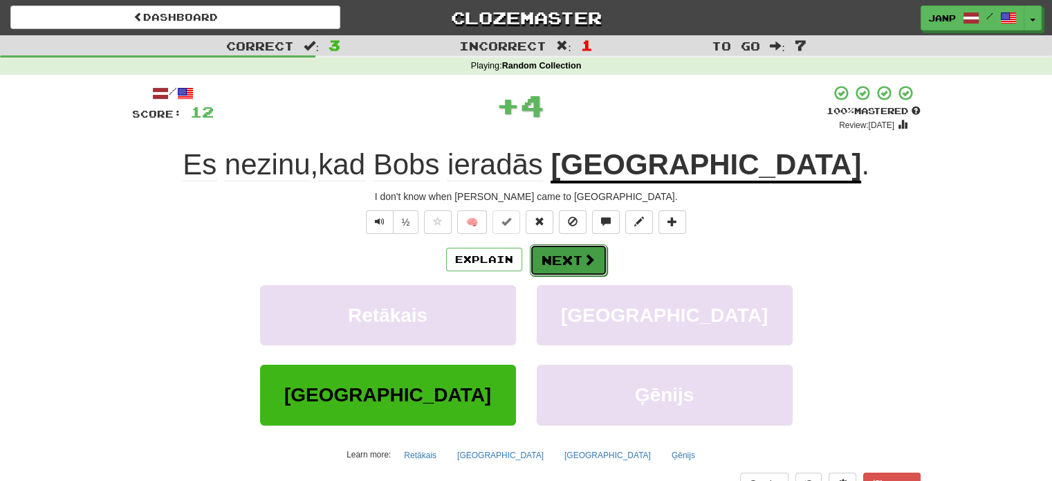
click at [578, 266] on button "Next" at bounding box center [568, 260] width 77 height 32
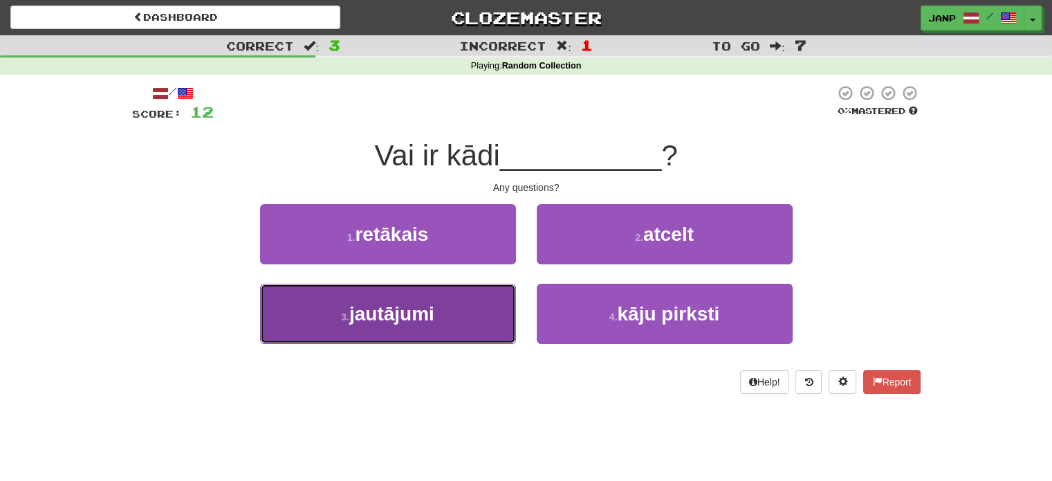
click at [473, 288] on button "3 . jautājumi" at bounding box center [388, 313] width 256 height 60
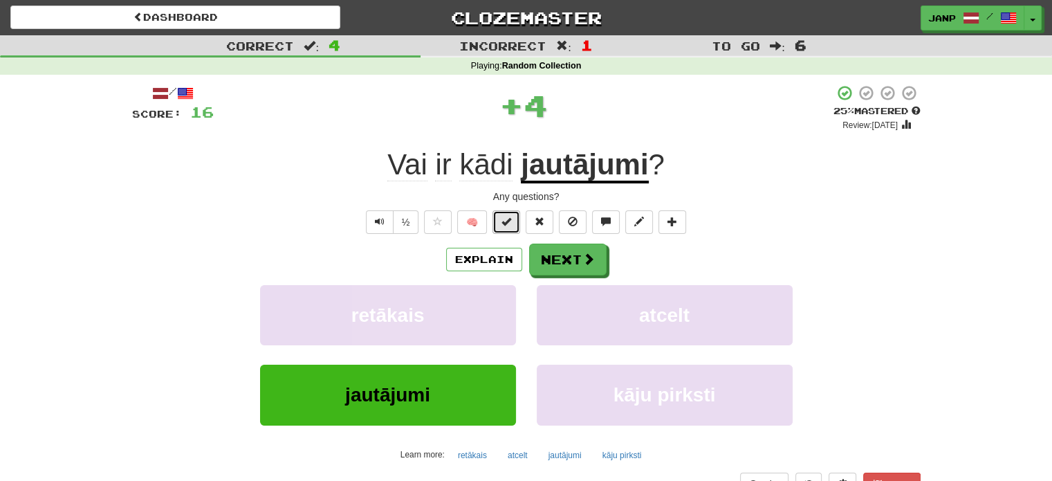
click at [499, 222] on button at bounding box center [506, 222] width 28 height 24
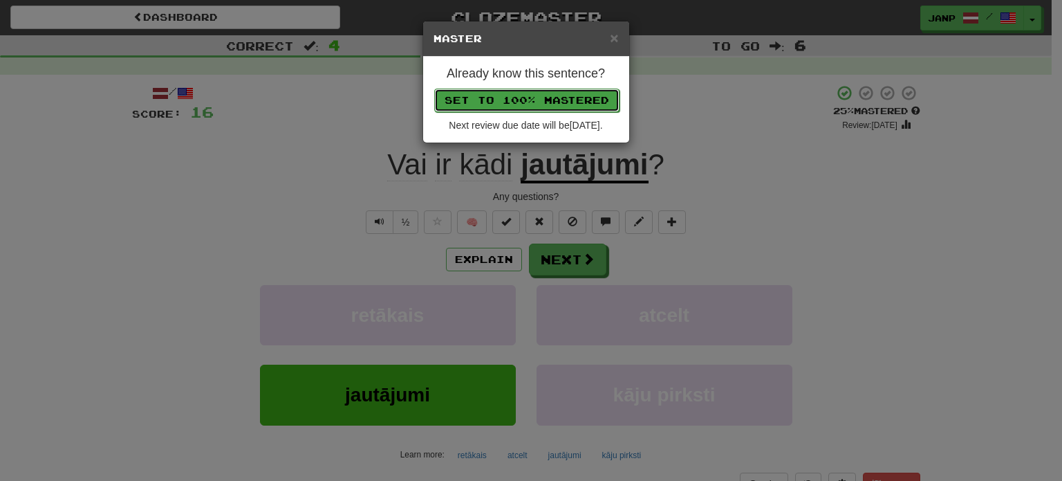
click at [553, 97] on button "Set to 100% Mastered" at bounding box center [526, 101] width 185 height 24
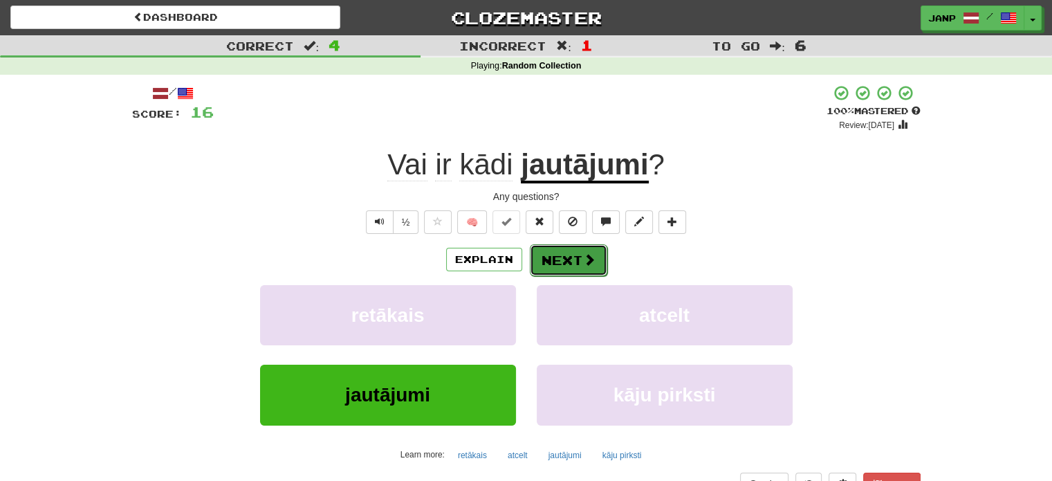
click at [590, 262] on span at bounding box center [589, 259] width 12 height 12
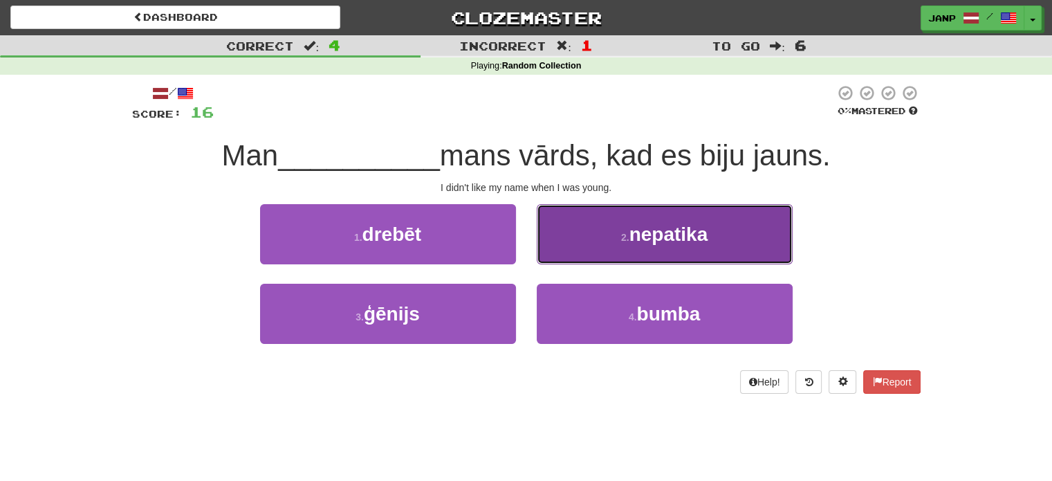
click at [613, 248] on button "2 . nepatika" at bounding box center [665, 234] width 256 height 60
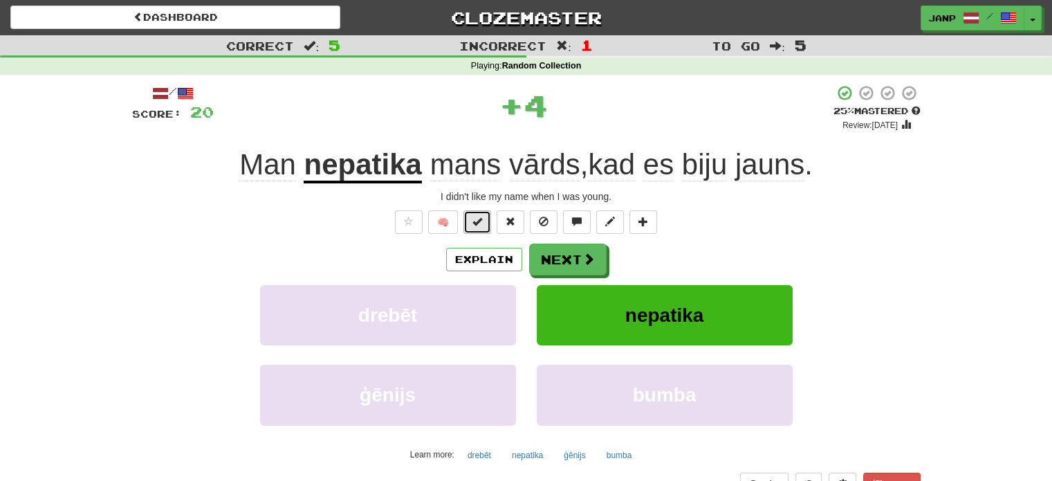
click at [488, 230] on button at bounding box center [477, 222] width 28 height 24
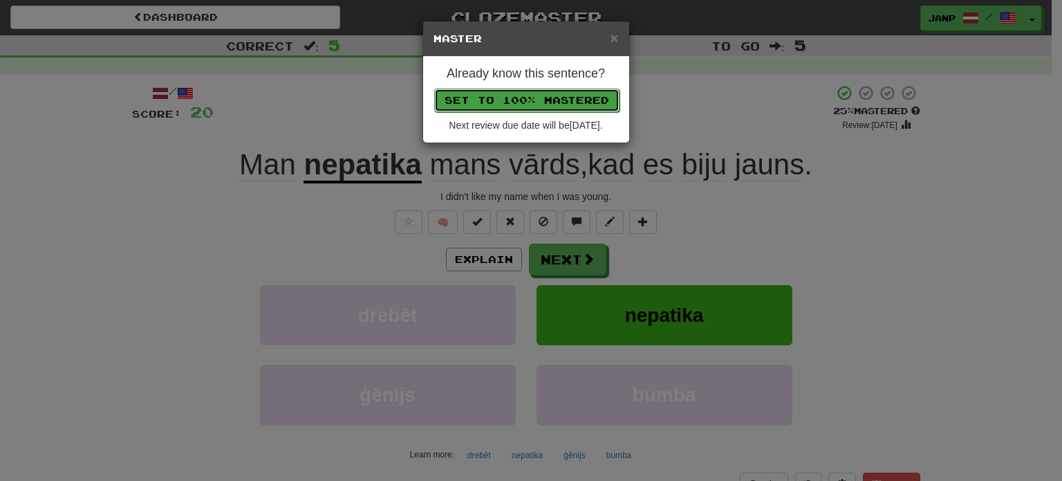
click at [519, 98] on button "Set to 100% Mastered" at bounding box center [526, 101] width 185 height 24
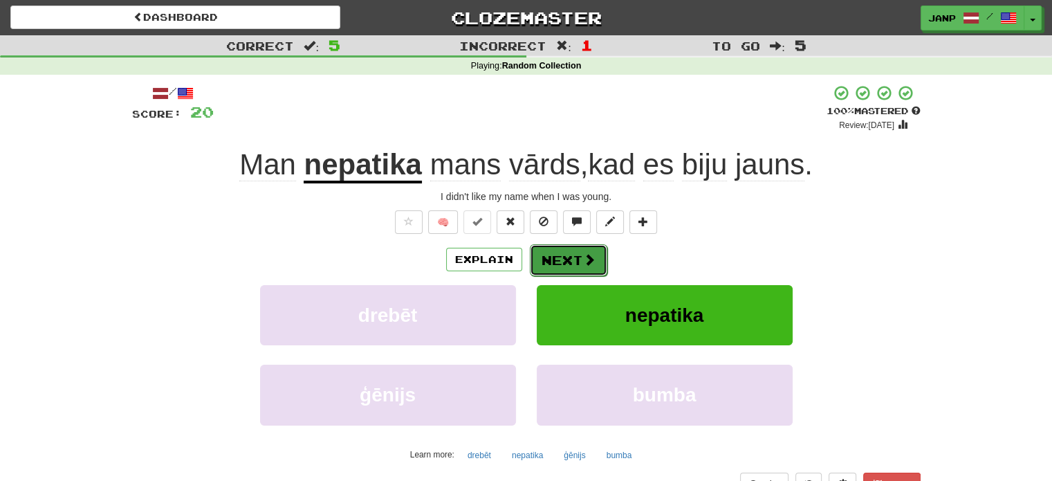
click at [579, 260] on button "Next" at bounding box center [568, 260] width 77 height 32
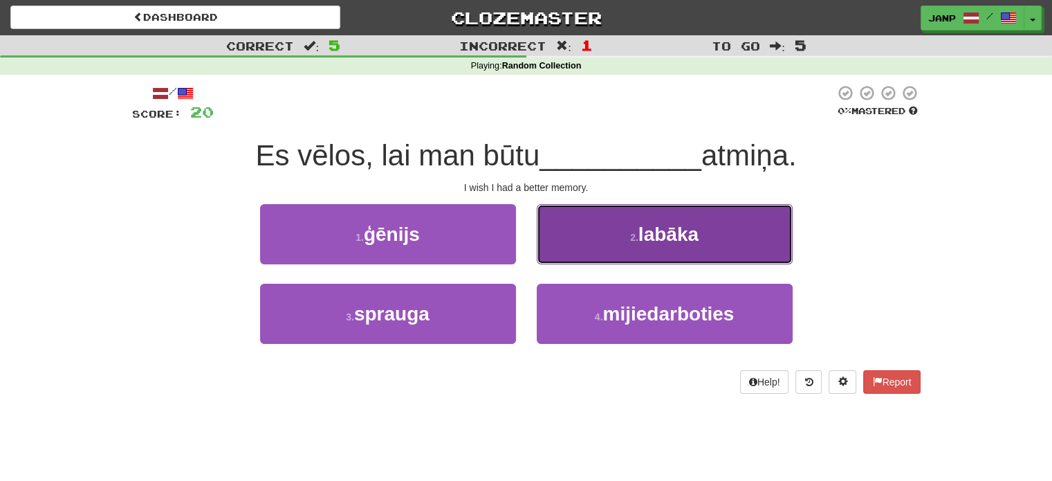
click at [579, 261] on button "2 . labāka" at bounding box center [665, 234] width 256 height 60
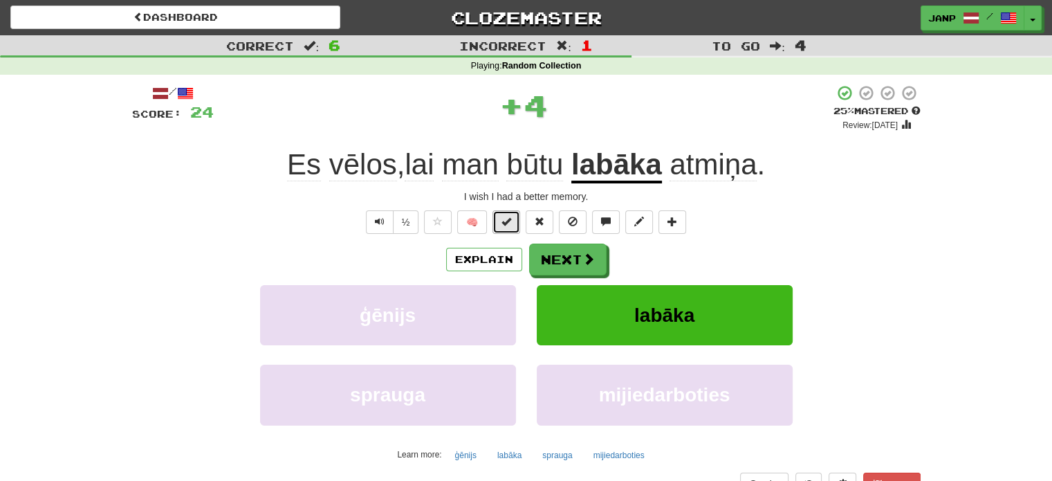
click at [501, 223] on button at bounding box center [506, 222] width 28 height 24
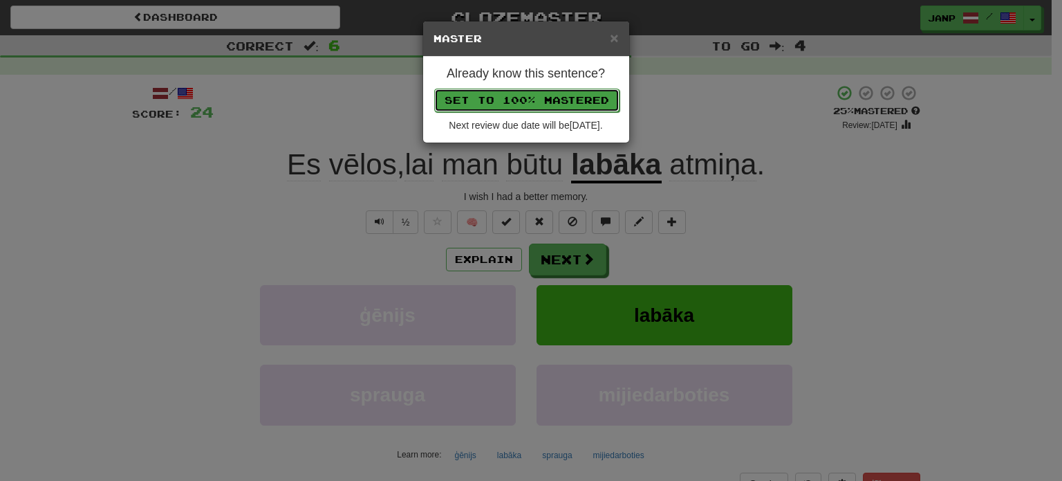
click at [545, 96] on button "Set to 100% Mastered" at bounding box center [526, 101] width 185 height 24
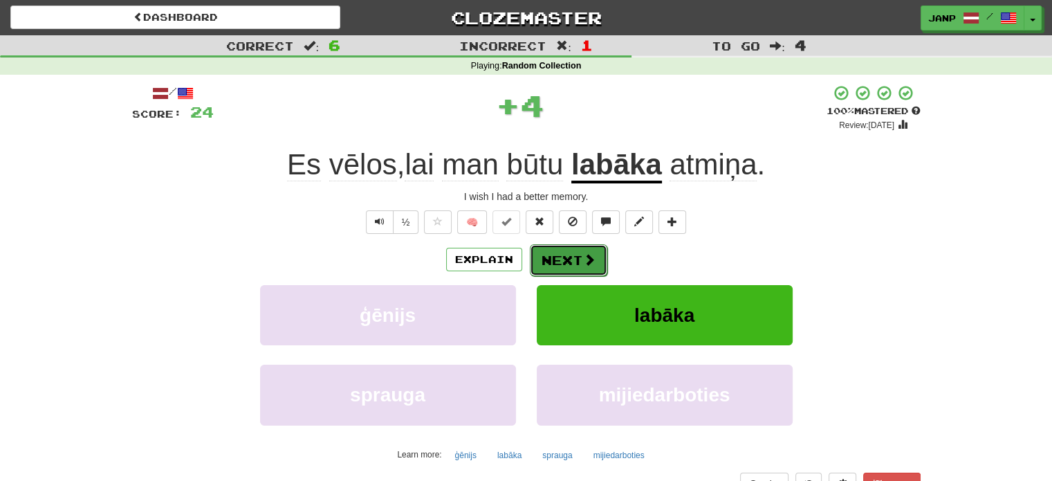
click at [595, 259] on button "Next" at bounding box center [568, 260] width 77 height 32
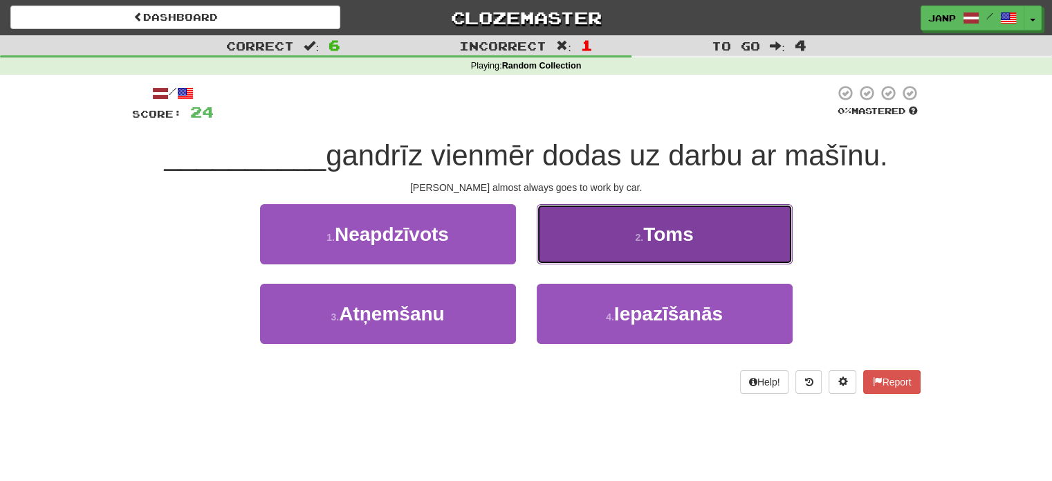
click at [617, 242] on button "2 . Toms" at bounding box center [665, 234] width 256 height 60
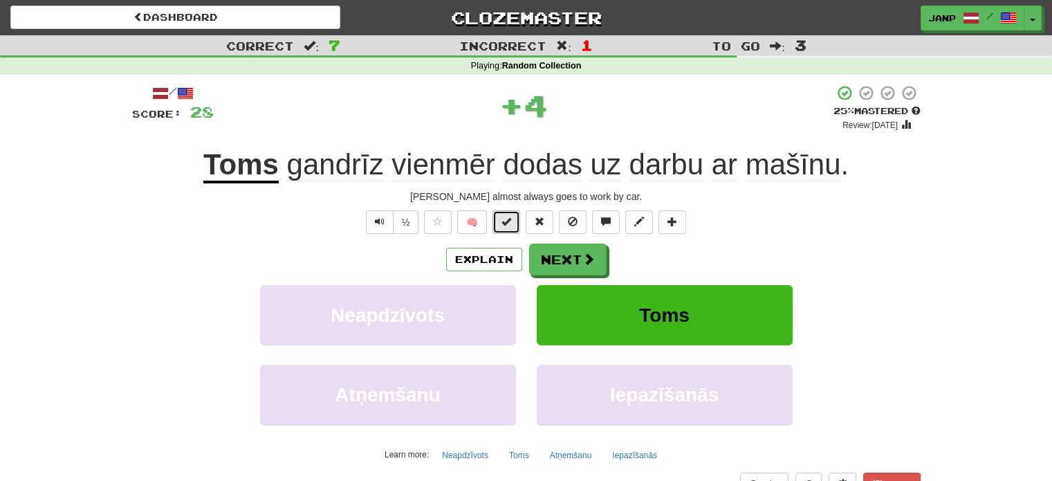
click at [514, 225] on button at bounding box center [506, 222] width 28 height 24
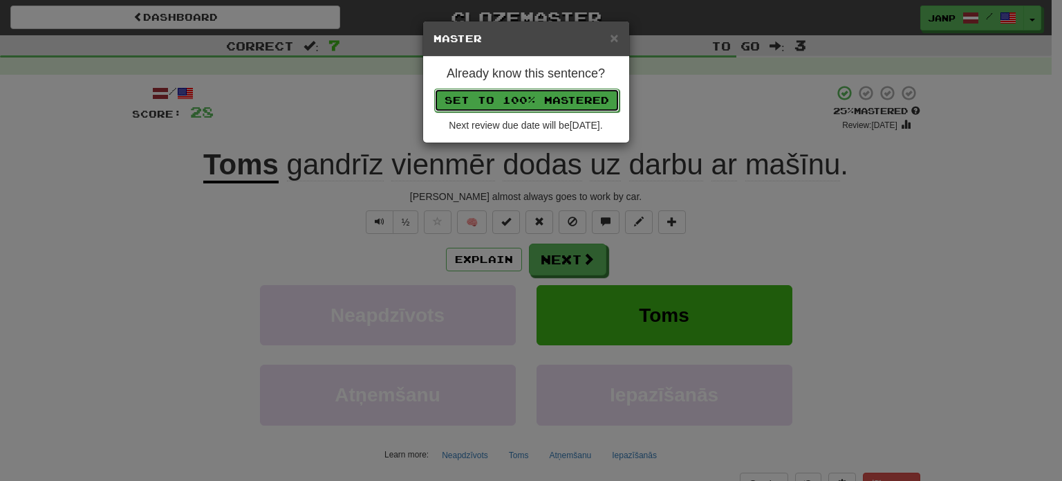
click at [552, 102] on button "Set to 100% Mastered" at bounding box center [526, 101] width 185 height 24
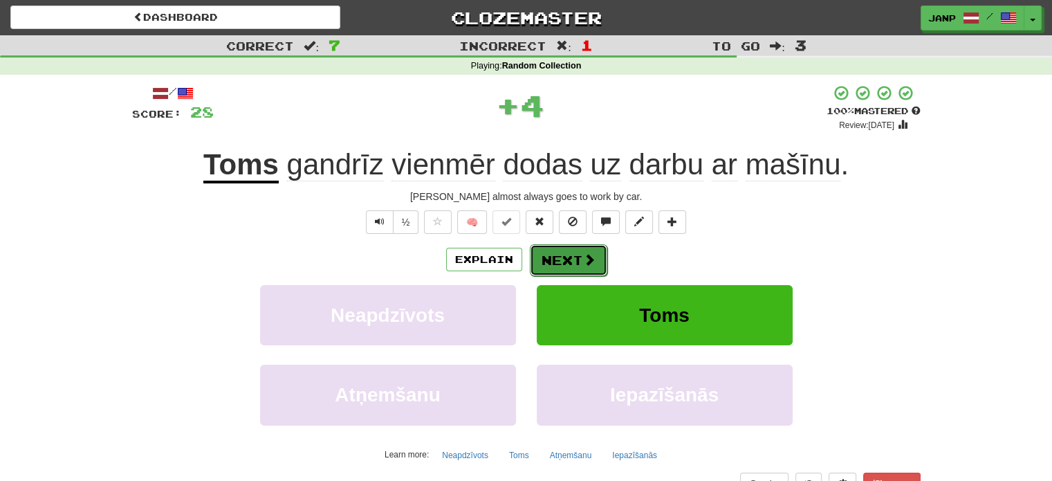
click at [600, 266] on button "Next" at bounding box center [568, 260] width 77 height 32
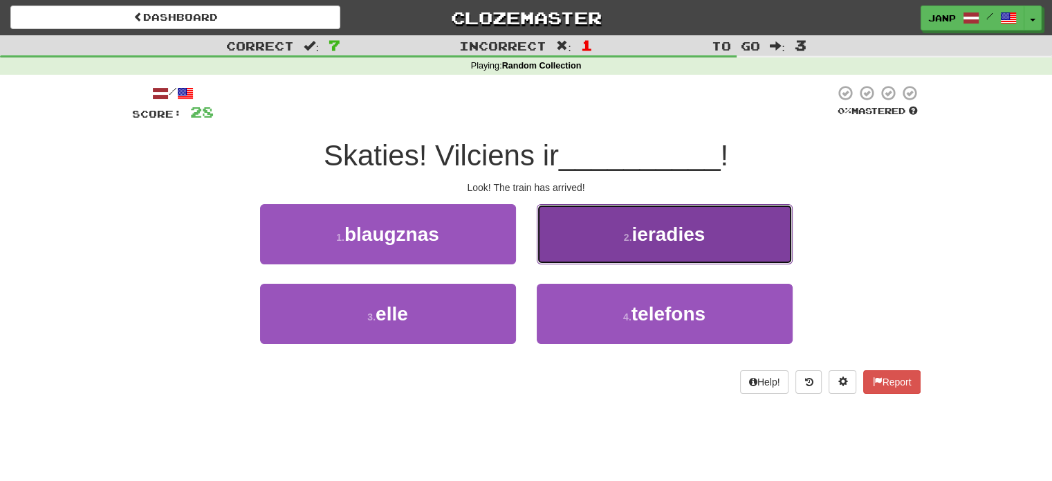
click at [597, 248] on button "2 . ieradies" at bounding box center [665, 234] width 256 height 60
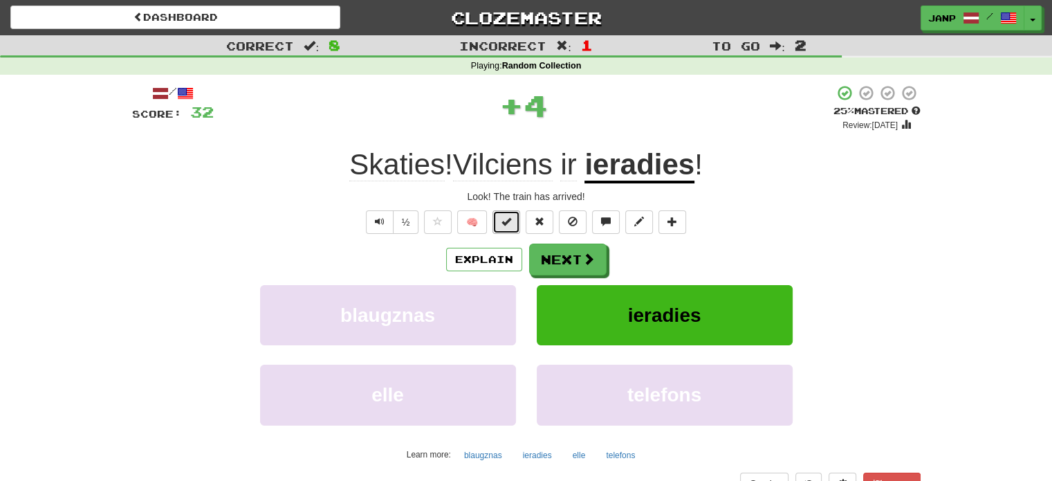
click at [508, 219] on span at bounding box center [506, 221] width 10 height 10
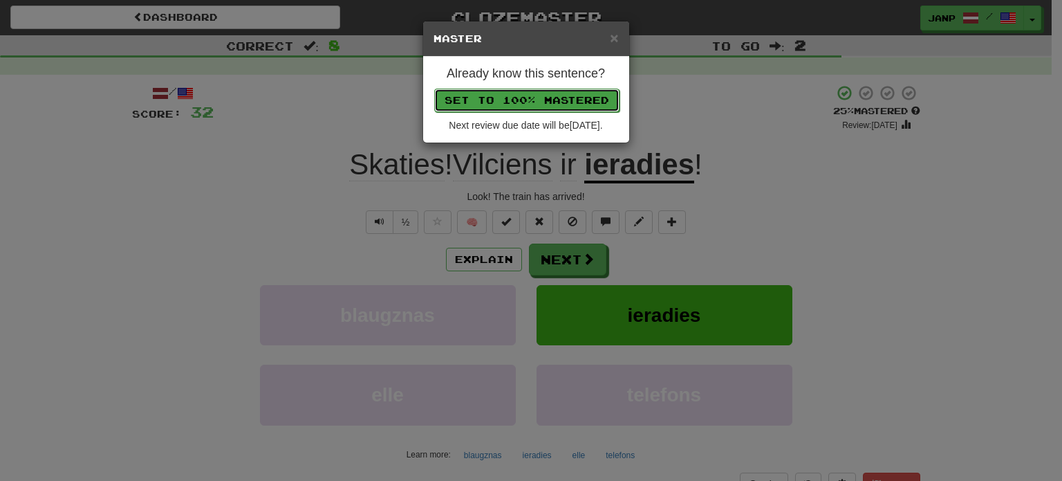
click at [542, 100] on button "Set to 100% Mastered" at bounding box center [526, 101] width 185 height 24
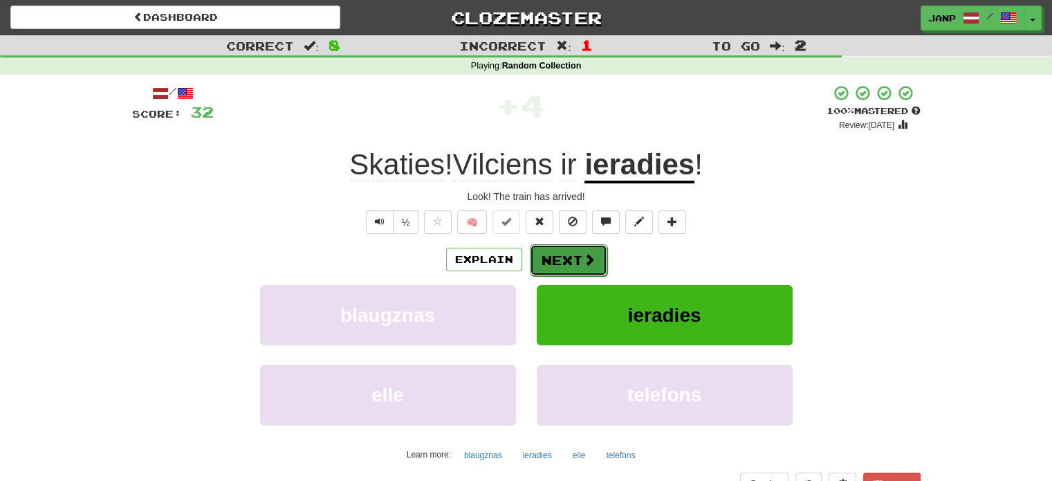
click at [571, 266] on button "Next" at bounding box center [568, 260] width 77 height 32
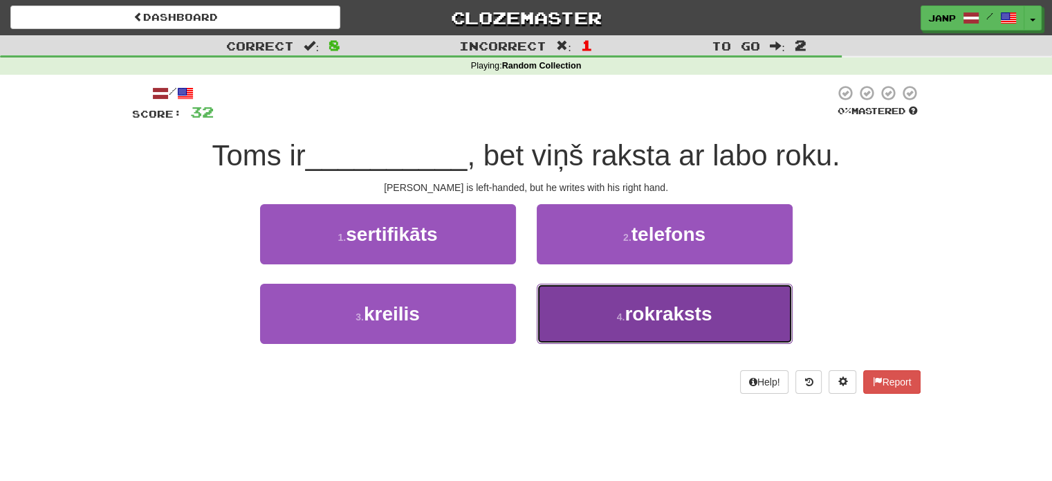
click at [575, 324] on button "4 . rokraksts" at bounding box center [665, 313] width 256 height 60
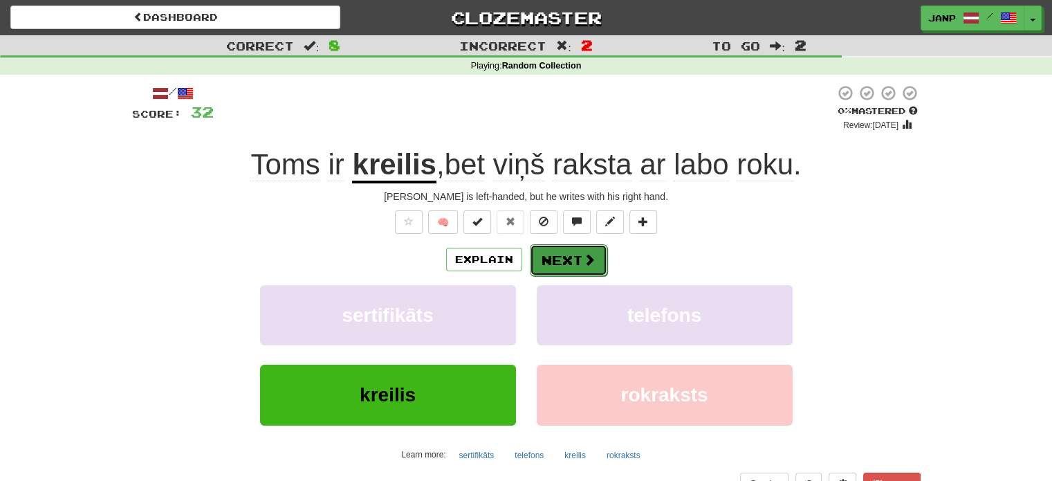
click at [567, 263] on button "Next" at bounding box center [568, 260] width 77 height 32
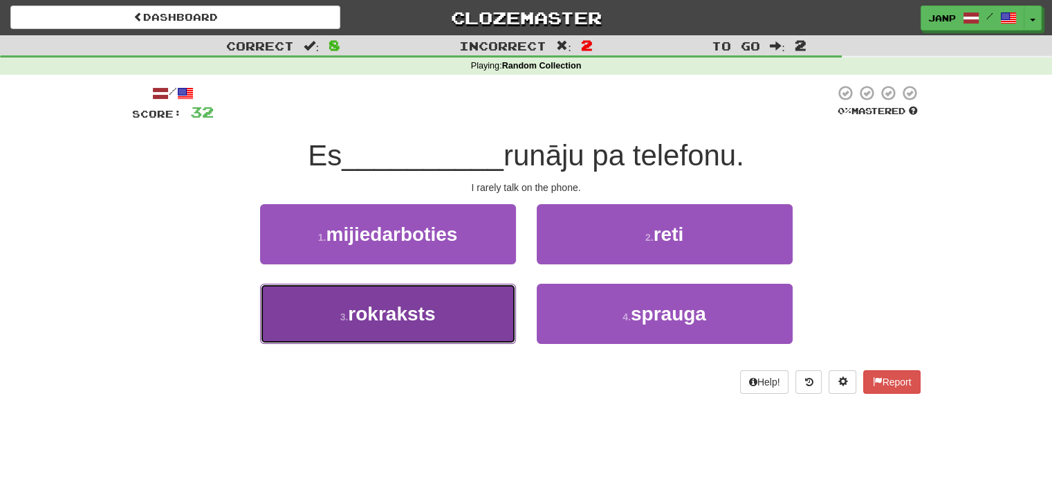
click at [501, 297] on button "3 . rokraksts" at bounding box center [388, 313] width 256 height 60
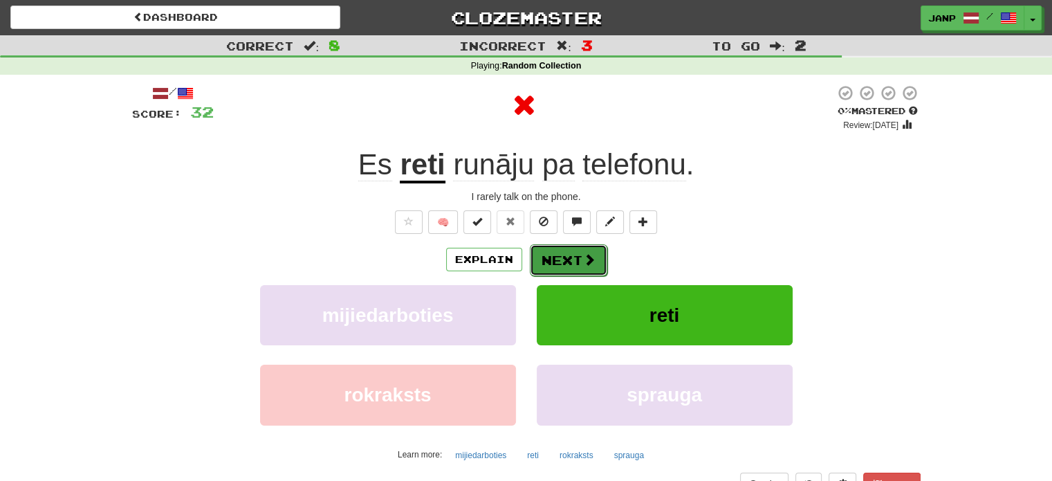
click at [555, 259] on button "Next" at bounding box center [568, 260] width 77 height 32
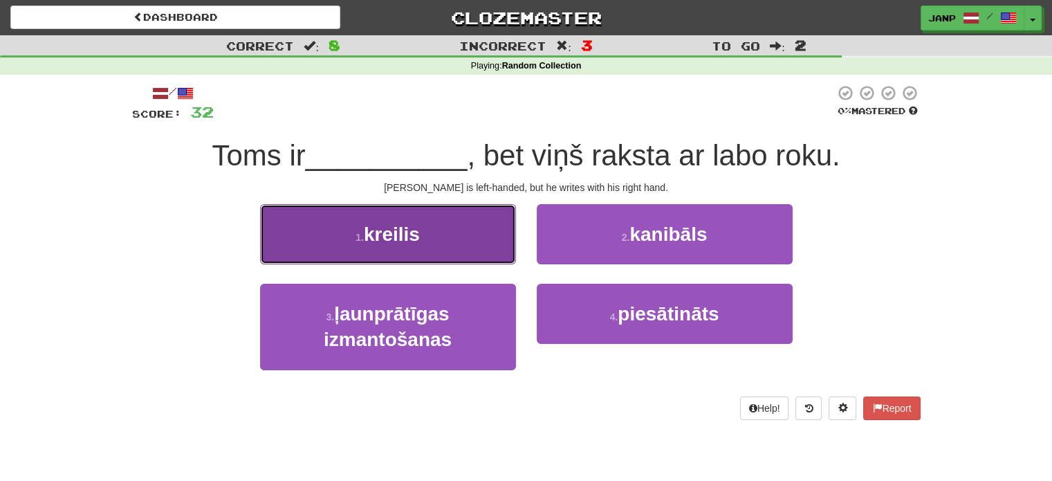
click at [444, 234] on button "1 . kreilis" at bounding box center [388, 234] width 256 height 60
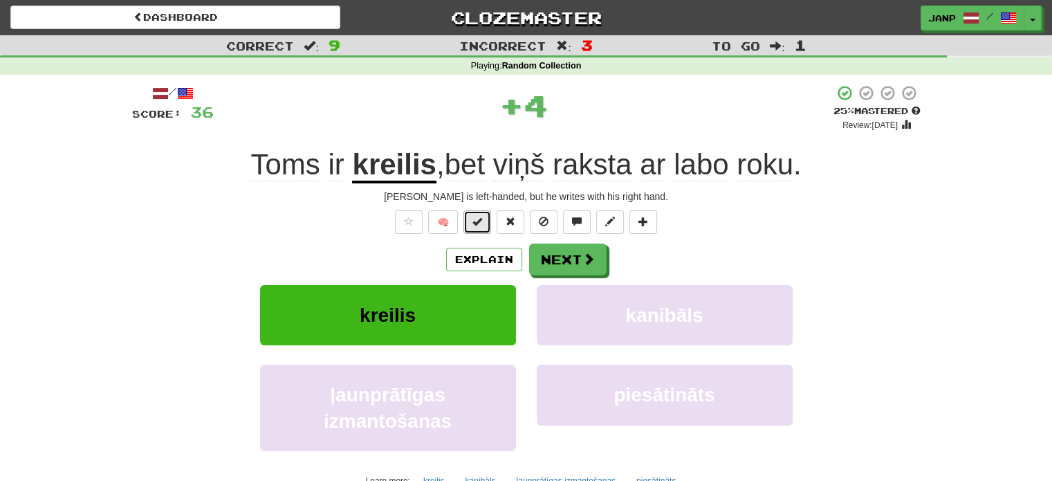
click at [479, 226] on span at bounding box center [477, 221] width 10 height 10
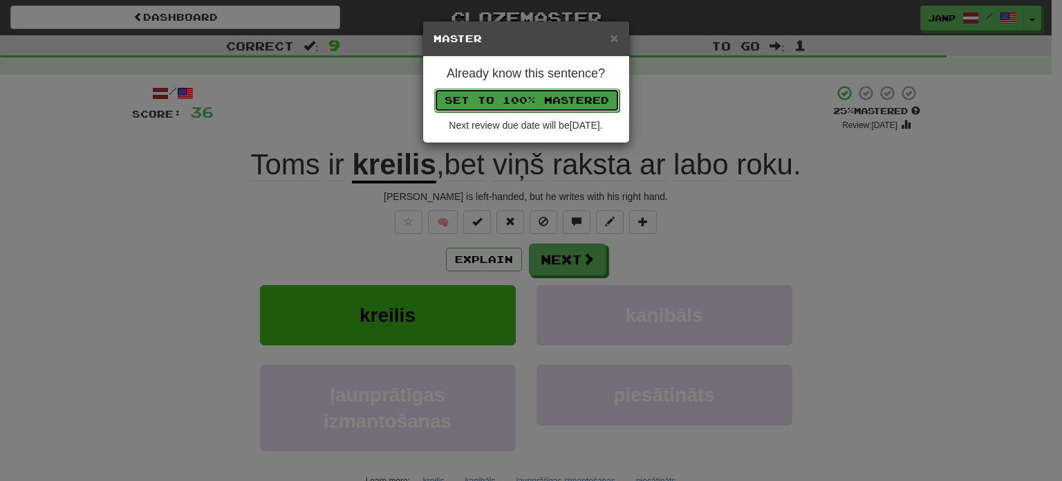
click at [515, 104] on button "Set to 100% Mastered" at bounding box center [526, 101] width 185 height 24
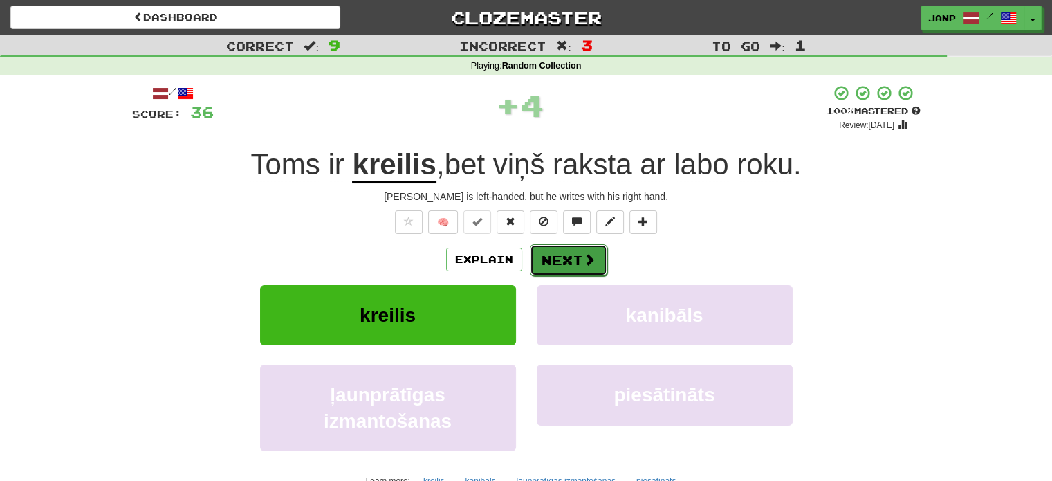
click at [571, 257] on button "Next" at bounding box center [568, 260] width 77 height 32
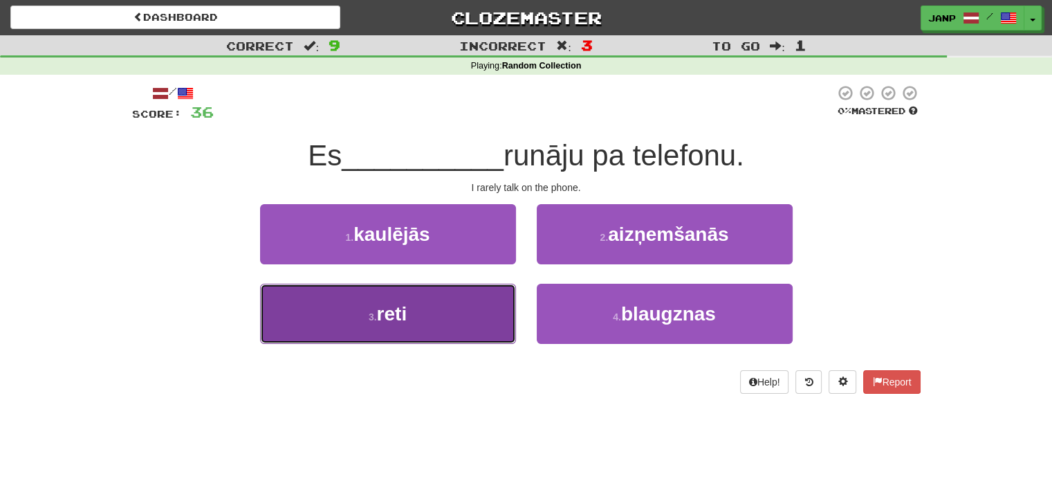
click at [498, 315] on button "3 . reti" at bounding box center [388, 313] width 256 height 60
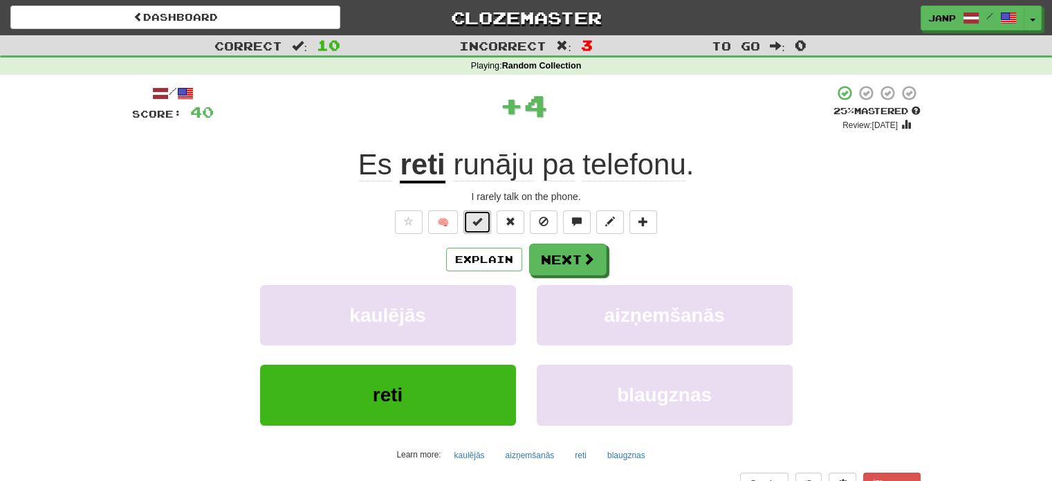
click at [480, 220] on span at bounding box center [477, 221] width 10 height 10
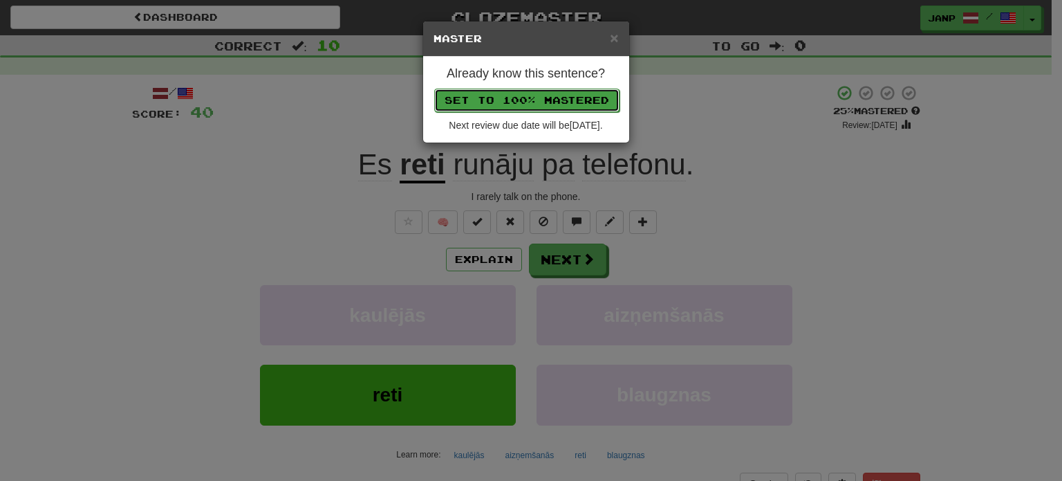
click at [518, 99] on button "Set to 100% Mastered" at bounding box center [526, 101] width 185 height 24
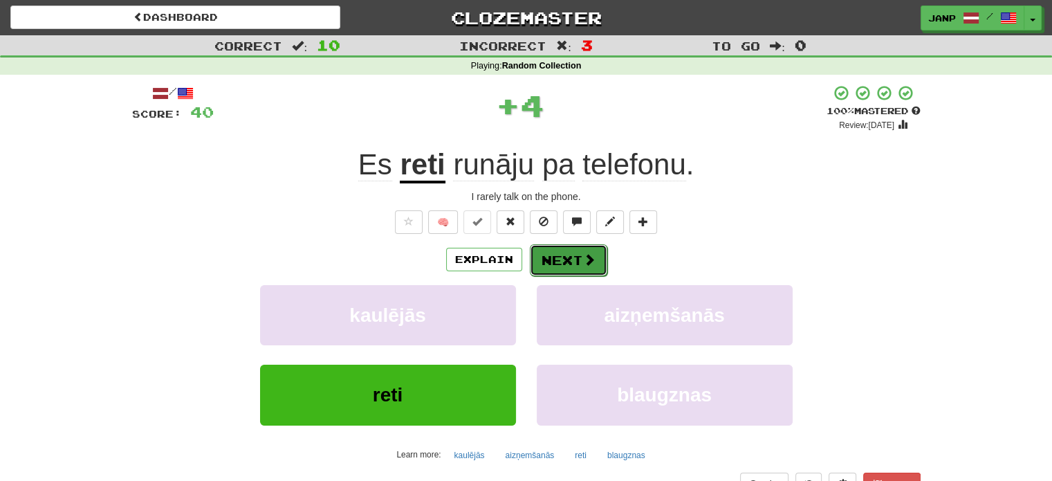
click at [575, 263] on button "Next" at bounding box center [568, 260] width 77 height 32
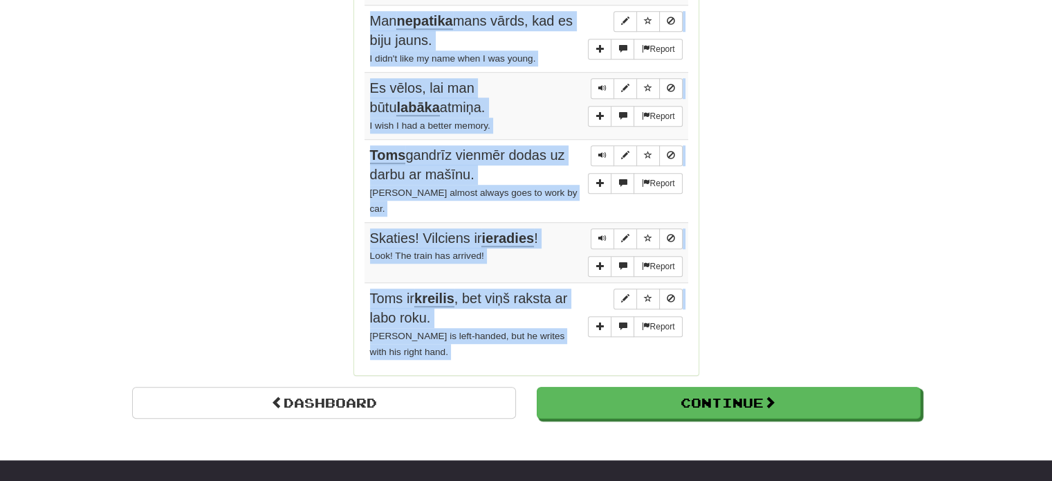
scroll to position [1063, 0]
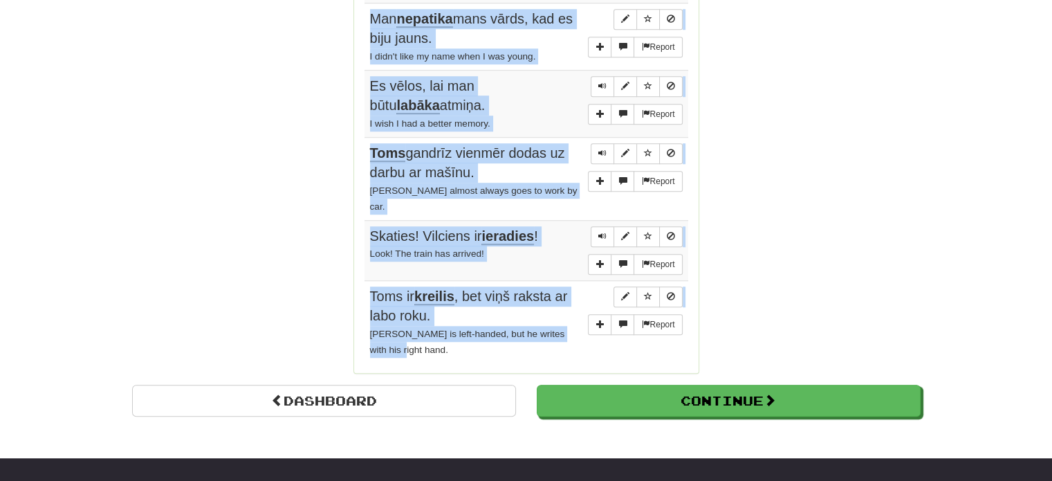
drag, startPoint x: 360, startPoint y: 129, endPoint x: 501, endPoint y: 311, distance: 229.7
copy div "Sentences: Report Es reti runāju pa telefonu. I rarely talk on the phone. Repor…"
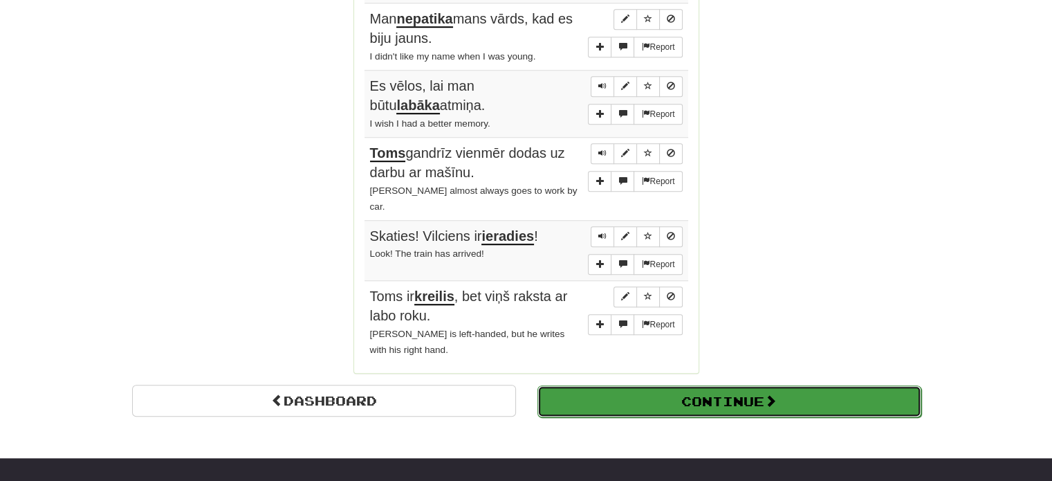
click at [711, 385] on button "Continue" at bounding box center [729, 401] width 384 height 32
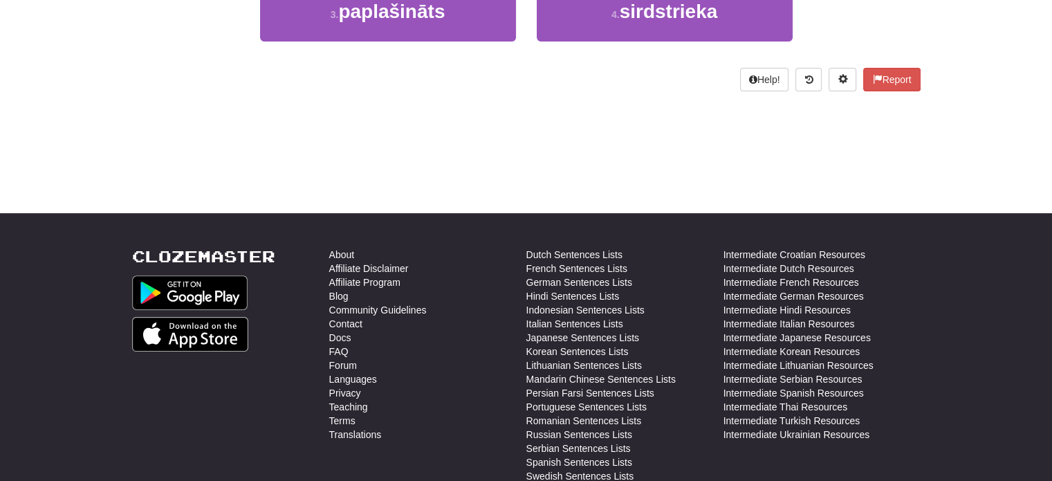
scroll to position [76, 0]
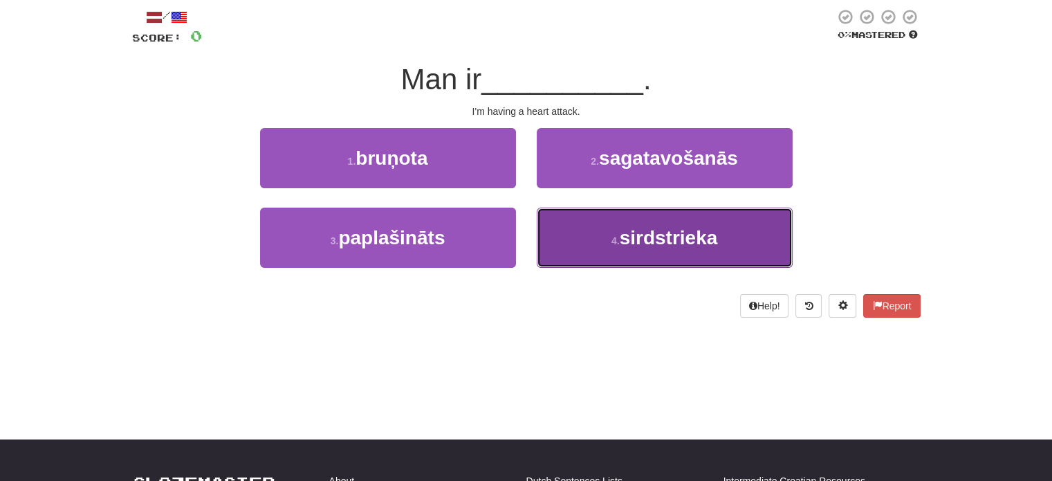
click at [567, 266] on button "4 . sirdstrieka" at bounding box center [665, 237] width 256 height 60
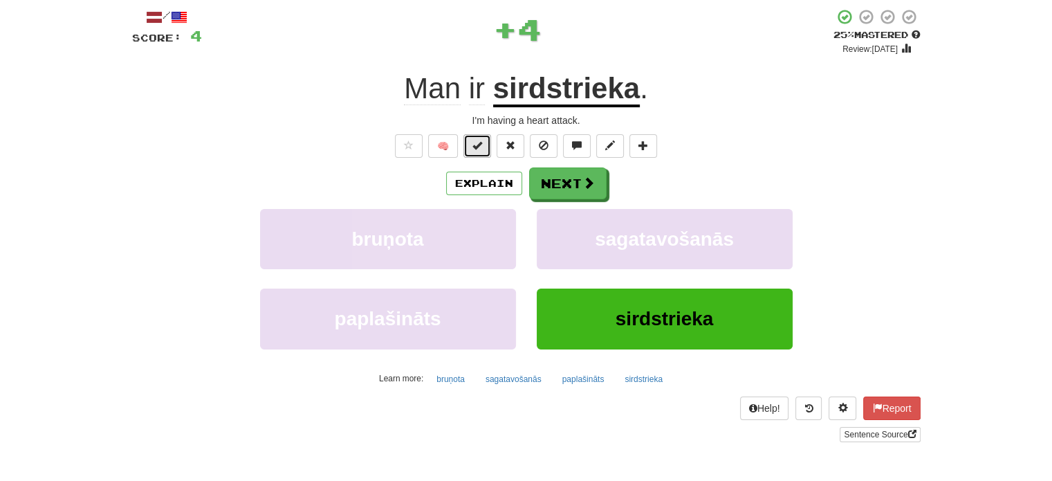
click at [481, 141] on span at bounding box center [477, 145] width 10 height 10
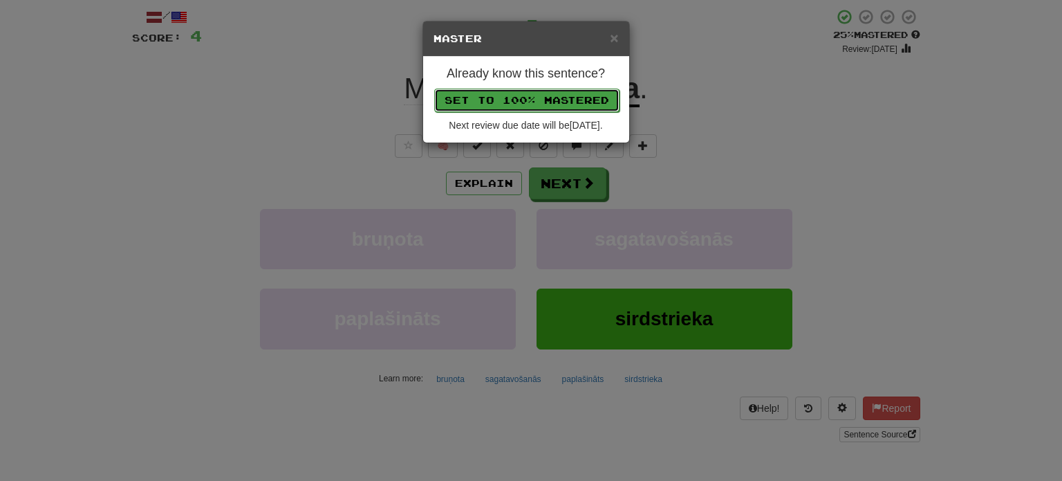
click at [512, 100] on button "Set to 100% Mastered" at bounding box center [526, 101] width 185 height 24
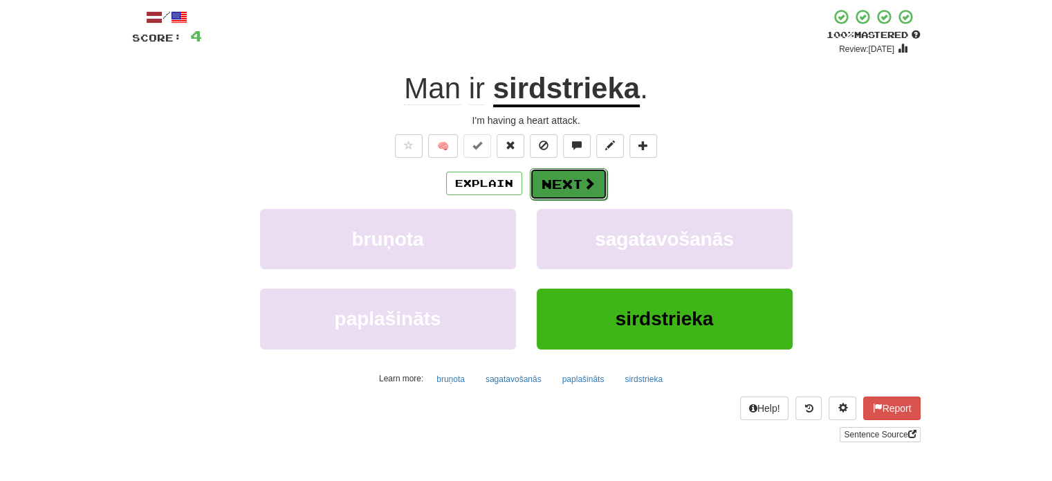
click at [584, 194] on button "Next" at bounding box center [568, 184] width 77 height 32
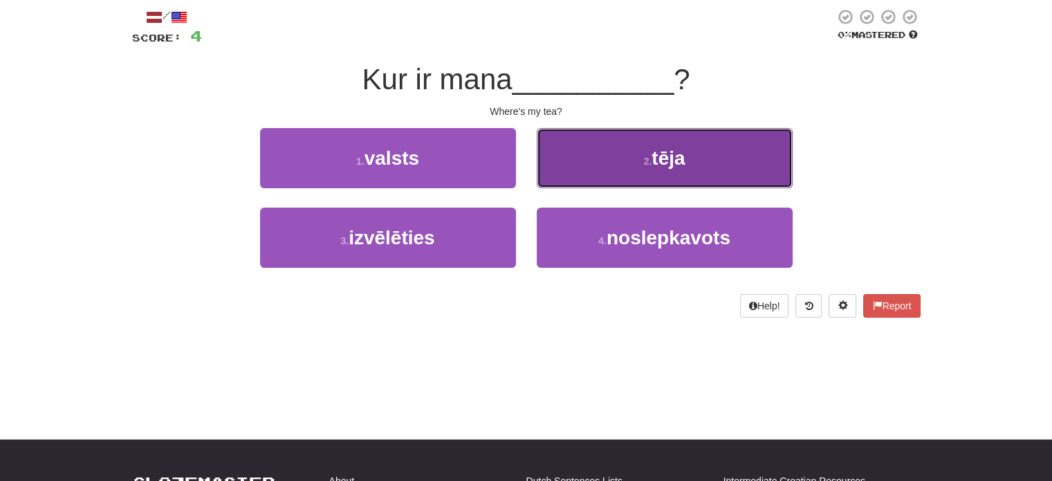
click at [595, 174] on button "2 . tēja" at bounding box center [665, 158] width 256 height 60
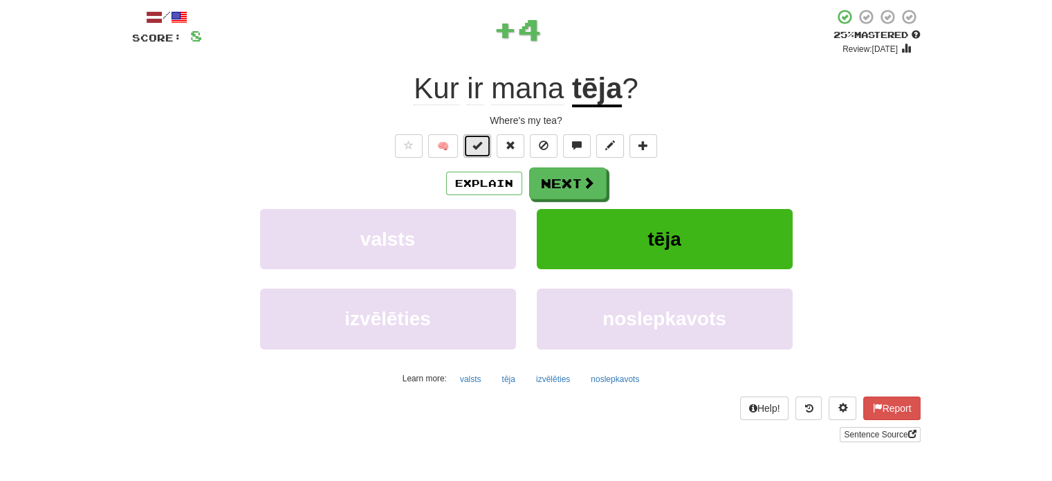
click at [484, 148] on button at bounding box center [477, 146] width 28 height 24
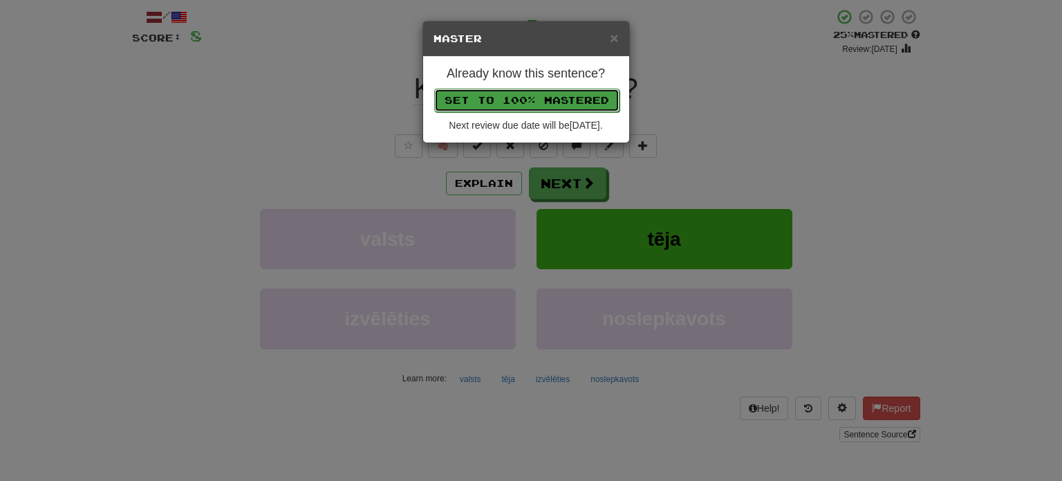
click at [509, 97] on button "Set to 100% Mastered" at bounding box center [526, 101] width 185 height 24
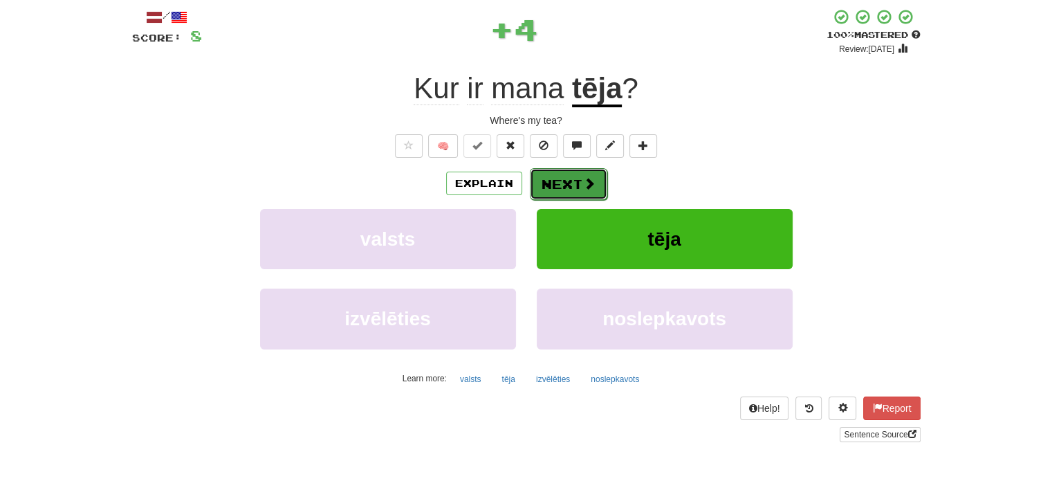
click at [573, 182] on button "Next" at bounding box center [568, 184] width 77 height 32
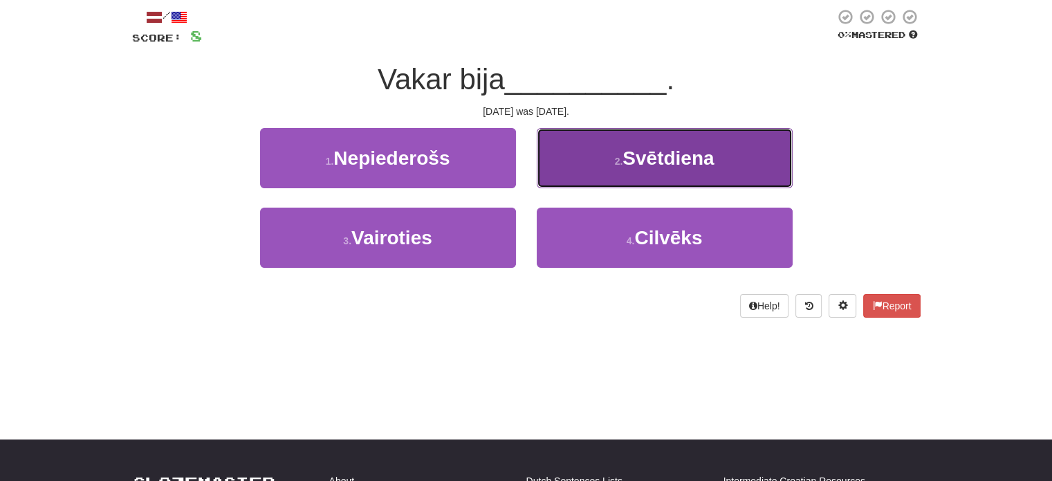
click at [592, 178] on button "2 . Svētdiena" at bounding box center [665, 158] width 256 height 60
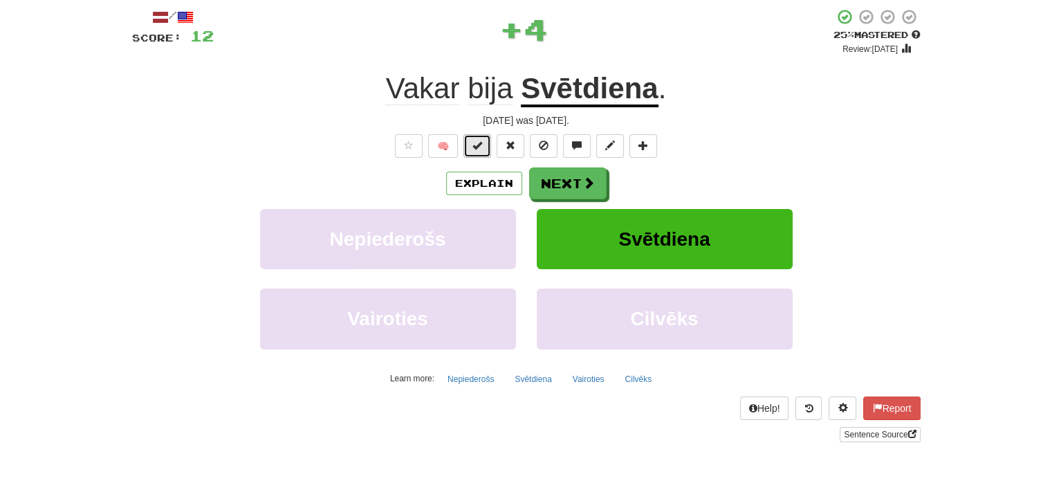
click at [484, 150] on button at bounding box center [477, 146] width 28 height 24
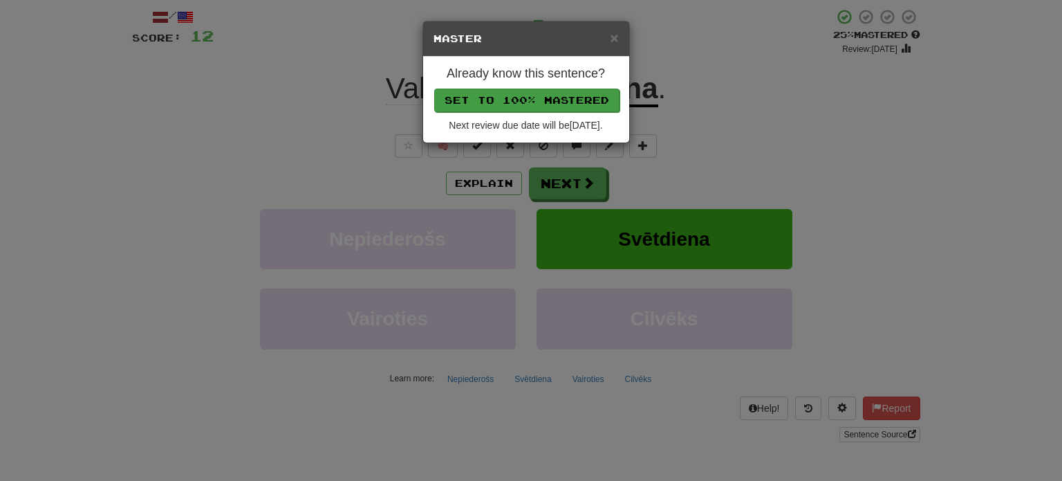
click at [514, 85] on div "Already know this sentence? Set to 100% Mastered Next review due date will be […" at bounding box center [526, 100] width 206 height 86
click at [512, 97] on button "Set to 100% Mastered" at bounding box center [526, 101] width 185 height 24
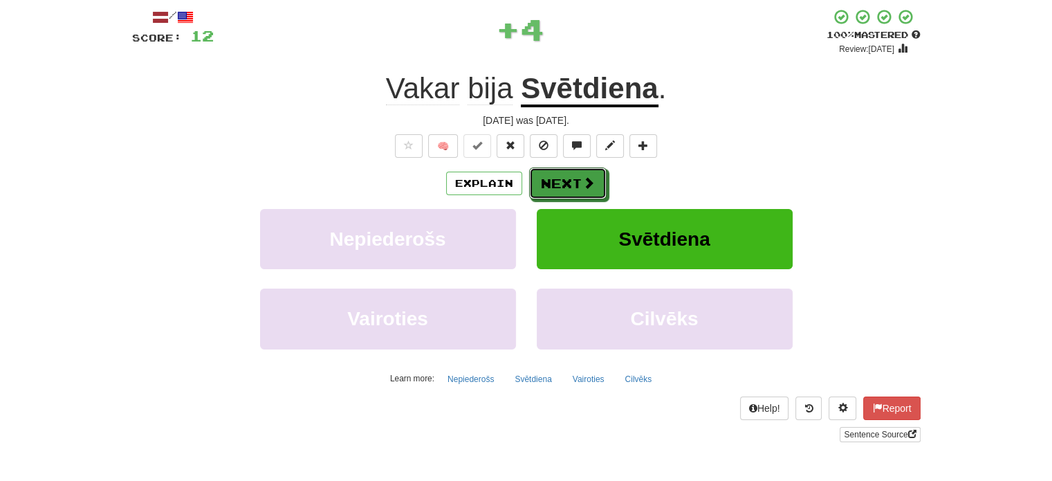
click at [560, 174] on button "Next" at bounding box center [567, 183] width 77 height 32
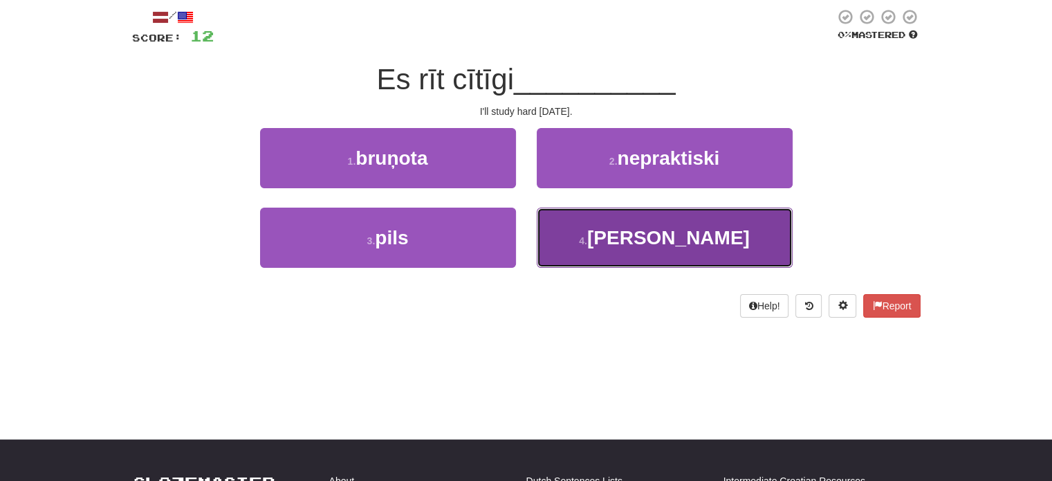
click at [584, 245] on button "4 . [PERSON_NAME]" at bounding box center [665, 237] width 256 height 60
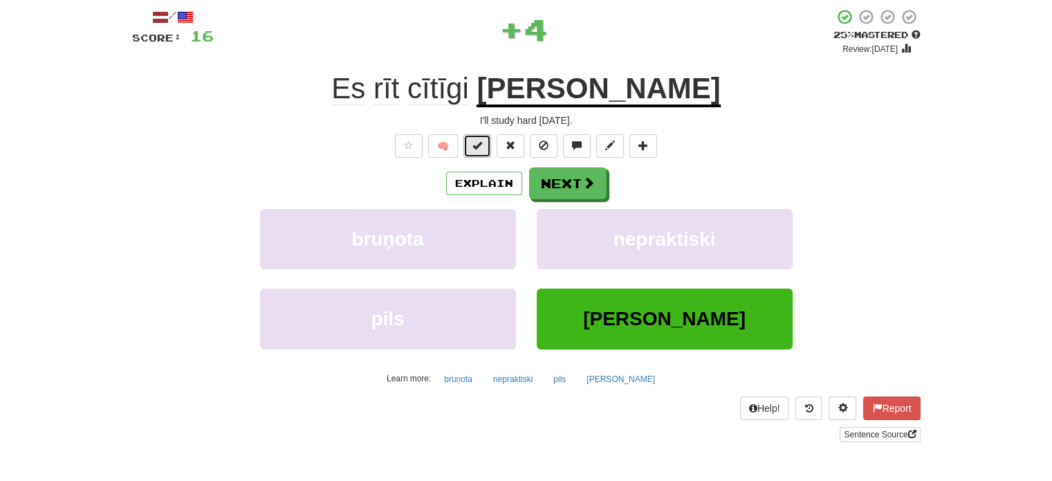
click at [483, 147] on button at bounding box center [477, 146] width 28 height 24
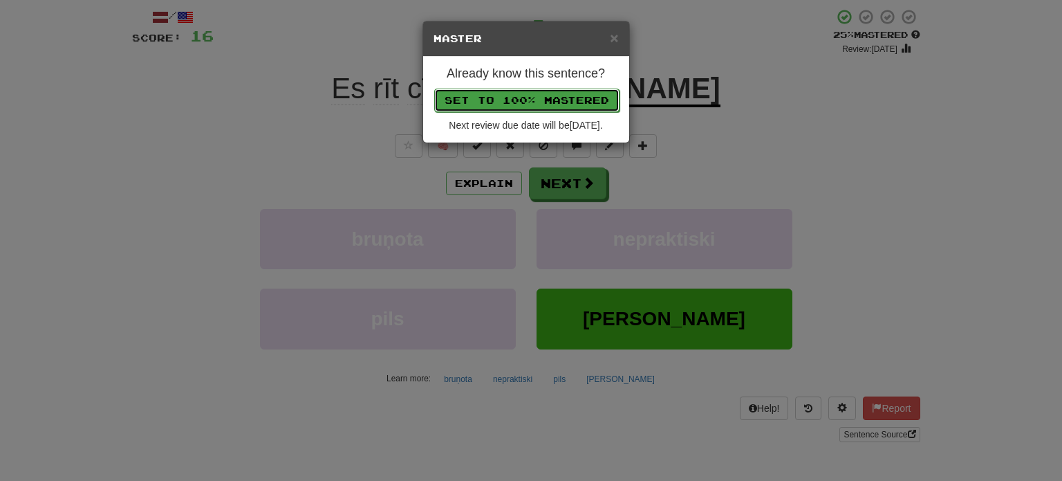
click at [546, 98] on button "Set to 100% Mastered" at bounding box center [526, 101] width 185 height 24
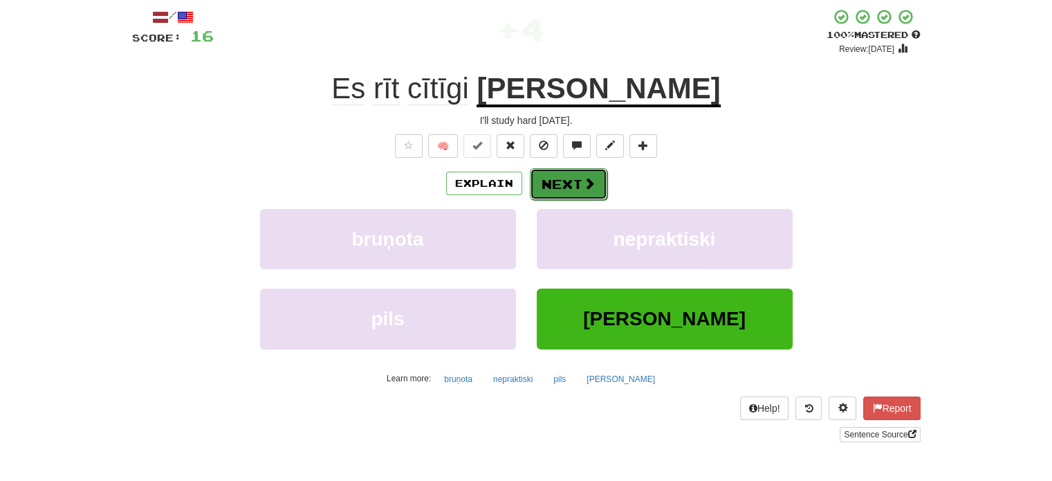
click at [563, 183] on button "Next" at bounding box center [568, 184] width 77 height 32
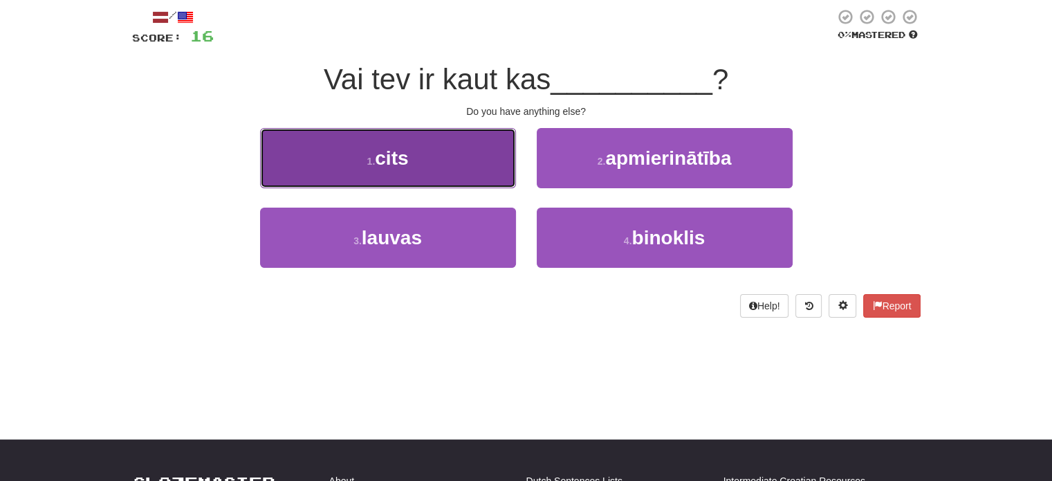
click at [479, 168] on button "1 . cits" at bounding box center [388, 158] width 256 height 60
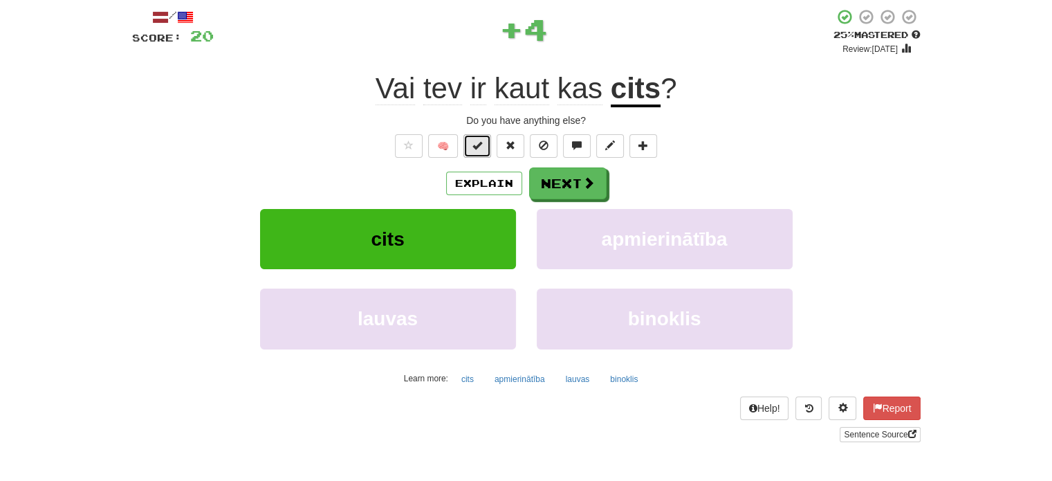
click at [484, 142] on button at bounding box center [477, 146] width 28 height 24
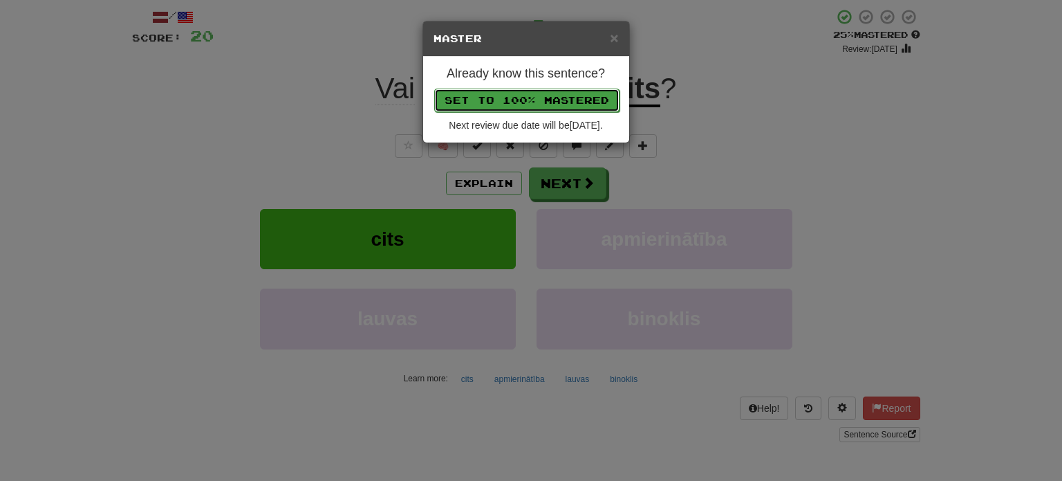
click at [528, 96] on button "Set to 100% Mastered" at bounding box center [526, 101] width 185 height 24
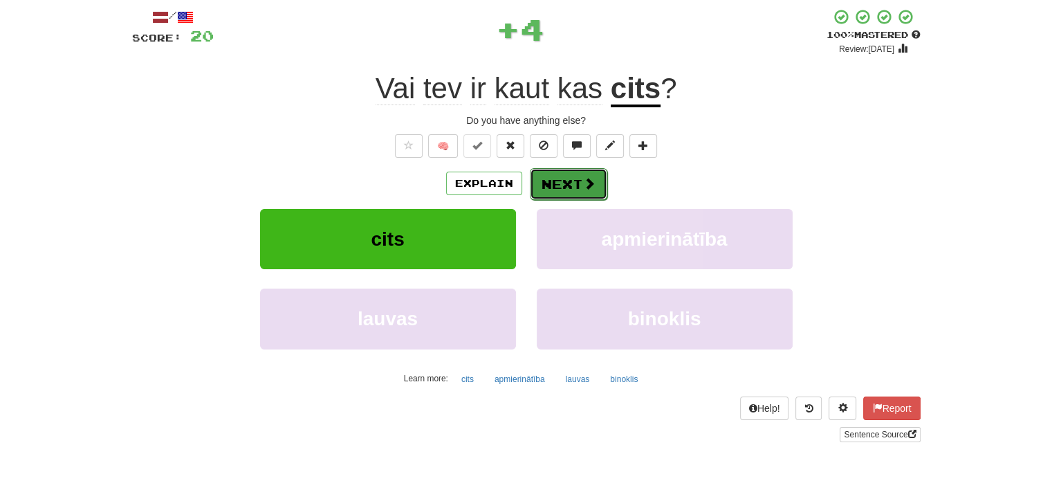
click at [566, 189] on button "Next" at bounding box center [568, 184] width 77 height 32
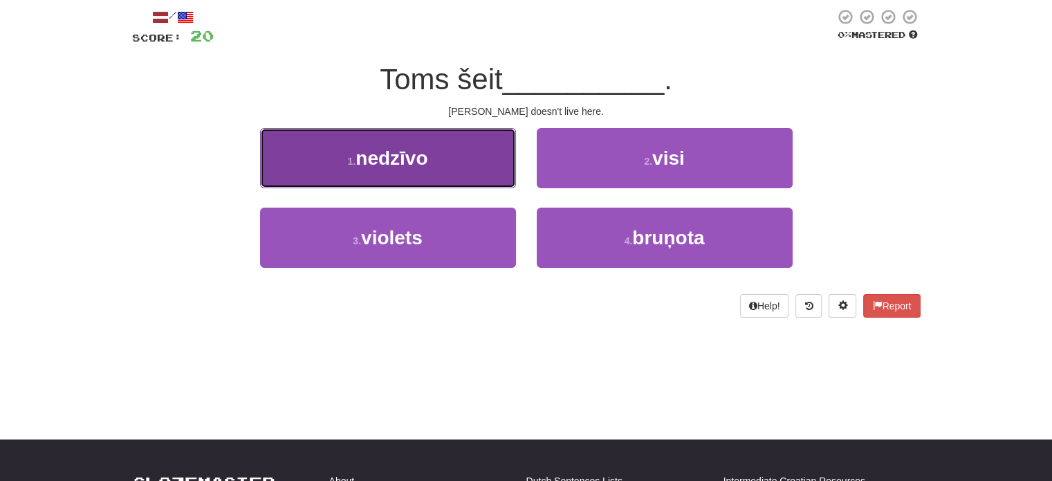
click at [465, 183] on button "1 . nedzīvo" at bounding box center [388, 158] width 256 height 60
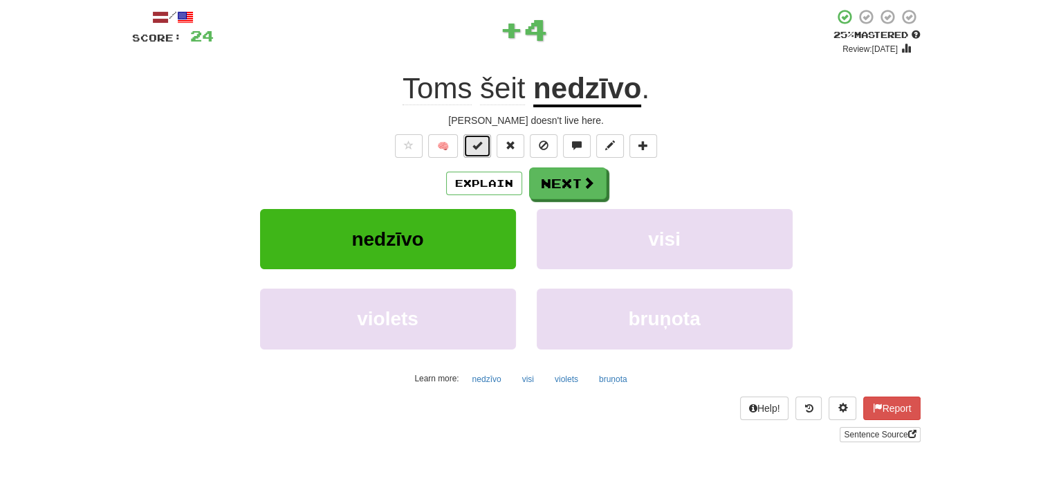
click at [479, 145] on span at bounding box center [477, 145] width 10 height 10
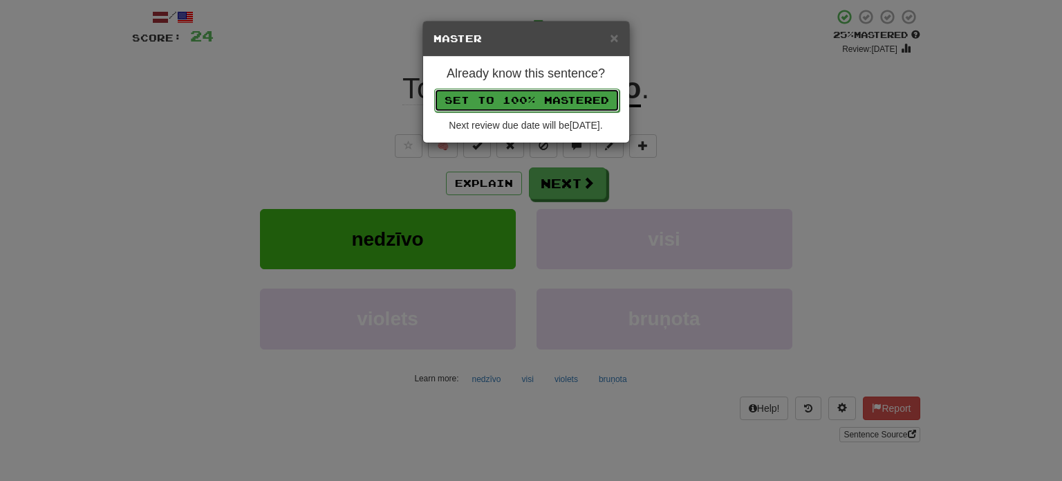
click at [523, 95] on button "Set to 100% Mastered" at bounding box center [526, 101] width 185 height 24
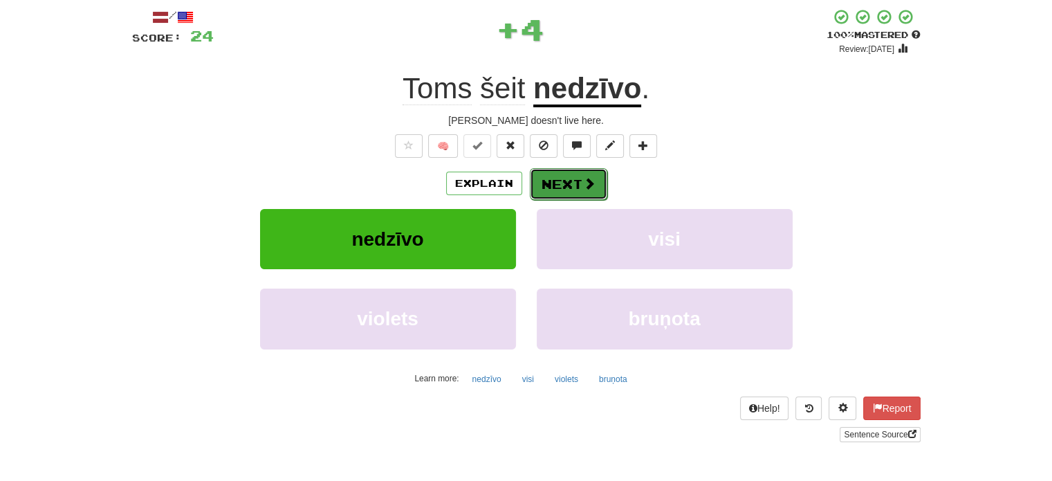
click at [573, 177] on button "Next" at bounding box center [568, 184] width 77 height 32
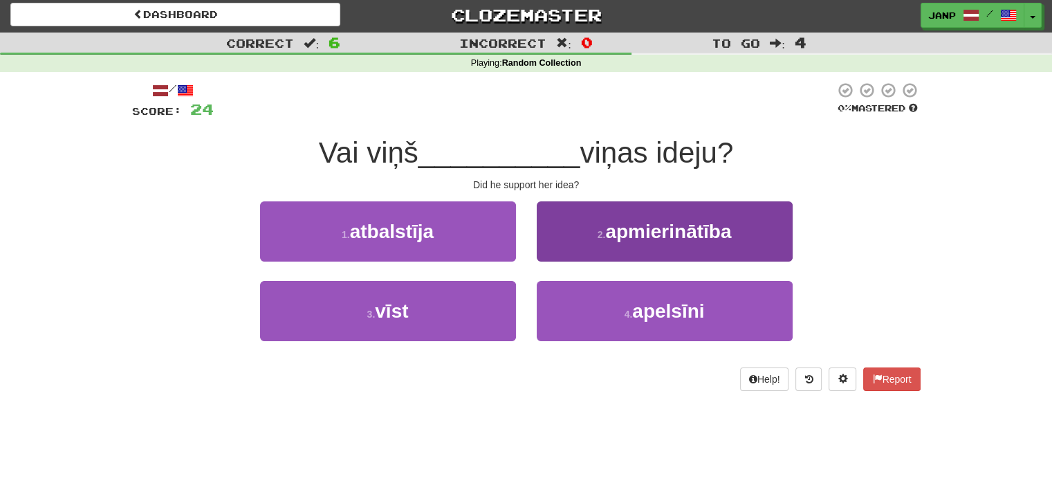
scroll to position [0, 0]
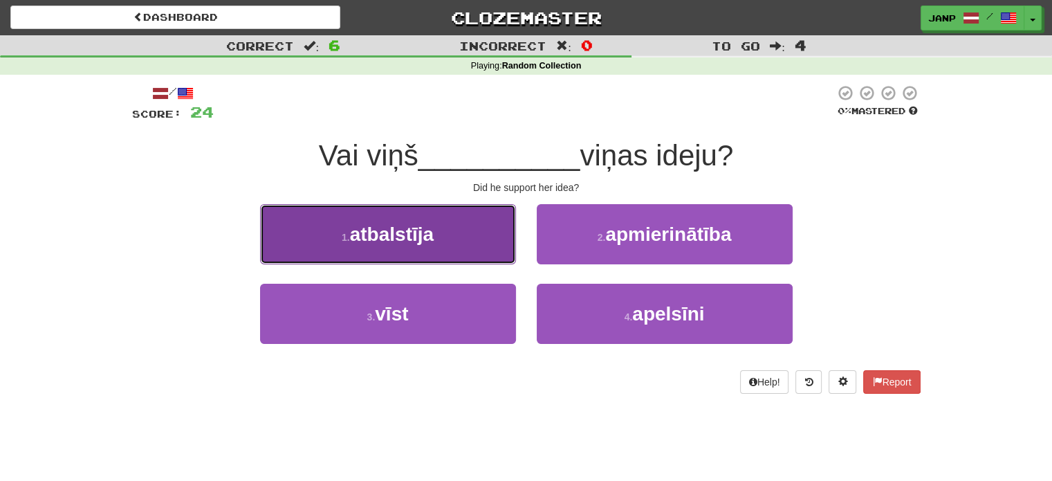
click at [495, 252] on button "1 . atbalstīja" at bounding box center [388, 234] width 256 height 60
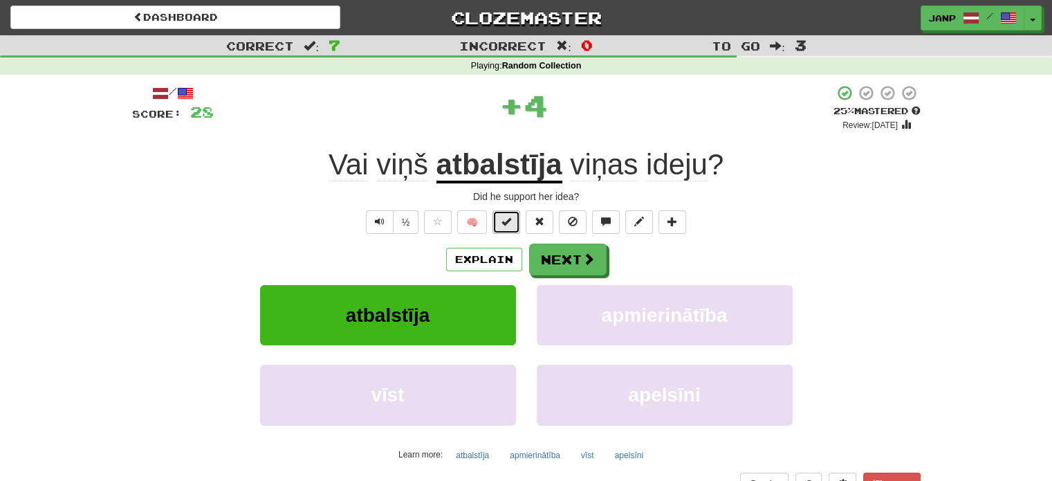
click at [501, 216] on button at bounding box center [506, 222] width 28 height 24
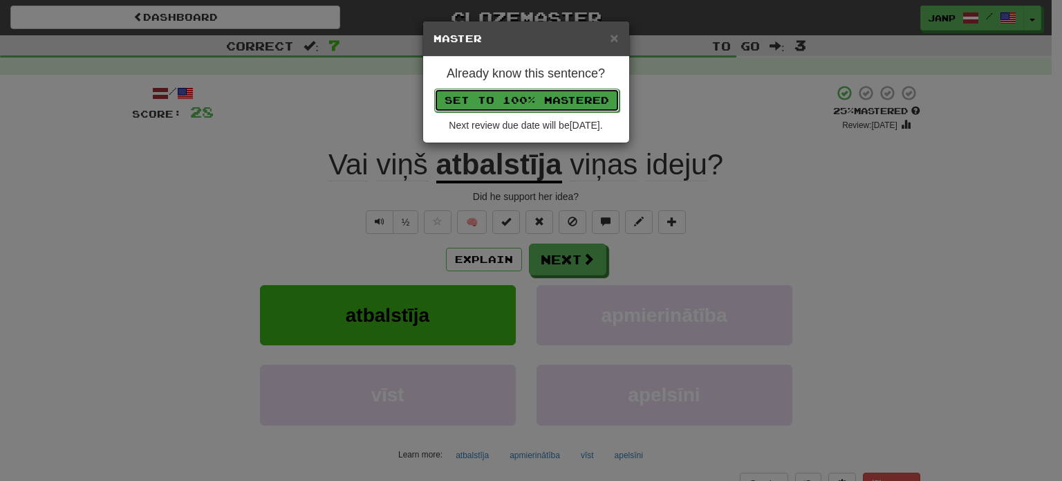
click at [562, 102] on button "Set to 100% Mastered" at bounding box center [526, 101] width 185 height 24
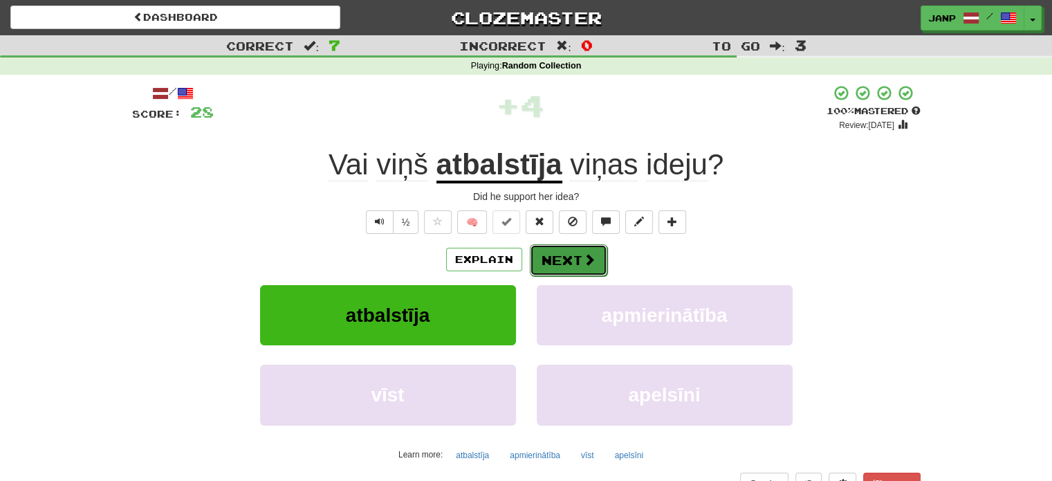
click at [570, 257] on button "Next" at bounding box center [568, 260] width 77 height 32
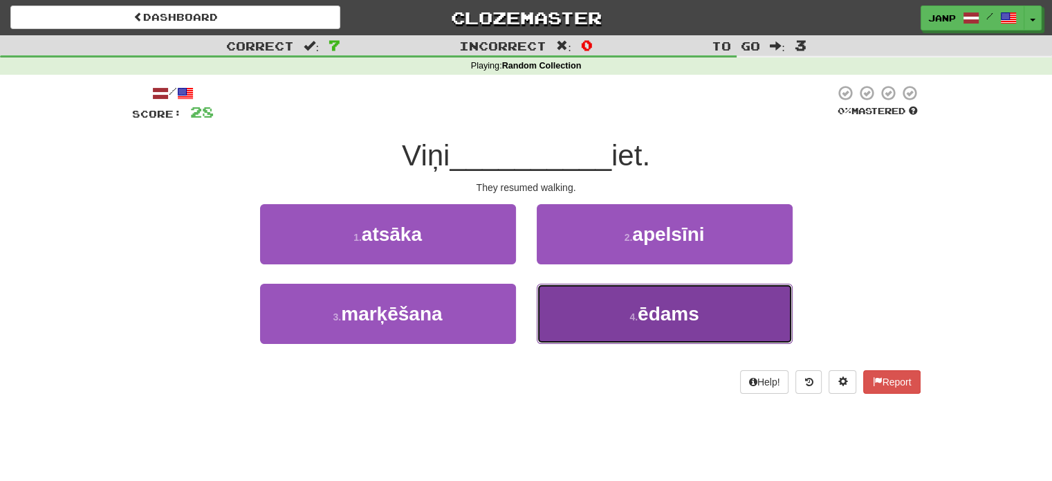
click at [620, 328] on button "4 . ēdams" at bounding box center [665, 313] width 256 height 60
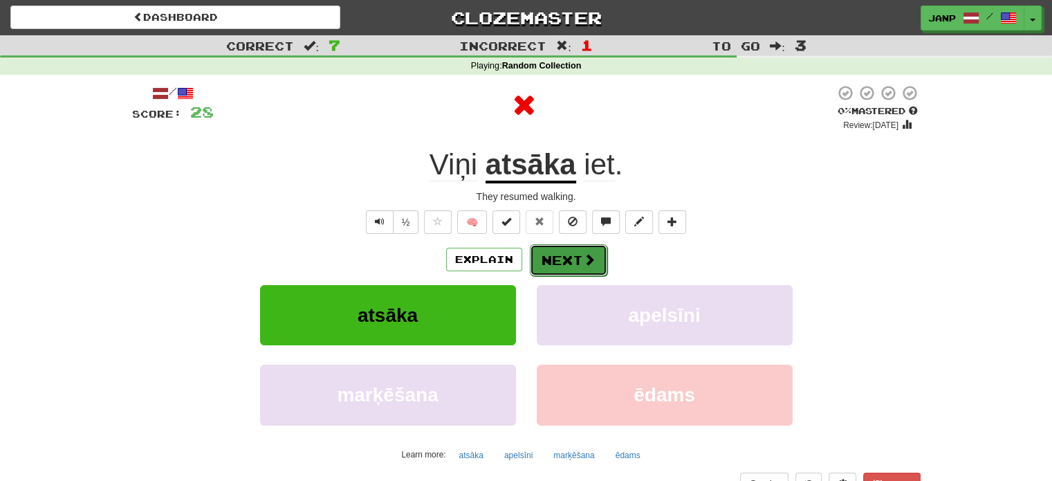
click at [573, 266] on button "Next" at bounding box center [568, 260] width 77 height 32
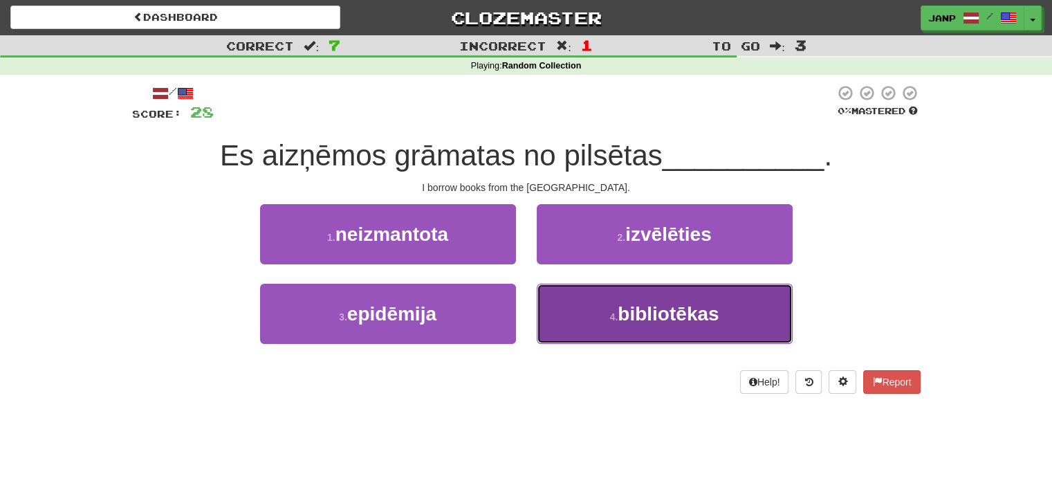
click at [561, 309] on button "4 . bibliotēkas" at bounding box center [665, 313] width 256 height 60
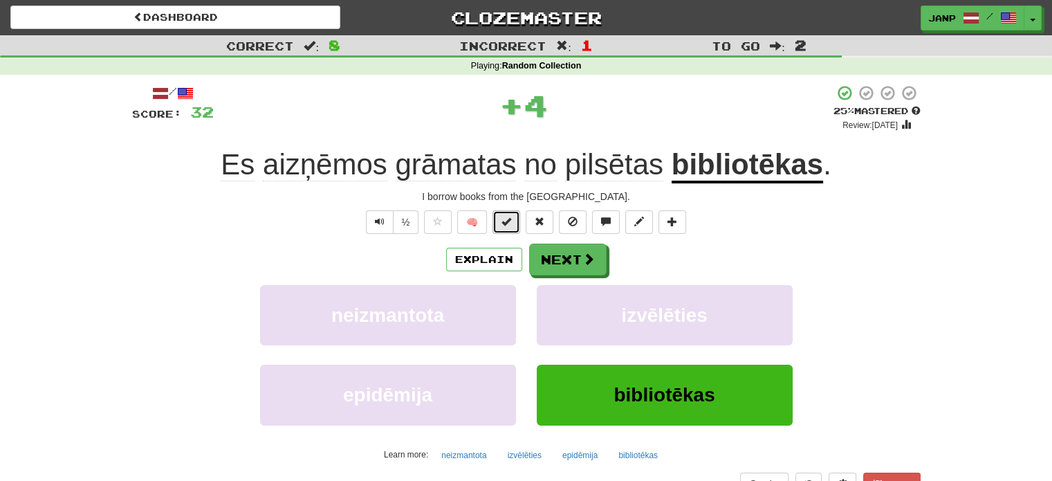
click at [501, 220] on button at bounding box center [506, 222] width 28 height 24
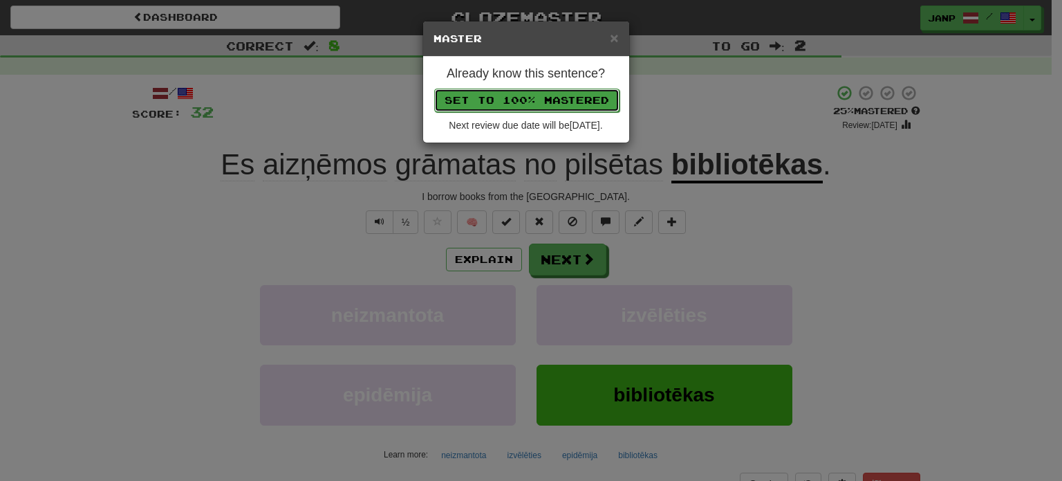
click at [548, 89] on button "Set to 100% Mastered" at bounding box center [526, 101] width 185 height 24
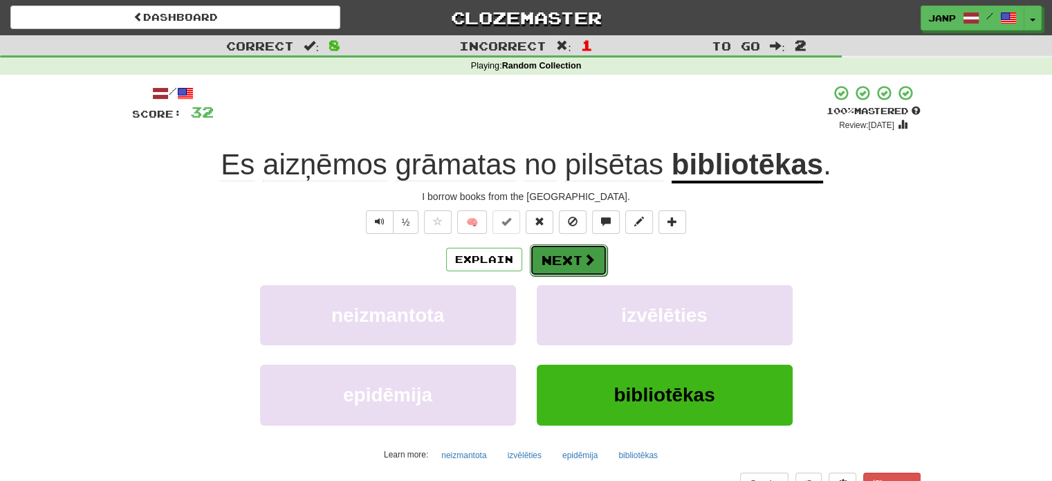
click at [590, 263] on span at bounding box center [589, 259] width 12 height 12
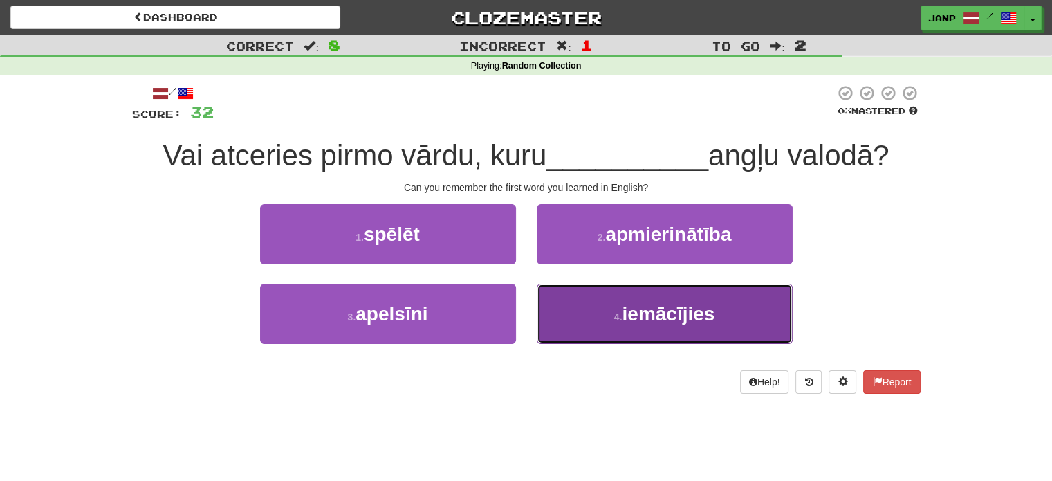
click at [578, 304] on button "4 . iemācījies" at bounding box center [665, 313] width 256 height 60
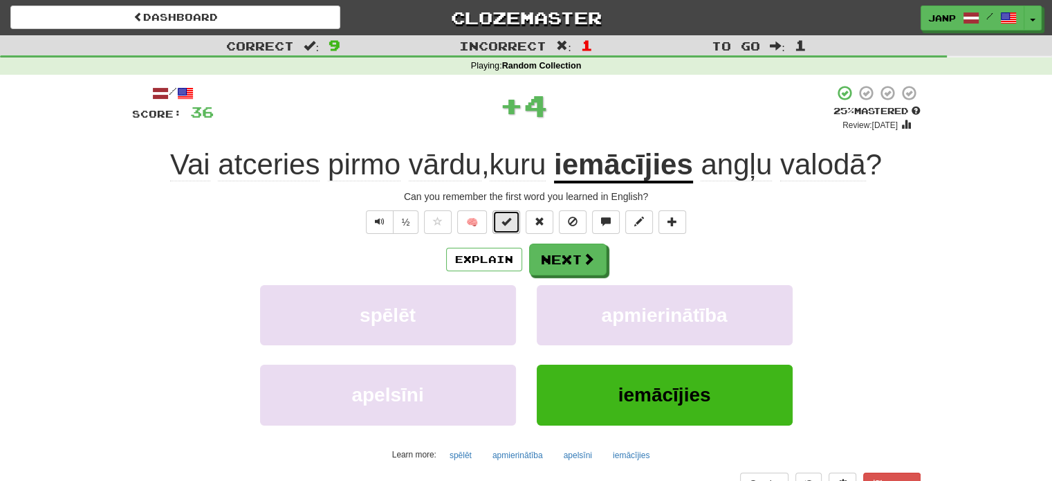
click at [504, 218] on span at bounding box center [506, 221] width 10 height 10
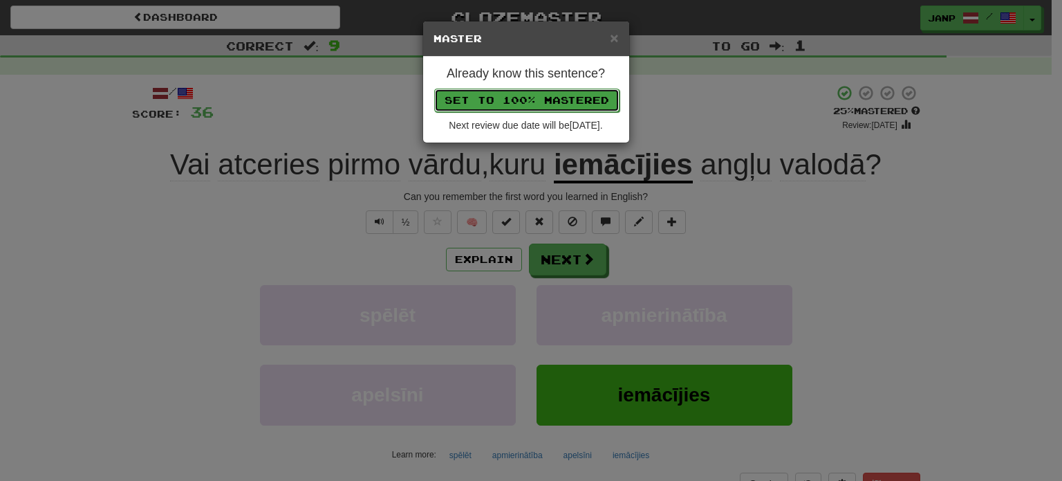
click at [564, 100] on button "Set to 100% Mastered" at bounding box center [526, 101] width 185 height 24
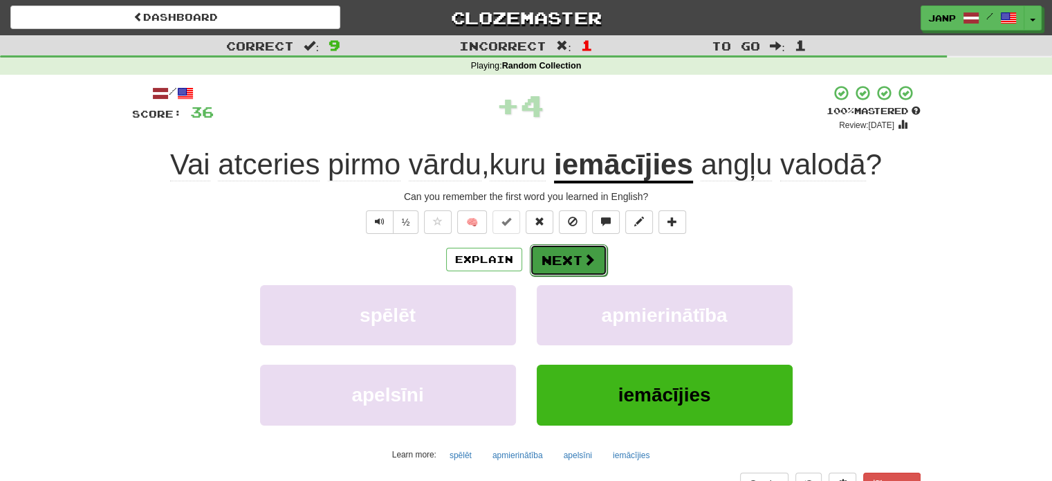
click at [588, 265] on span at bounding box center [589, 259] width 12 height 12
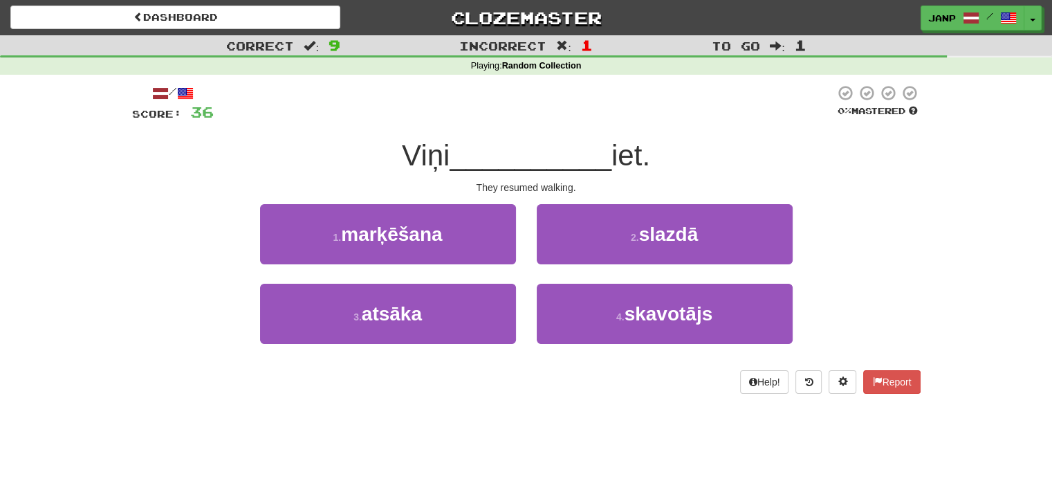
click at [517, 322] on div "3 . atsāka" at bounding box center [388, 323] width 277 height 80
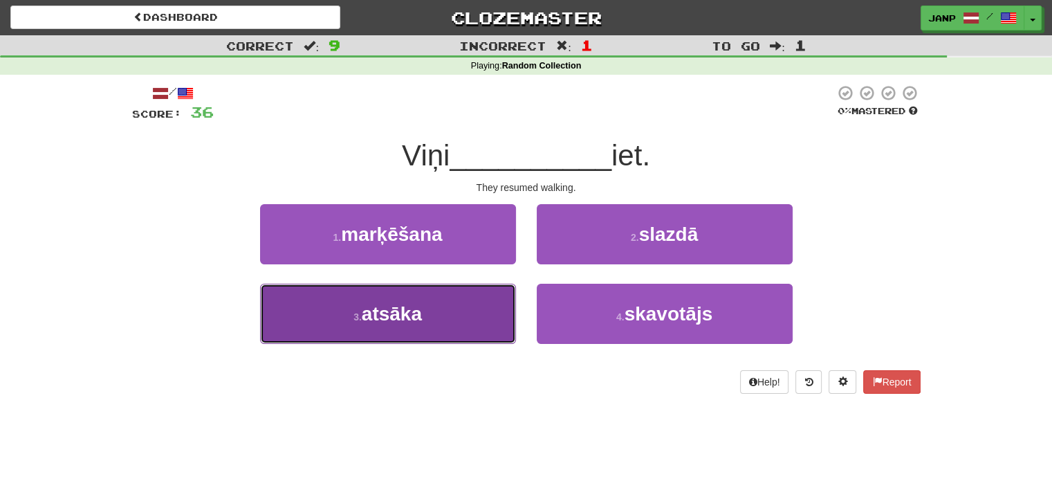
click at [476, 322] on button "3 . atsāka" at bounding box center [388, 313] width 256 height 60
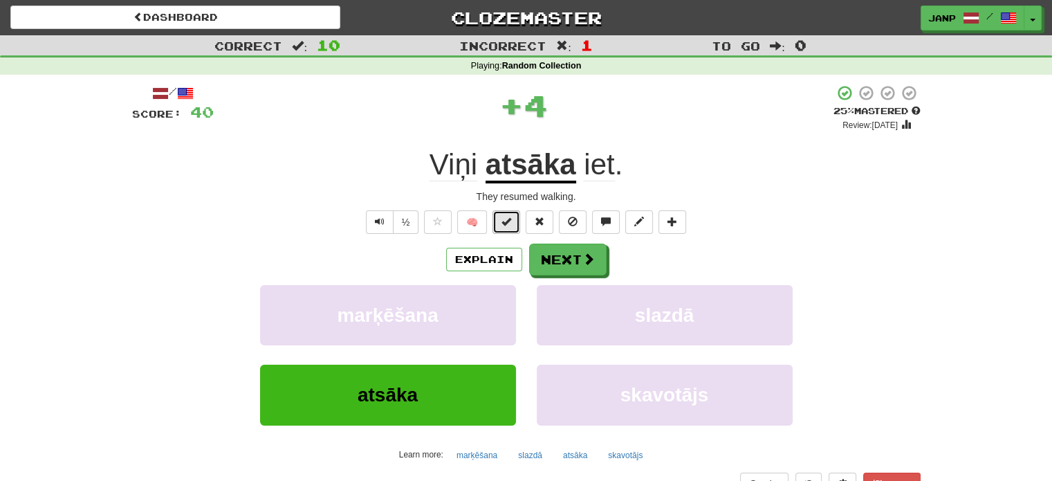
click at [517, 221] on button at bounding box center [506, 222] width 28 height 24
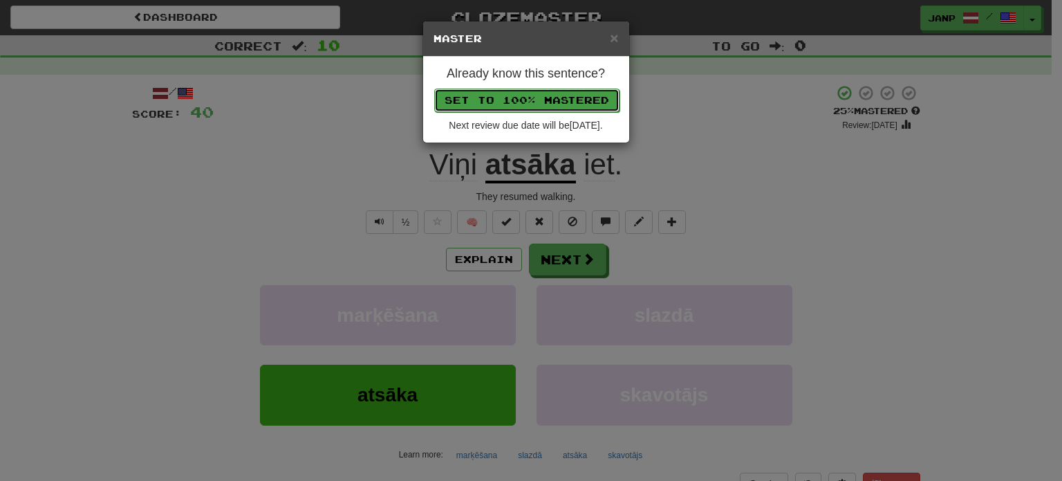
click at [548, 102] on button "Set to 100% Mastered" at bounding box center [526, 101] width 185 height 24
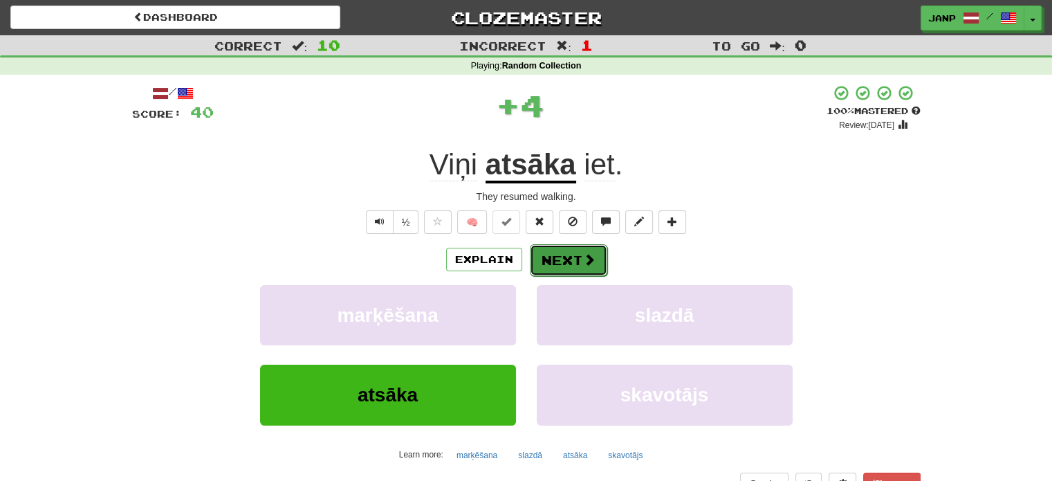
click at [573, 264] on button "Next" at bounding box center [568, 260] width 77 height 32
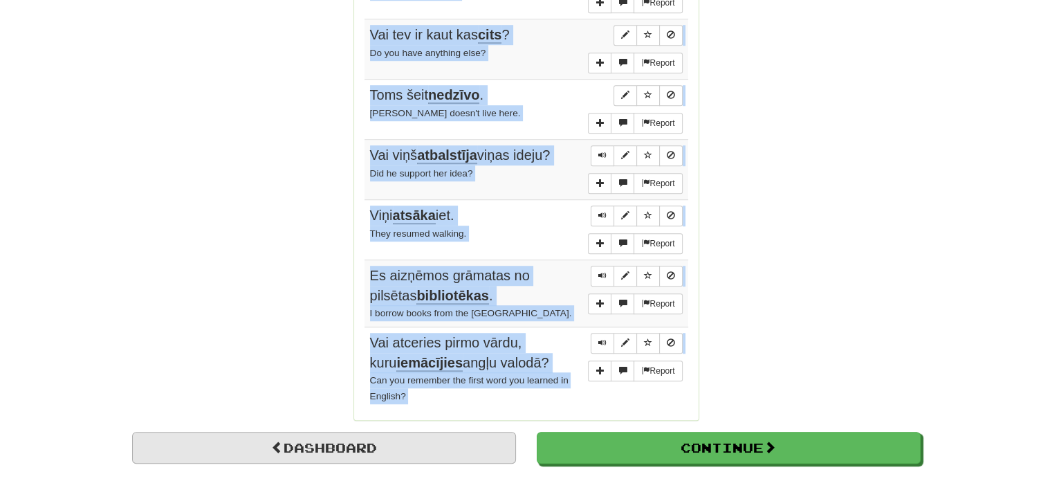
scroll to position [985, 0]
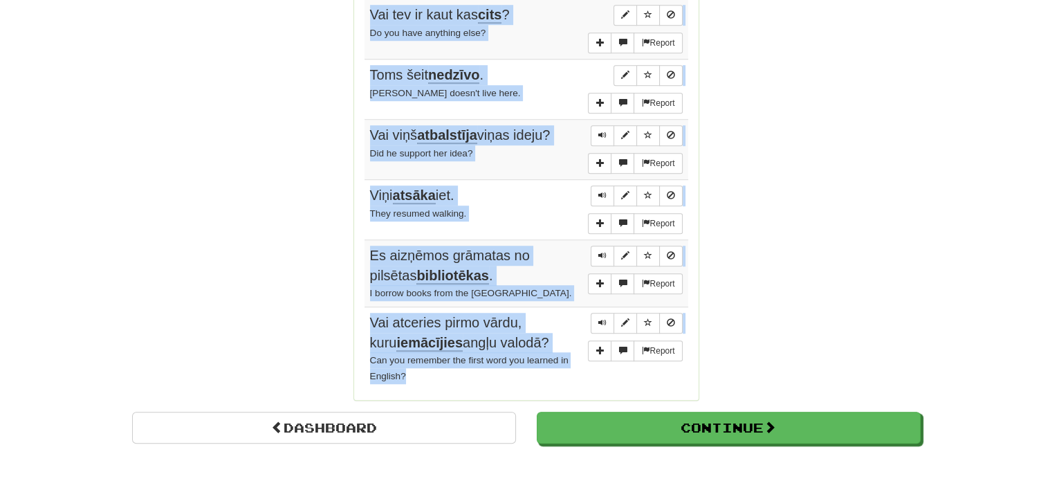
drag, startPoint x: 372, startPoint y: 265, endPoint x: 510, endPoint y: 364, distance: 169.8
click at [510, 364] on tbody "Report Man ir sirdstrieka . I'm having a heart attack. Report Kur ir mana tēja …" at bounding box center [526, 74] width 324 height 631
copy tbody "Man ir sirdstrieka . I'm having a heart attack. Report Kur ir mana tēja ? Where…"
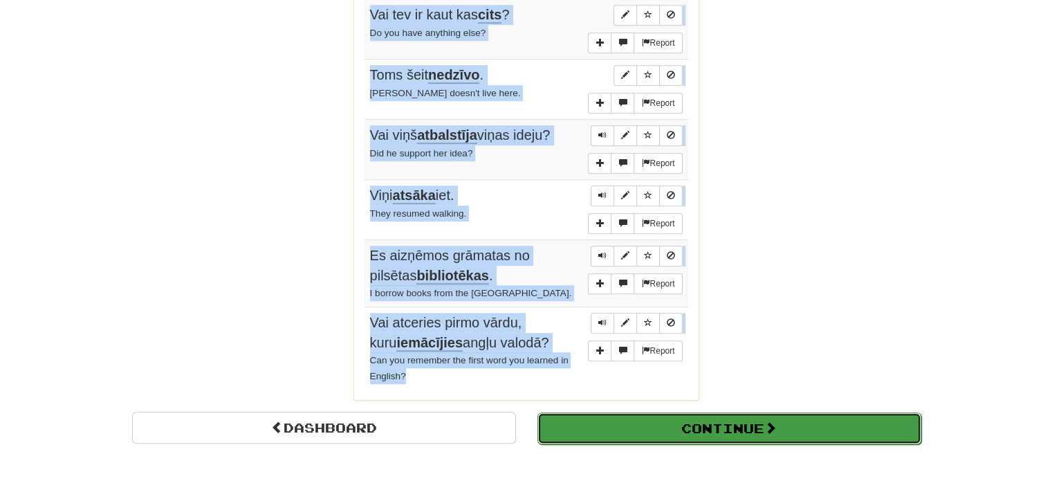
click at [673, 418] on button "Continue" at bounding box center [729, 428] width 384 height 32
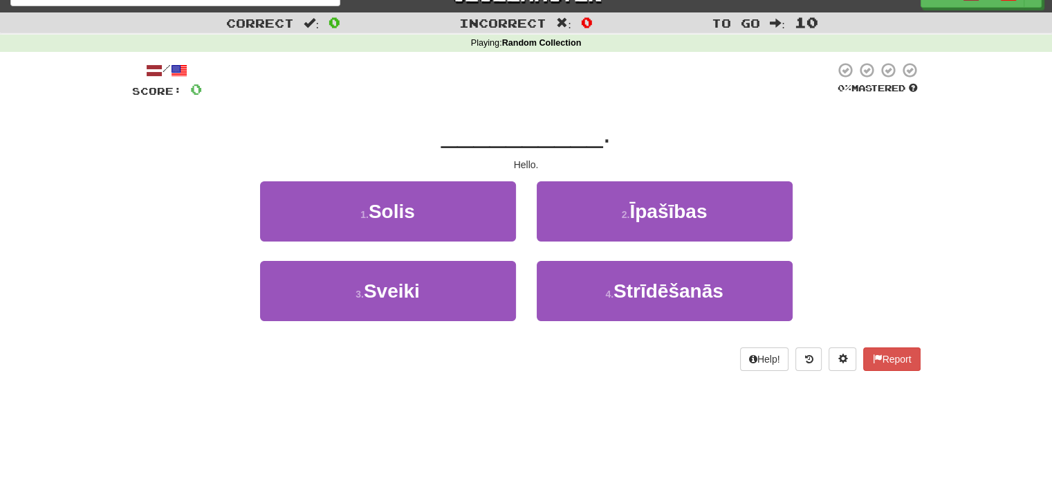
scroll to position [8, 0]
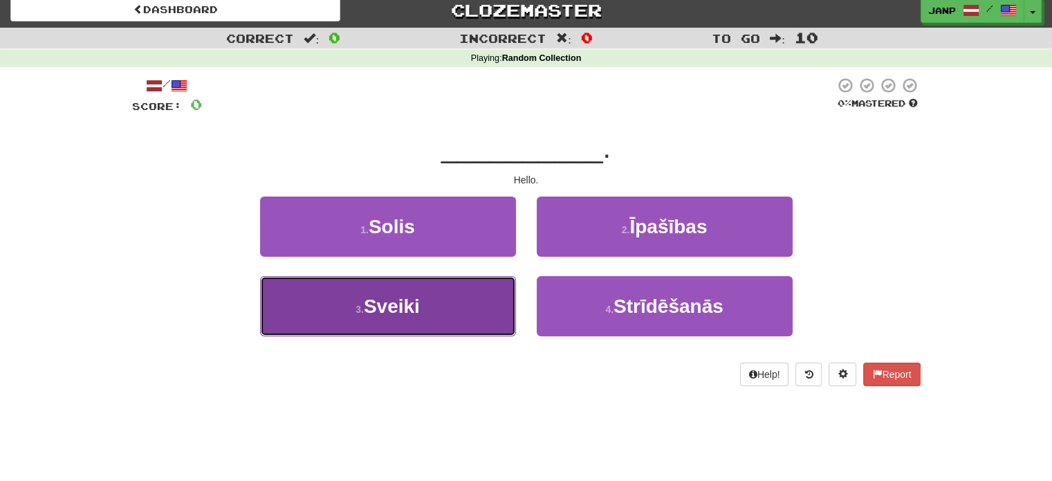
click at [402, 323] on button "3 . Sveiki" at bounding box center [388, 306] width 256 height 60
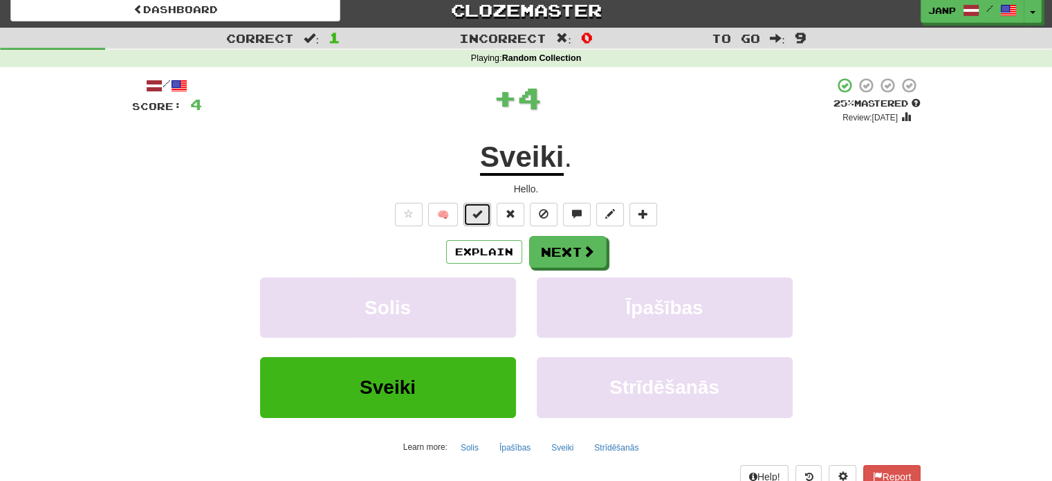
click at [476, 219] on button at bounding box center [477, 215] width 28 height 24
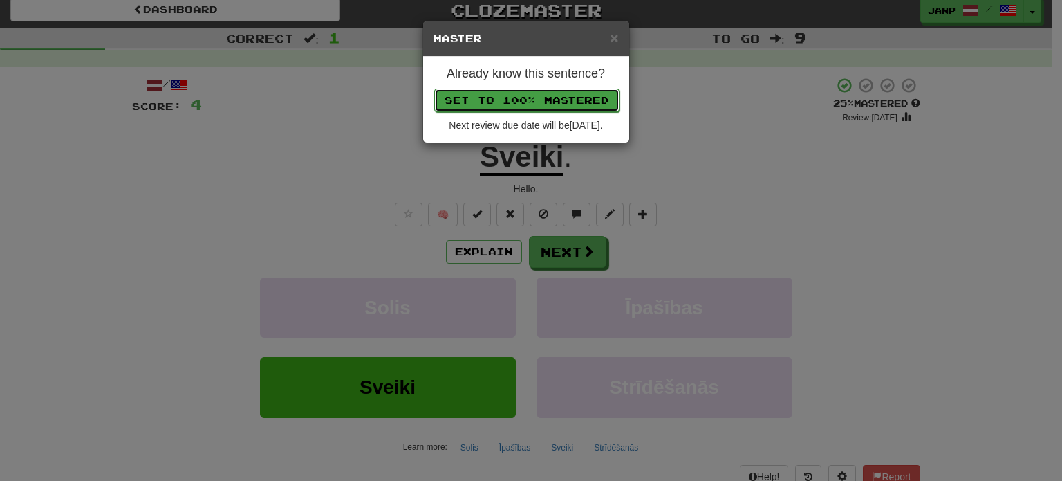
click at [526, 102] on button "Set to 100% Mastered" at bounding box center [526, 101] width 185 height 24
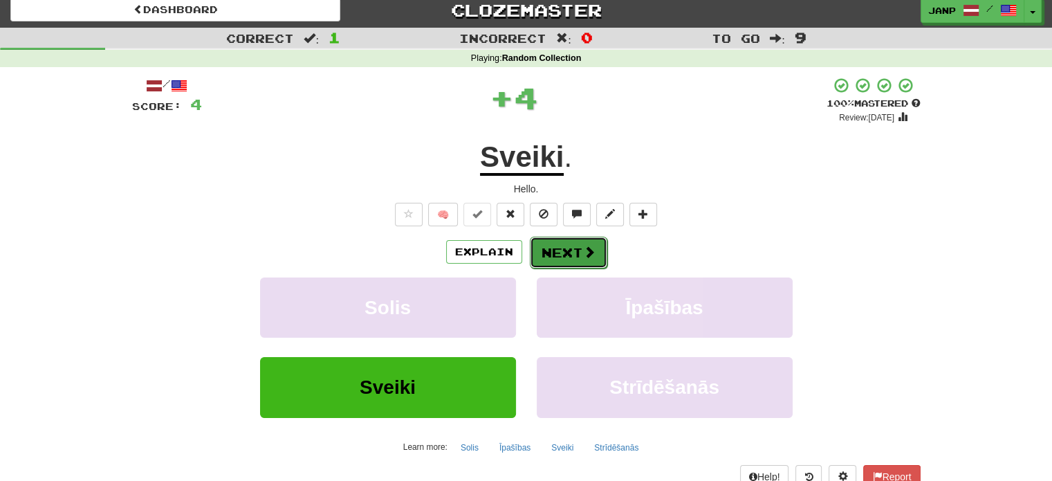
click at [575, 250] on button "Next" at bounding box center [568, 252] width 77 height 32
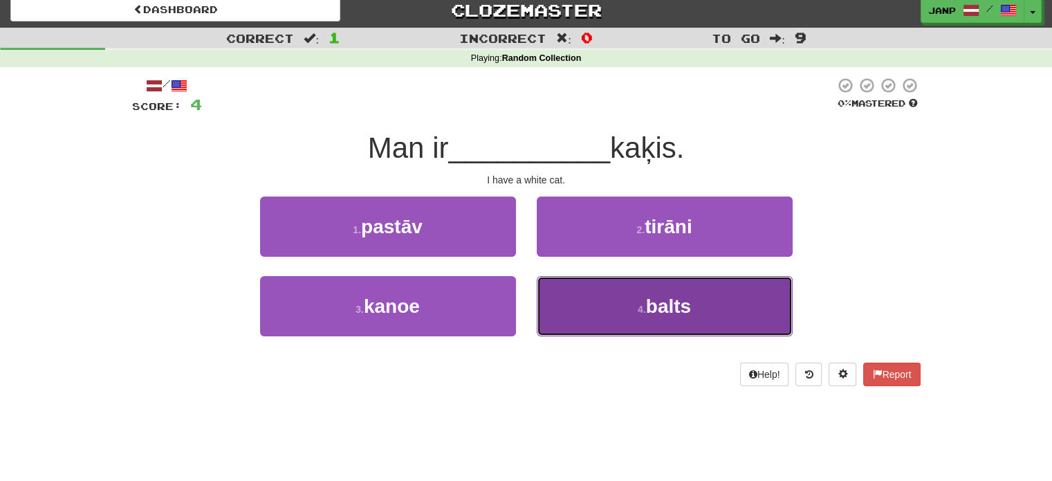
click at [595, 301] on button "4 . balts" at bounding box center [665, 306] width 256 height 60
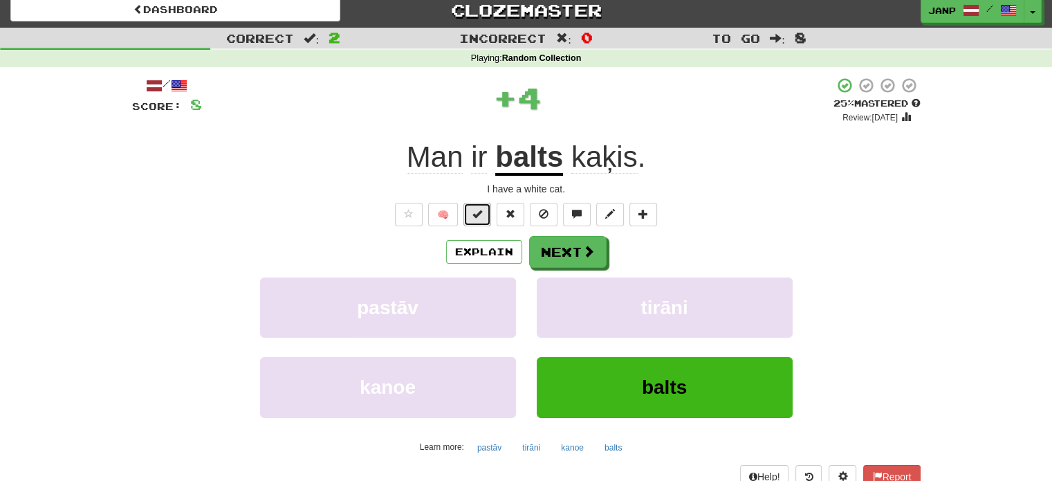
click at [487, 212] on button at bounding box center [477, 215] width 28 height 24
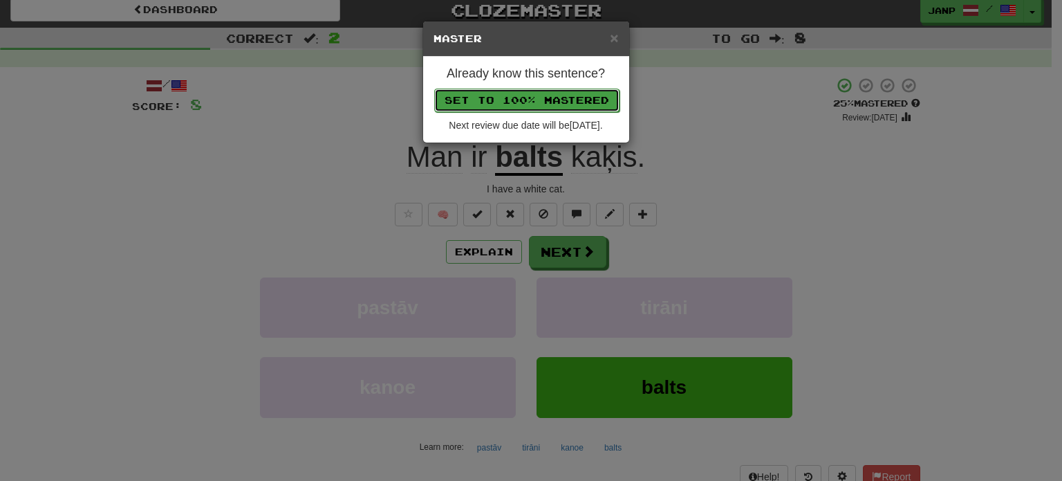
click at [516, 101] on button "Set to 100% Mastered" at bounding box center [526, 101] width 185 height 24
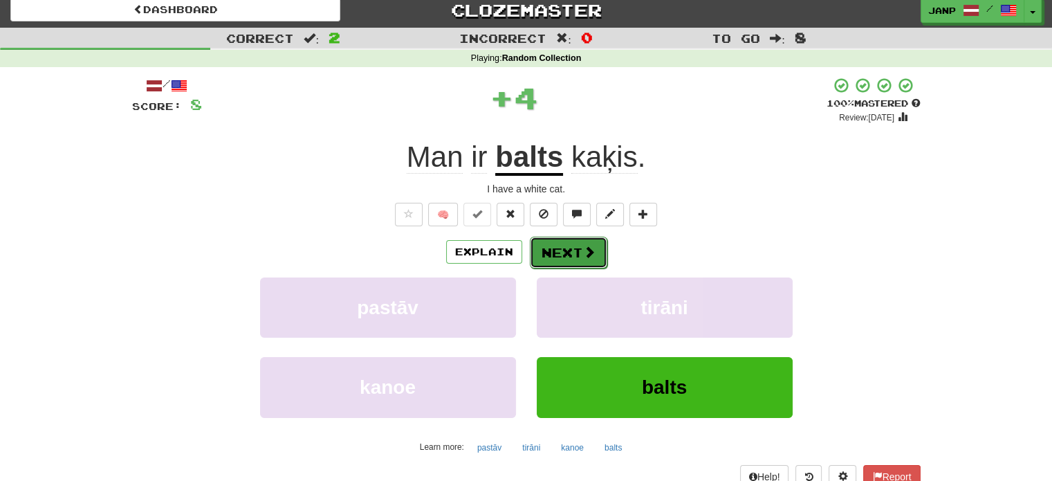
click at [544, 249] on button "Next" at bounding box center [568, 252] width 77 height 32
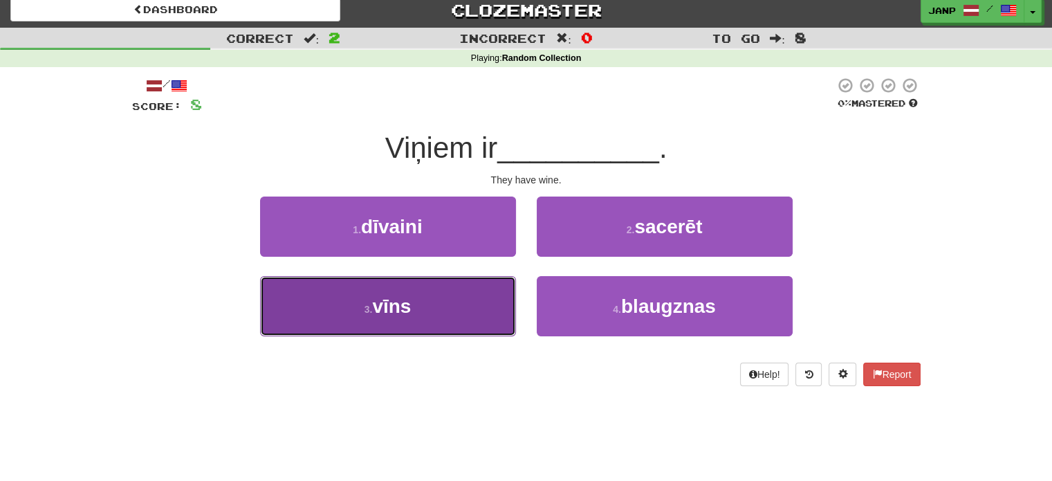
click at [483, 318] on button "3 . vīns" at bounding box center [388, 306] width 256 height 60
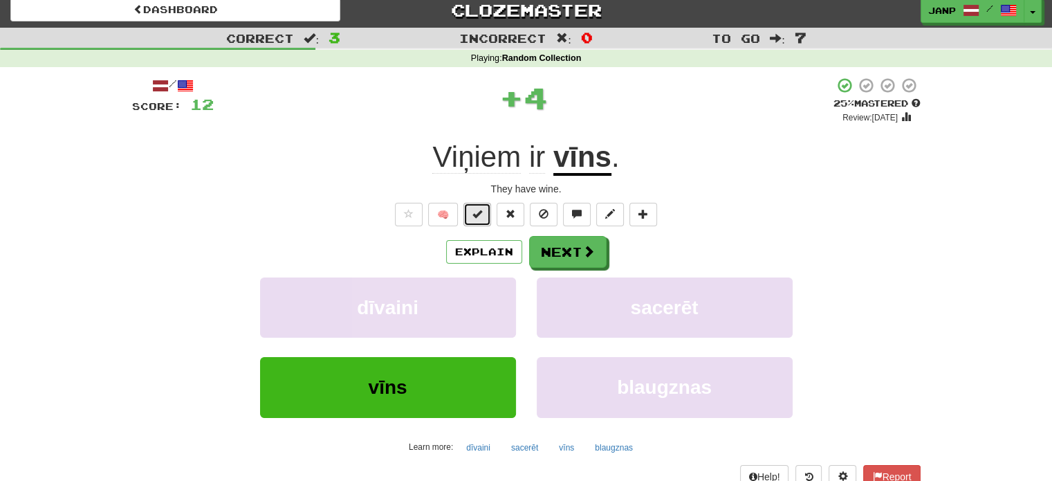
click at [477, 212] on span at bounding box center [477, 214] width 10 height 10
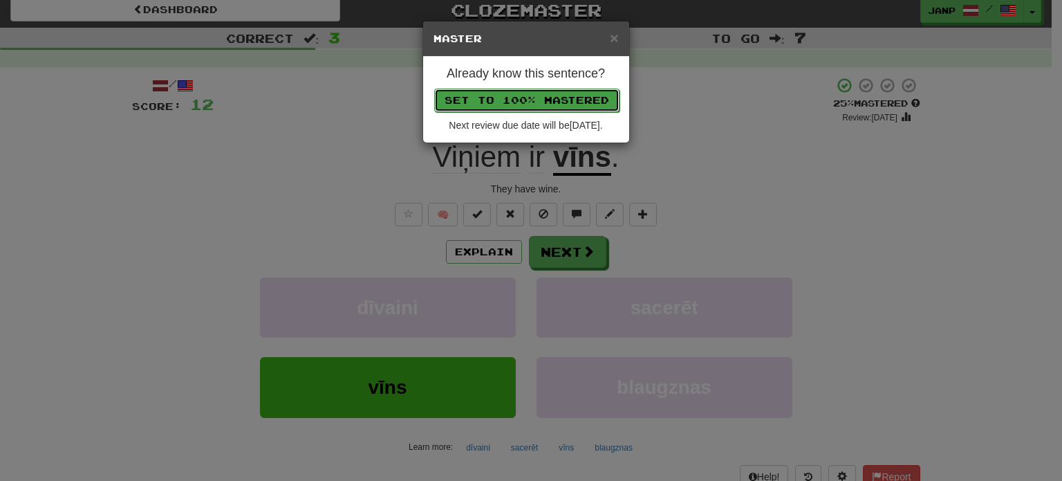
click at [525, 99] on button "Set to 100% Mastered" at bounding box center [526, 101] width 185 height 24
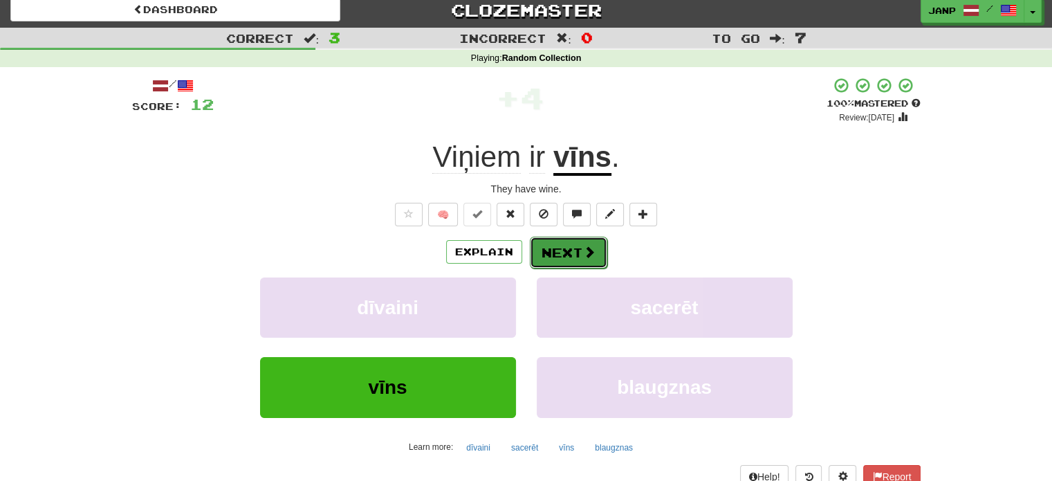
click at [569, 251] on button "Next" at bounding box center [568, 252] width 77 height 32
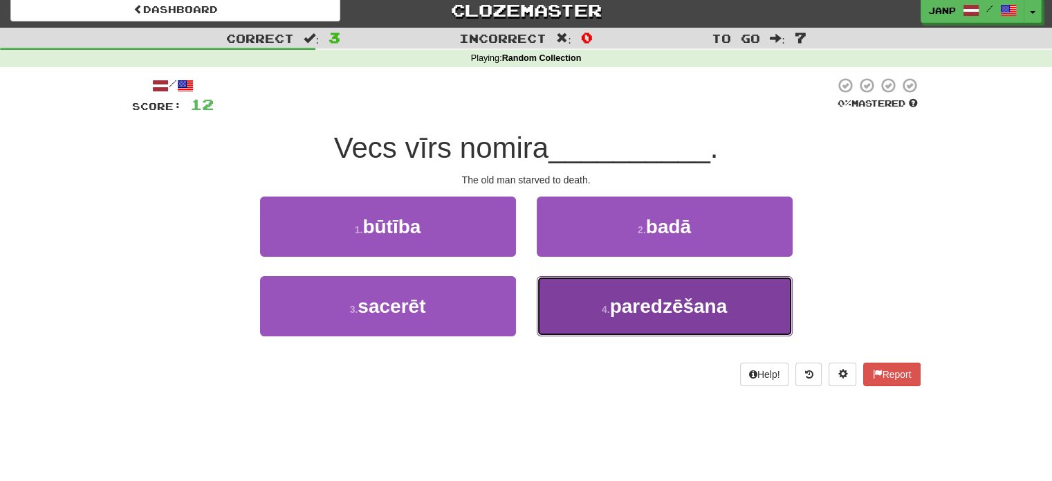
click at [576, 306] on button "4 . paredzēšana" at bounding box center [665, 306] width 256 height 60
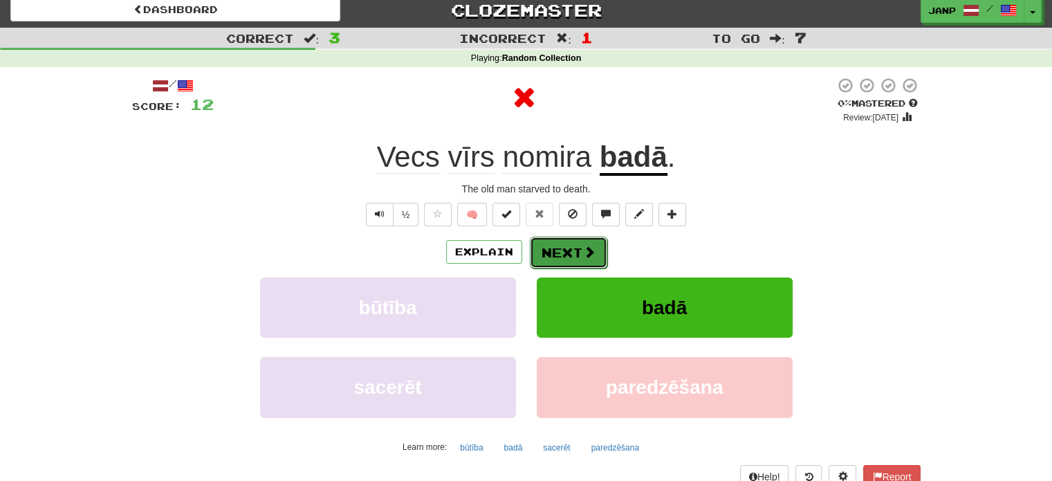
click at [560, 248] on button "Next" at bounding box center [568, 252] width 77 height 32
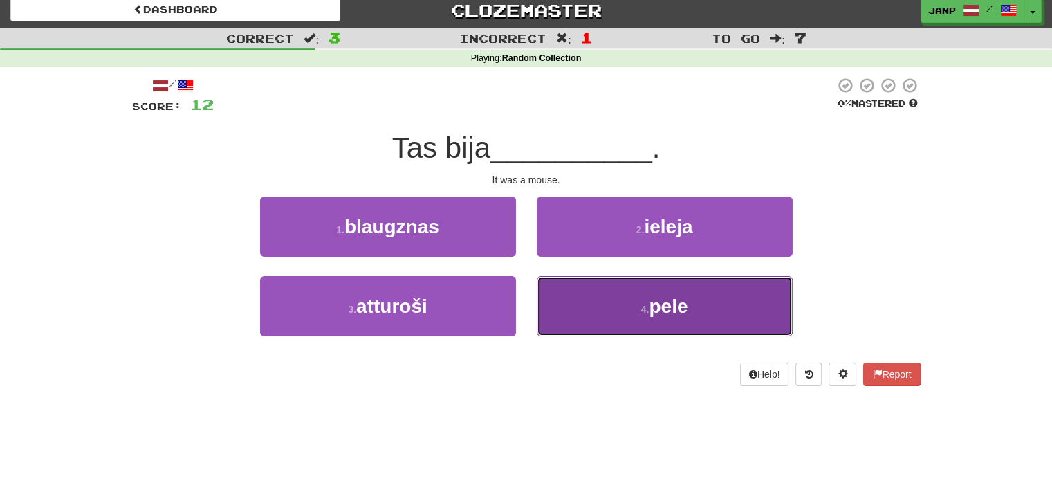
click at [575, 311] on button "4 . pele" at bounding box center [665, 306] width 256 height 60
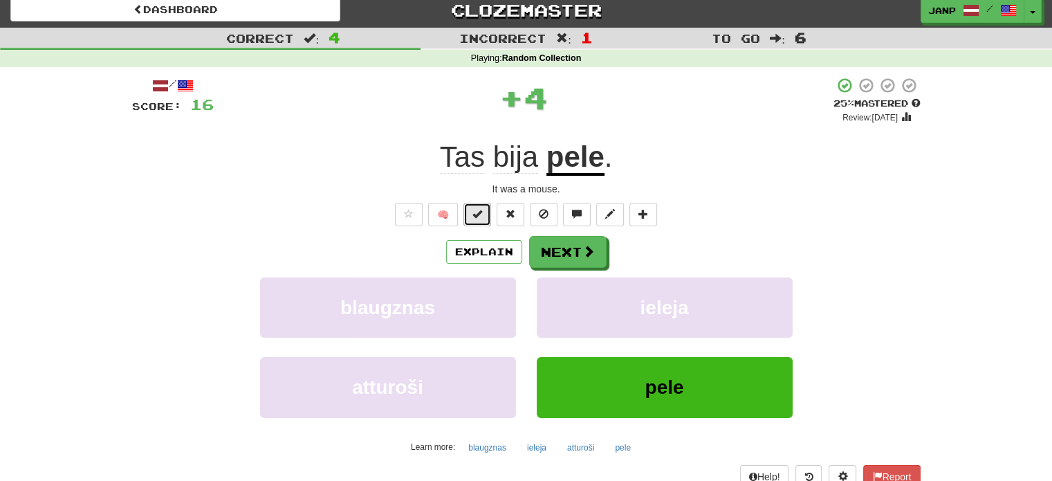
click at [480, 218] on span at bounding box center [477, 214] width 10 height 10
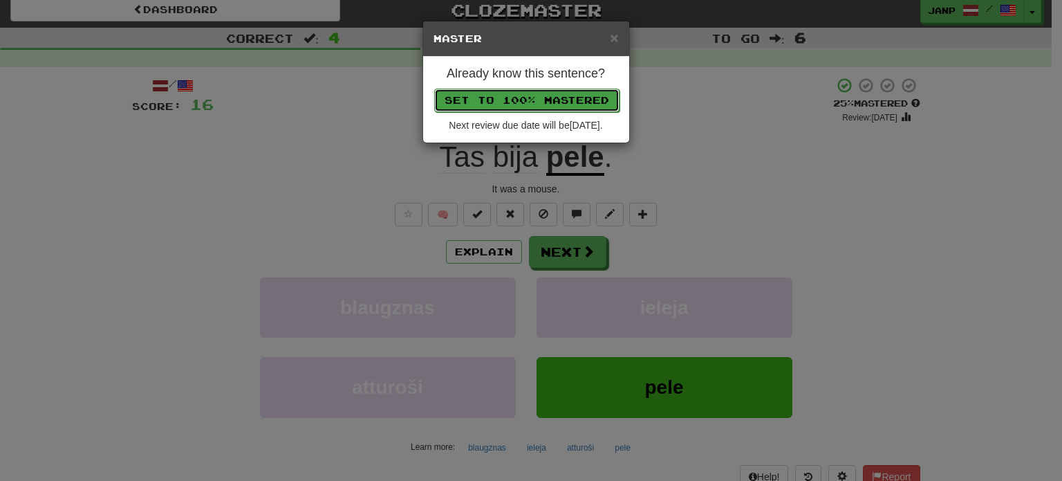
click at [506, 104] on button "Set to 100% Mastered" at bounding box center [526, 101] width 185 height 24
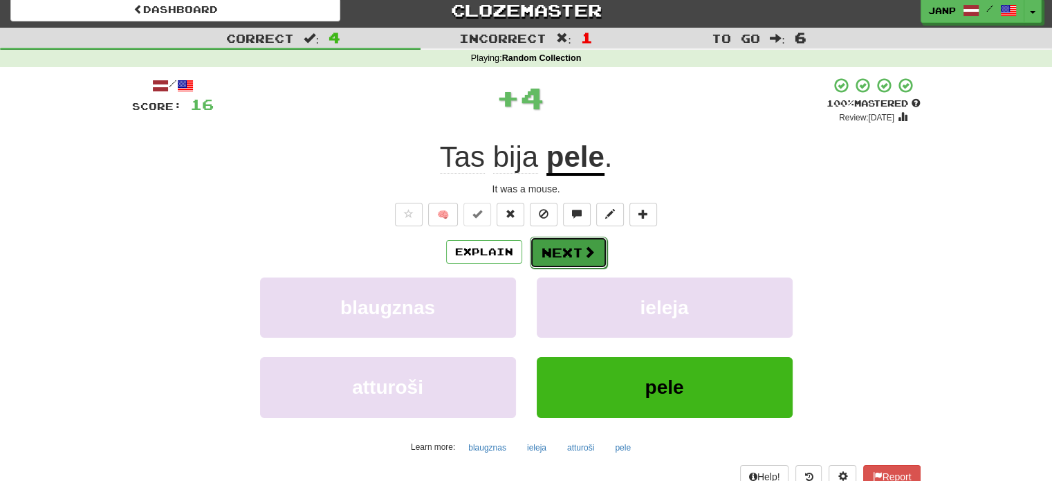
click at [540, 261] on button "Next" at bounding box center [568, 252] width 77 height 32
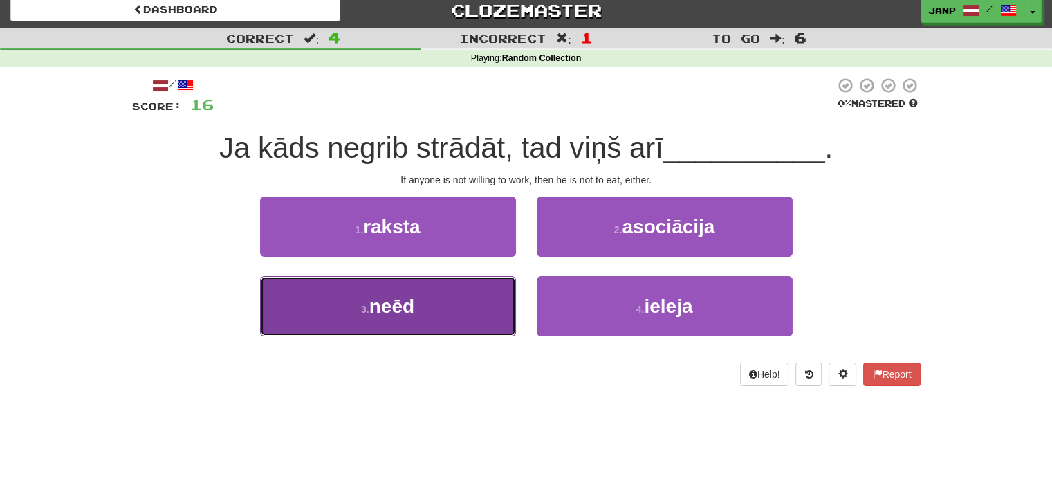
click at [395, 315] on span "neēd" at bounding box center [391, 305] width 45 height 21
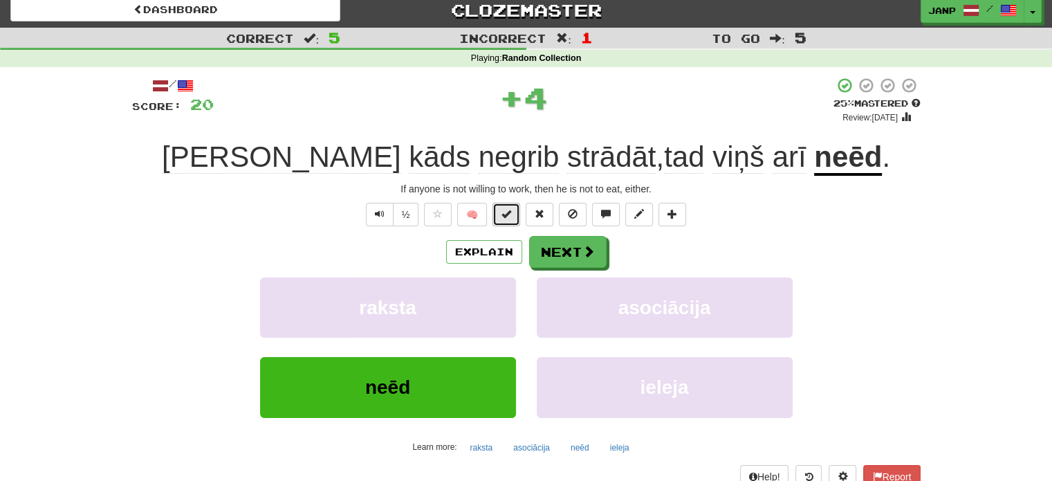
click at [508, 210] on span at bounding box center [506, 214] width 10 height 10
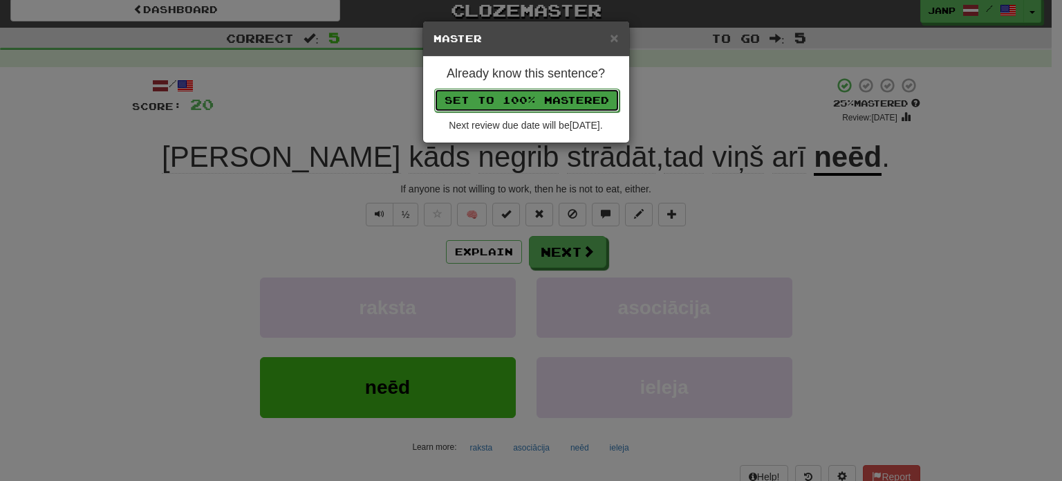
click at [539, 95] on button "Set to 100% Mastered" at bounding box center [526, 101] width 185 height 24
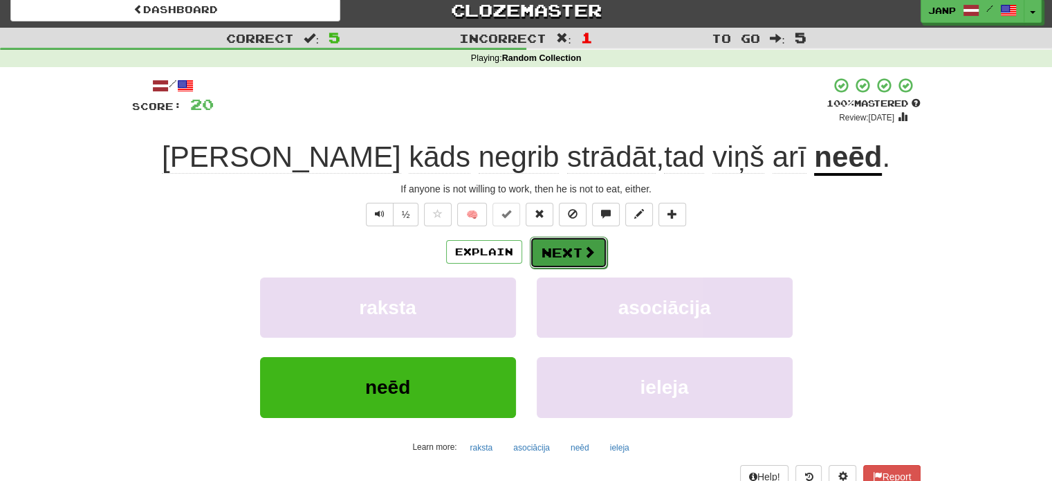
click at [575, 248] on button "Next" at bounding box center [568, 252] width 77 height 32
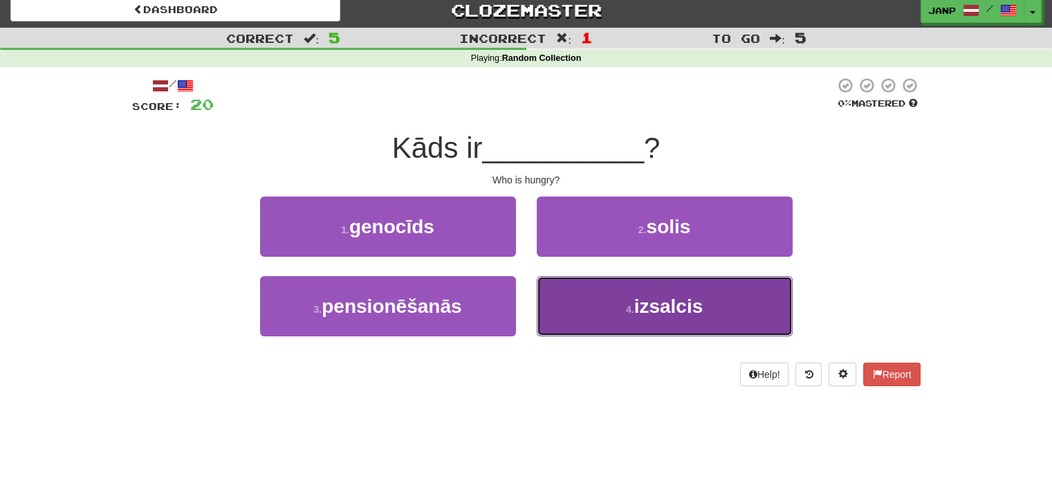
click at [575, 298] on button "4 . izsalcis" at bounding box center [665, 306] width 256 height 60
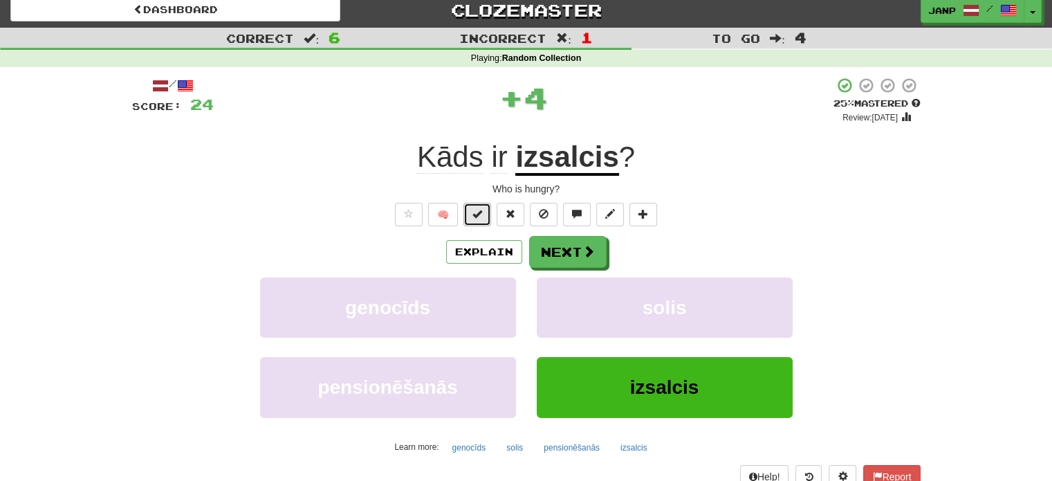
click at [473, 214] on span at bounding box center [477, 214] width 10 height 10
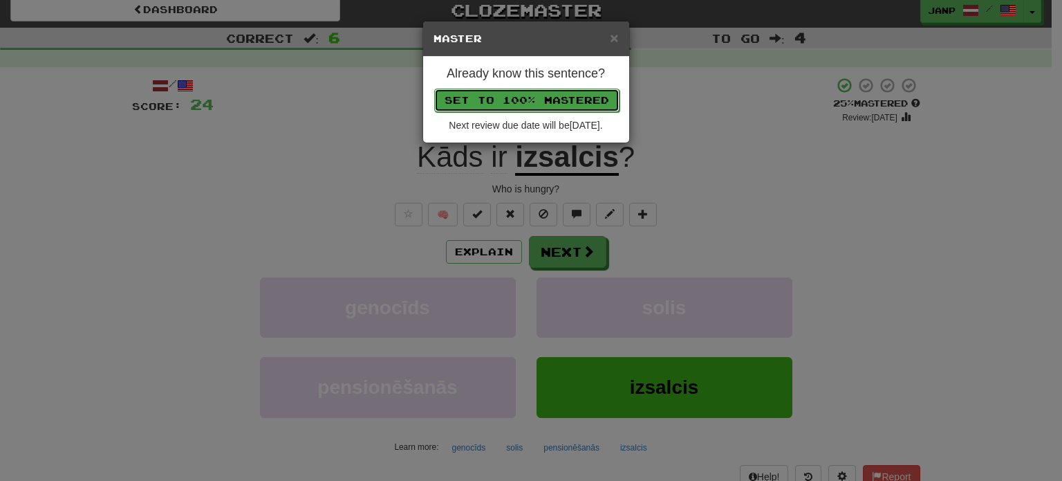
click at [506, 104] on button "Set to 100% Mastered" at bounding box center [526, 101] width 185 height 24
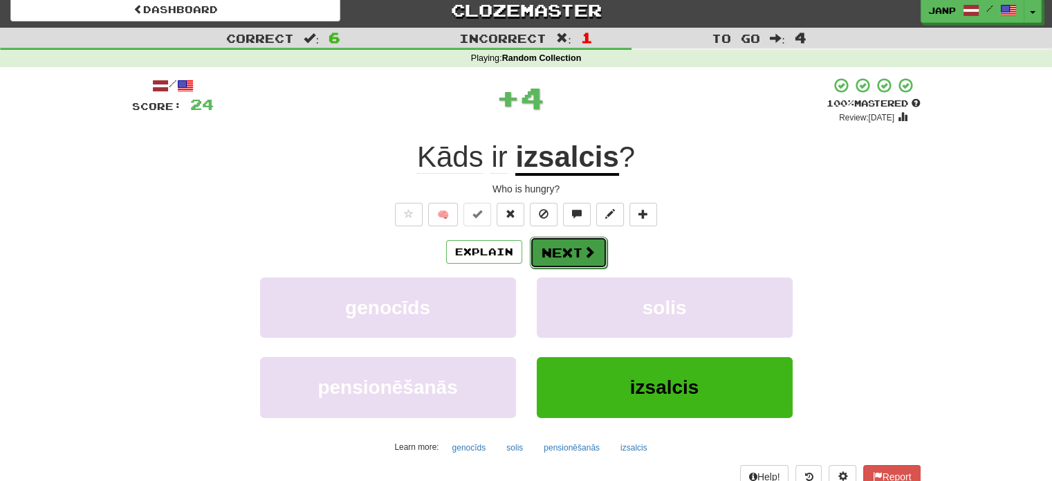
click at [553, 256] on button "Next" at bounding box center [568, 252] width 77 height 32
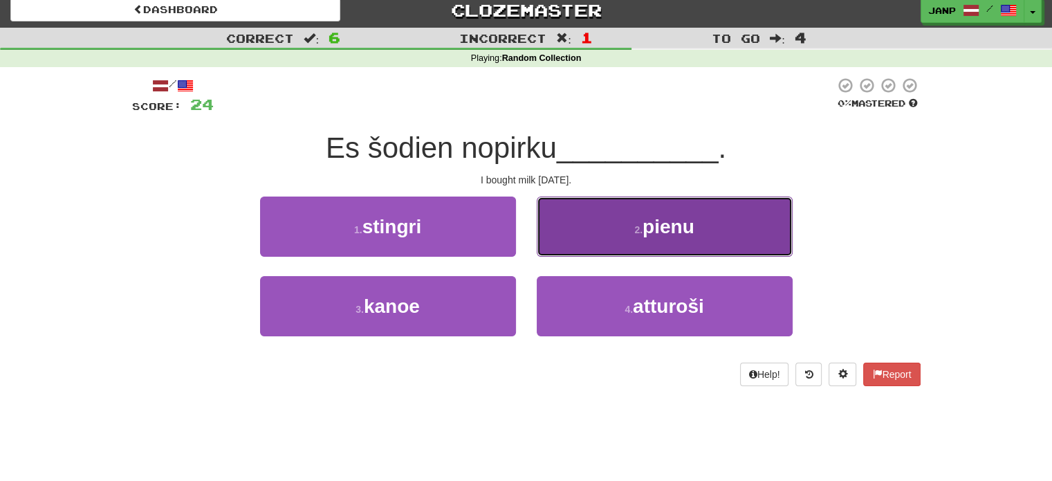
click at [573, 241] on button "2 . pienu" at bounding box center [665, 226] width 256 height 60
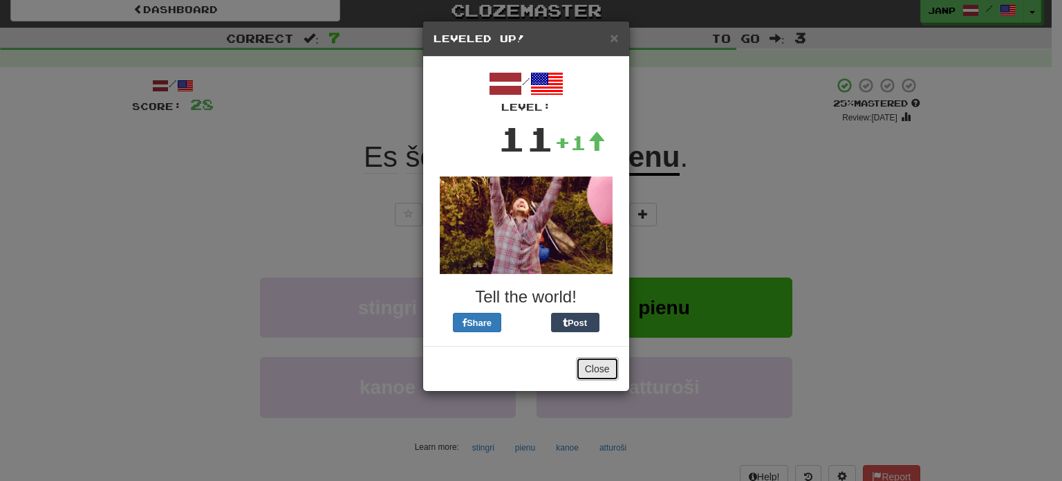
click at [597, 370] on button "Close" at bounding box center [597, 369] width 43 height 24
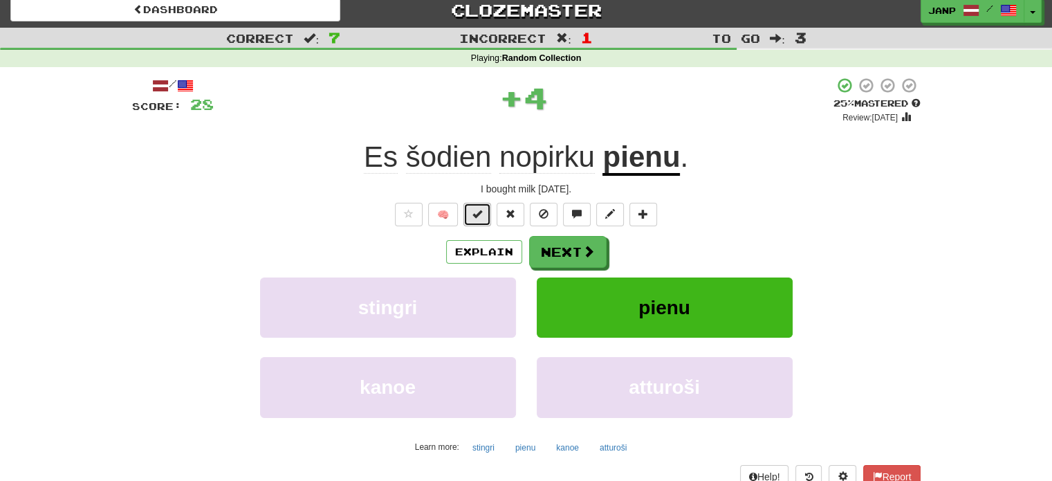
click at [474, 216] on span at bounding box center [477, 214] width 10 height 10
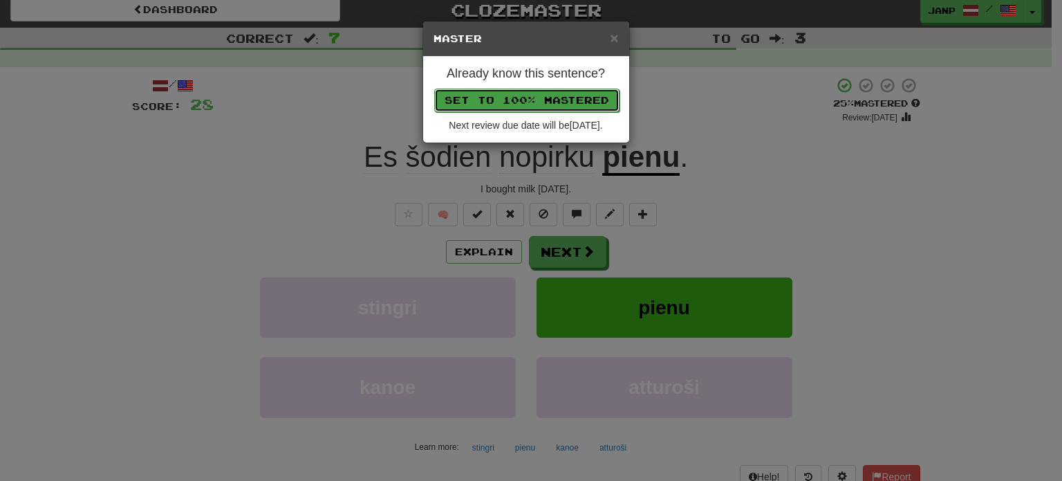
click at [503, 96] on button "Set to 100% Mastered" at bounding box center [526, 101] width 185 height 24
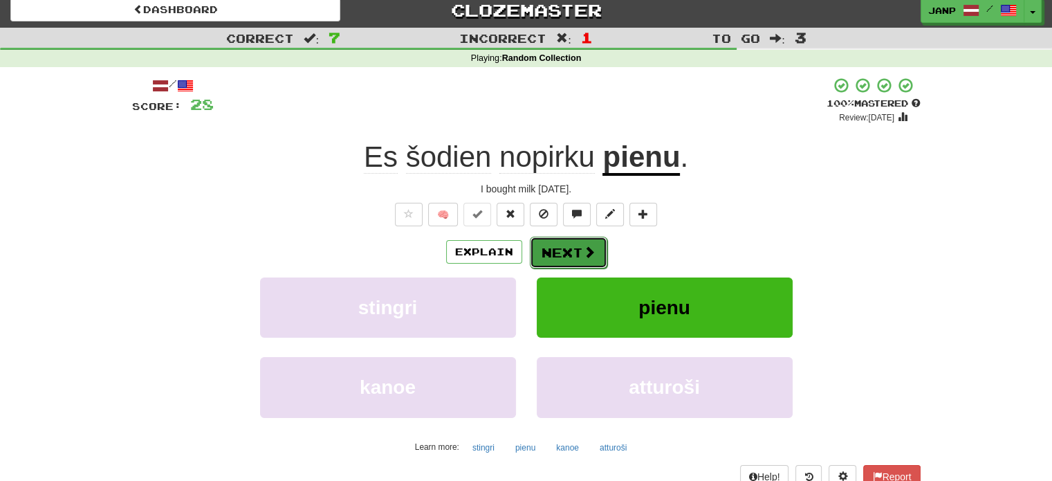
click at [557, 256] on button "Next" at bounding box center [568, 252] width 77 height 32
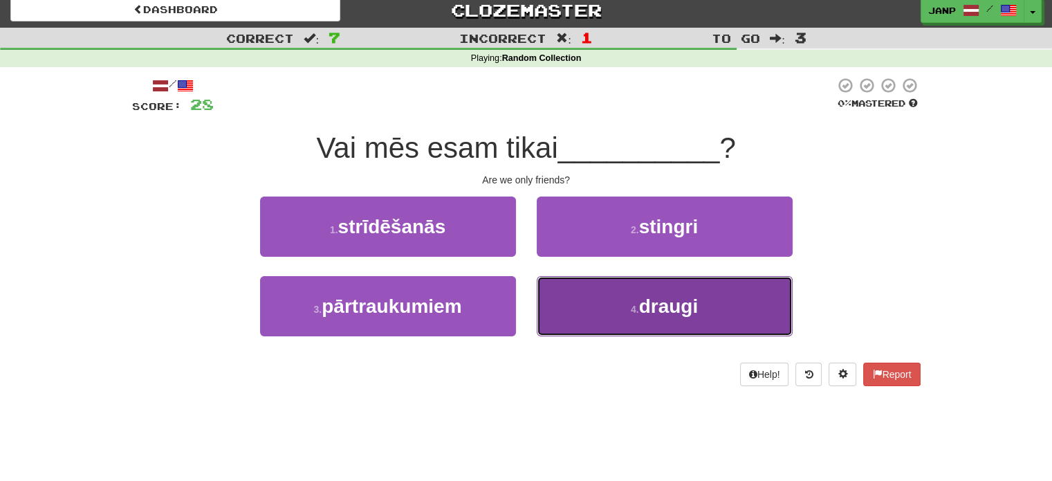
click at [593, 295] on button "4 . draugi" at bounding box center [665, 306] width 256 height 60
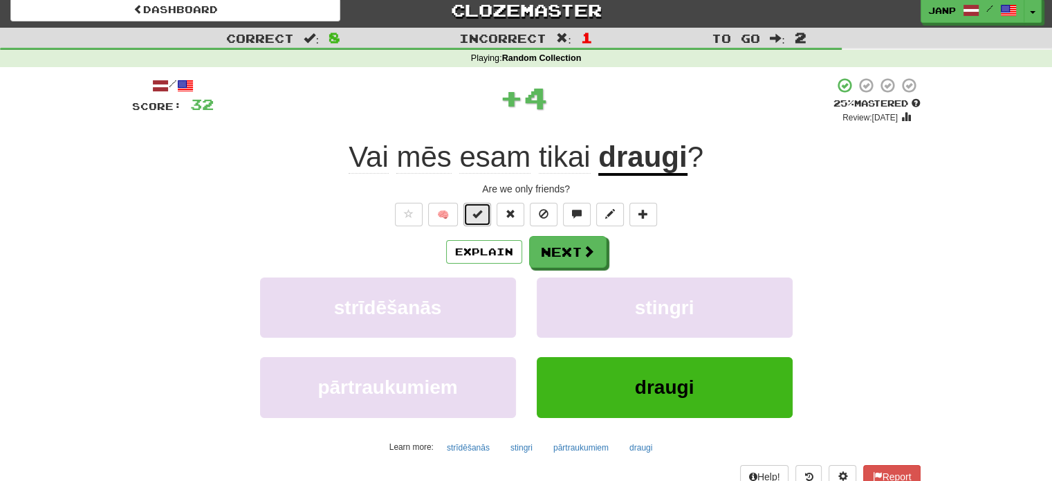
click at [473, 218] on button at bounding box center [477, 215] width 28 height 24
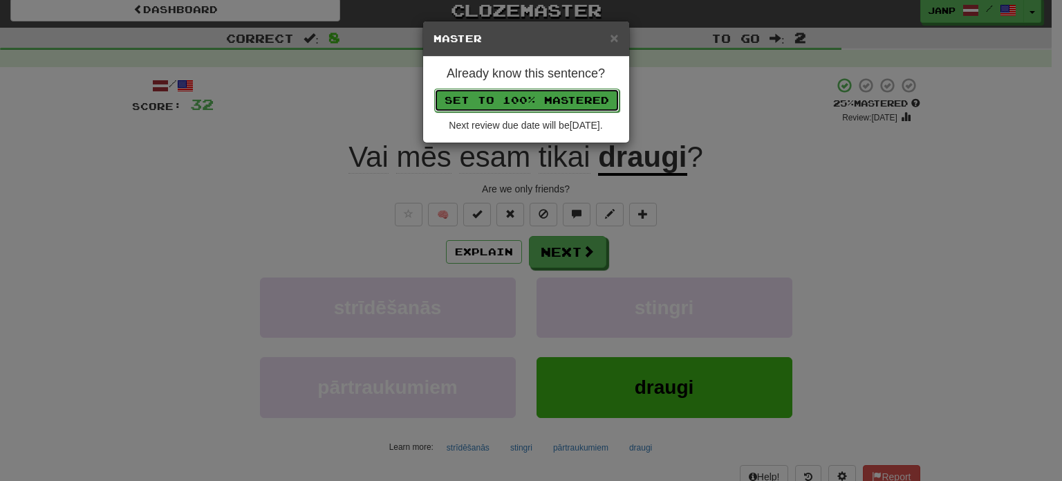
click at [501, 100] on button "Set to 100% Mastered" at bounding box center [526, 101] width 185 height 24
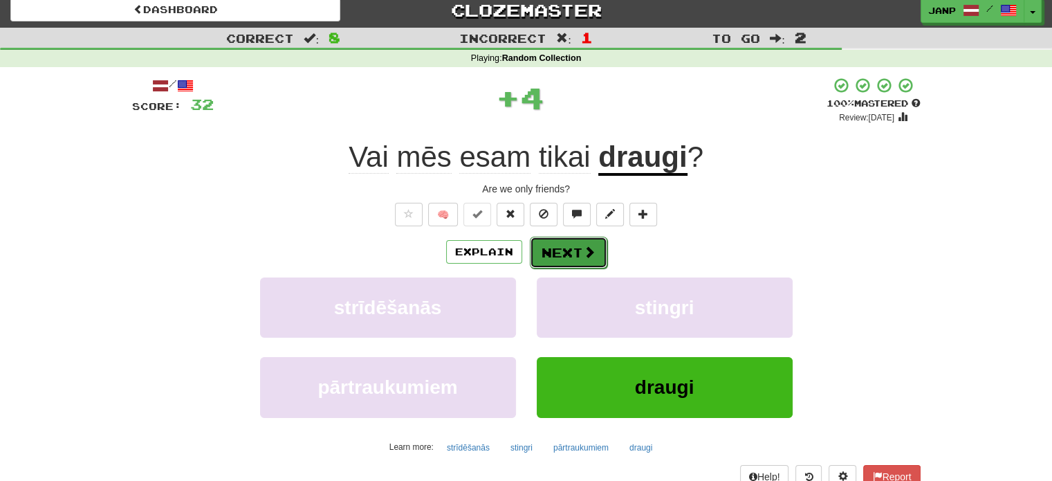
click at [564, 243] on button "Next" at bounding box center [568, 252] width 77 height 32
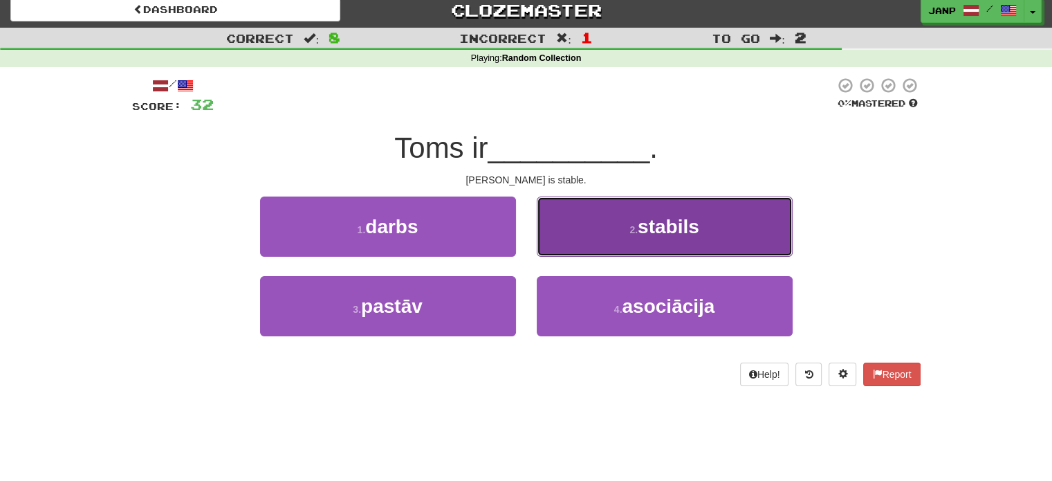
click at [566, 244] on button "2 . stabils" at bounding box center [665, 226] width 256 height 60
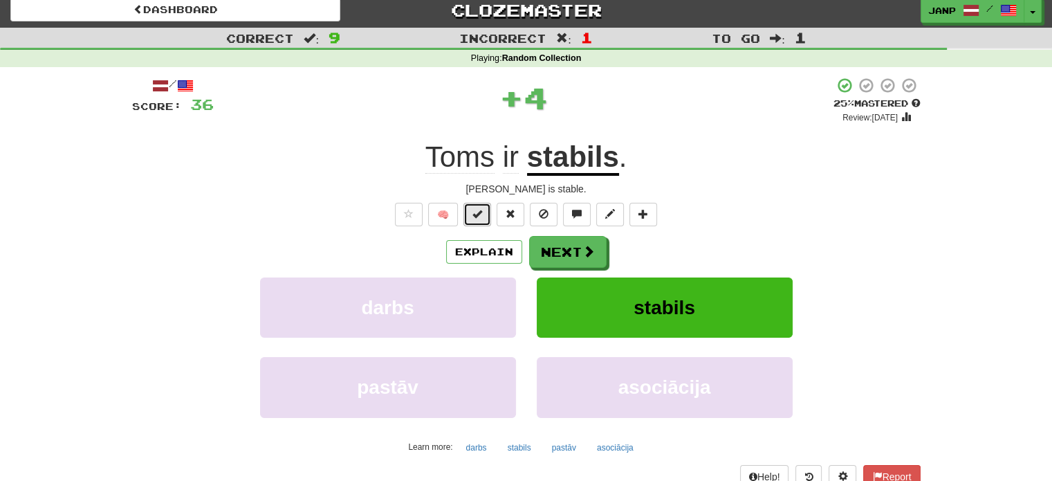
click at [478, 212] on span at bounding box center [477, 214] width 10 height 10
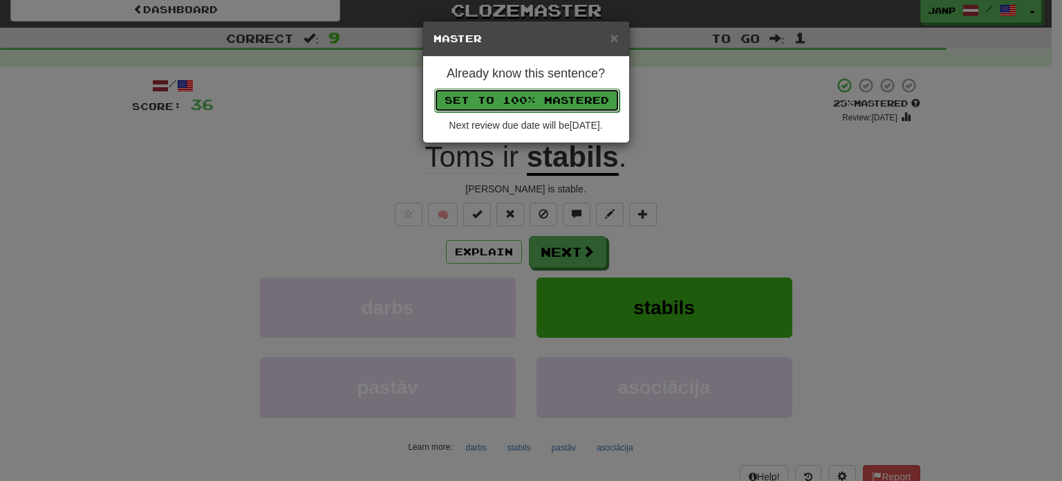
click at [497, 95] on button "Set to 100% Mastered" at bounding box center [526, 101] width 185 height 24
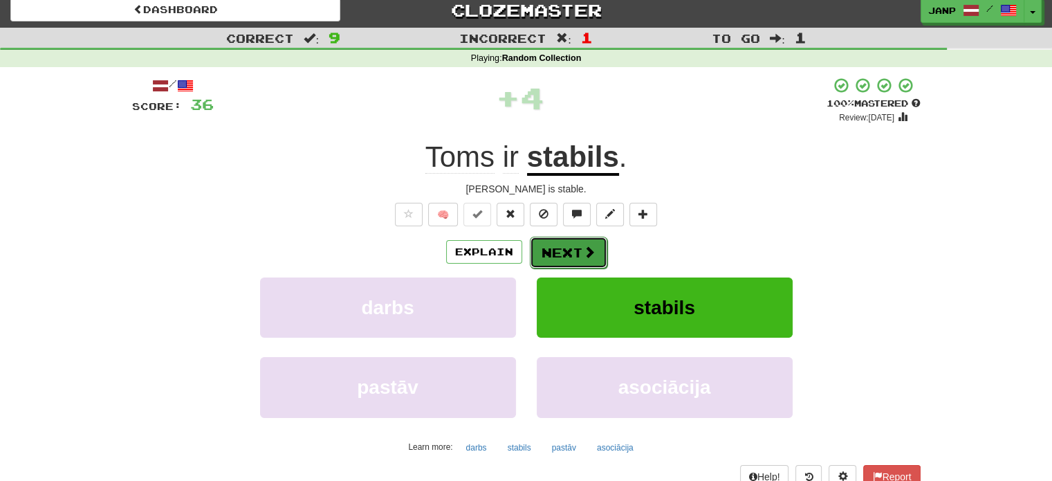
click at [566, 259] on button "Next" at bounding box center [568, 252] width 77 height 32
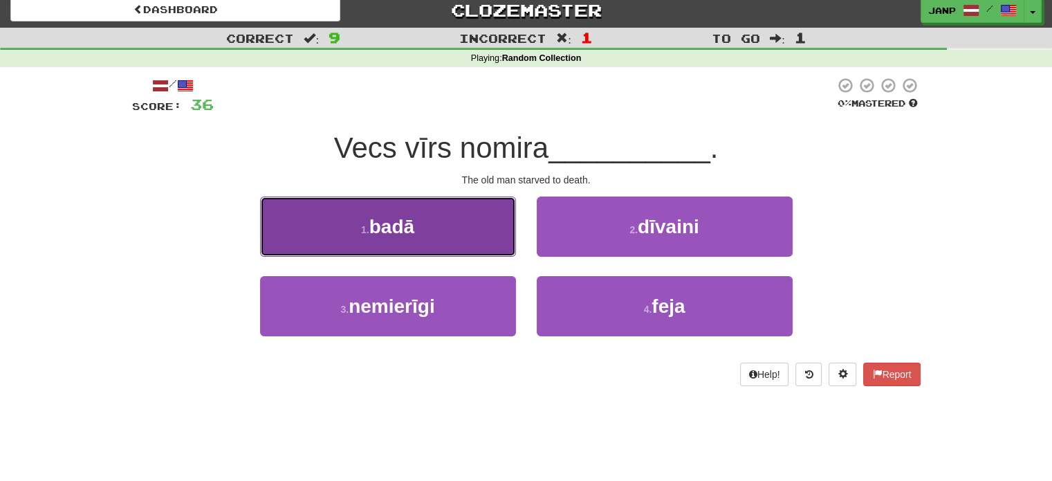
click at [460, 250] on button "1 . badā" at bounding box center [388, 226] width 256 height 60
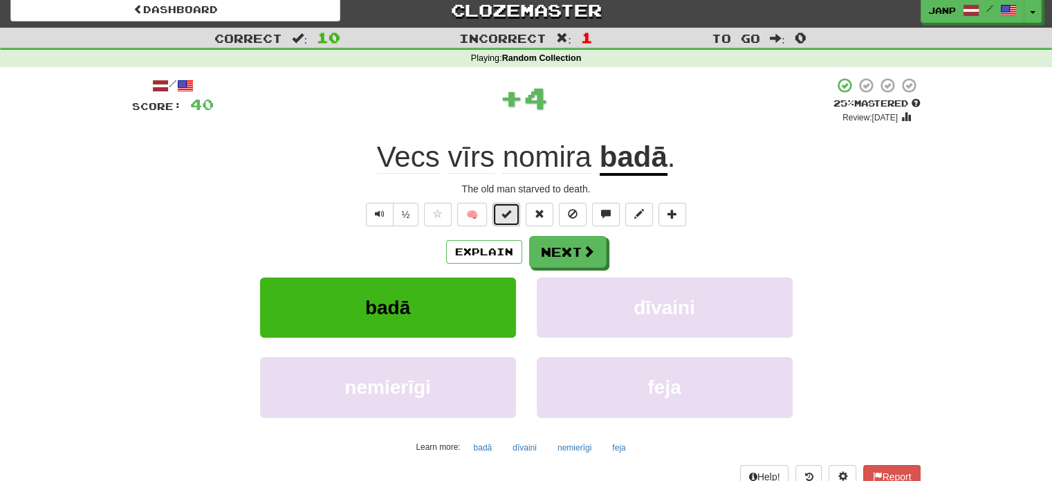
click at [504, 212] on span at bounding box center [506, 214] width 10 height 10
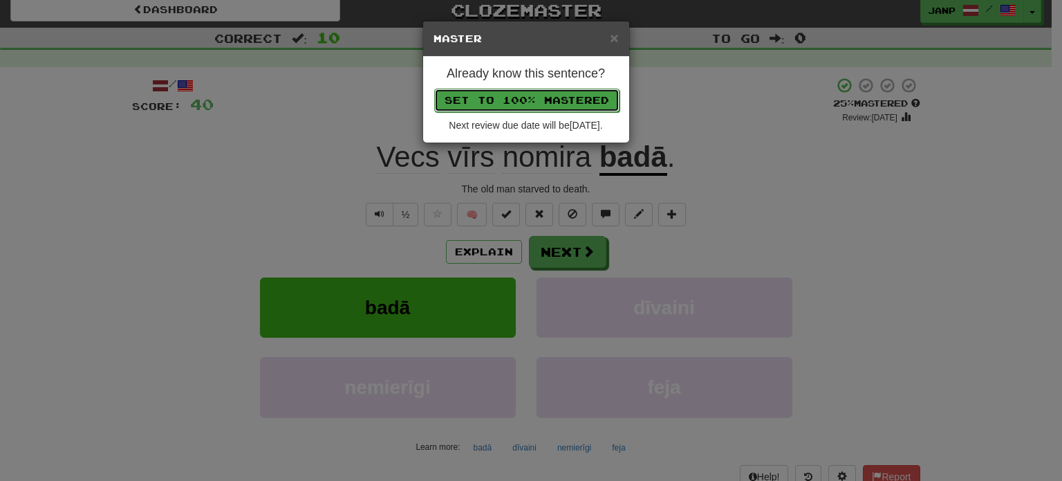
click at [528, 96] on button "Set to 100% Mastered" at bounding box center [526, 101] width 185 height 24
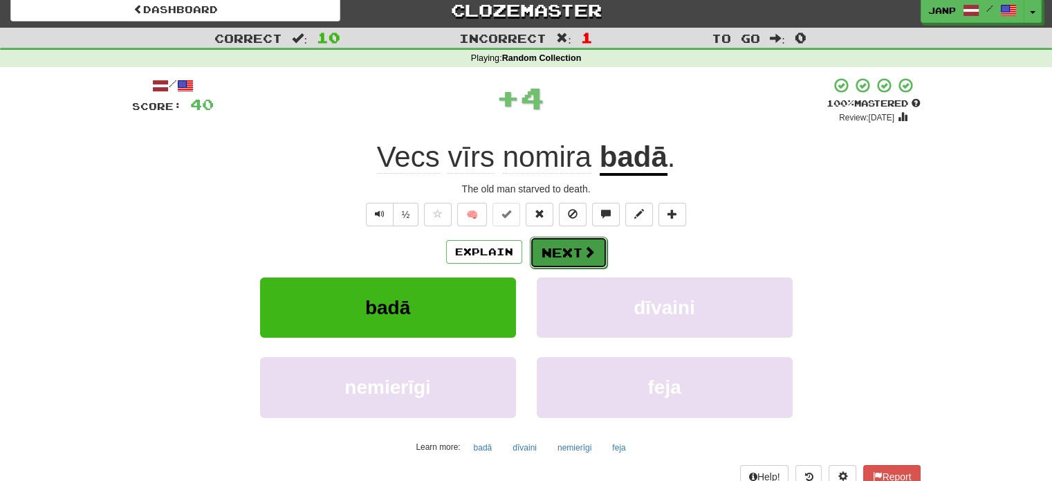
click at [564, 252] on button "Next" at bounding box center [568, 252] width 77 height 32
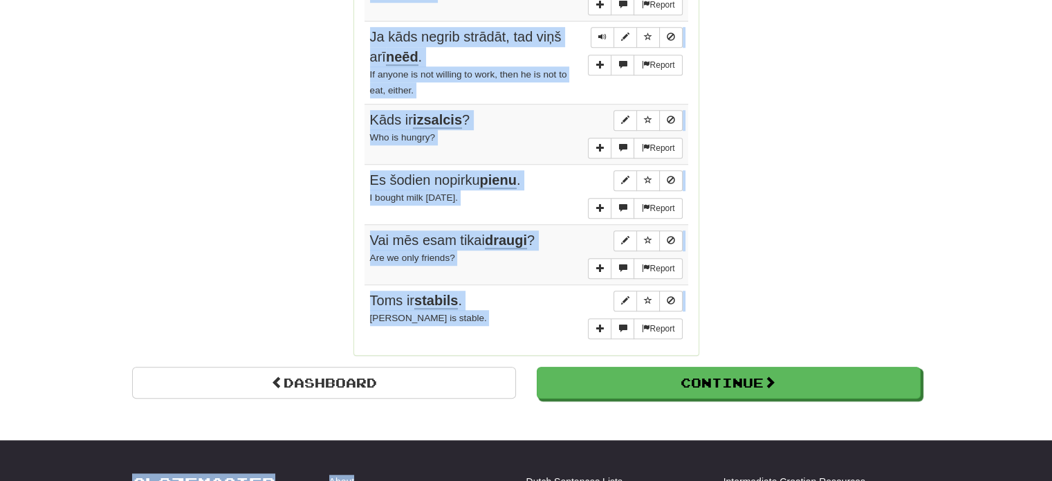
scroll to position [1061, 0]
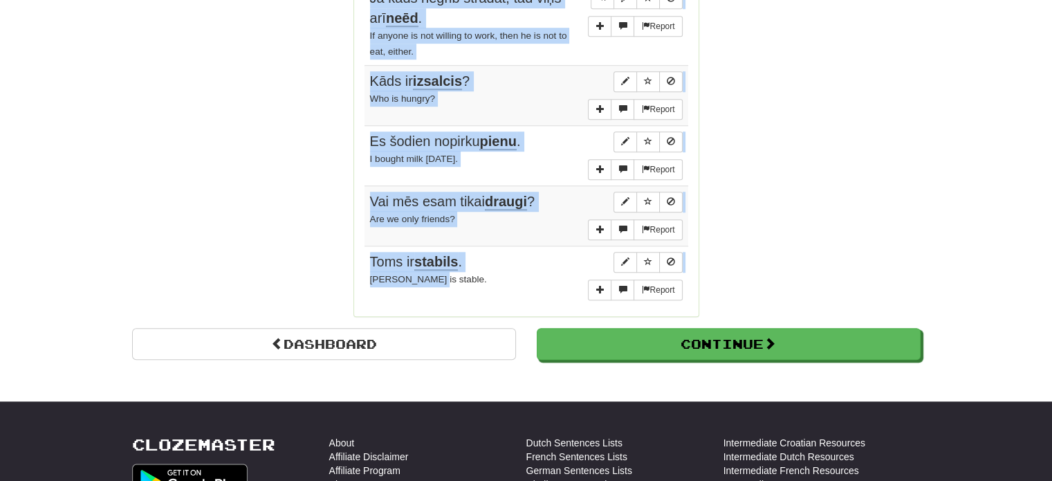
drag, startPoint x: 368, startPoint y: 122, endPoint x: 467, endPoint y: 272, distance: 180.1
copy tbody "Sveiki . Hello. Report Man ir balts kaķis. I have a white cat. Report Viņiem ir…"
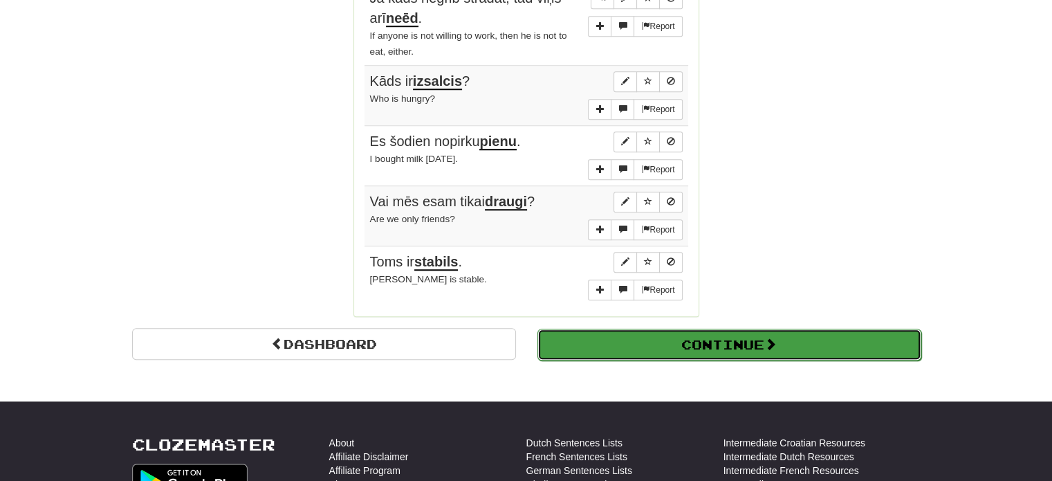
click at [767, 331] on button "Continue" at bounding box center [729, 344] width 384 height 32
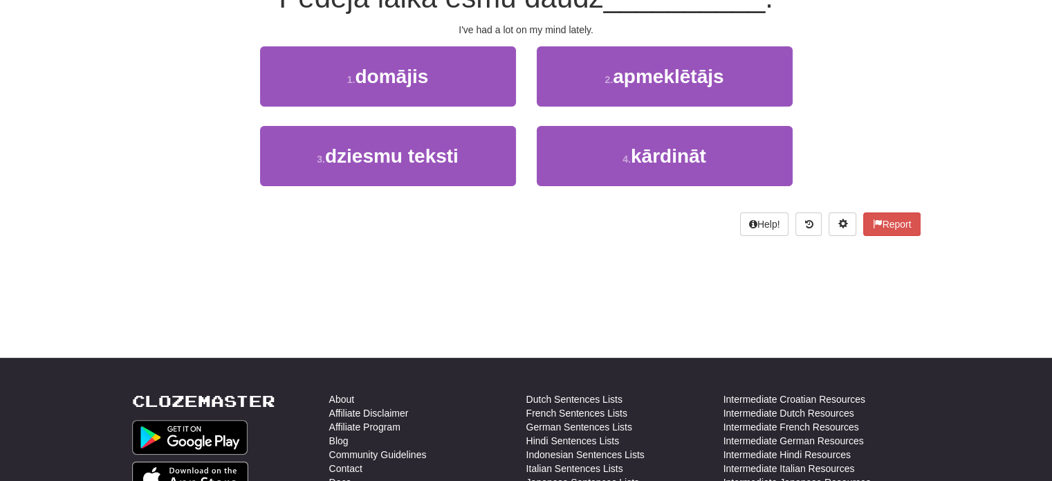
scroll to position [0, 0]
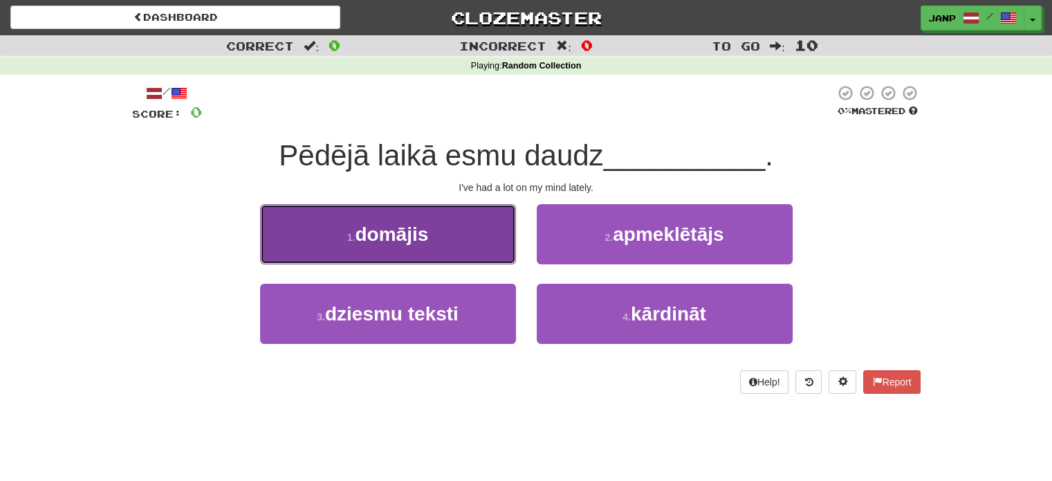
click at [429, 254] on button "1 . domājis" at bounding box center [388, 234] width 256 height 60
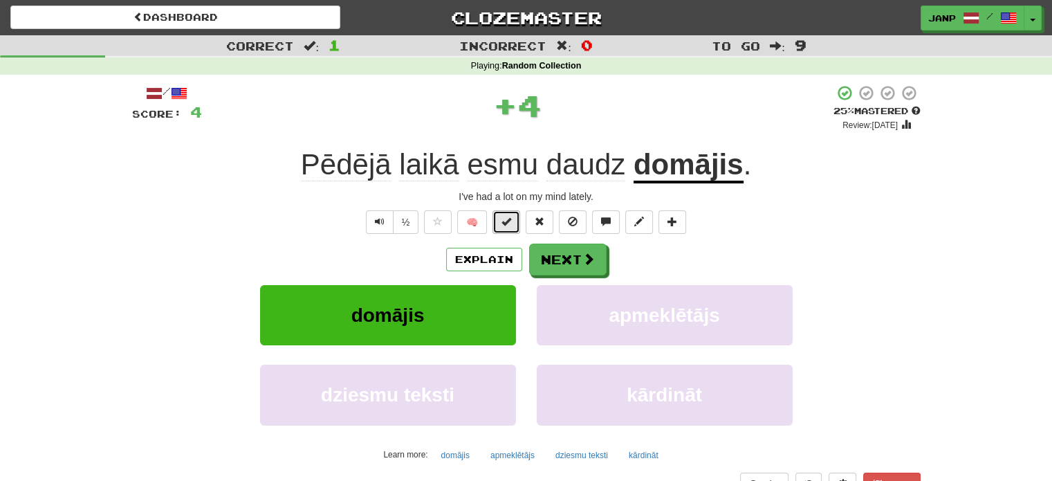
click at [513, 226] on button at bounding box center [506, 222] width 28 height 24
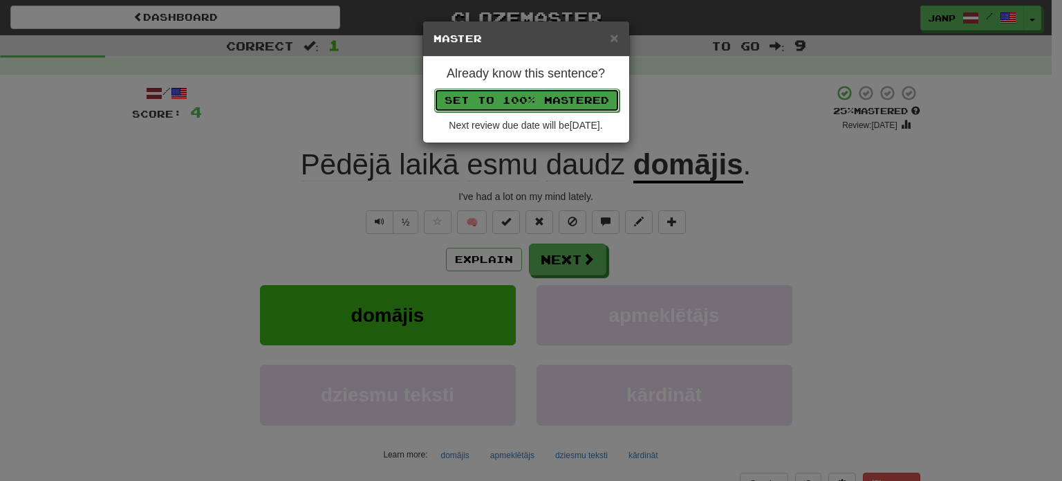
click at [536, 100] on button "Set to 100% Mastered" at bounding box center [526, 101] width 185 height 24
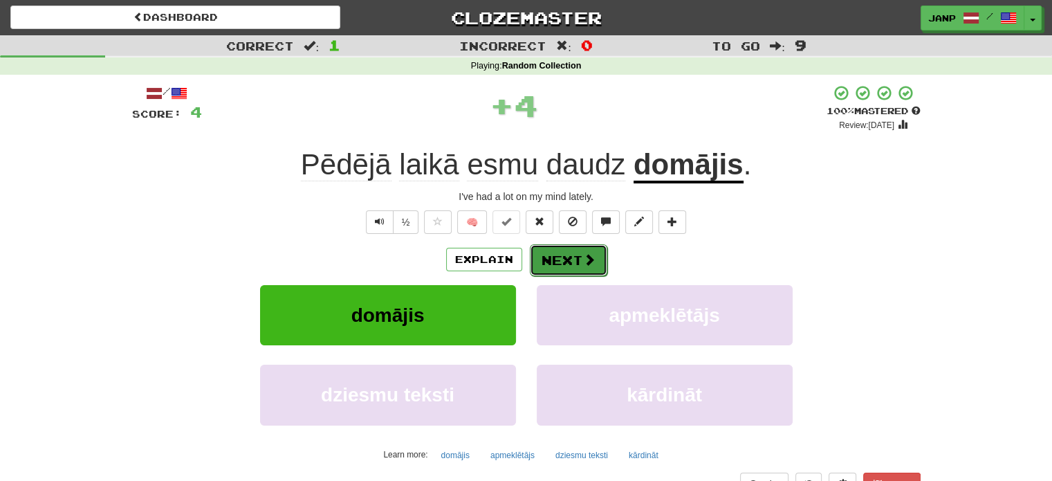
click at [575, 257] on button "Next" at bounding box center [568, 260] width 77 height 32
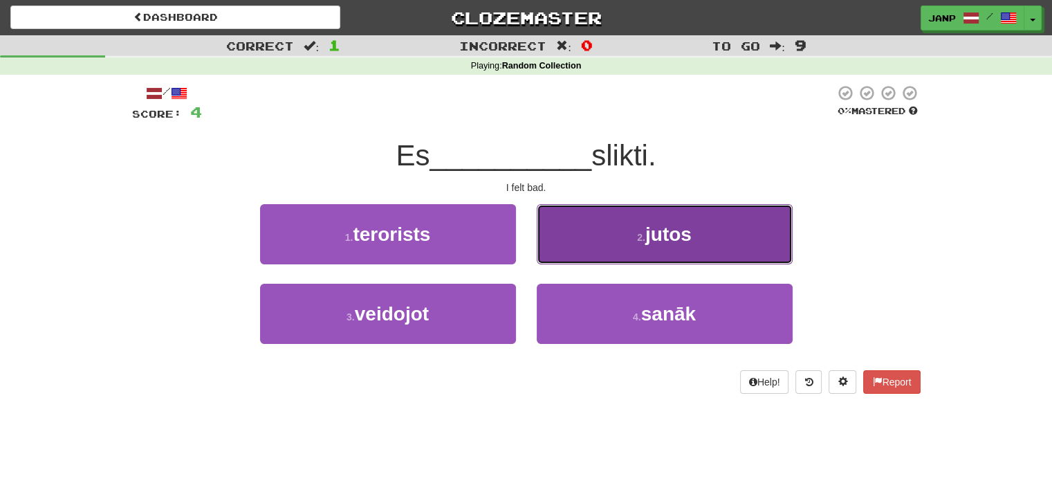
click at [611, 250] on button "2 . jutos" at bounding box center [665, 234] width 256 height 60
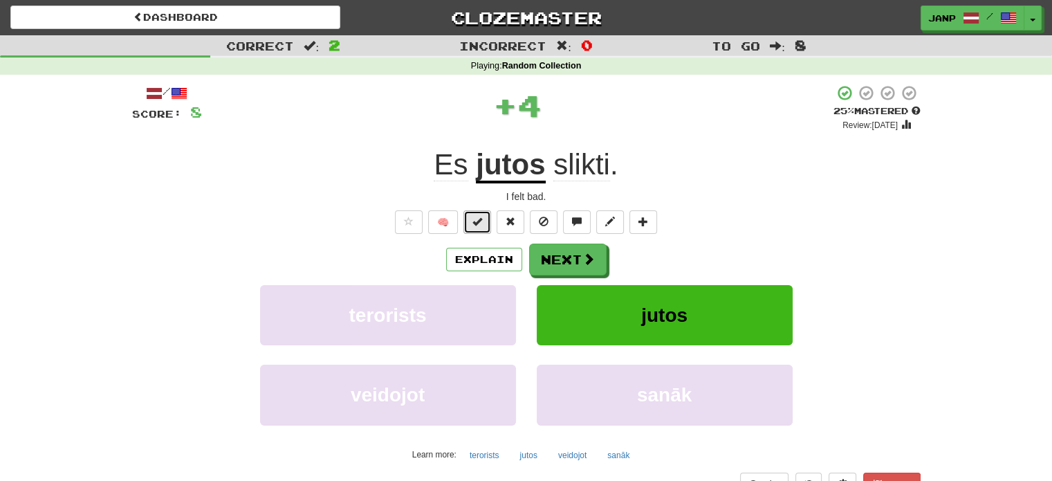
click at [483, 226] on button at bounding box center [477, 222] width 28 height 24
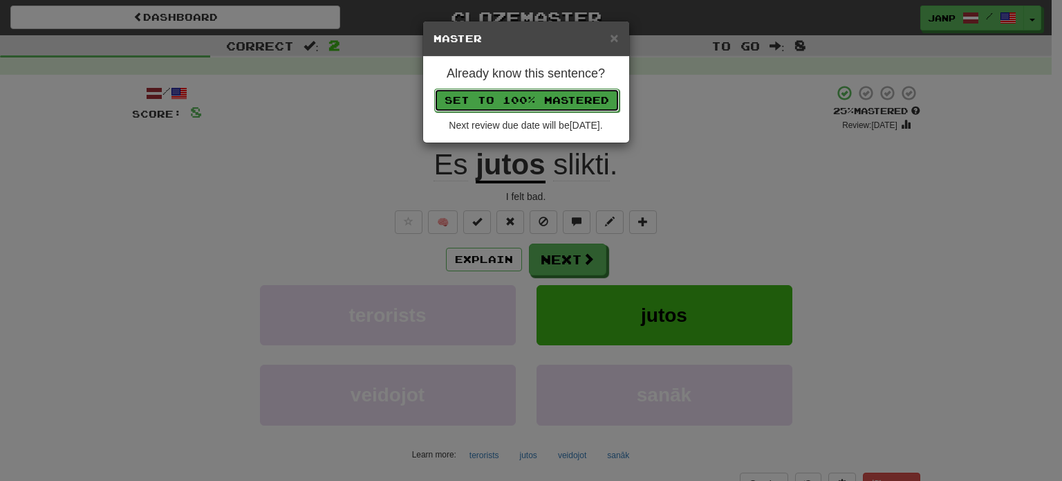
click at [515, 96] on button "Set to 100% Mastered" at bounding box center [526, 101] width 185 height 24
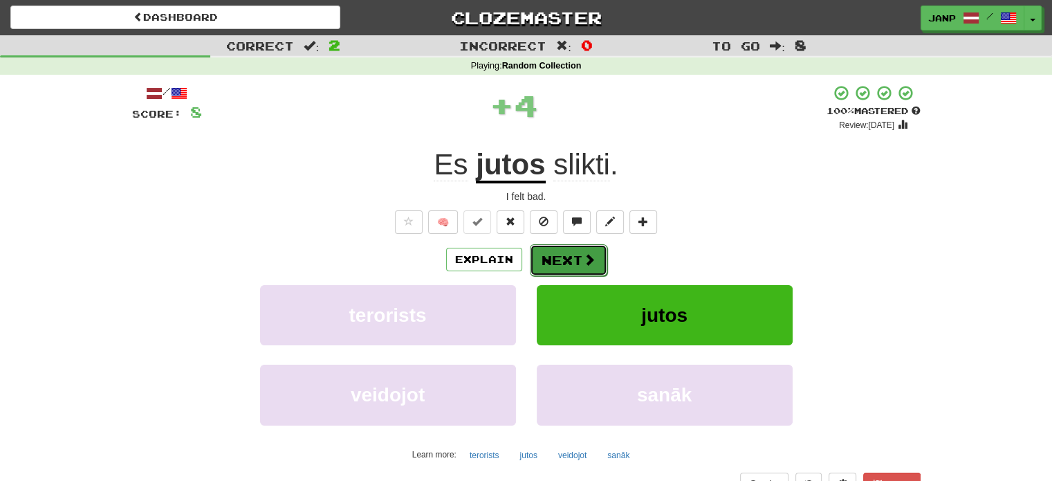
click at [561, 261] on button "Next" at bounding box center [568, 260] width 77 height 32
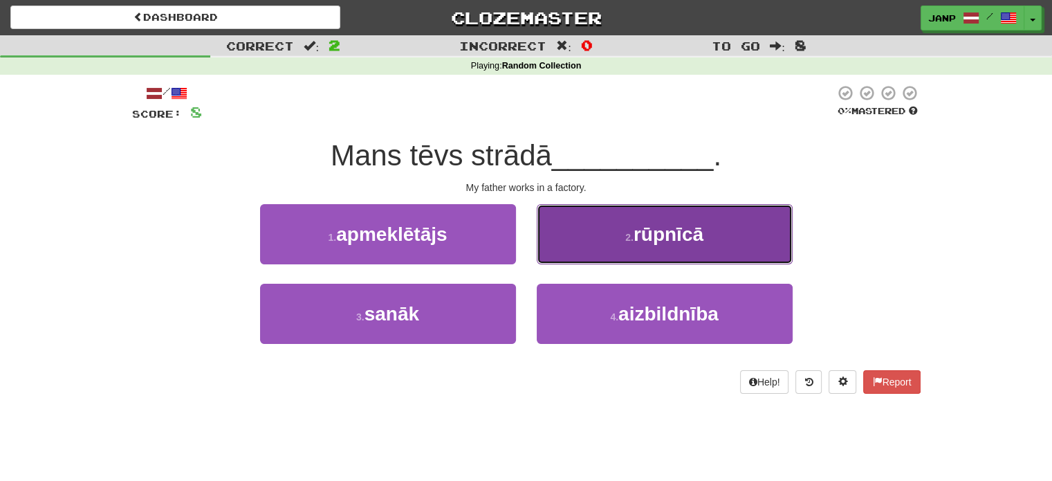
click at [593, 247] on button "2 . rūpnīcā" at bounding box center [665, 234] width 256 height 60
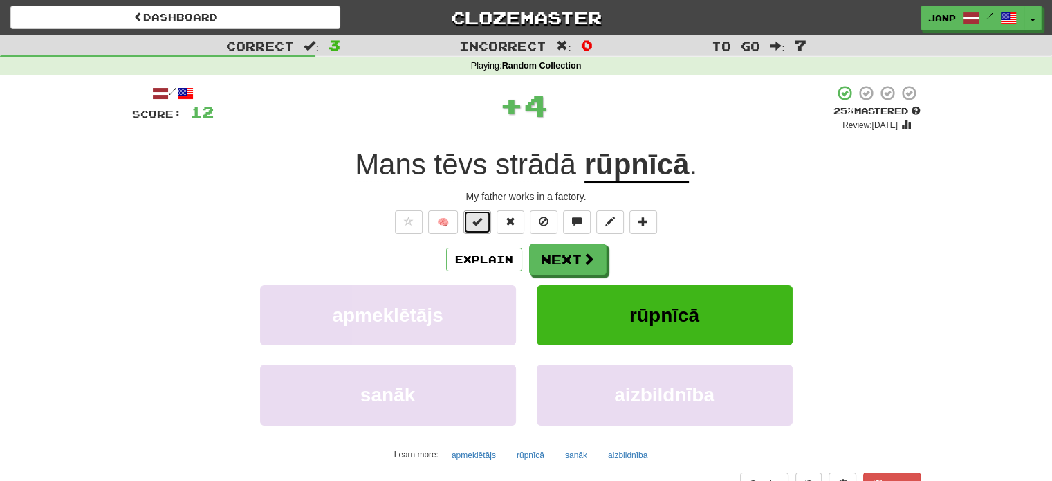
click at [470, 219] on button at bounding box center [477, 222] width 28 height 24
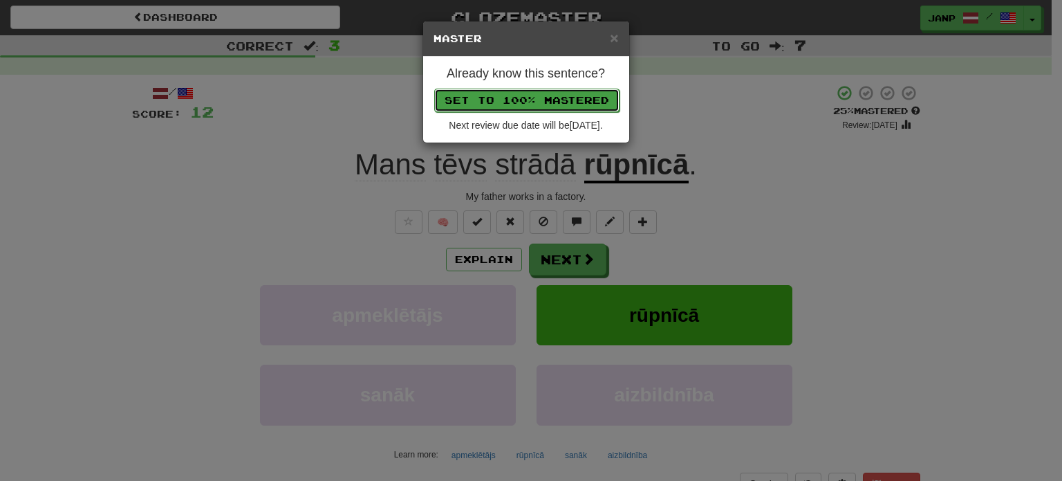
click at [501, 99] on button "Set to 100% Mastered" at bounding box center [526, 101] width 185 height 24
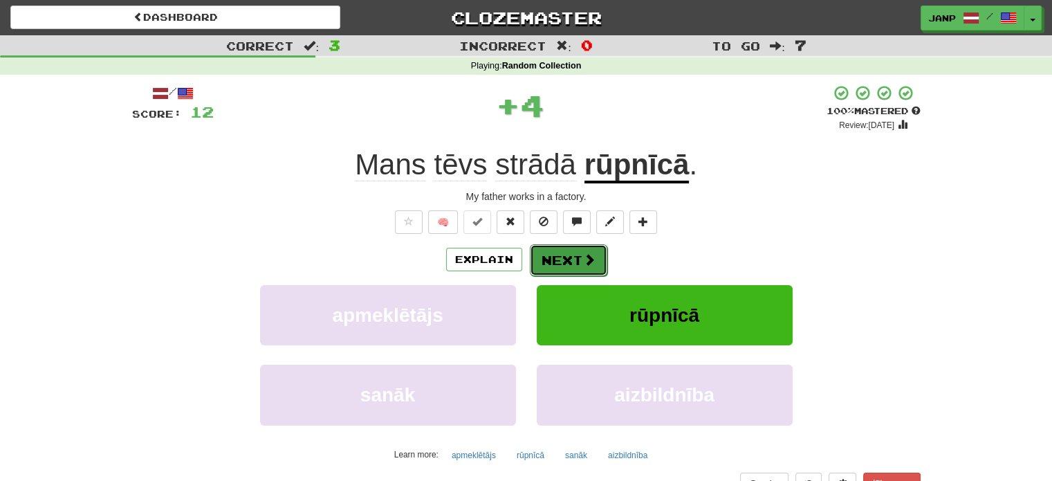
click at [548, 262] on button "Next" at bounding box center [568, 260] width 77 height 32
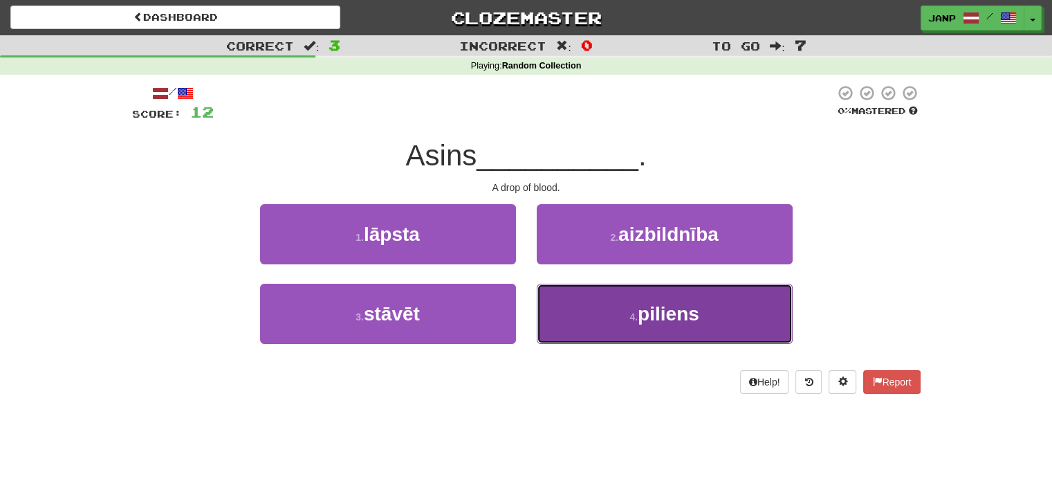
click at [611, 315] on button "4 . piliens" at bounding box center [665, 313] width 256 height 60
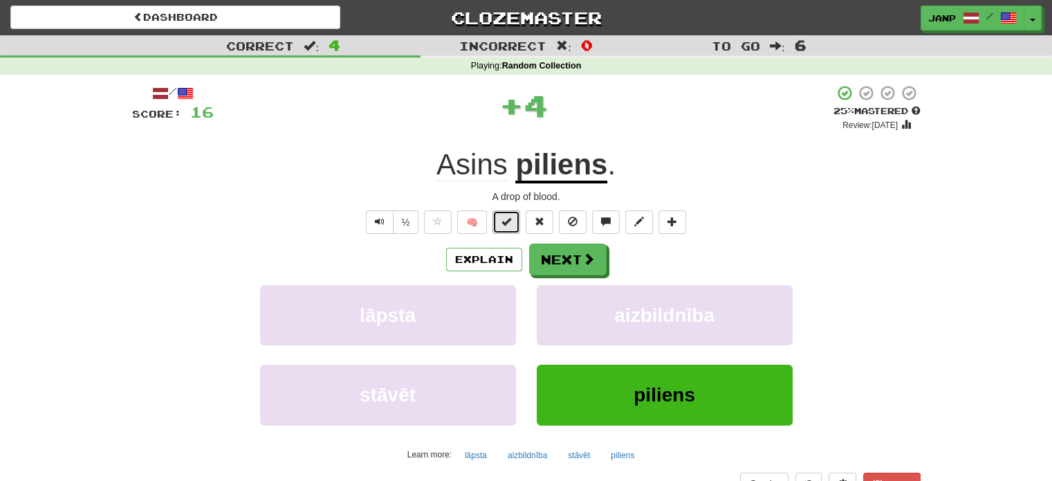
click at [508, 218] on span at bounding box center [506, 221] width 10 height 10
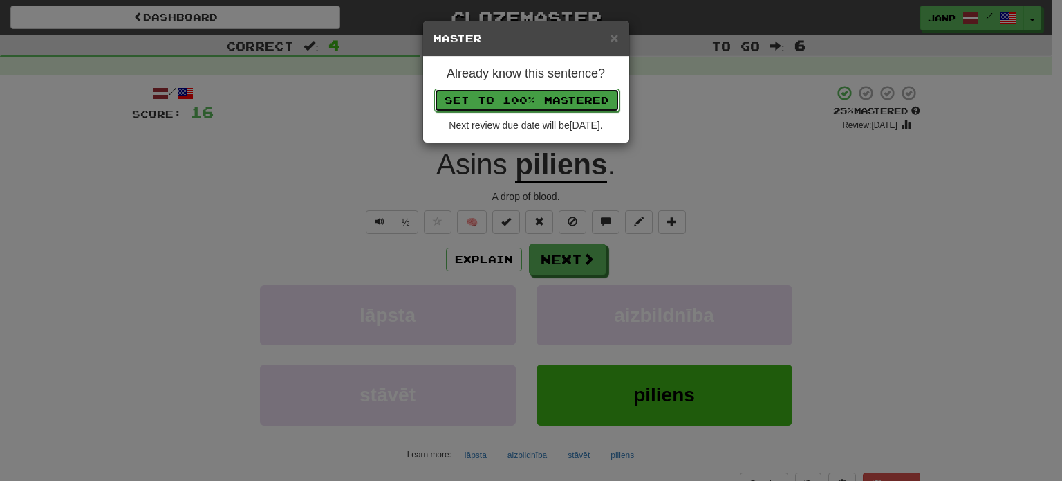
click at [548, 95] on button "Set to 100% Mastered" at bounding box center [526, 101] width 185 height 24
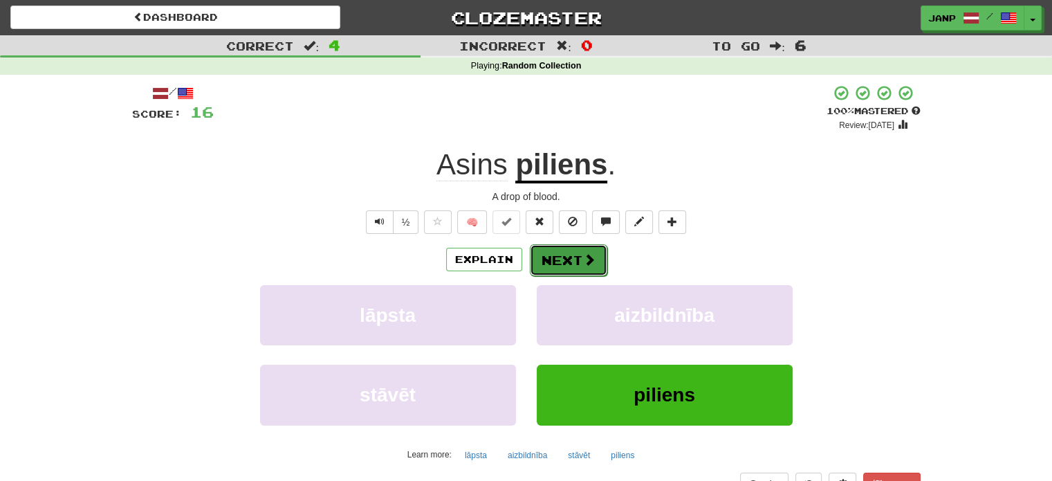
click at [567, 262] on button "Next" at bounding box center [568, 260] width 77 height 32
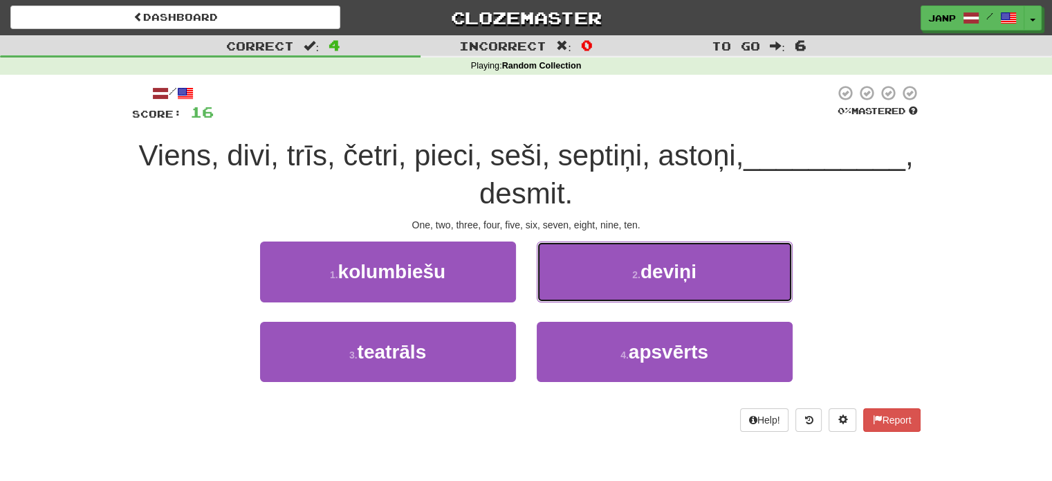
click at [567, 262] on button "2 . deviņi" at bounding box center [665, 271] width 256 height 60
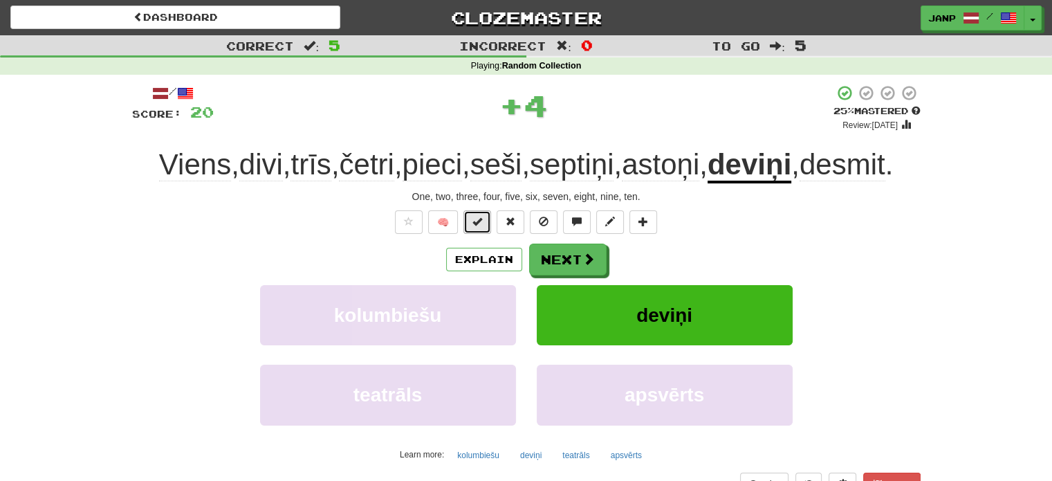
click at [472, 234] on button at bounding box center [477, 222] width 28 height 24
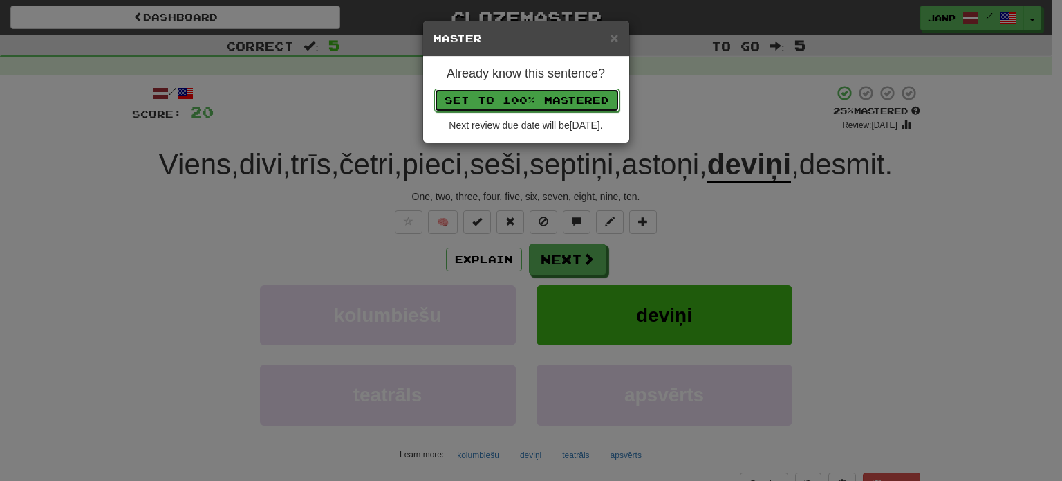
click at [520, 97] on button "Set to 100% Mastered" at bounding box center [526, 101] width 185 height 24
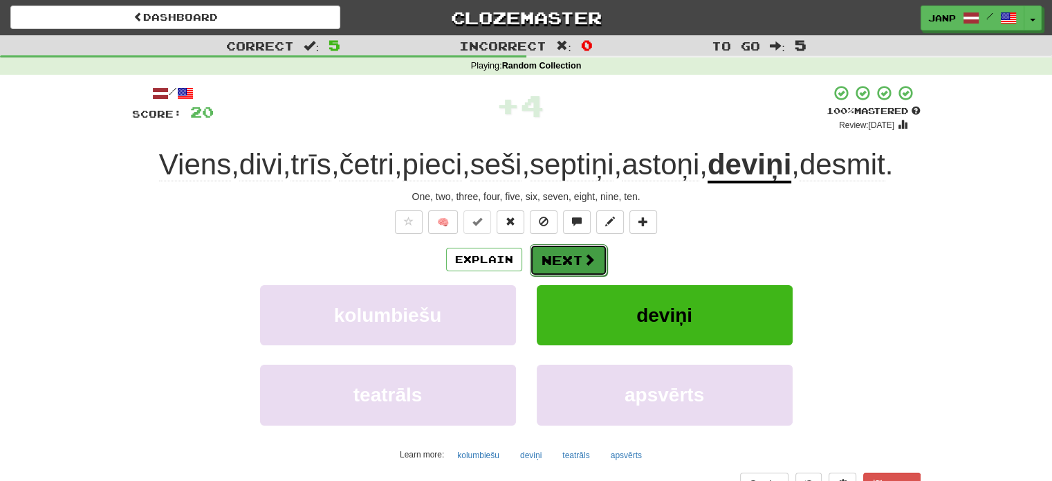
click at [561, 276] on button "Next" at bounding box center [568, 260] width 77 height 32
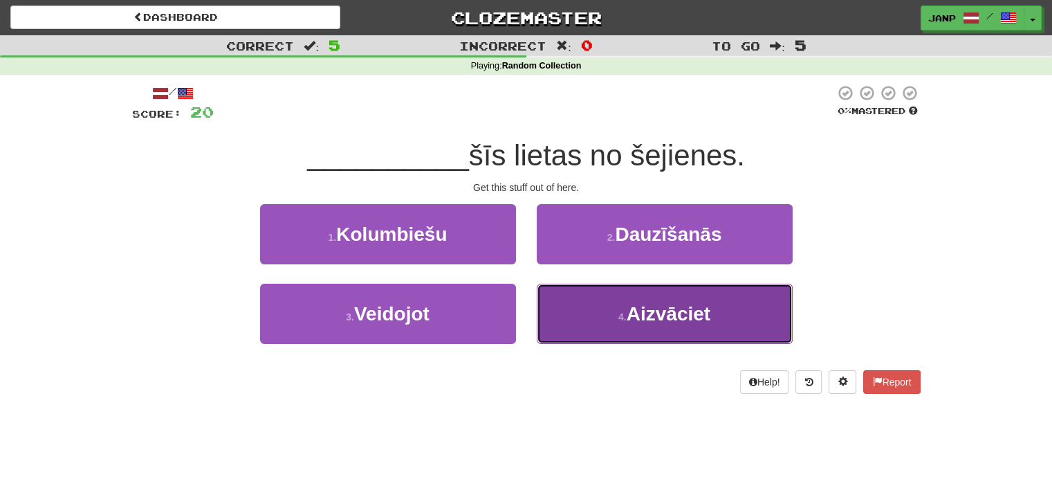
click at [562, 309] on button "4 . [GEOGRAPHIC_DATA]" at bounding box center [665, 313] width 256 height 60
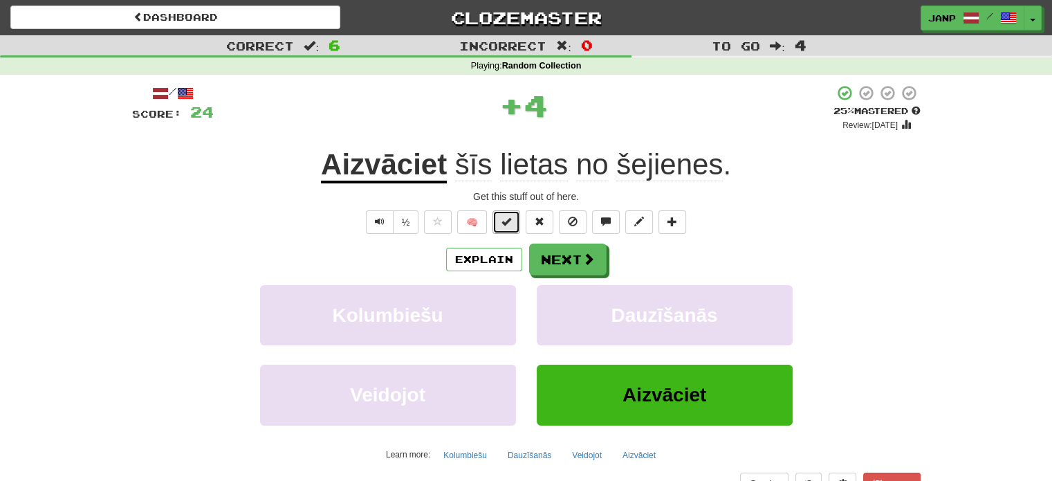
click at [501, 218] on button at bounding box center [506, 222] width 28 height 24
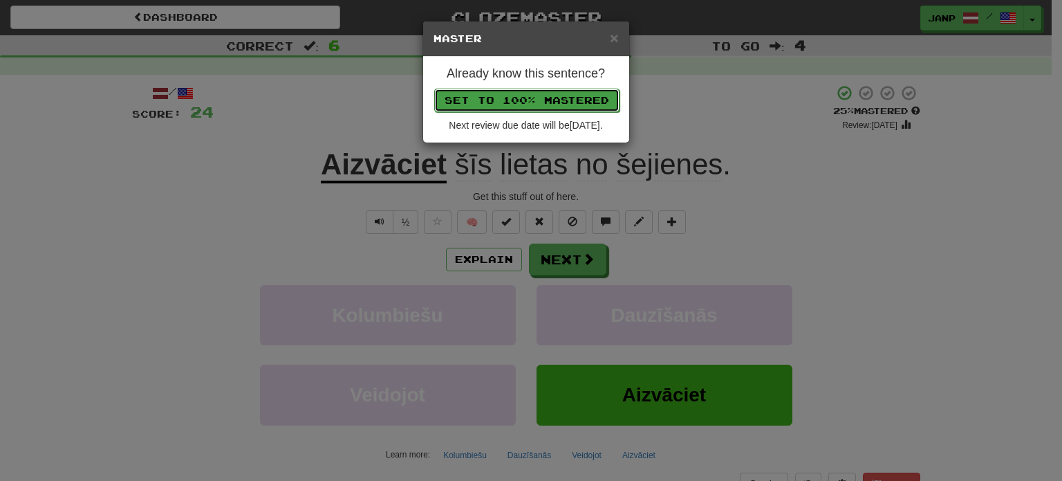
click at [528, 102] on button "Set to 100% Mastered" at bounding box center [526, 101] width 185 height 24
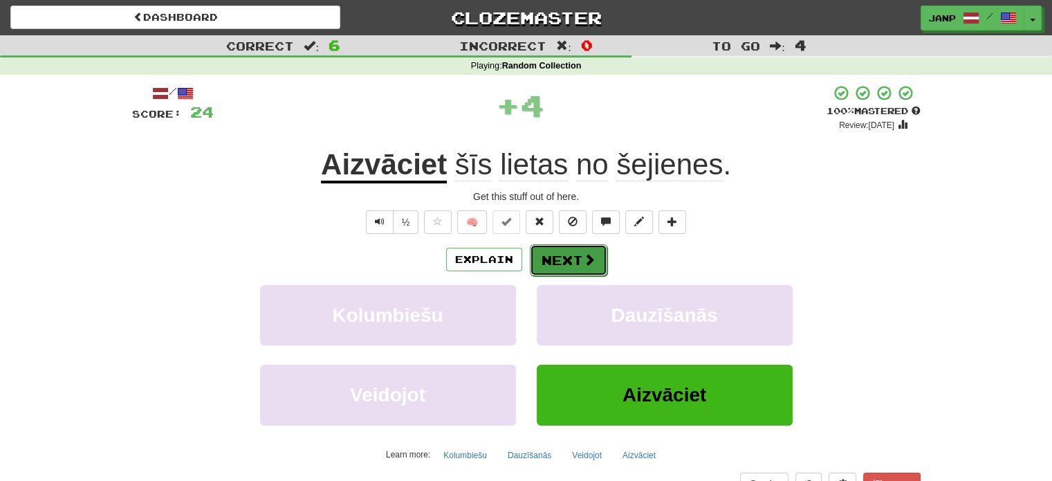
click at [561, 268] on button "Next" at bounding box center [568, 260] width 77 height 32
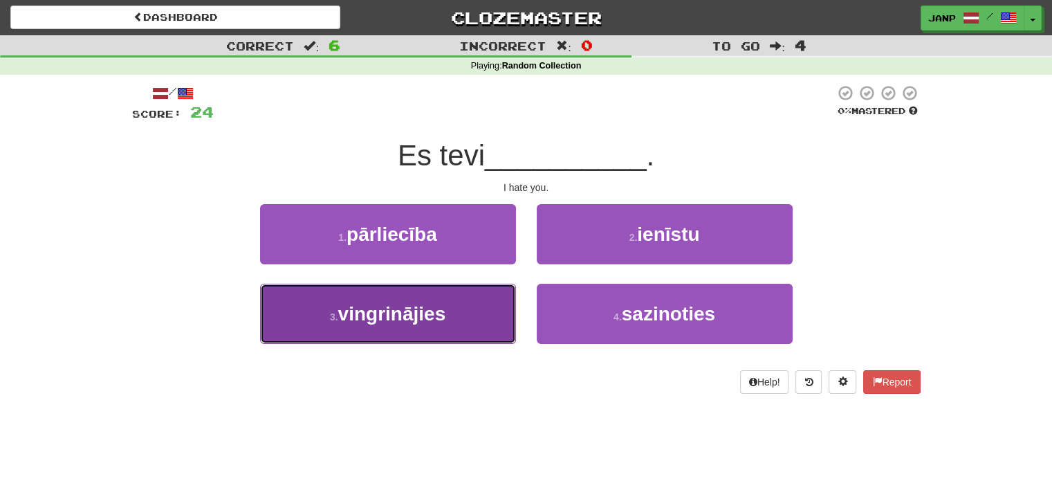
click at [495, 317] on button "3 . vingrinājies" at bounding box center [388, 313] width 256 height 60
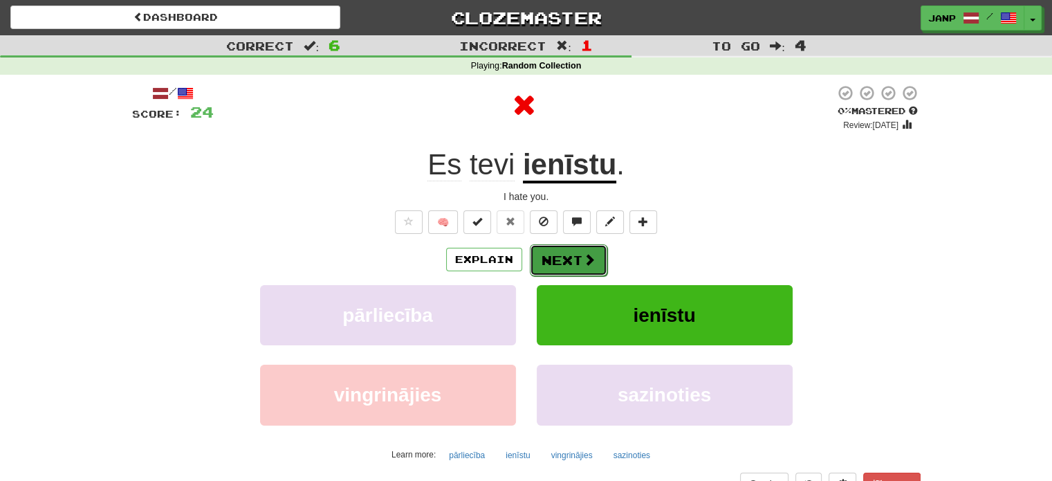
click at [544, 261] on button "Next" at bounding box center [568, 260] width 77 height 32
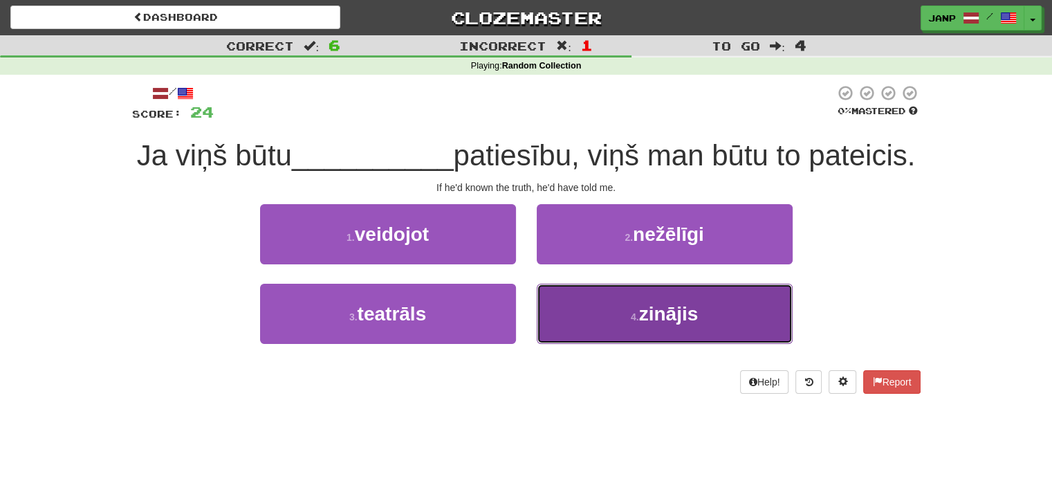
click at [564, 339] on button "4 . zinājis" at bounding box center [665, 313] width 256 height 60
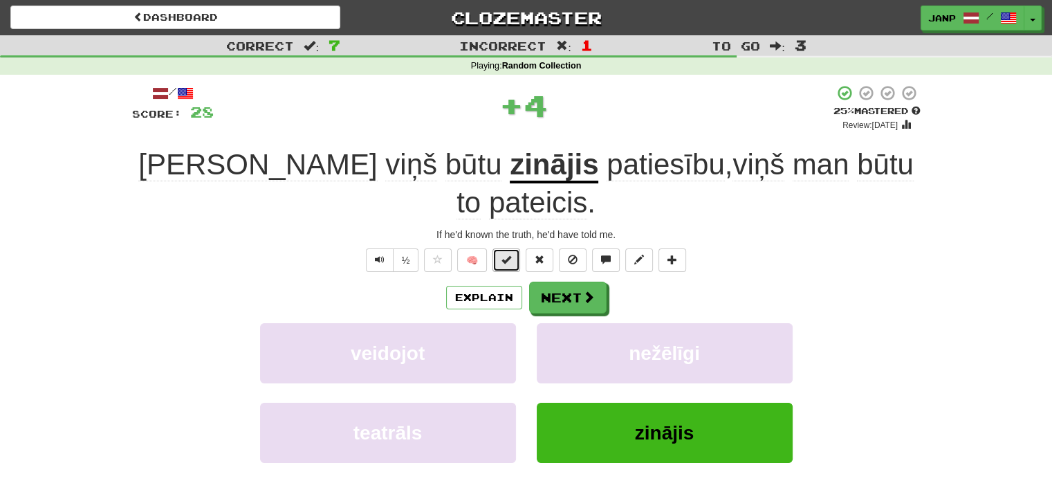
click at [502, 254] on span at bounding box center [506, 259] width 10 height 10
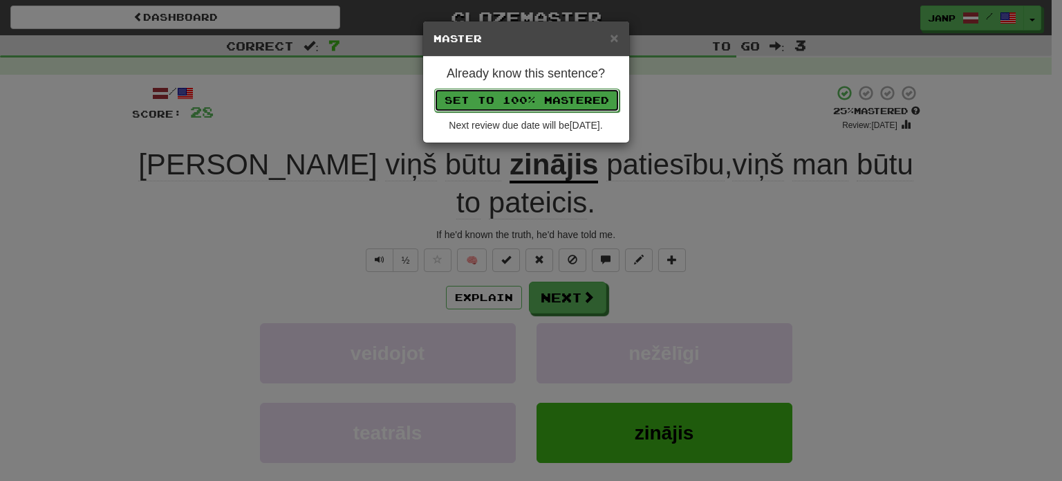
click at [537, 98] on button "Set to 100% Mastered" at bounding box center [526, 101] width 185 height 24
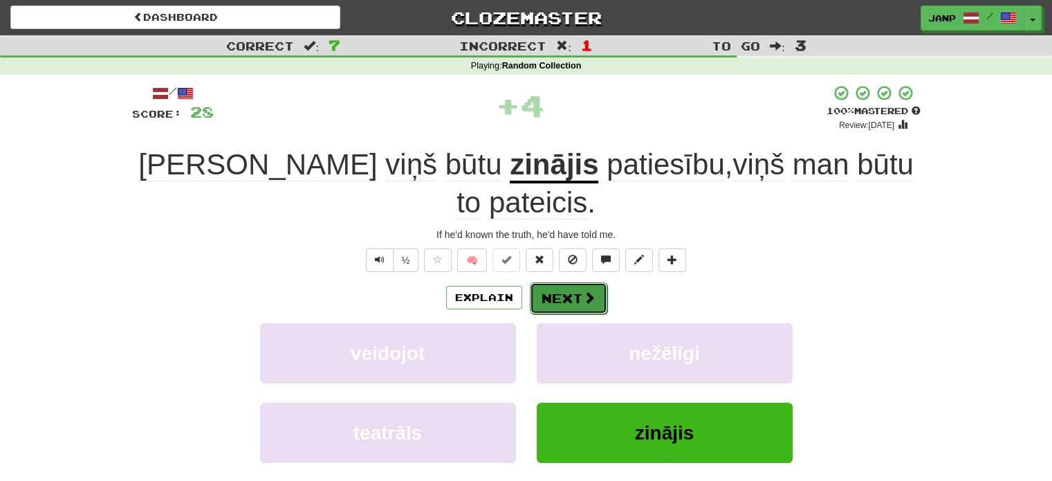
click at [570, 282] on button "Next" at bounding box center [568, 298] width 77 height 32
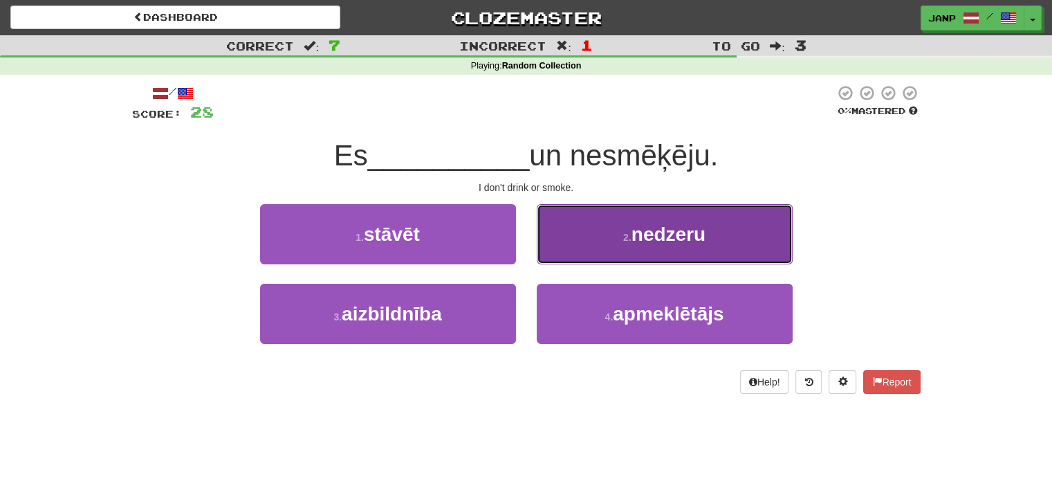
click at [639, 218] on button "2 . nedzeru" at bounding box center [665, 234] width 256 height 60
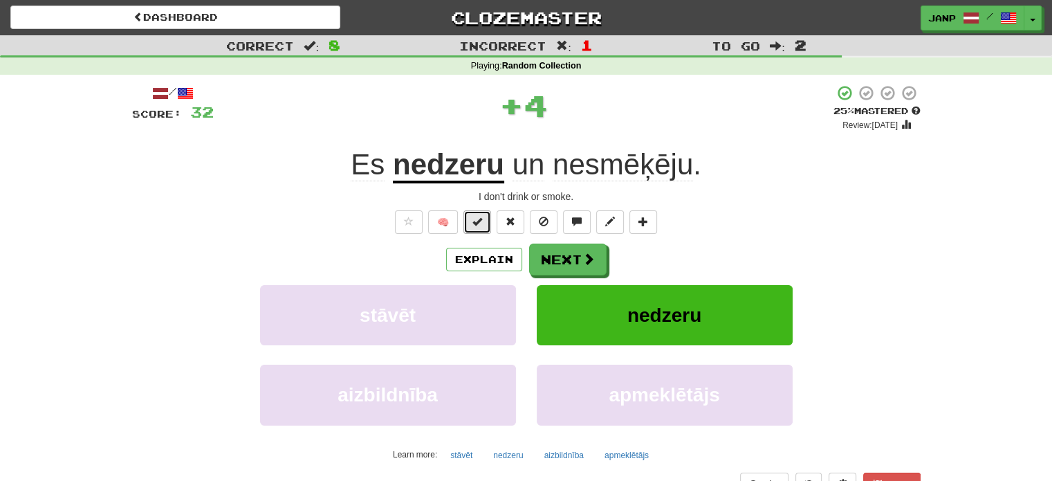
click at [480, 227] on button at bounding box center [477, 222] width 28 height 24
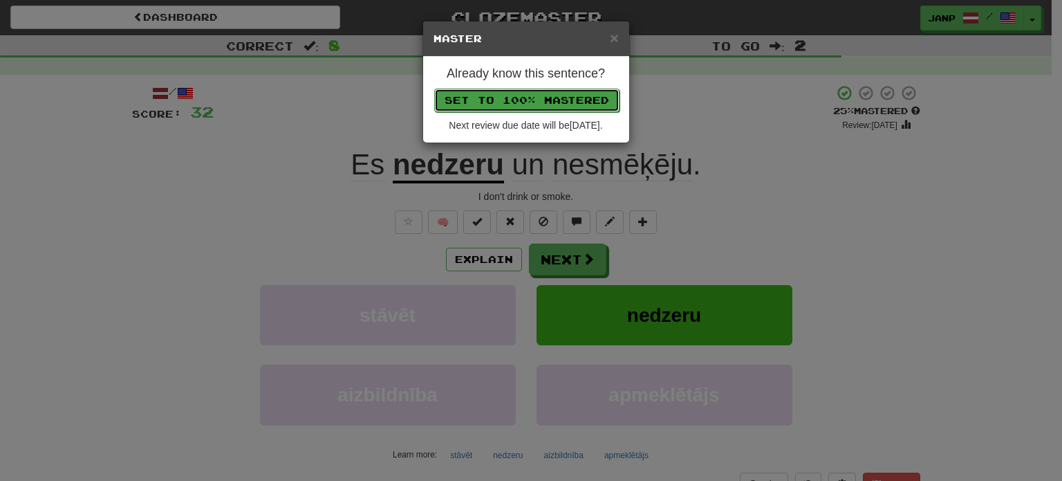
click at [526, 97] on button "Set to 100% Mastered" at bounding box center [526, 101] width 185 height 24
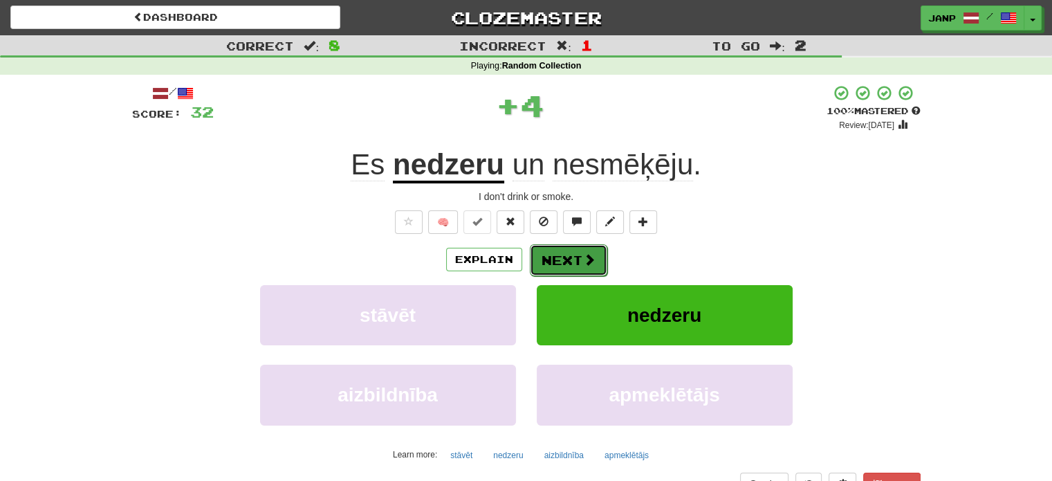
click at [561, 262] on button "Next" at bounding box center [568, 260] width 77 height 32
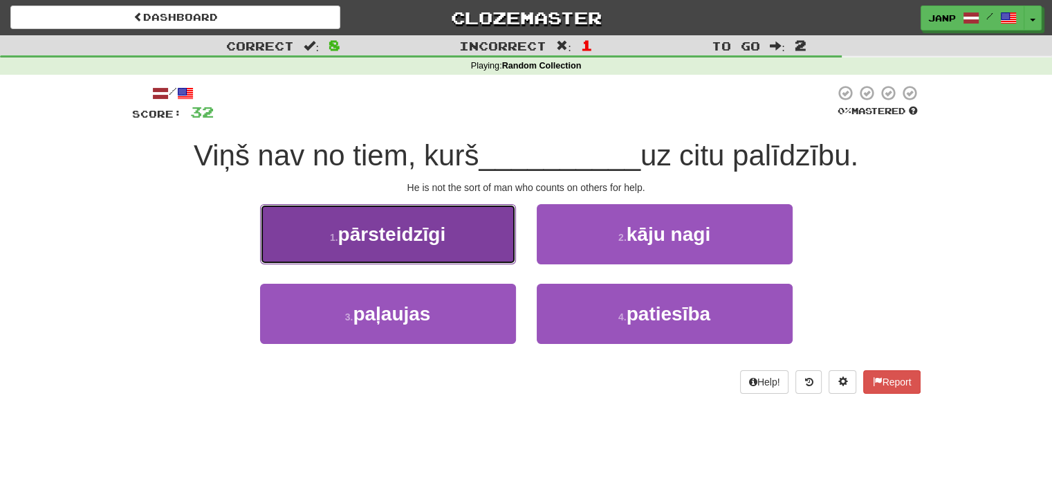
click at [482, 257] on button "1 . pārsteidzīgi" at bounding box center [388, 234] width 256 height 60
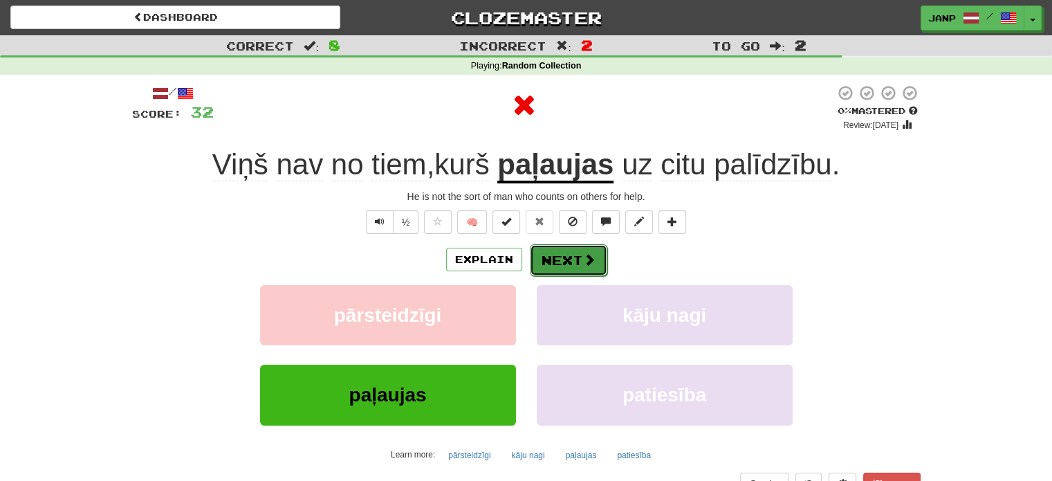
click at [569, 269] on button "Next" at bounding box center [568, 260] width 77 height 32
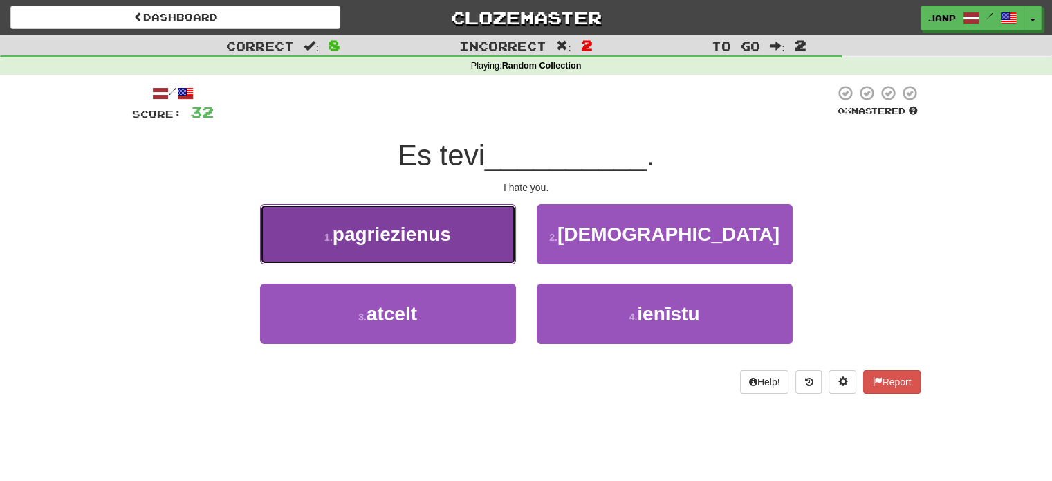
click at [489, 255] on button "1 . pagriezienus" at bounding box center [388, 234] width 256 height 60
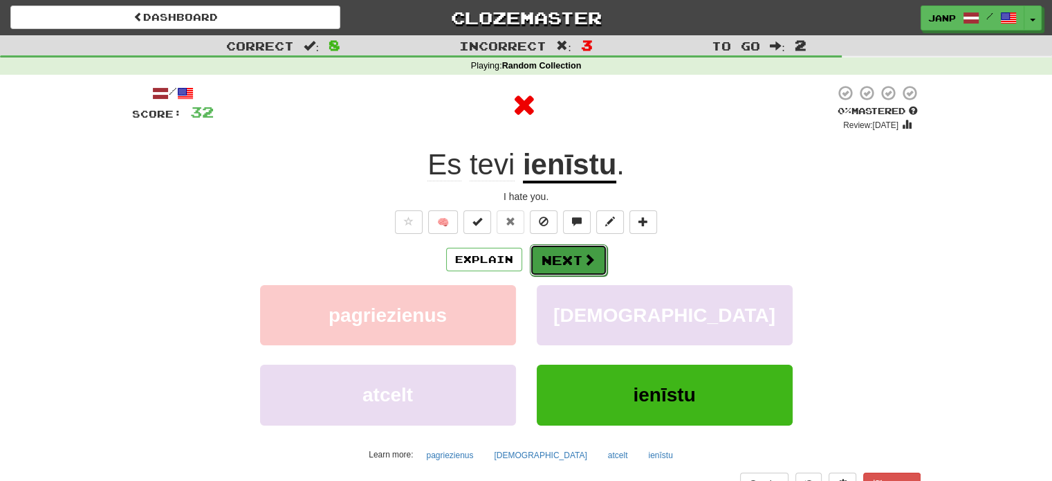
click at [564, 275] on button "Next" at bounding box center [568, 260] width 77 height 32
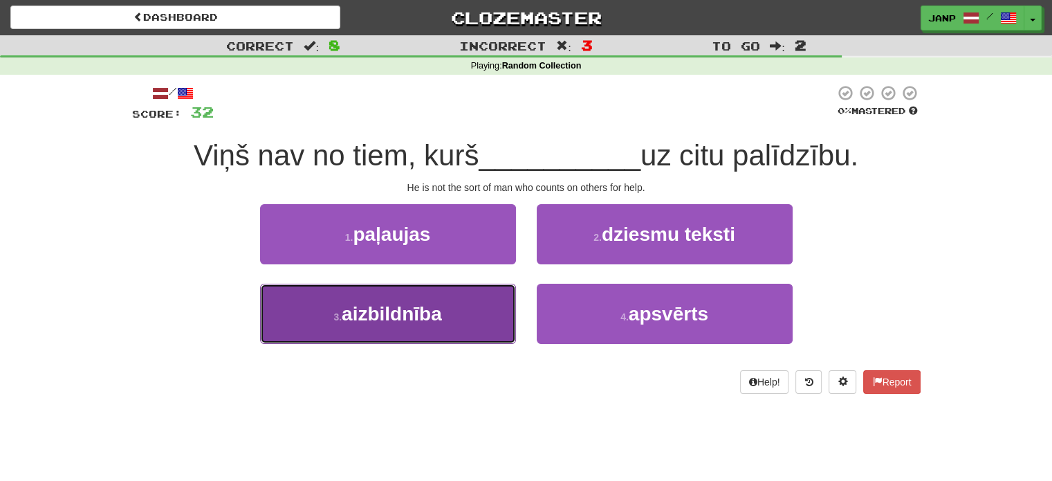
click at [445, 300] on button "3 . aizbildnība" at bounding box center [388, 313] width 256 height 60
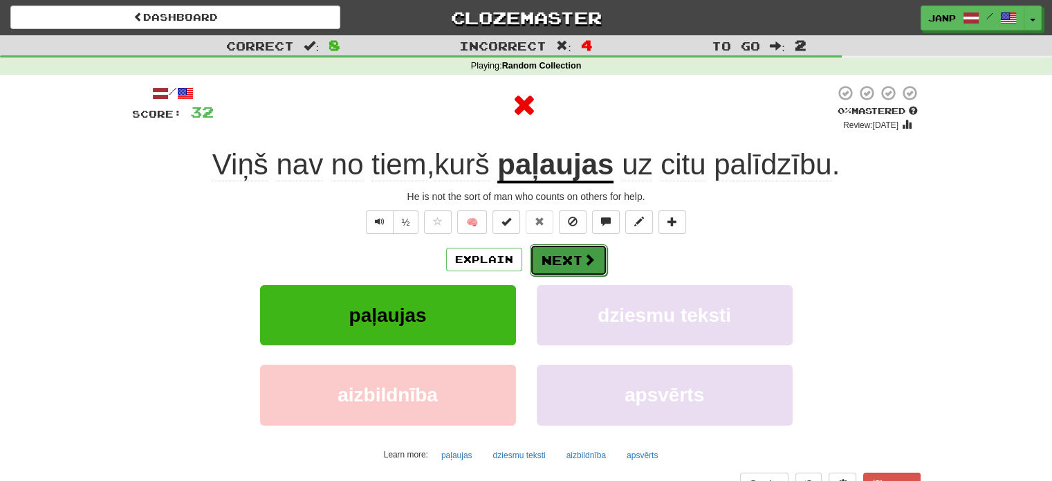
click at [570, 255] on button "Next" at bounding box center [568, 260] width 77 height 32
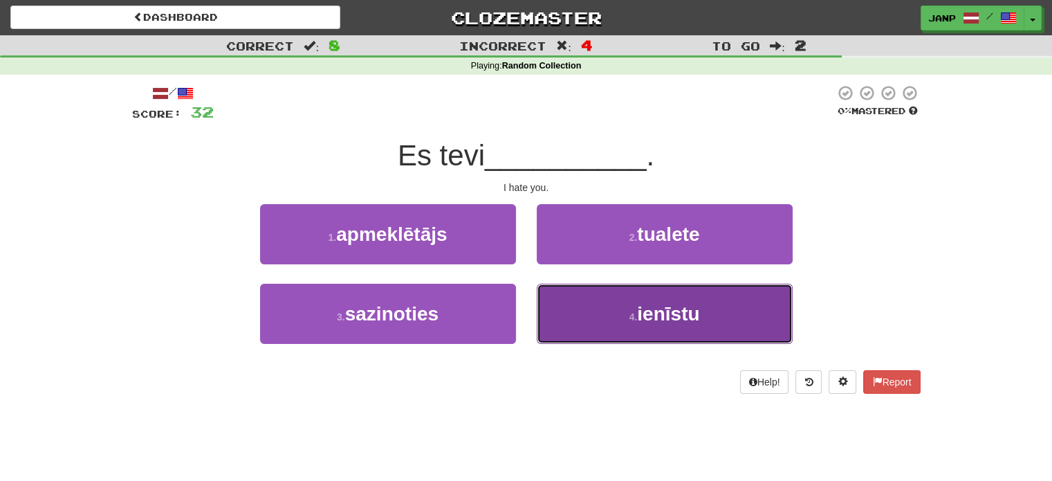
click at [545, 309] on button "4 . ienīstu" at bounding box center [665, 313] width 256 height 60
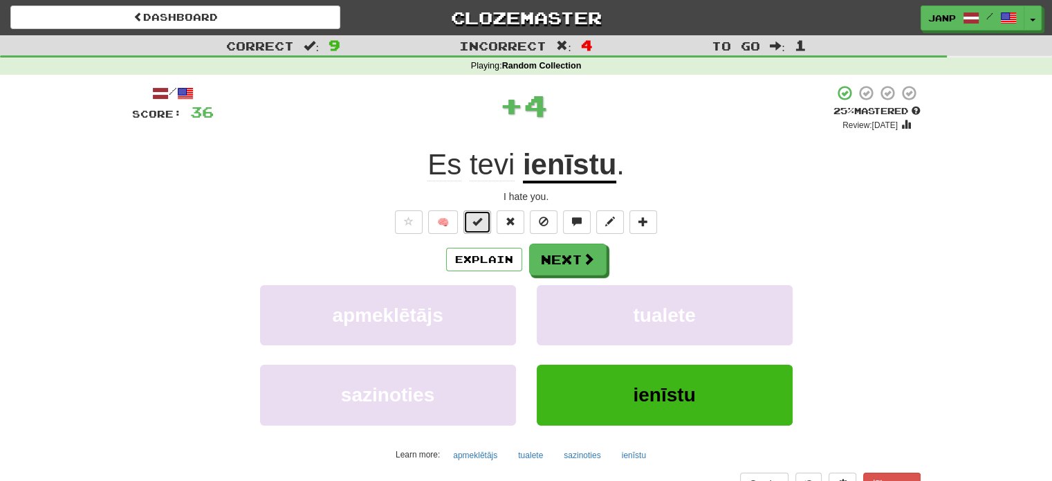
click at [483, 222] on button at bounding box center [477, 222] width 28 height 24
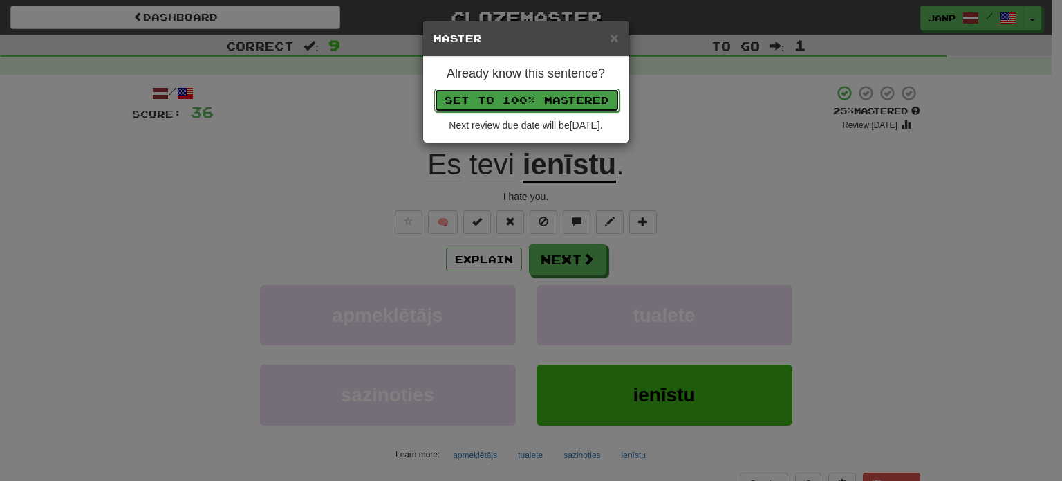
click at [543, 104] on button "Set to 100% Mastered" at bounding box center [526, 101] width 185 height 24
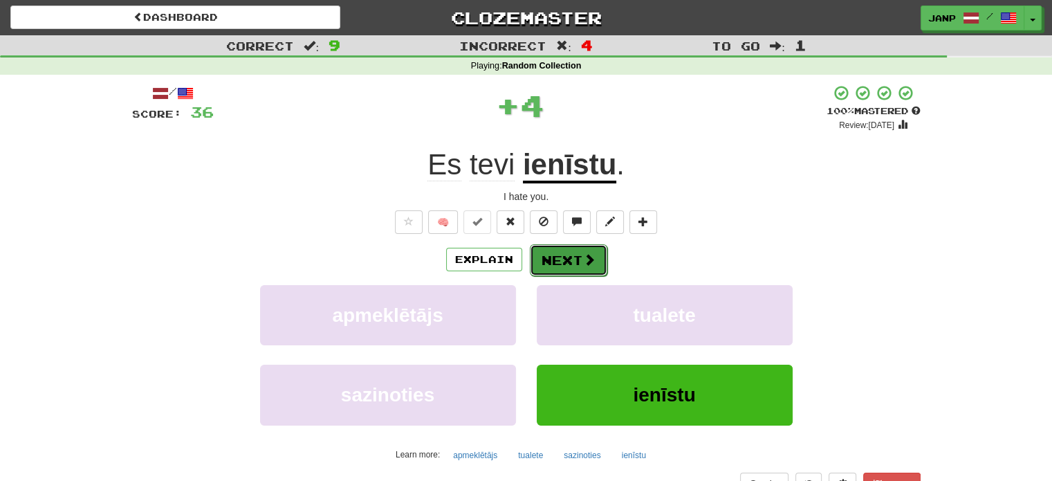
click at [557, 246] on button "Next" at bounding box center [568, 260] width 77 height 32
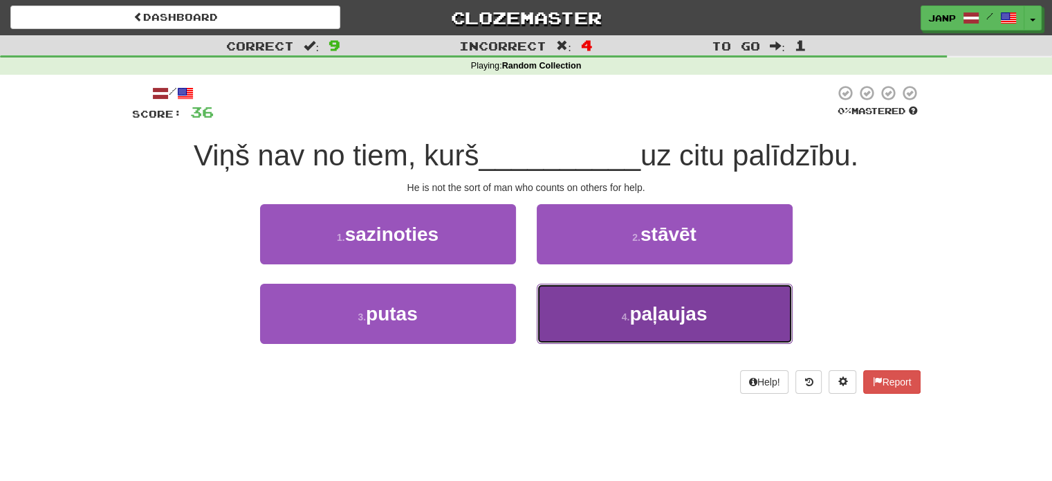
click at [576, 296] on button "4 . paļaujas" at bounding box center [665, 313] width 256 height 60
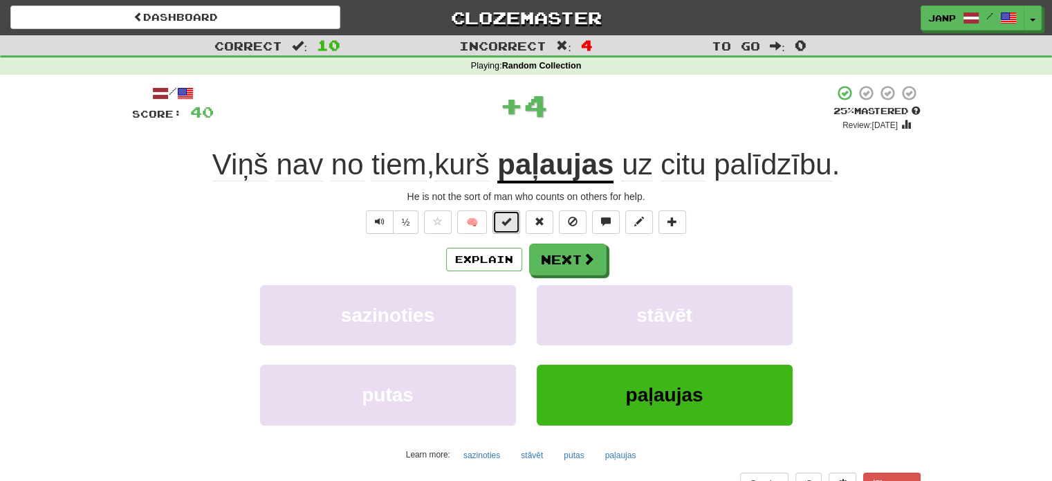
click at [512, 219] on button at bounding box center [506, 222] width 28 height 24
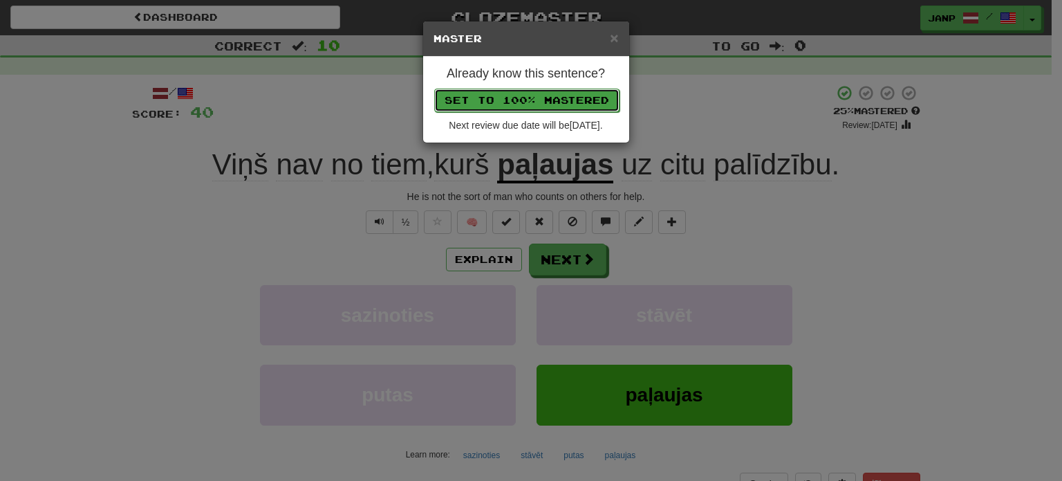
click at [551, 104] on button "Set to 100% Mastered" at bounding box center [526, 101] width 185 height 24
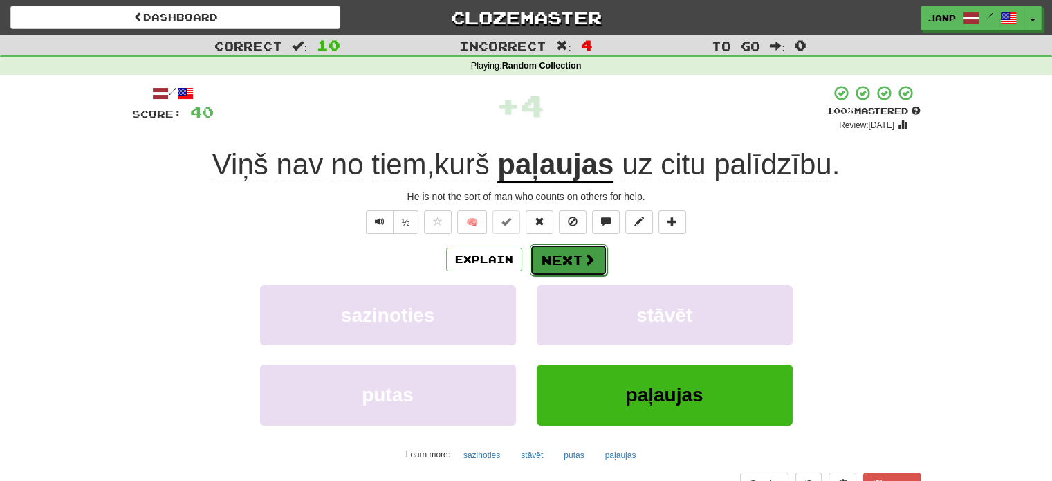
click at [558, 258] on button "Next" at bounding box center [568, 260] width 77 height 32
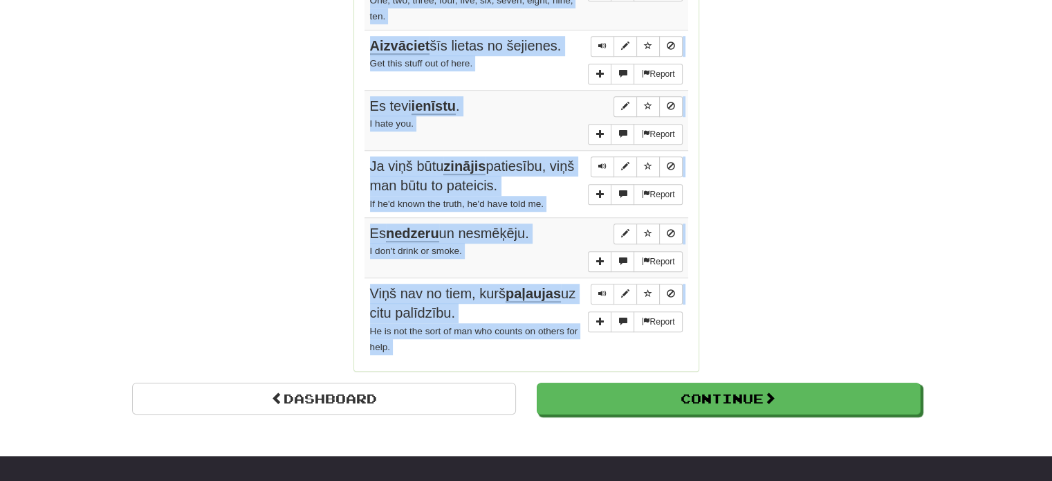
scroll to position [1090, 0]
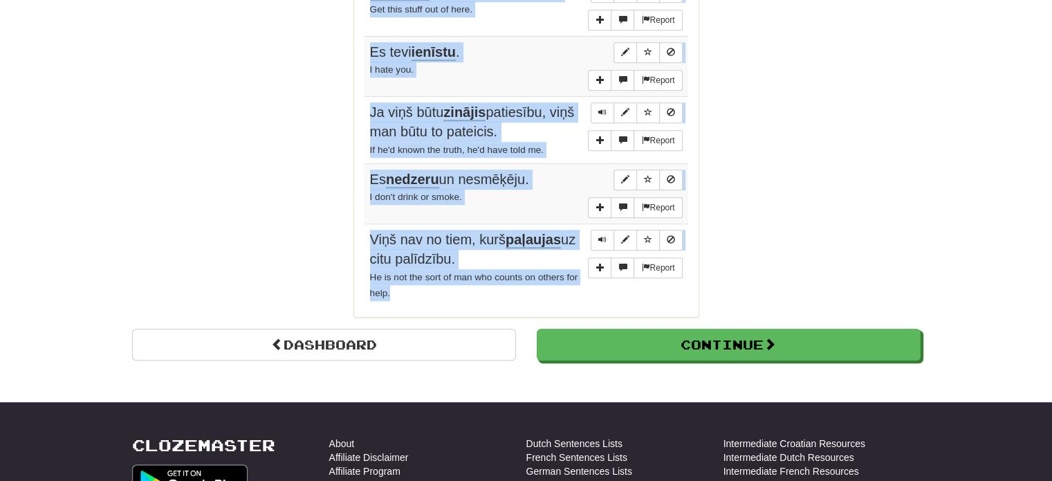
drag, startPoint x: 365, startPoint y: 65, endPoint x: 556, endPoint y: 288, distance: 293.2
copy tbody "Pēdējā laikā esmu daudz domājis . I've had a lot on my mind lately. Report Es j…"
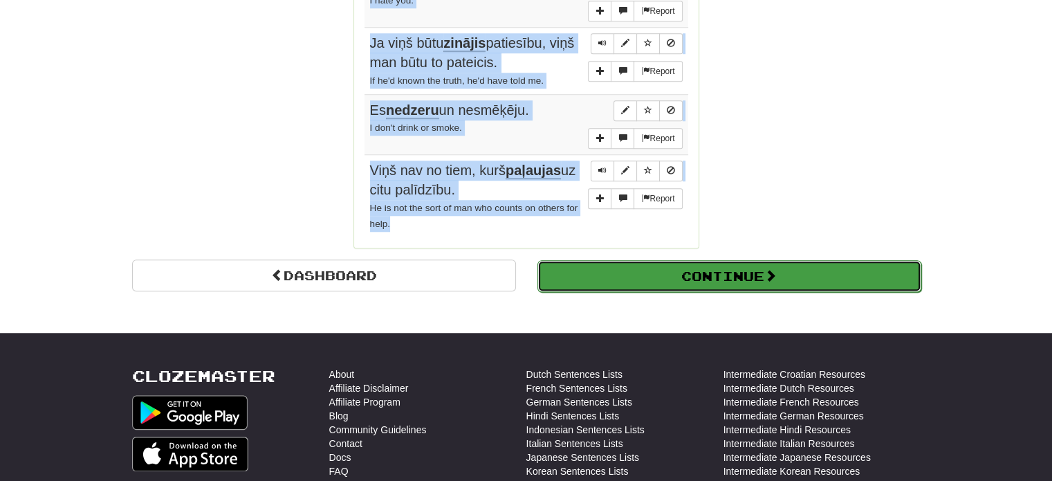
click at [719, 268] on button "Continue" at bounding box center [729, 276] width 384 height 32
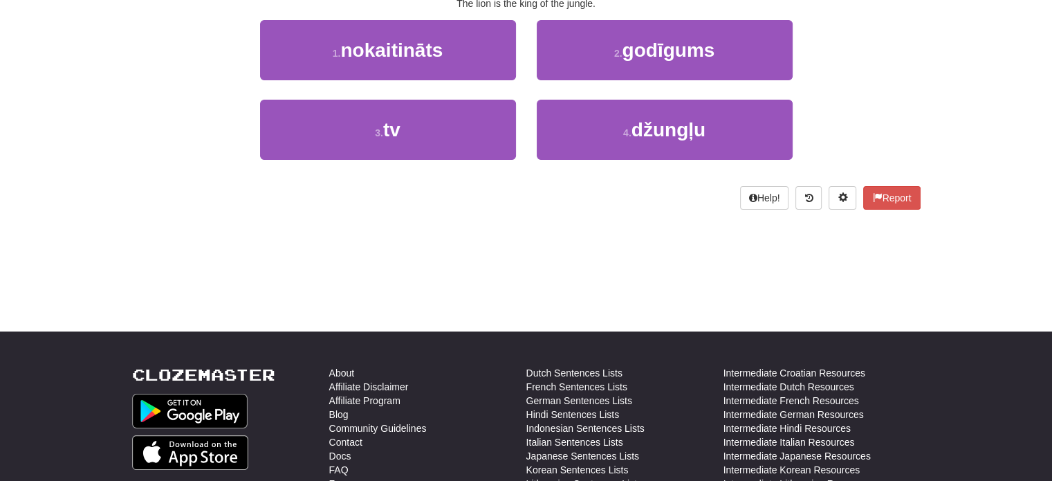
scroll to position [96, 0]
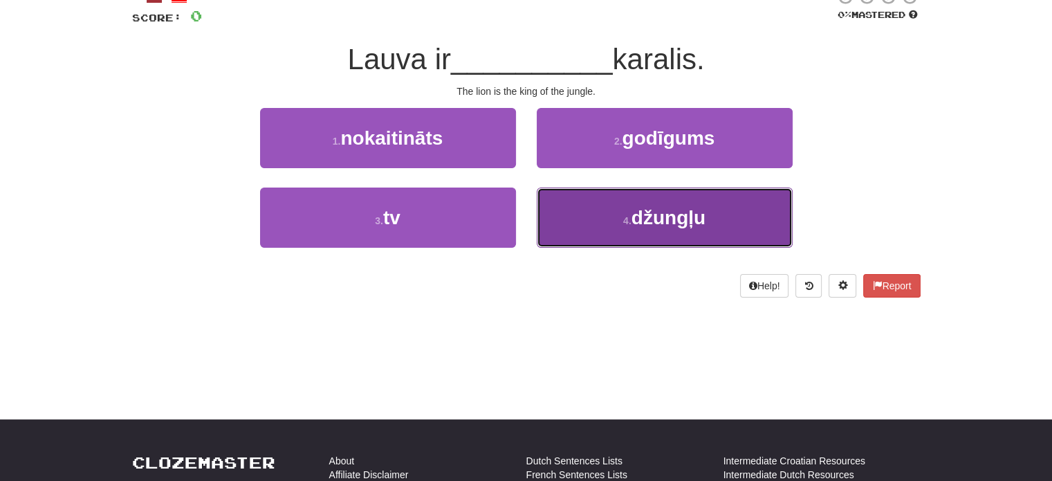
click at [648, 221] on span "džungļu" at bounding box center [668, 217] width 74 height 21
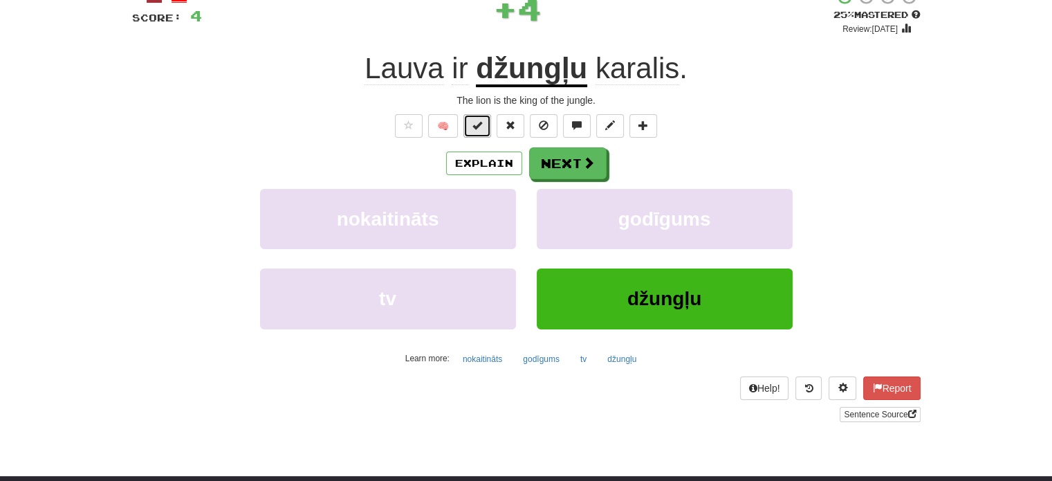
click at [481, 129] on span at bounding box center [477, 125] width 10 height 10
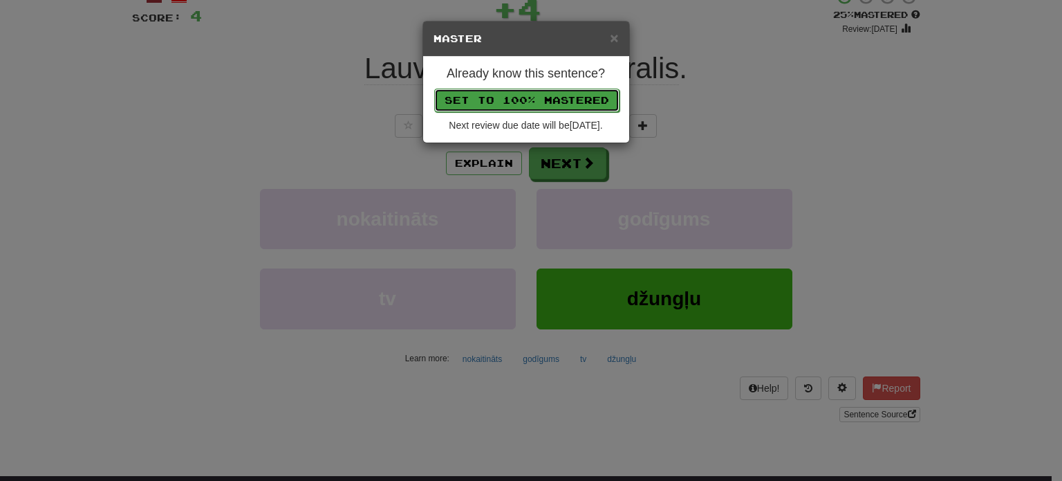
click at [495, 89] on button "Set to 100% Mastered" at bounding box center [526, 101] width 185 height 24
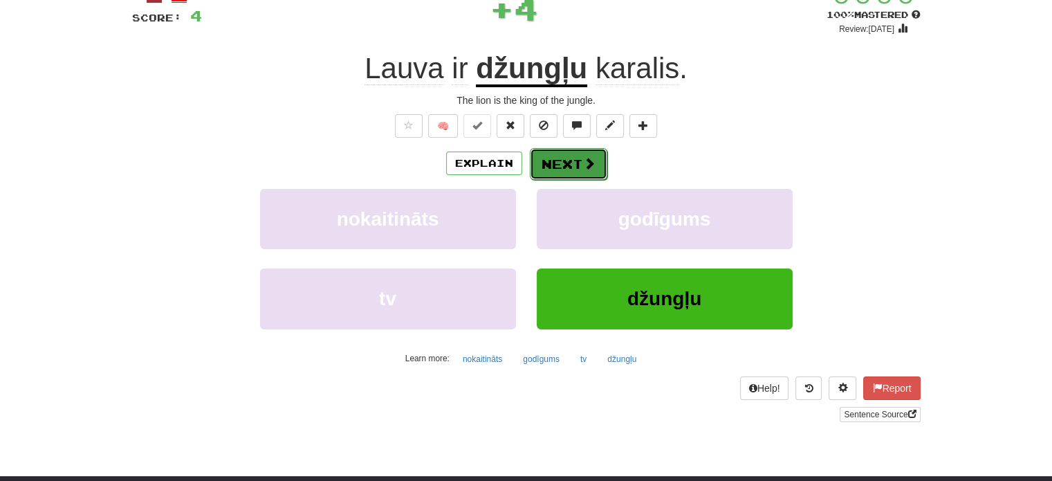
click at [551, 162] on button "Next" at bounding box center [568, 164] width 77 height 32
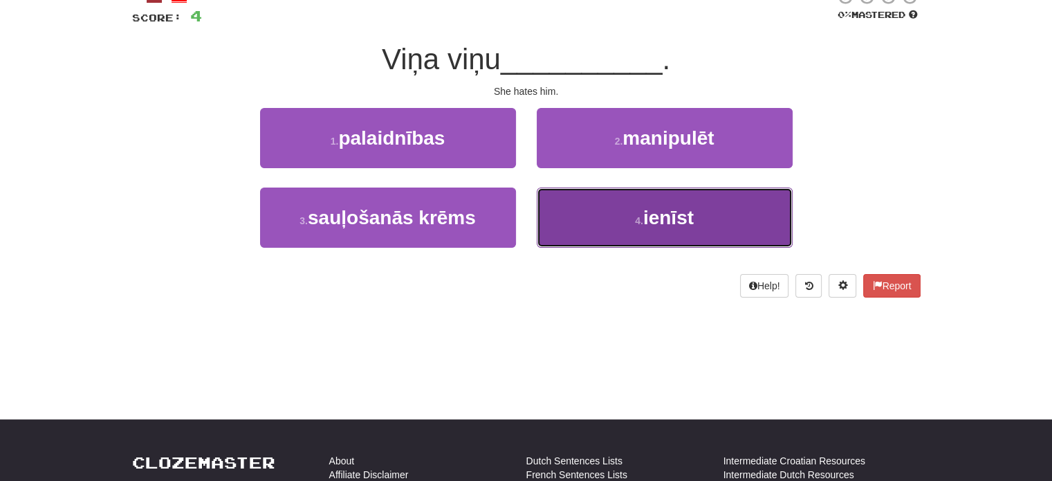
click at [597, 228] on button "4 . ienīst" at bounding box center [665, 217] width 256 height 60
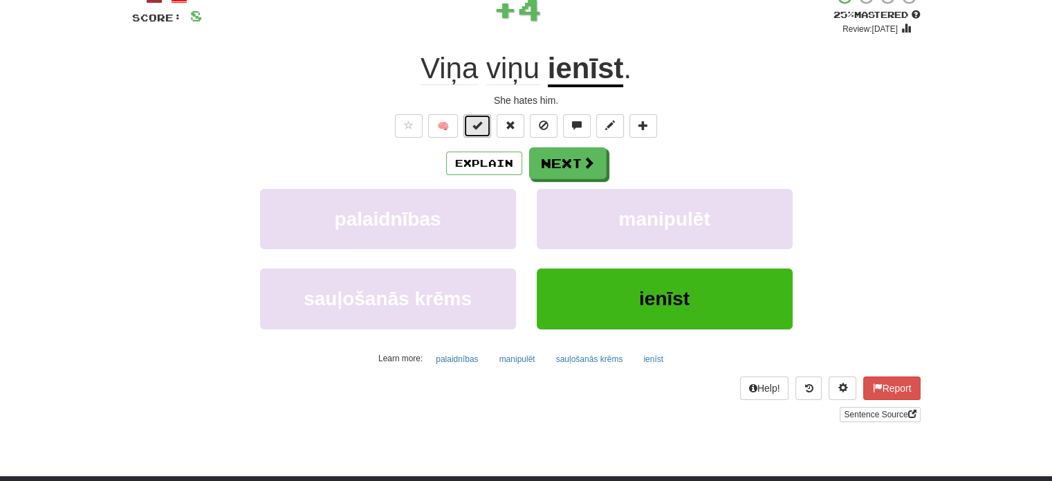
click at [478, 131] on button at bounding box center [477, 126] width 28 height 24
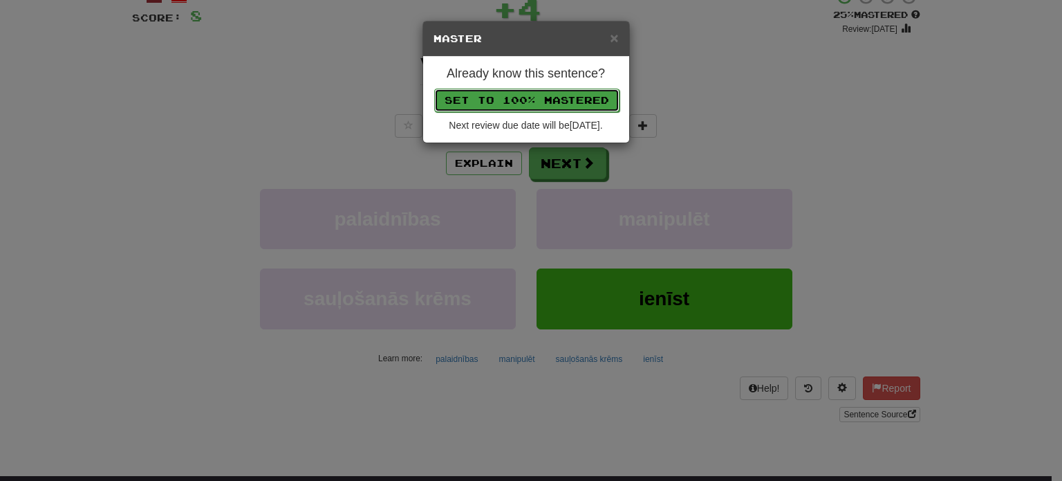
click at [509, 96] on button "Set to 100% Mastered" at bounding box center [526, 101] width 185 height 24
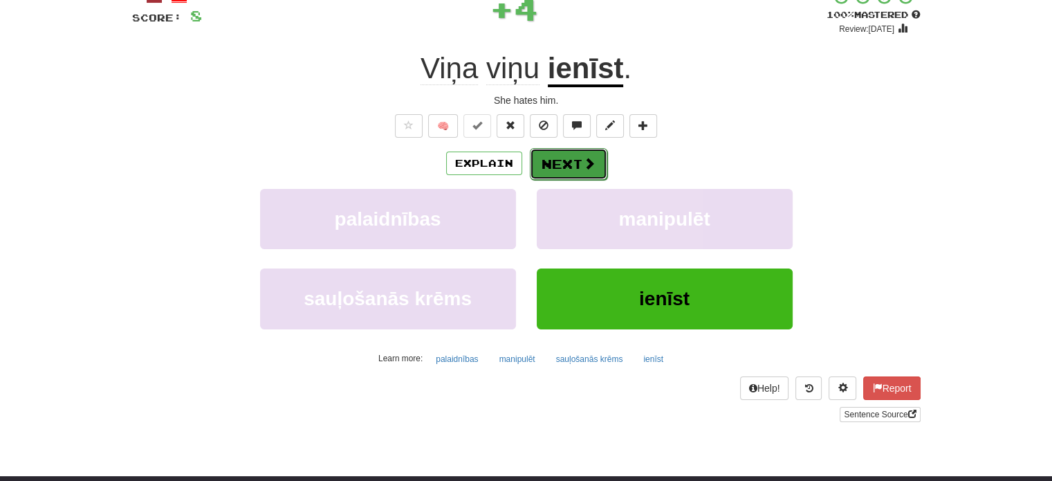
click at [548, 162] on button "Next" at bounding box center [568, 164] width 77 height 32
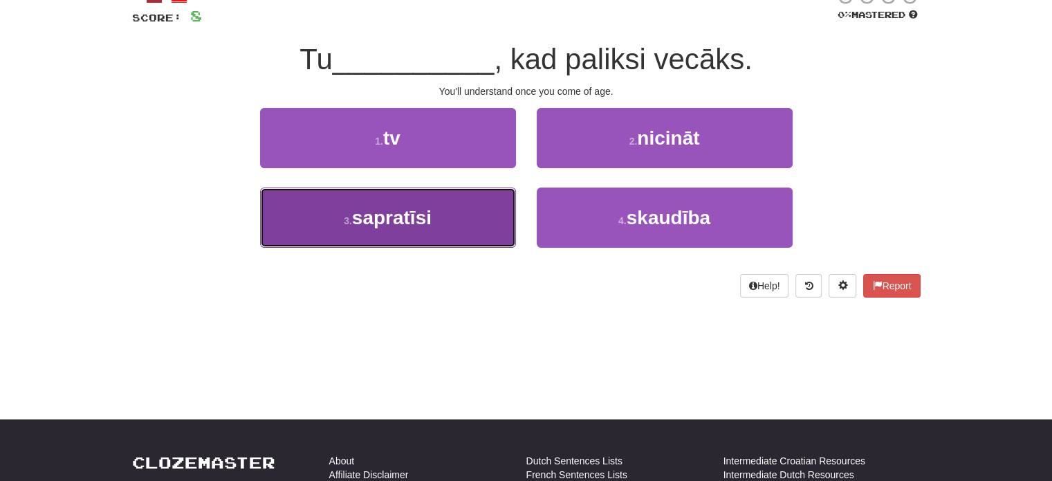
click at [498, 212] on button "3 . sapratīsi" at bounding box center [388, 217] width 256 height 60
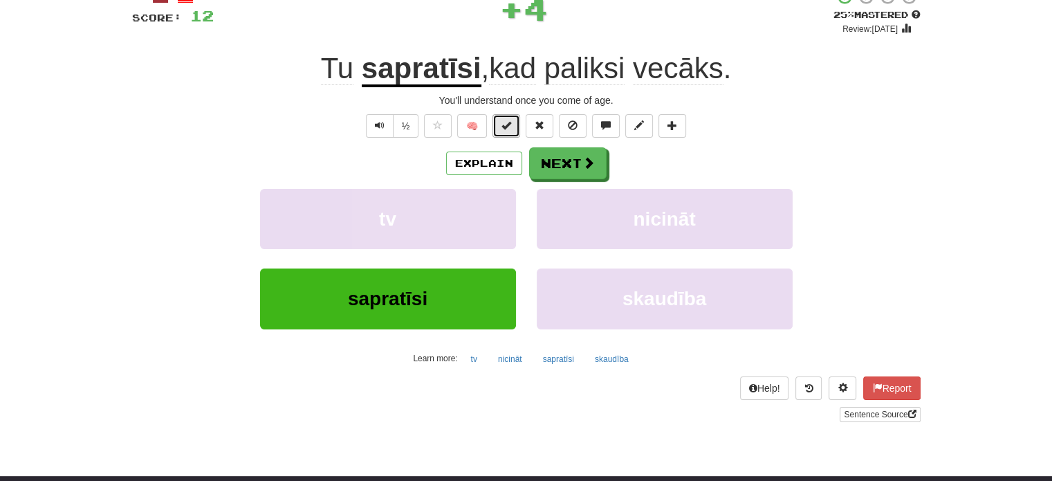
click at [501, 133] on button at bounding box center [506, 126] width 28 height 24
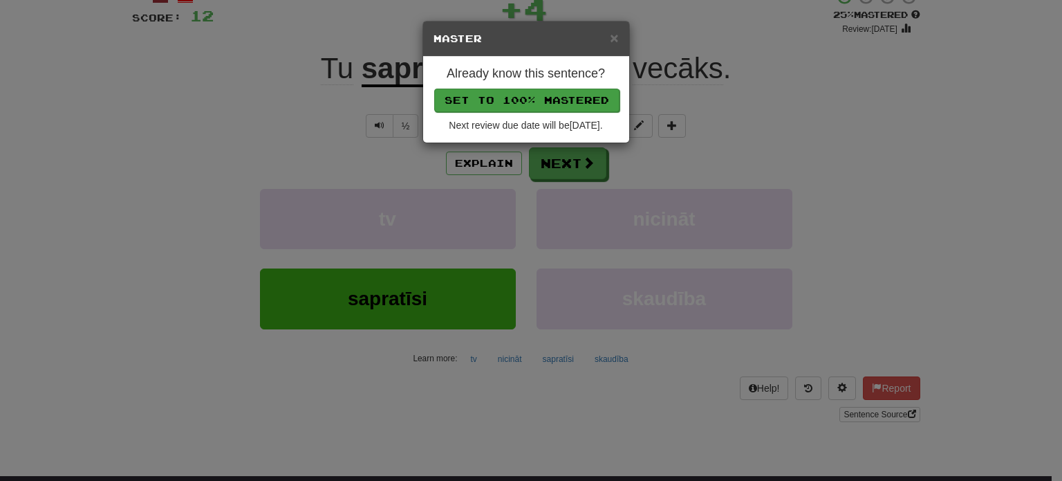
click at [533, 88] on p "Set to 100% Mastered" at bounding box center [526, 100] width 185 height 24
click at [534, 95] on button "Set to 100% Mastered" at bounding box center [526, 101] width 185 height 24
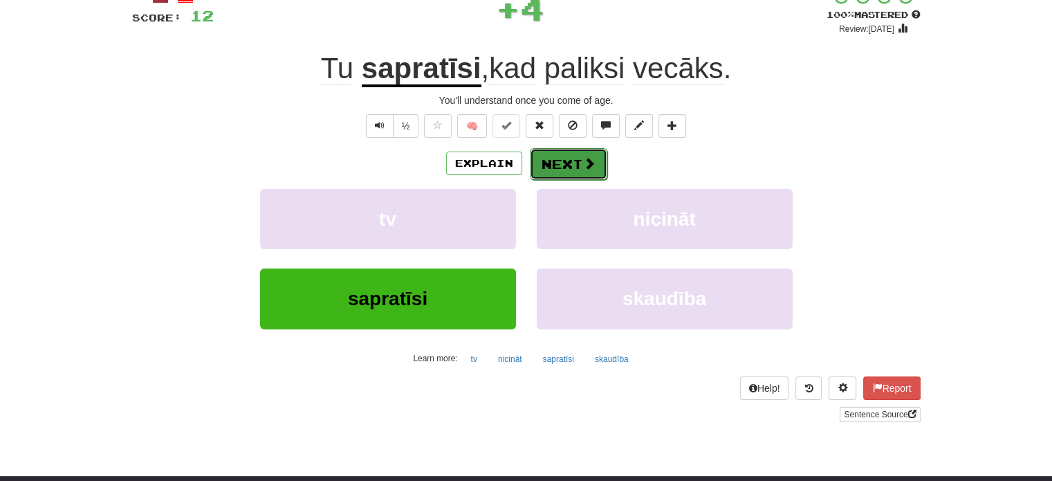
click at [559, 162] on button "Next" at bounding box center [568, 164] width 77 height 32
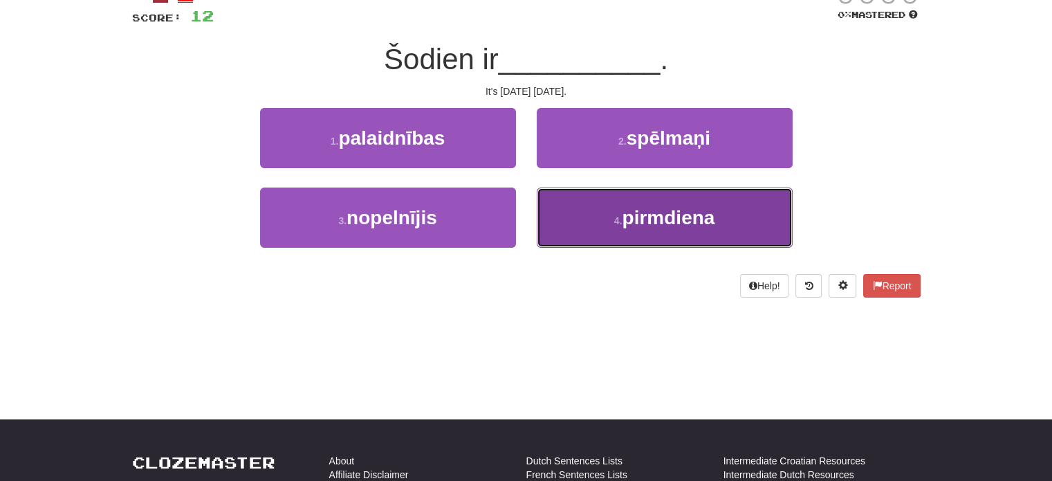
click at [593, 218] on button "4 . pirmdiena" at bounding box center [665, 217] width 256 height 60
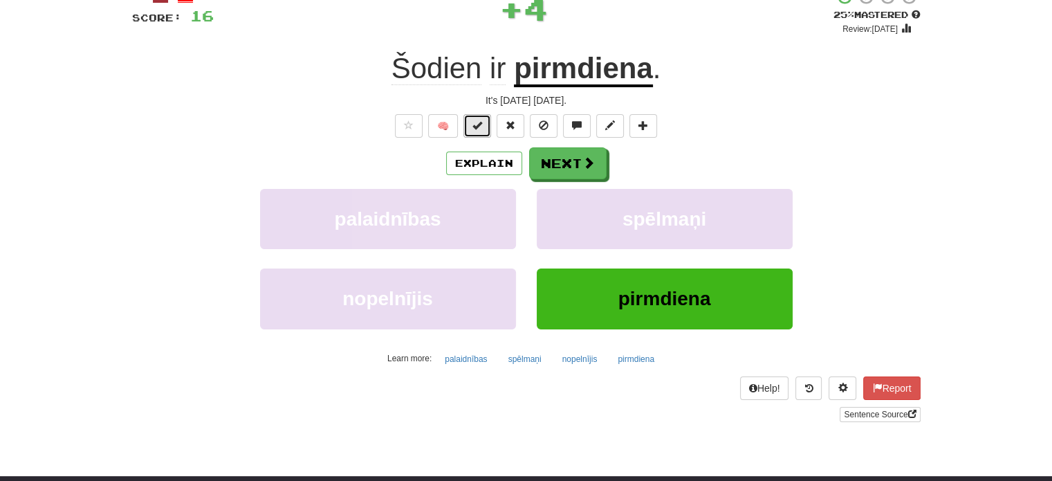
click at [487, 124] on button at bounding box center [477, 126] width 28 height 24
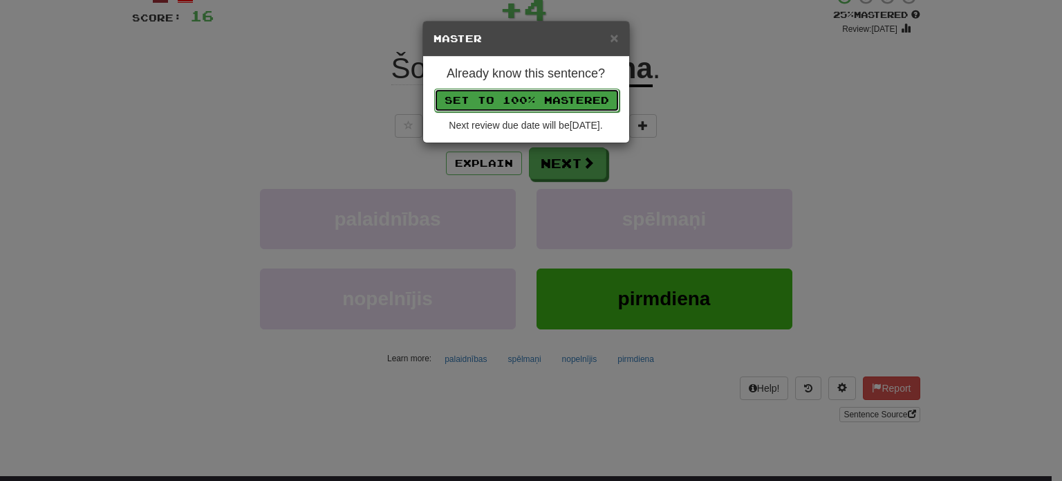
click at [496, 92] on button "Set to 100% Mastered" at bounding box center [526, 101] width 185 height 24
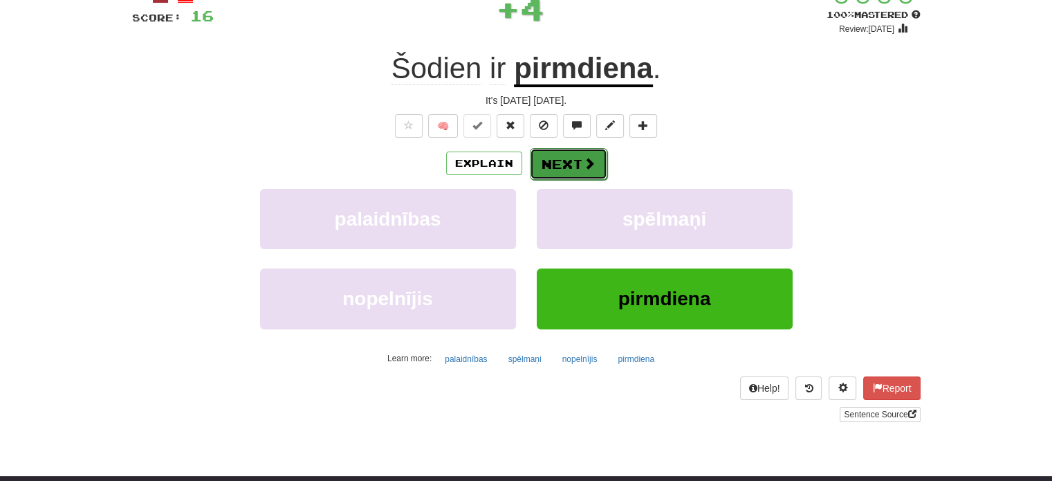
click at [559, 162] on button "Next" at bounding box center [568, 164] width 77 height 32
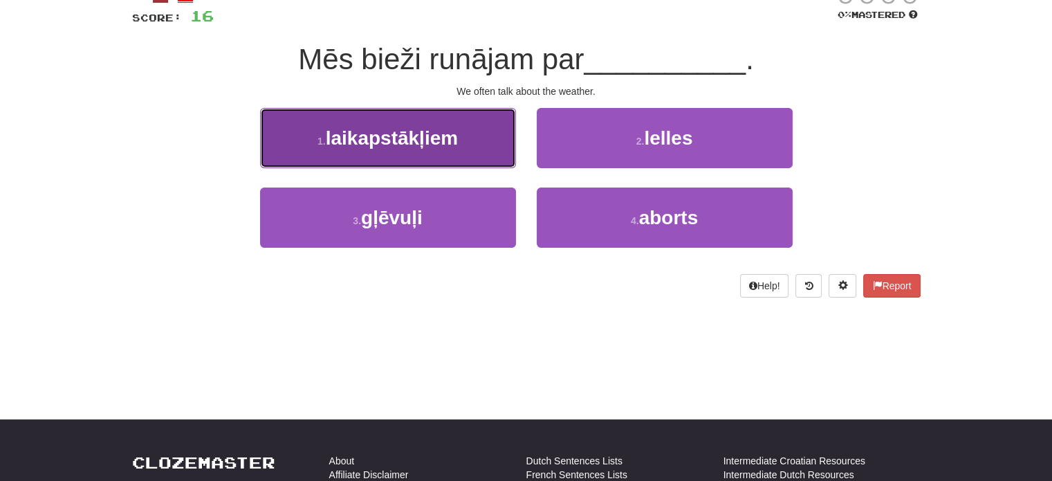
click at [478, 140] on button "1 . laikapstākļiem" at bounding box center [388, 138] width 256 height 60
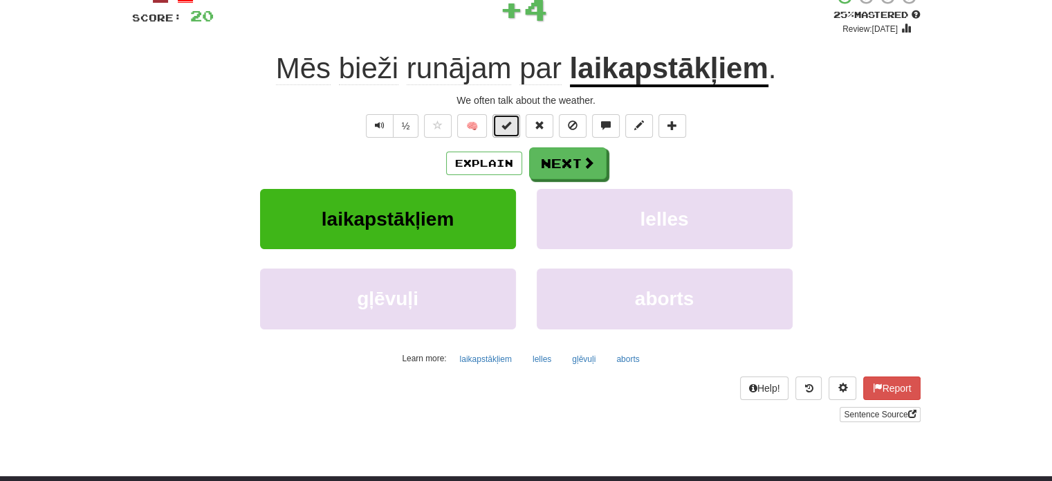
click at [506, 129] on span at bounding box center [506, 125] width 10 height 10
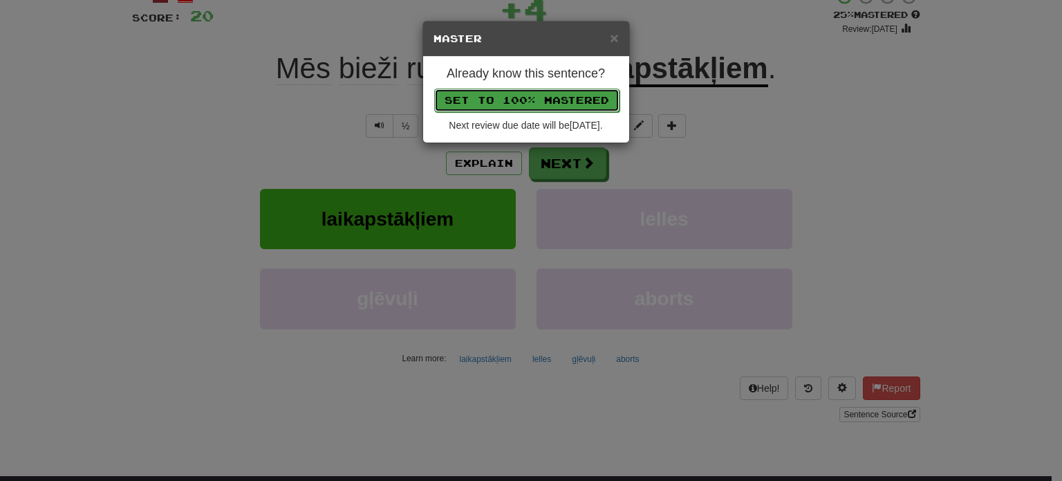
click at [524, 93] on button "Set to 100% Mastered" at bounding box center [526, 101] width 185 height 24
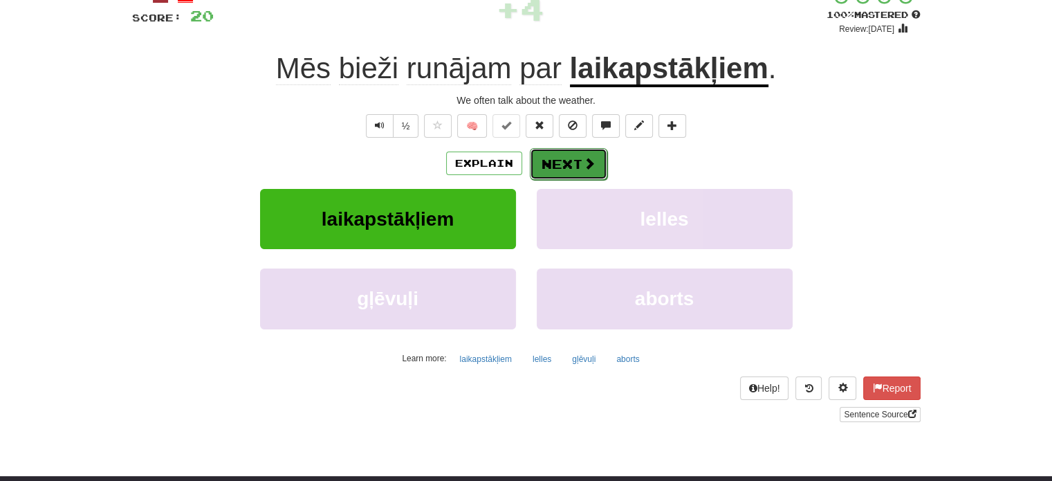
click at [560, 163] on button "Next" at bounding box center [568, 164] width 77 height 32
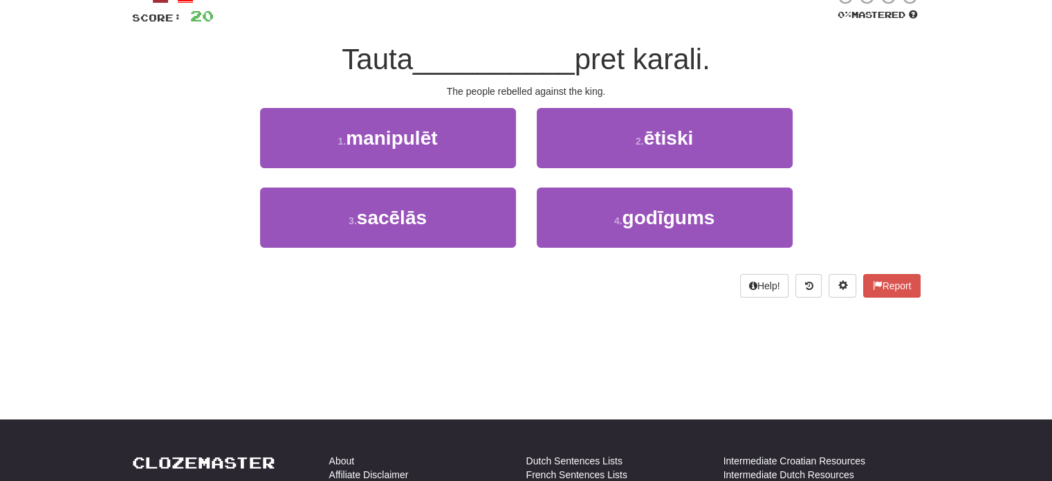
click at [520, 201] on div "3 . sacēlās" at bounding box center [388, 227] width 277 height 80
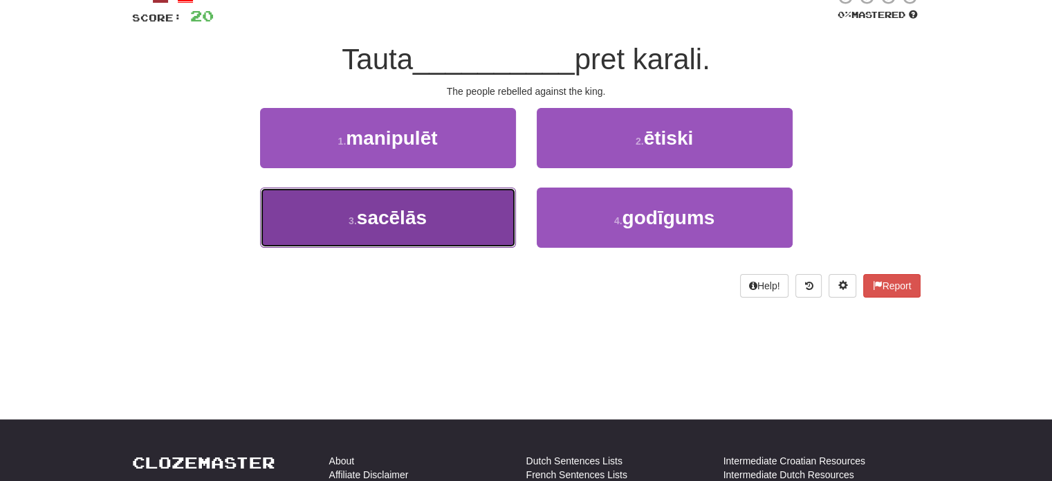
click at [503, 203] on button "3 . sacēlās" at bounding box center [388, 217] width 256 height 60
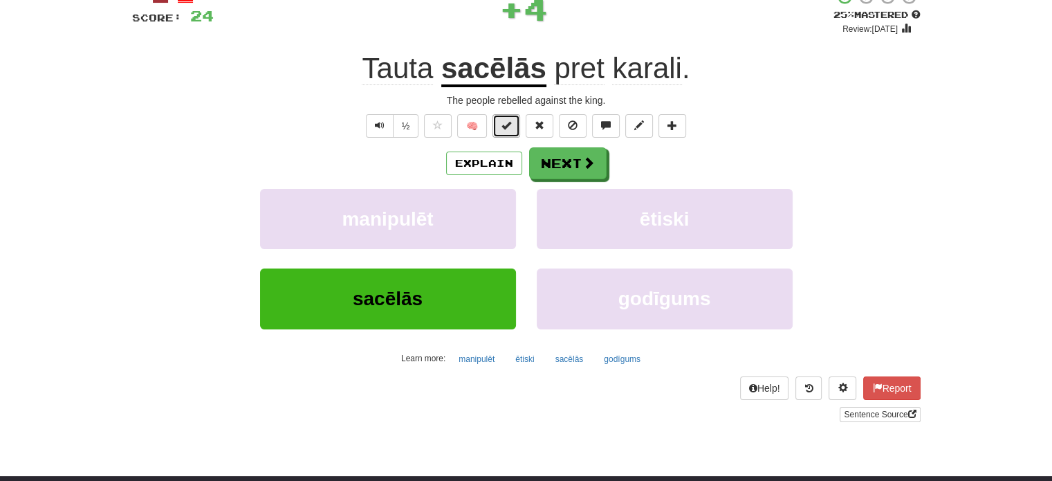
click at [502, 129] on span at bounding box center [506, 125] width 10 height 10
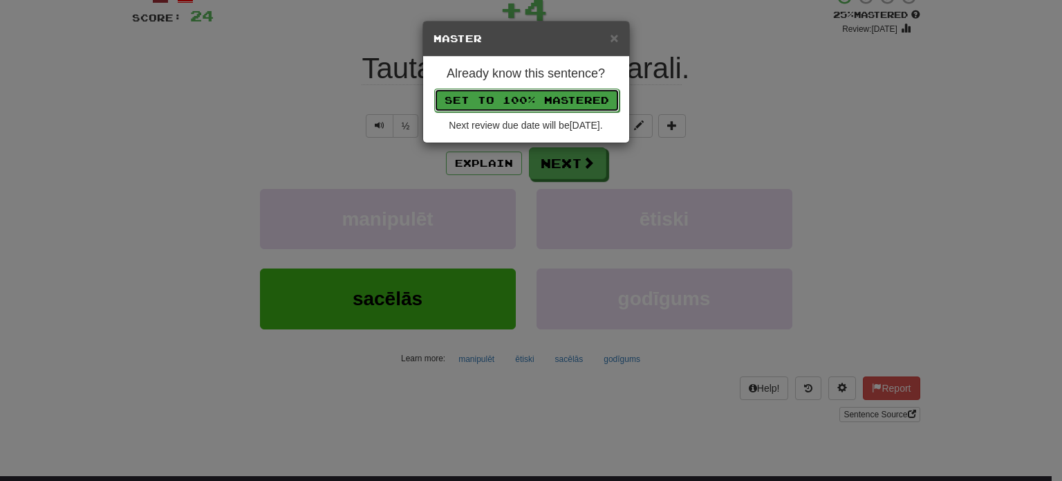
click at [530, 96] on button "Set to 100% Mastered" at bounding box center [526, 101] width 185 height 24
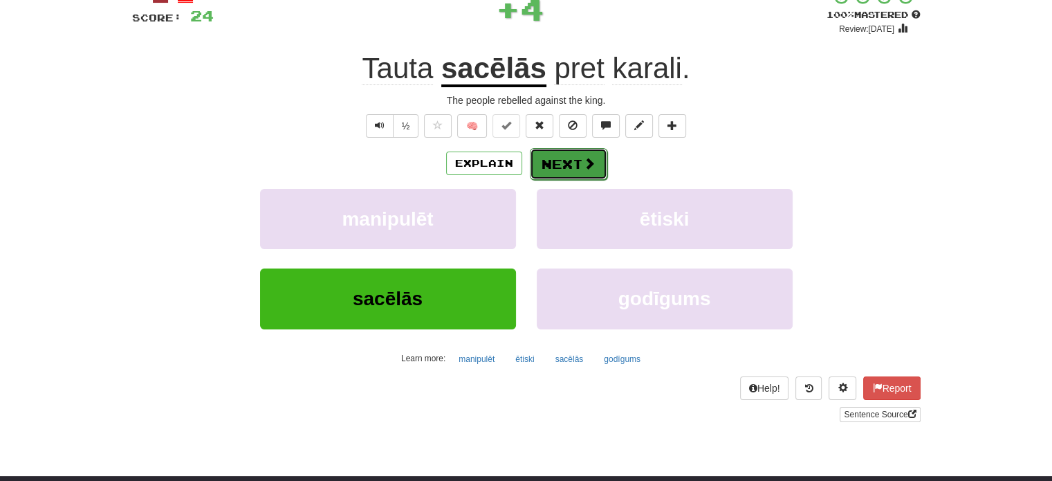
click at [567, 154] on button "Next" at bounding box center [568, 164] width 77 height 32
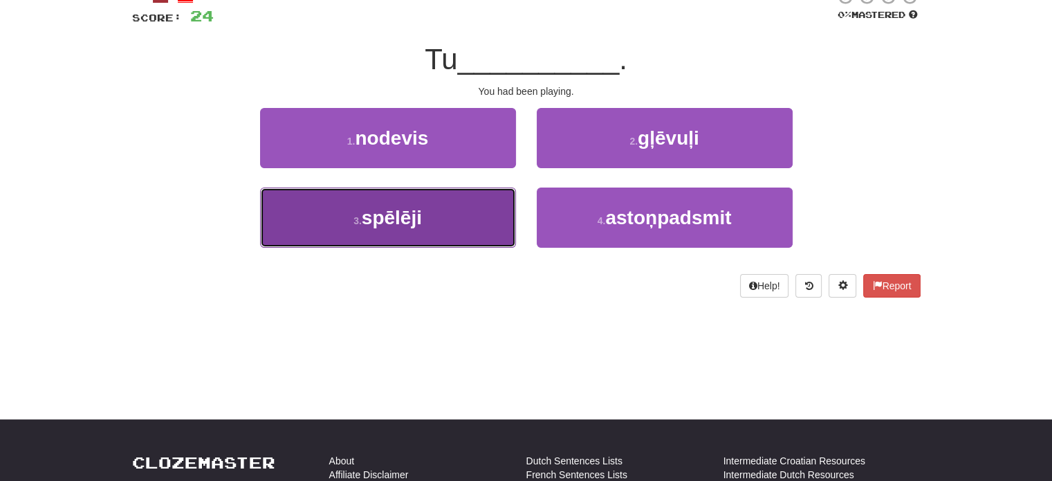
click at [497, 223] on button "3 . spēlēji" at bounding box center [388, 217] width 256 height 60
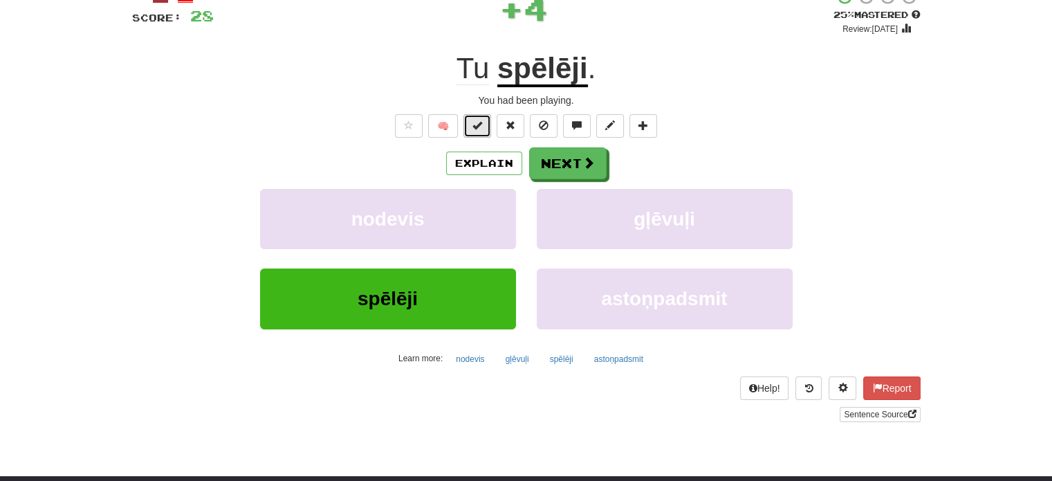
click at [472, 128] on button at bounding box center [477, 126] width 28 height 24
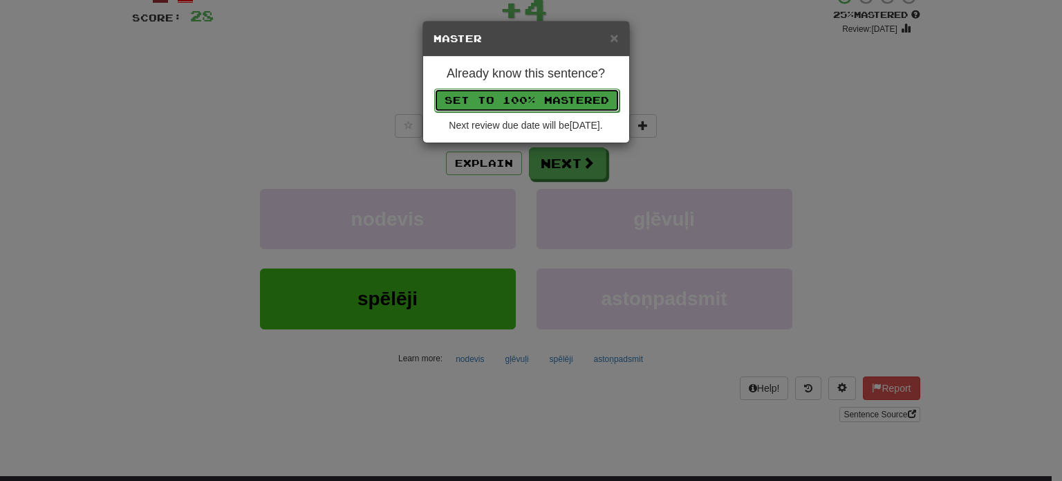
click at [501, 90] on button "Set to 100% Mastered" at bounding box center [526, 101] width 185 height 24
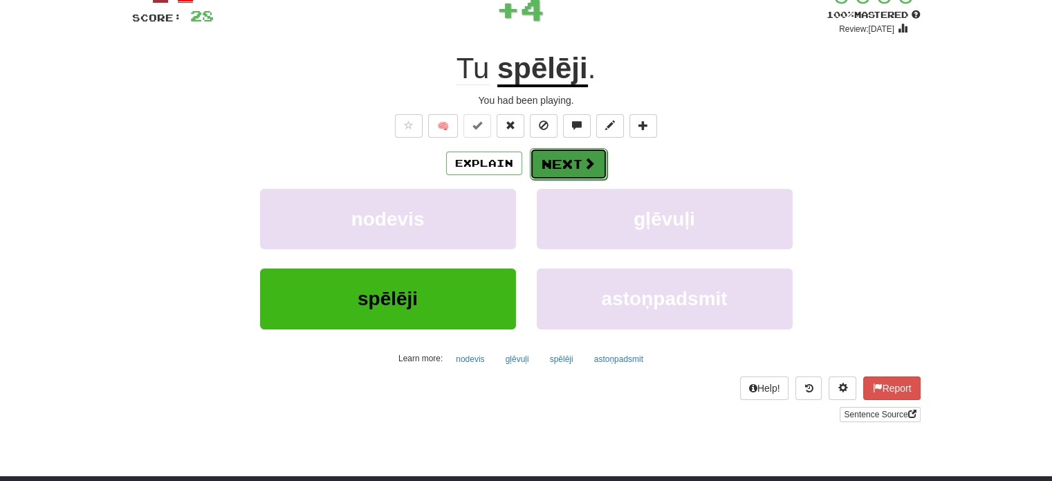
click at [561, 160] on button "Next" at bounding box center [568, 164] width 77 height 32
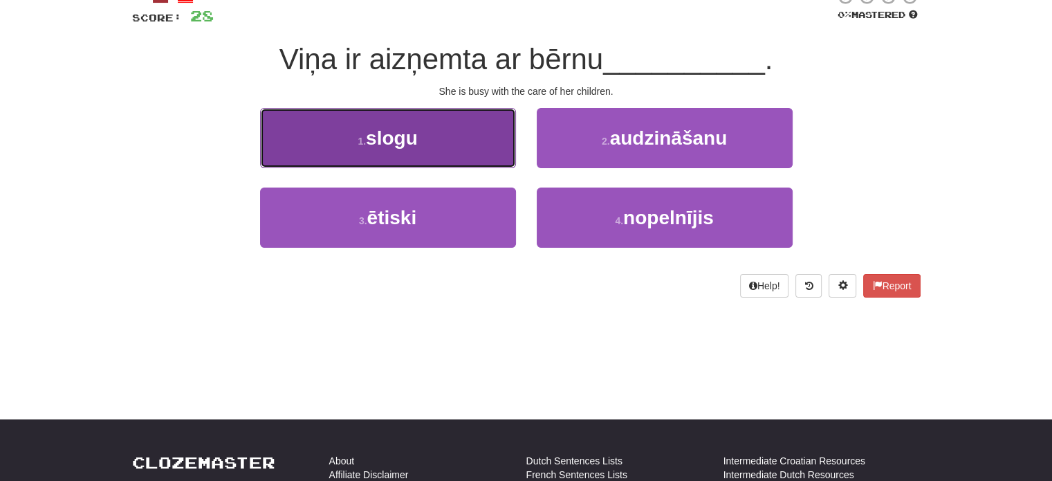
click at [483, 147] on button "1 . slogu" at bounding box center [388, 138] width 256 height 60
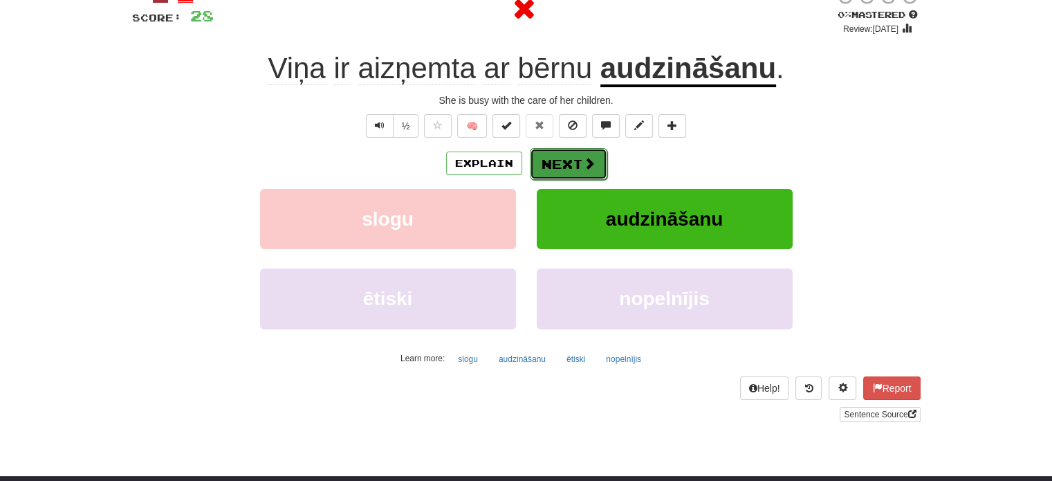
click at [561, 162] on button "Next" at bounding box center [568, 164] width 77 height 32
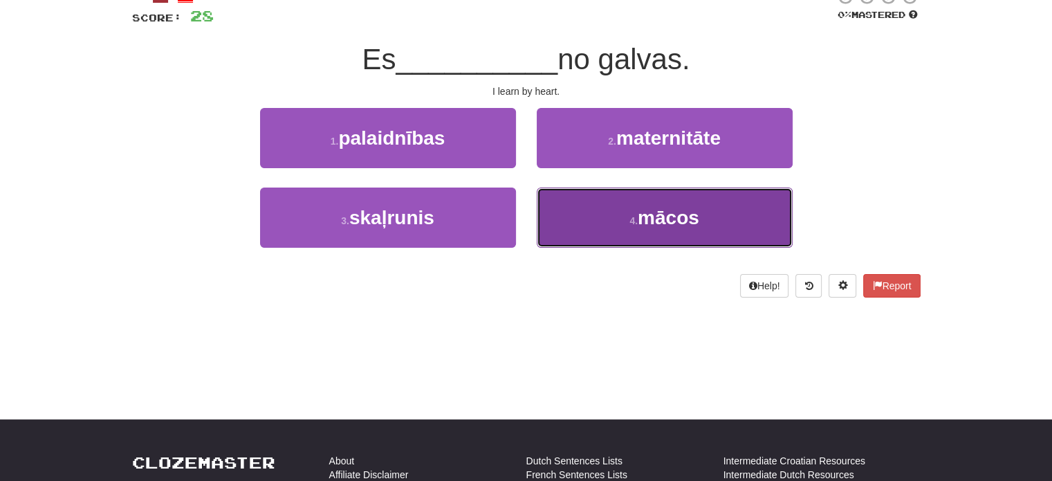
click at [597, 203] on button "4 . mācos" at bounding box center [665, 217] width 256 height 60
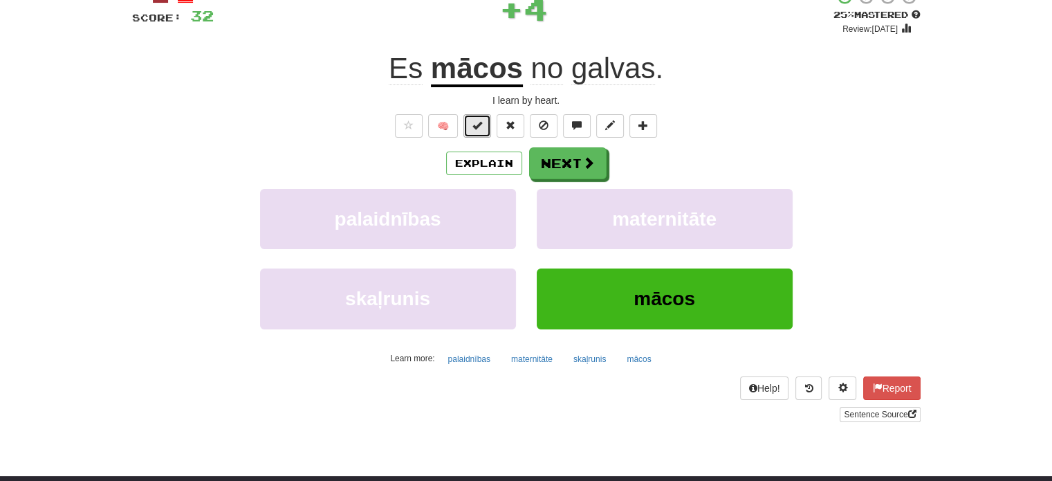
click at [476, 127] on span at bounding box center [477, 125] width 10 height 10
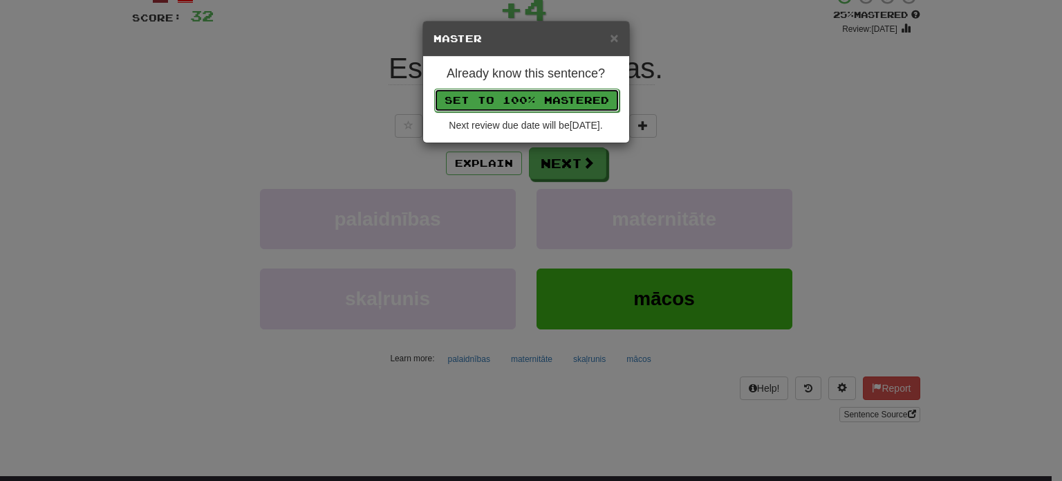
click at [505, 94] on button "Set to 100% Mastered" at bounding box center [526, 101] width 185 height 24
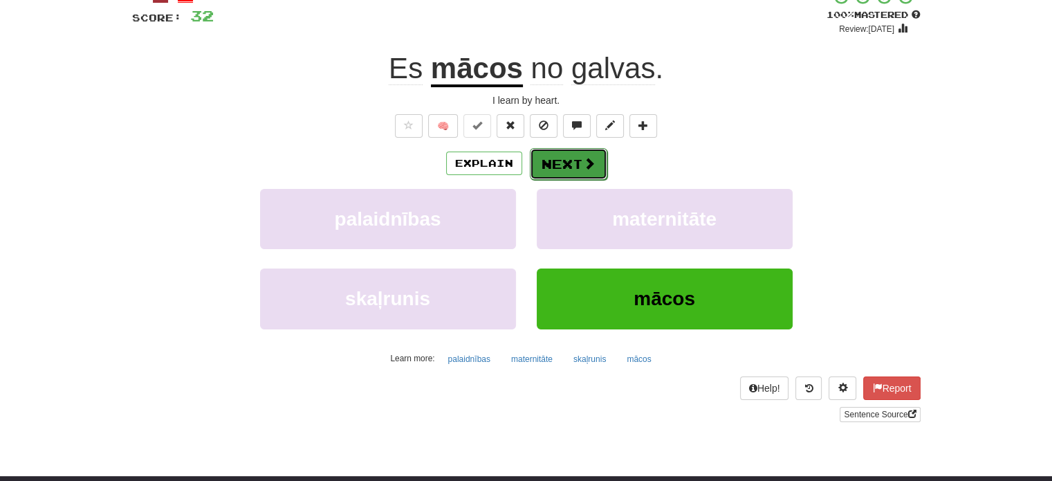
click at [573, 153] on button "Next" at bounding box center [568, 164] width 77 height 32
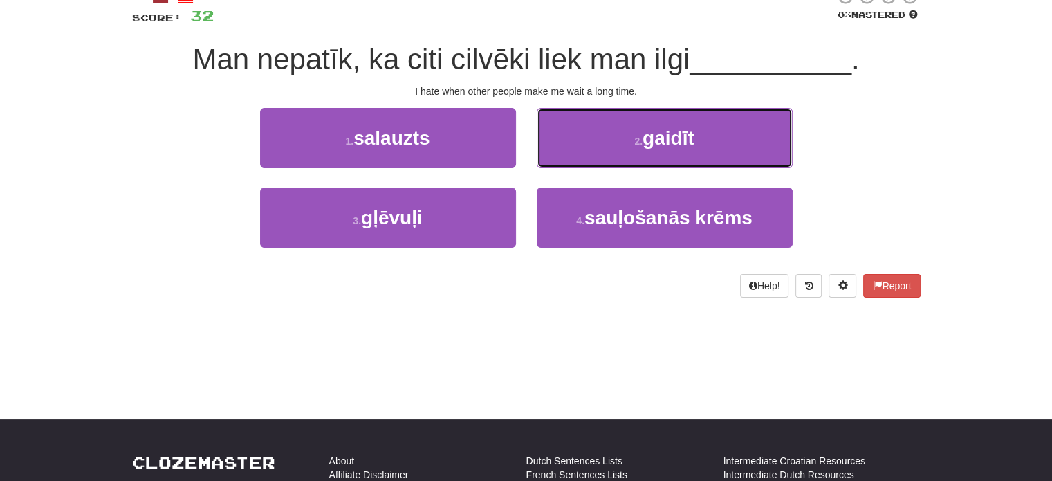
click at [573, 153] on button "2 . gaidīt" at bounding box center [665, 138] width 256 height 60
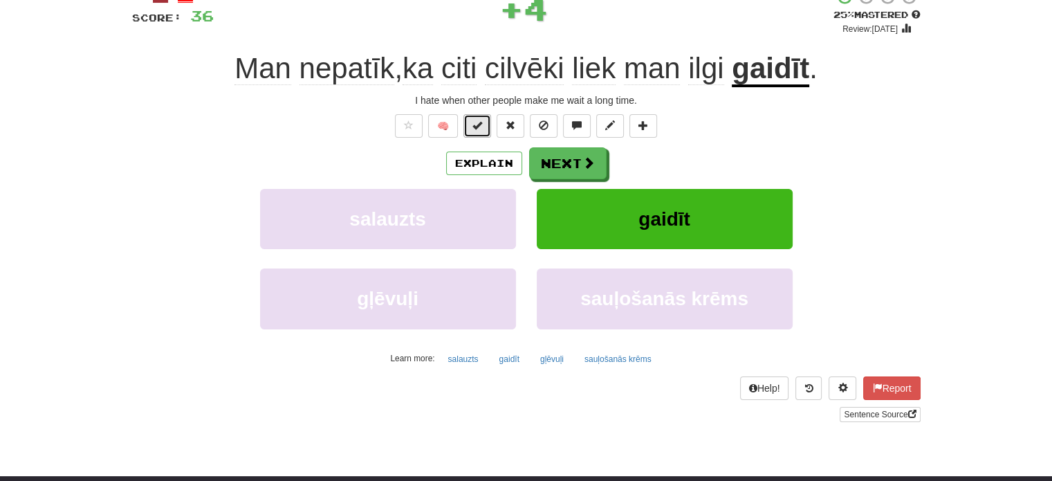
click at [484, 127] on button at bounding box center [477, 126] width 28 height 24
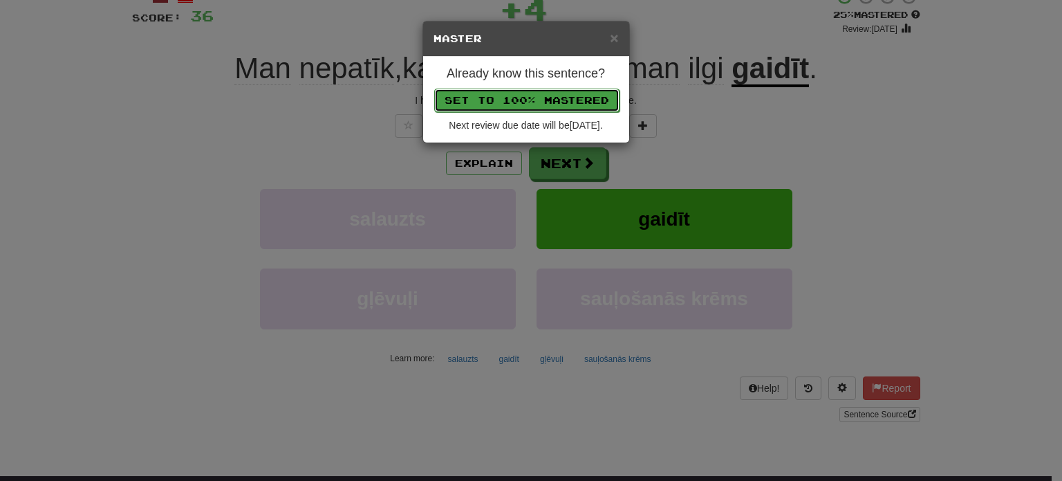
click at [511, 93] on button "Set to 100% Mastered" at bounding box center [526, 101] width 185 height 24
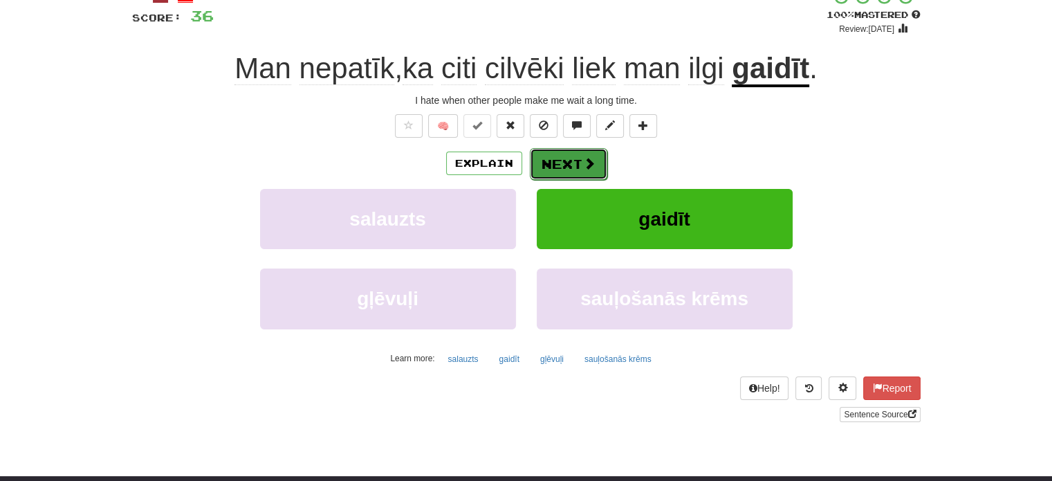
click at [553, 152] on button "Next" at bounding box center [568, 164] width 77 height 32
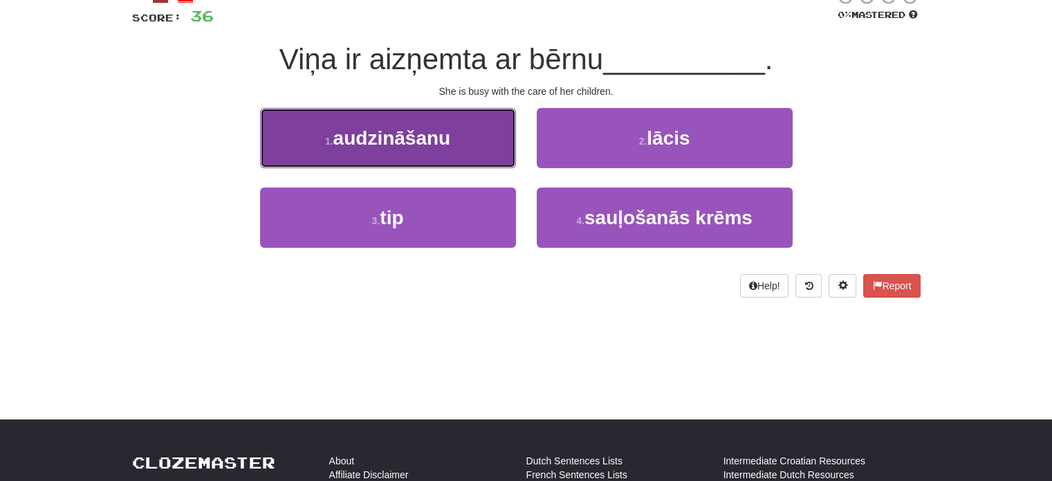
click at [478, 142] on button "1 . audzināšanu" at bounding box center [388, 138] width 256 height 60
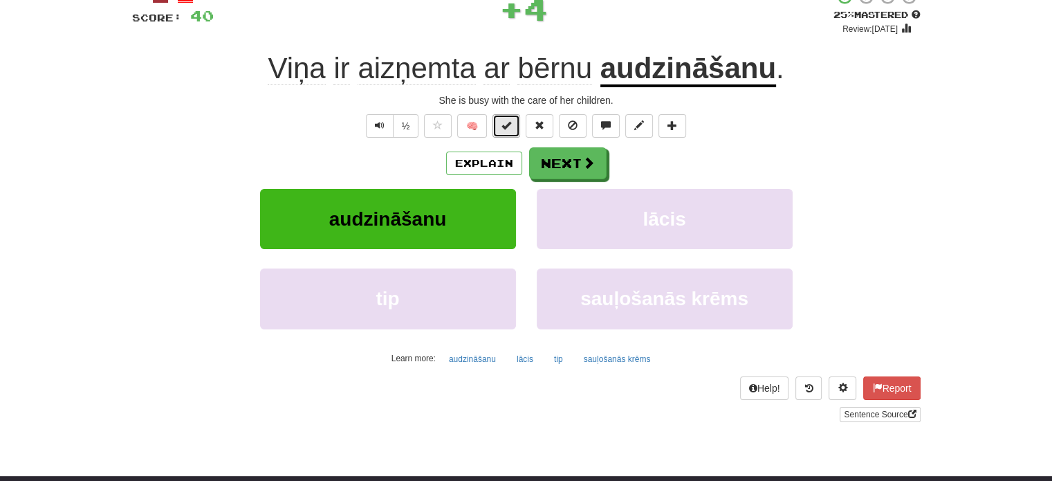
click at [509, 127] on span at bounding box center [506, 125] width 10 height 10
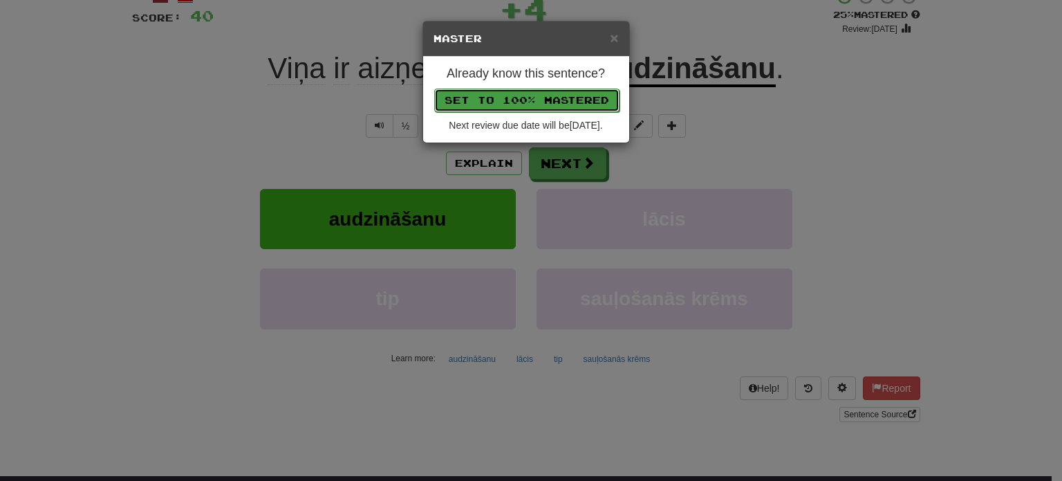
click at [532, 93] on button "Set to 100% Mastered" at bounding box center [526, 101] width 185 height 24
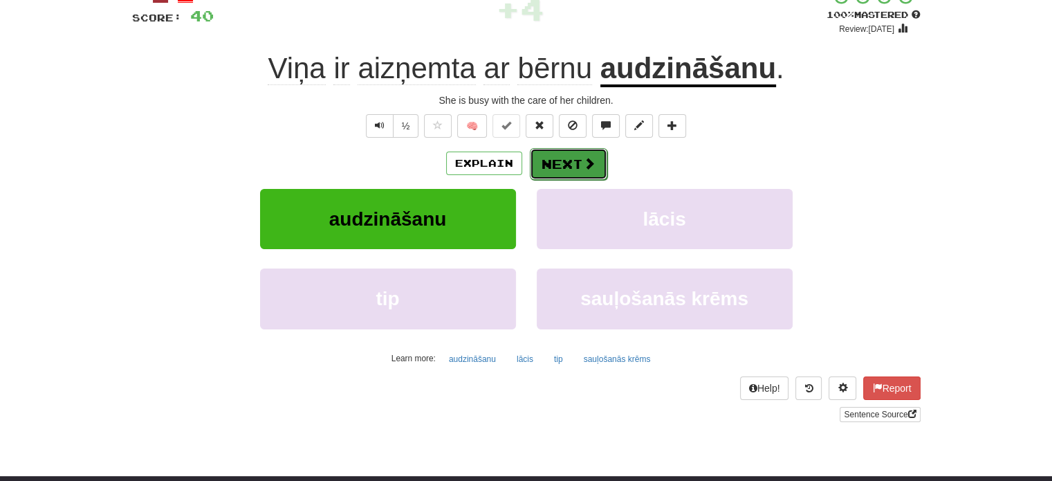
click at [563, 158] on button "Next" at bounding box center [568, 164] width 77 height 32
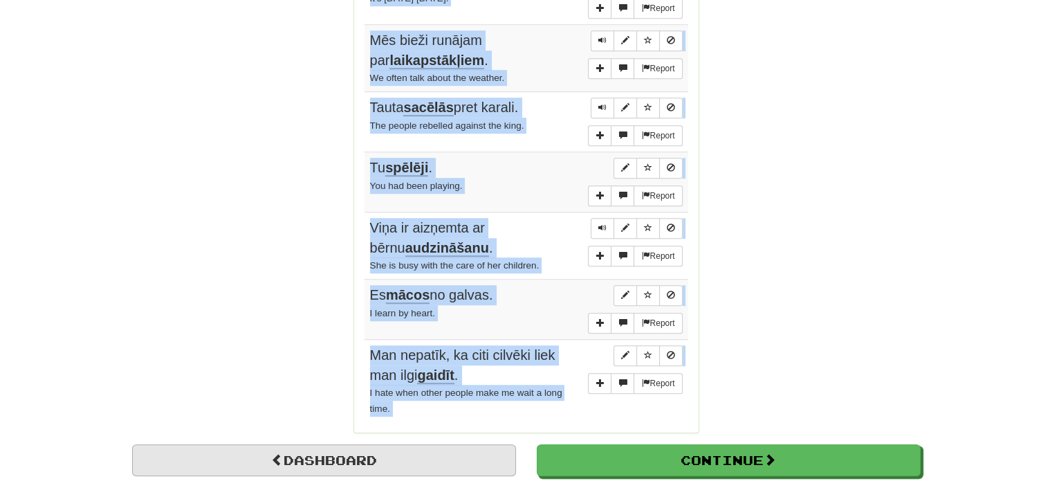
scroll to position [980, 0]
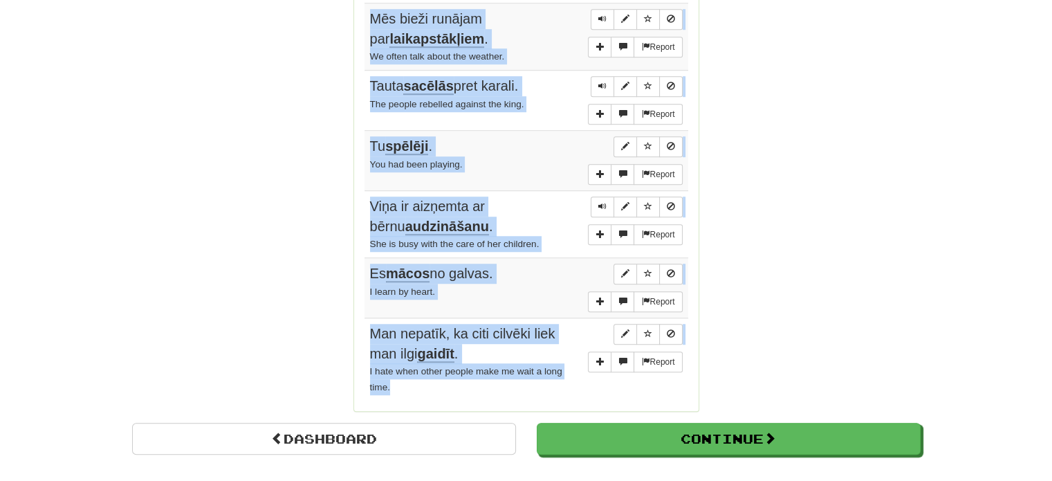
drag, startPoint x: 368, startPoint y: 175, endPoint x: 495, endPoint y: 372, distance: 234.6
click at [495, 372] on tbody "Report Lauva ir džungļu karalis. The lion is the king of the jungle. Report Viņ…" at bounding box center [526, 82] width 324 height 638
copy tbody "Lauva ir džungļu karalis. The lion is the king of the jungle. Report Viņa viņu …"
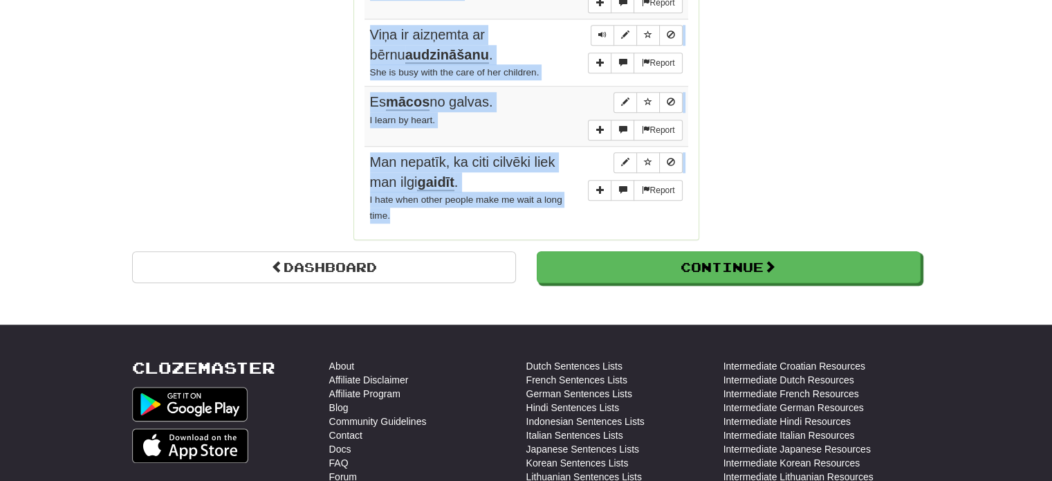
scroll to position [1188, 0]
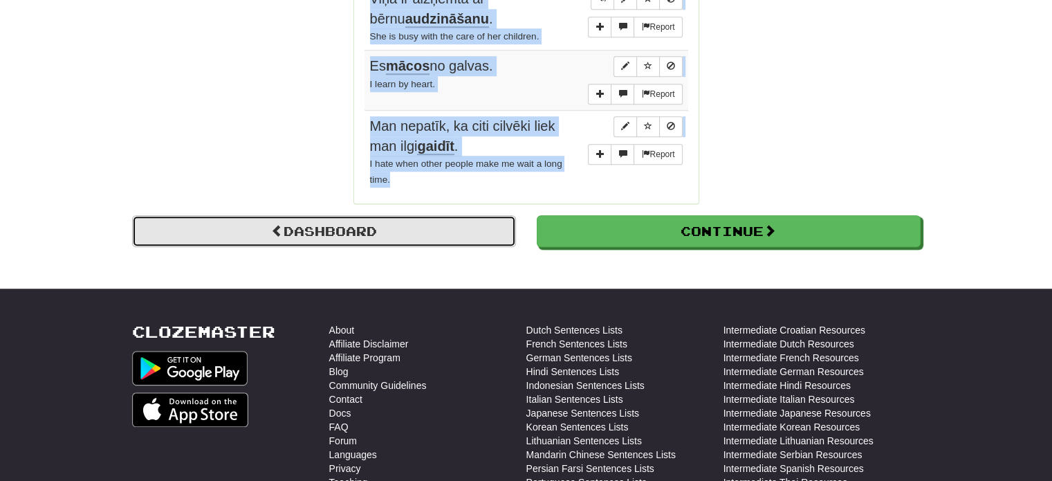
click at [307, 225] on link "Dashboard" at bounding box center [324, 231] width 384 height 32
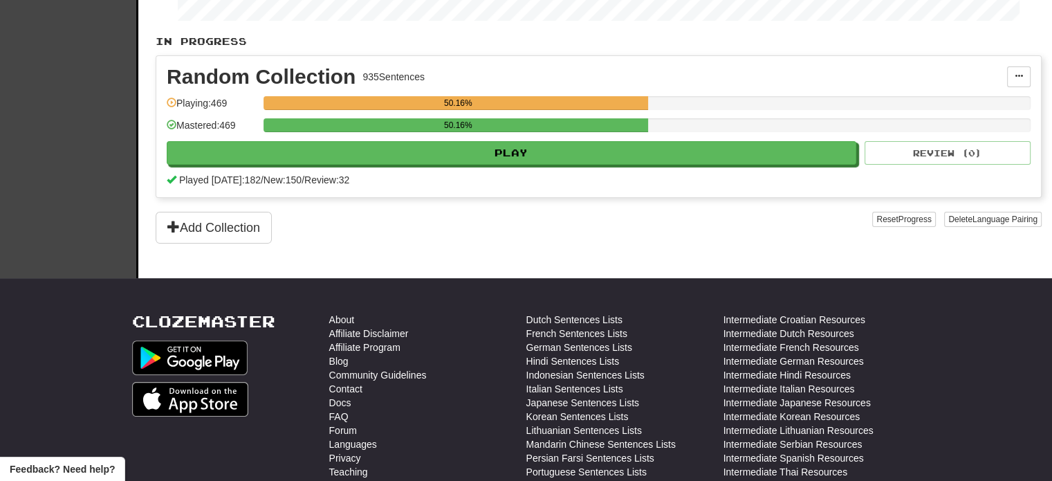
scroll to position [277, 0]
